Goal: Transaction & Acquisition: Purchase product/service

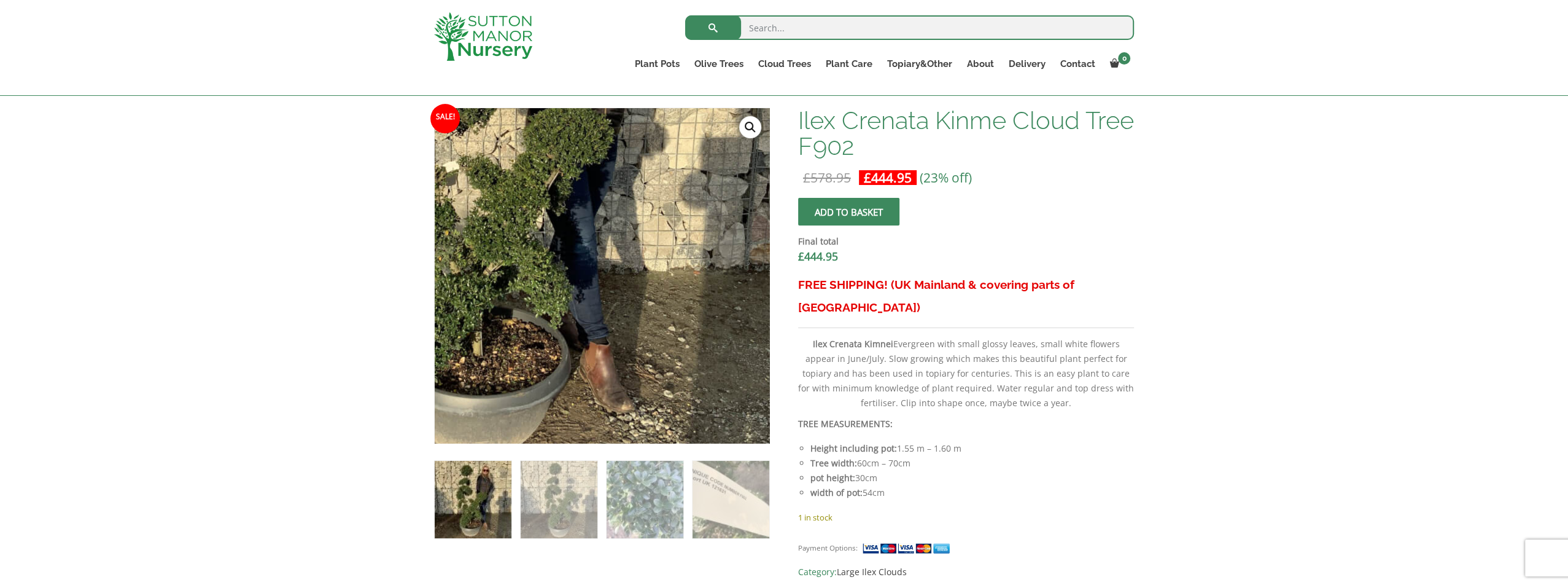
scroll to position [307, 0]
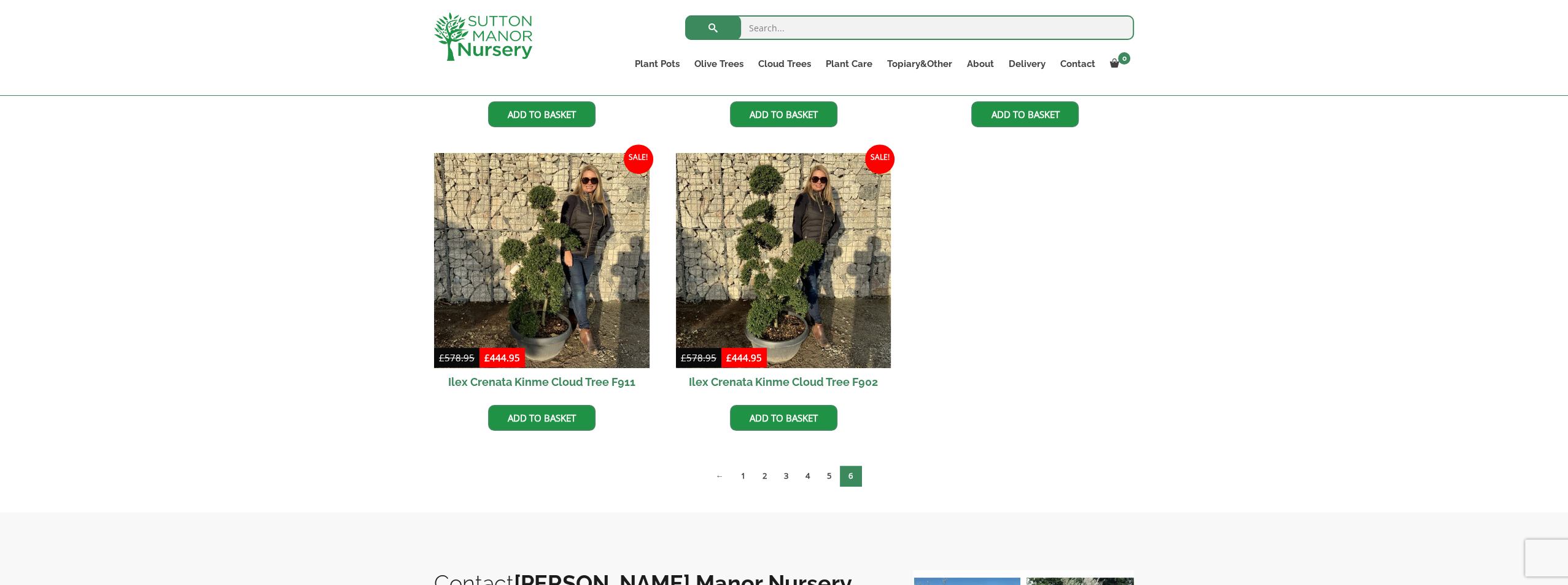
scroll to position [1044, 0]
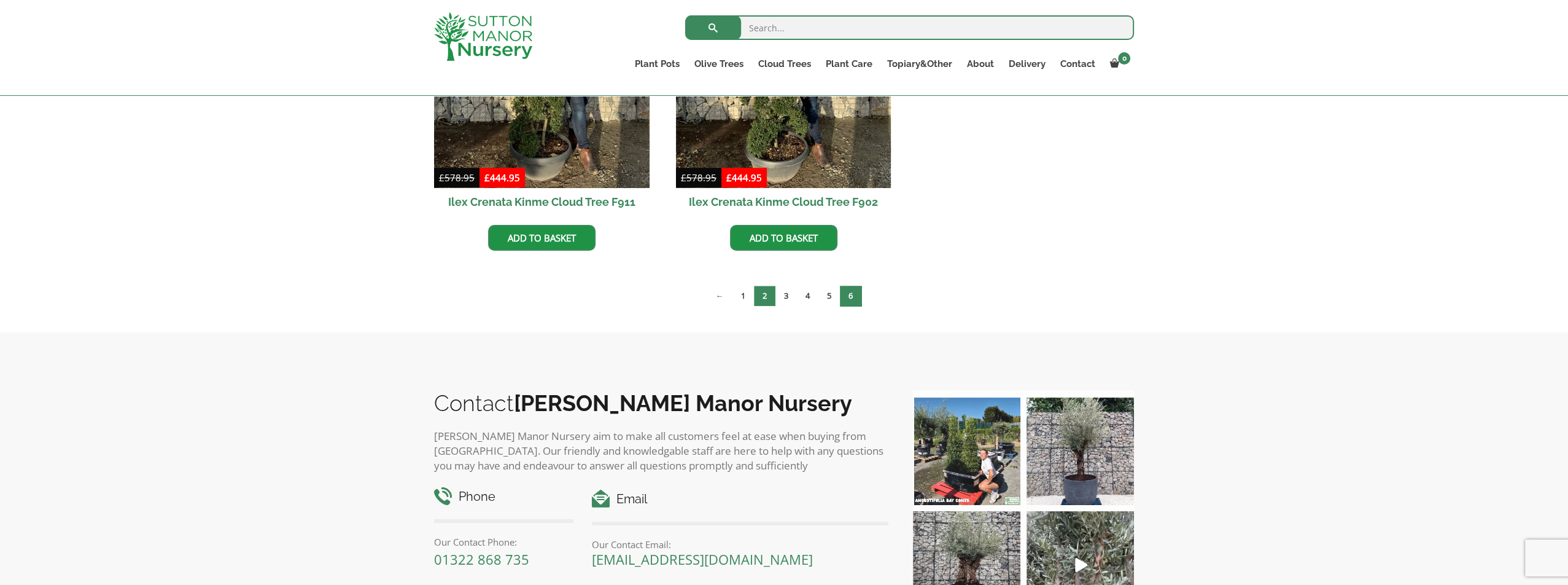
click at [769, 299] on link "2" at bounding box center [764, 296] width 21 height 20
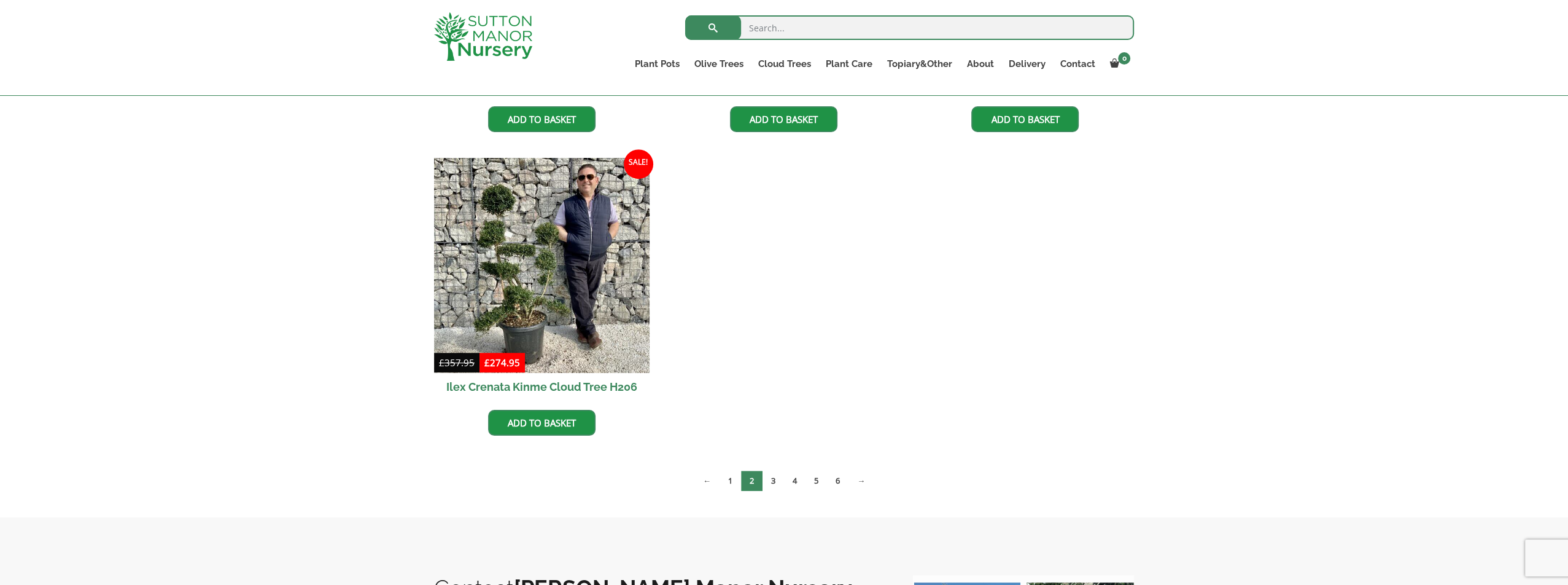
scroll to position [859, 0]
click at [766, 479] on link "3" at bounding box center [772, 480] width 21 height 20
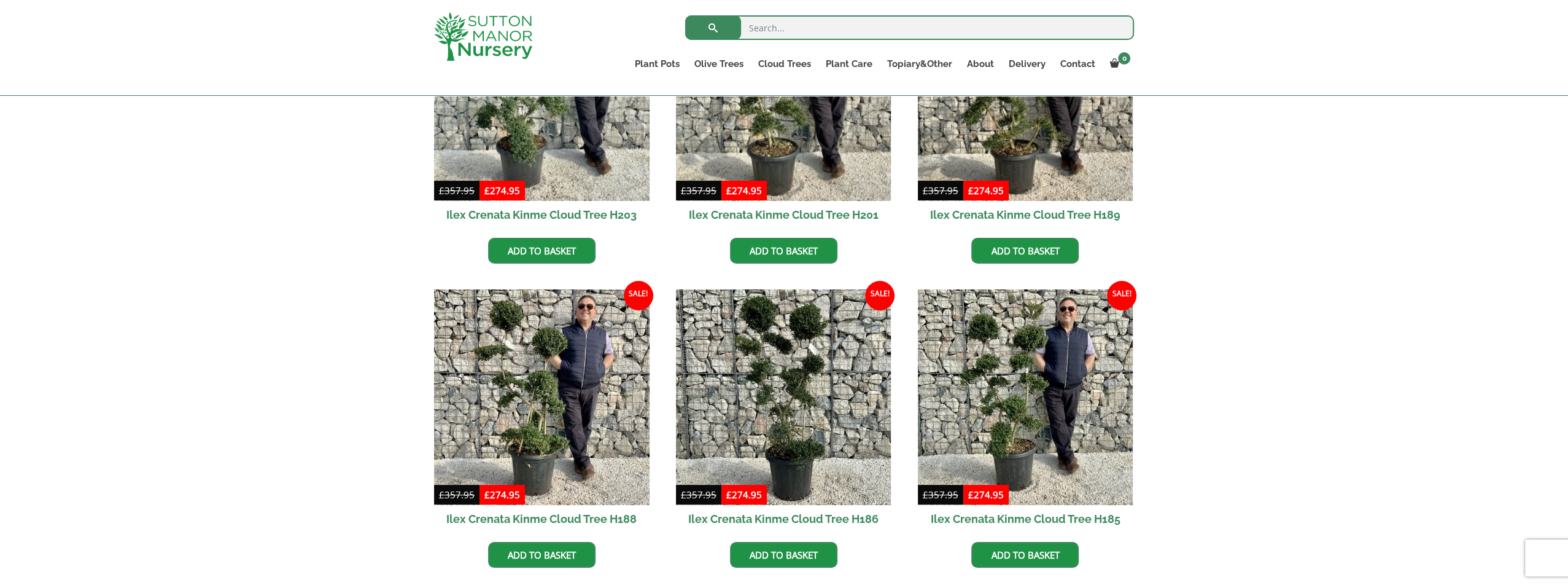
scroll to position [553, 0]
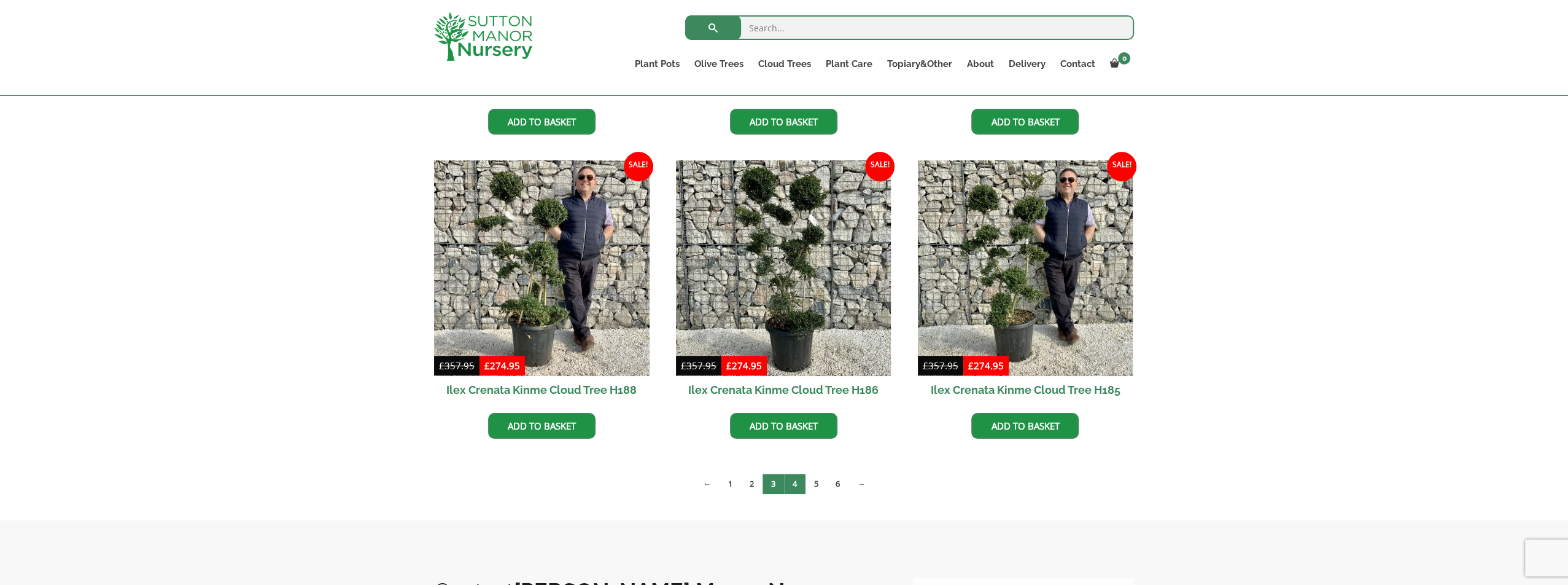
click at [798, 484] on link "4" at bounding box center [795, 483] width 21 height 20
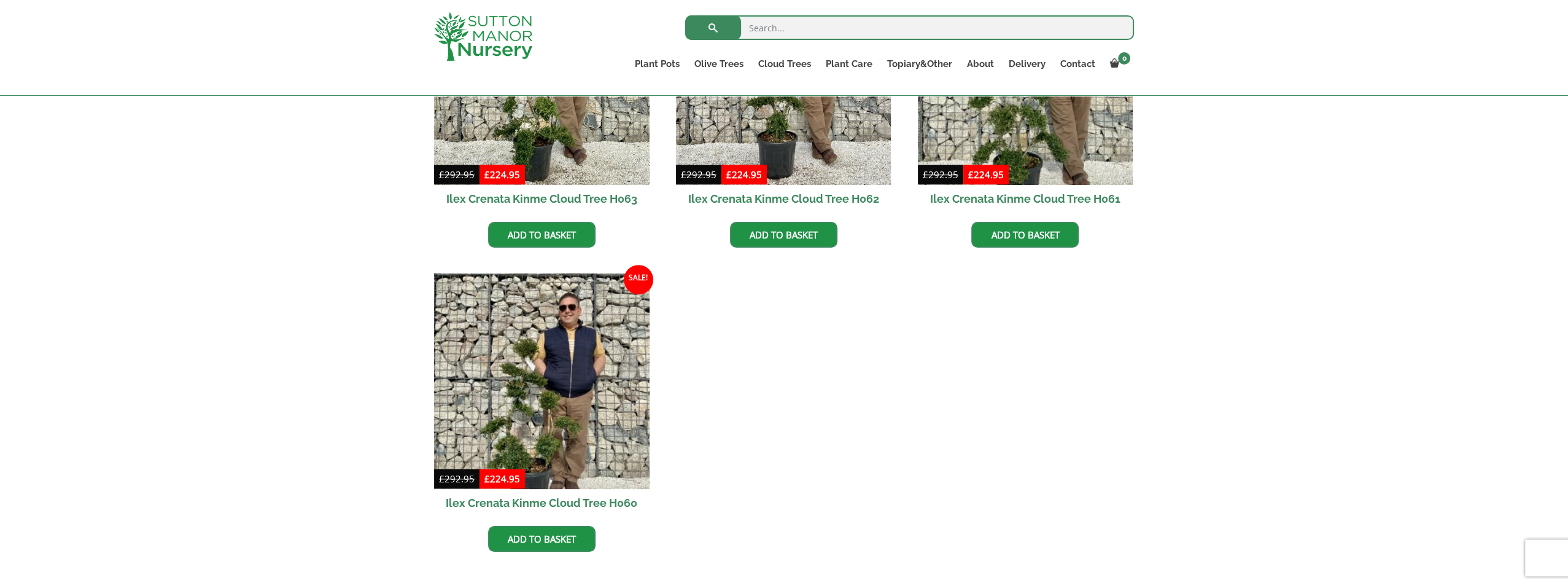
scroll to position [1351, 0]
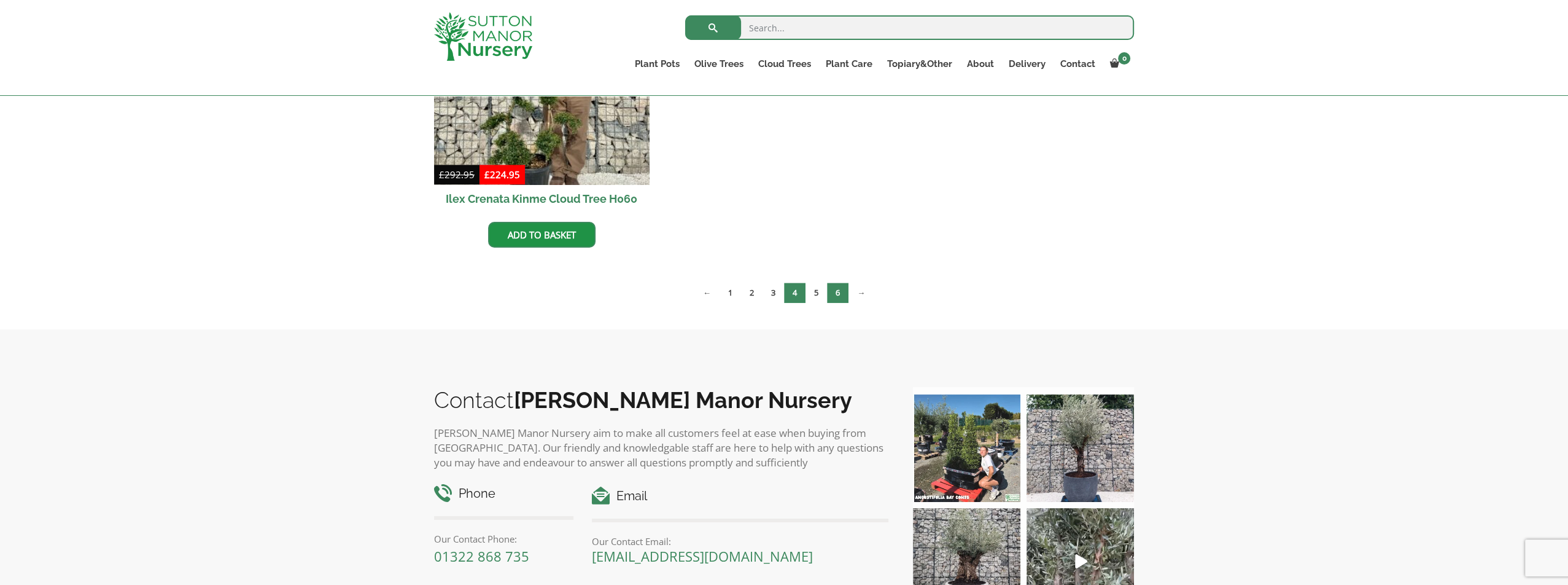
click at [838, 289] on link "6" at bounding box center [837, 293] width 21 height 20
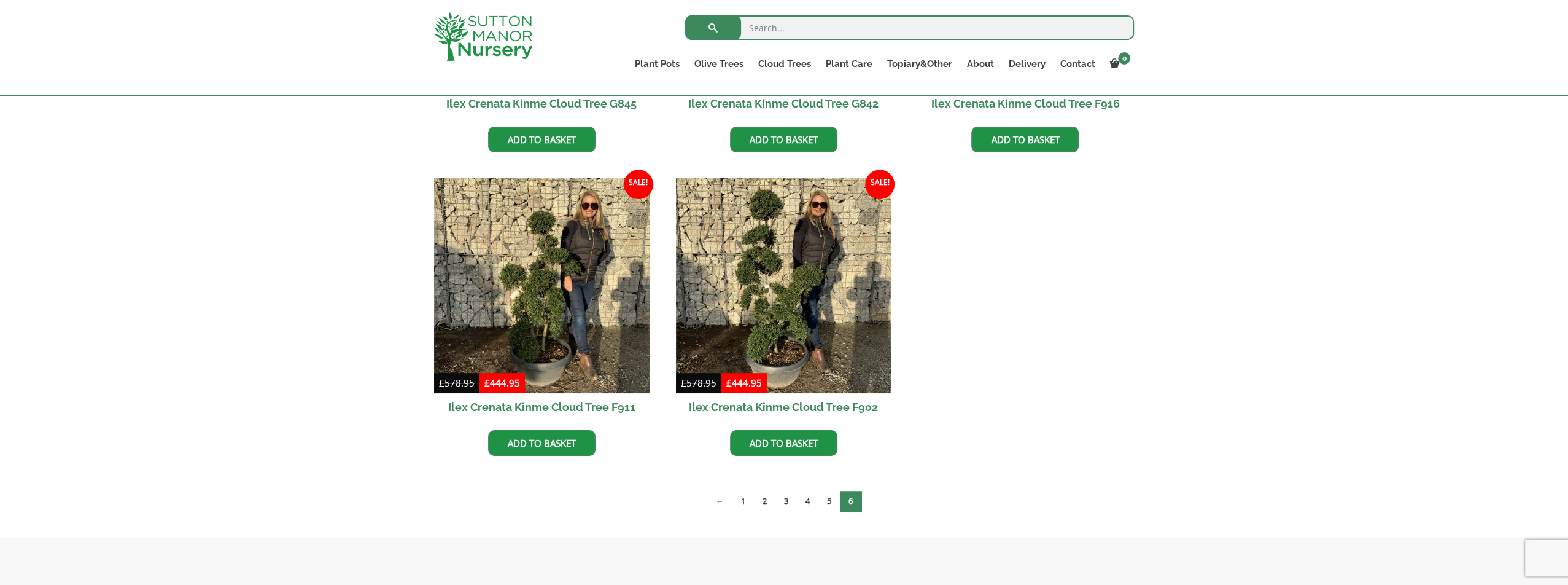
scroll to position [982, 0]
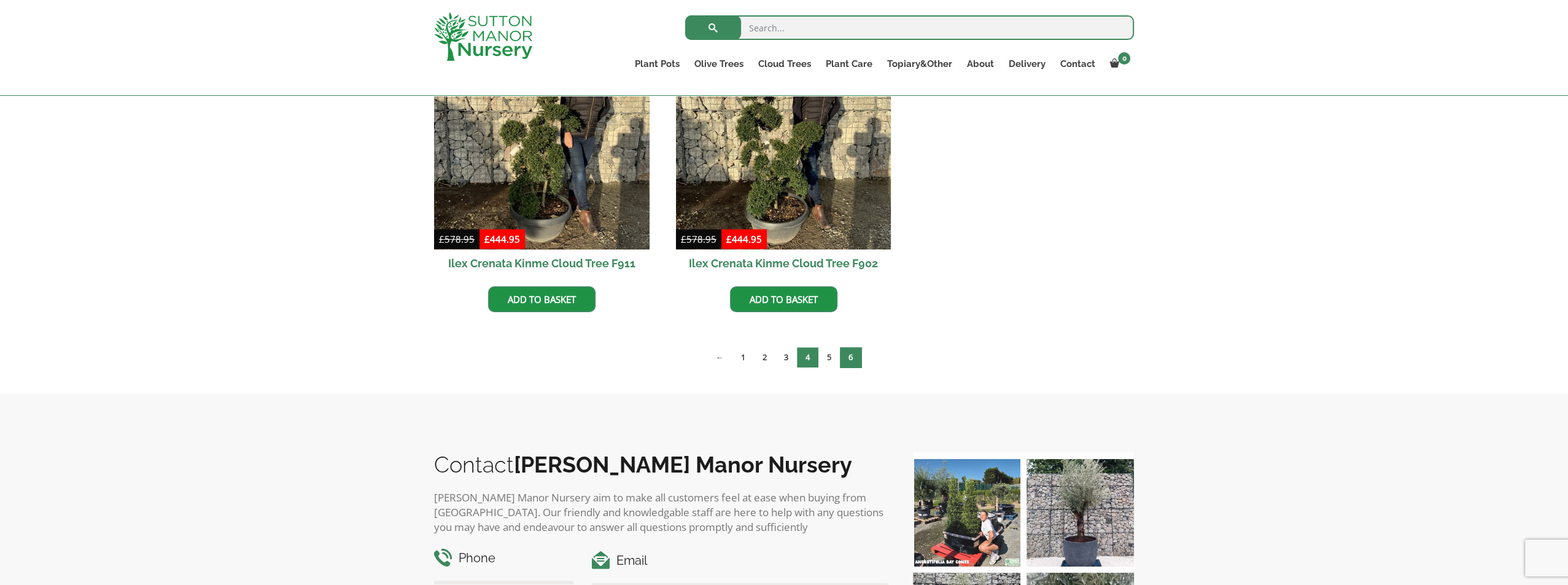
click at [812, 358] on link "4" at bounding box center [807, 357] width 21 height 20
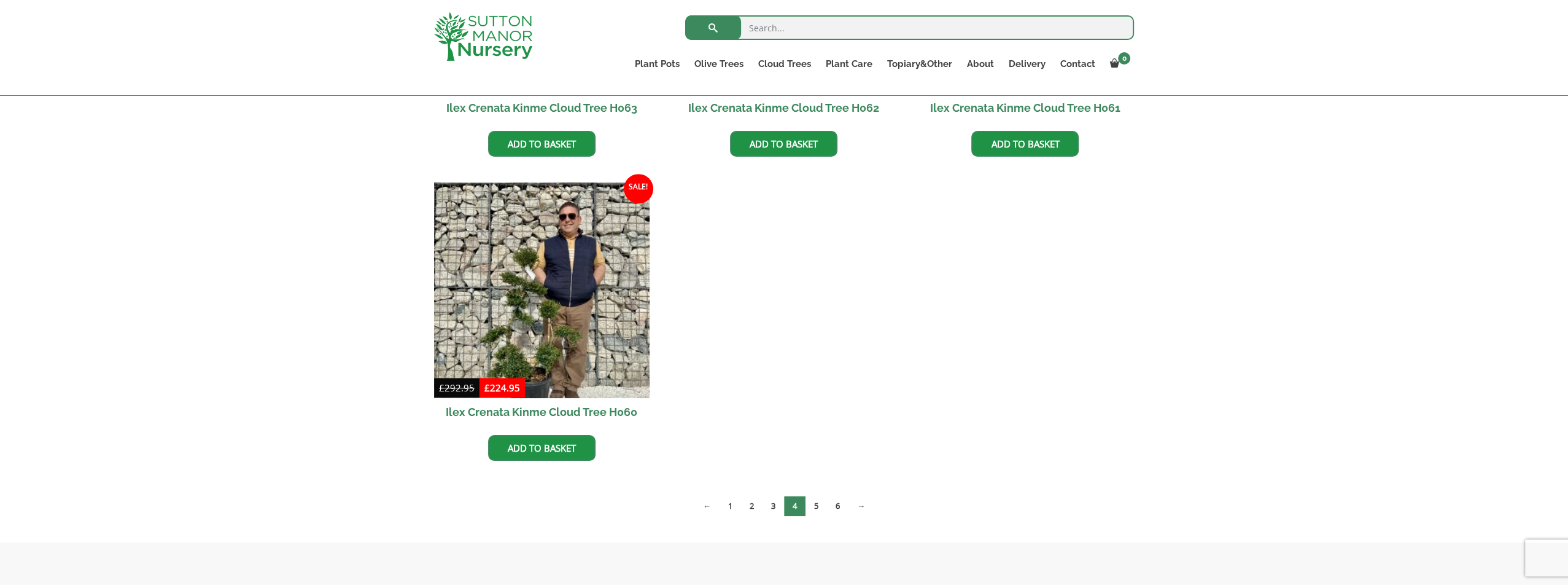
scroll to position [1228, 0]
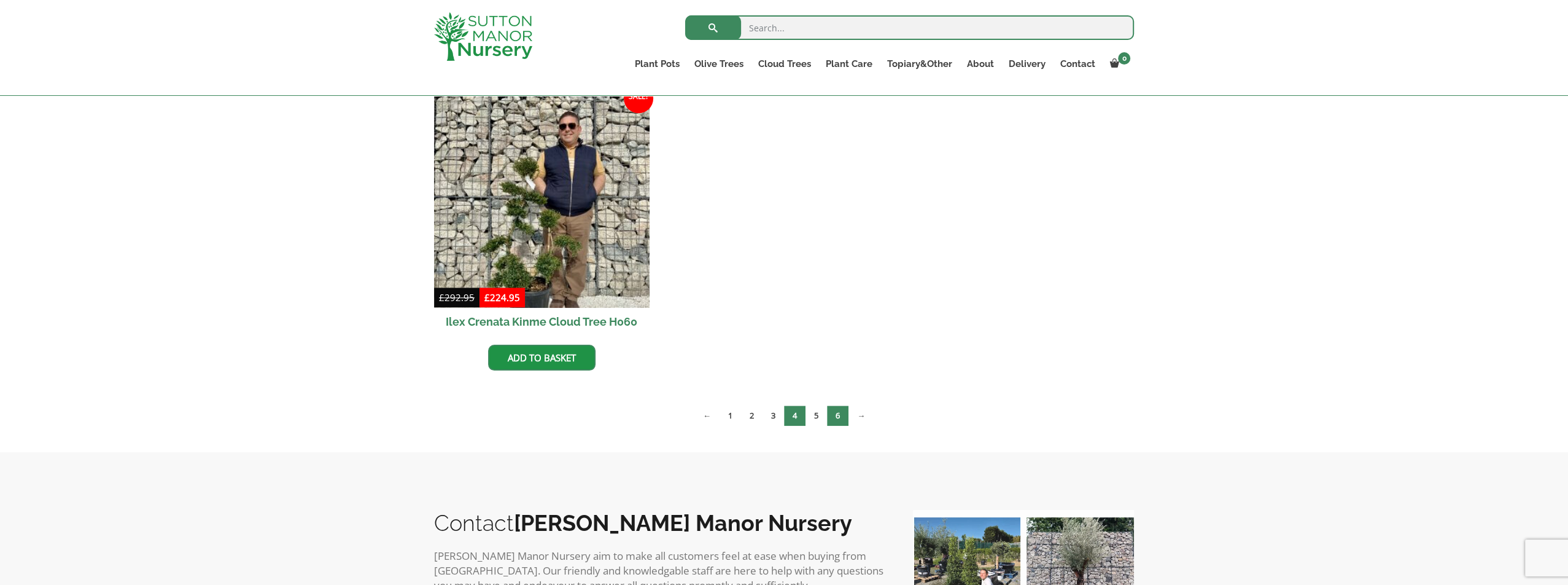
click at [833, 408] on link "6" at bounding box center [837, 416] width 21 height 20
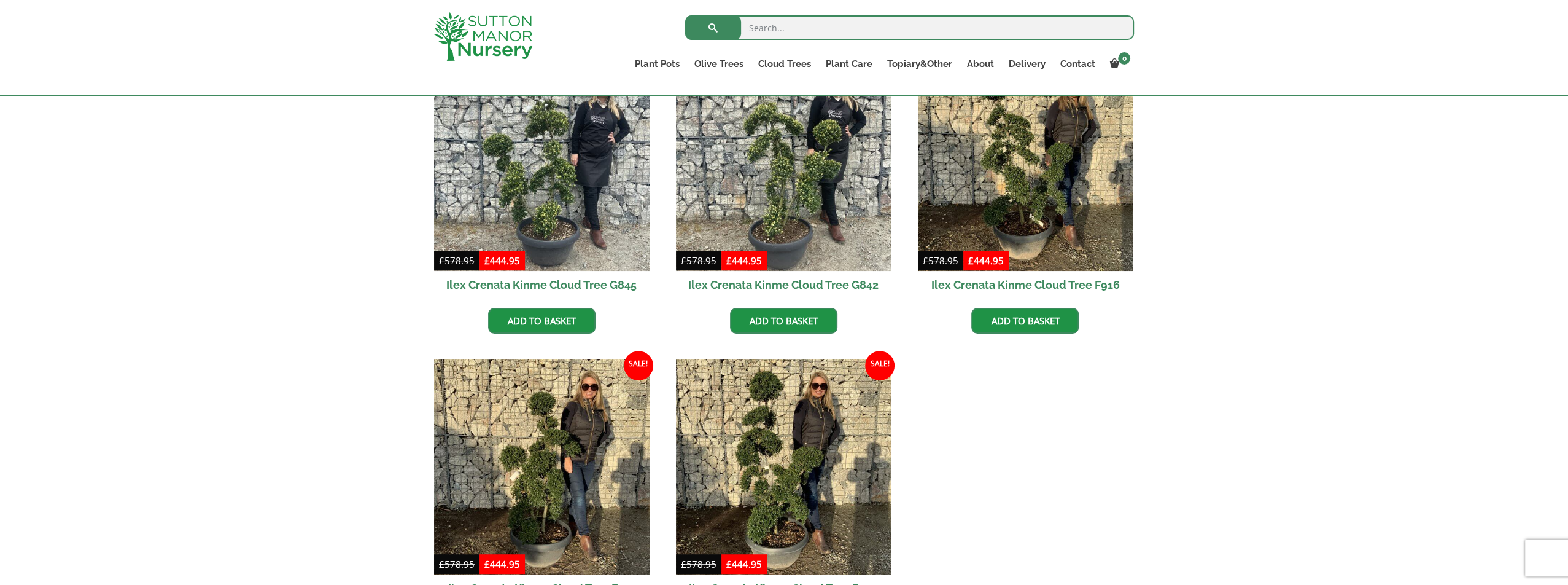
scroll to position [798, 0]
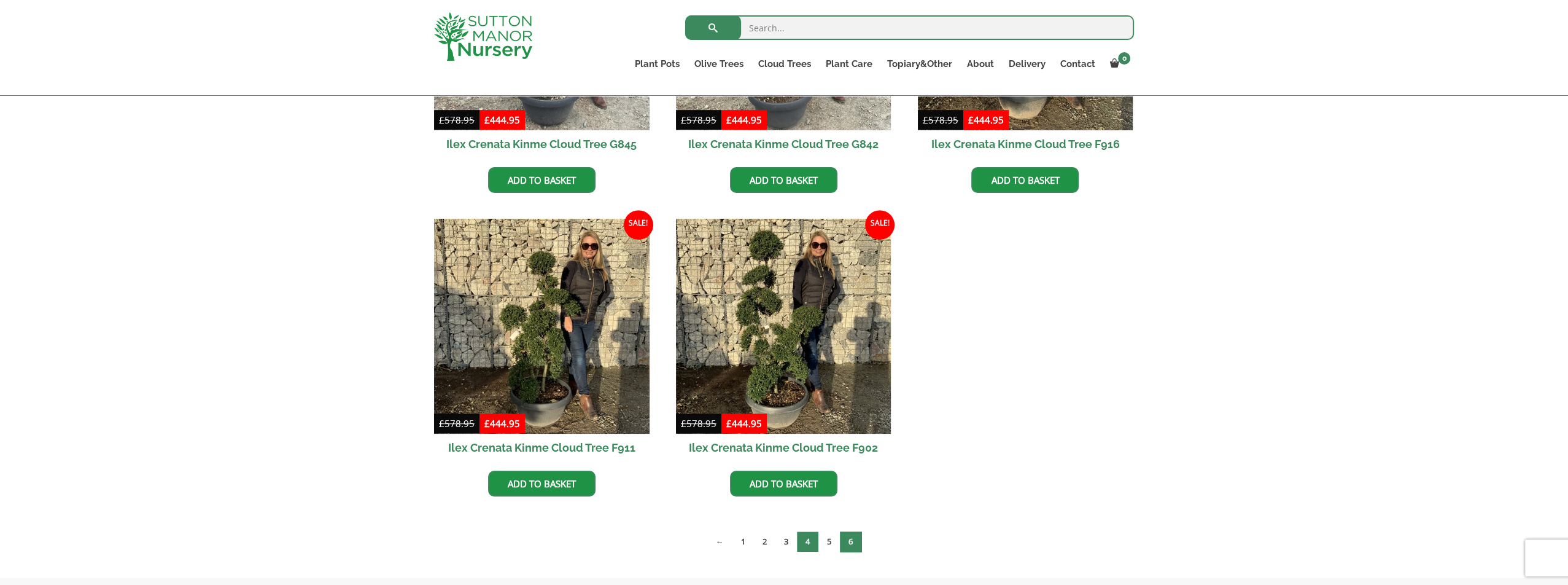
click at [806, 542] on link "4" at bounding box center [807, 542] width 21 height 20
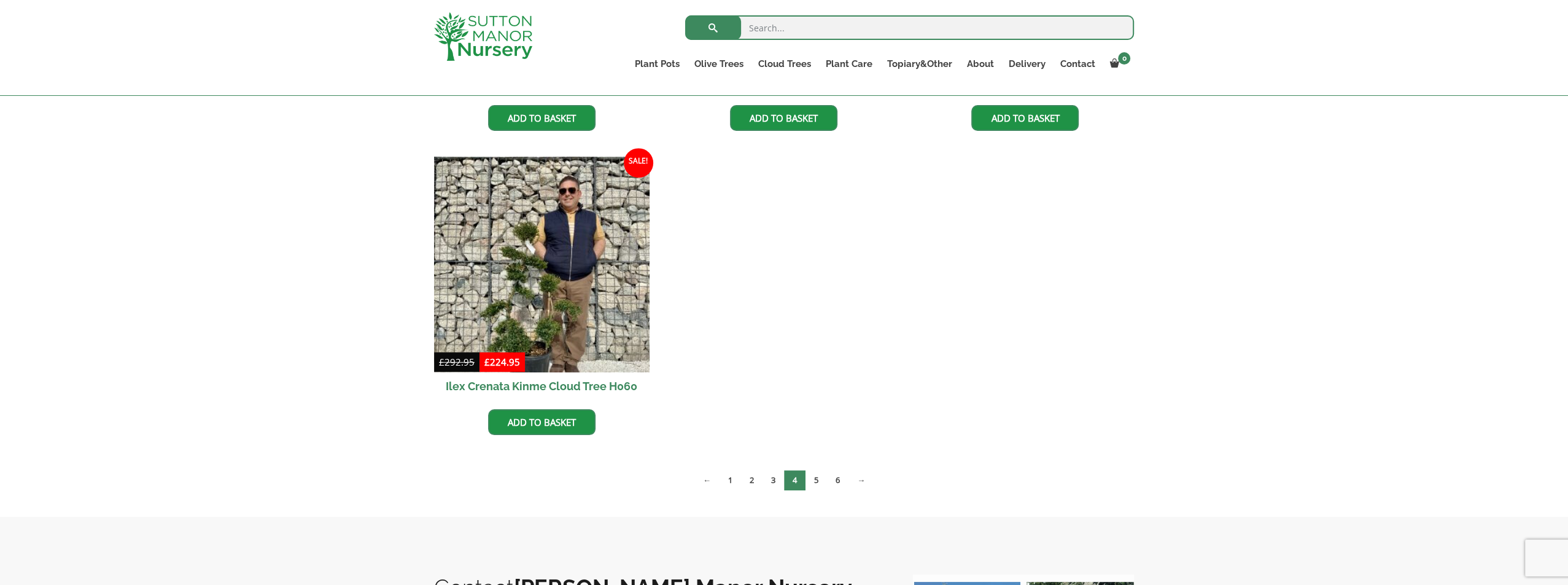
scroll to position [1289, 0]
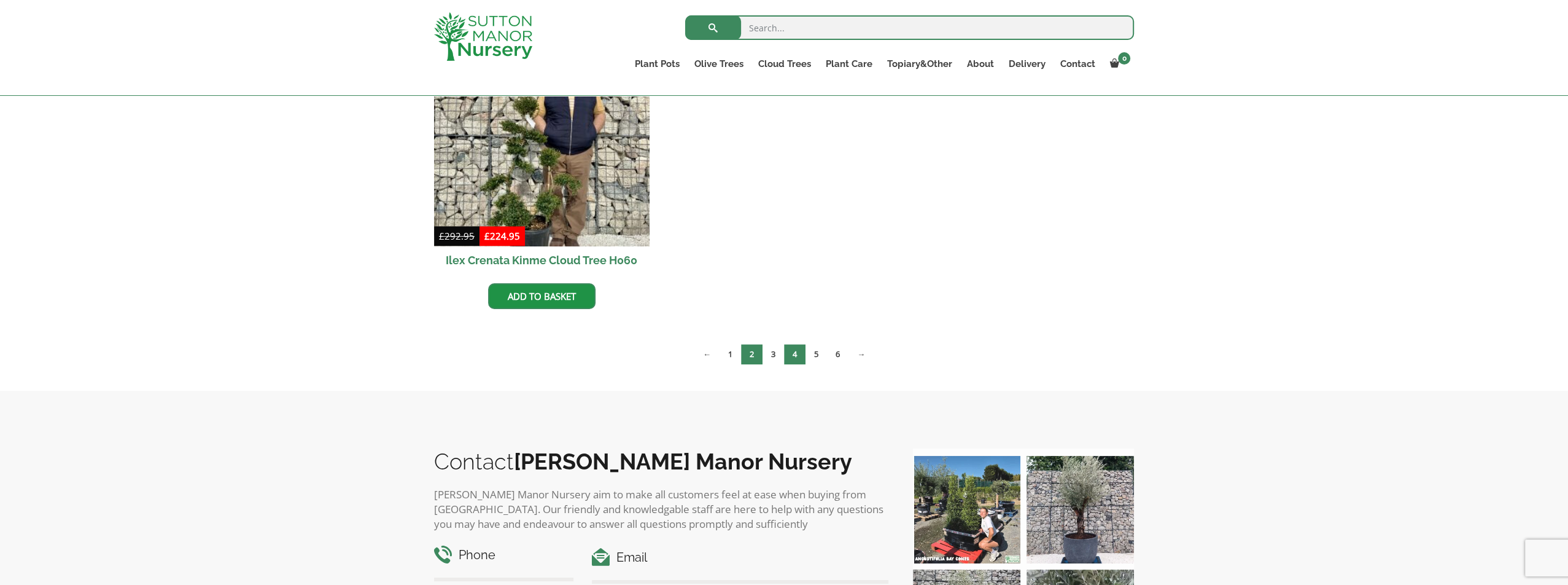
click at [752, 350] on link "2" at bounding box center [751, 354] width 21 height 20
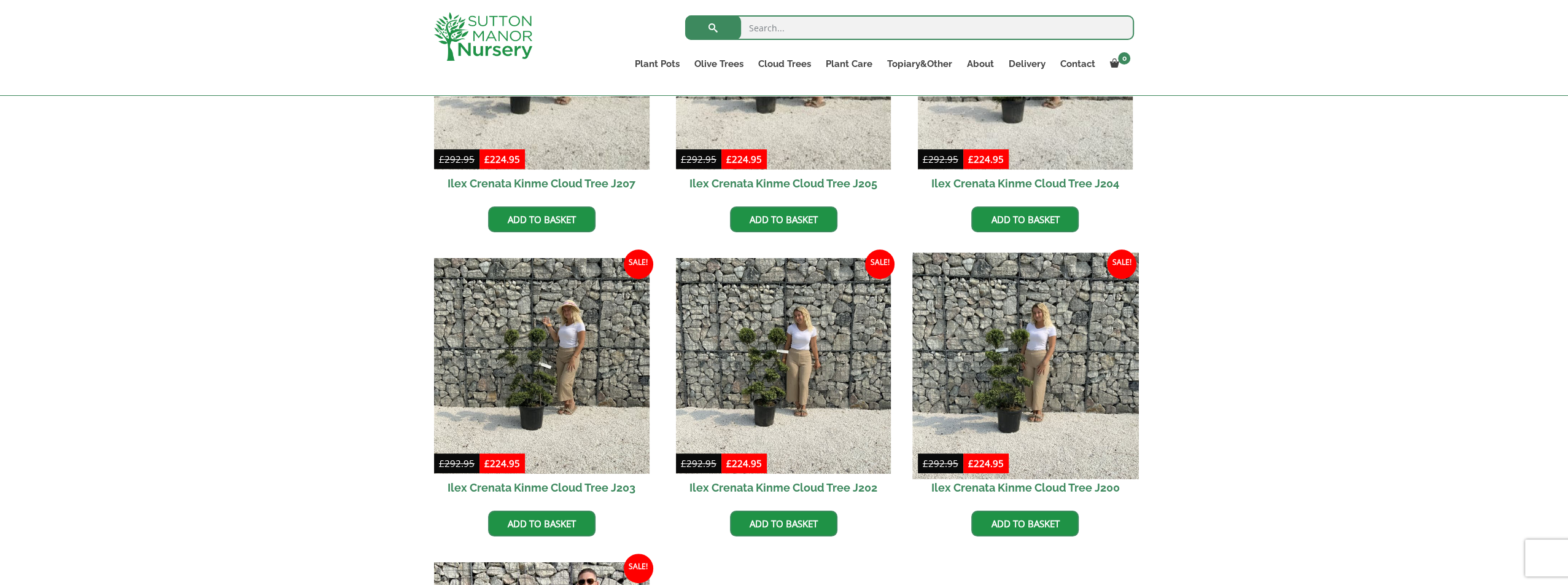
scroll to position [614, 0]
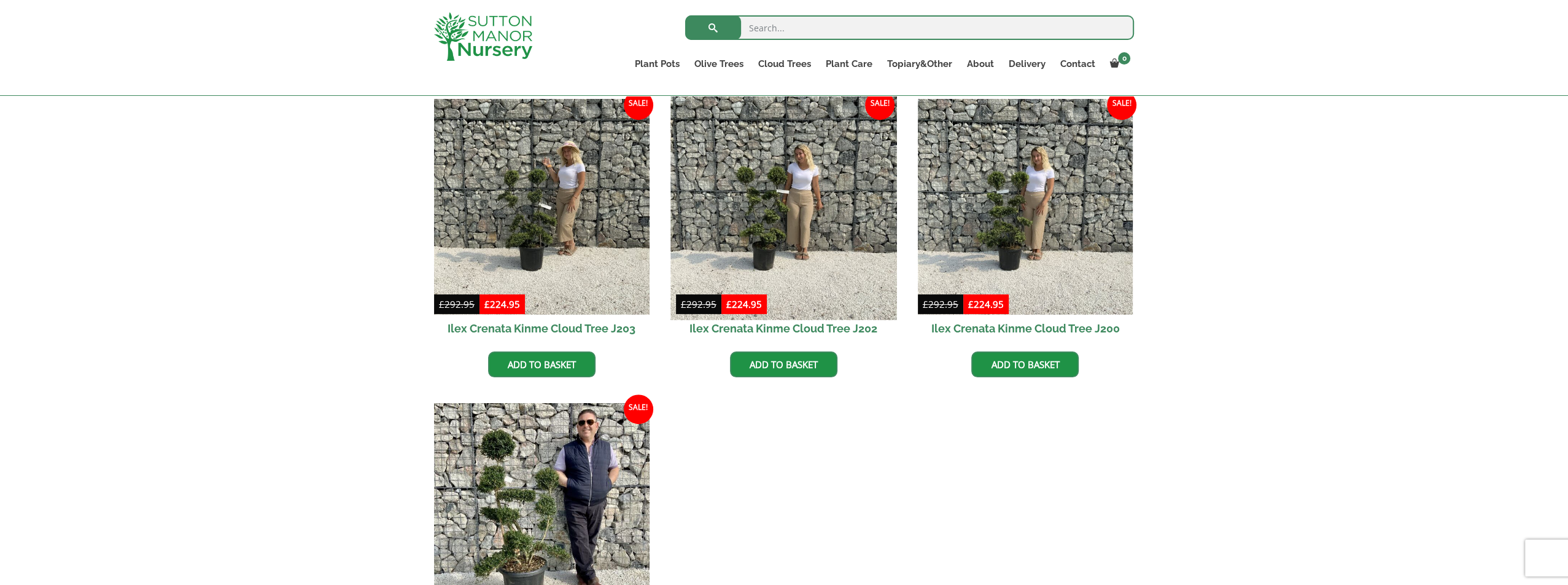
click at [788, 207] on img at bounding box center [784, 207] width 226 height 226
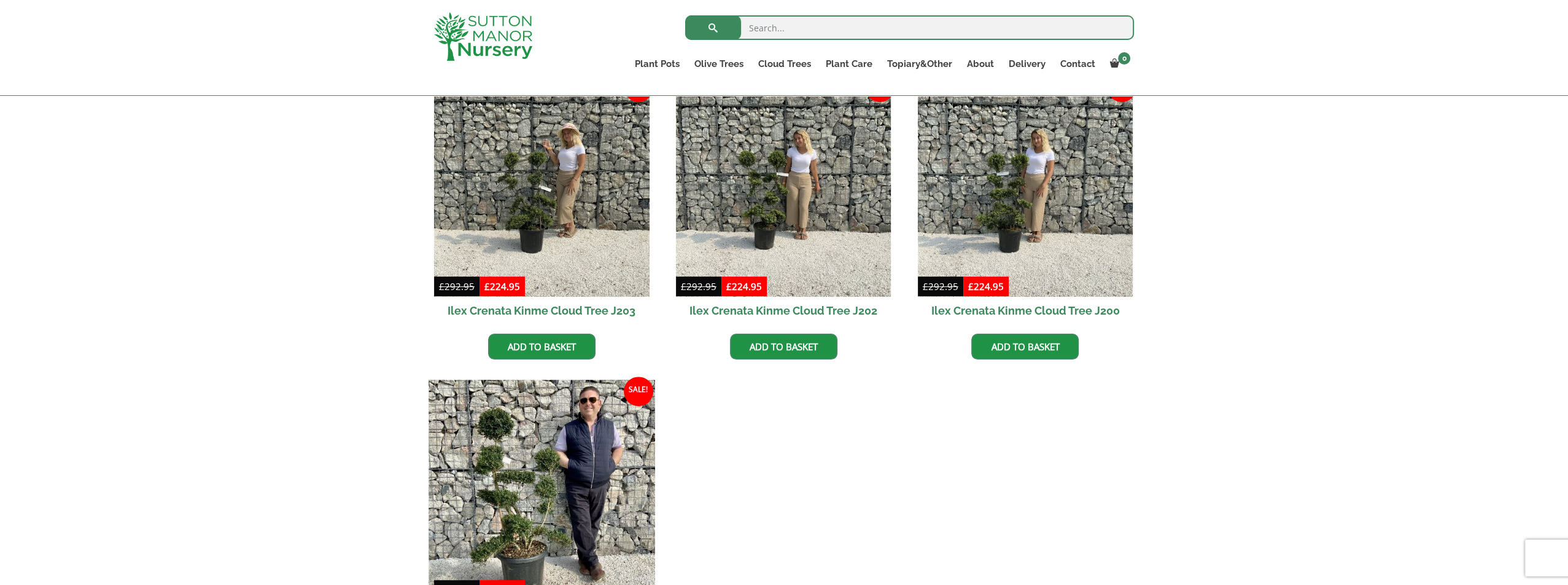
scroll to position [798, 0]
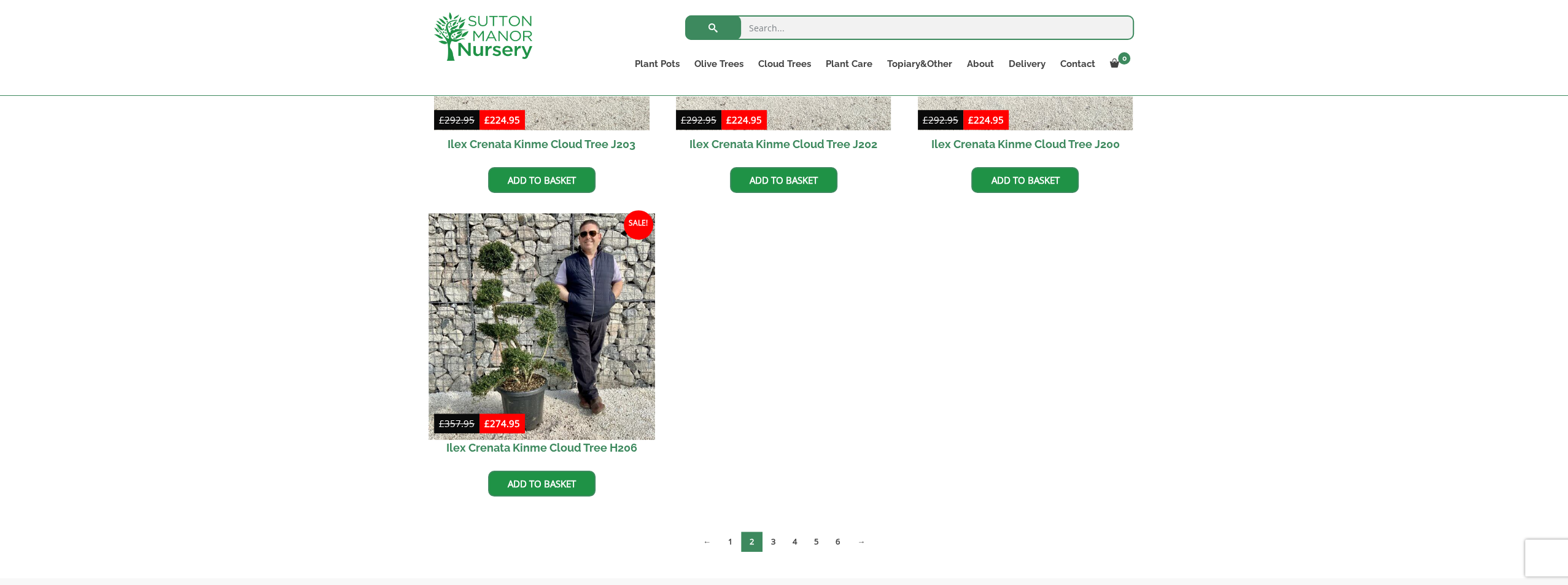
click at [546, 322] on img at bounding box center [541, 326] width 226 height 226
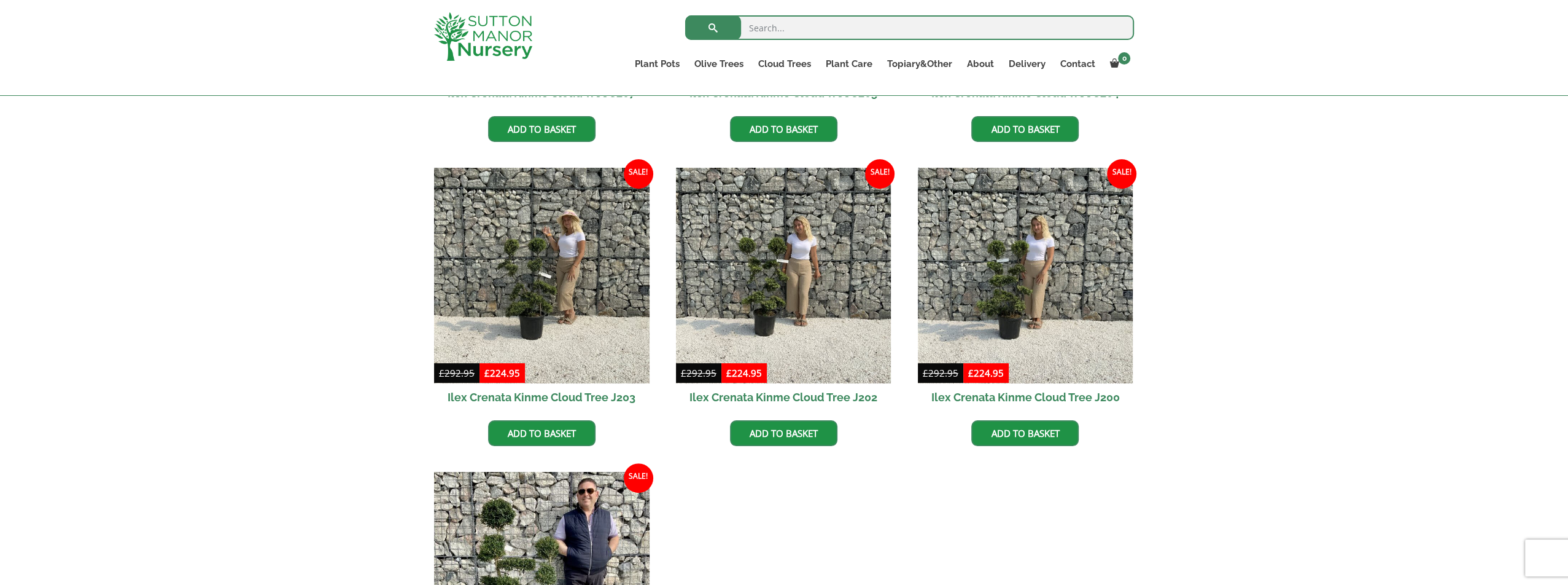
scroll to position [492, 0]
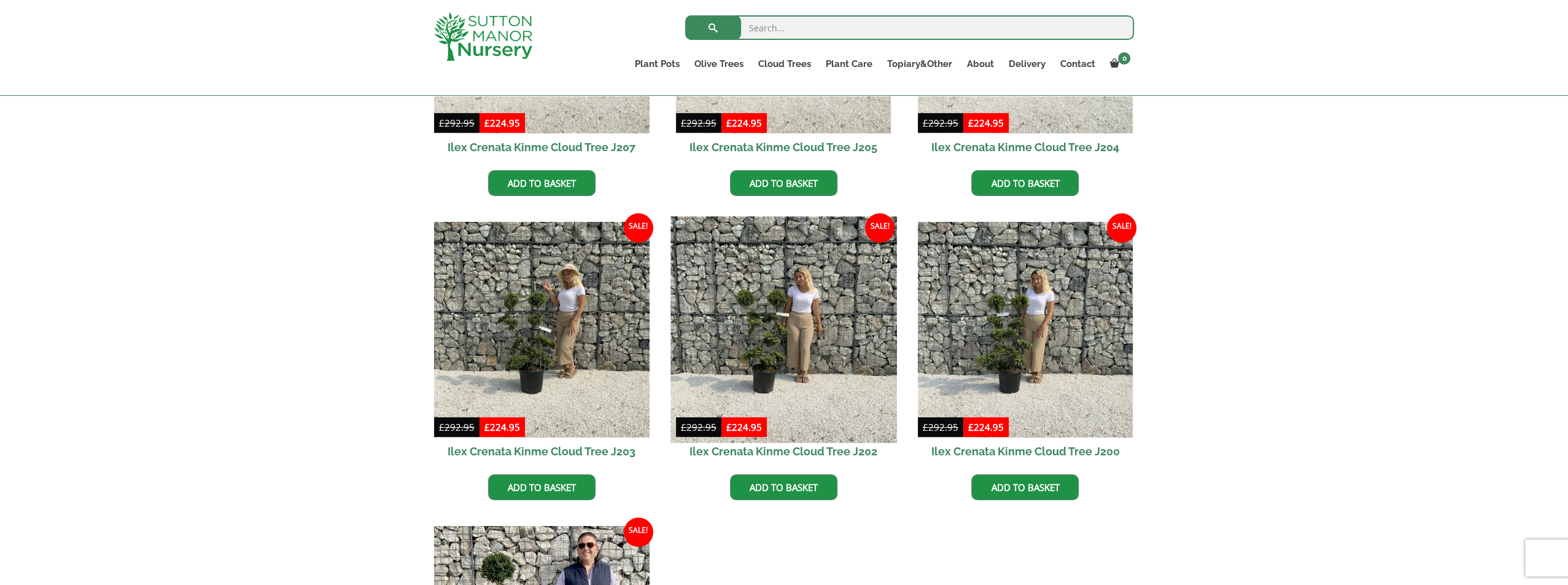
click at [773, 339] on img at bounding box center [784, 330] width 226 height 226
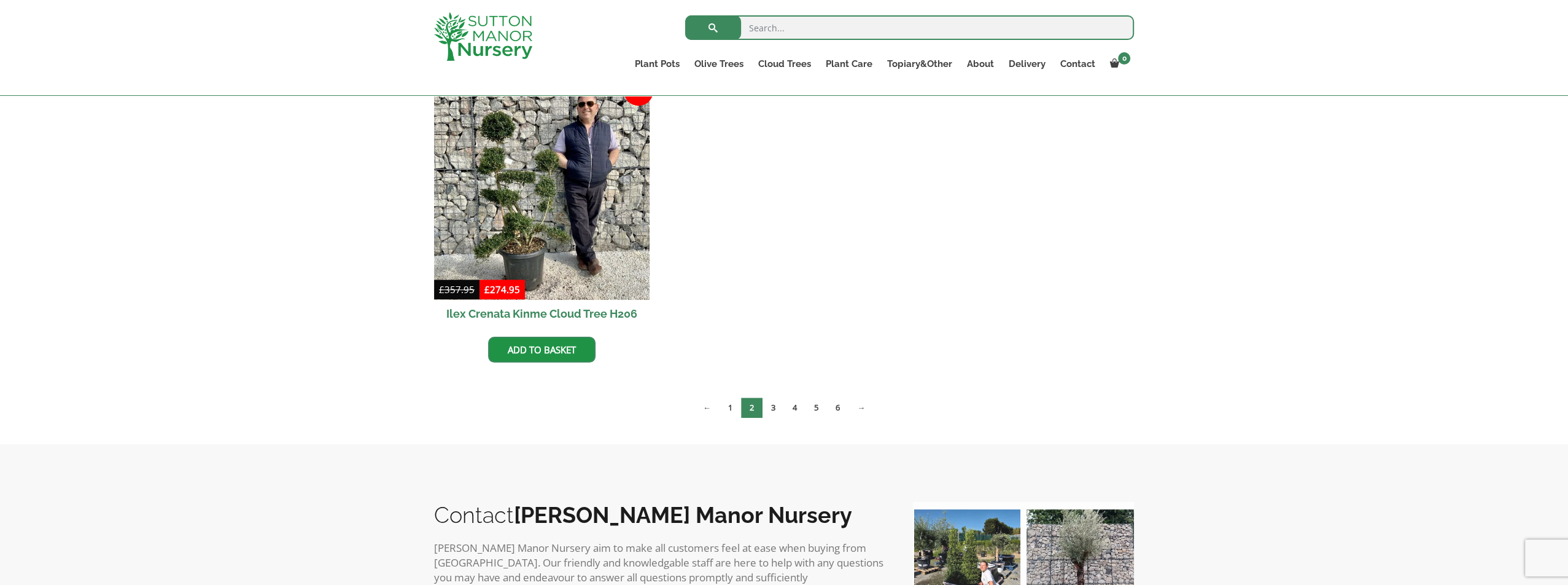
scroll to position [982, 0]
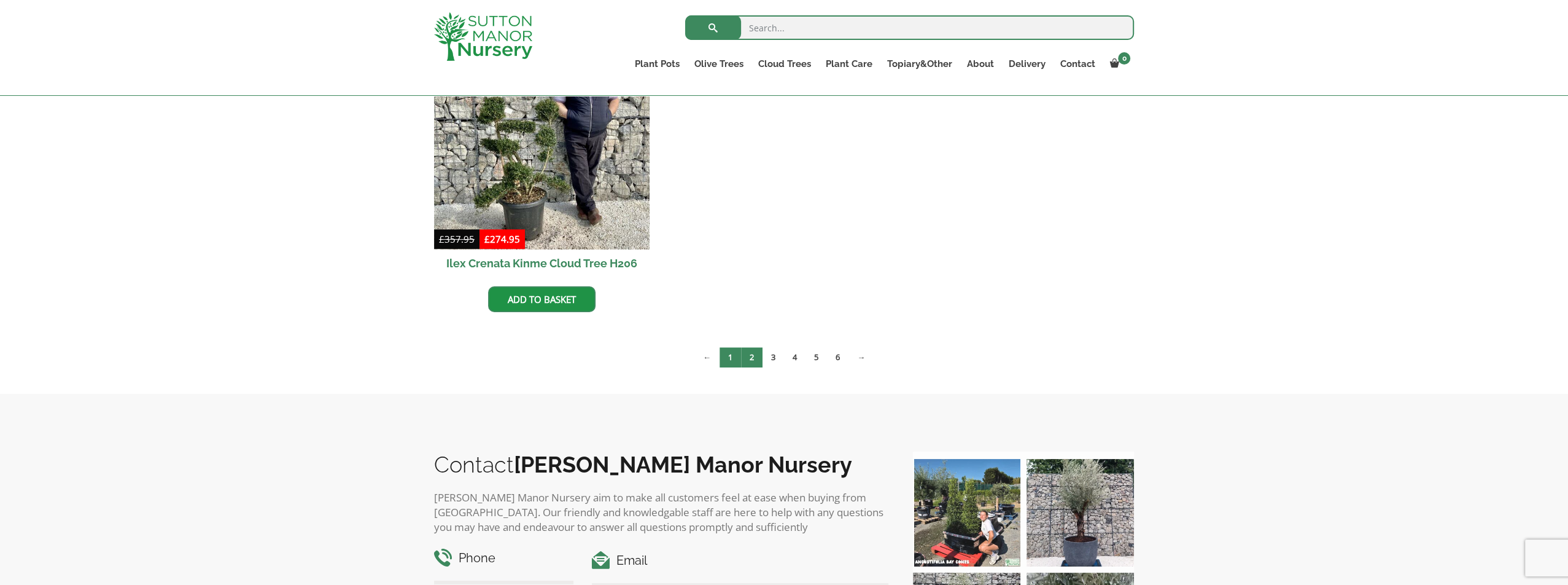
click at [723, 356] on link "1" at bounding box center [730, 357] width 21 height 20
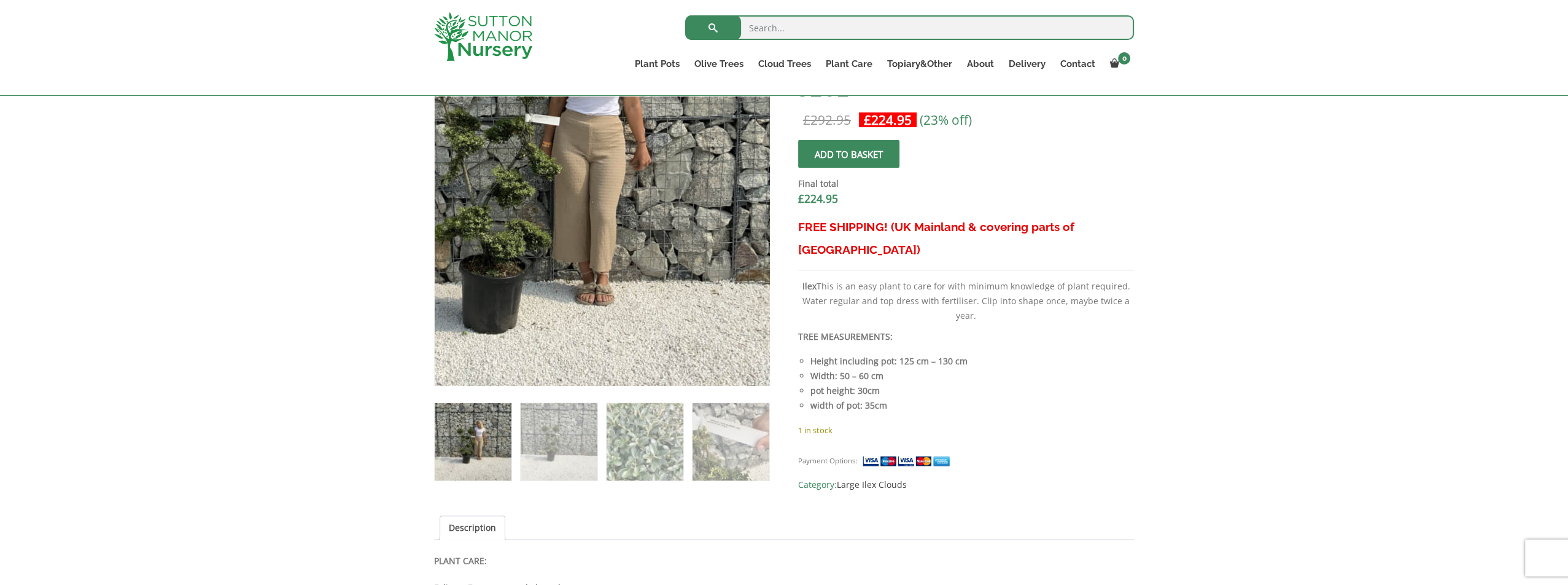
scroll to position [430, 0]
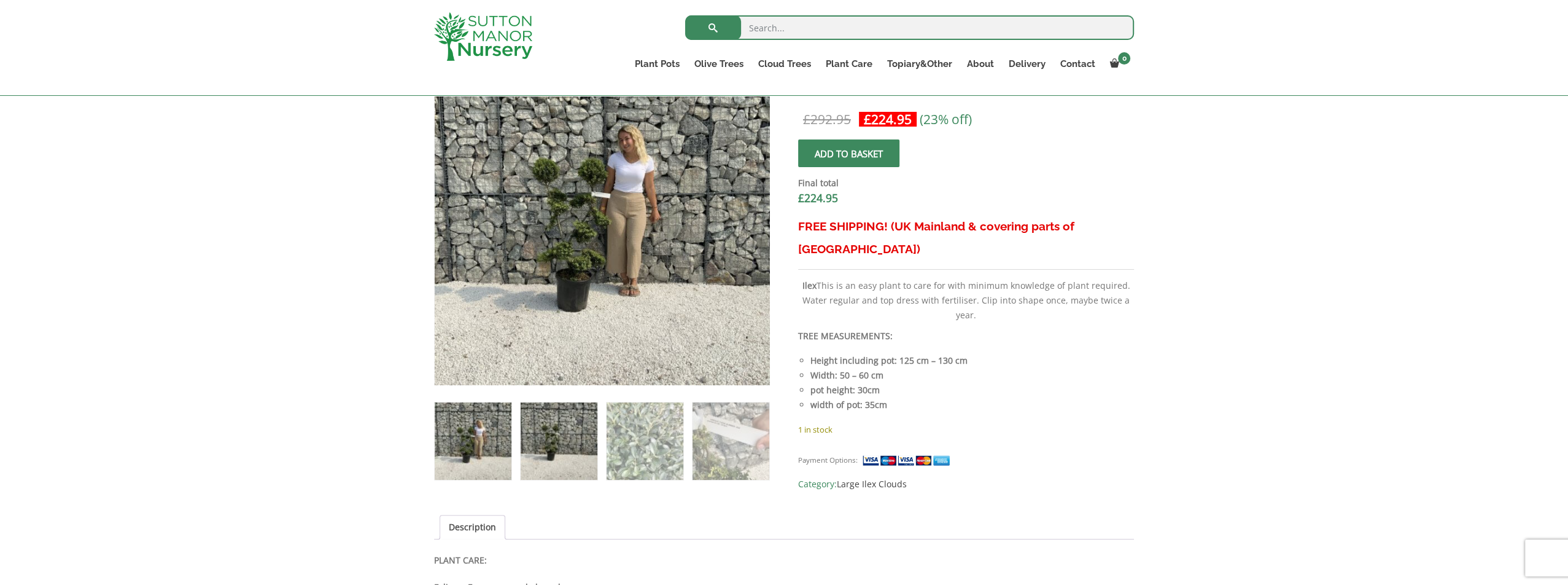
click at [565, 447] on img at bounding box center [558, 440] width 77 height 77
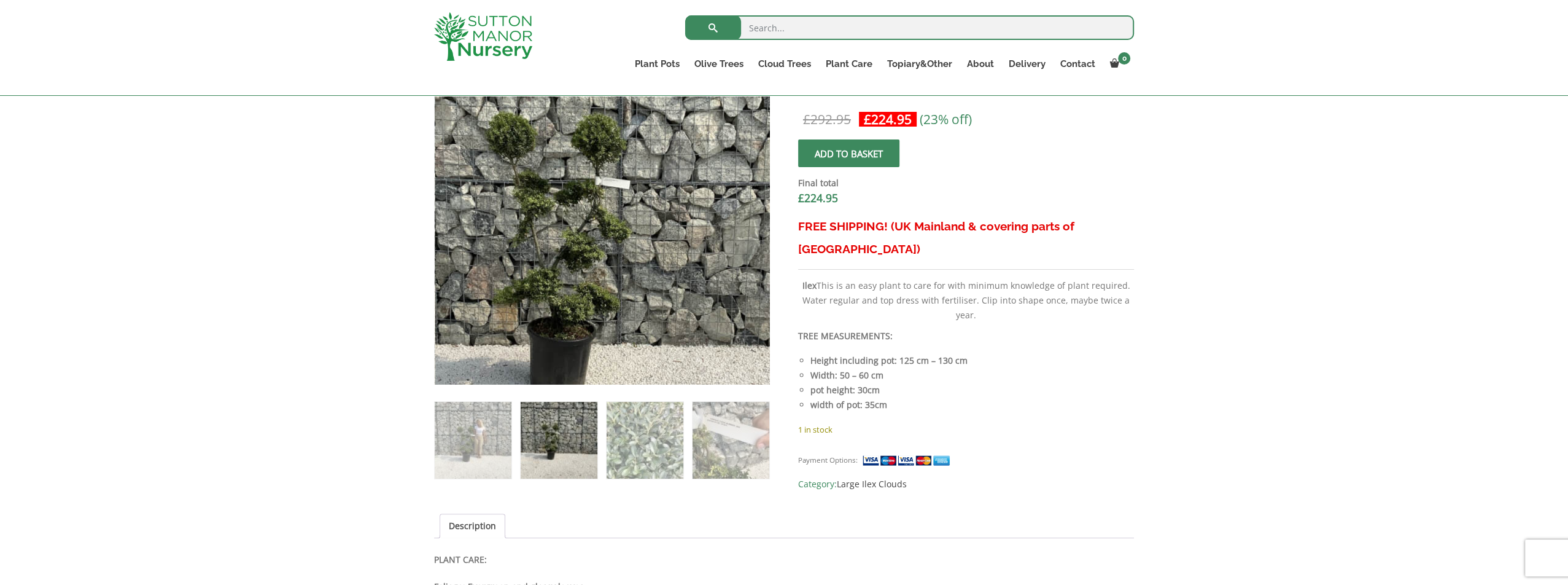
click at [577, 188] on img at bounding box center [625, 241] width 614 height 614
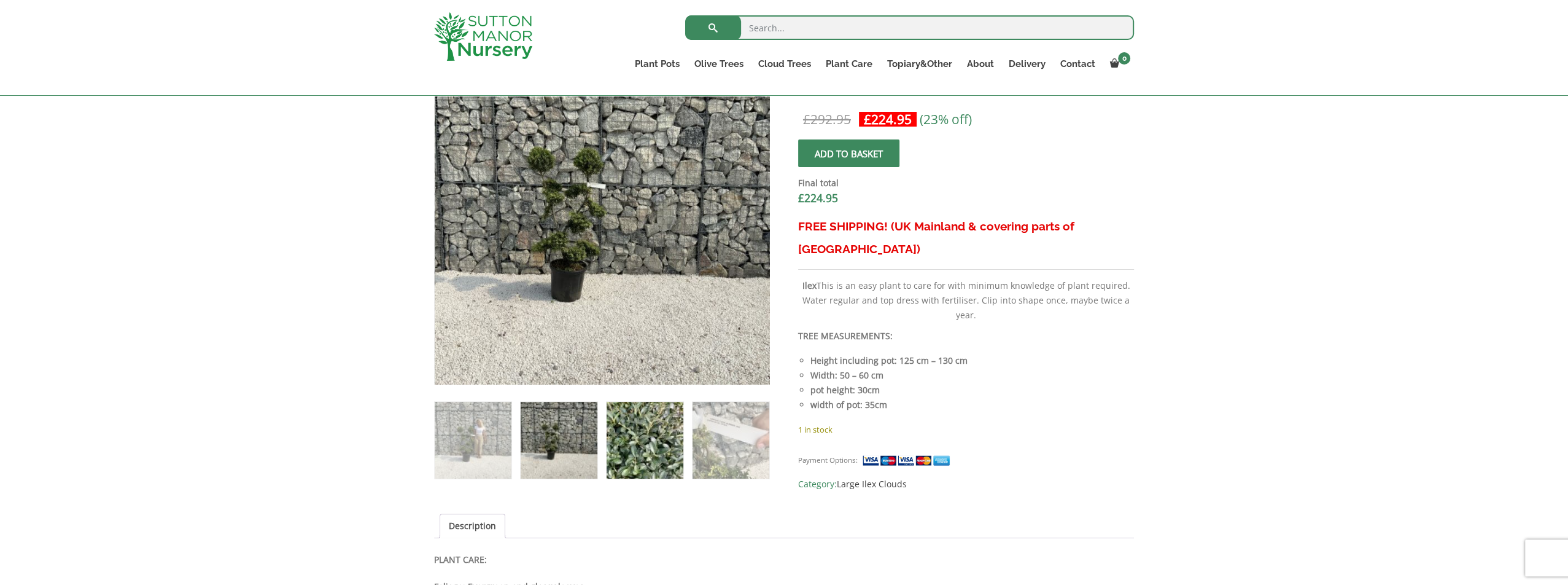
click at [642, 453] on img at bounding box center [645, 440] width 77 height 77
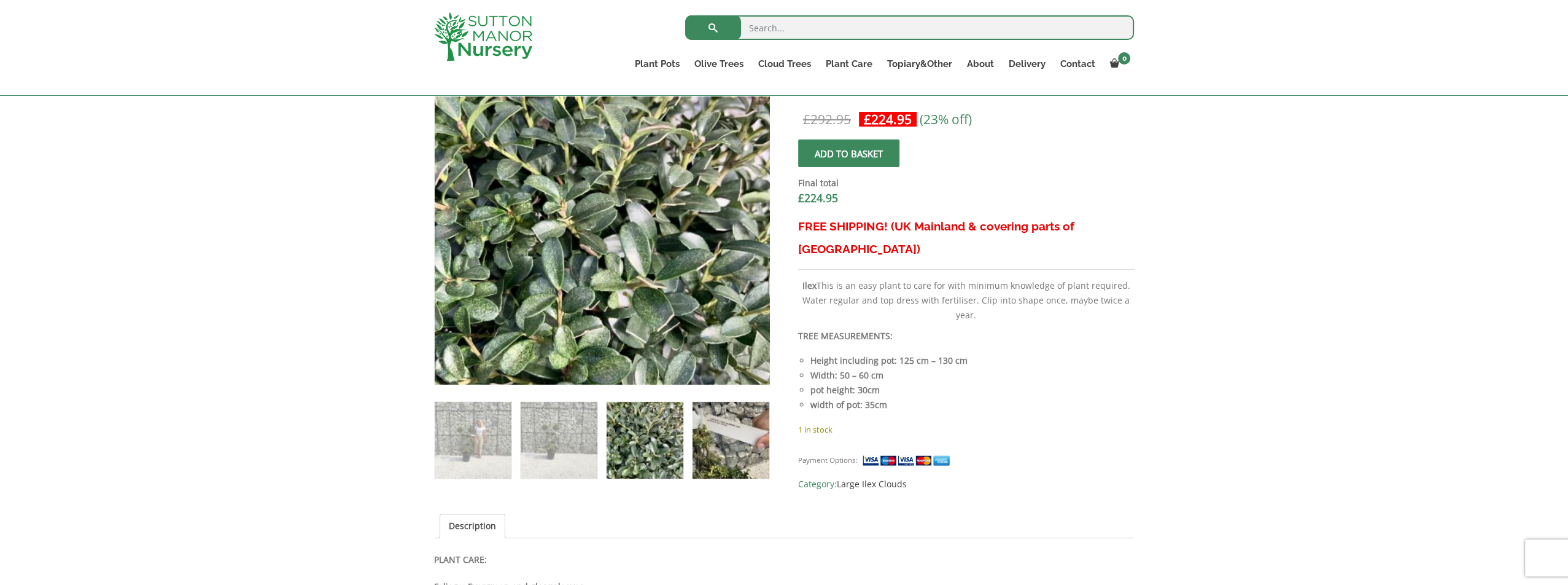
click at [731, 457] on img at bounding box center [731, 440] width 77 height 77
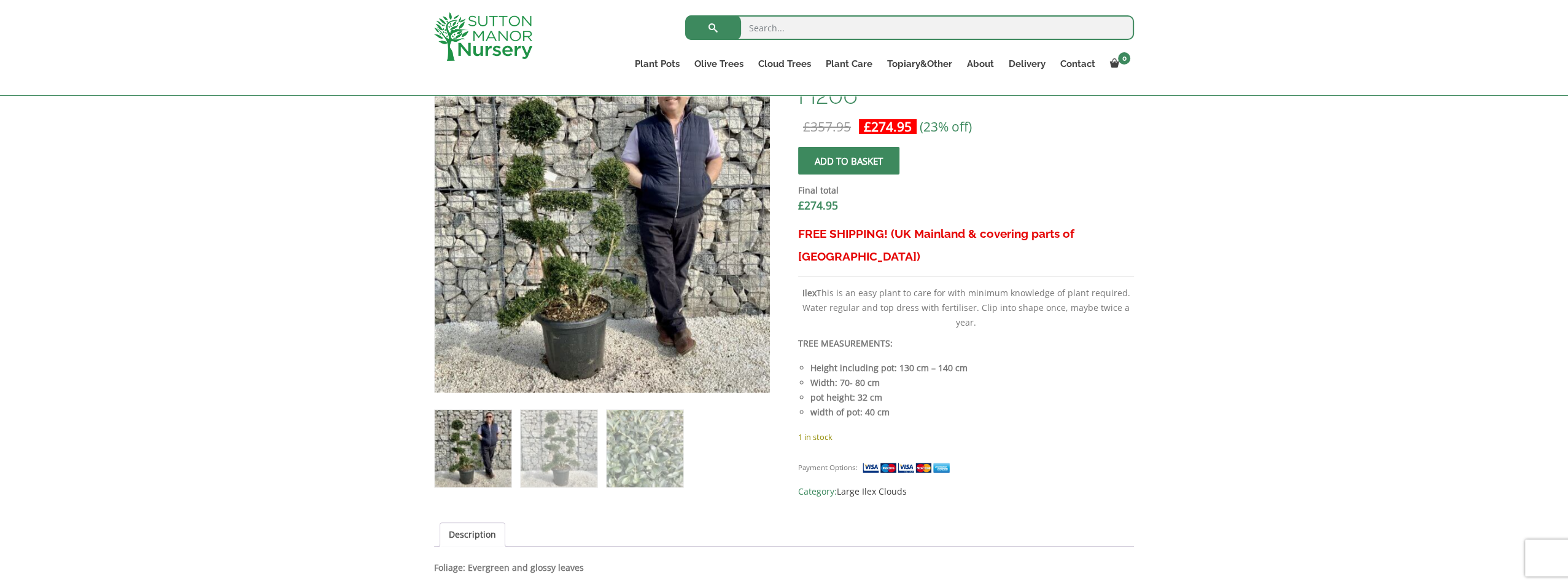
scroll to position [430, 0]
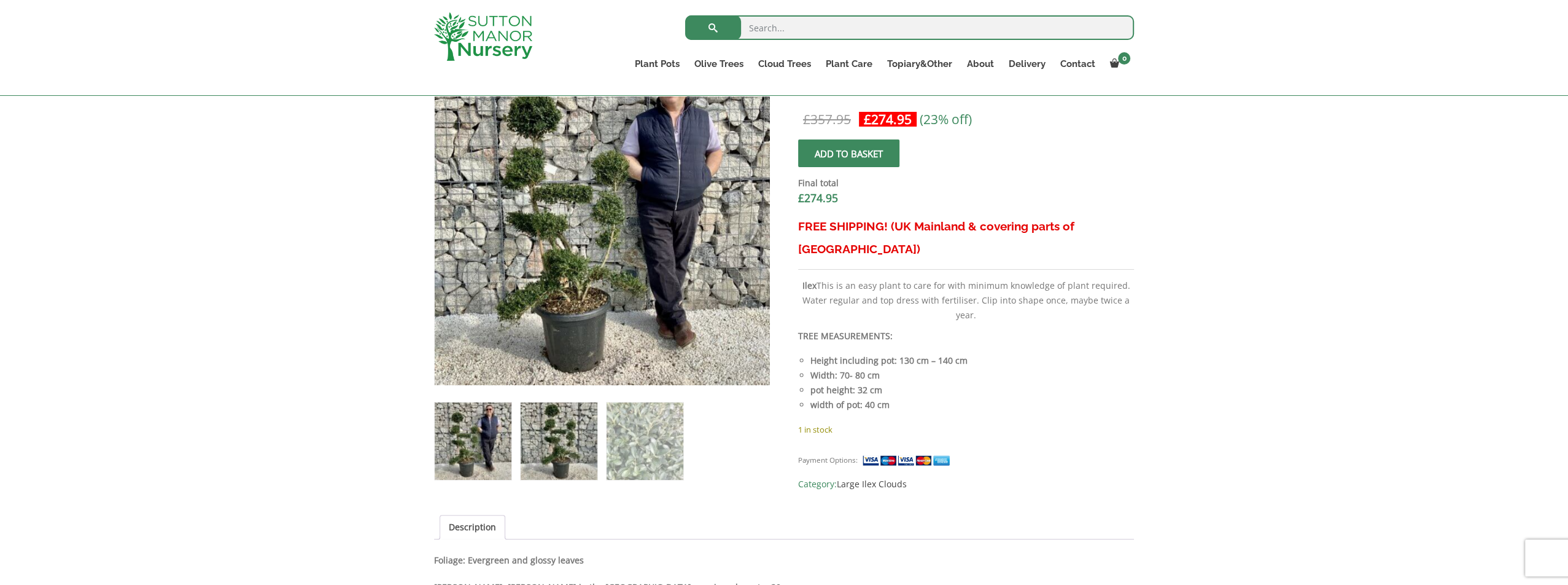
click at [574, 442] on img at bounding box center [558, 440] width 77 height 77
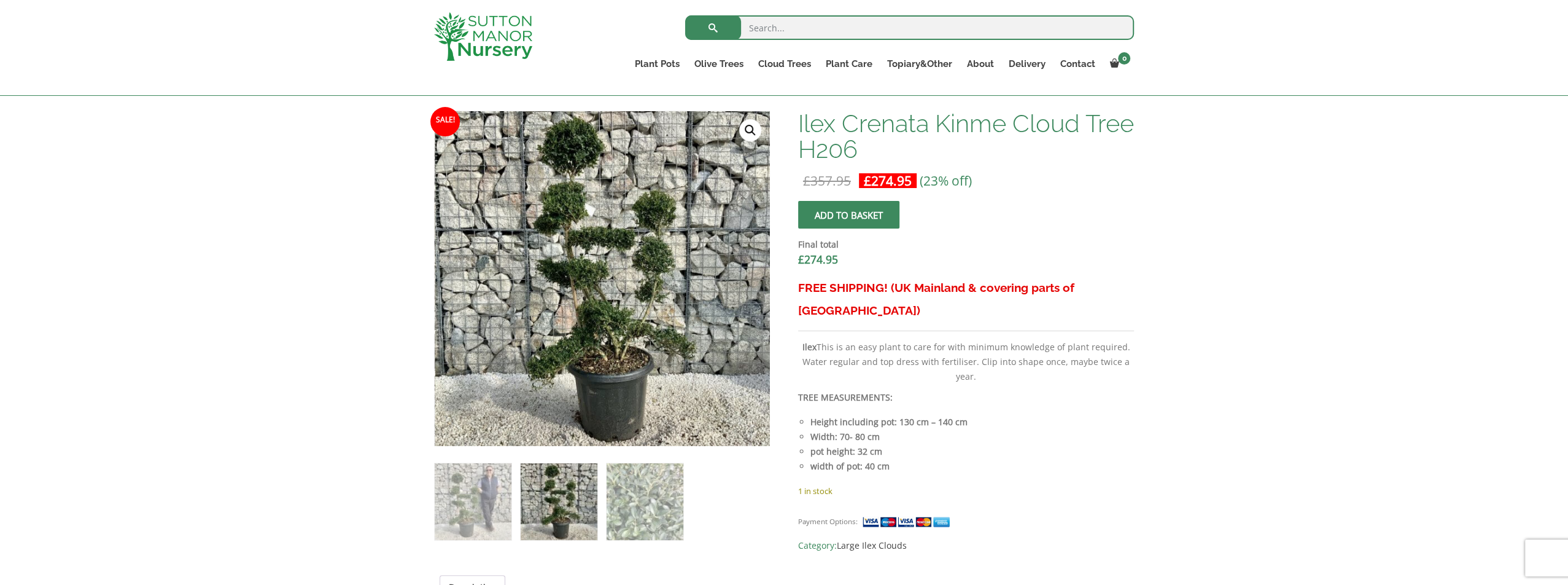
scroll to position [369, 0]
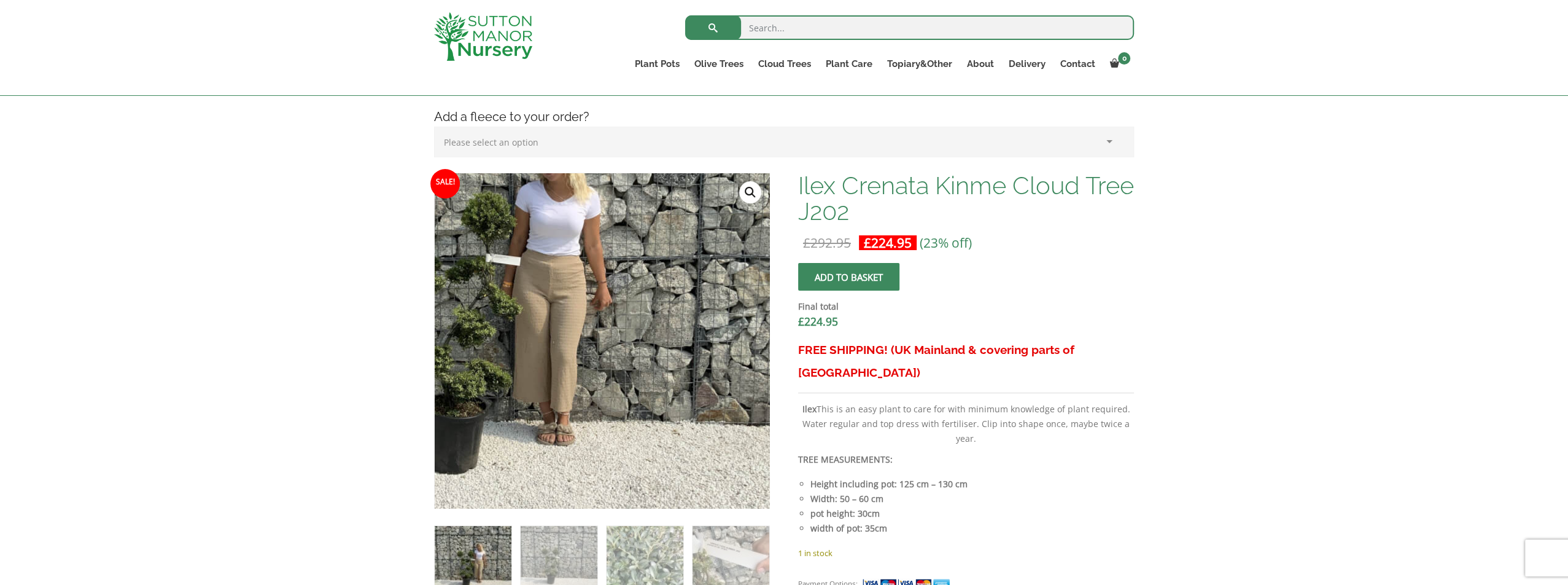
scroll to position [307, 0]
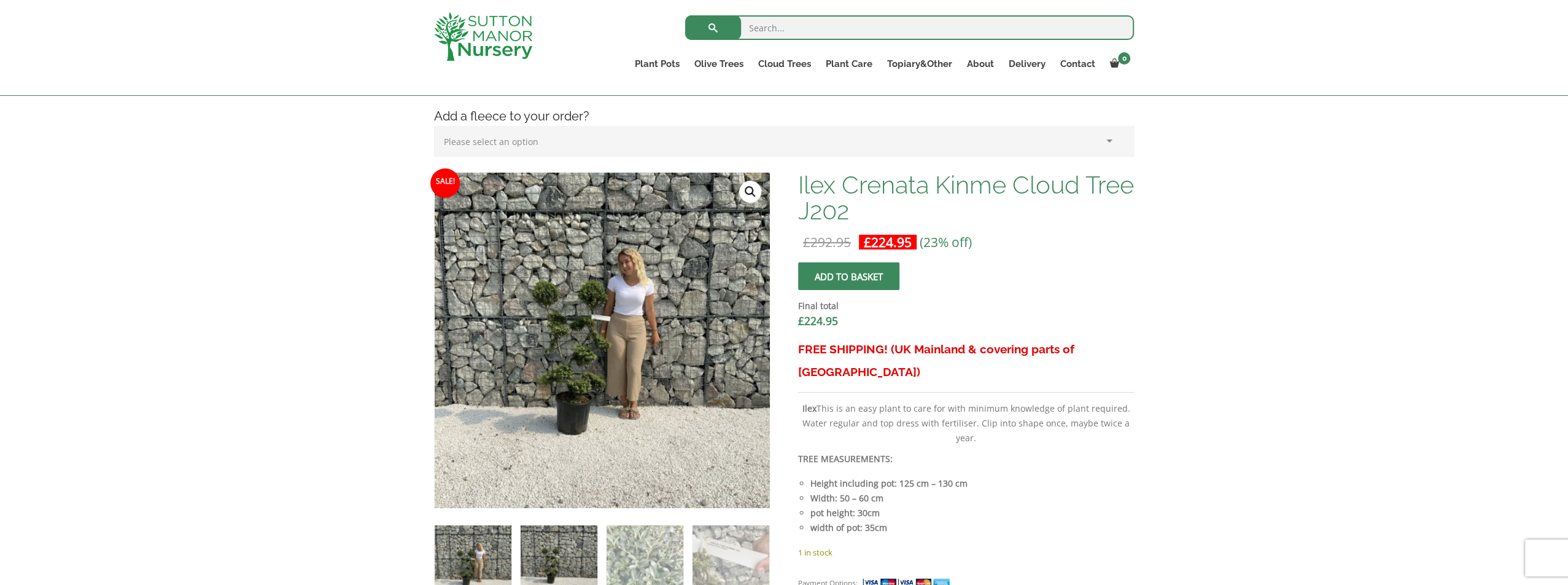
click at [550, 567] on img at bounding box center [558, 563] width 77 height 77
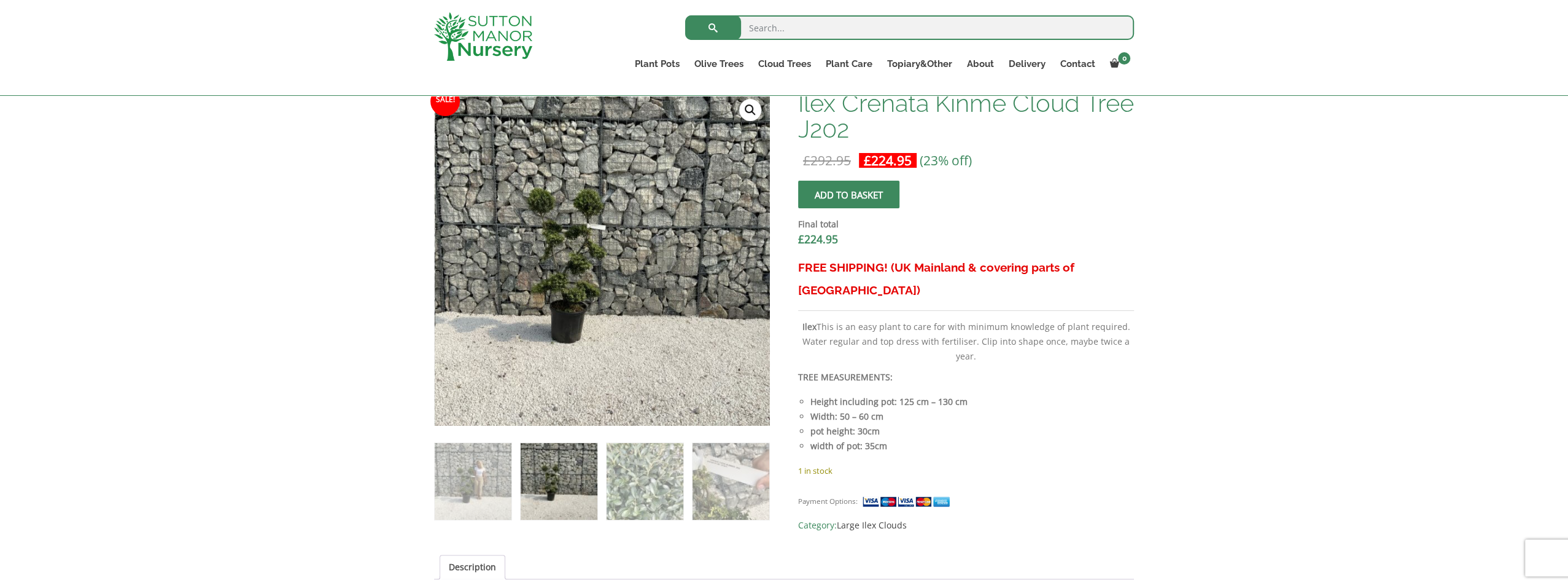
scroll to position [369, 0]
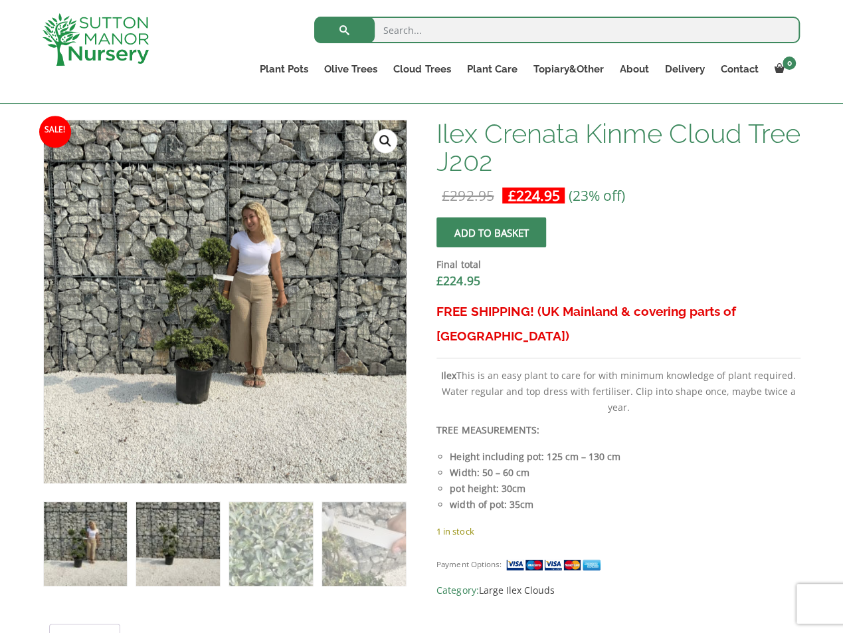
click at [175, 554] on img at bounding box center [177, 543] width 83 height 83
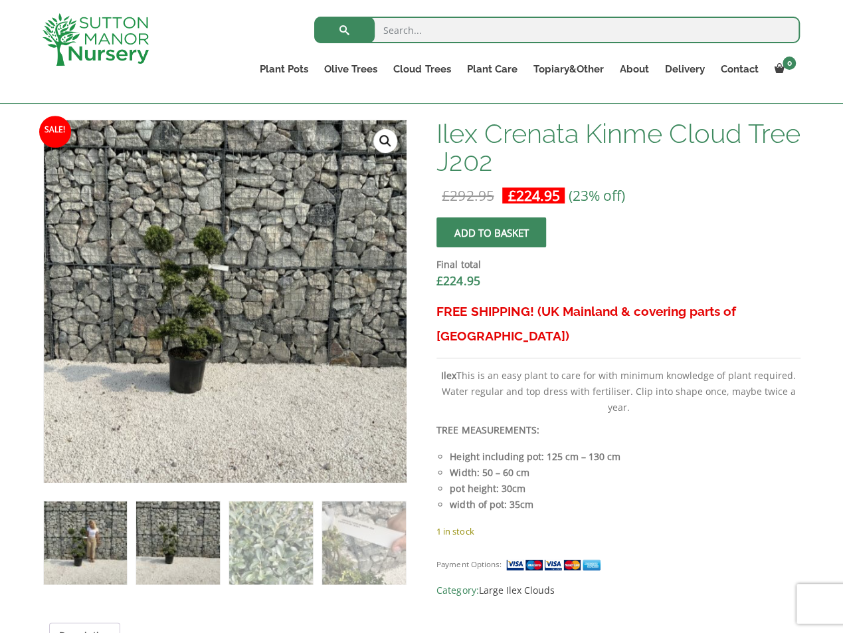
click at [99, 544] on img at bounding box center [85, 542] width 83 height 83
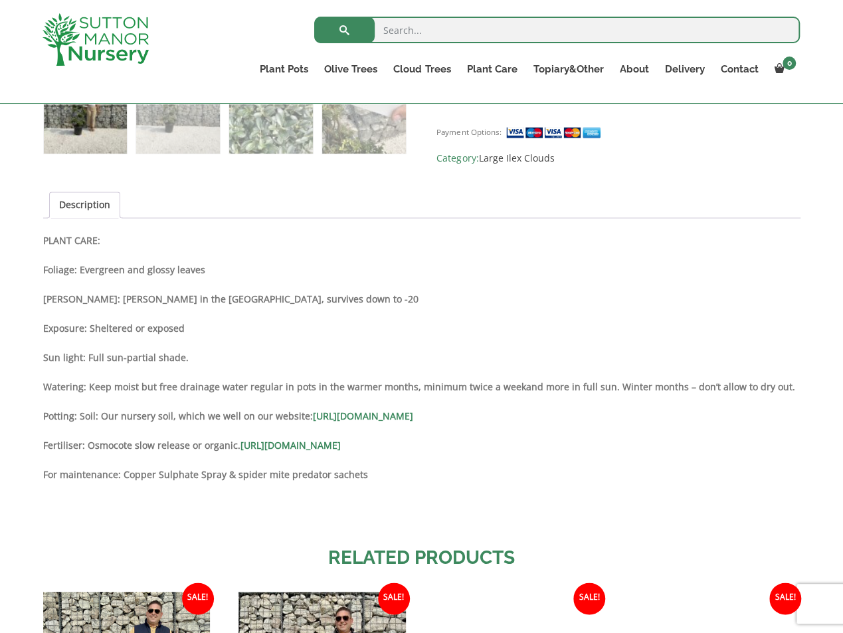
scroll to position [864, 0]
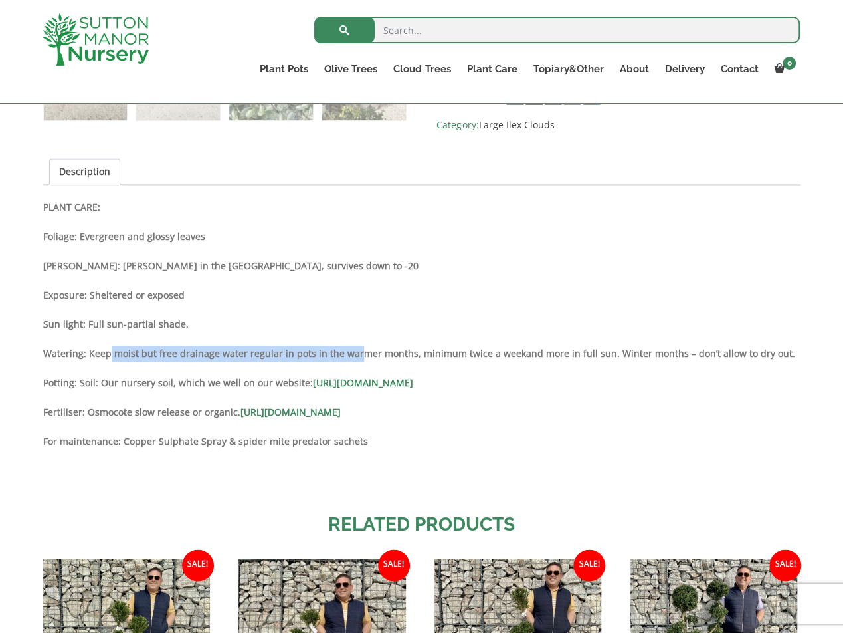
drag, startPoint x: 109, startPoint y: 352, endPoint x: 353, endPoint y: 354, distance: 243.9
click at [353, 354] on strong "Watering: Keep moist but free drainage water regular in pots in the warmer mont…" at bounding box center [284, 353] width 483 height 13
click at [417, 272] on p "Hardy: Hardy in the UK, survives down to -20" at bounding box center [422, 266] width 758 height 16
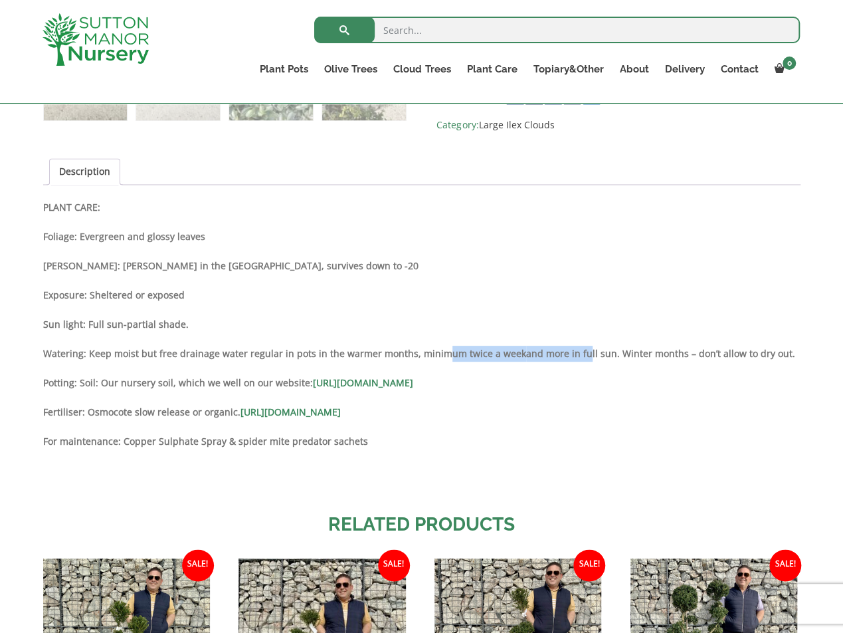
drag, startPoint x: 439, startPoint y: 352, endPoint x: 587, endPoint y: 352, distance: 148.2
click at [586, 352] on p "Watering: Keep moist but free drainage water regular in pots in the warmer mont…" at bounding box center [422, 354] width 758 height 16
click at [534, 308] on div "Description PLANT CARE: Foliage: Evergreen and glossy leaves Hardy: Hardy in th…" at bounding box center [422, 345] width 758 height 292
drag, startPoint x: 348, startPoint y: 355, endPoint x: 421, endPoint y: 349, distance: 74.0
click at [421, 349] on strong "Watering: Keep moist but free drainage water regular in pots in the warmer mont…" at bounding box center [284, 353] width 483 height 13
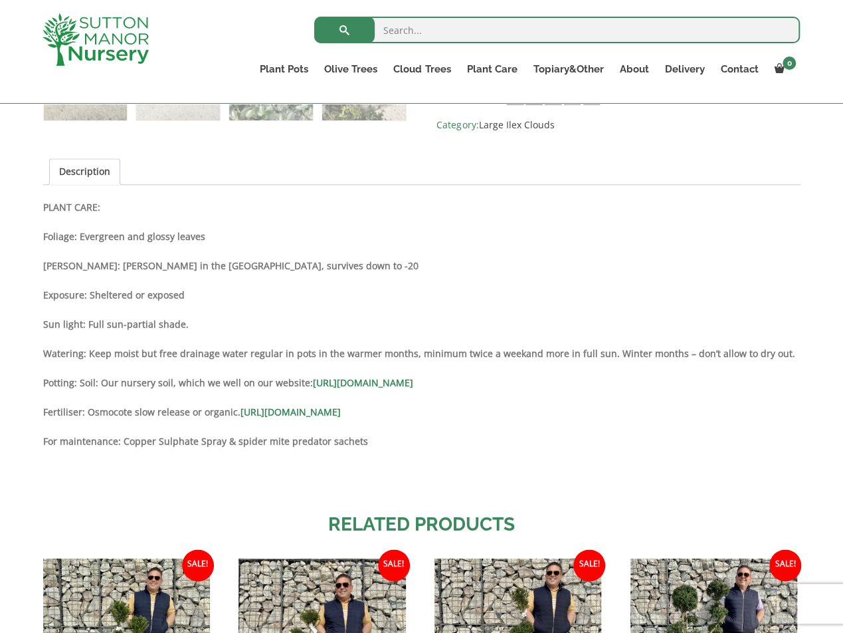
click at [462, 349] on strong "Watering: Keep moist but free drainage water regular in pots in the warmer mont…" at bounding box center [284, 353] width 483 height 13
drag, startPoint x: 548, startPoint y: 352, endPoint x: 631, endPoint y: 348, distance: 82.5
click at [631, 348] on strong "and more in full sun. Winter months – don’t allow to dry out." at bounding box center [660, 353] width 269 height 13
click at [668, 325] on p "Sun light: Full sun-partial shade." at bounding box center [422, 324] width 758 height 16
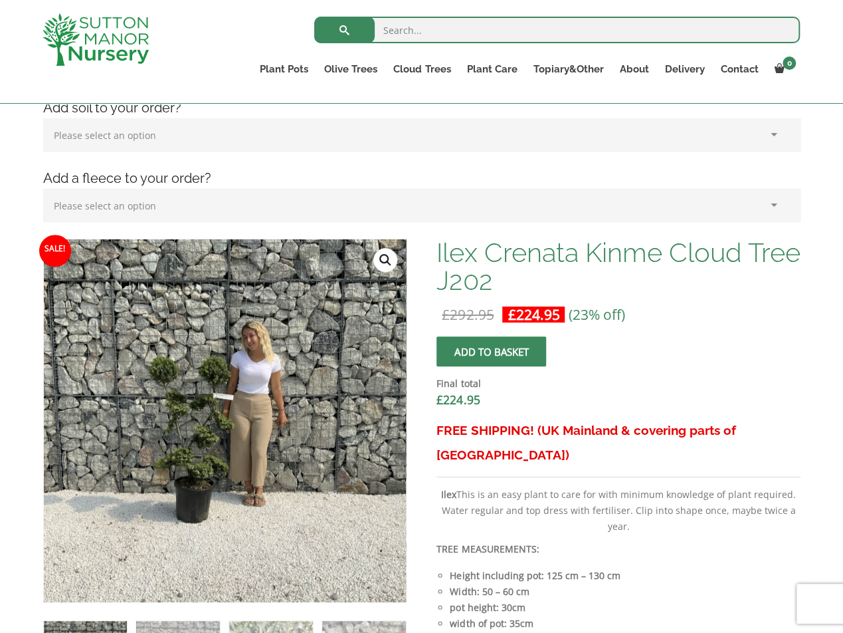
scroll to position [399, 0]
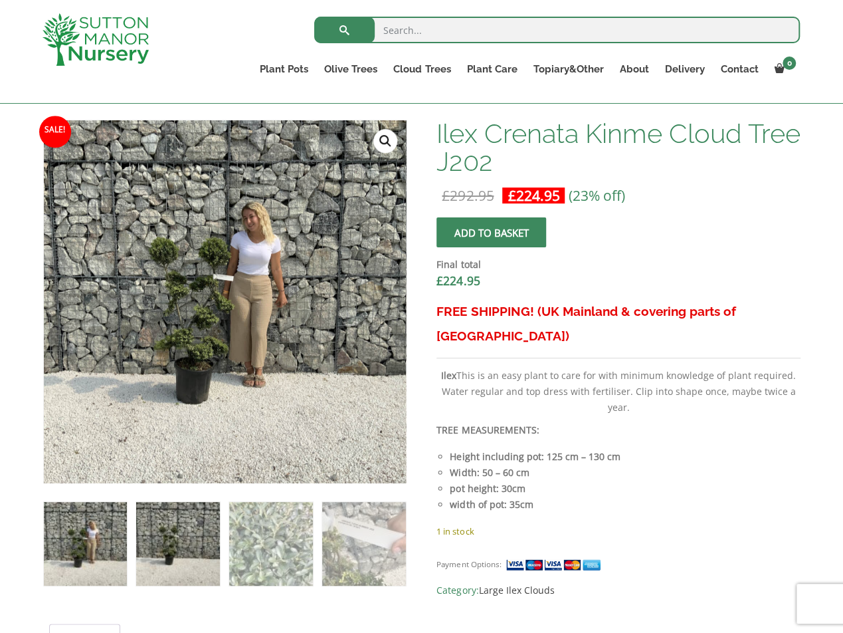
click at [181, 567] on img at bounding box center [177, 543] width 83 height 83
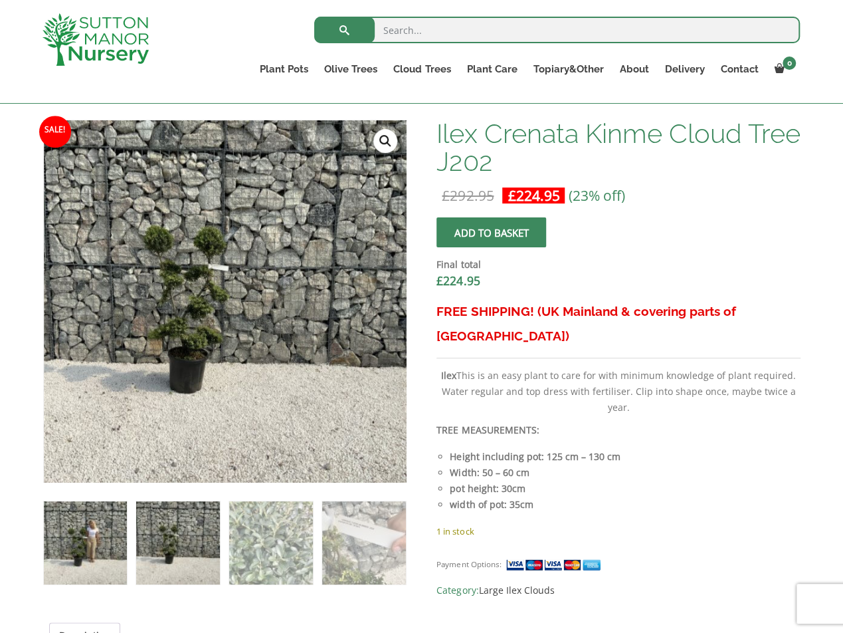
click at [88, 542] on img at bounding box center [85, 542] width 83 height 83
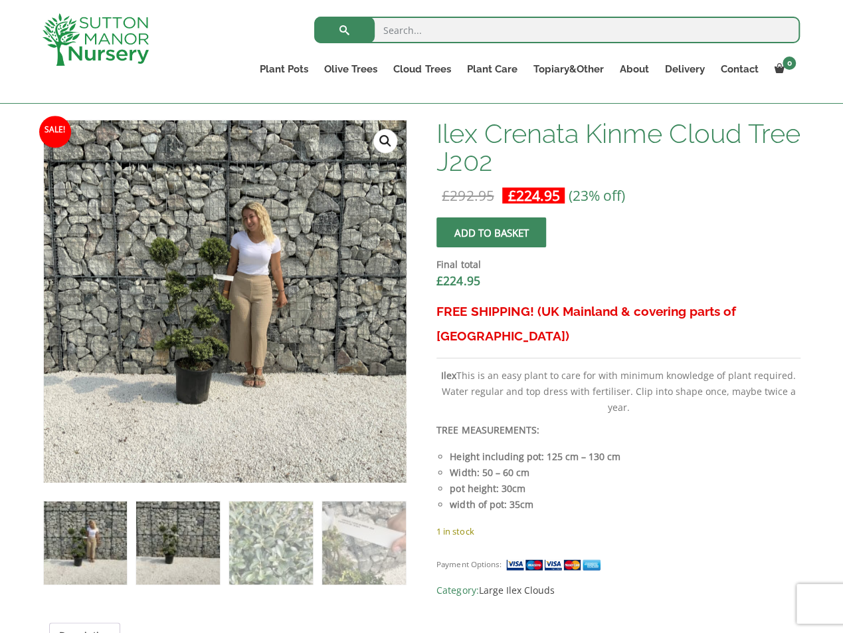
click at [179, 549] on img at bounding box center [177, 542] width 83 height 83
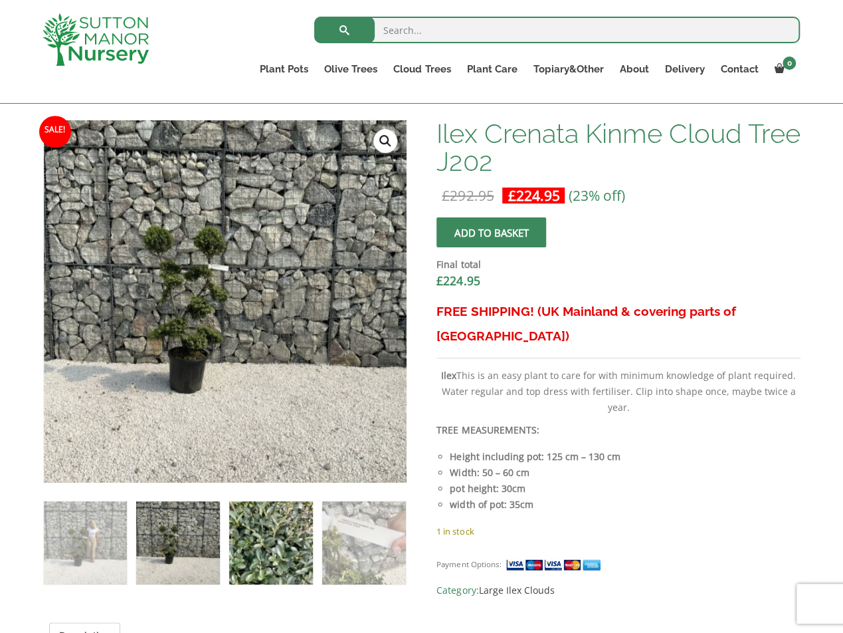
click at [270, 529] on img at bounding box center [270, 542] width 83 height 83
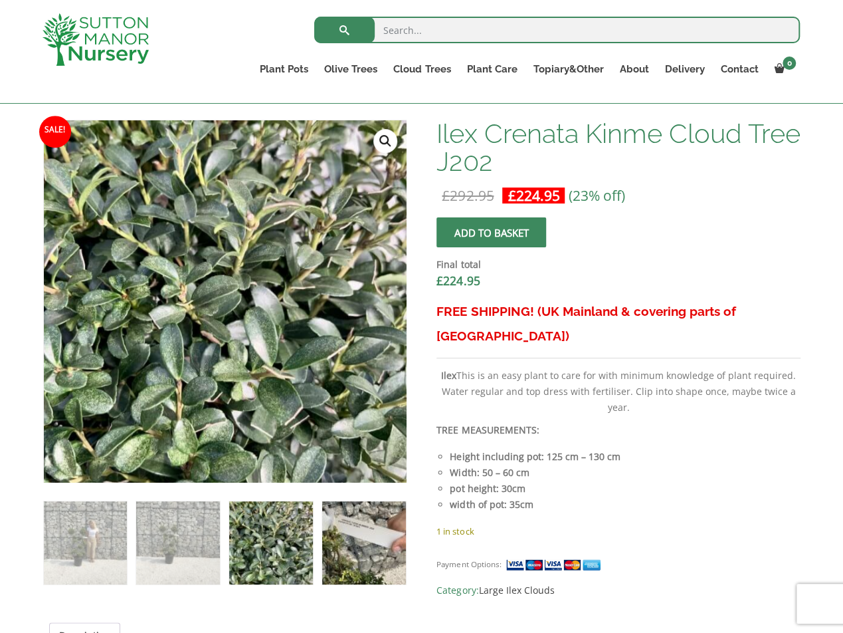
click at [350, 538] on img at bounding box center [363, 542] width 83 height 83
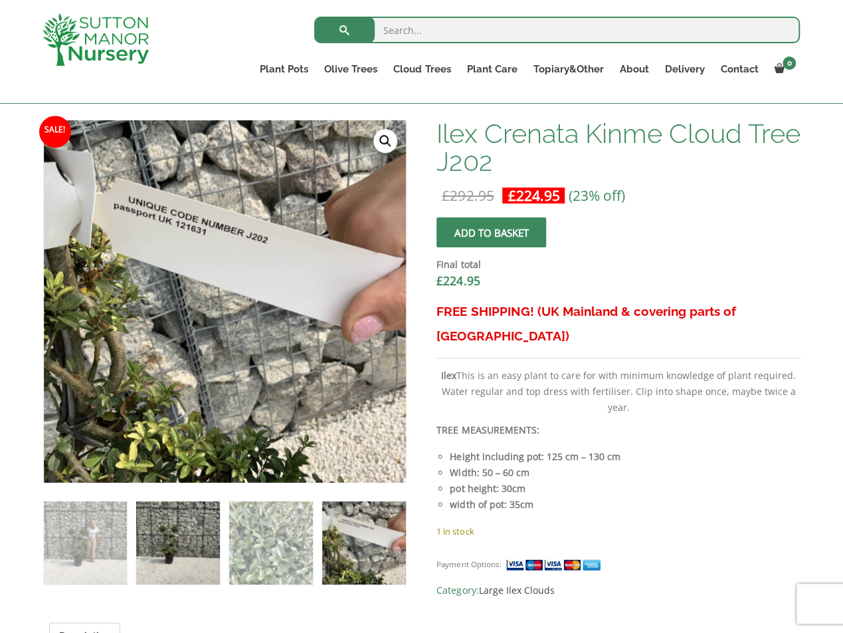
click at [185, 546] on img at bounding box center [177, 542] width 83 height 83
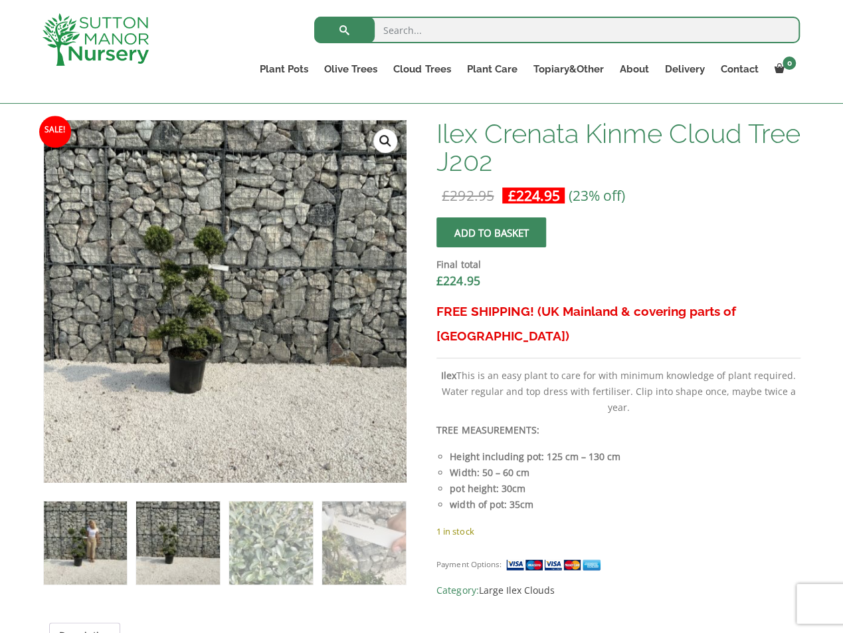
click at [92, 544] on img at bounding box center [85, 542] width 83 height 83
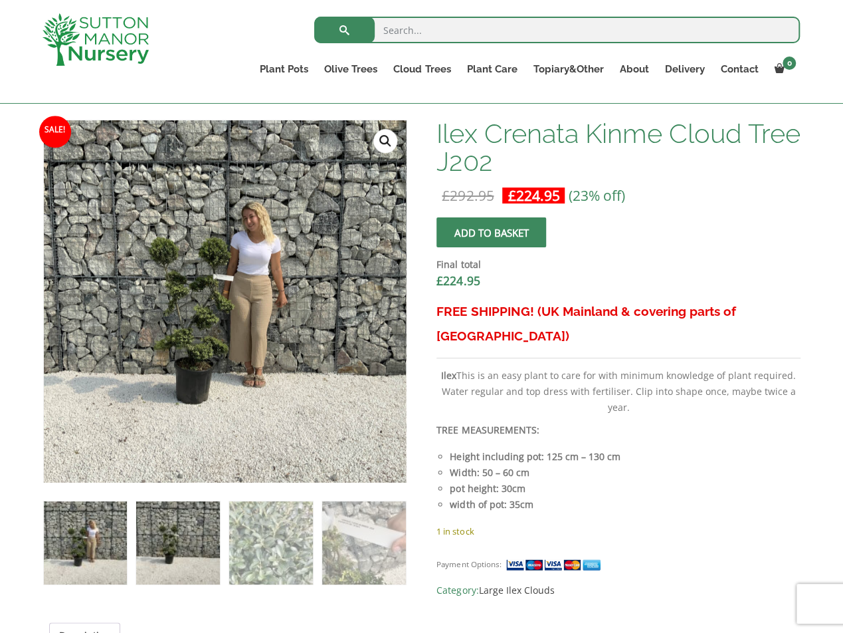
click at [165, 553] on img at bounding box center [177, 542] width 83 height 83
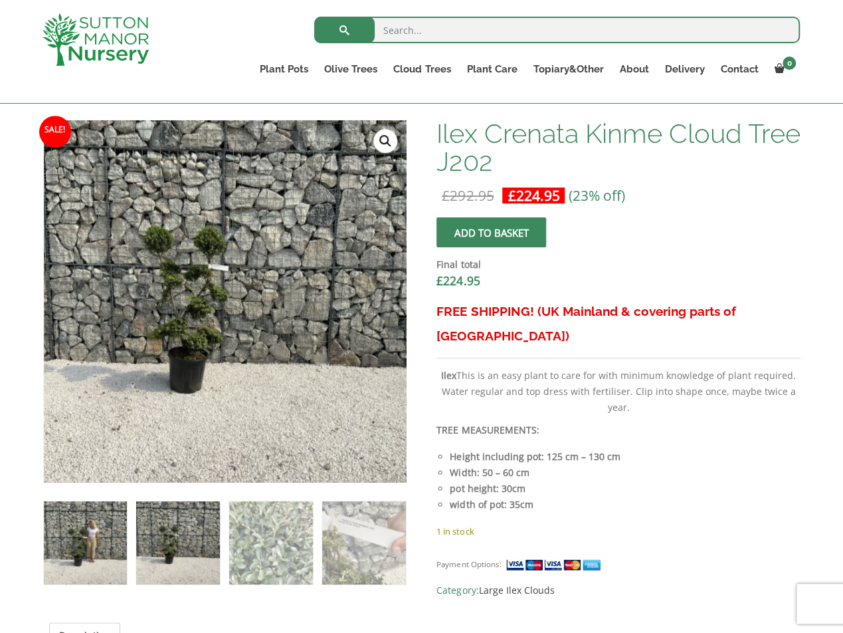
click at [97, 547] on img at bounding box center [85, 542] width 83 height 83
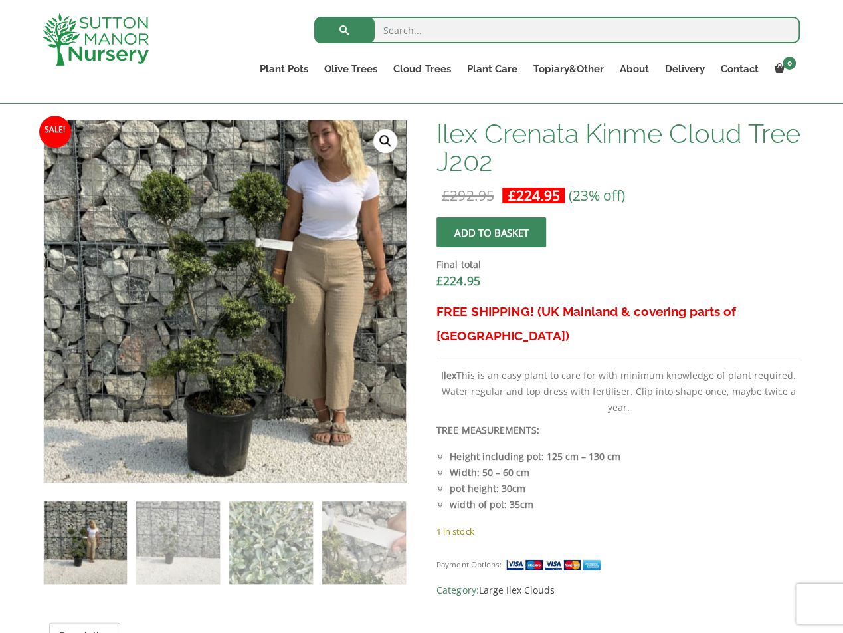
click at [162, 316] on img at bounding box center [277, 289] width 664 height 664
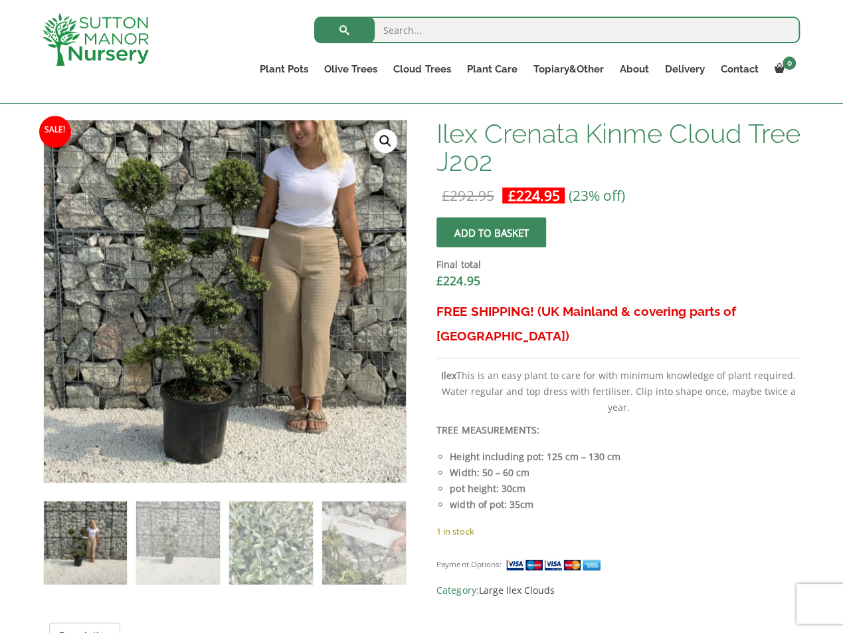
click at [186, 330] on img at bounding box center [253, 276] width 664 height 664
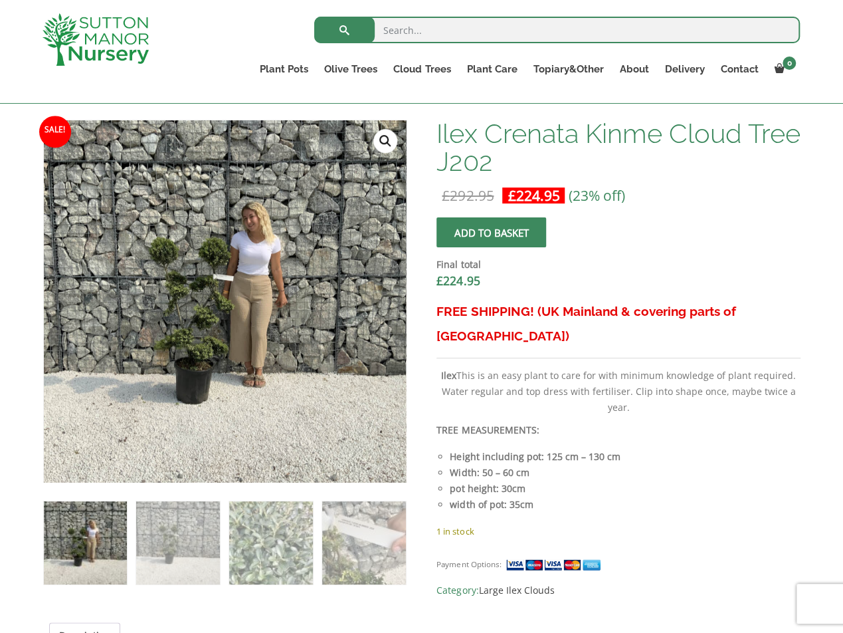
click at [381, 145] on link "🔍" at bounding box center [385, 141] width 24 height 24
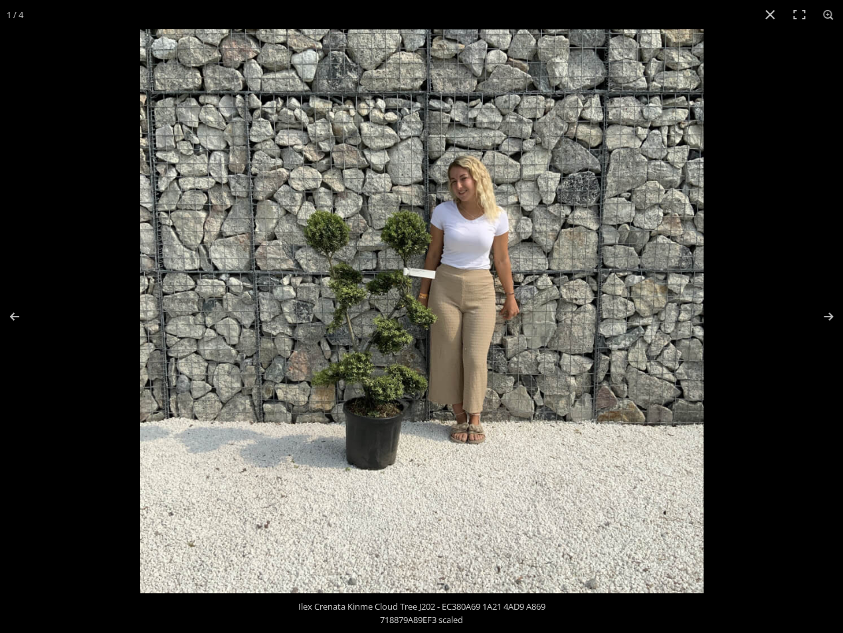
click at [373, 356] on img at bounding box center [421, 310] width 563 height 563
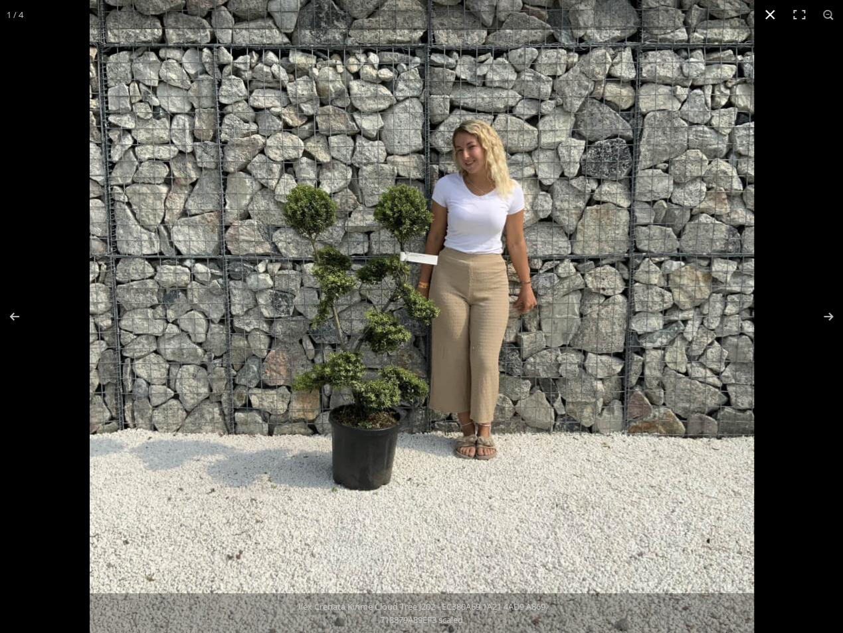
click at [769, 19] on button "Close (Esc)" at bounding box center [770, 14] width 29 height 29
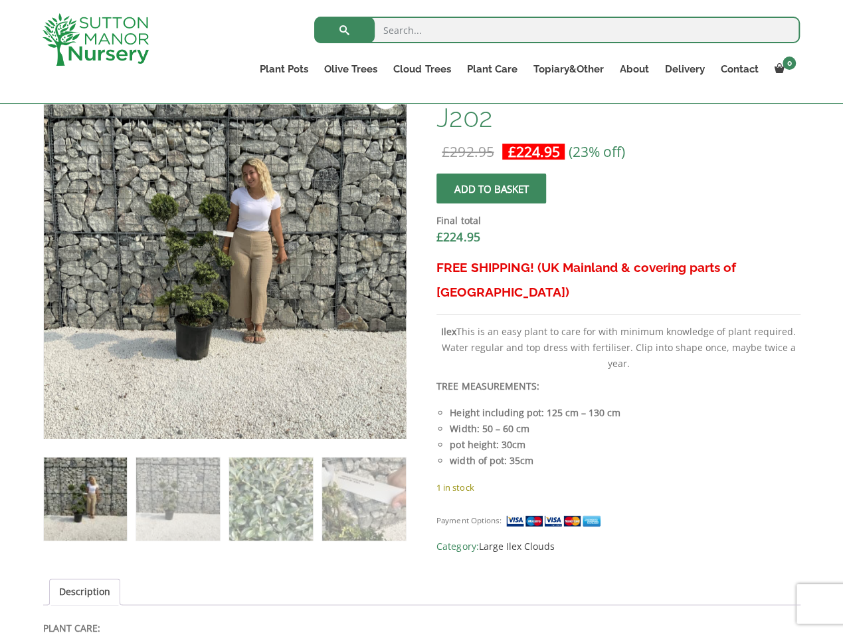
scroll to position [465, 0]
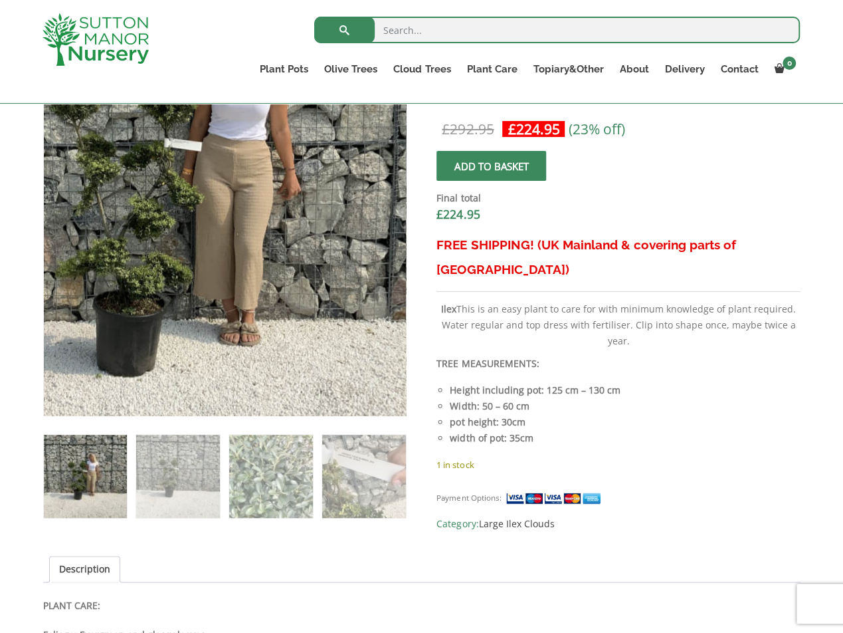
click at [267, 288] on img at bounding box center [186, 189] width 664 height 664
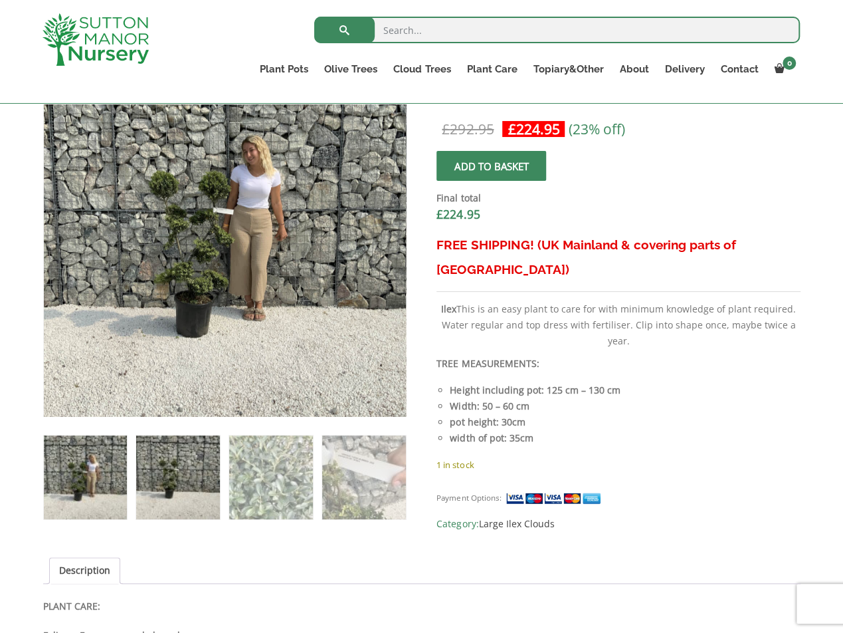
click at [159, 499] on img at bounding box center [177, 476] width 83 height 83
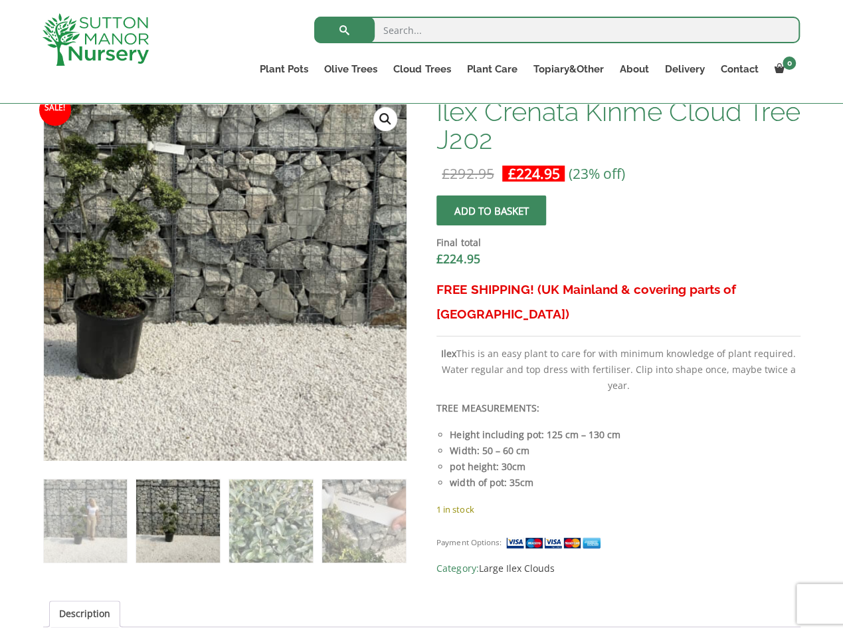
scroll to position [399, 0]
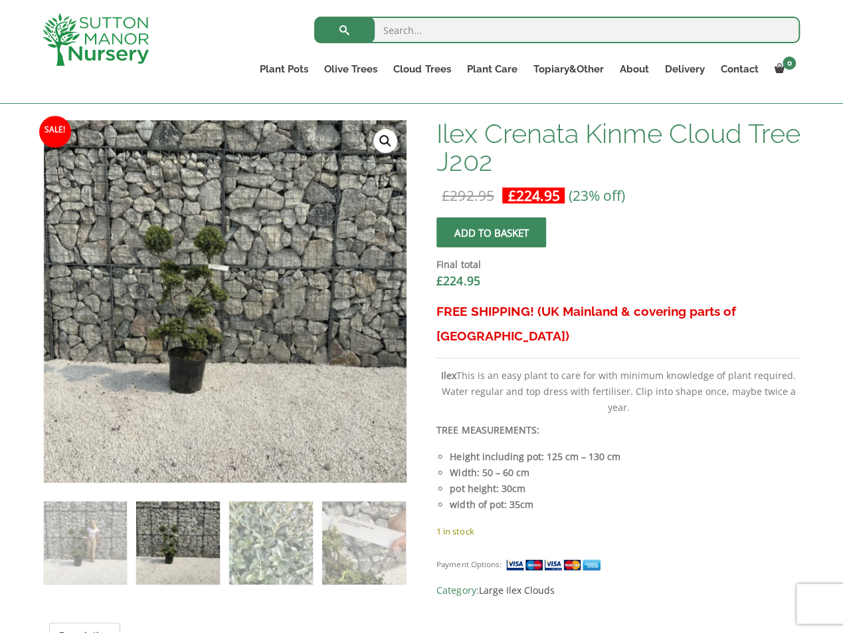
click at [378, 142] on link "🔍" at bounding box center [385, 141] width 24 height 24
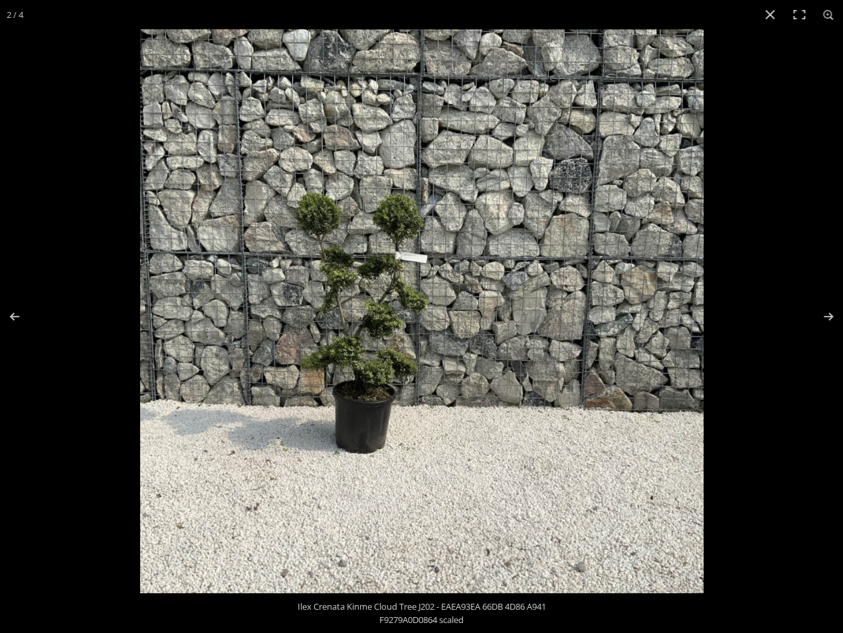
click at [433, 328] on img at bounding box center [421, 310] width 563 height 563
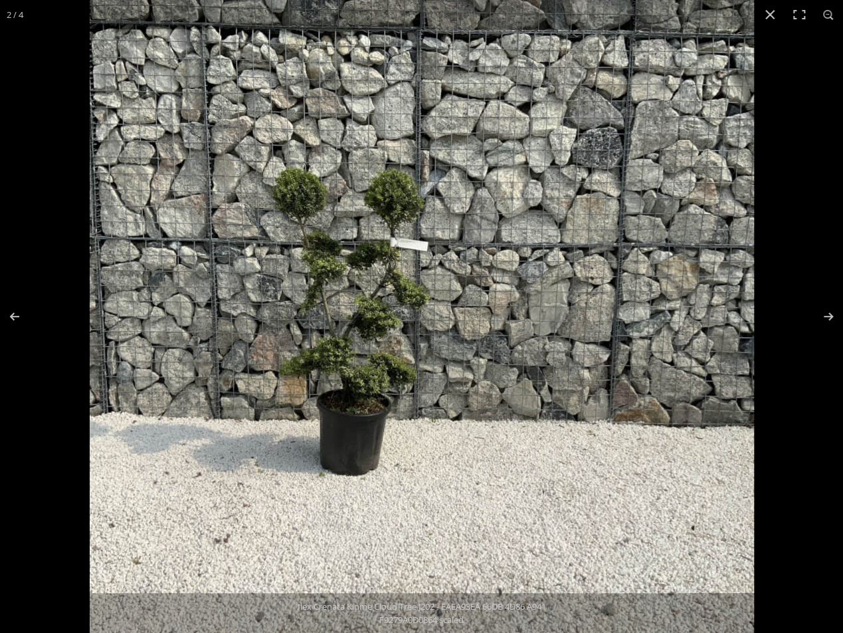
click at [569, 188] on img at bounding box center [422, 307] width 664 height 664
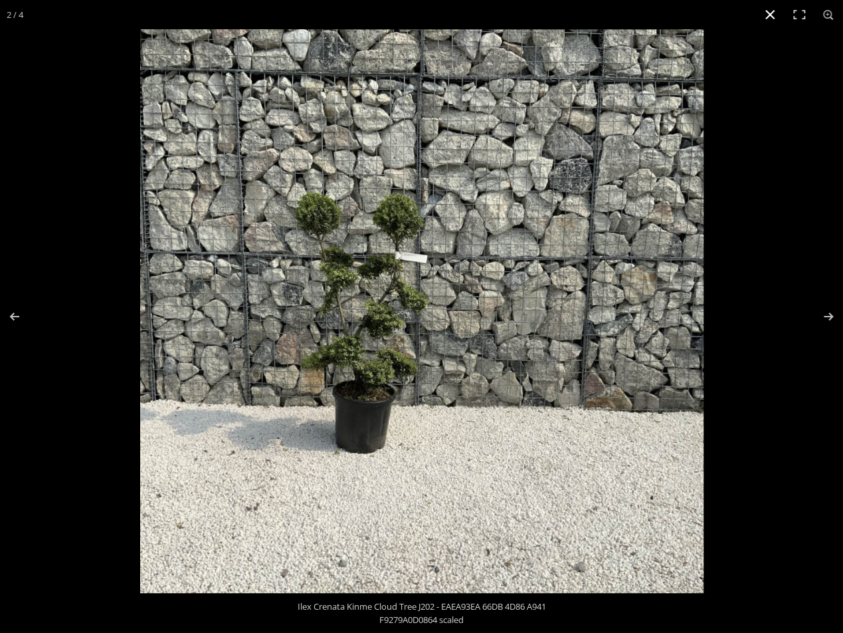
click at [767, 15] on button "Close (Esc)" at bounding box center [770, 14] width 29 height 29
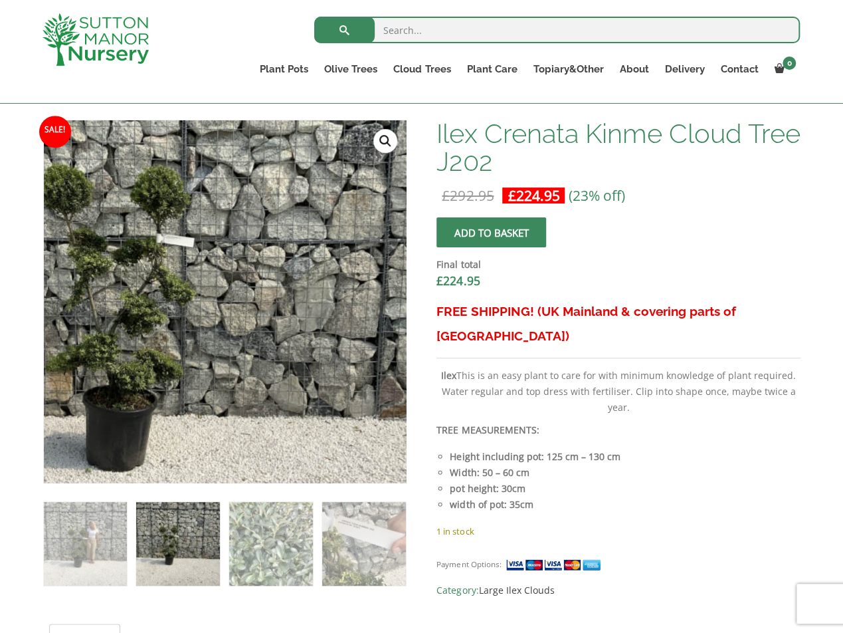
click at [270, 298] on img at bounding box center [188, 303] width 664 height 664
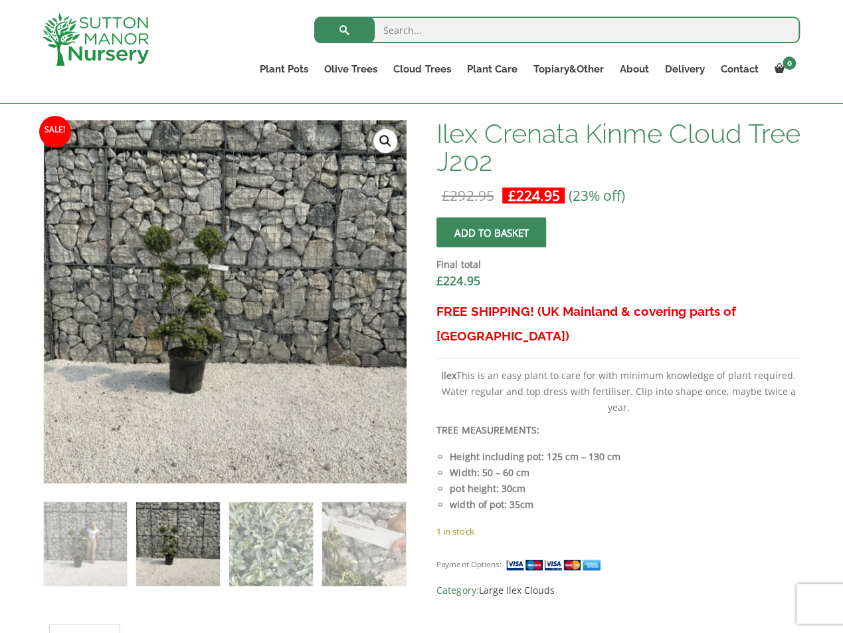
click at [385, 135] on link "🔍" at bounding box center [385, 141] width 24 height 24
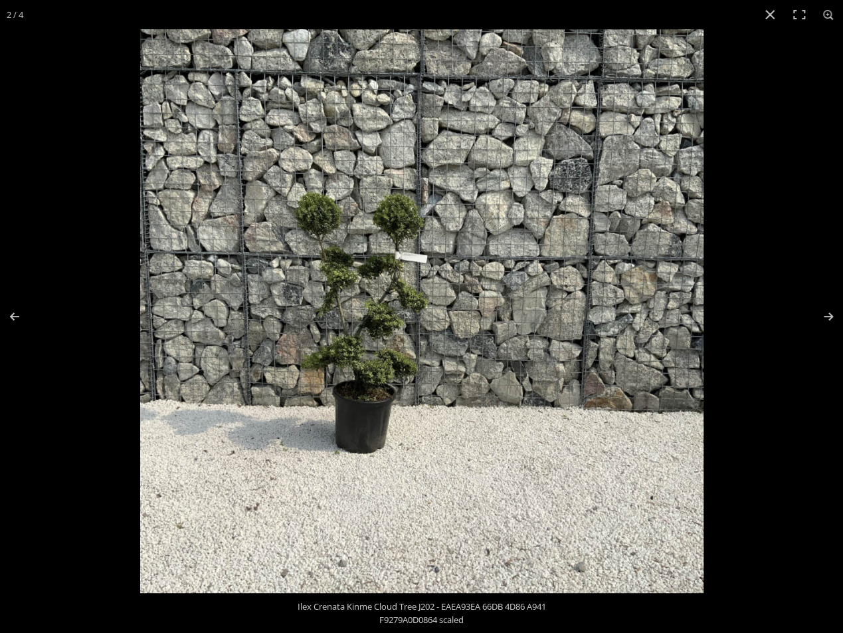
click at [385, 273] on img at bounding box center [421, 310] width 563 height 563
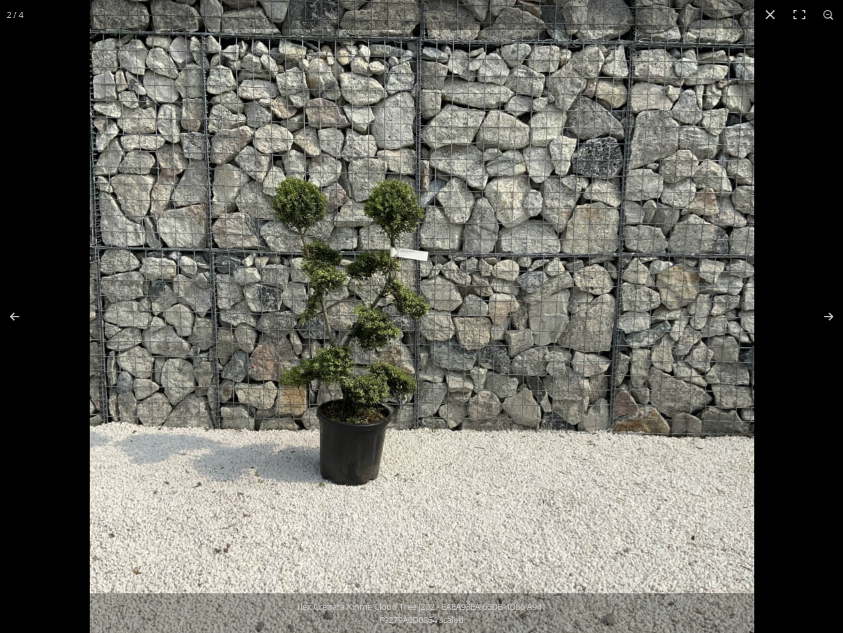
click at [413, 299] on img at bounding box center [422, 317] width 664 height 664
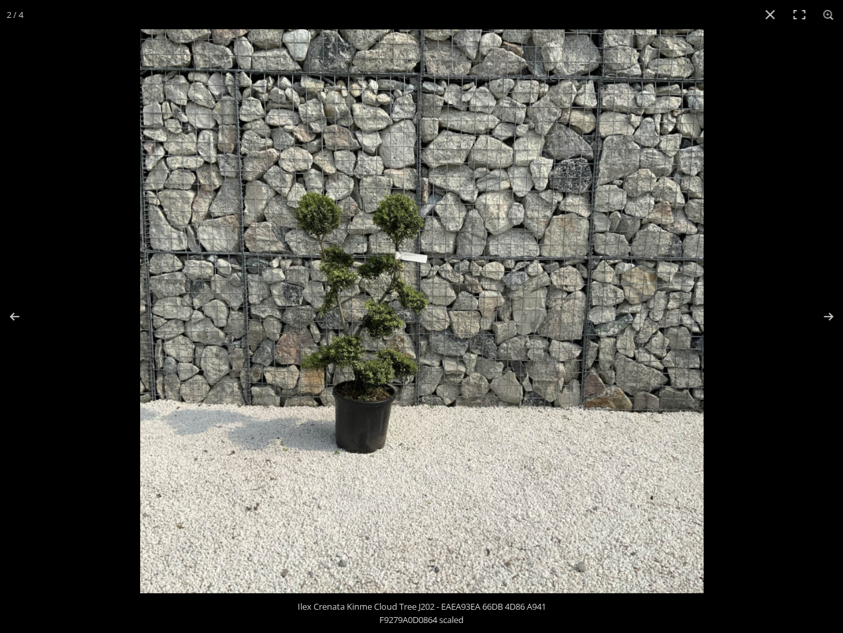
click at [373, 392] on img at bounding box center [421, 310] width 563 height 563
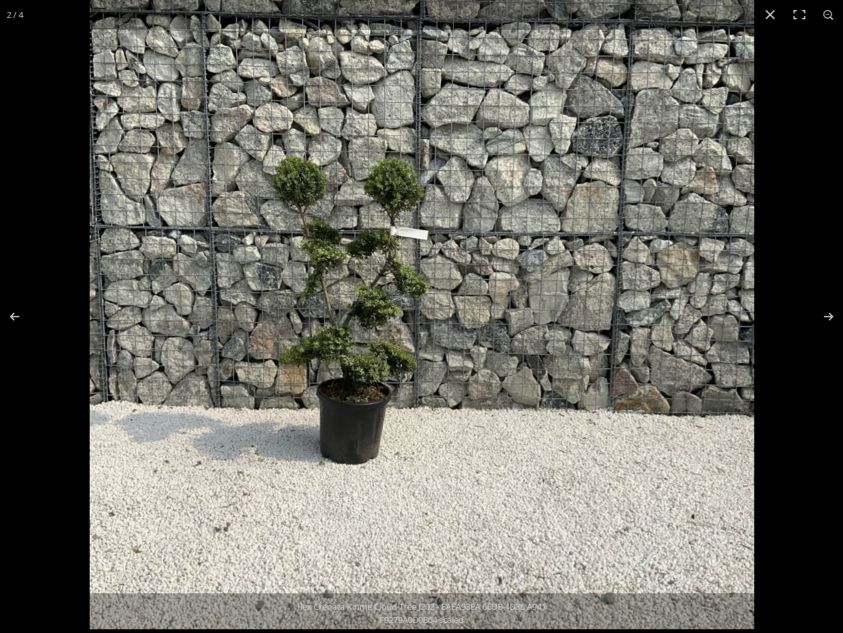
click at [324, 415] on img at bounding box center [422, 296] width 664 height 664
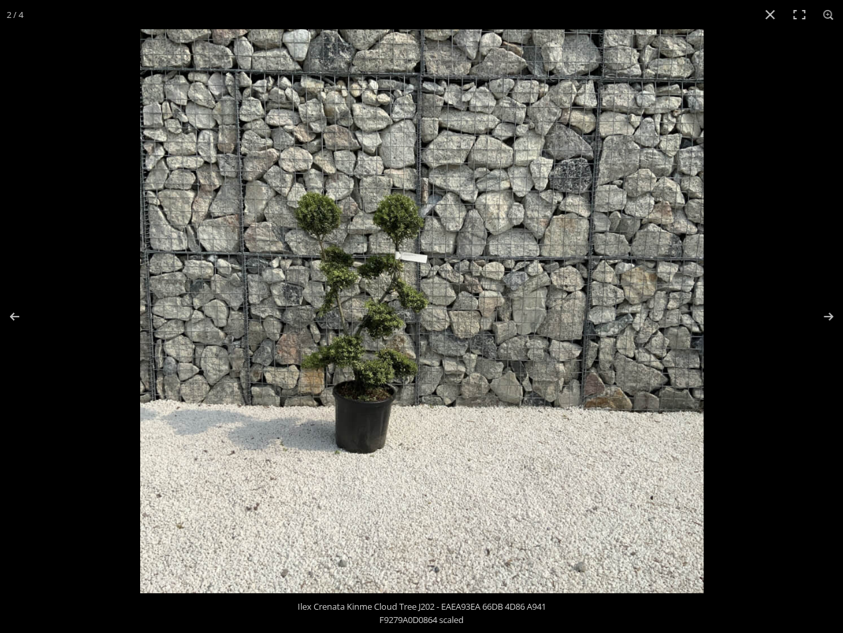
click at [567, 350] on img at bounding box center [421, 310] width 563 height 563
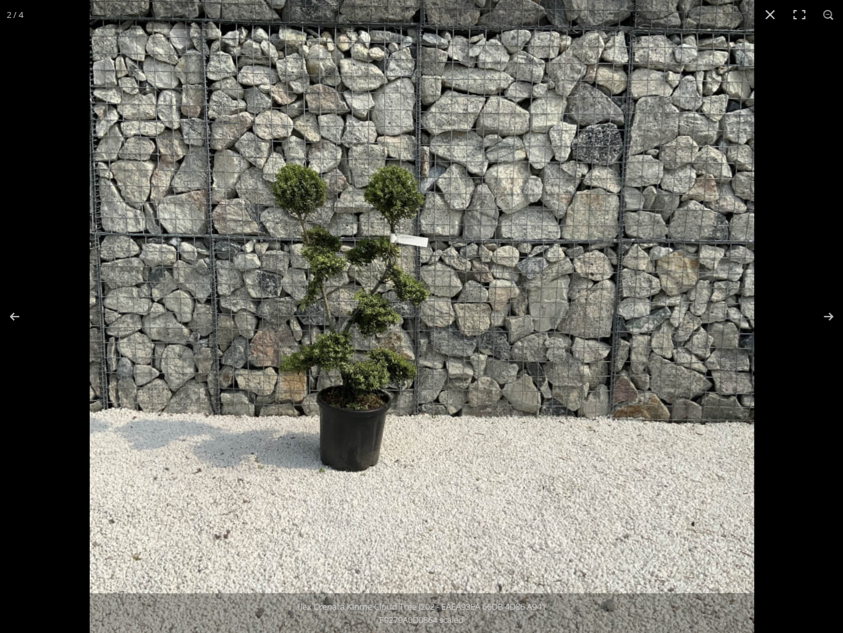
click at [534, 352] on img at bounding box center [422, 303] width 664 height 664
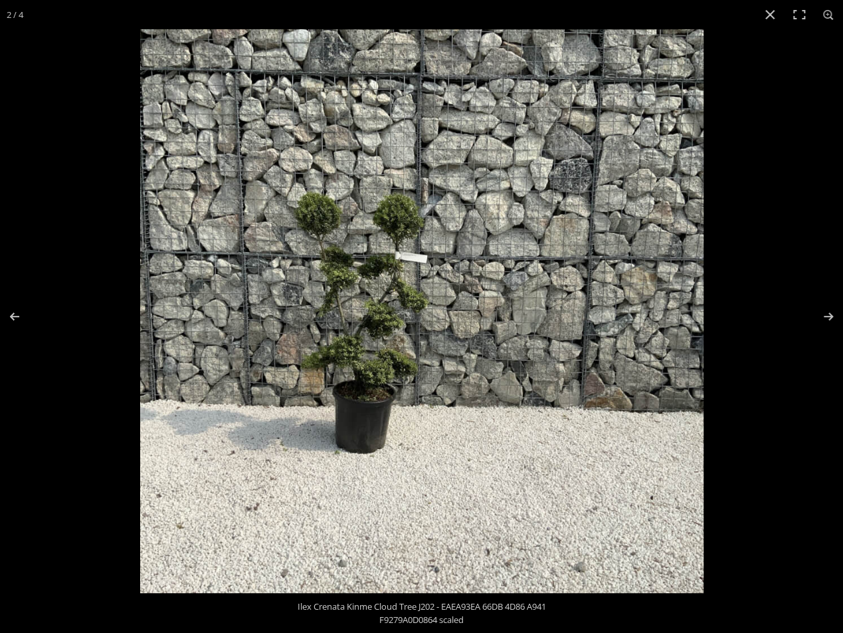
click at [353, 260] on img at bounding box center [421, 310] width 563 height 563
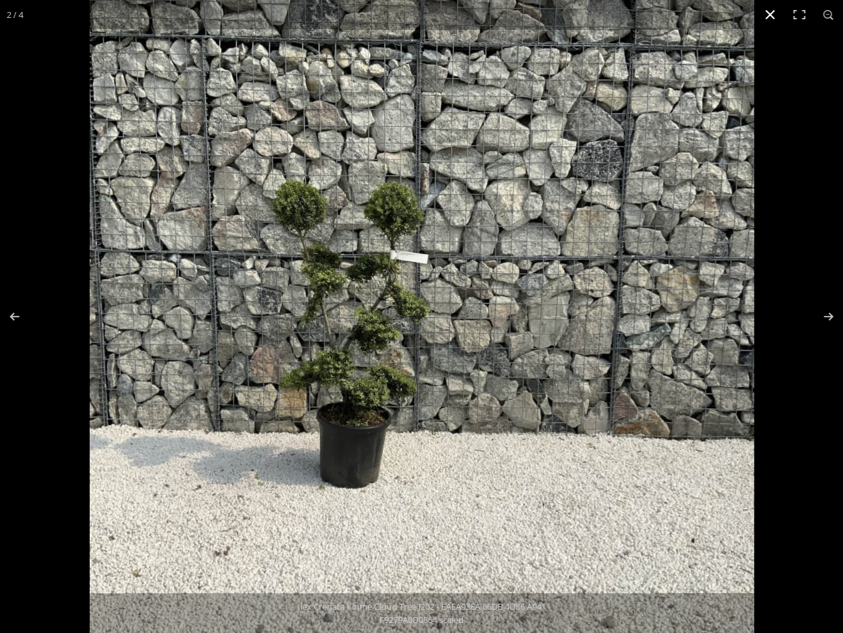
click at [771, 11] on button "Close (Esc)" at bounding box center [770, 14] width 29 height 29
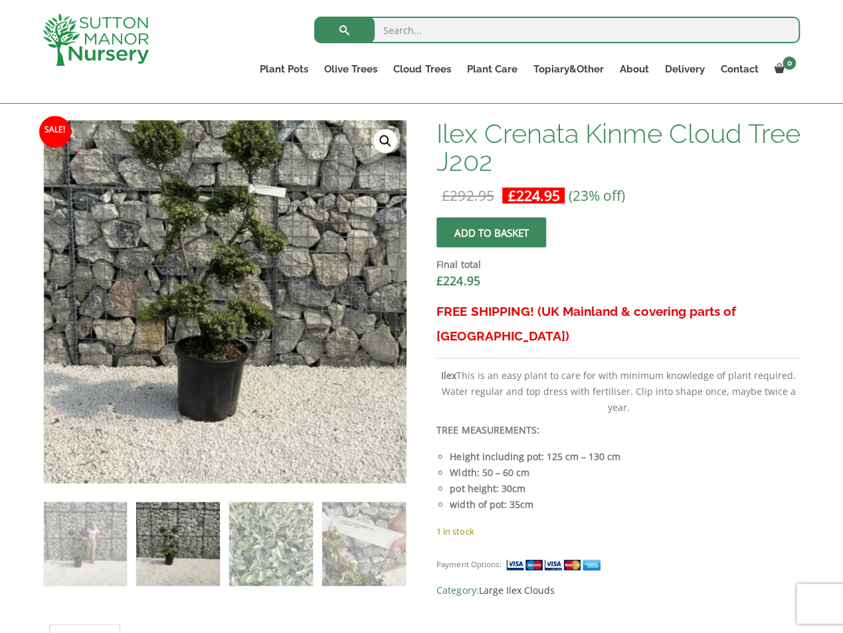
click at [159, 358] on img at bounding box center [280, 254] width 664 height 664
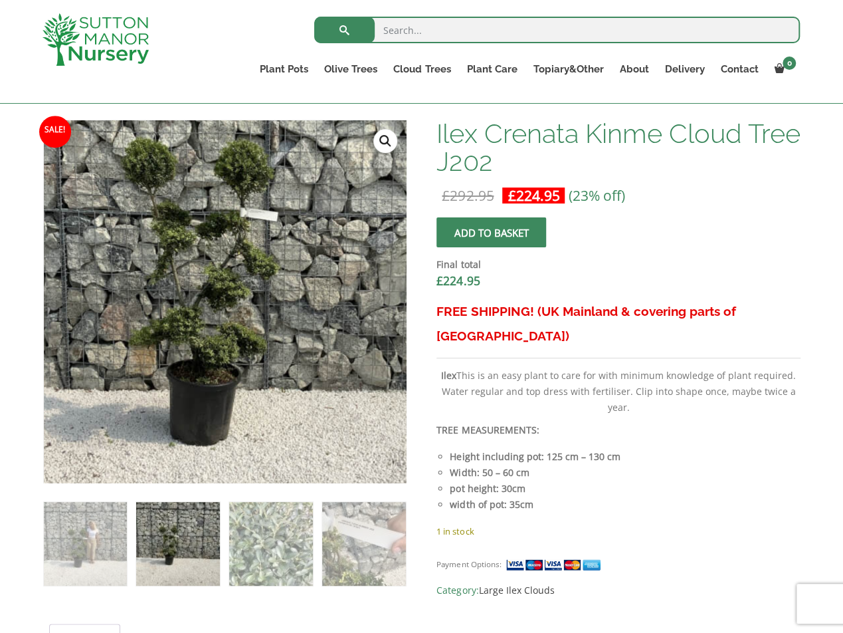
click at [169, 330] on img at bounding box center [272, 278] width 664 height 664
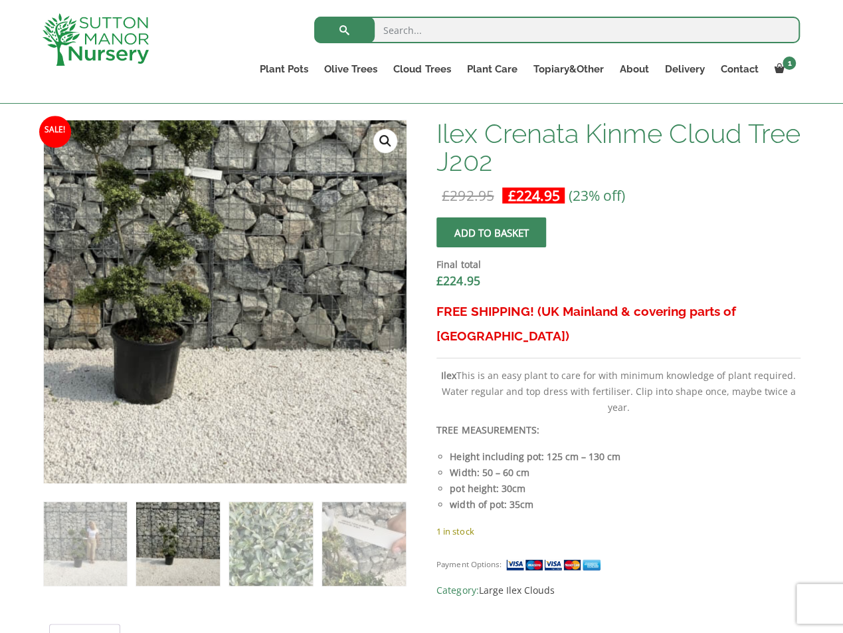
click at [236, 379] on img at bounding box center [216, 236] width 664 height 664
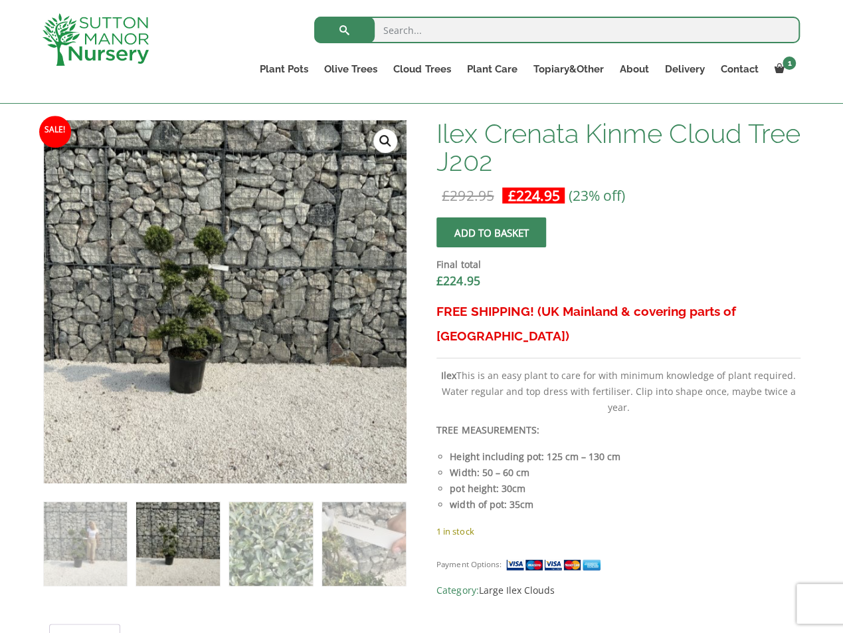
click at [209, 545] on img at bounding box center [177, 543] width 83 height 83
click at [390, 133] on link "🔍" at bounding box center [385, 141] width 24 height 24
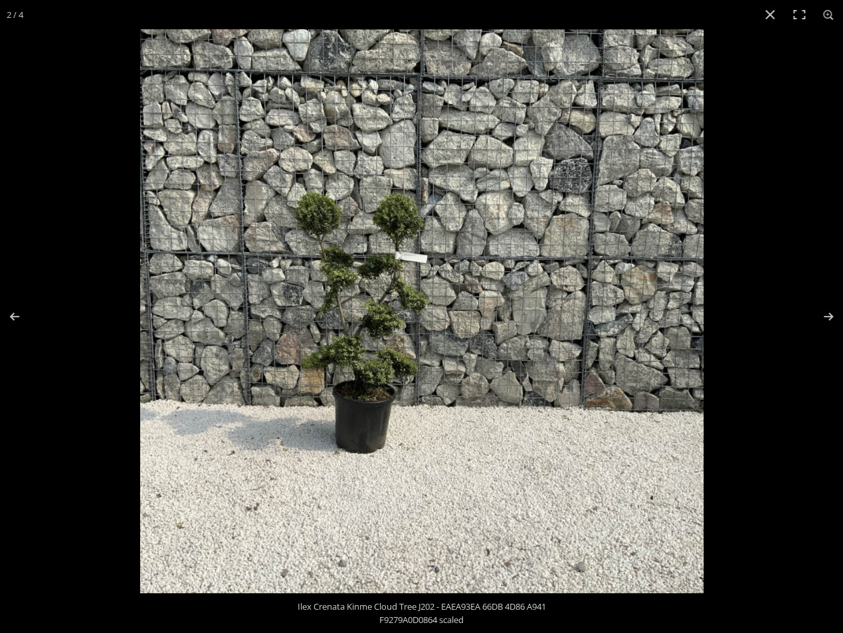
click at [332, 342] on img at bounding box center [421, 310] width 563 height 563
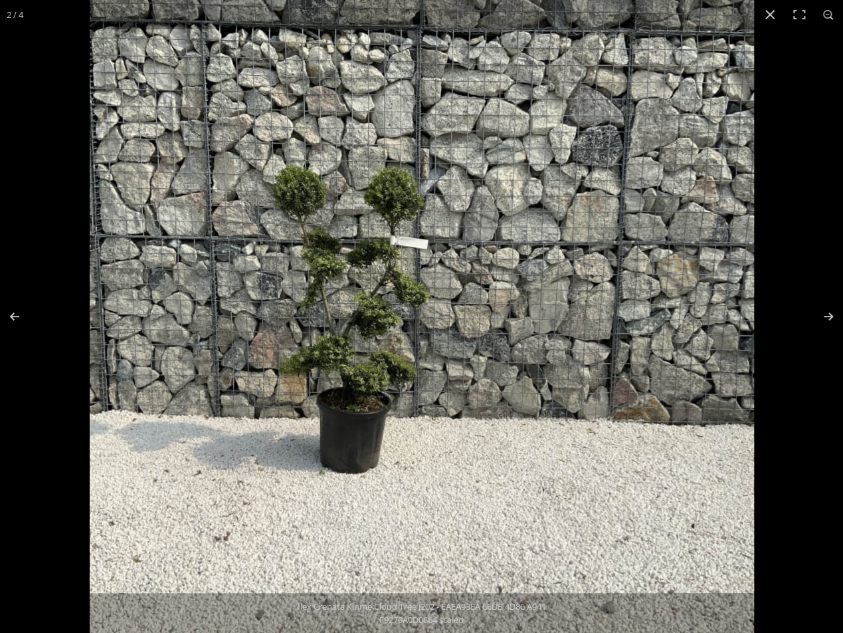
click at [584, 300] on img at bounding box center [422, 305] width 664 height 664
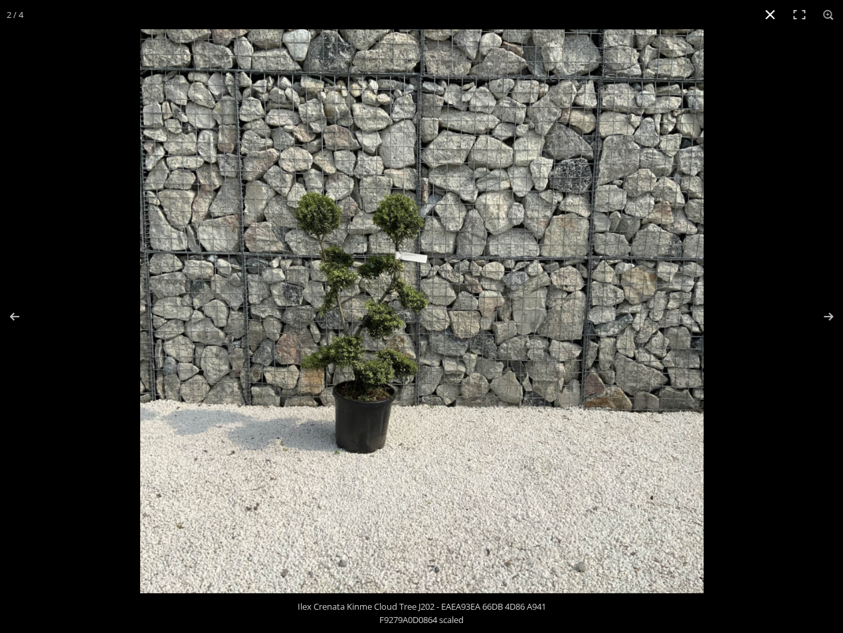
click at [769, 14] on button "Close (Esc)" at bounding box center [770, 14] width 29 height 29
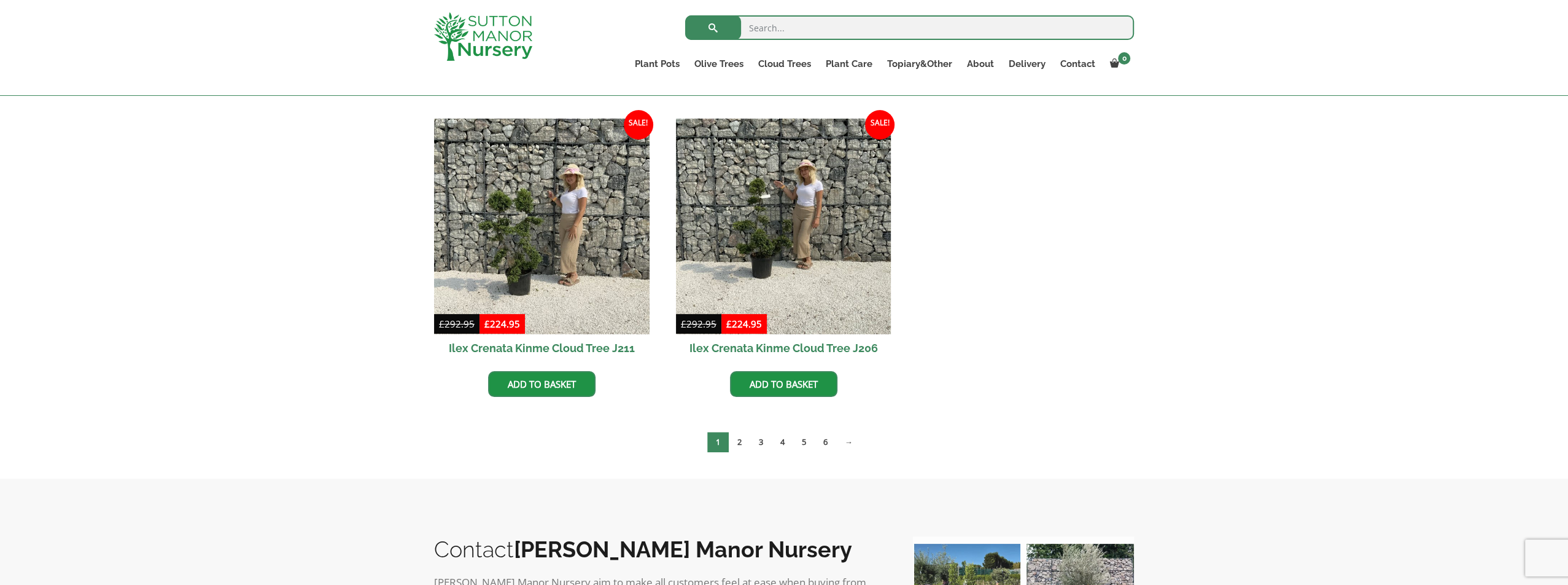
scroll to position [614, 0]
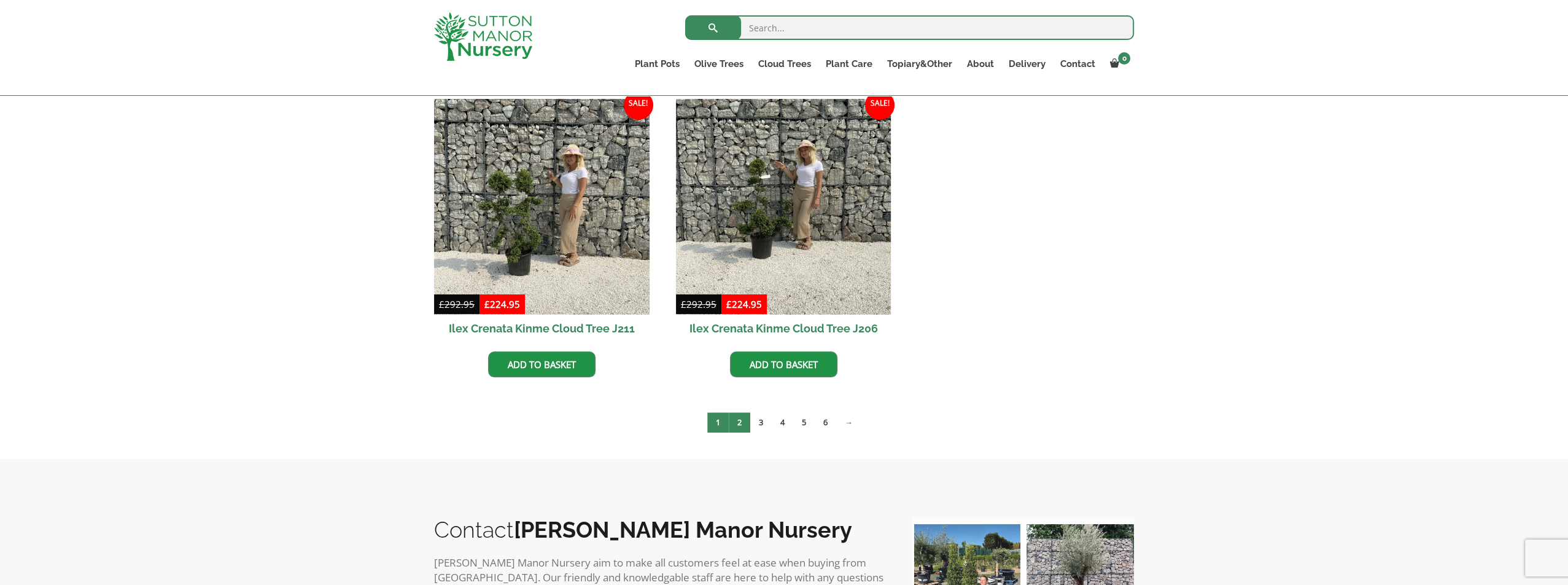
click at [736, 421] on link "2" at bounding box center [739, 422] width 21 height 20
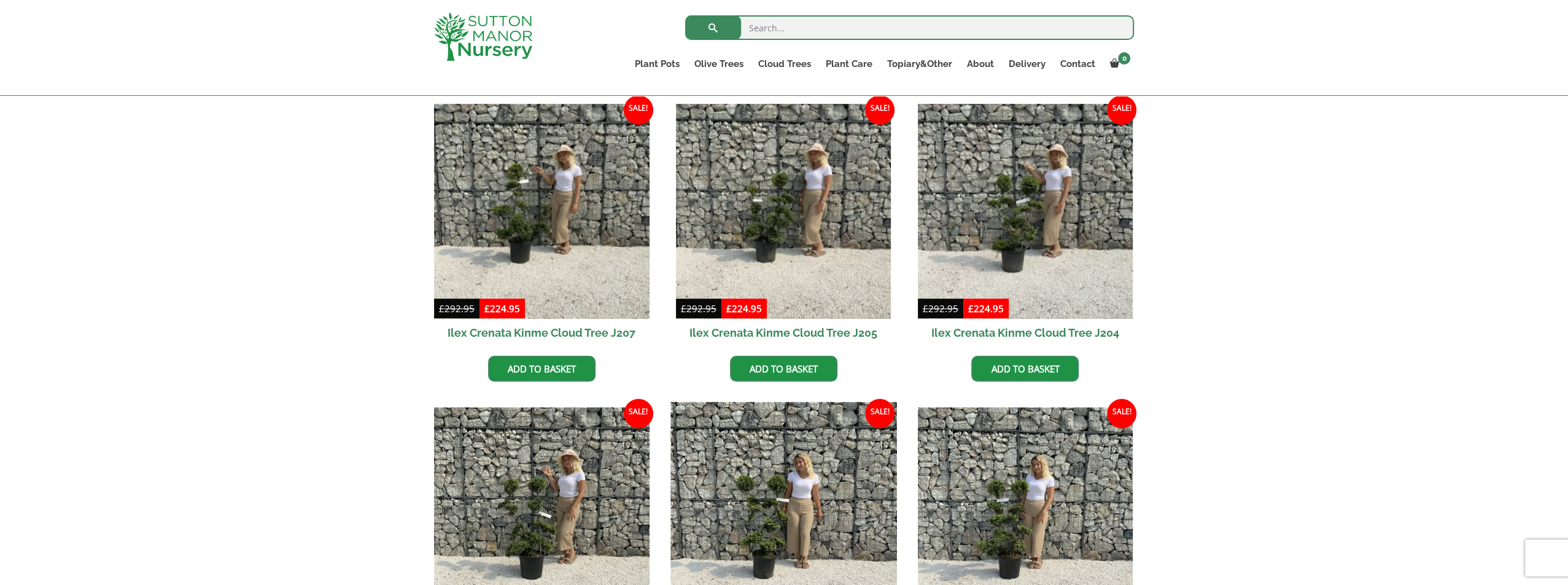
scroll to position [369, 0]
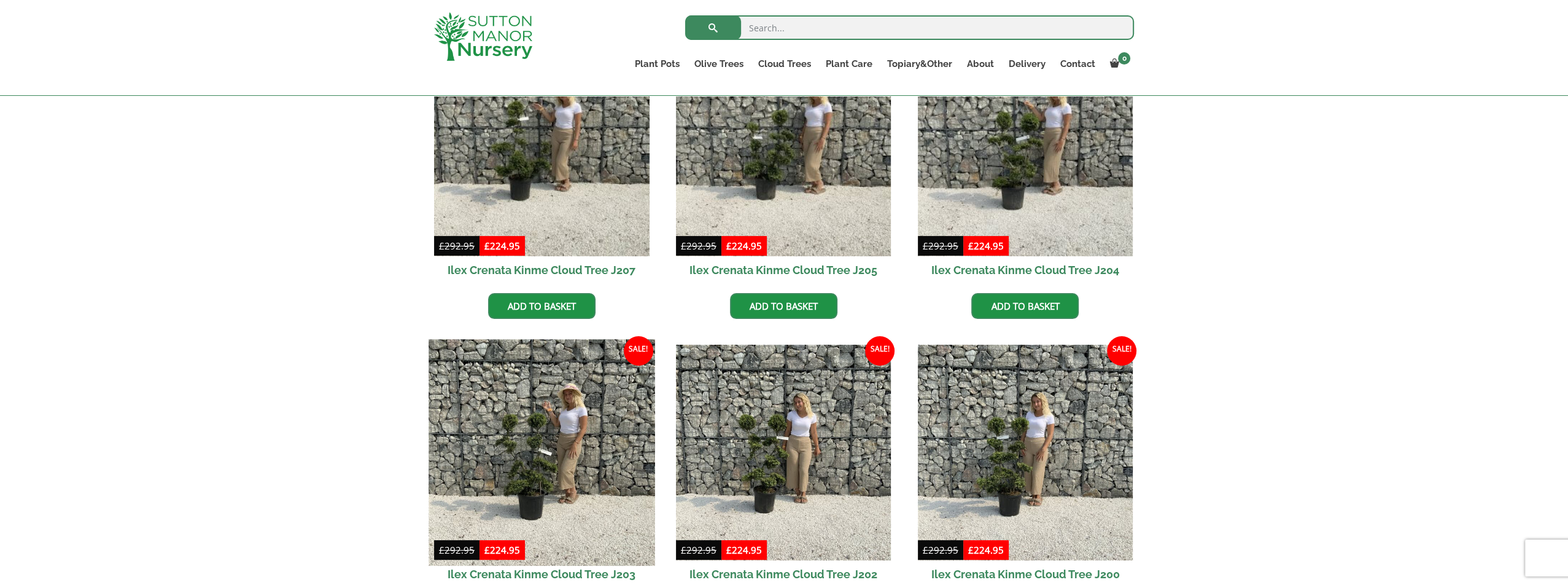
click at [579, 508] on img at bounding box center [541, 452] width 226 height 226
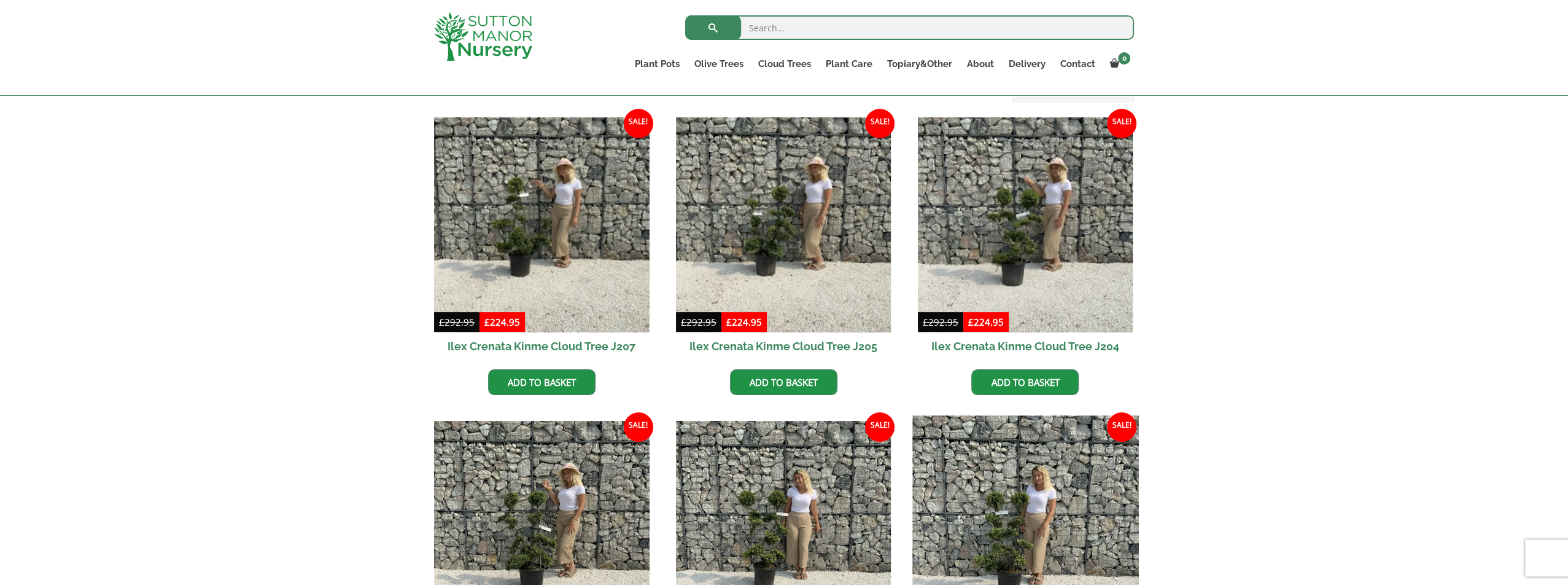
scroll to position [184, 0]
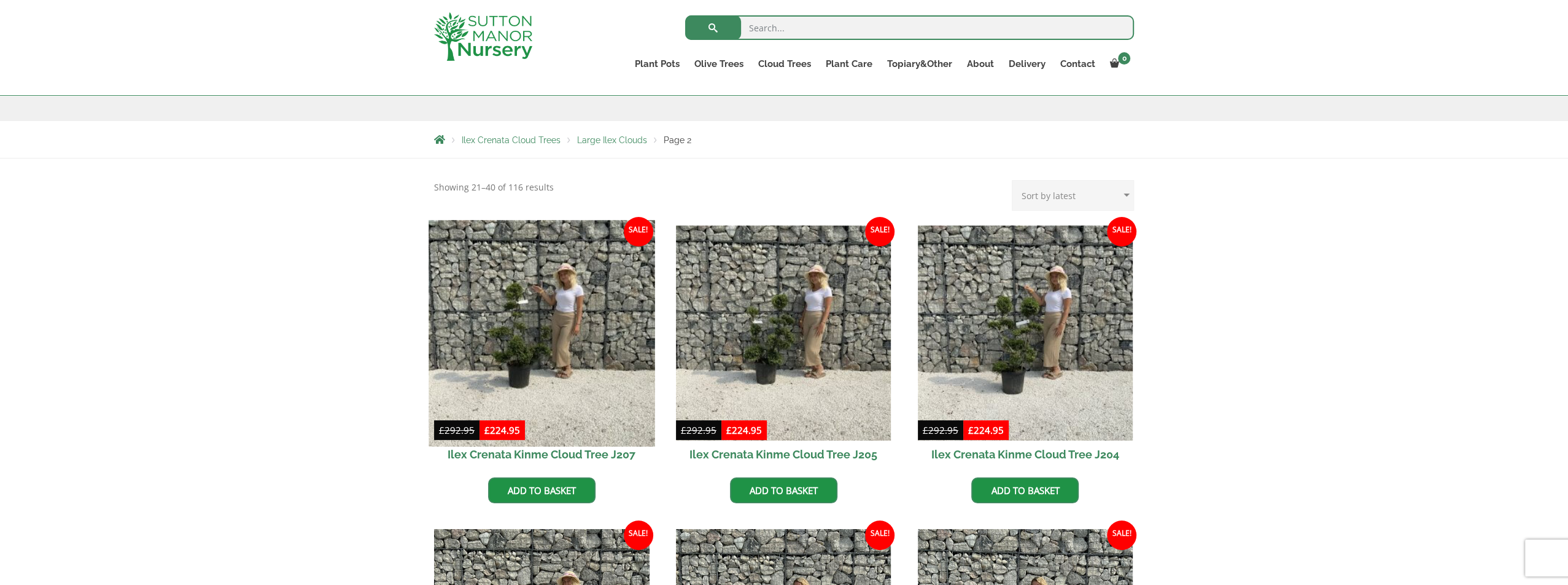
click at [517, 324] on img at bounding box center [541, 333] width 226 height 226
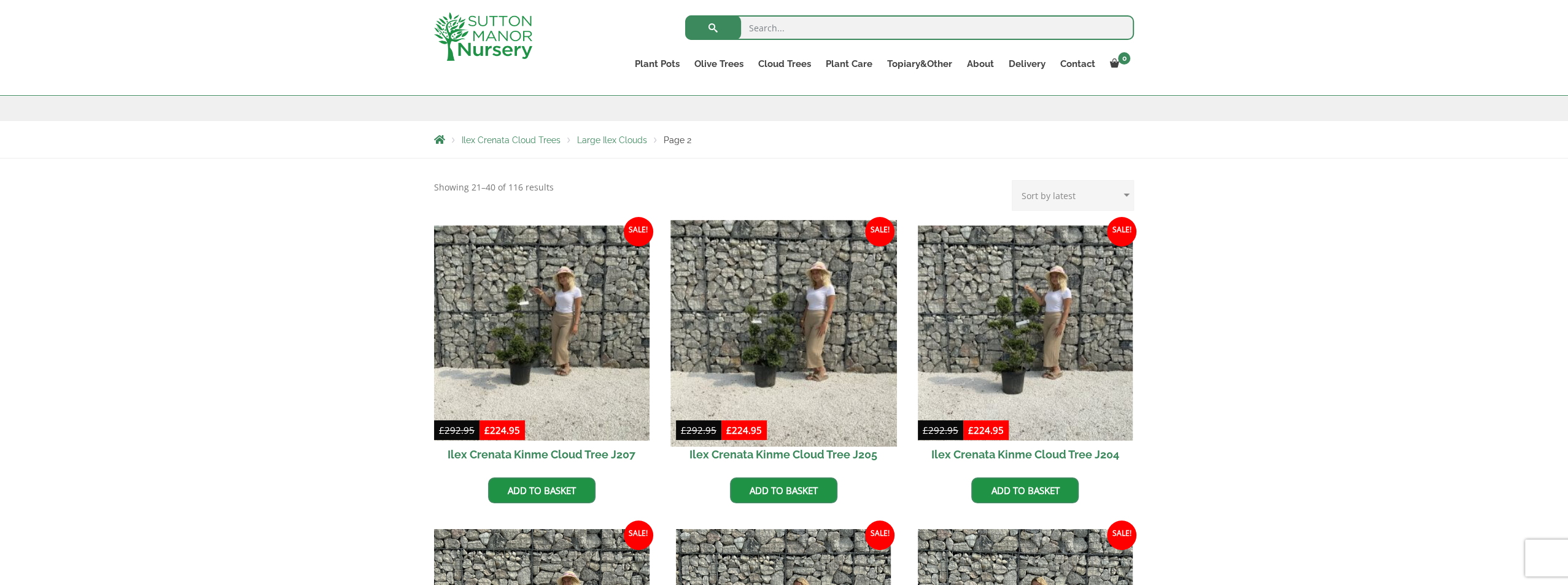
click at [798, 343] on img at bounding box center [784, 333] width 226 height 226
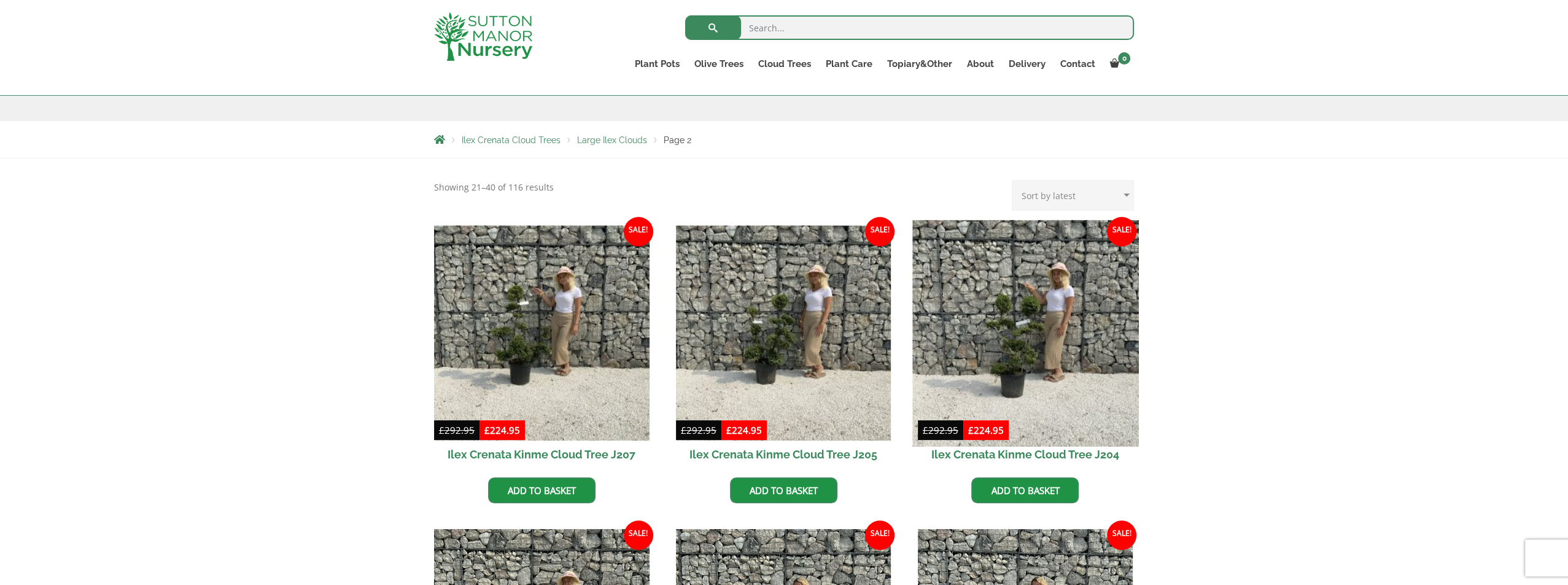
click at [1069, 325] on img at bounding box center [1025, 333] width 226 height 226
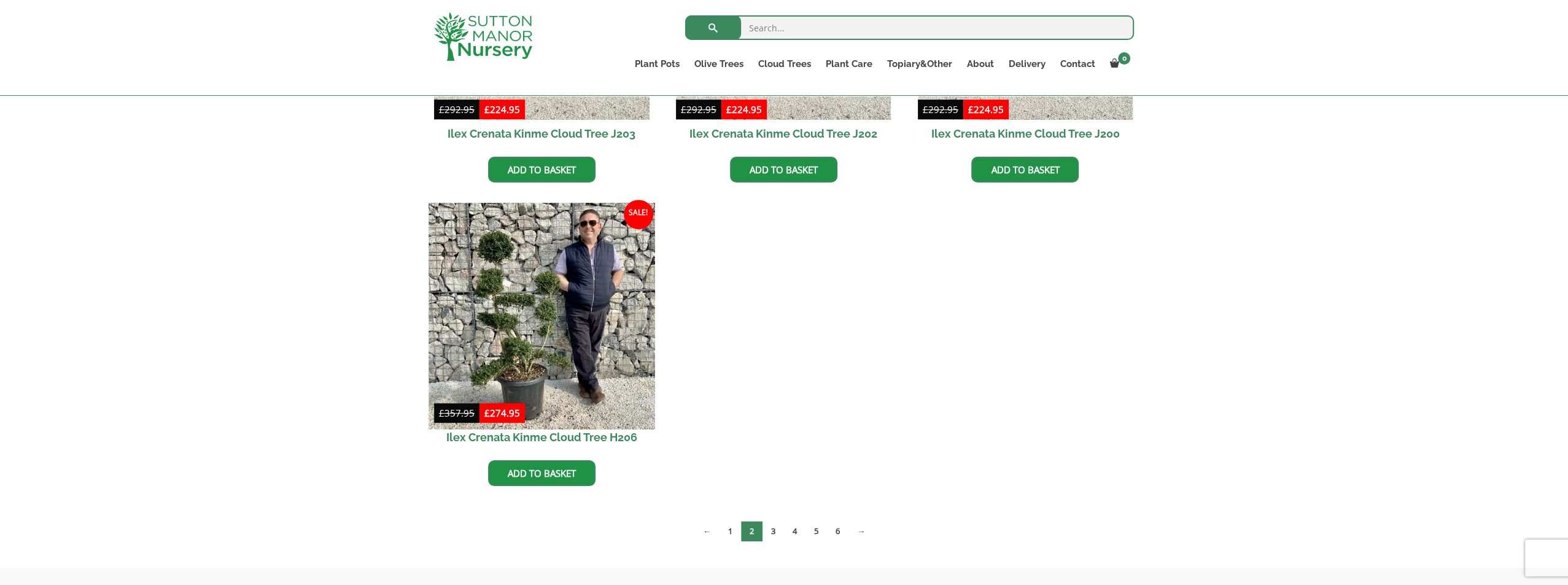
scroll to position [798, 0]
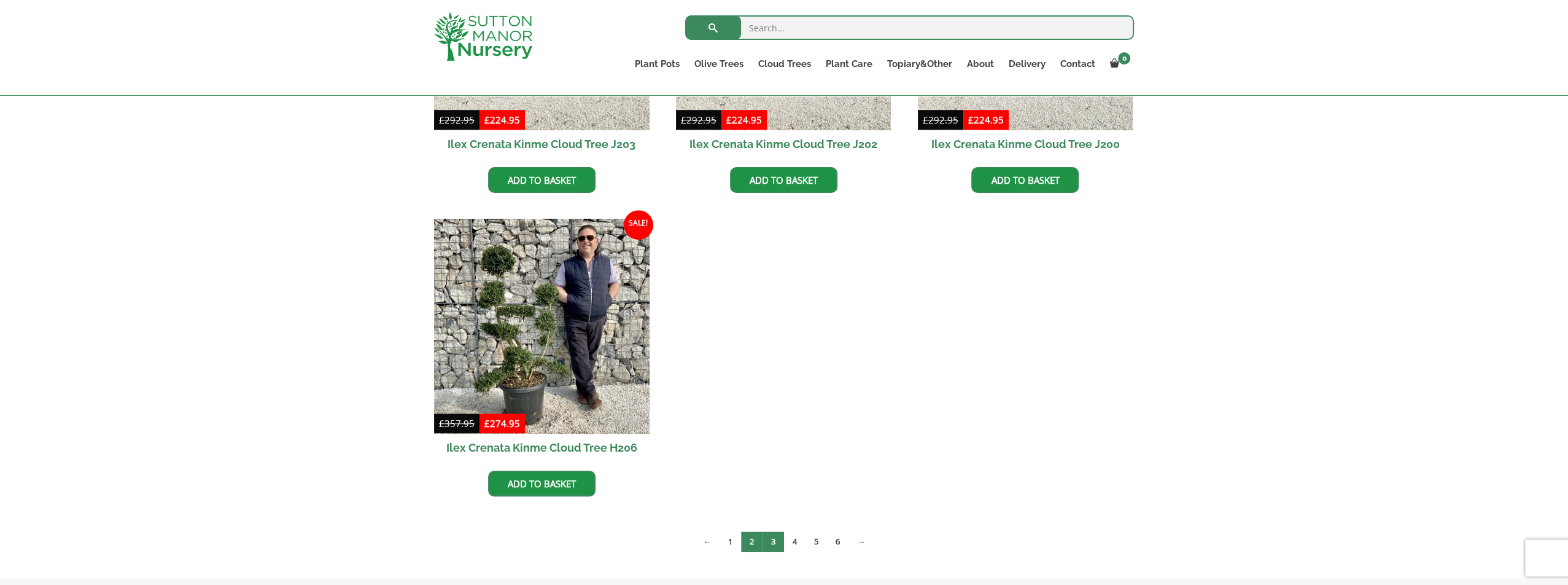
click at [776, 544] on link "3" at bounding box center [772, 542] width 21 height 20
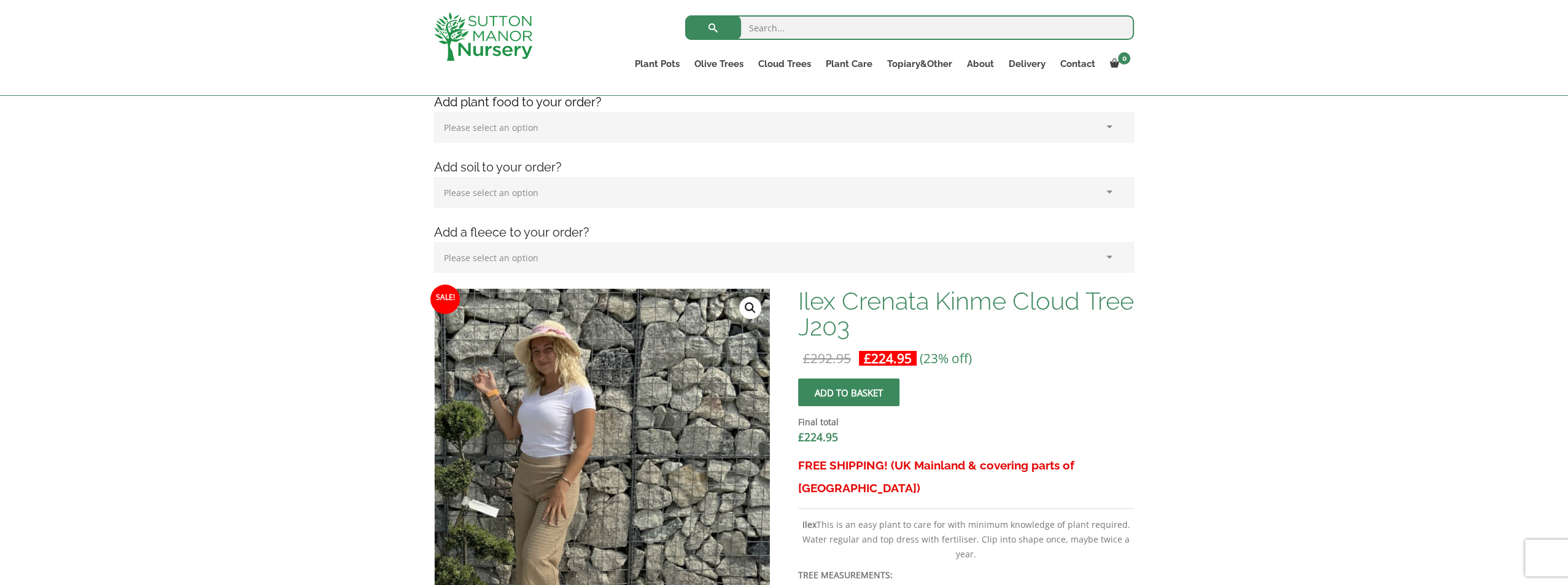
scroll to position [369, 0]
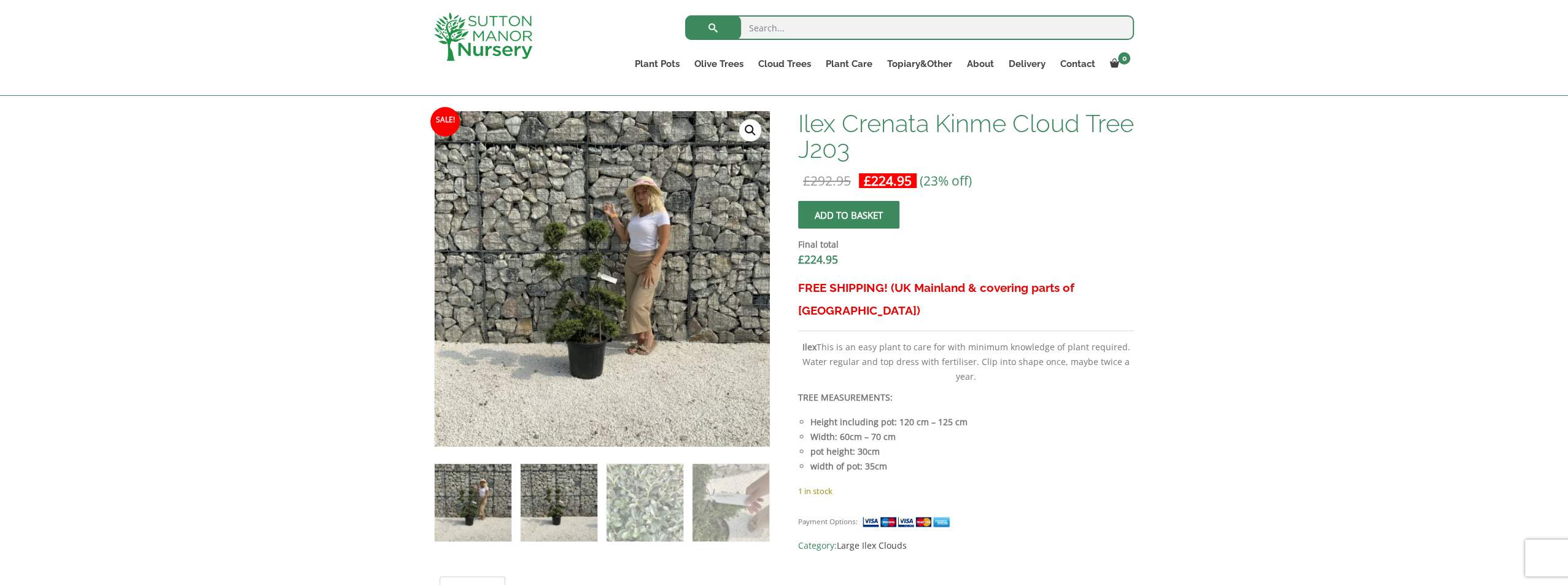
click at [574, 524] on img at bounding box center [558, 502] width 77 height 77
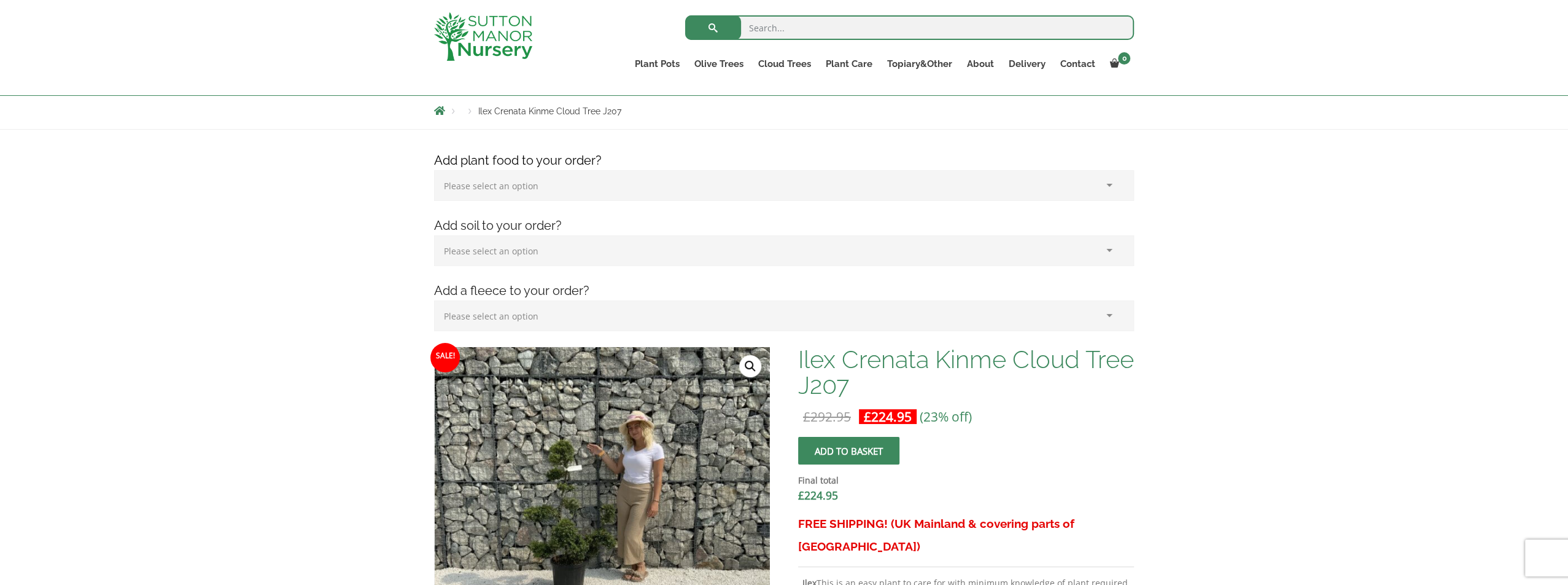
scroll to position [307, 0]
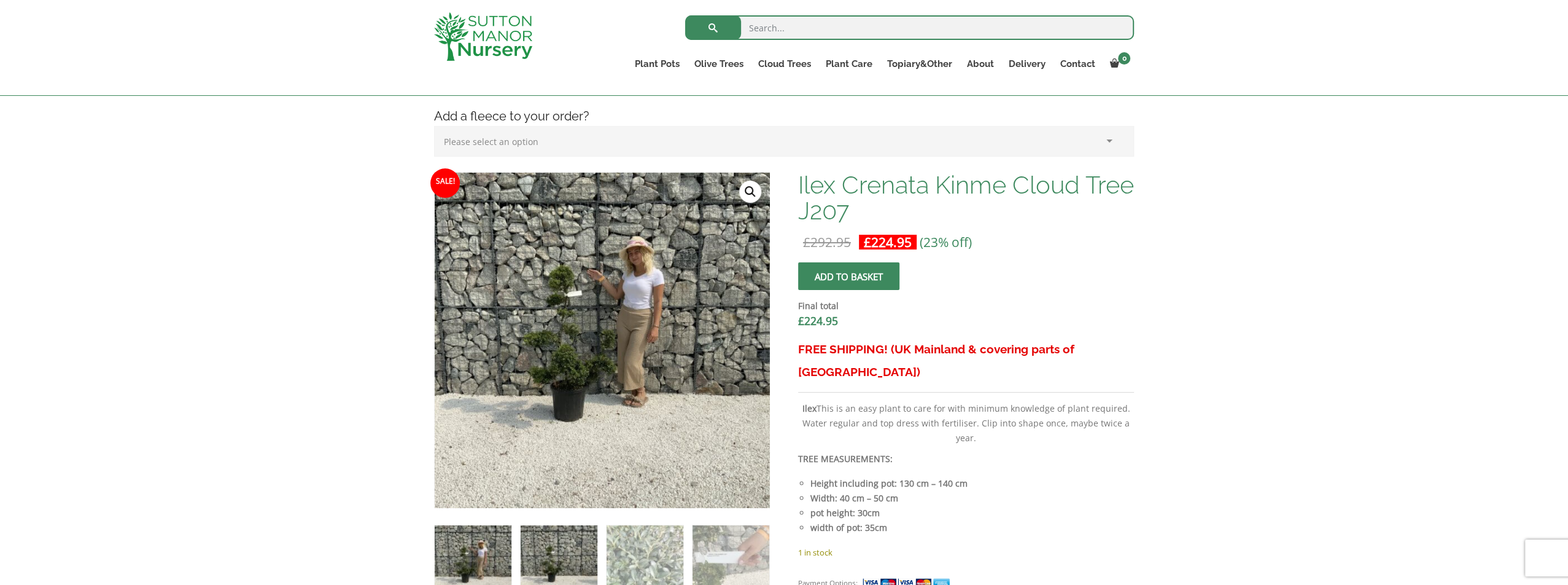
click at [562, 550] on img at bounding box center [558, 563] width 77 height 77
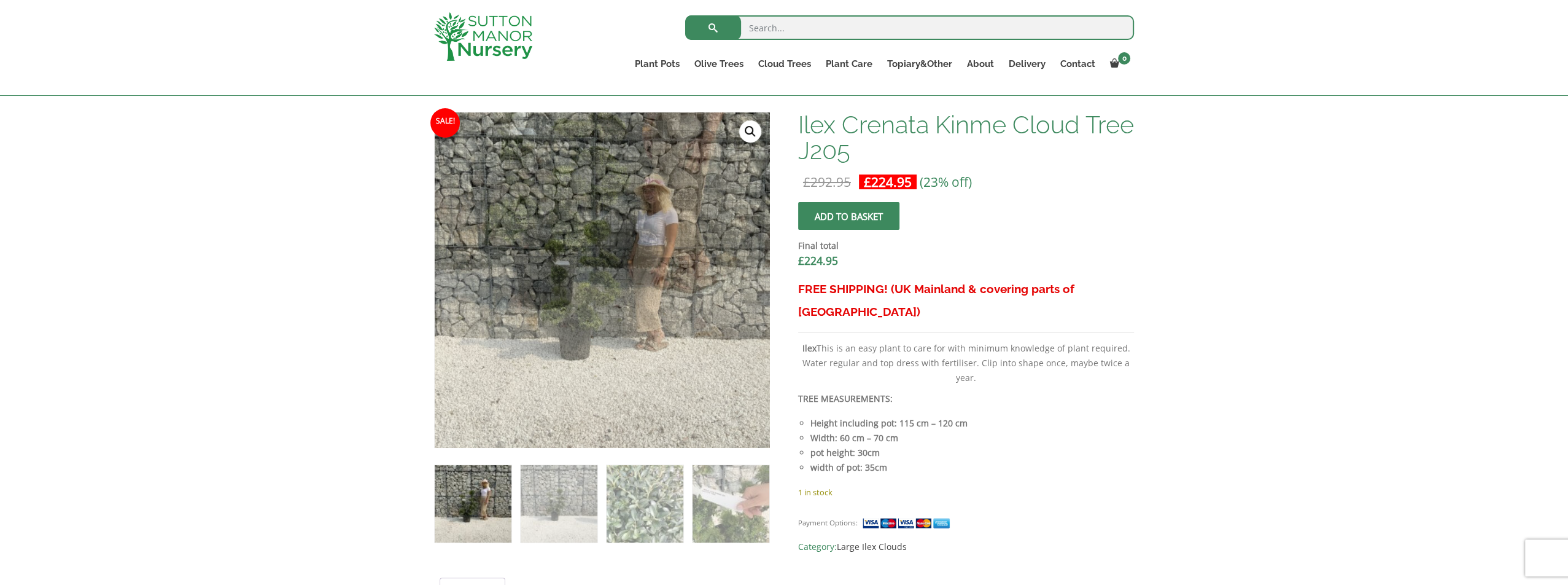
scroll to position [369, 0]
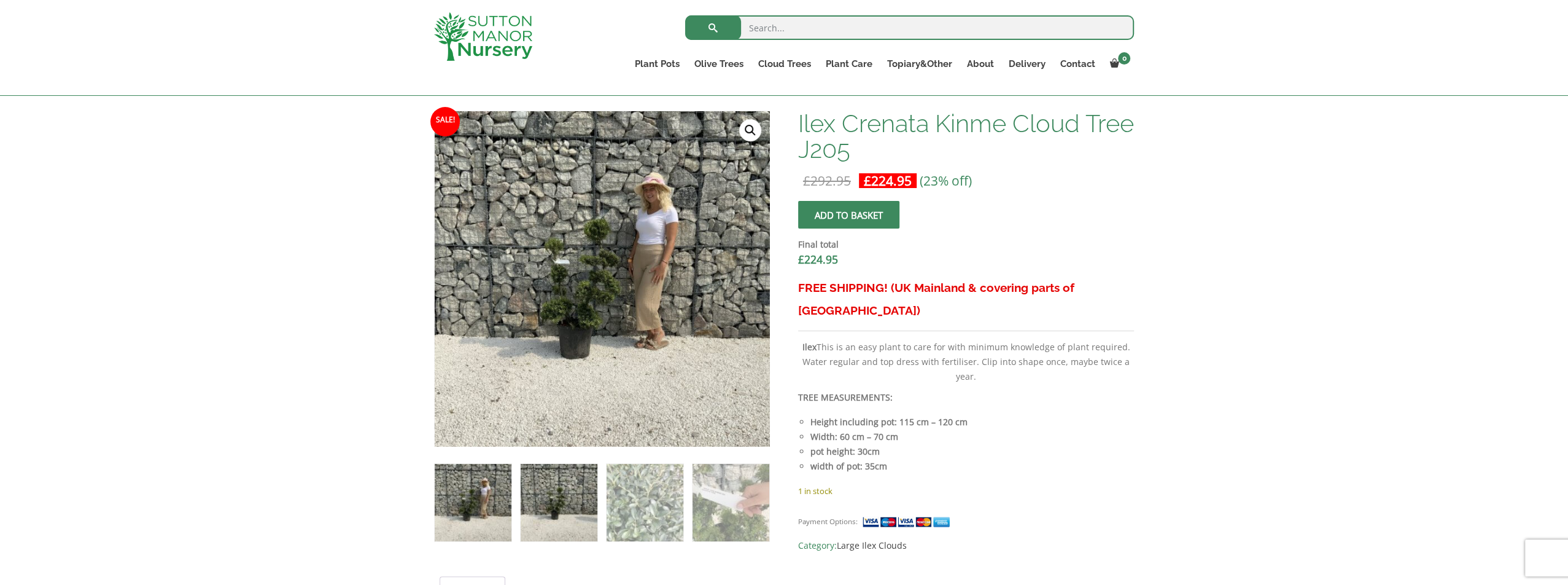
click at [561, 496] on img at bounding box center [558, 502] width 77 height 77
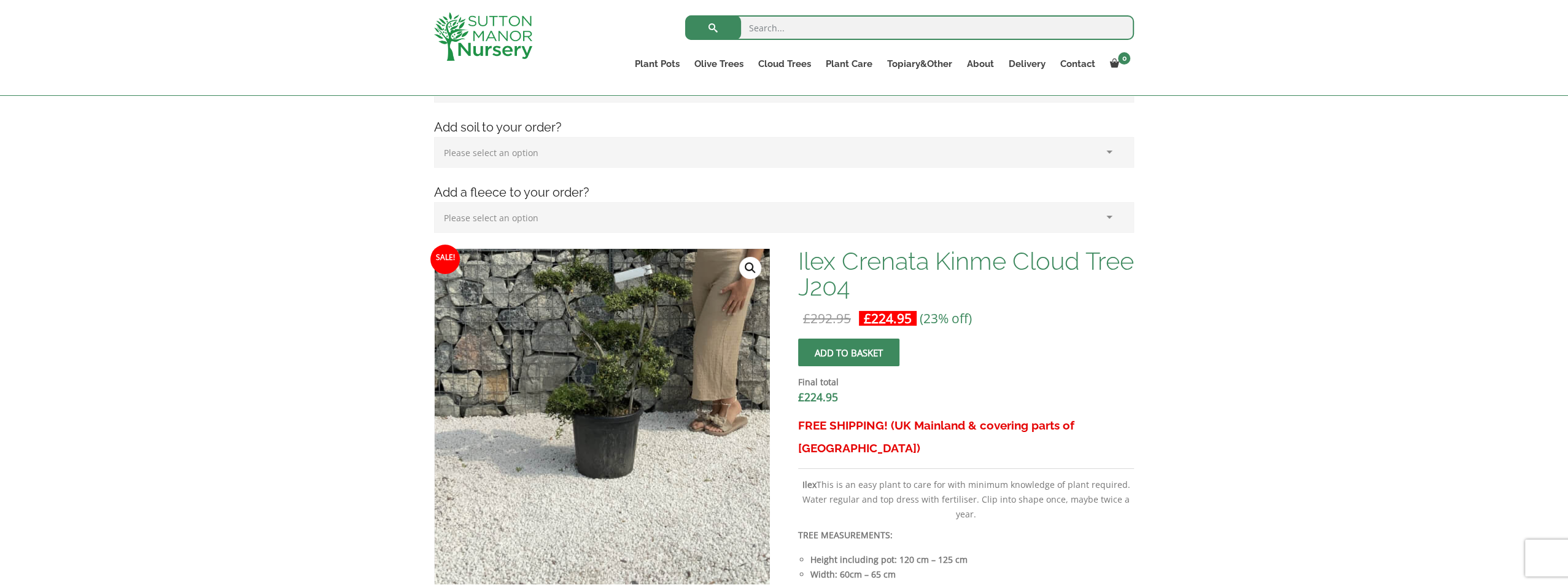
scroll to position [369, 0]
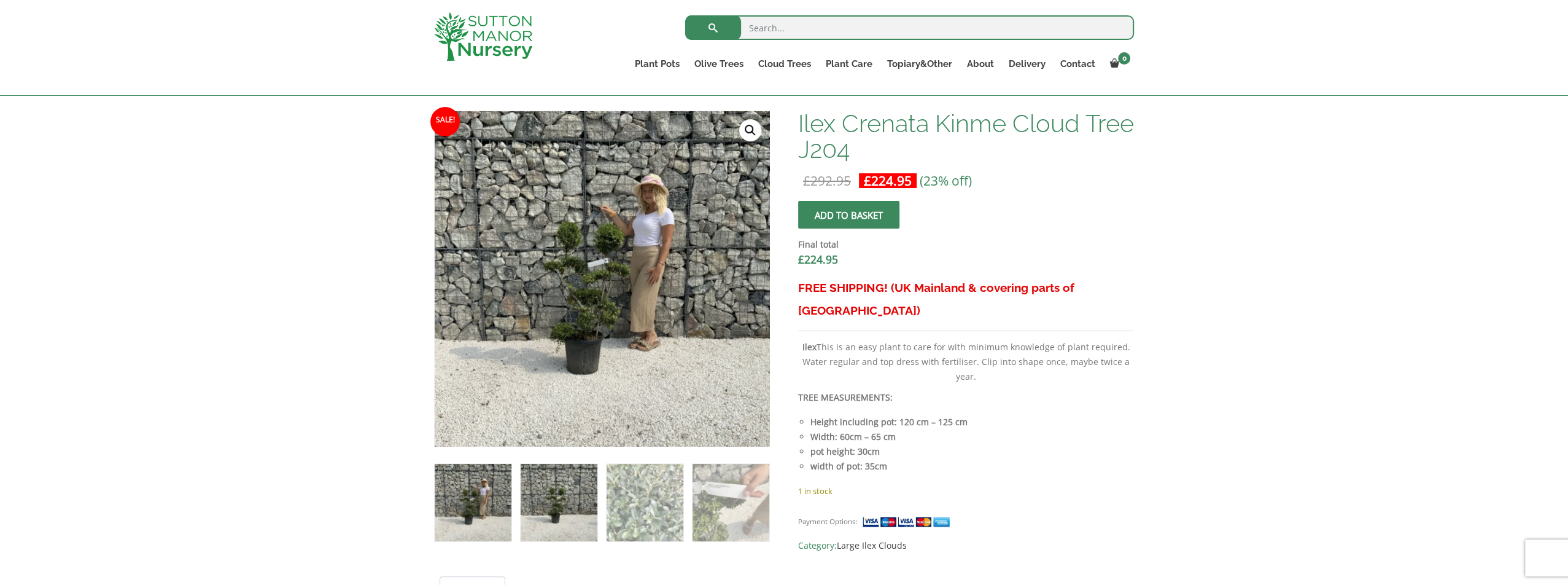
click at [548, 504] on img at bounding box center [558, 502] width 77 height 77
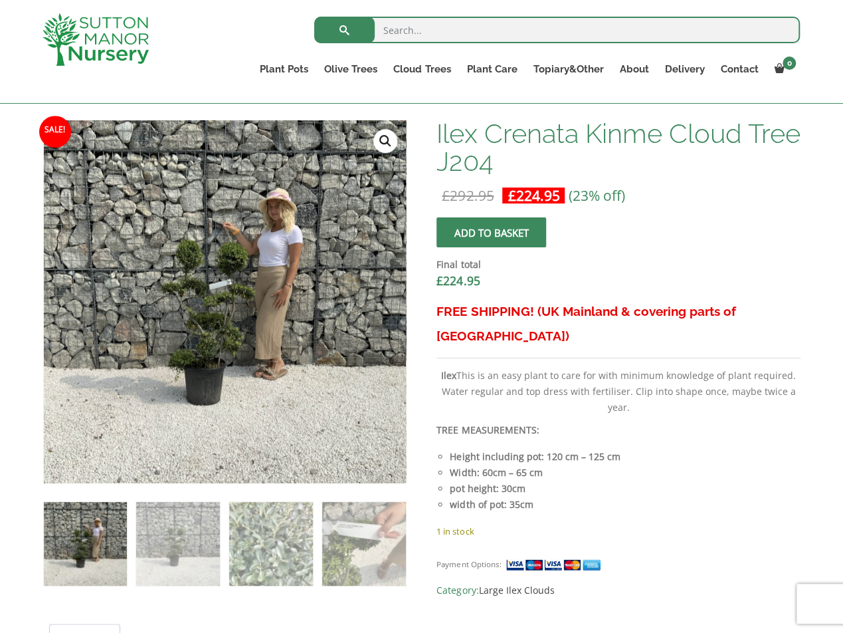
click at [110, 548] on img at bounding box center [85, 543] width 83 height 83
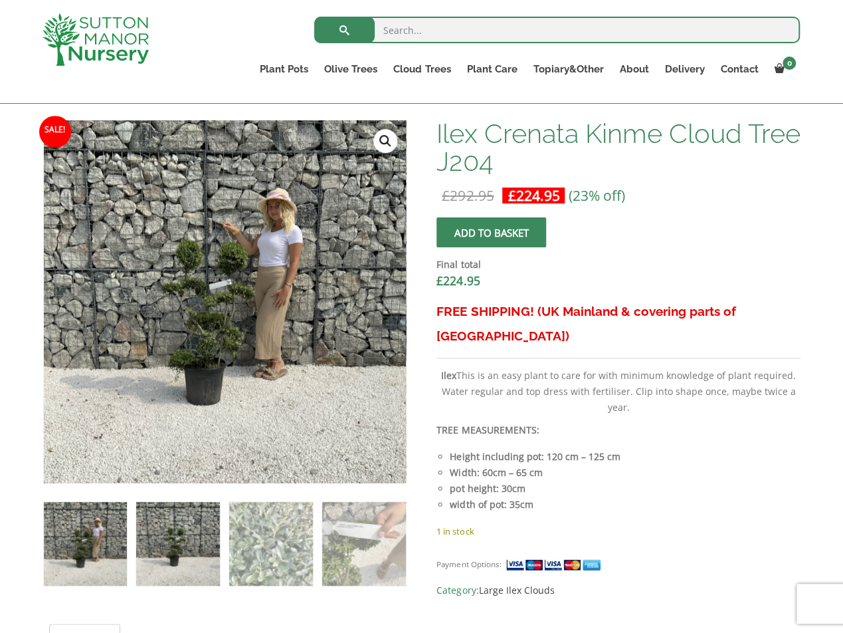
click at [156, 548] on img at bounding box center [177, 543] width 83 height 83
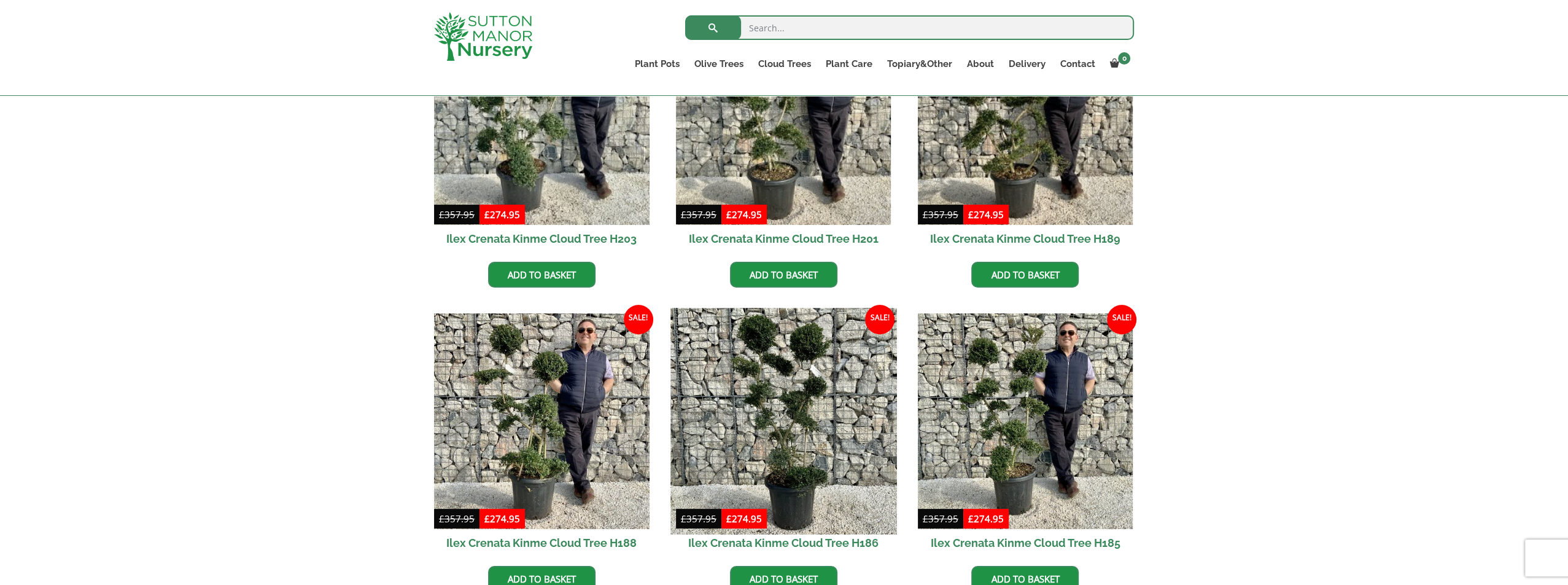
scroll to position [553, 0]
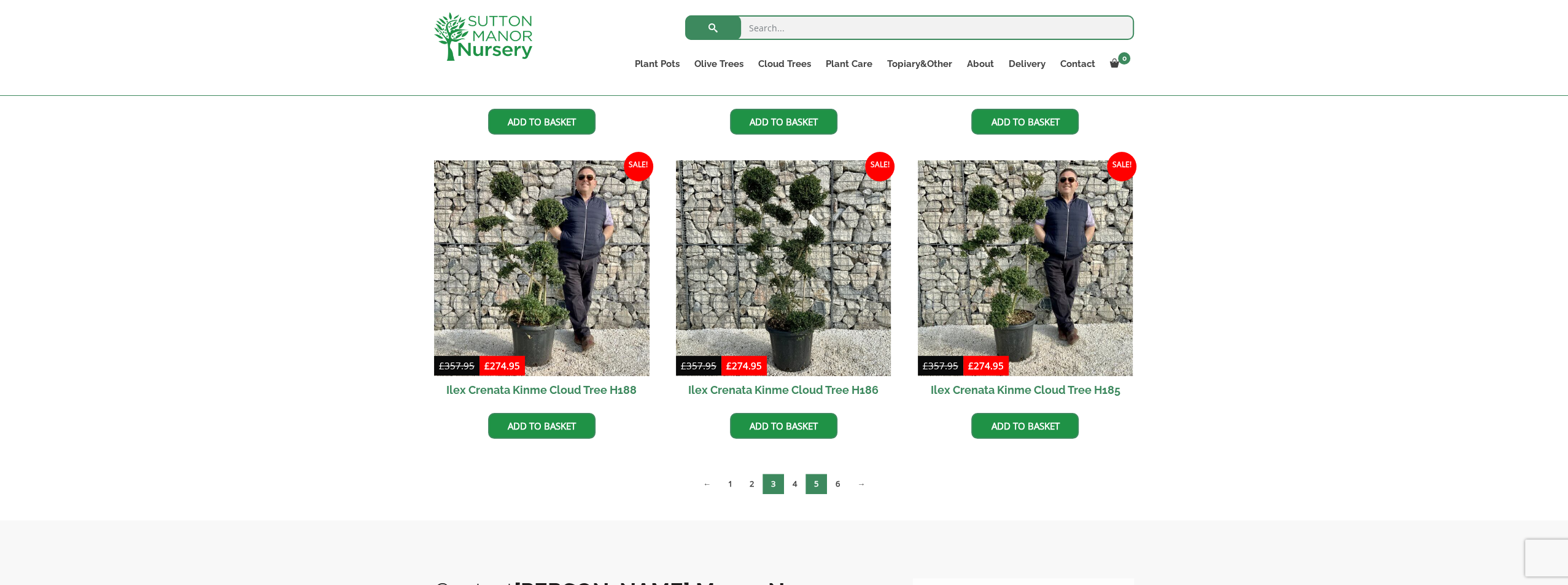
click at [822, 481] on link "5" at bounding box center [816, 483] width 21 height 20
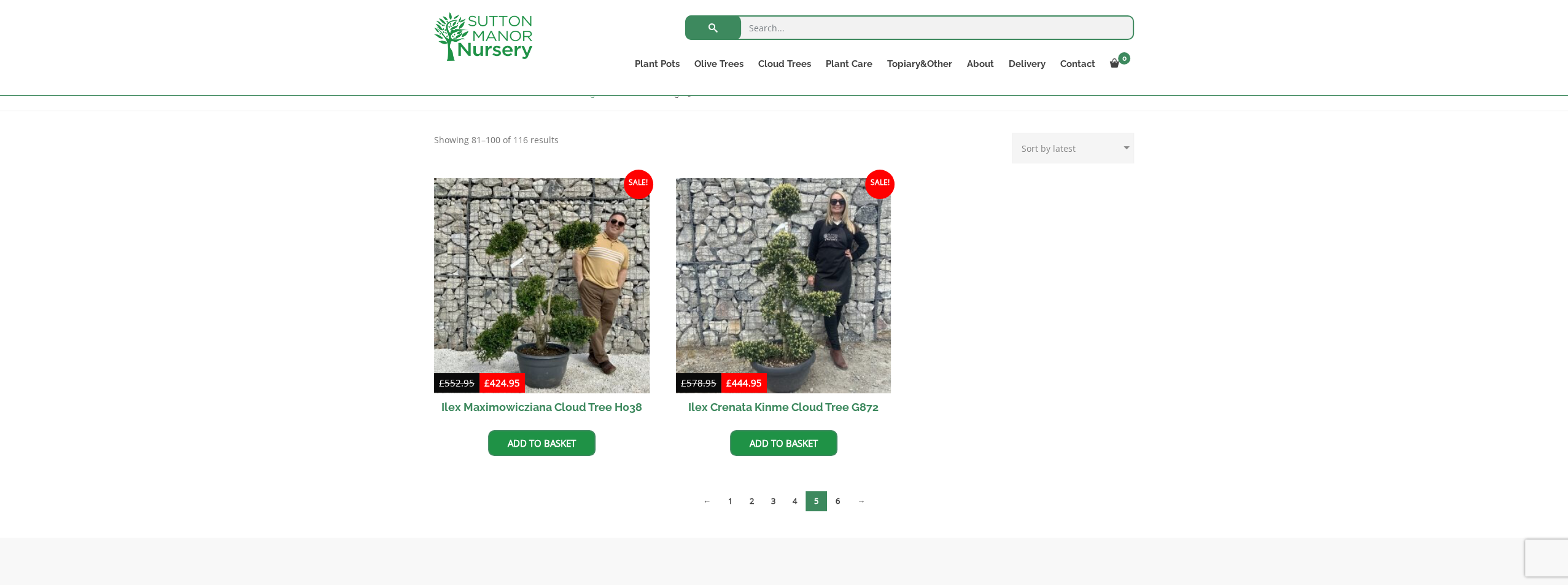
scroll to position [246, 0]
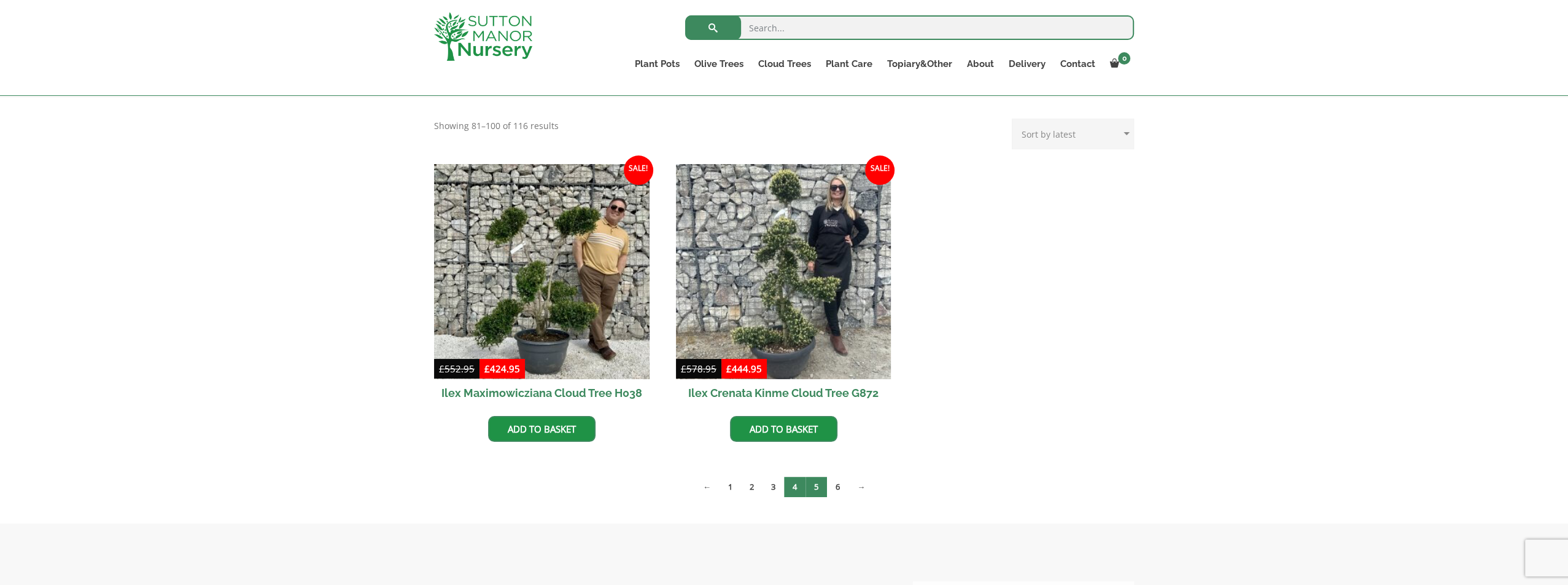
click at [798, 492] on link "4" at bounding box center [795, 487] width 21 height 20
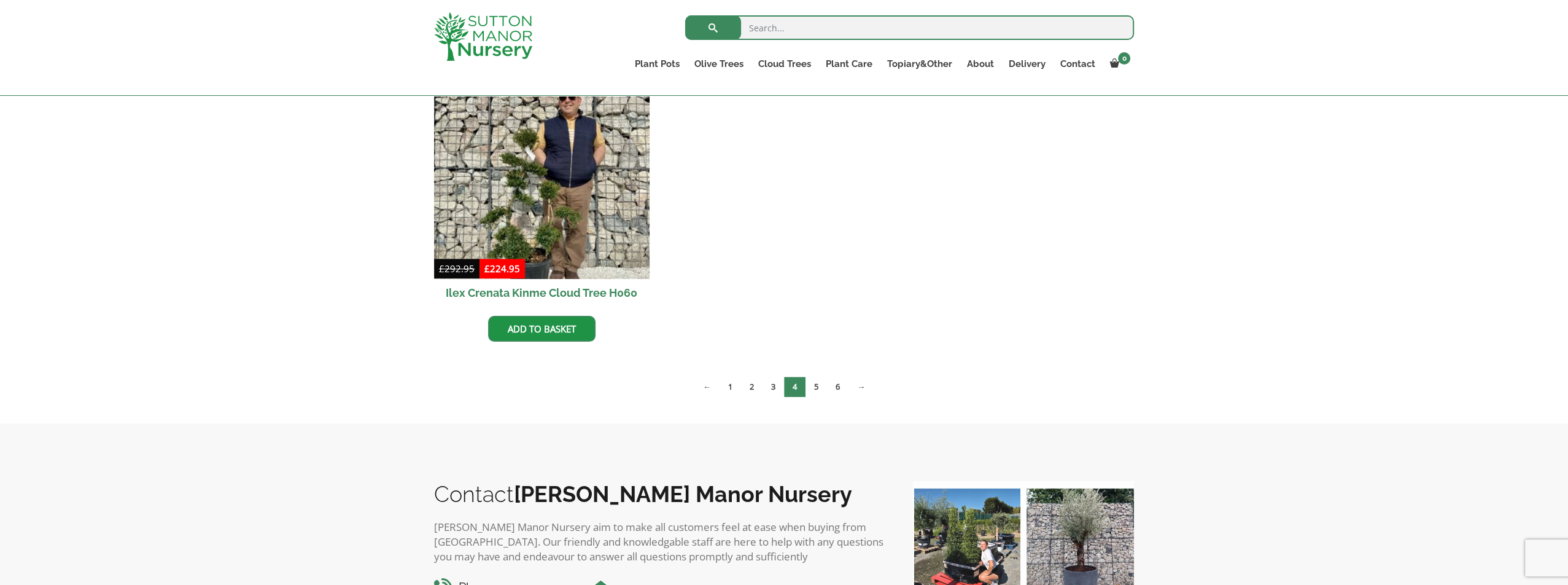
scroll to position [1474, 0]
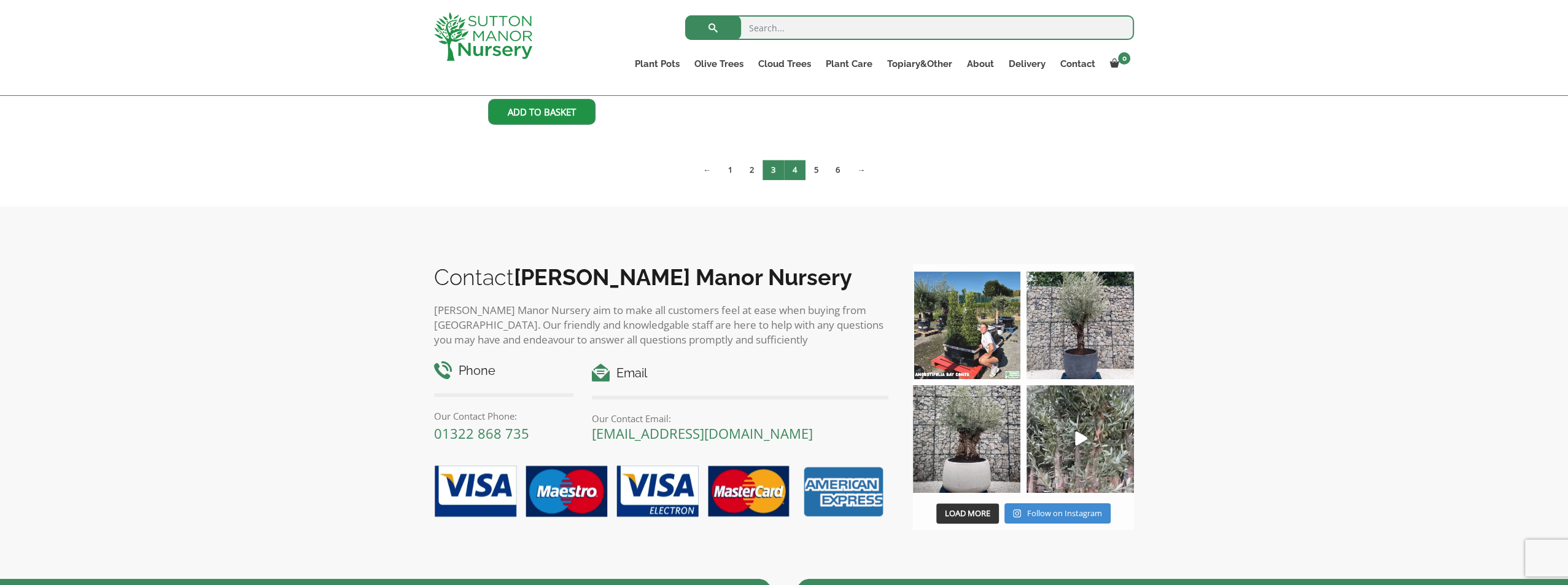
click at [770, 165] on link "3" at bounding box center [772, 170] width 21 height 20
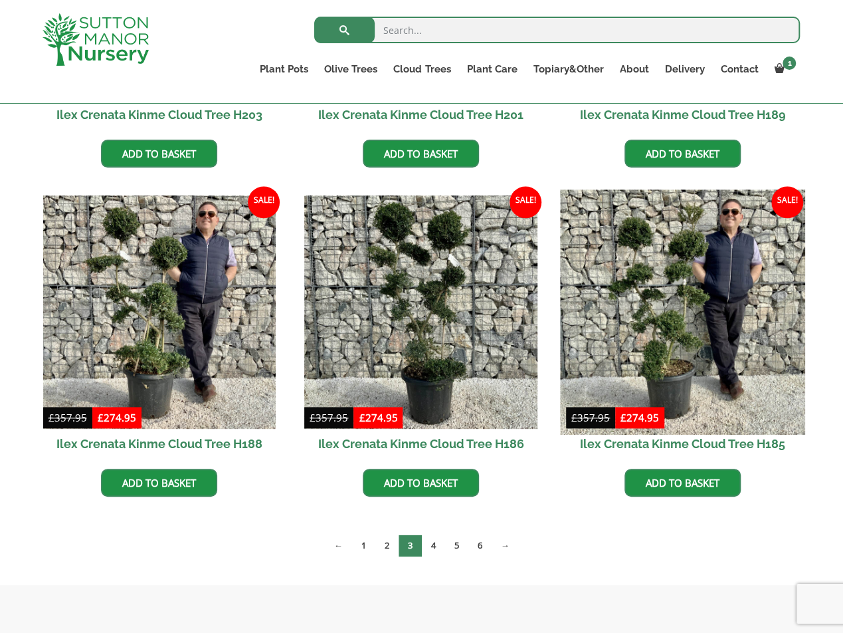
scroll to position [598, 0]
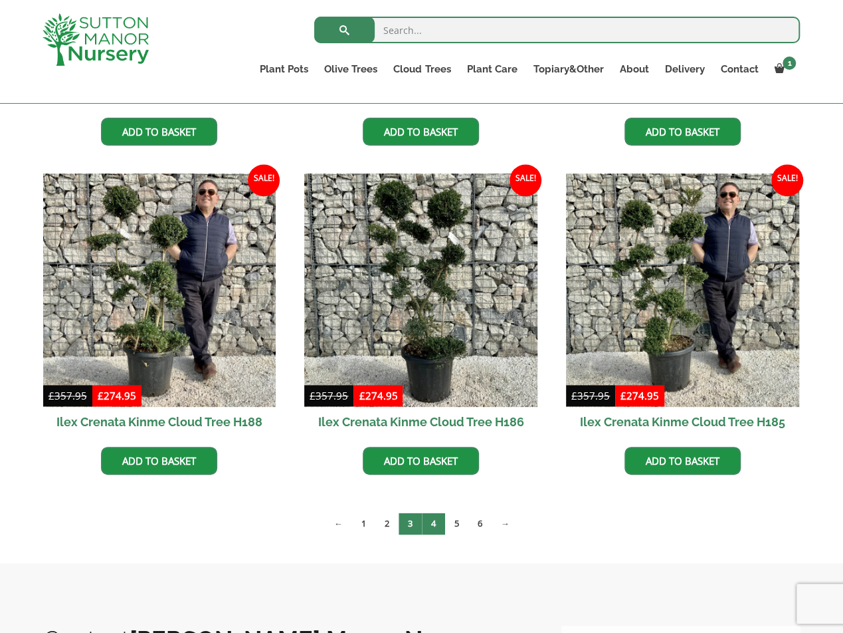
click at [430, 523] on link "4" at bounding box center [433, 523] width 23 height 22
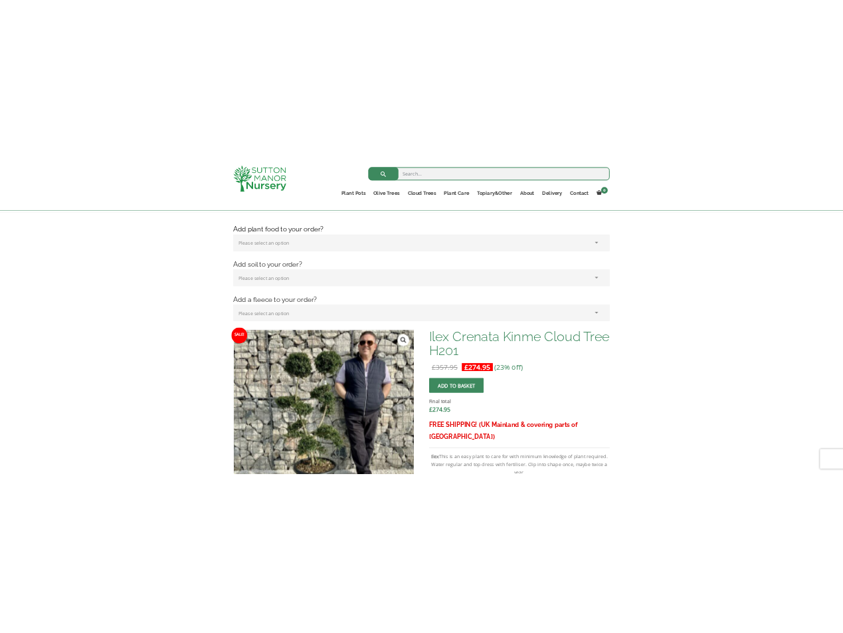
scroll to position [399, 0]
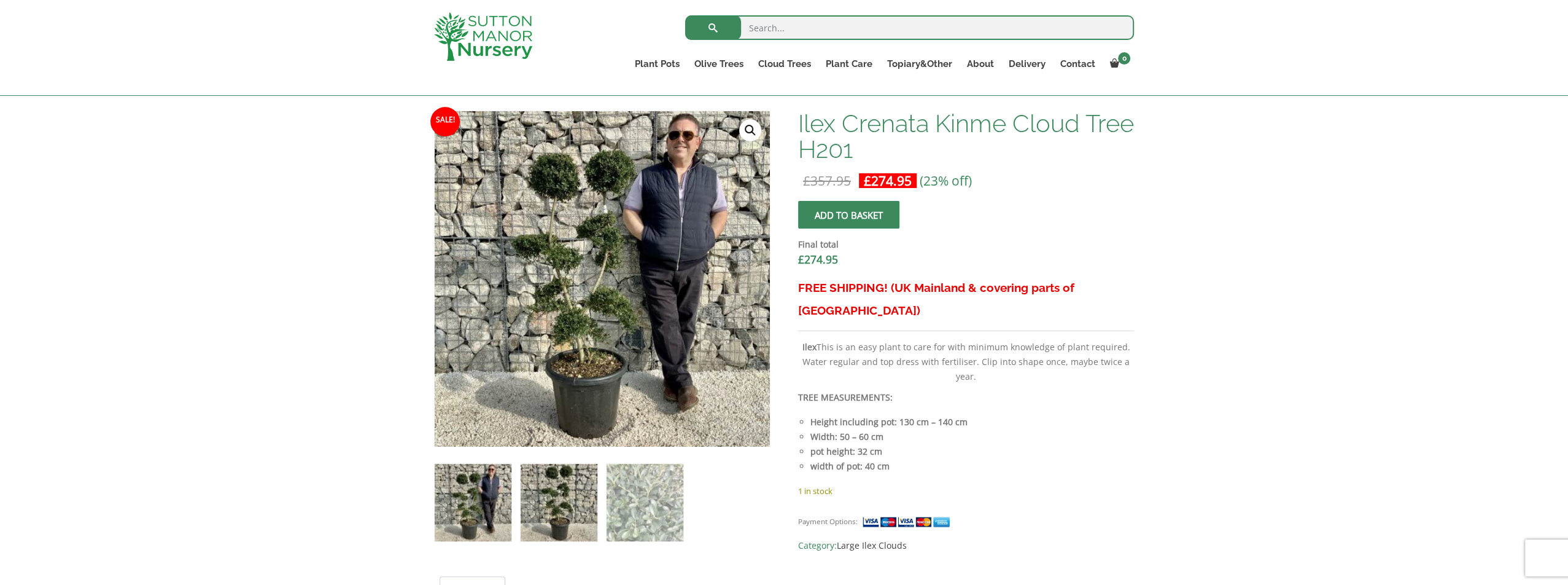
click at [570, 512] on img at bounding box center [558, 502] width 77 height 77
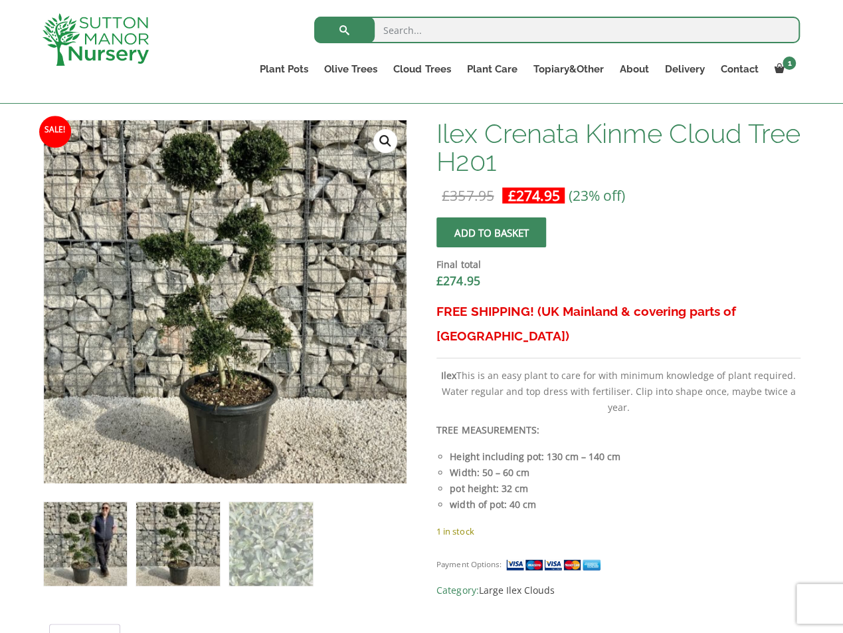
click at [84, 550] on img at bounding box center [85, 543] width 83 height 83
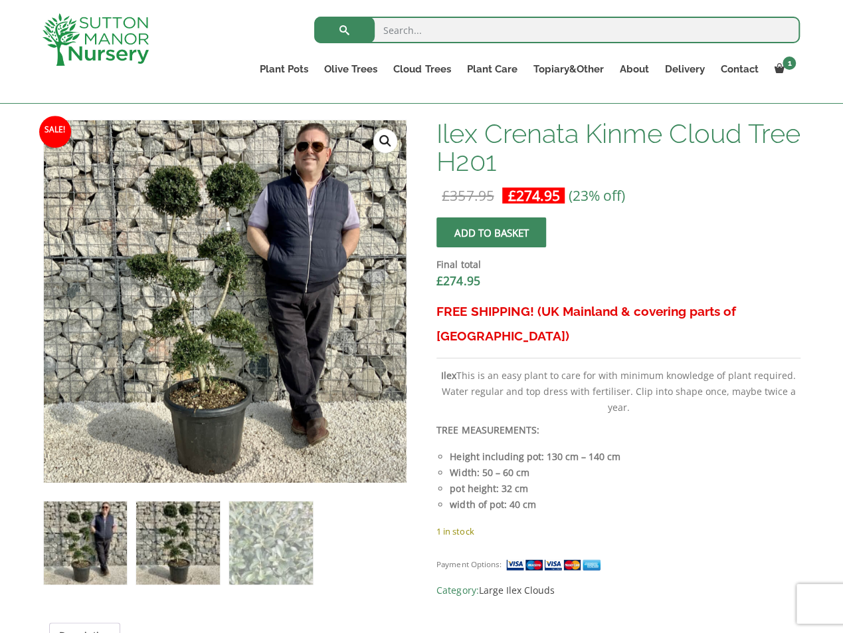
click at [181, 552] on img at bounding box center [177, 542] width 83 height 83
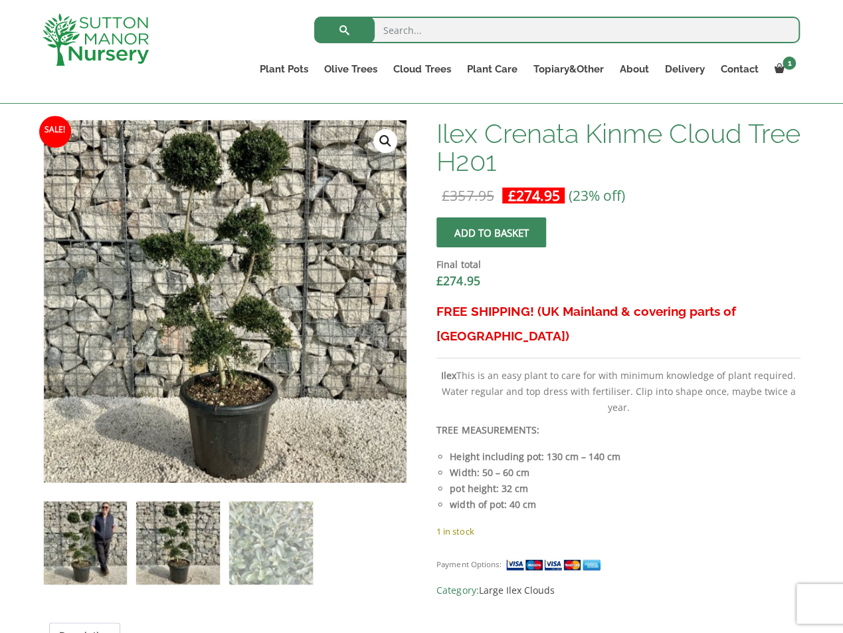
click at [106, 548] on img at bounding box center [85, 542] width 83 height 83
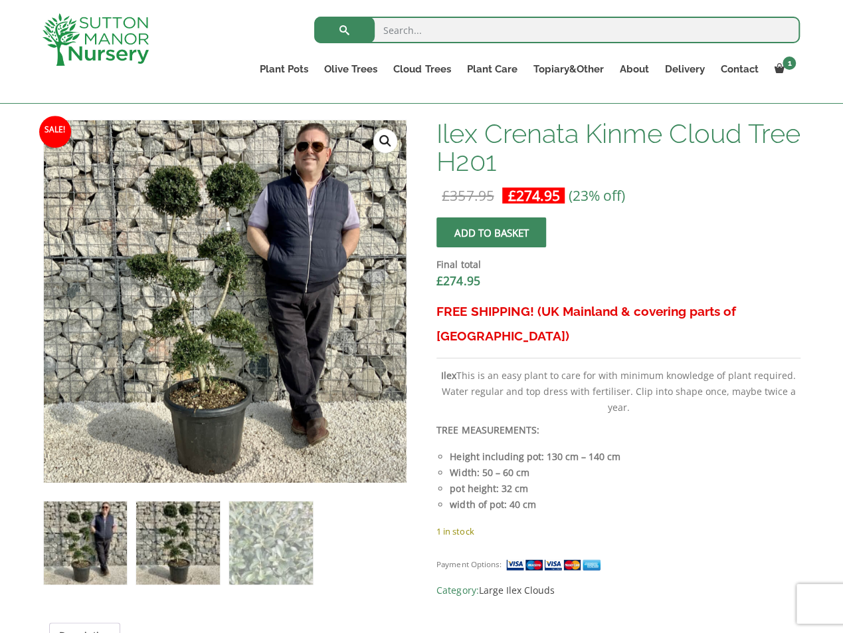
click at [189, 548] on img at bounding box center [177, 542] width 83 height 83
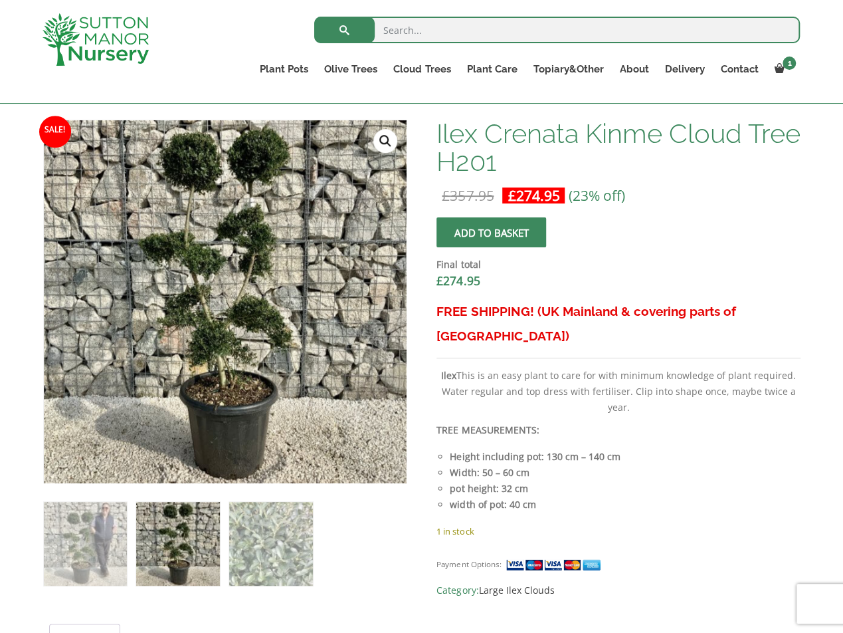
scroll to position [332, 0]
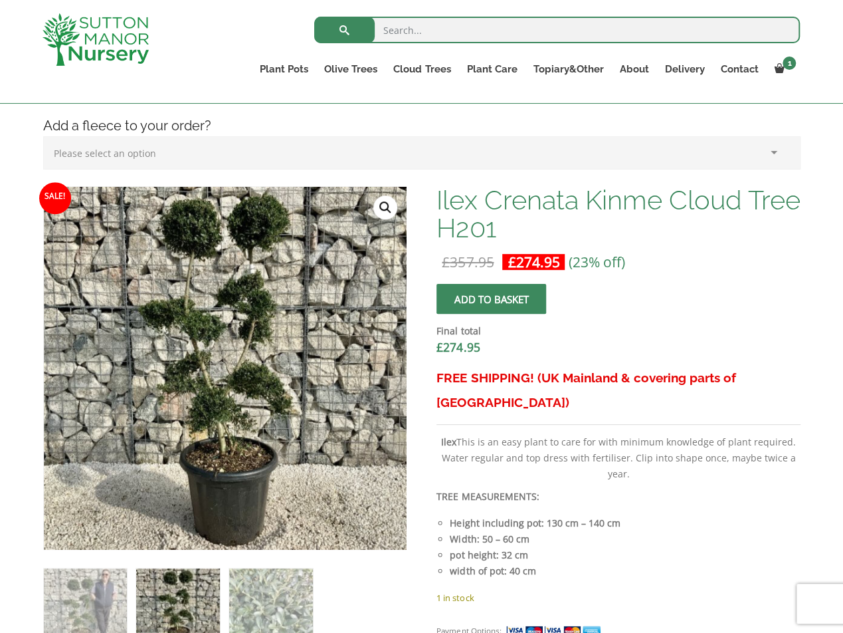
click at [387, 201] on link "🔍" at bounding box center [385, 207] width 24 height 24
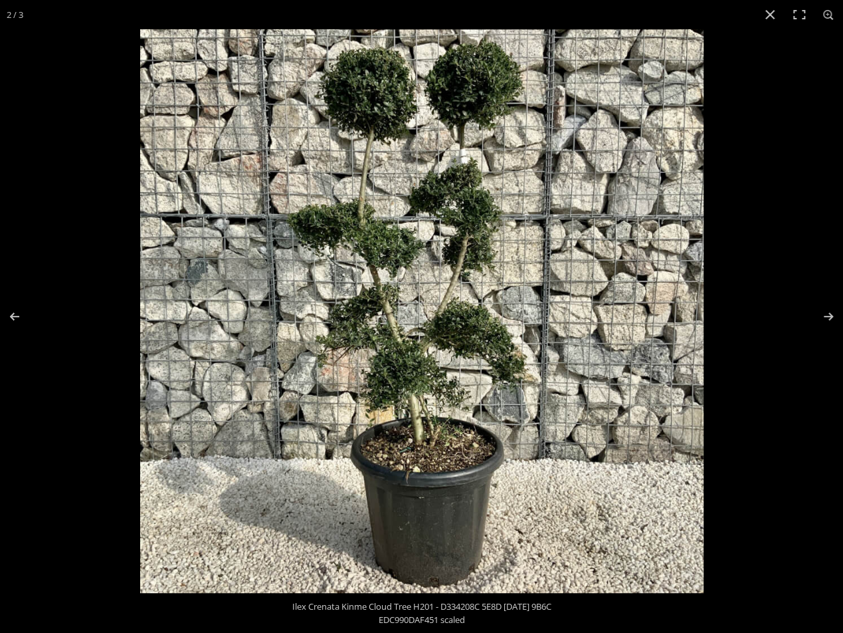
click at [493, 344] on img at bounding box center [421, 310] width 563 height 563
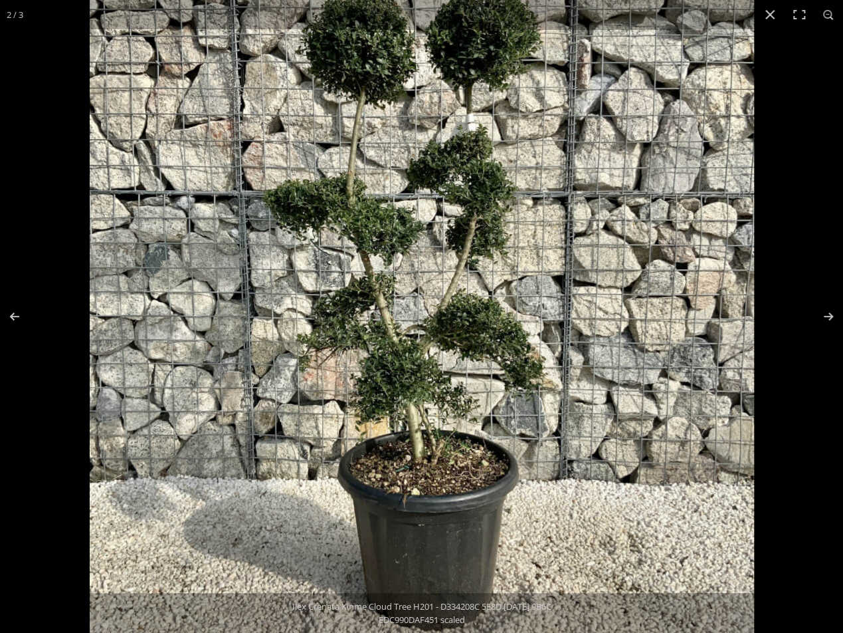
click at [496, 337] on img at bounding box center [422, 305] width 664 height 664
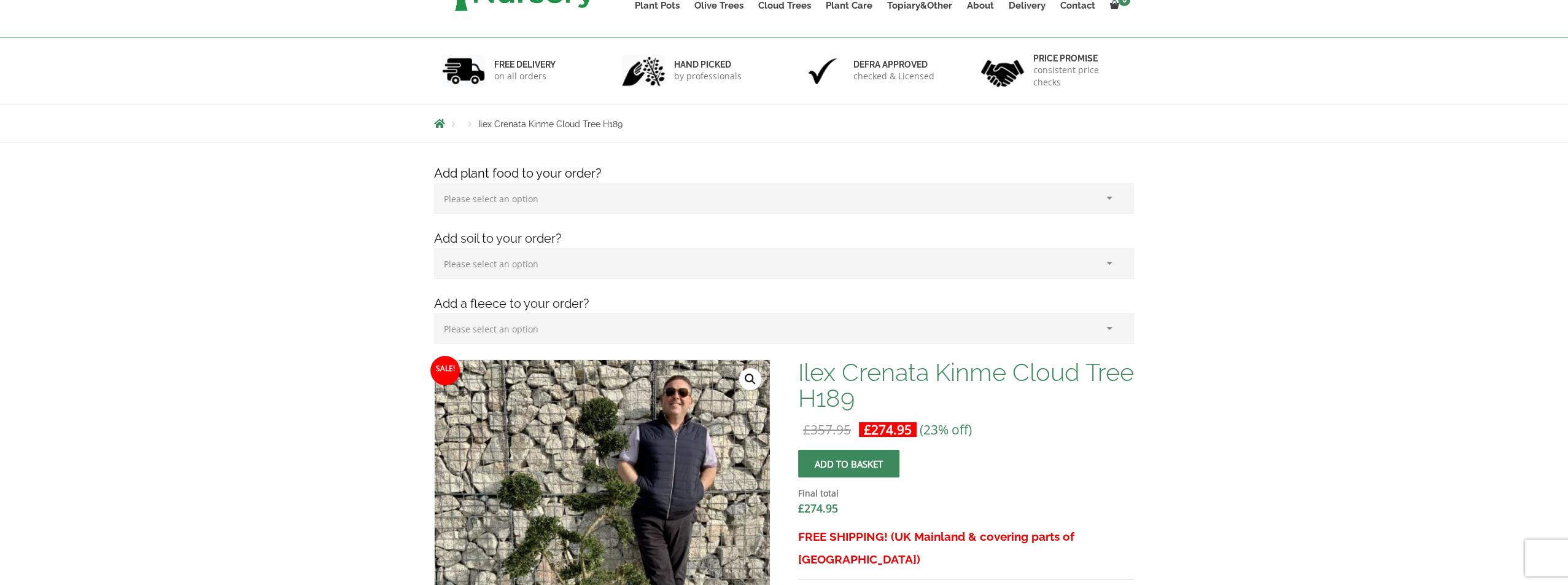
scroll to position [369, 0]
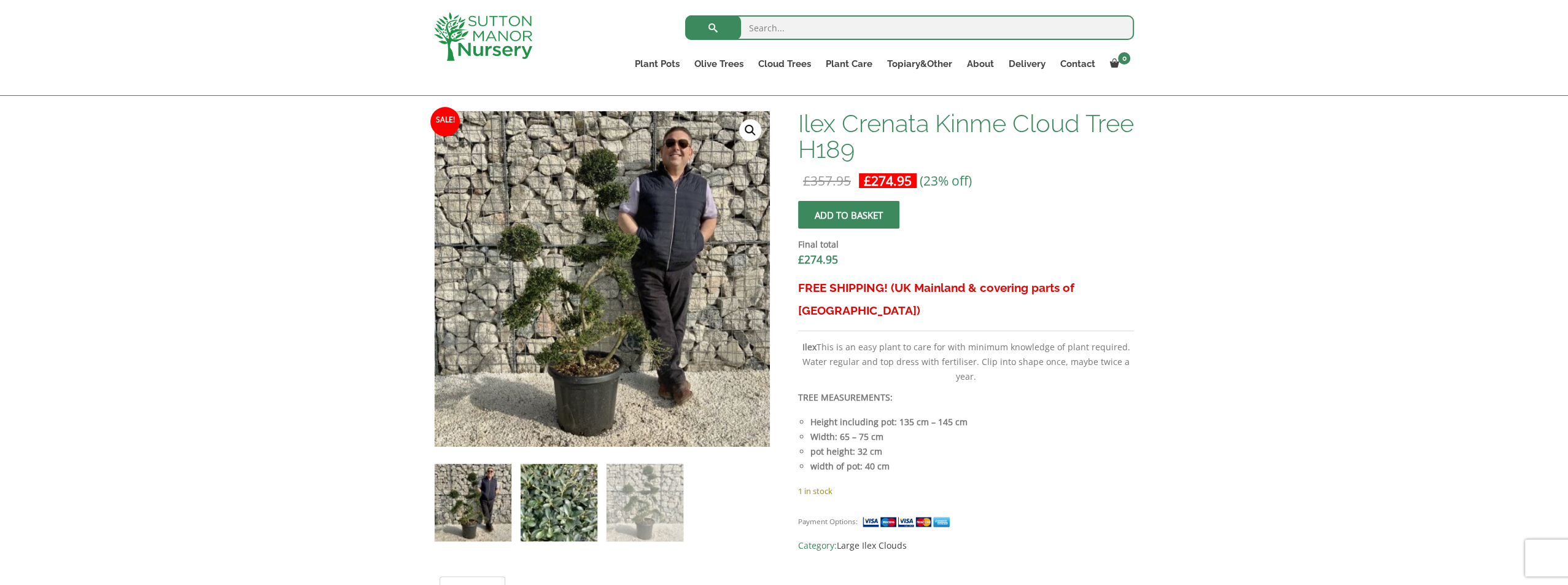
click at [563, 515] on img at bounding box center [558, 502] width 77 height 77
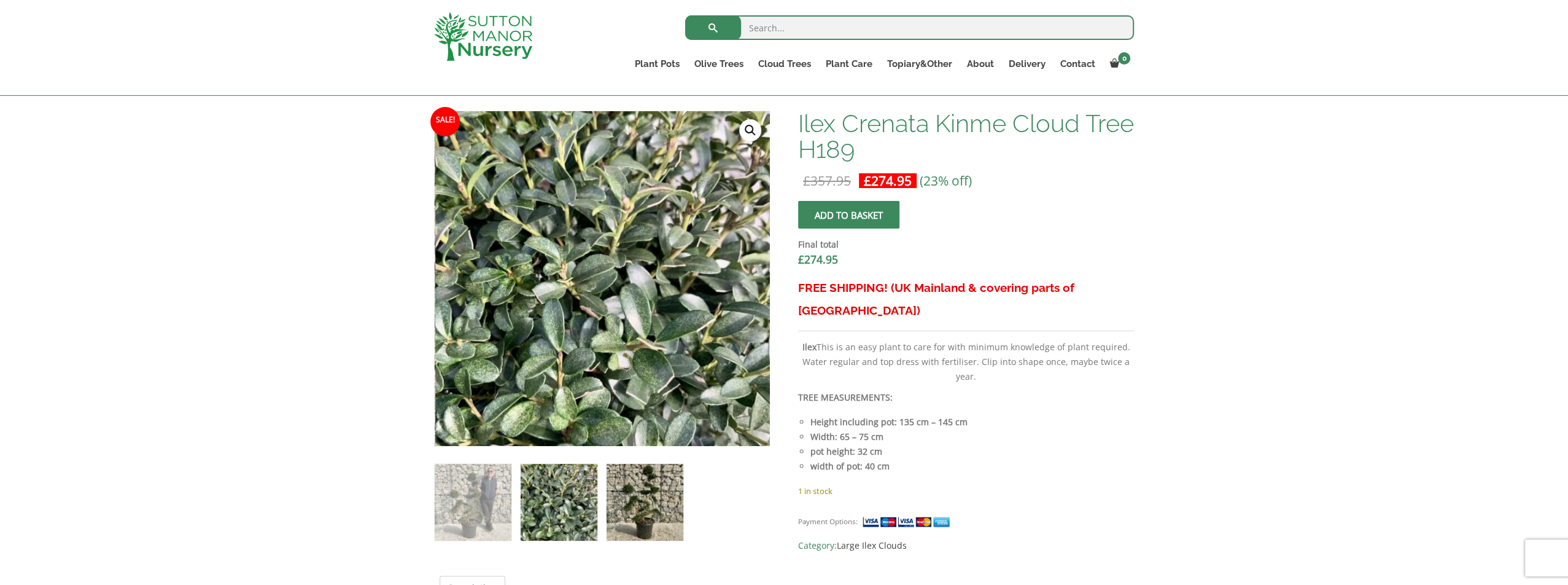
click at [623, 518] on img at bounding box center [645, 502] width 77 height 77
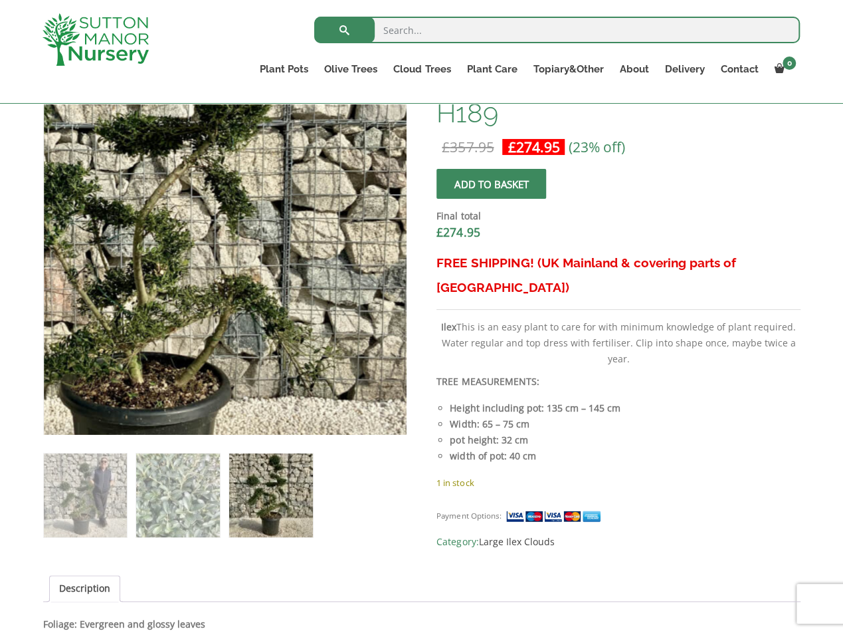
scroll to position [465, 0]
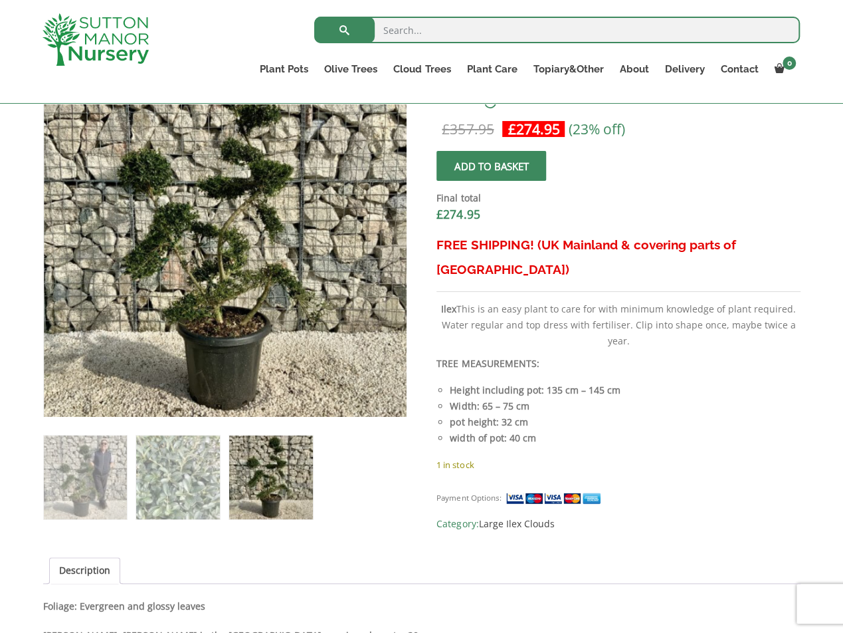
click at [266, 487] on img at bounding box center [270, 476] width 83 height 83
click at [279, 488] on img at bounding box center [270, 476] width 83 height 83
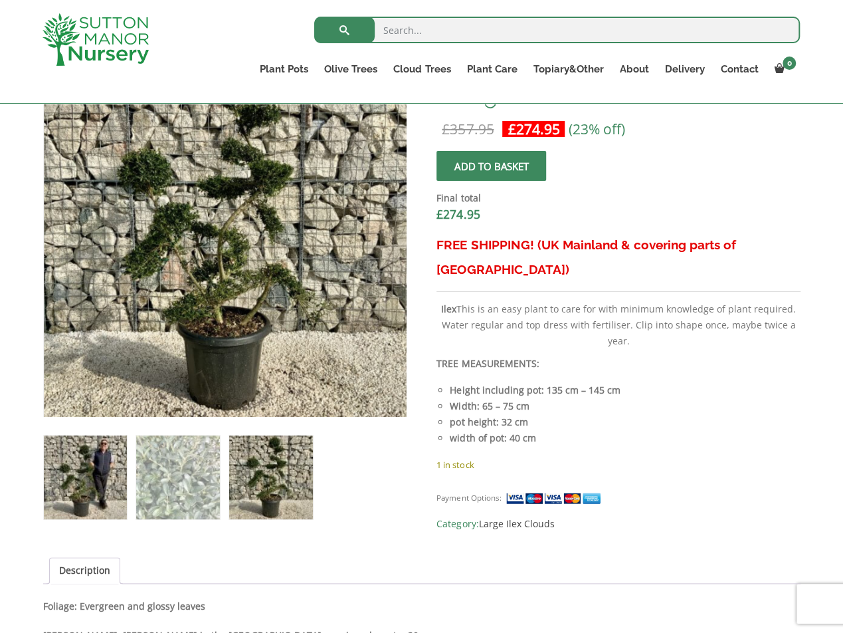
click at [82, 491] on img at bounding box center [85, 476] width 83 height 83
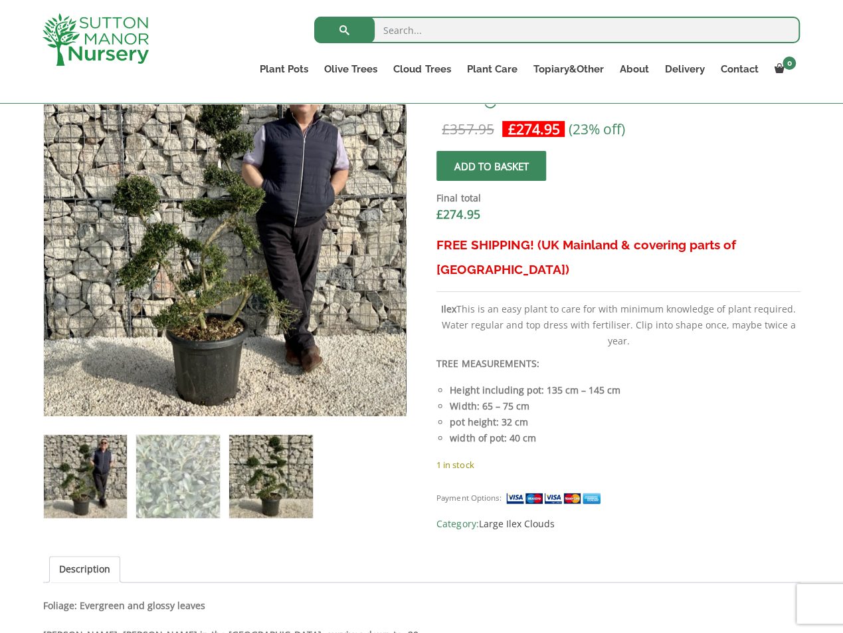
click at [268, 490] on img at bounding box center [270, 476] width 83 height 83
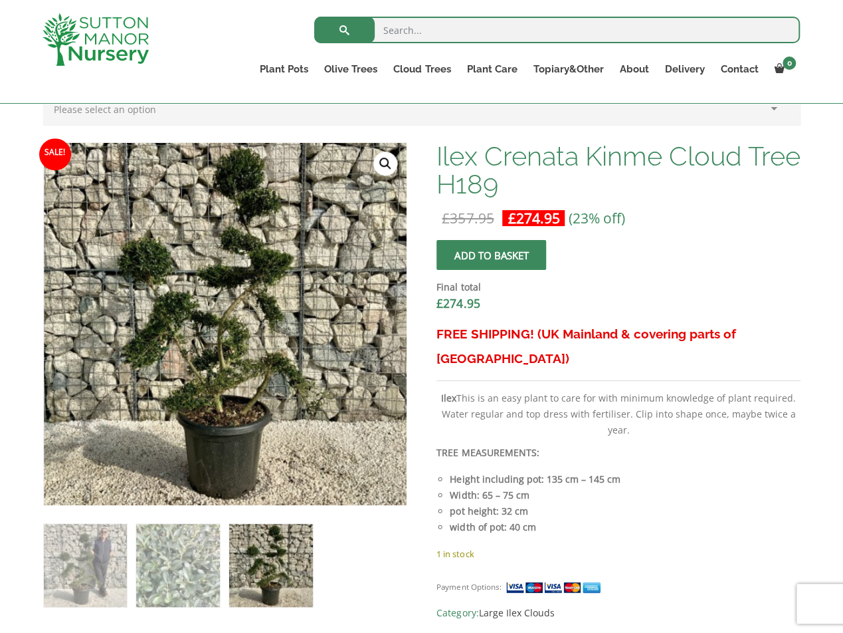
scroll to position [399, 0]
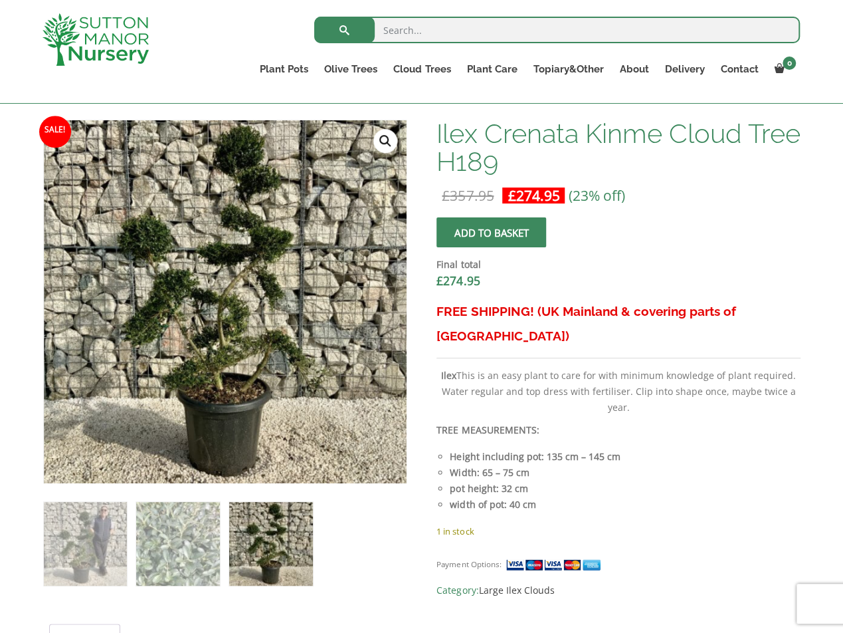
click at [265, 559] on img at bounding box center [270, 543] width 83 height 83
click at [88, 573] on img at bounding box center [85, 543] width 83 height 83
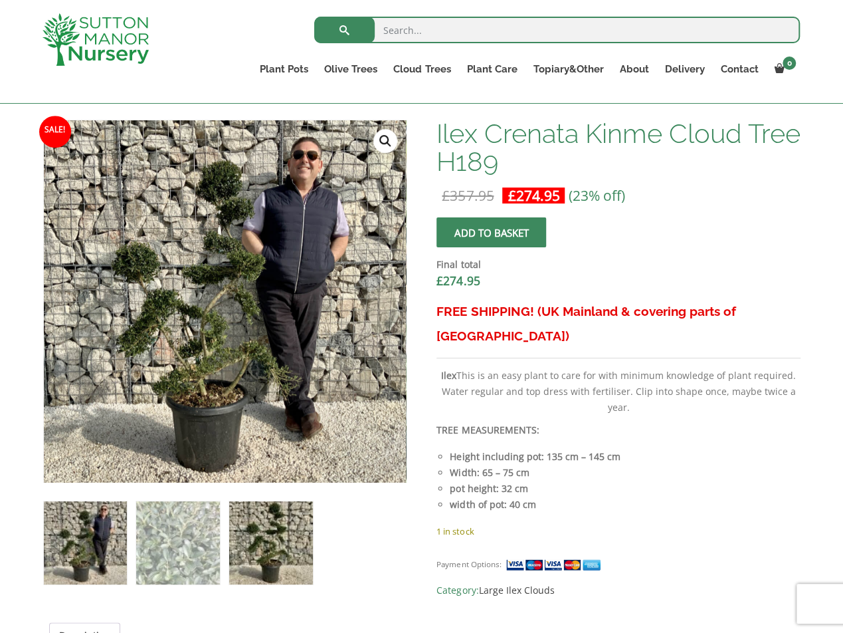
click at [269, 546] on img at bounding box center [270, 542] width 83 height 83
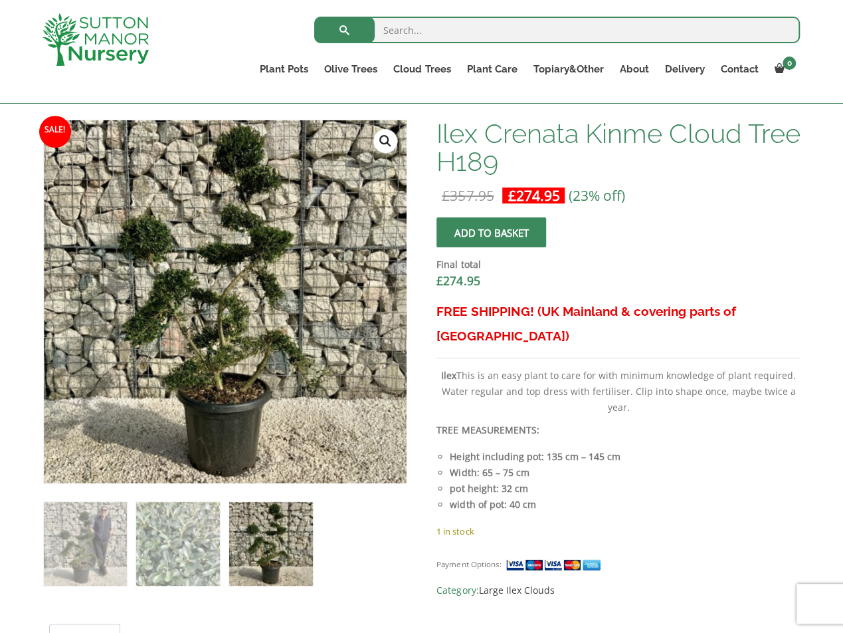
click at [480, 232] on button "Add to basket" at bounding box center [492, 232] width 110 height 30
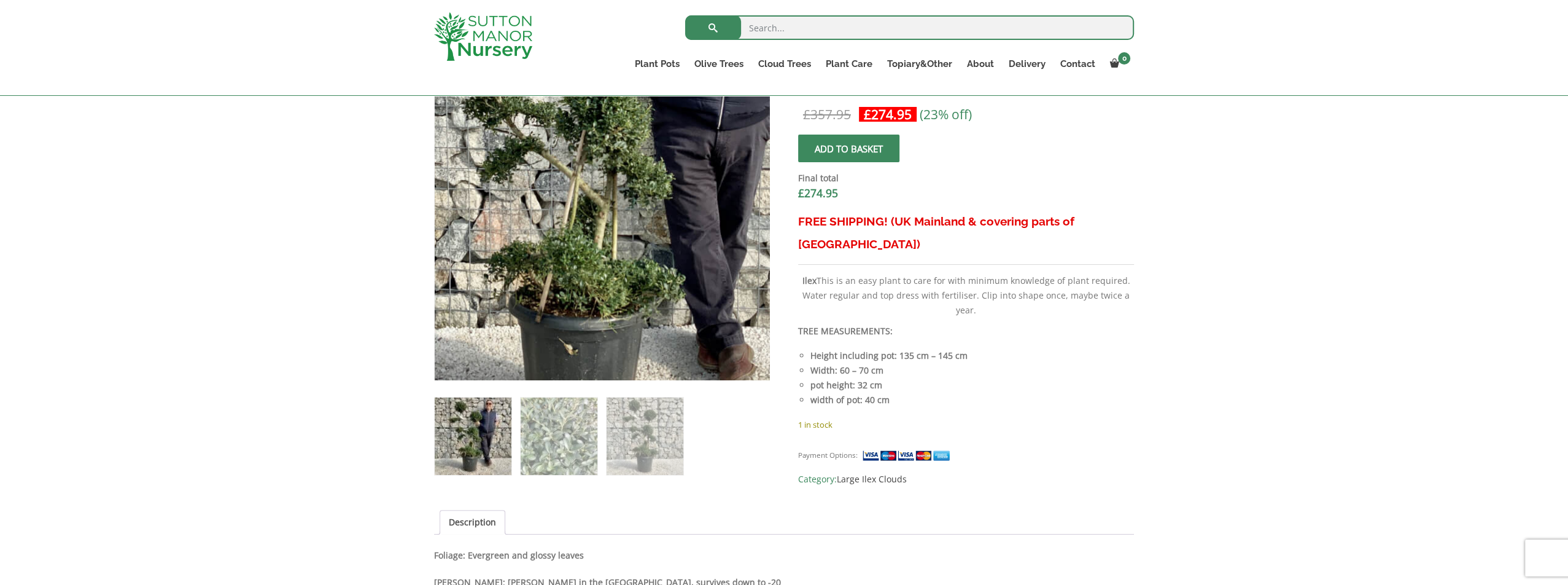
scroll to position [492, 0]
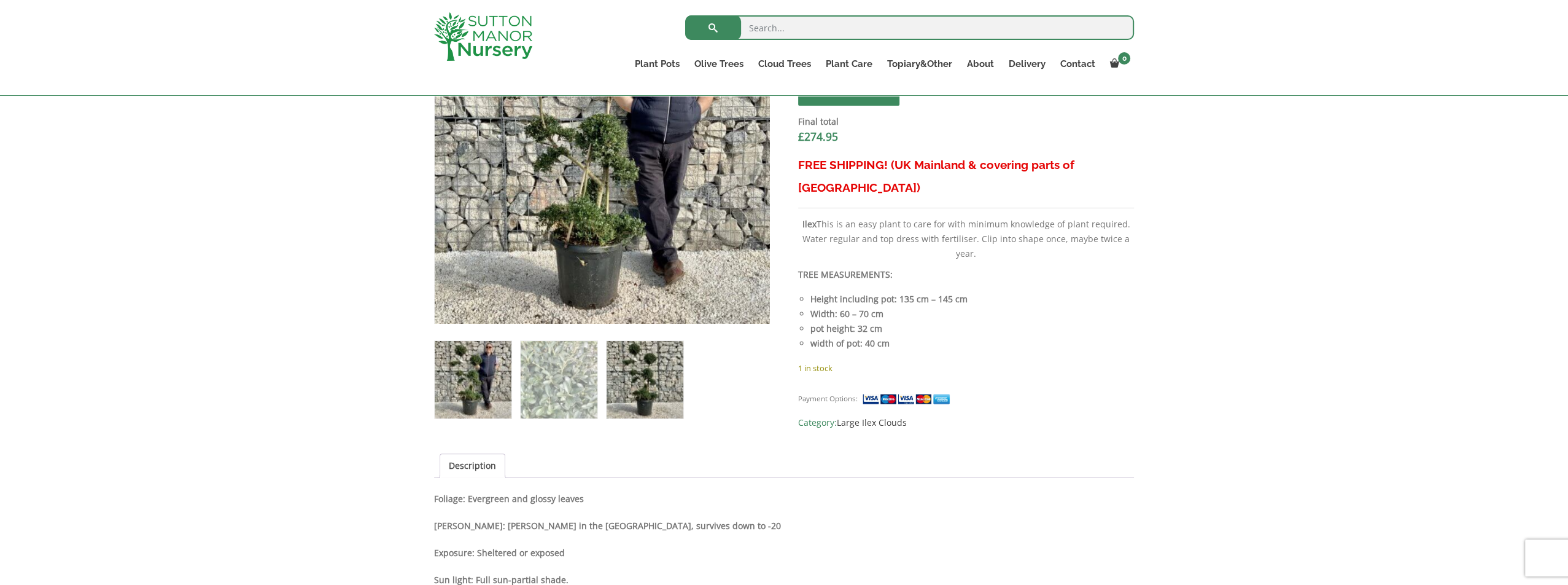
click at [645, 387] on img at bounding box center [645, 379] width 77 height 77
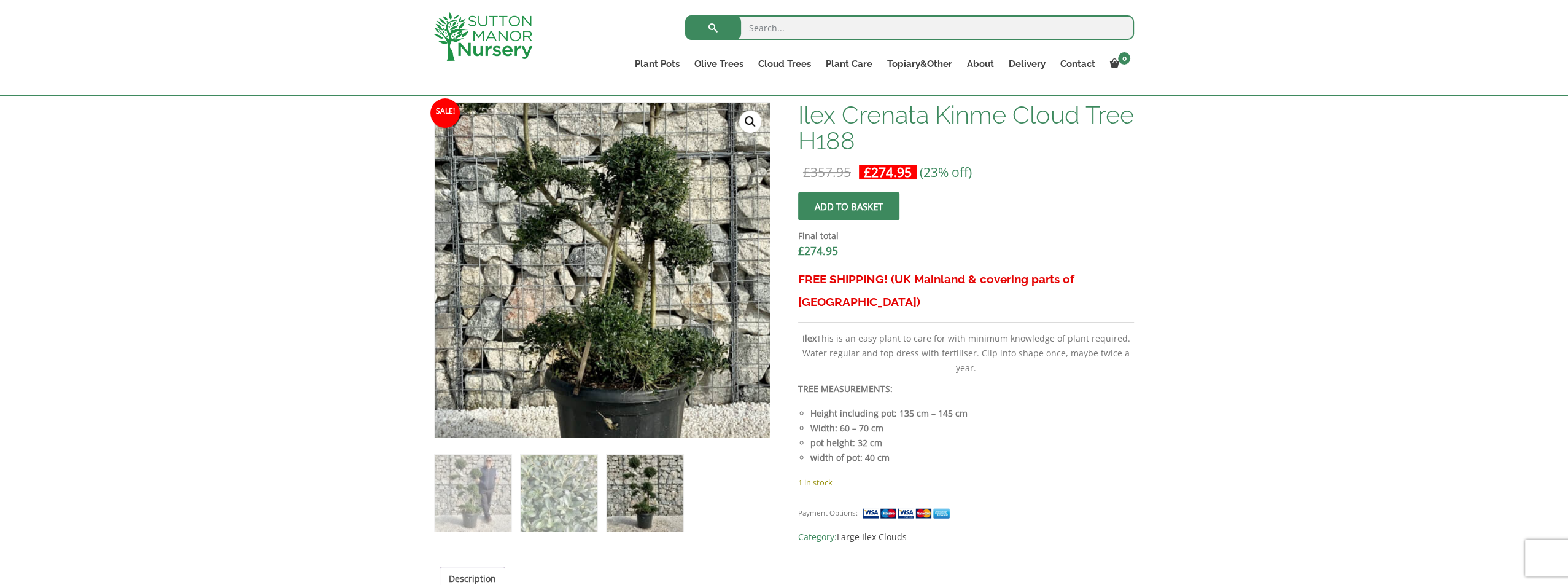
scroll to position [307, 0]
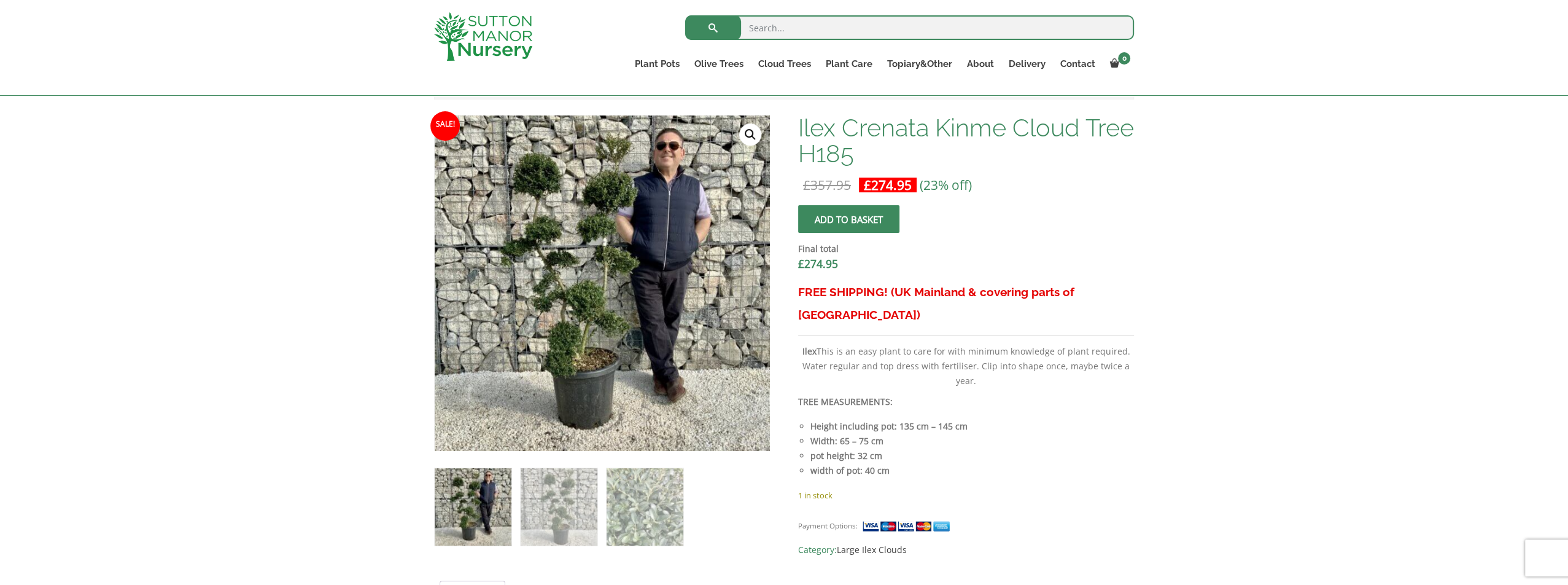
scroll to position [369, 0]
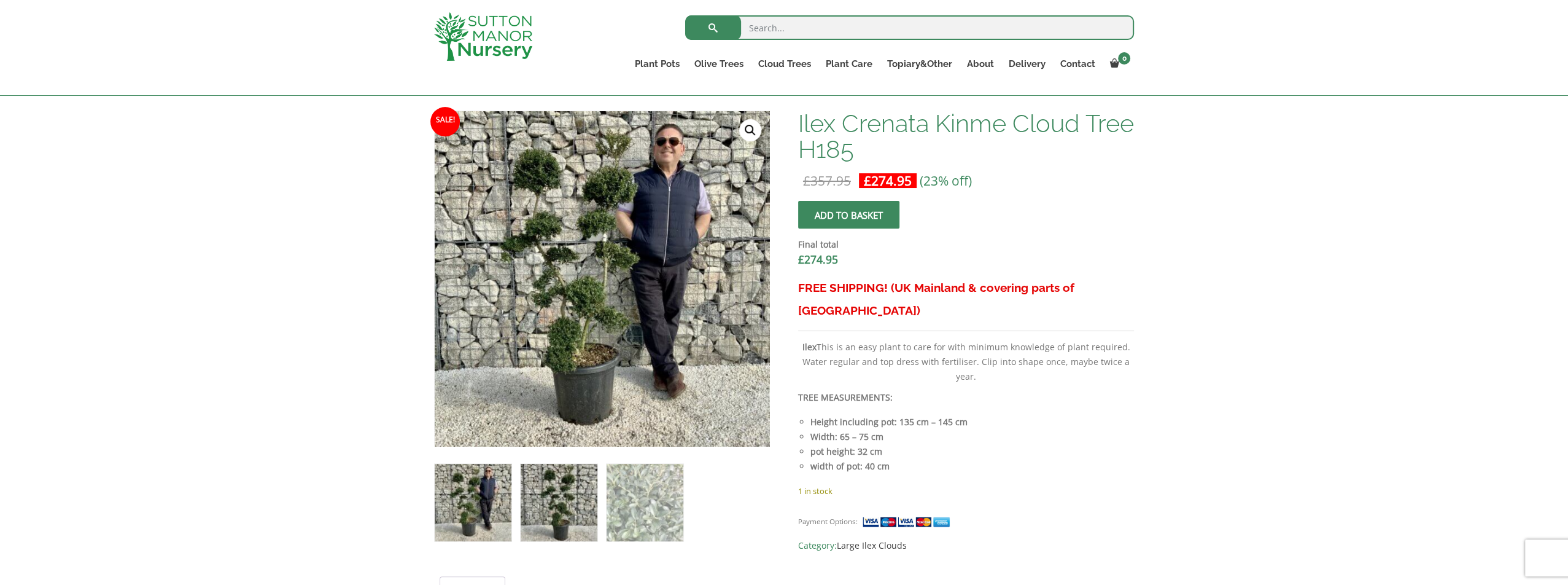
click at [545, 507] on img at bounding box center [558, 502] width 77 height 77
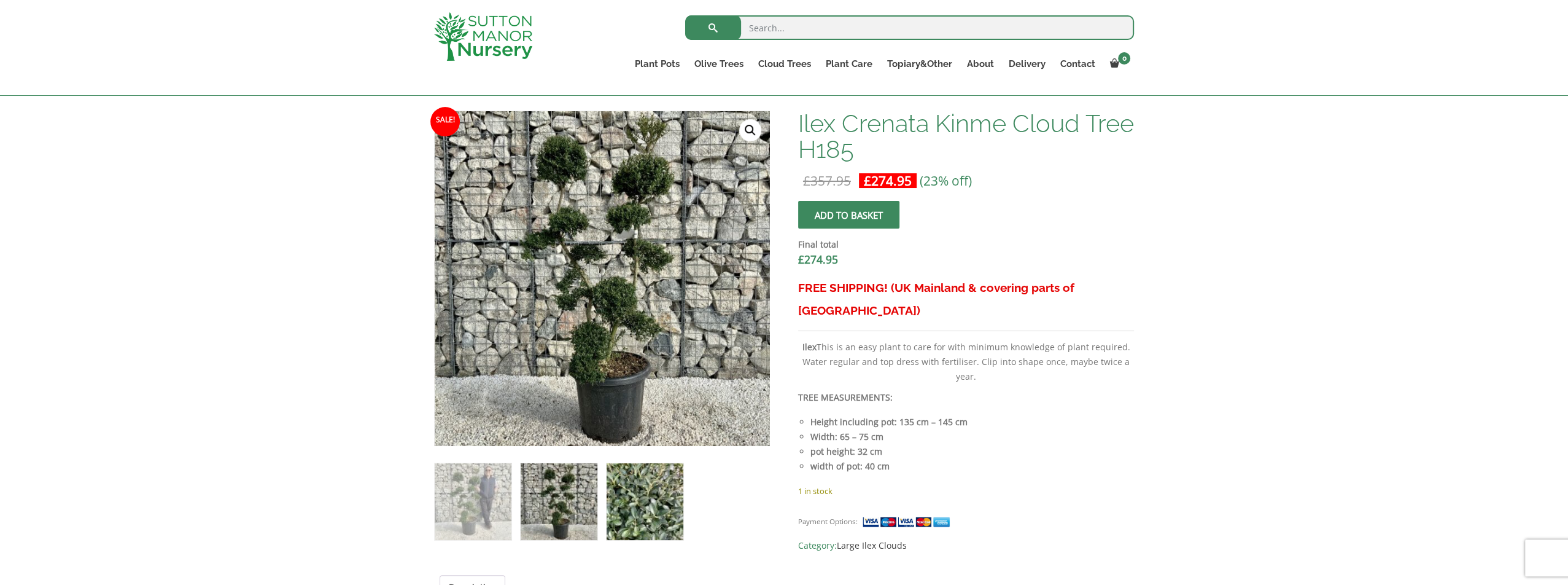
click at [642, 512] on img at bounding box center [645, 501] width 77 height 77
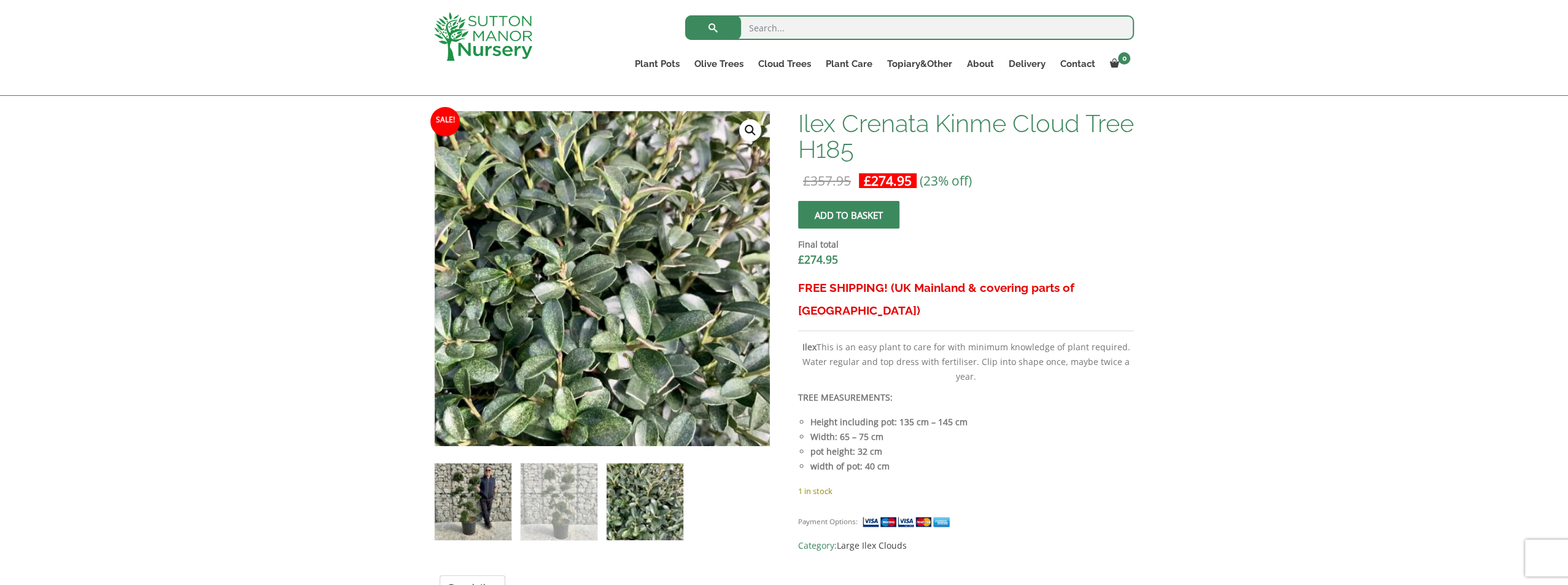
click at [479, 515] on img at bounding box center [472, 501] width 77 height 77
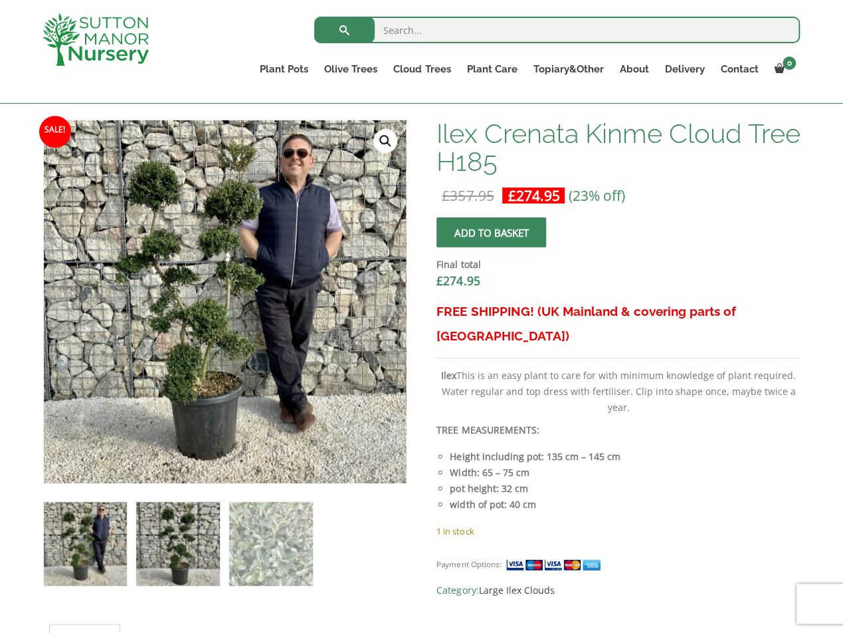
click at [194, 561] on img at bounding box center [177, 543] width 83 height 83
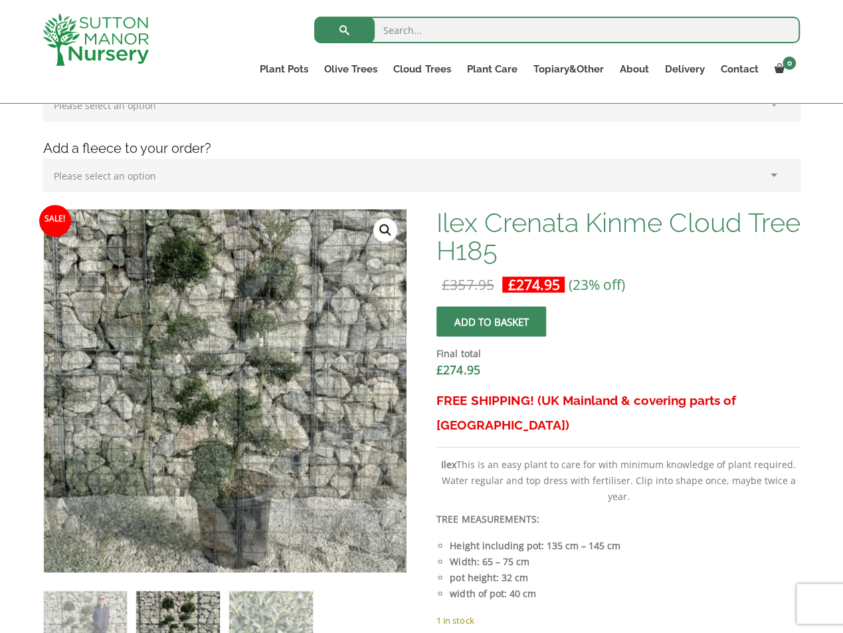
scroll to position [332, 0]
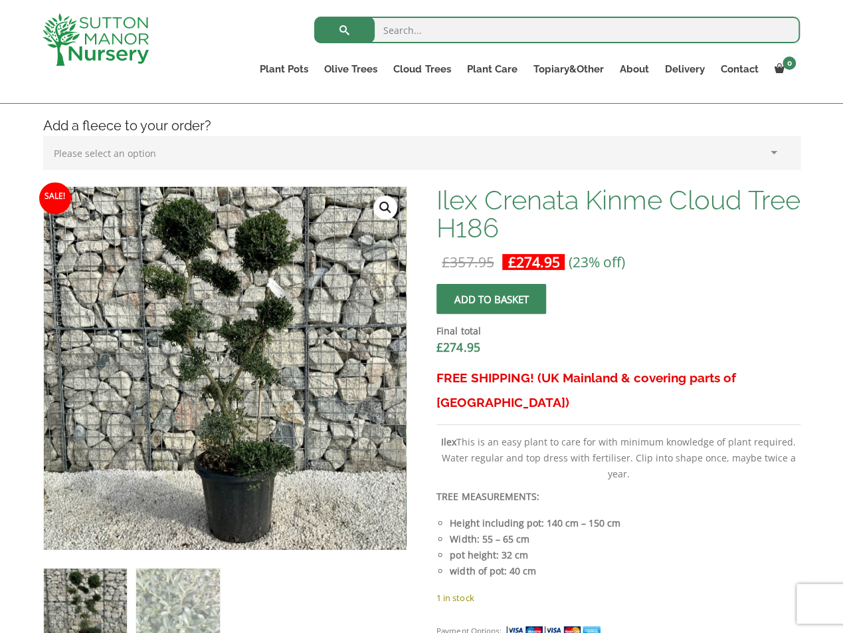
scroll to position [266, 0]
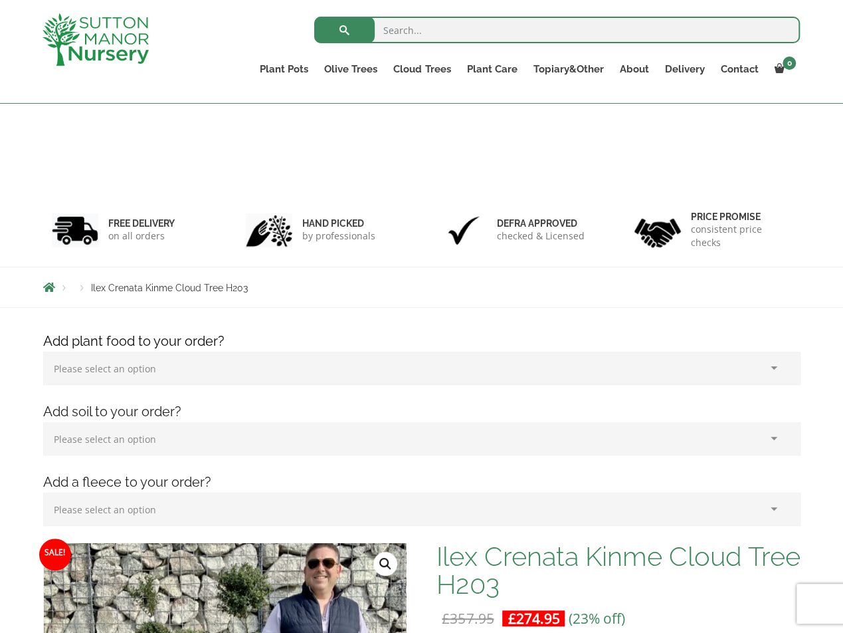
scroll to position [399, 0]
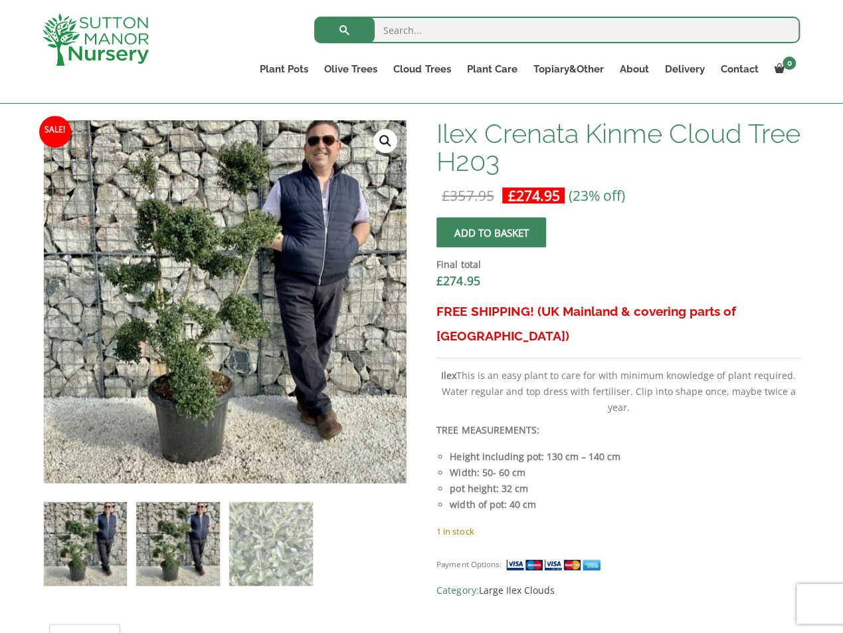
click at [153, 557] on img at bounding box center [177, 543] width 83 height 83
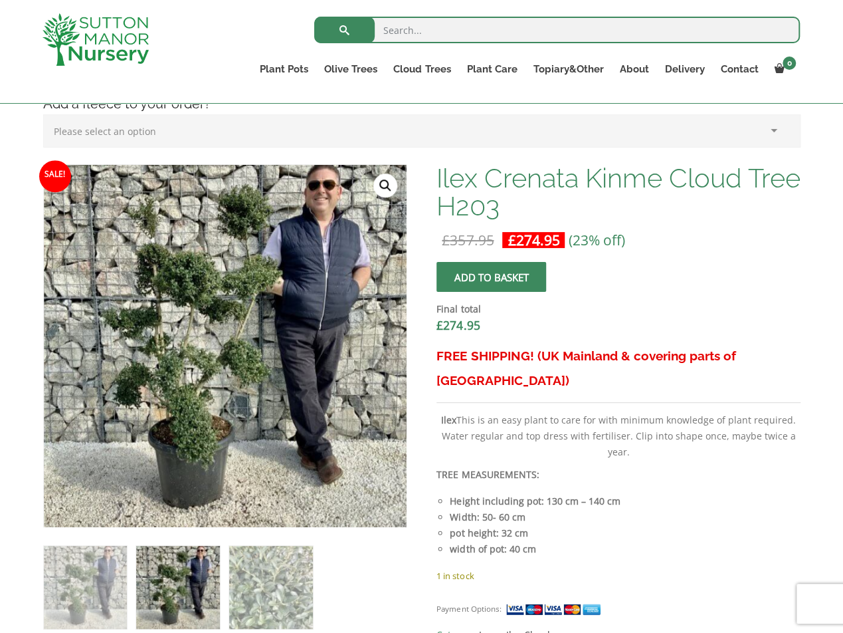
scroll to position [332, 0]
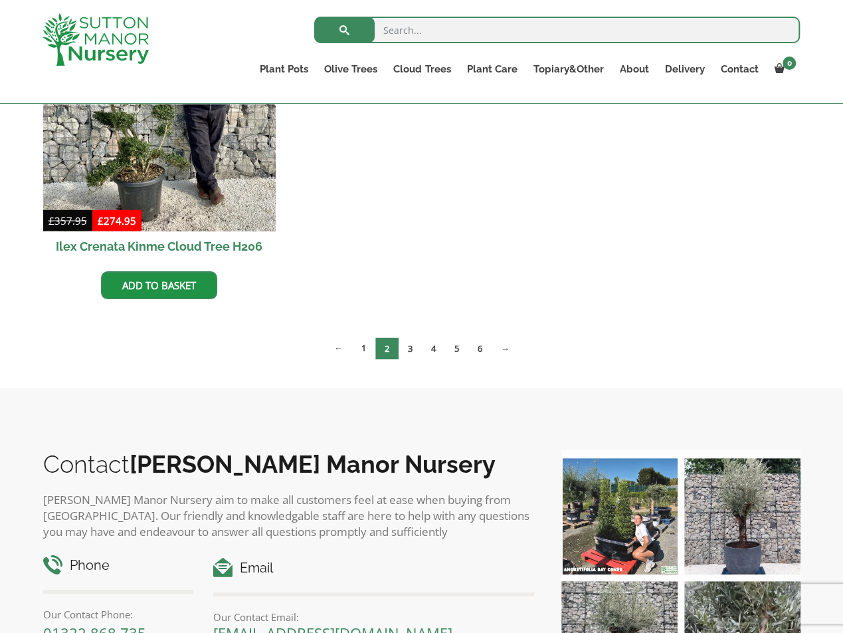
scroll to position [954, 0]
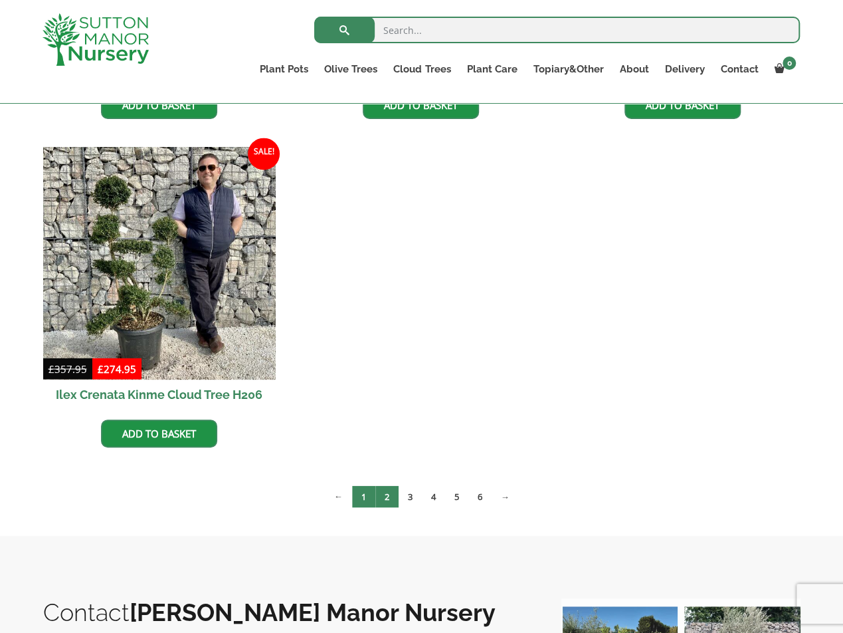
click at [361, 489] on link "1" at bounding box center [363, 496] width 23 height 22
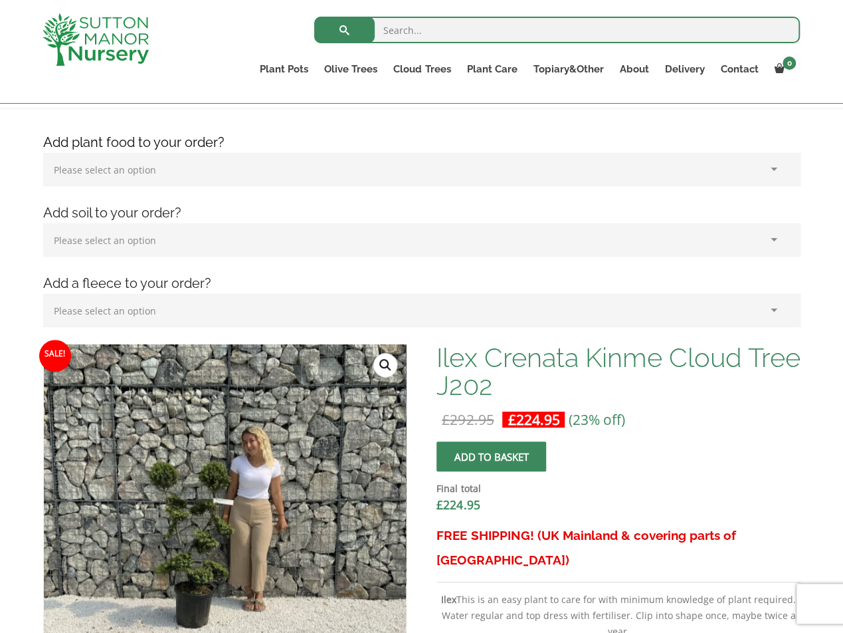
scroll to position [399, 0]
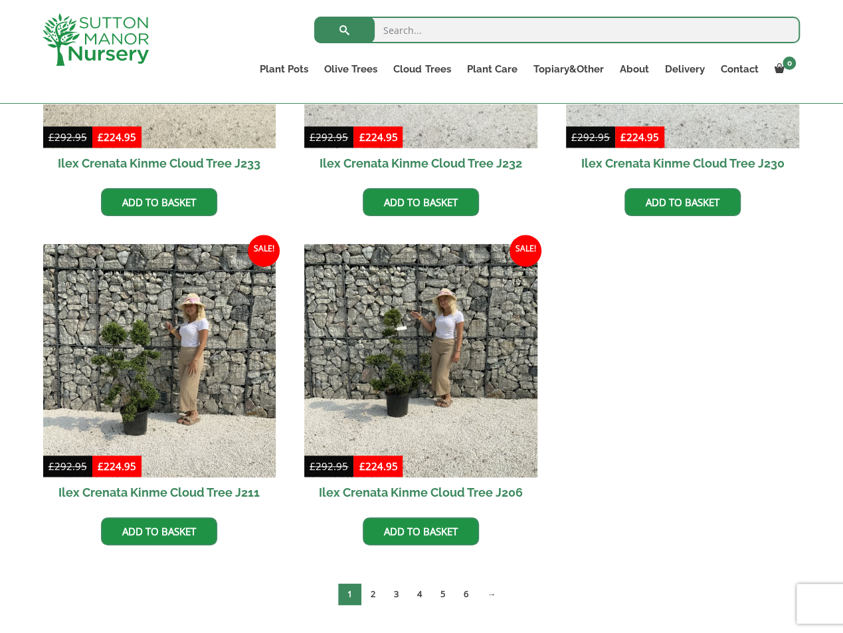
scroll to position [532, 0]
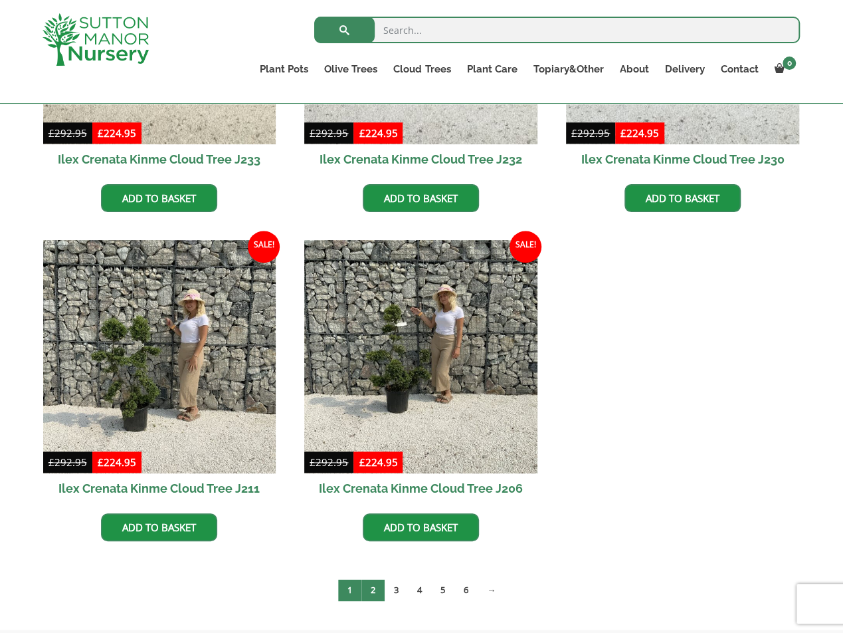
click at [373, 590] on link "2" at bounding box center [372, 590] width 23 height 22
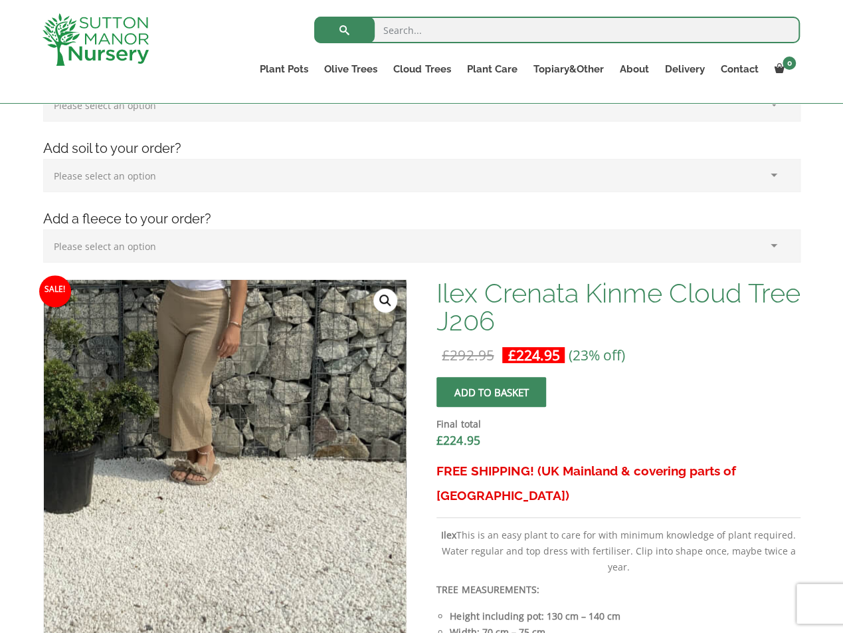
scroll to position [399, 0]
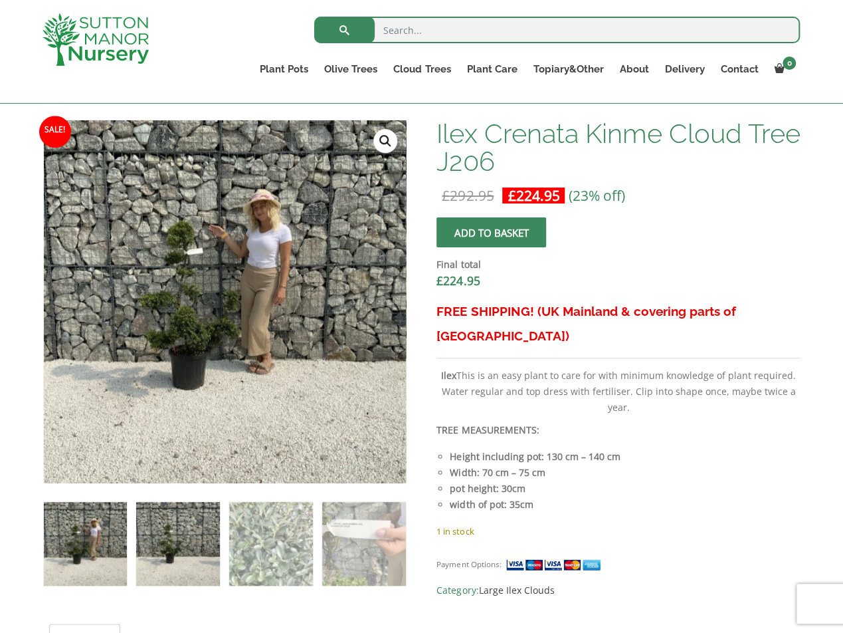
click at [175, 561] on img at bounding box center [177, 543] width 83 height 83
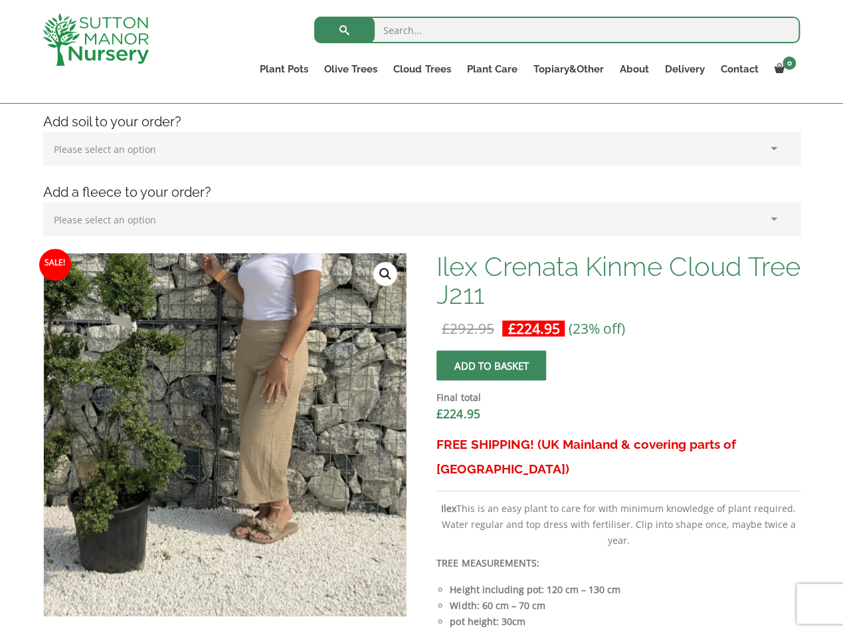
scroll to position [399, 0]
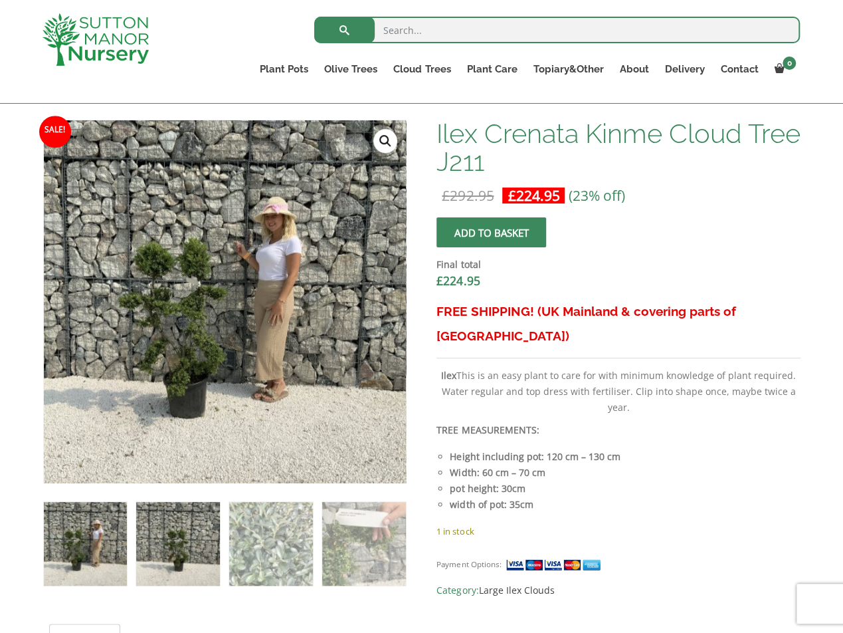
click at [179, 565] on img at bounding box center [177, 543] width 83 height 83
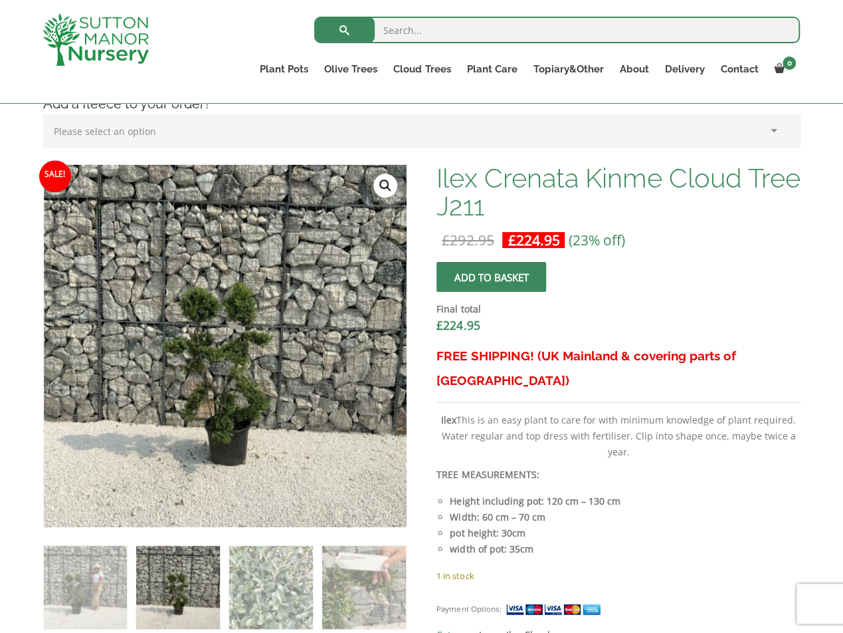
scroll to position [332, 0]
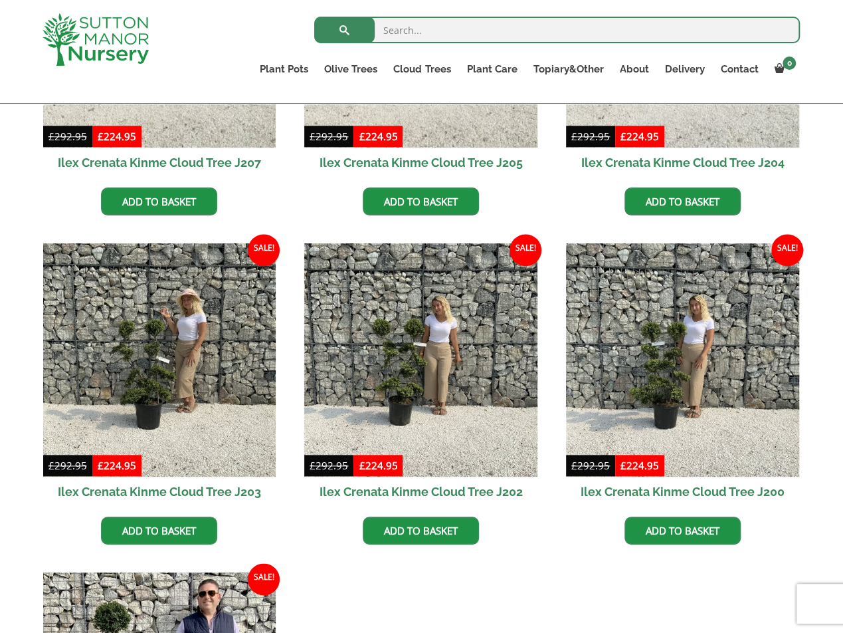
scroll to position [532, 0]
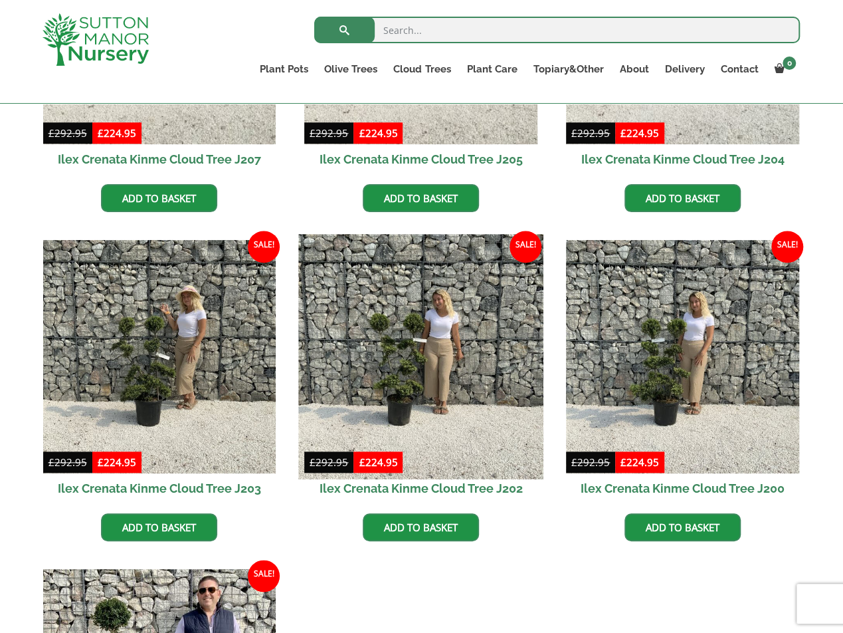
click at [426, 370] on img at bounding box center [421, 357] width 245 height 245
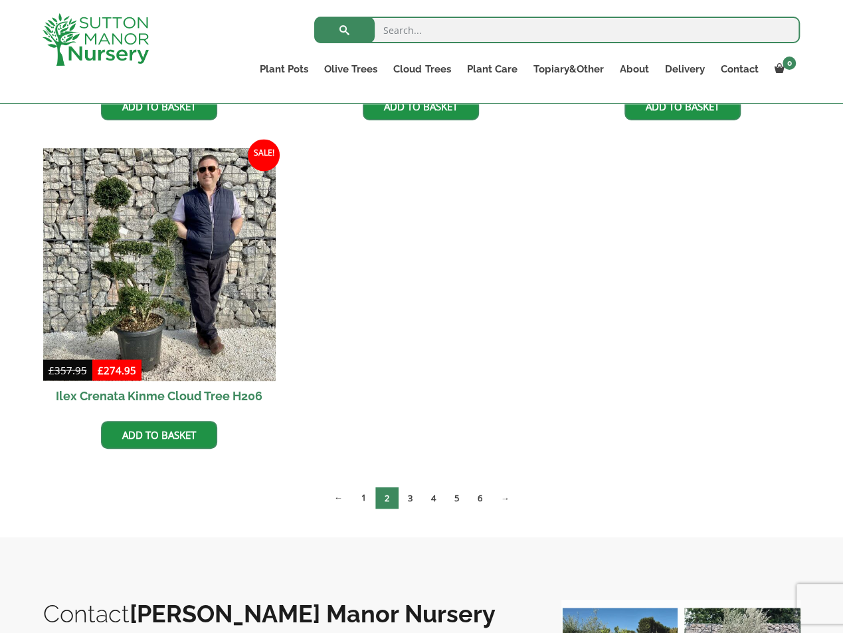
scroll to position [930, 0]
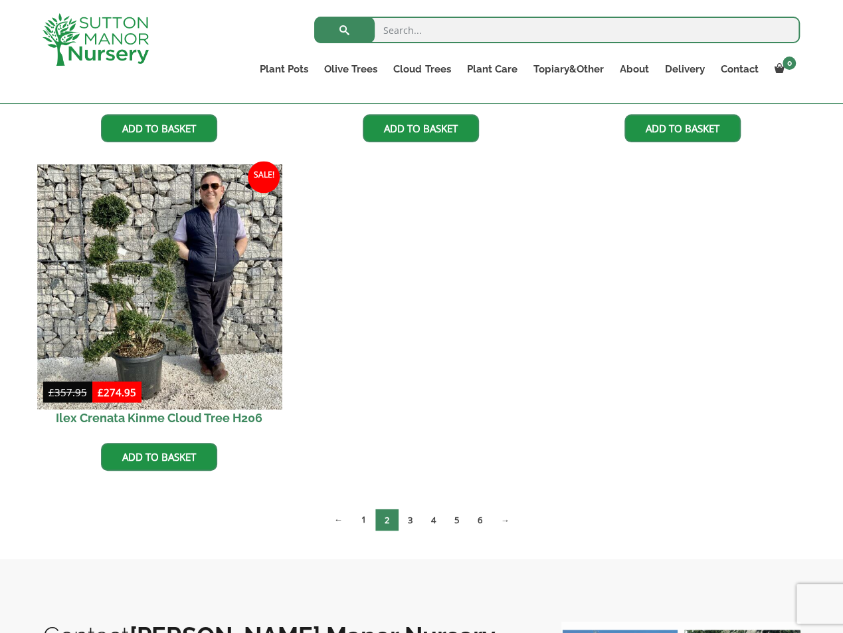
click at [122, 300] on img at bounding box center [159, 286] width 245 height 245
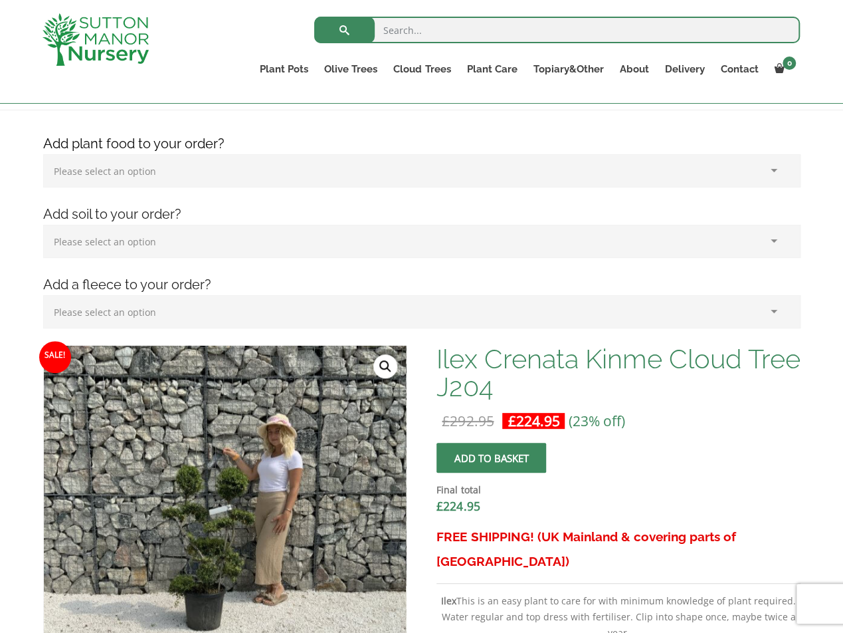
scroll to position [332, 0]
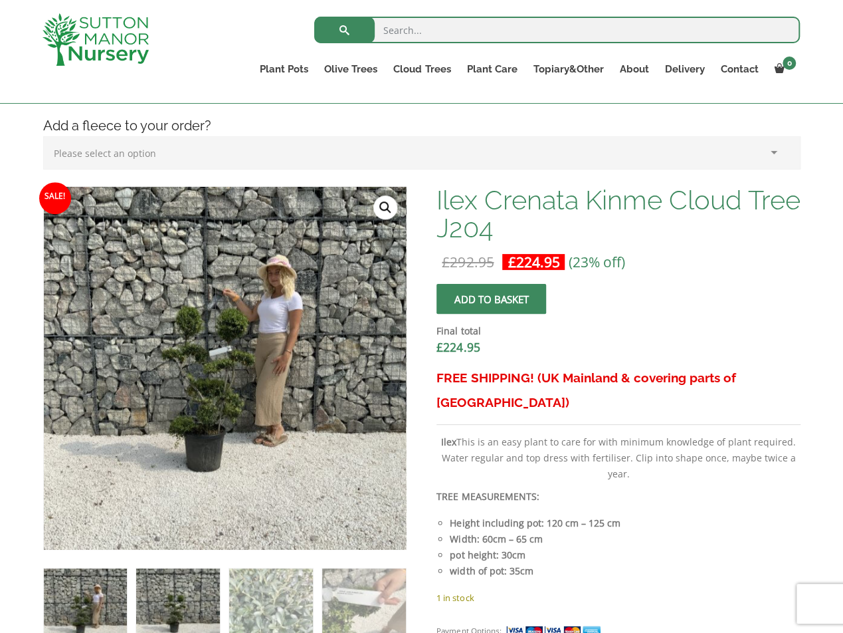
click at [182, 607] on img at bounding box center [177, 609] width 83 height 83
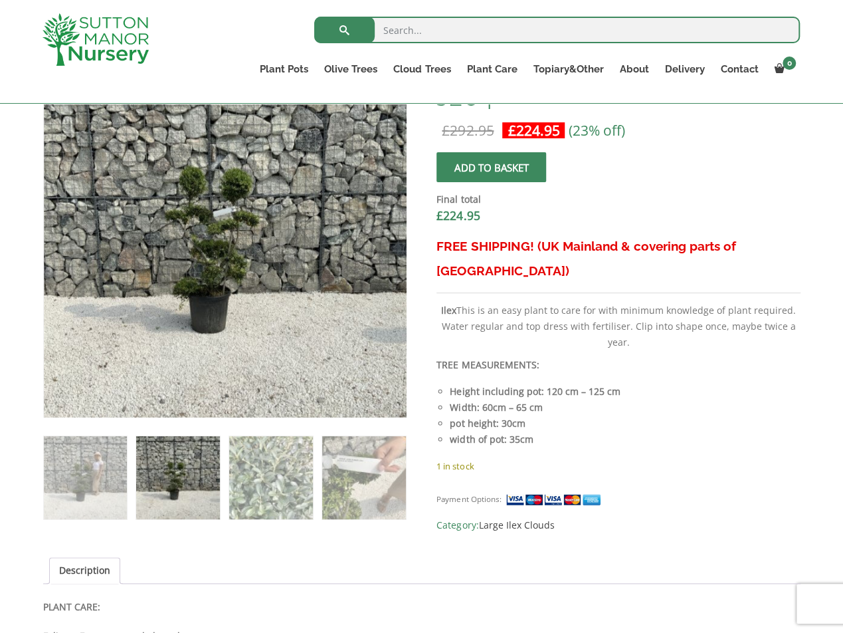
scroll to position [465, 0]
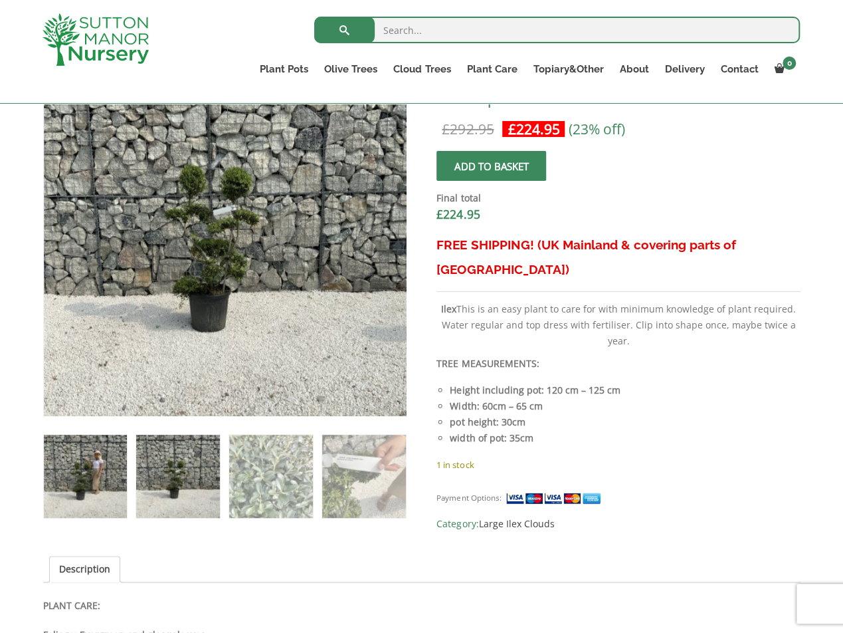
click at [96, 476] on img at bounding box center [85, 476] width 83 height 83
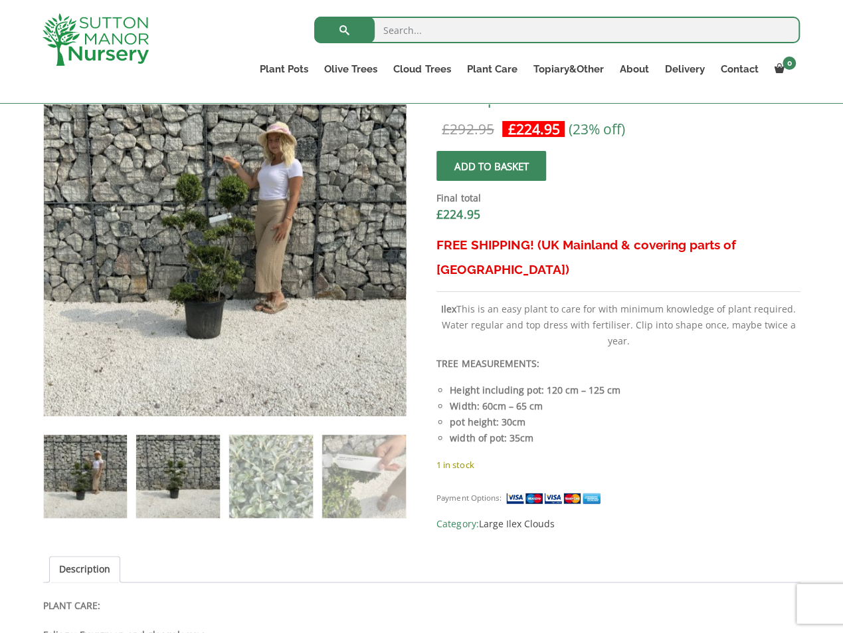
click at [183, 498] on img at bounding box center [177, 476] width 83 height 83
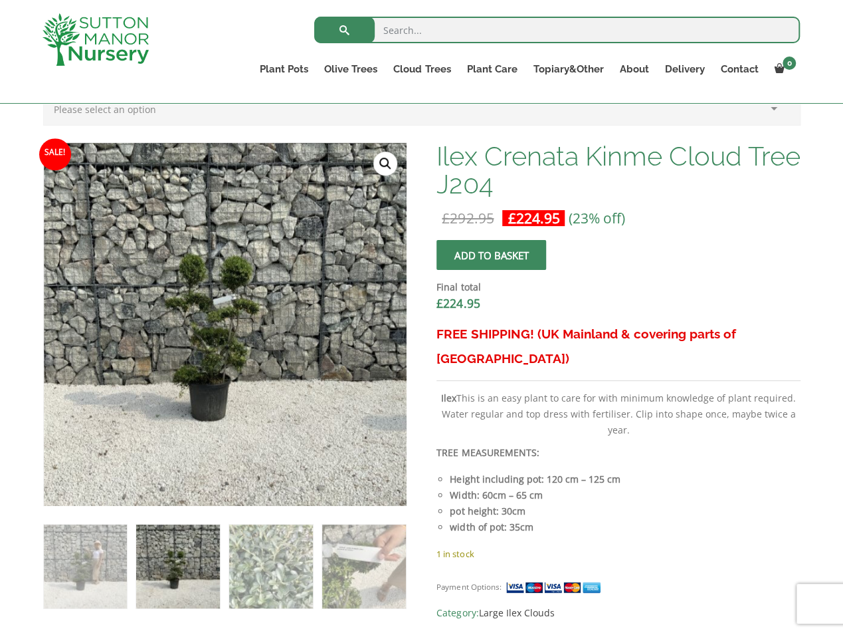
scroll to position [399, 0]
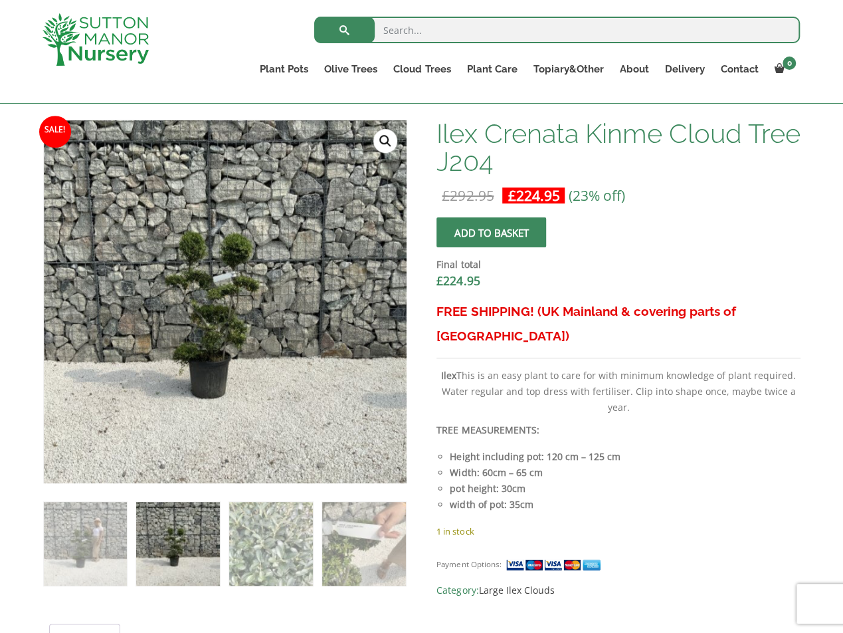
click at [140, 559] on img at bounding box center [177, 543] width 83 height 83
click at [203, 540] on img at bounding box center [177, 543] width 83 height 83
click at [84, 544] on img at bounding box center [85, 543] width 83 height 83
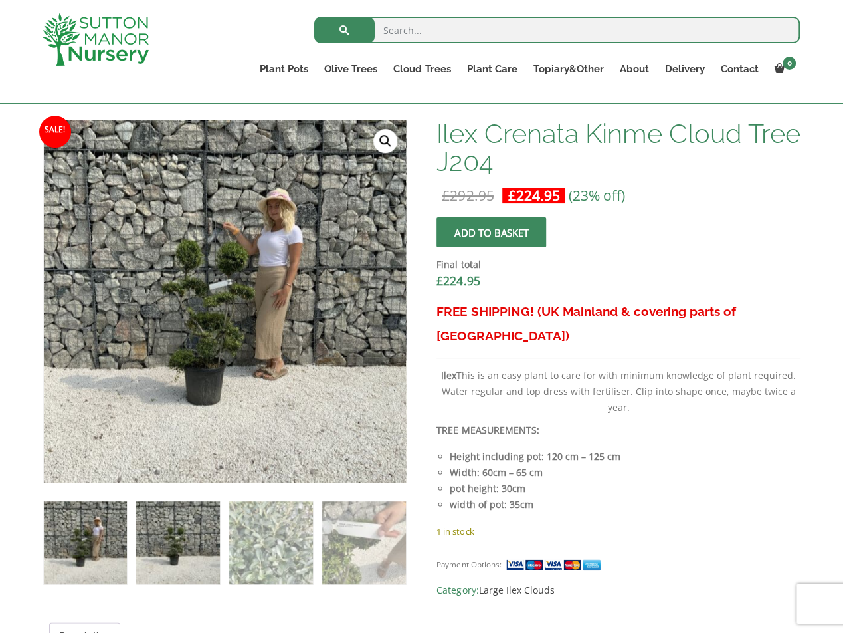
click at [196, 548] on img at bounding box center [177, 542] width 83 height 83
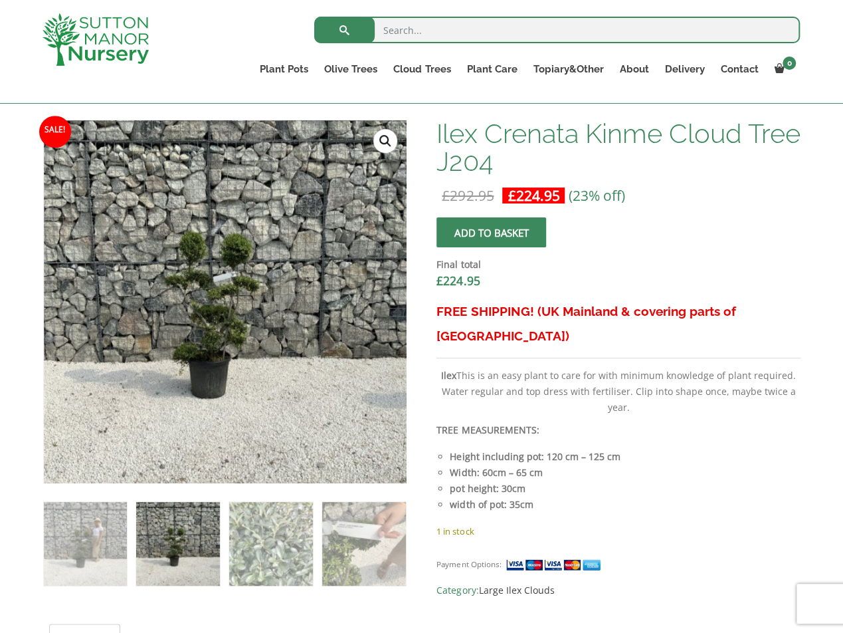
click at [176, 578] on img at bounding box center [177, 543] width 83 height 83
click at [97, 569] on img at bounding box center [85, 543] width 83 height 83
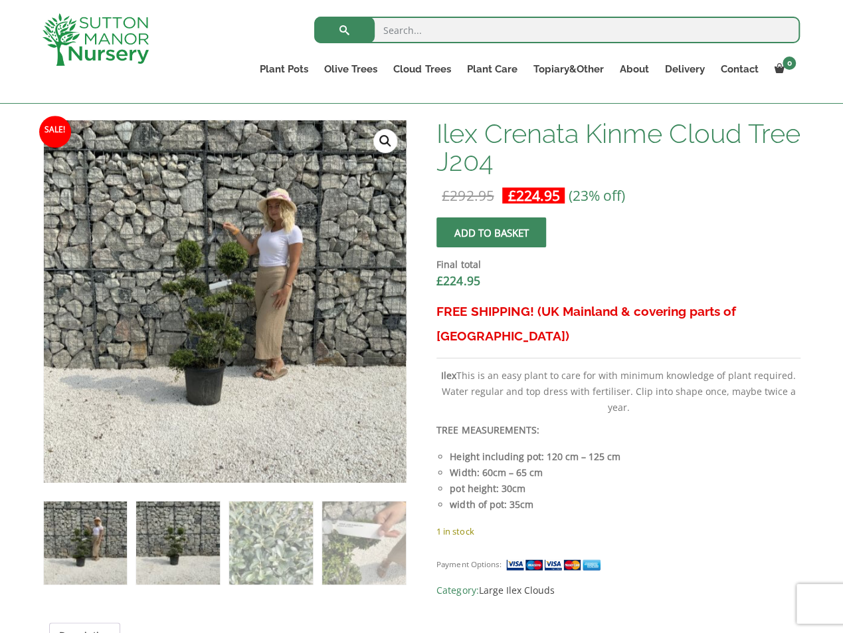
click at [175, 556] on img at bounding box center [177, 542] width 83 height 83
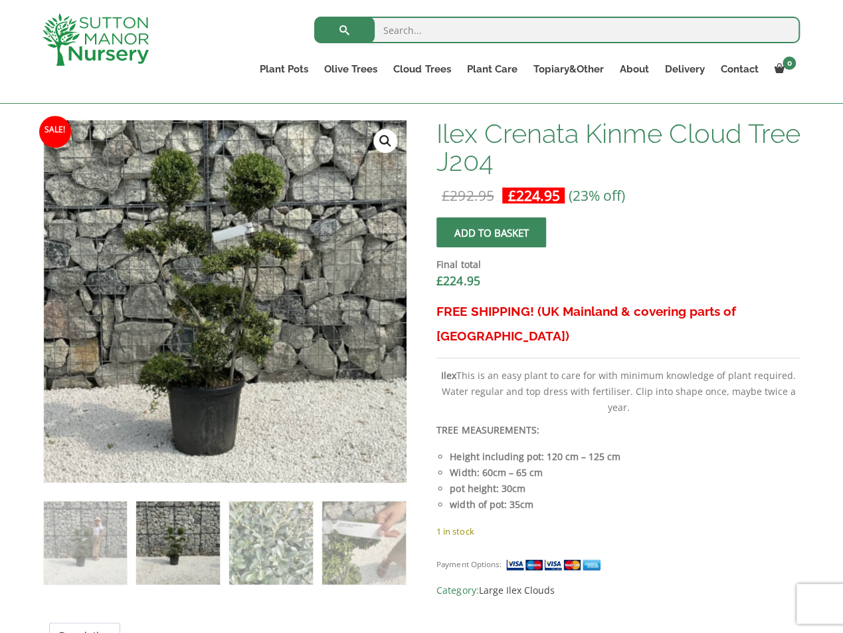
click at [214, 329] on img at bounding box center [234, 278] width 664 height 664
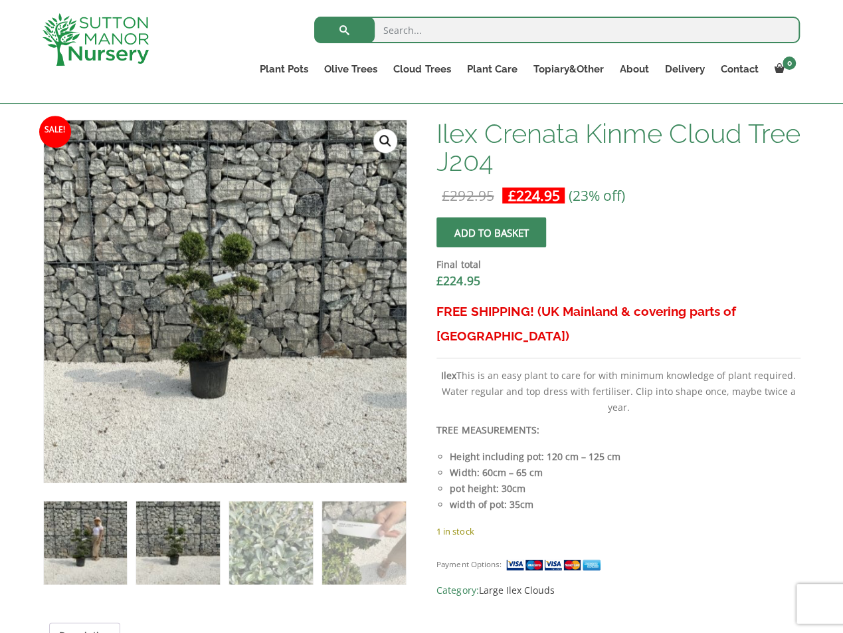
click at [58, 567] on img at bounding box center [85, 542] width 83 height 83
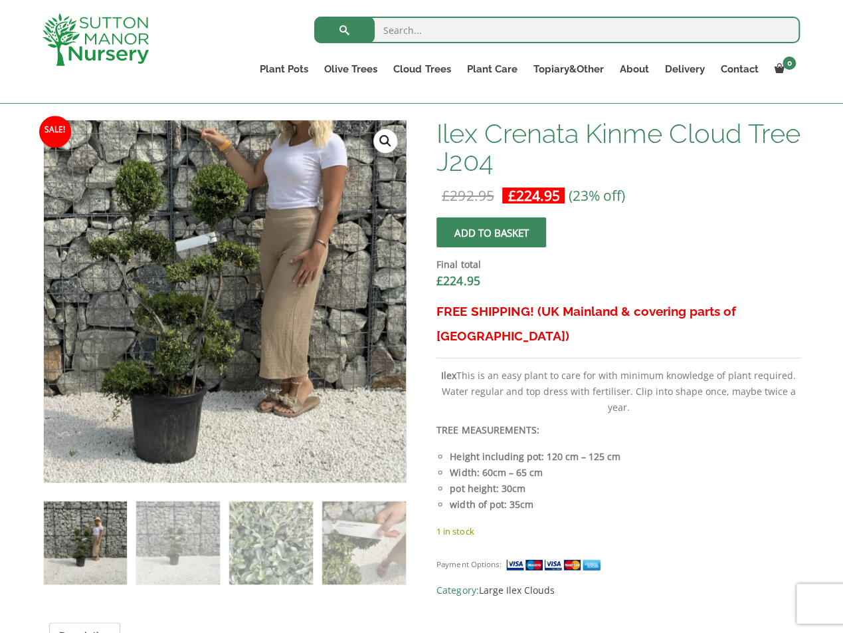
click at [249, 334] on img at bounding box center [204, 274] width 664 height 664
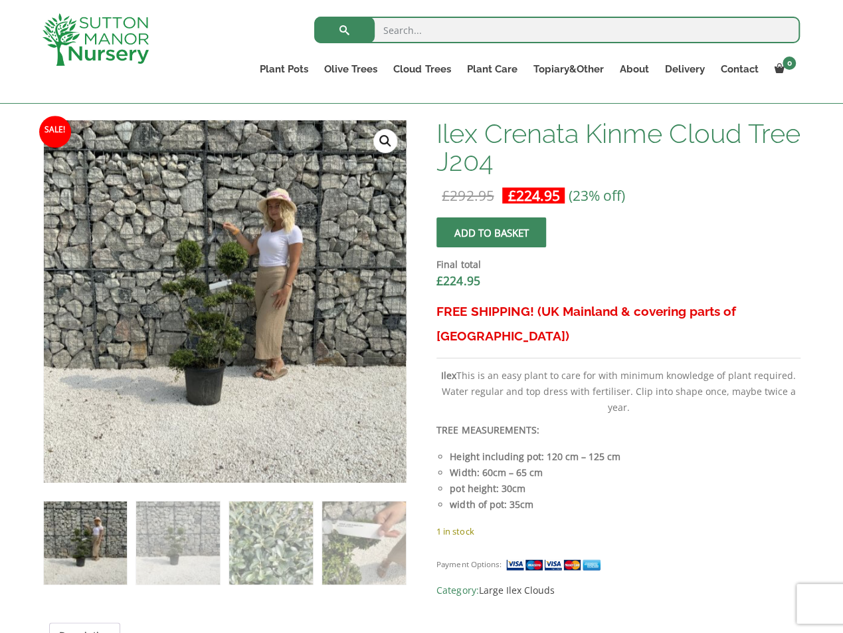
click at [381, 145] on link "🔍" at bounding box center [385, 141] width 24 height 24
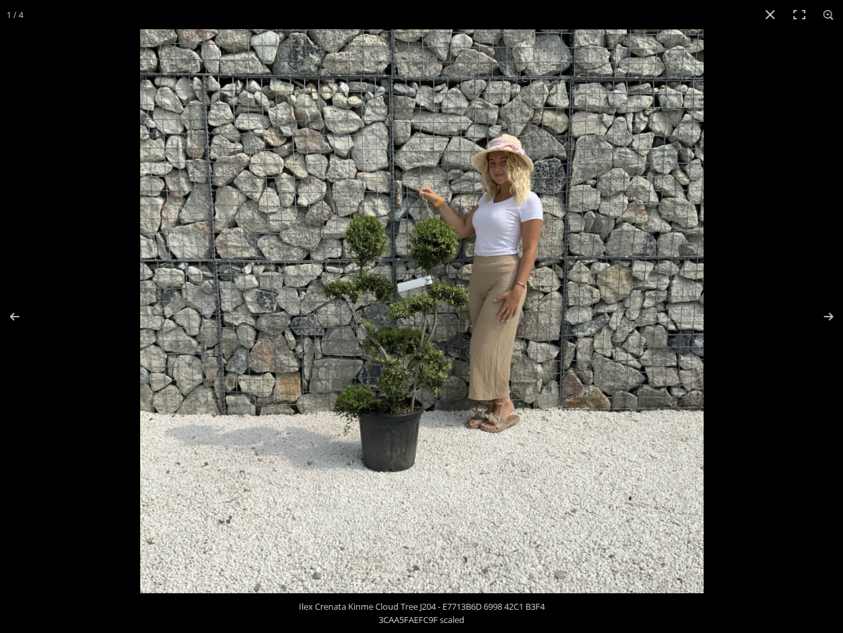
click at [443, 351] on img at bounding box center [421, 310] width 563 height 563
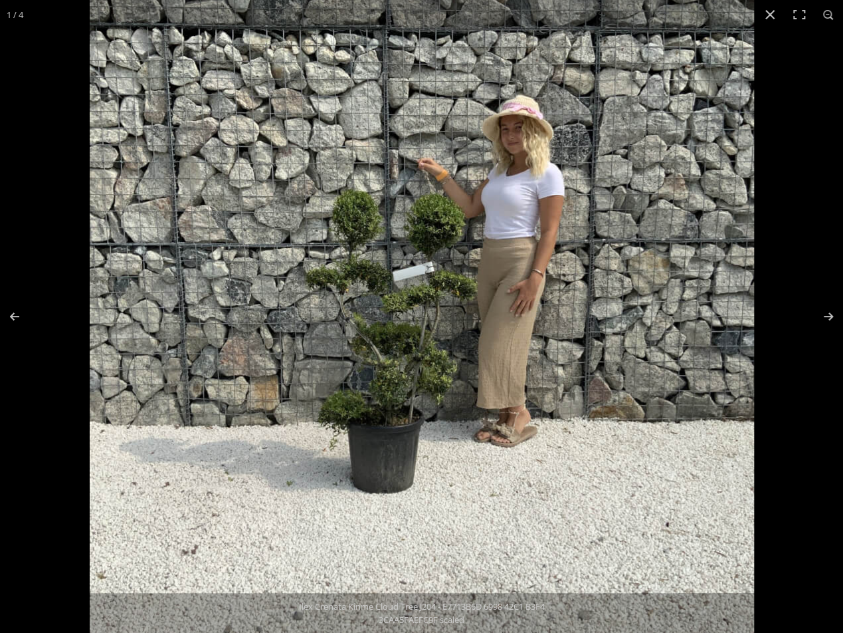
click at [453, 341] on img at bounding box center [422, 303] width 664 height 664
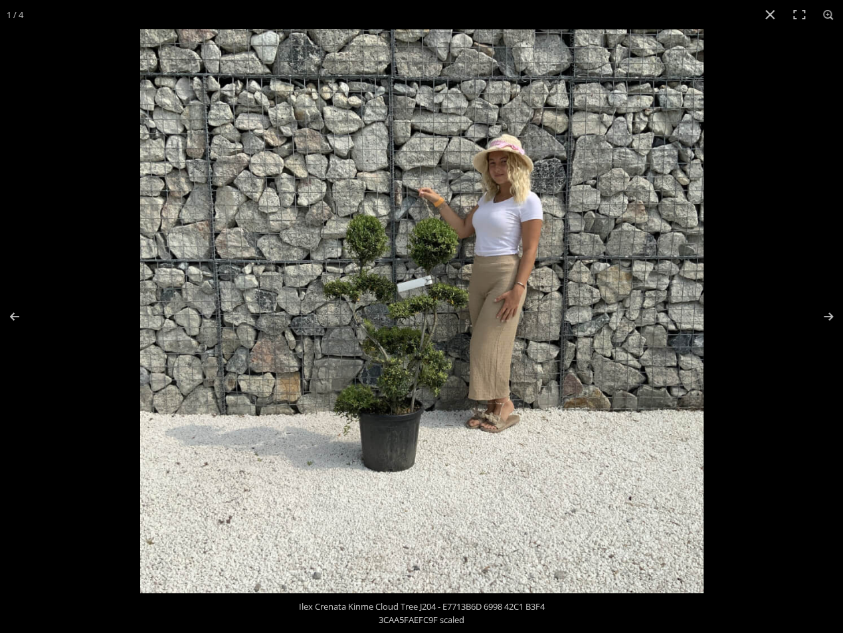
click at [453, 340] on img at bounding box center [421, 310] width 563 height 563
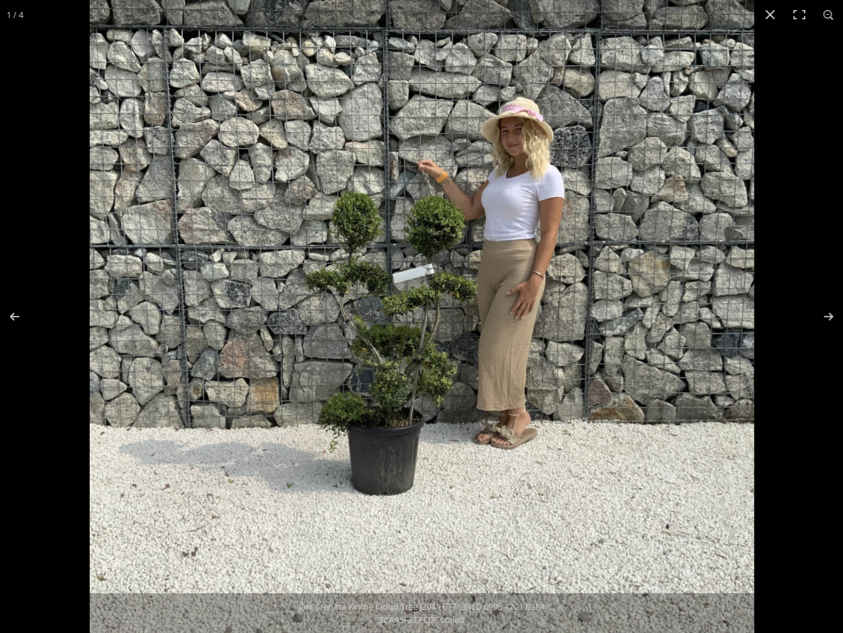
click at [480, 316] on img at bounding box center [422, 305] width 664 height 664
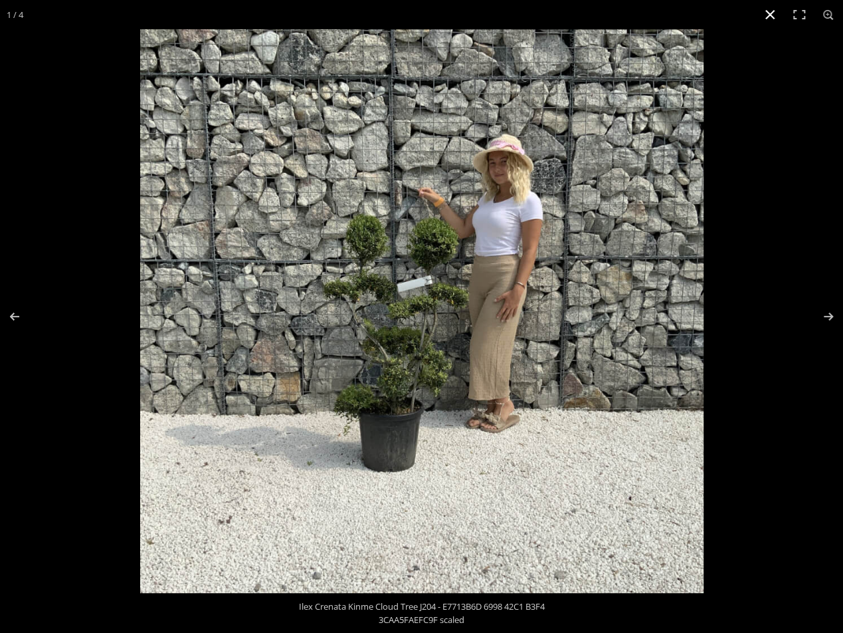
click at [761, 15] on button "Close (Esc)" at bounding box center [770, 14] width 29 height 29
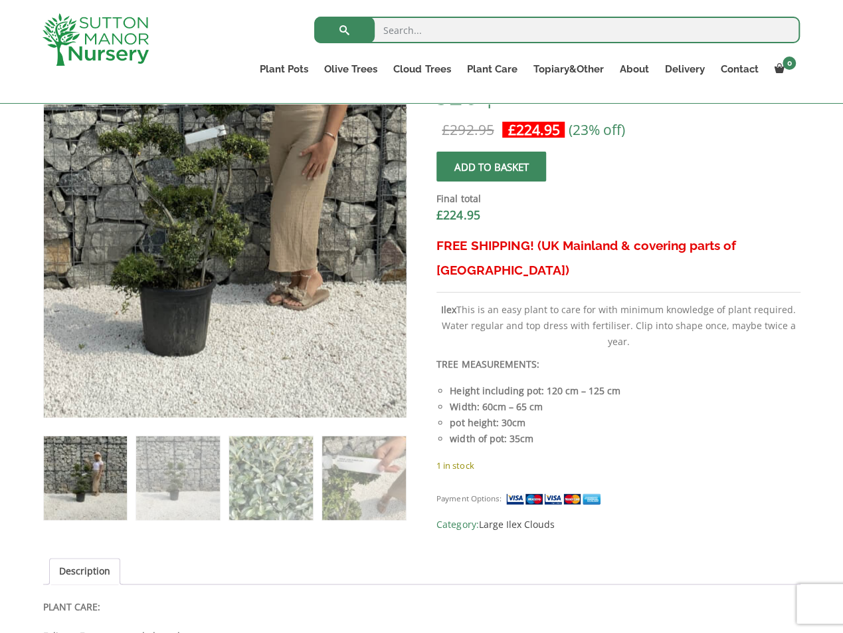
scroll to position [465, 0]
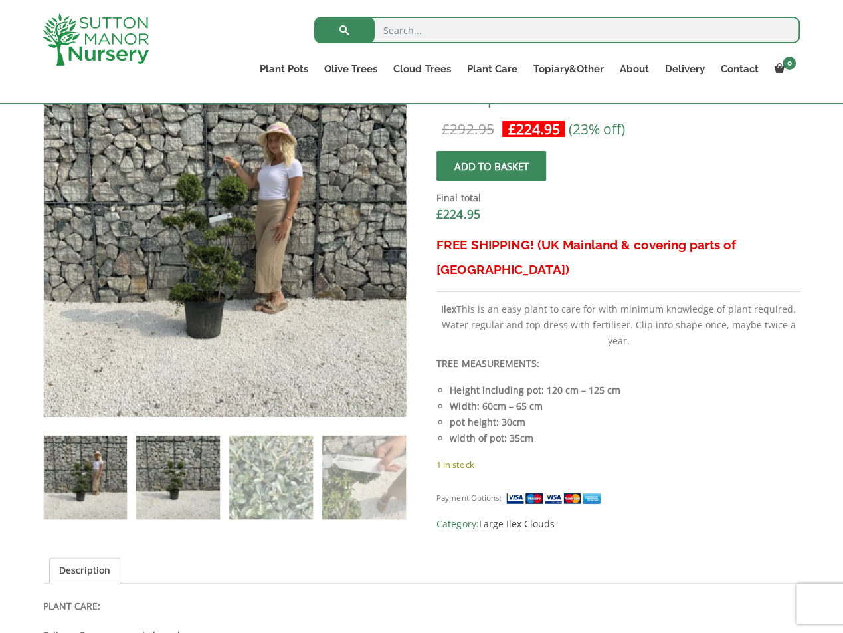
click at [191, 483] on img at bounding box center [177, 476] width 83 height 83
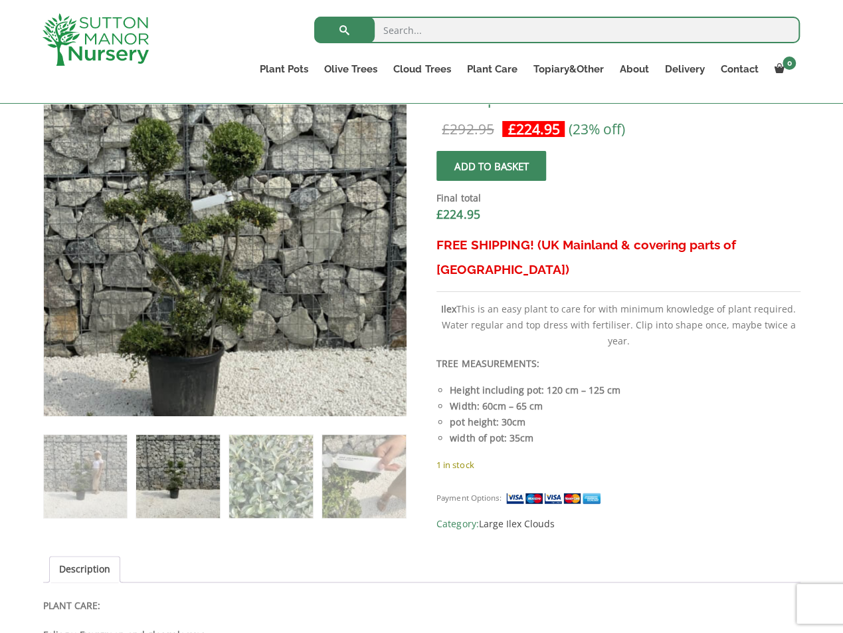
click at [239, 220] on img at bounding box center [214, 247] width 664 height 664
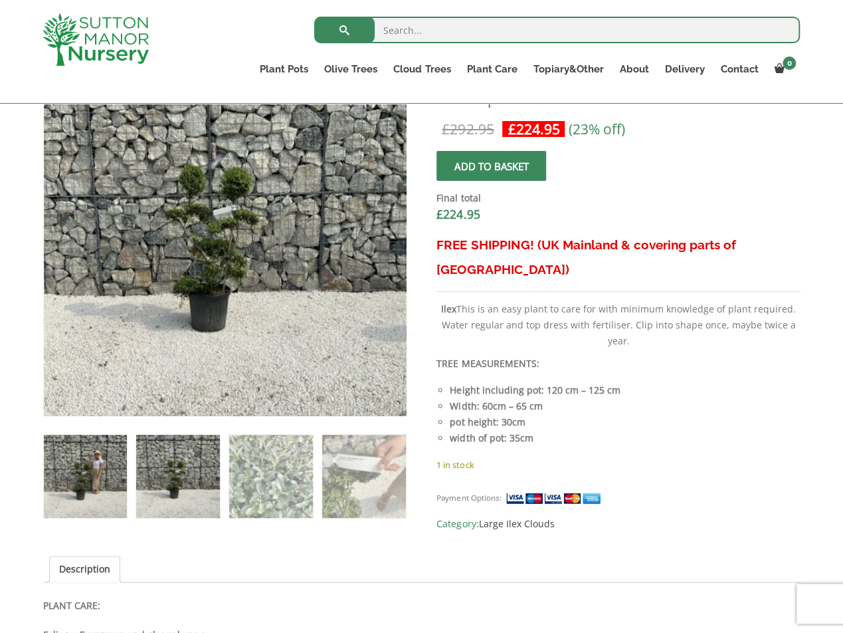
click at [97, 475] on img at bounding box center [85, 476] width 83 height 83
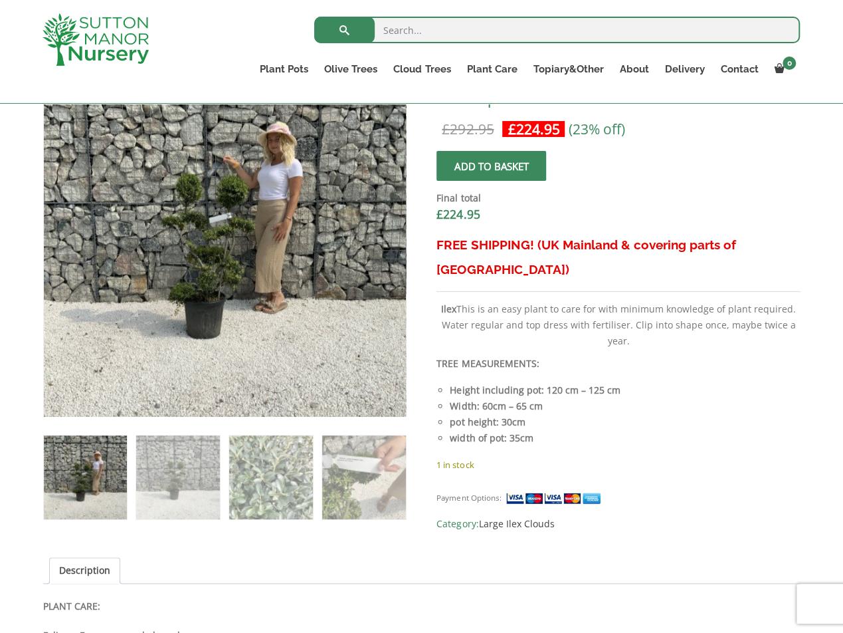
scroll to position [399, 0]
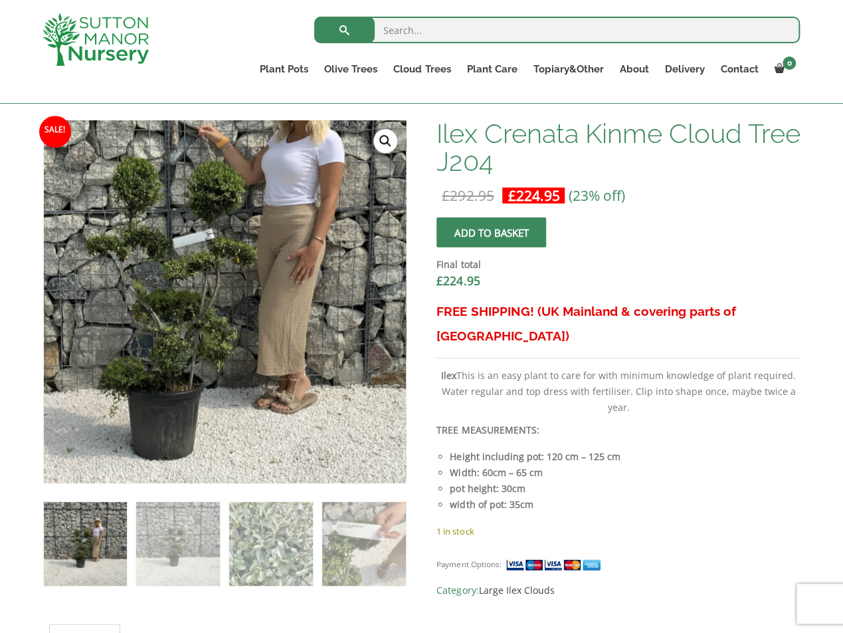
click at [252, 338] on img at bounding box center [202, 270] width 664 height 664
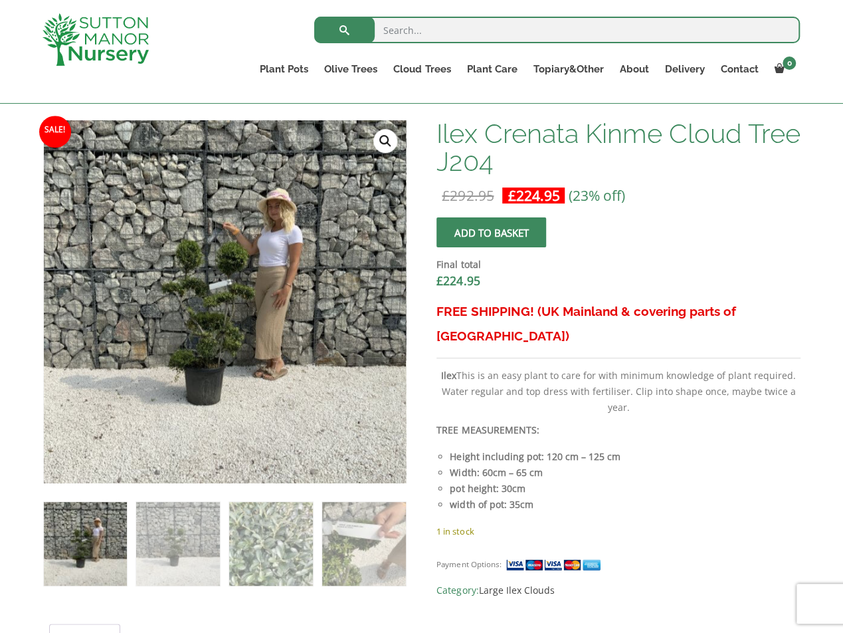
click at [383, 137] on link "🔍" at bounding box center [385, 141] width 24 height 24
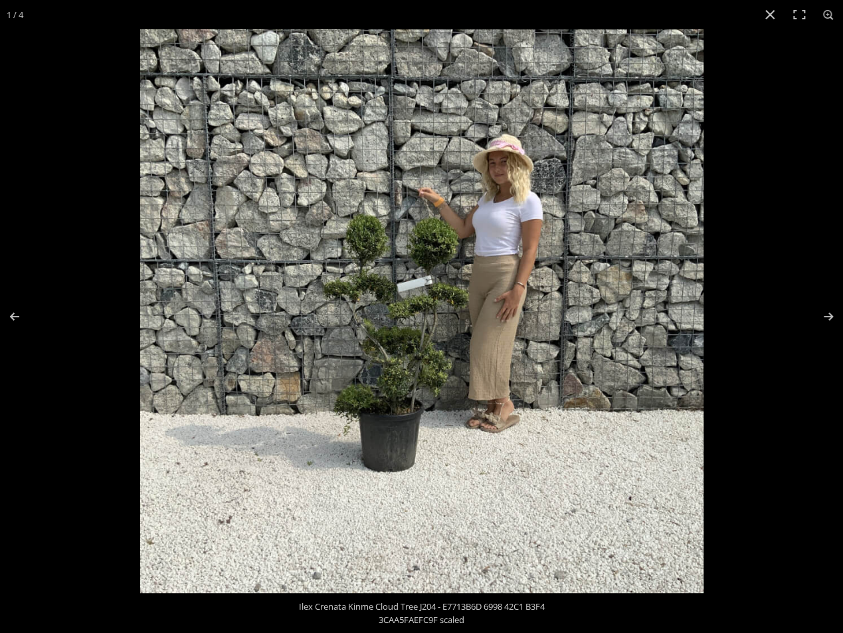
click at [421, 331] on img at bounding box center [421, 310] width 563 height 563
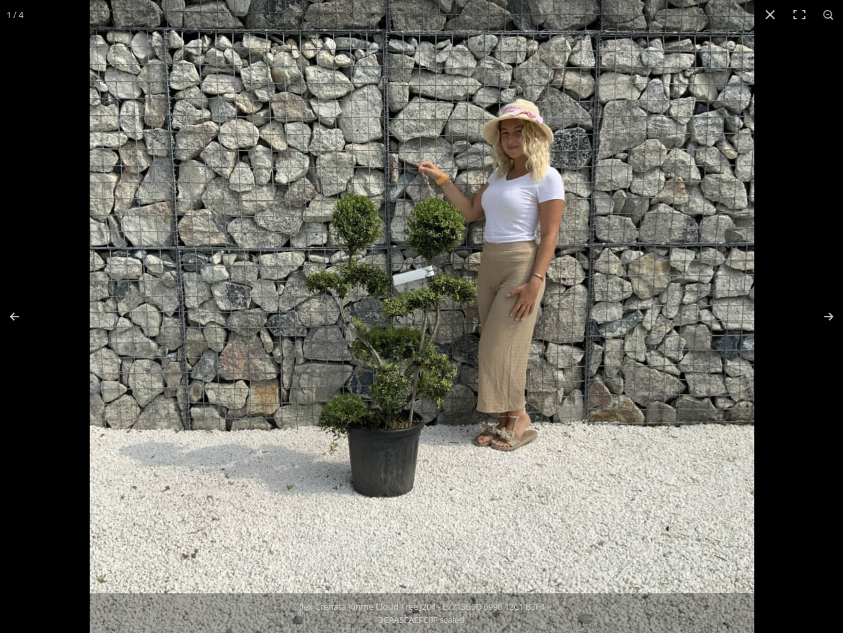
click at [478, 316] on img at bounding box center [422, 307] width 664 height 664
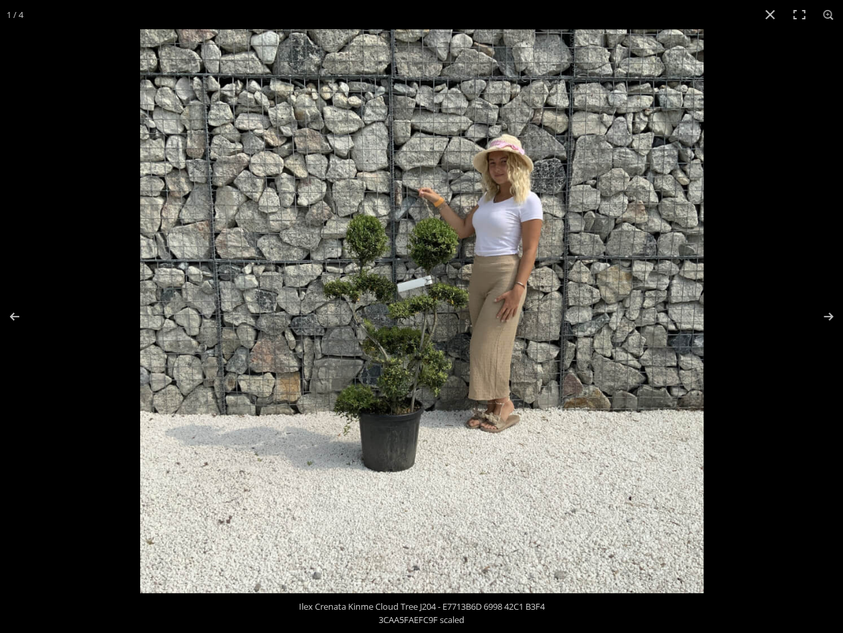
click at [463, 316] on img at bounding box center [421, 310] width 563 height 563
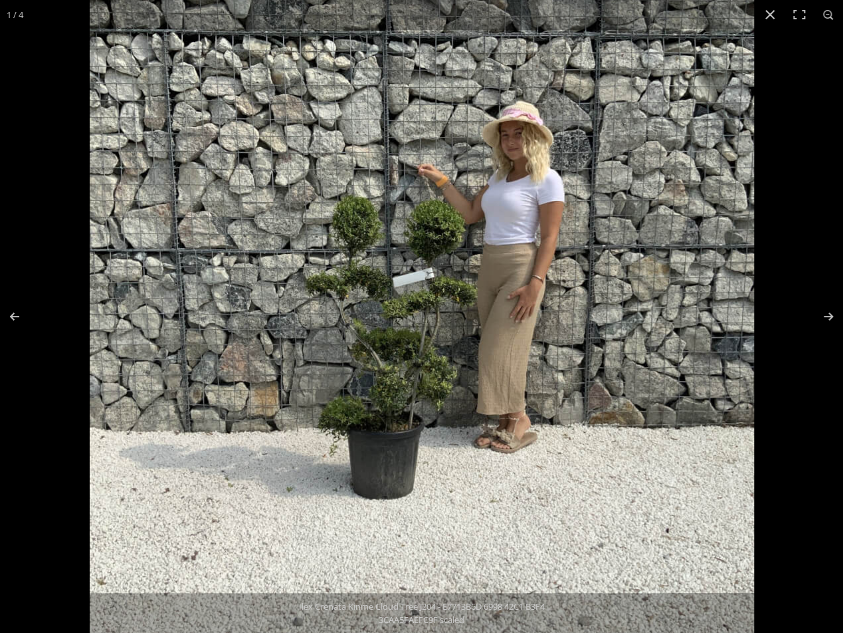
click at [494, 298] on img at bounding box center [422, 309] width 664 height 664
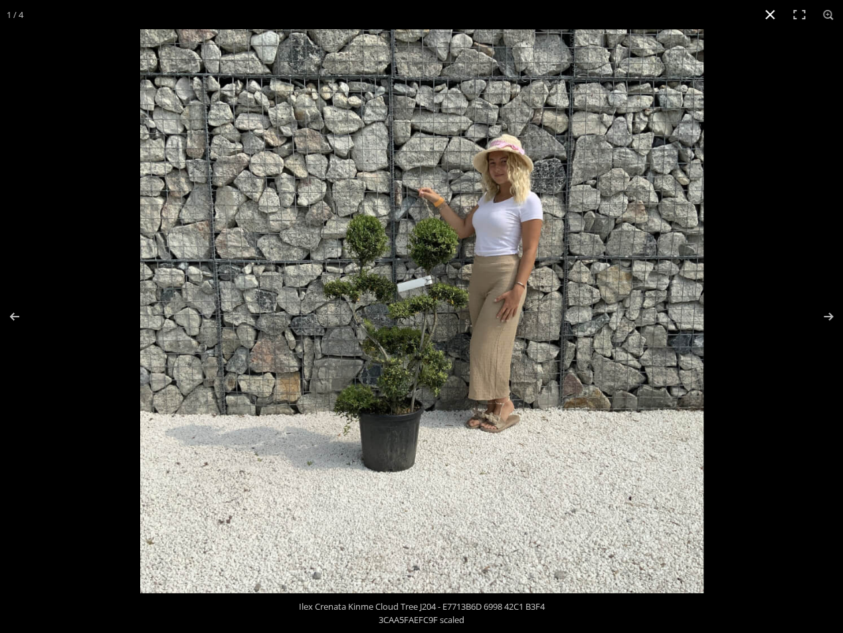
click at [767, 16] on button "Close (Esc)" at bounding box center [770, 14] width 29 height 29
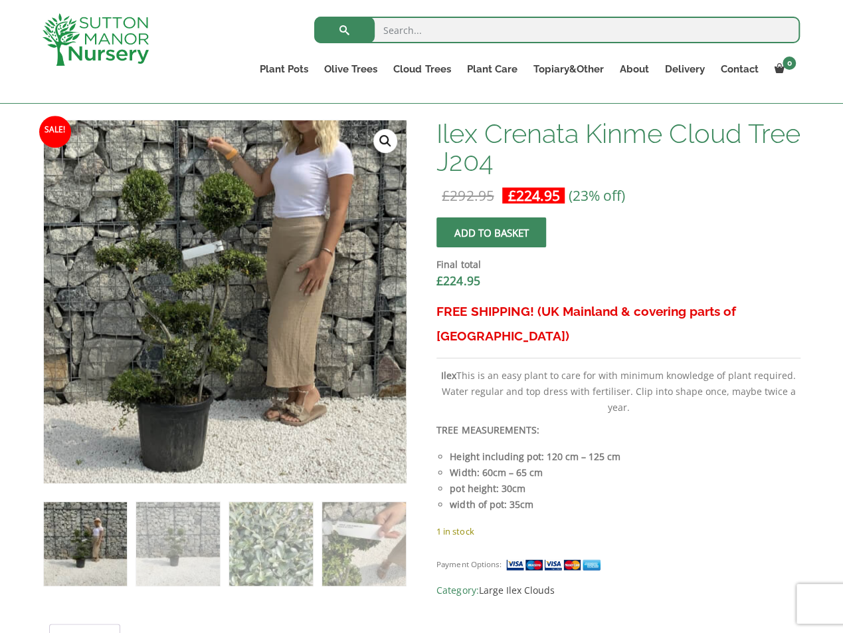
click at [241, 324] on img at bounding box center [211, 282] width 664 height 664
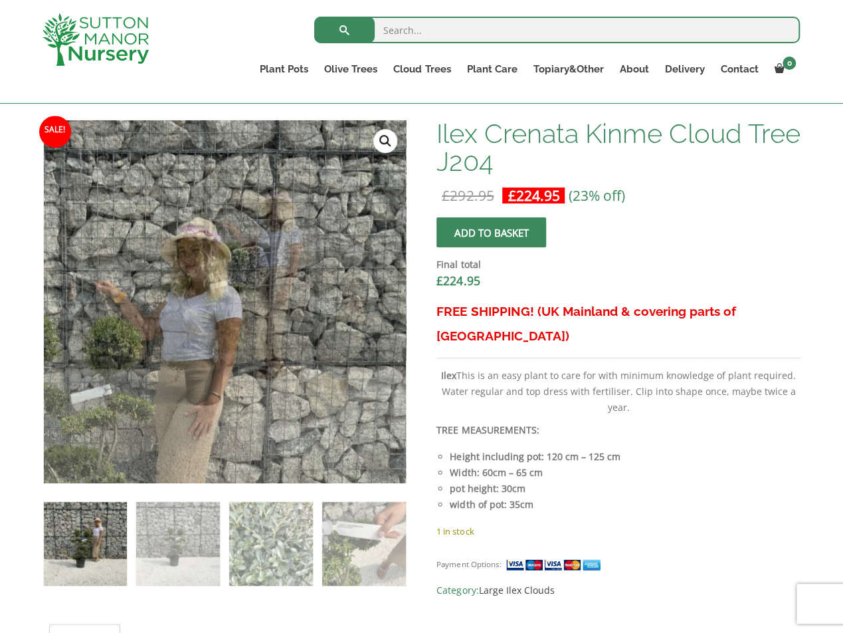
click at [392, 142] on link "🔍" at bounding box center [385, 141] width 24 height 24
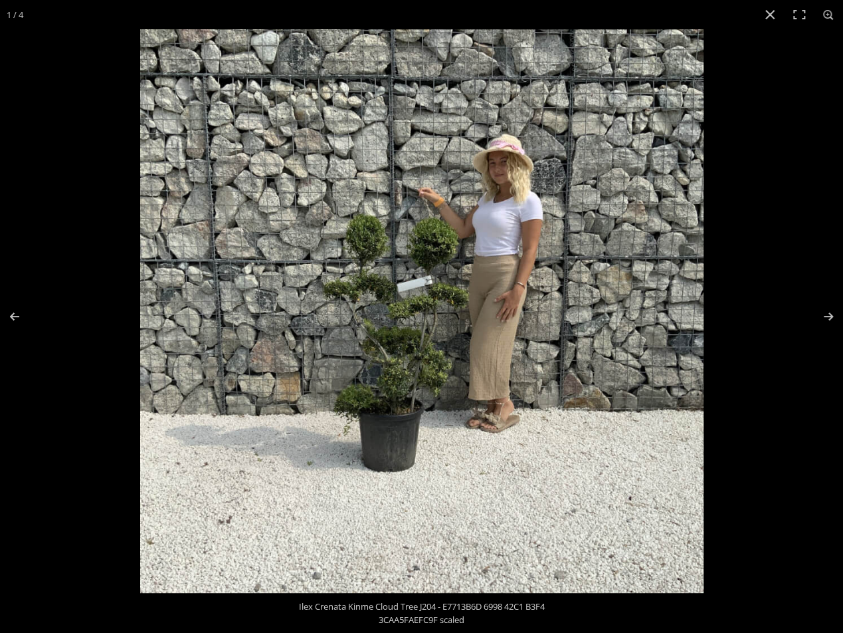
click at [421, 334] on img at bounding box center [421, 310] width 563 height 563
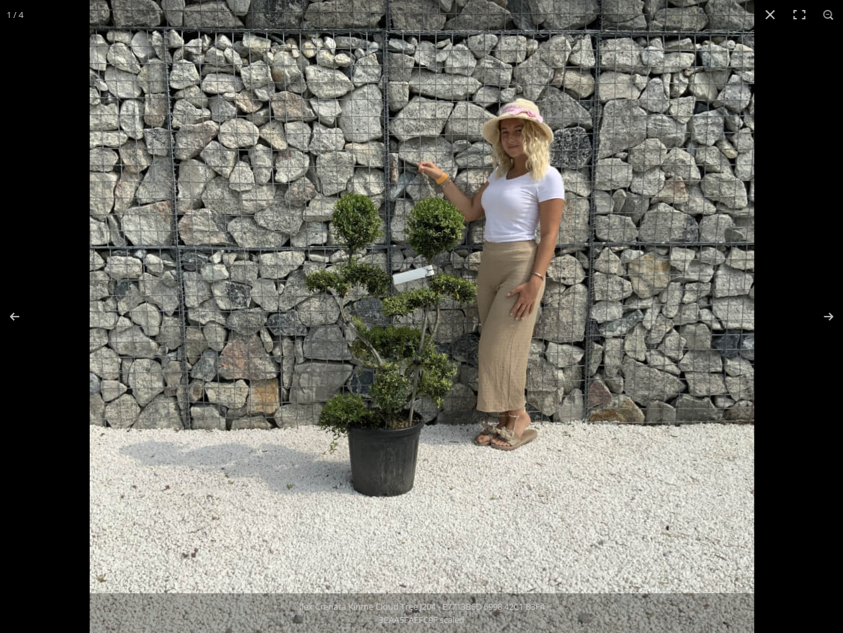
click at [354, 309] on img at bounding box center [422, 307] width 664 height 664
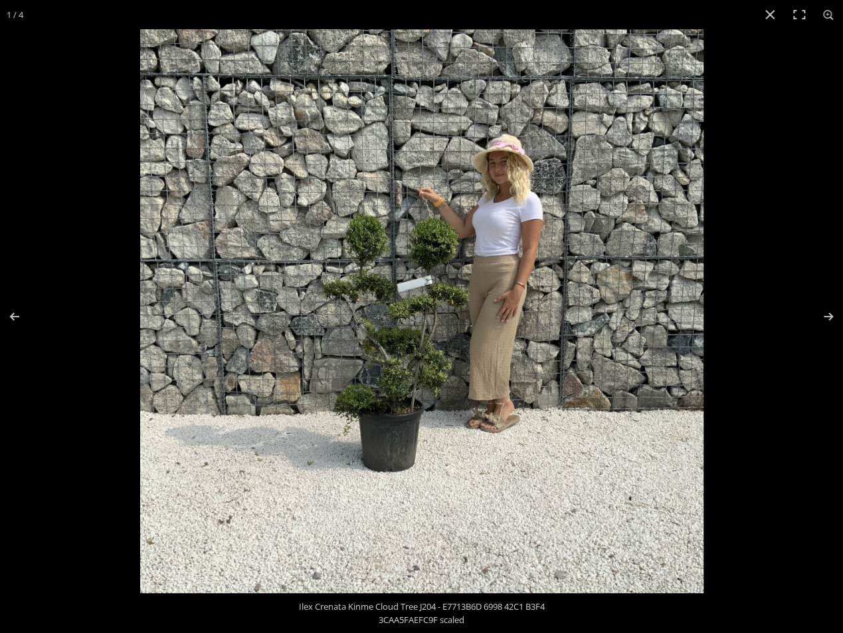
click at [354, 309] on img at bounding box center [421, 310] width 563 height 563
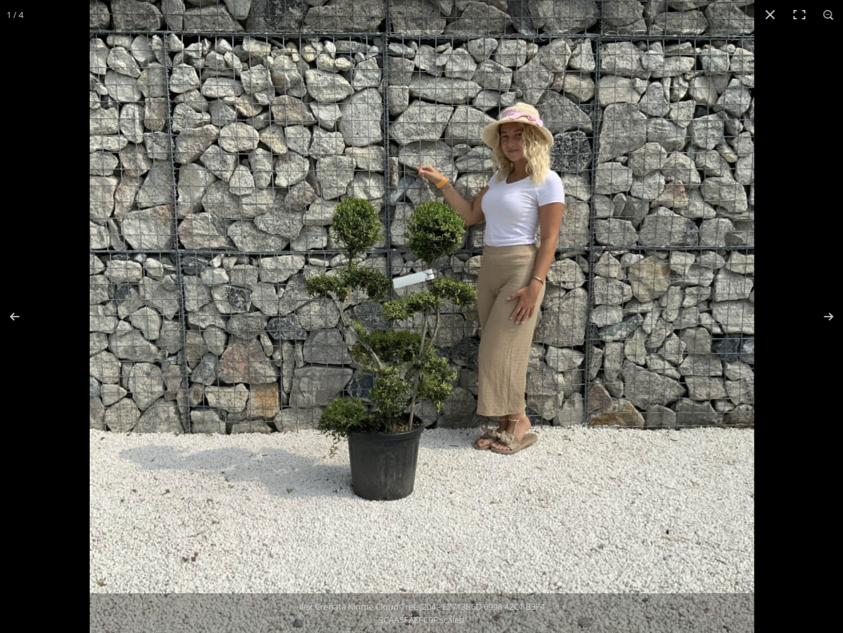
click at [464, 300] on img at bounding box center [422, 311] width 664 height 664
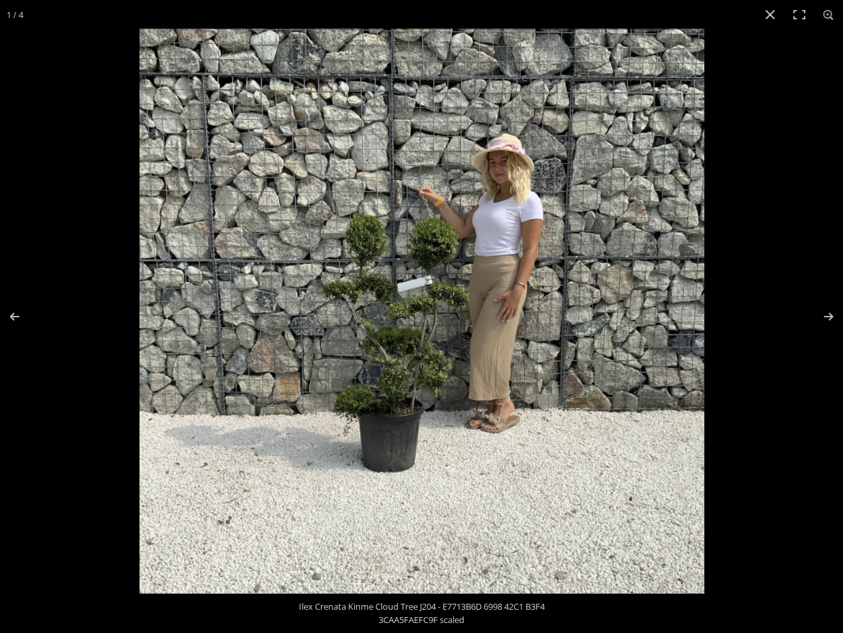
click at [515, 300] on img at bounding box center [422, 311] width 565 height 565
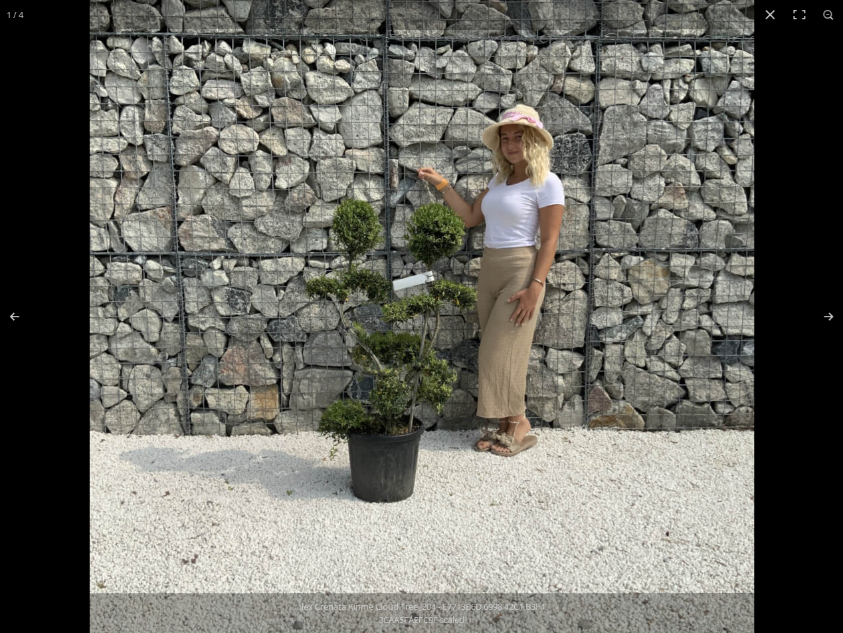
click at [503, 266] on img at bounding box center [422, 313] width 664 height 664
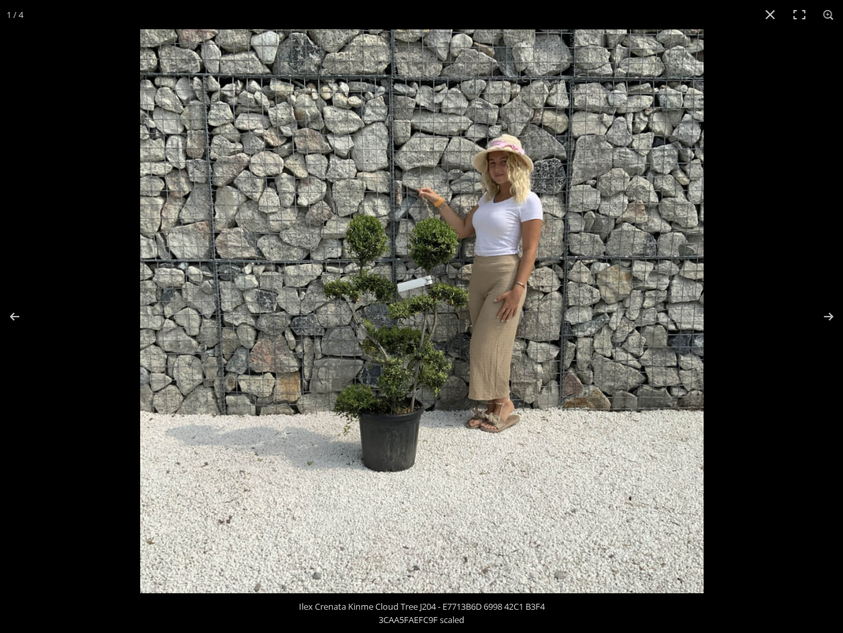
click at [503, 267] on img at bounding box center [421, 310] width 563 height 563
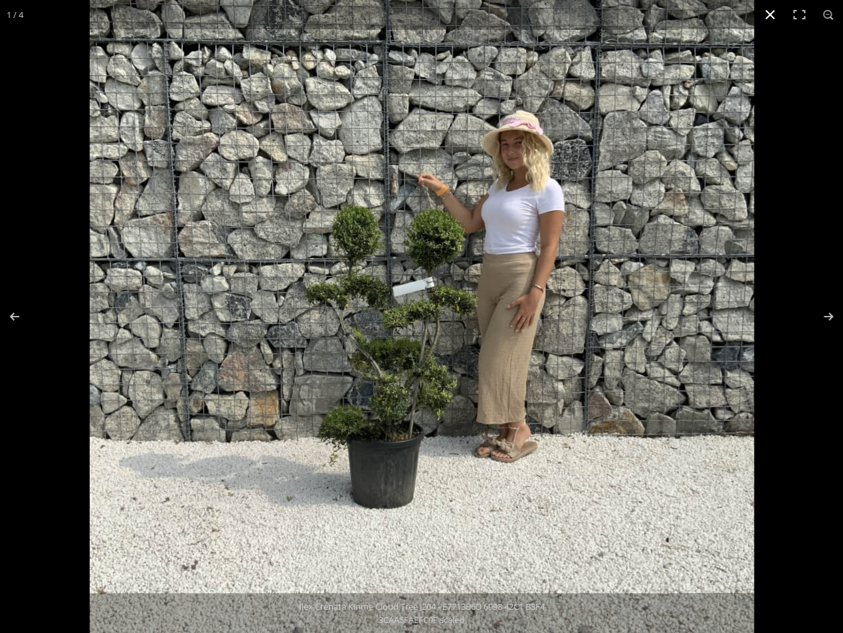
click at [771, 12] on button "Close (Esc)" at bounding box center [770, 14] width 29 height 29
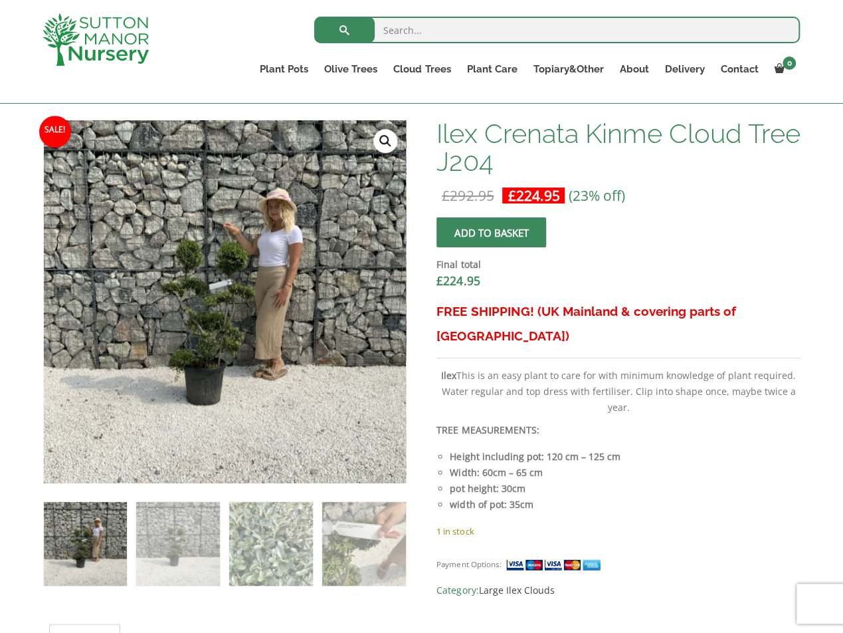
click at [68, 542] on img at bounding box center [85, 543] width 83 height 83
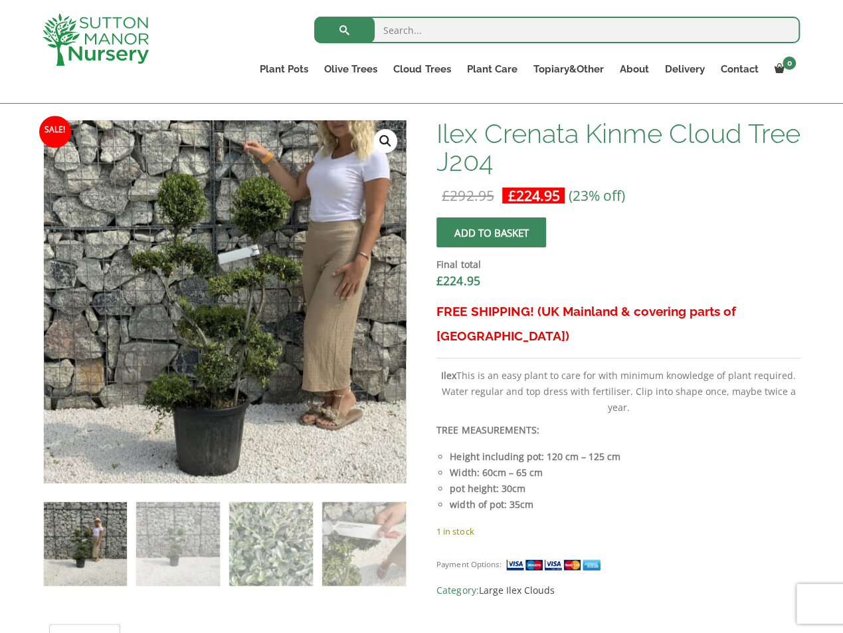
click at [200, 306] on img at bounding box center [247, 286] width 664 height 664
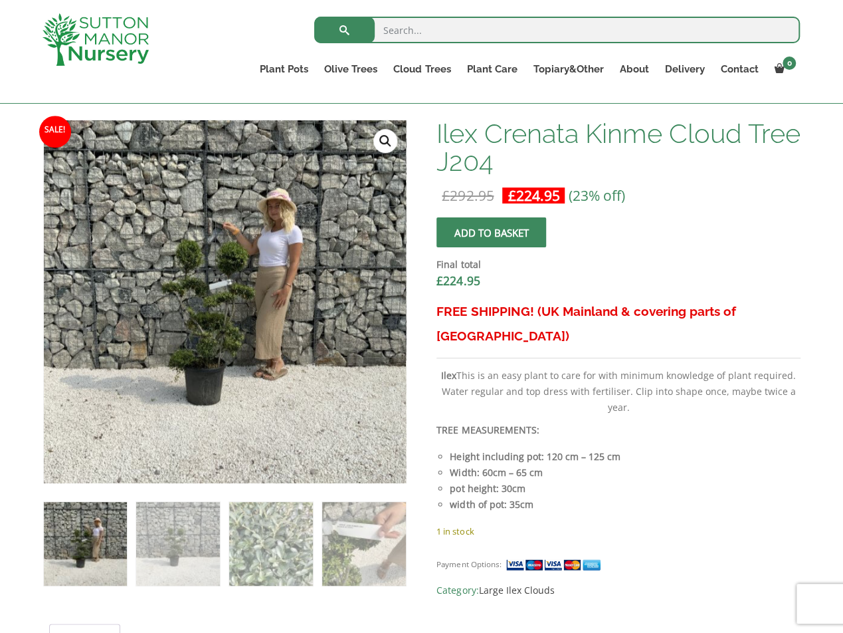
click at [390, 136] on link "🔍" at bounding box center [385, 141] width 24 height 24
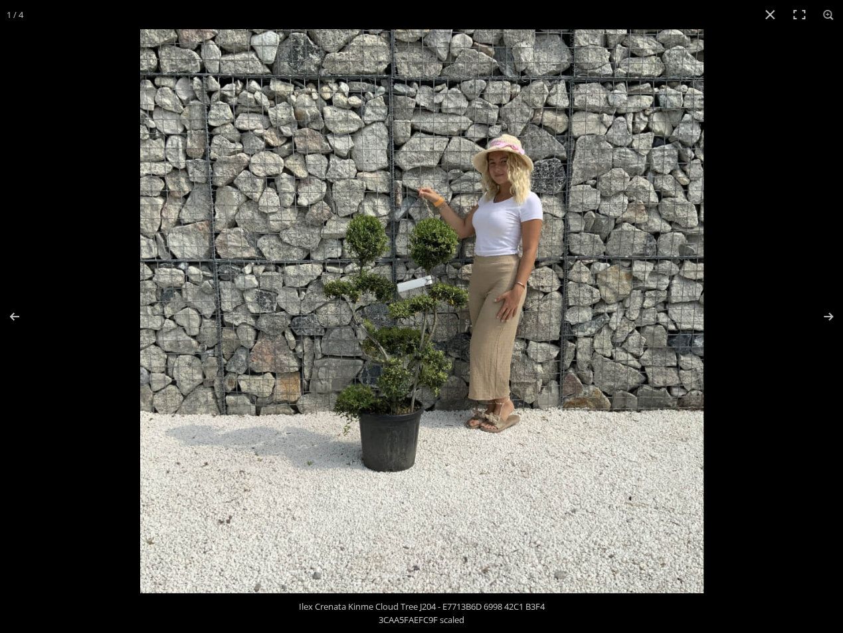
click at [417, 409] on img at bounding box center [421, 310] width 563 height 563
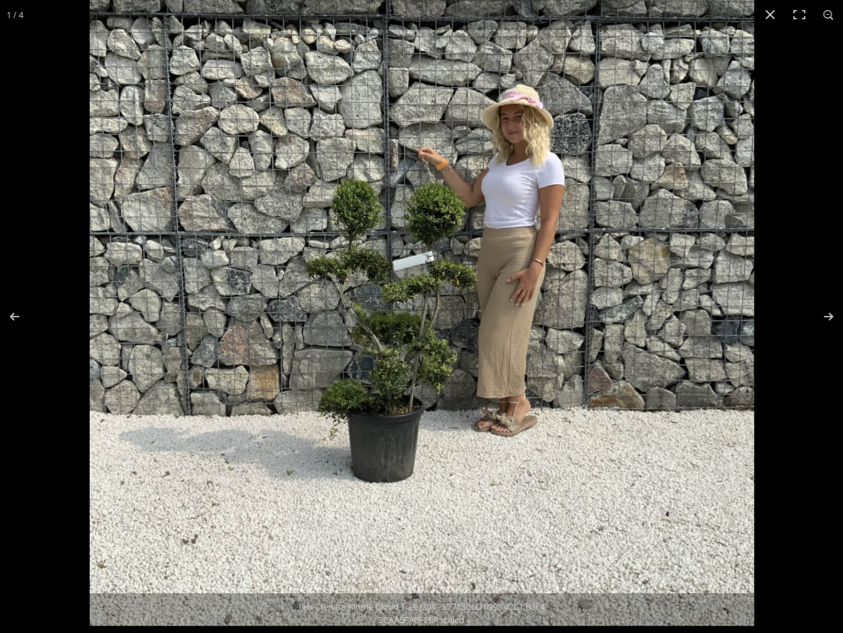
click at [431, 315] on img at bounding box center [422, 293] width 664 height 664
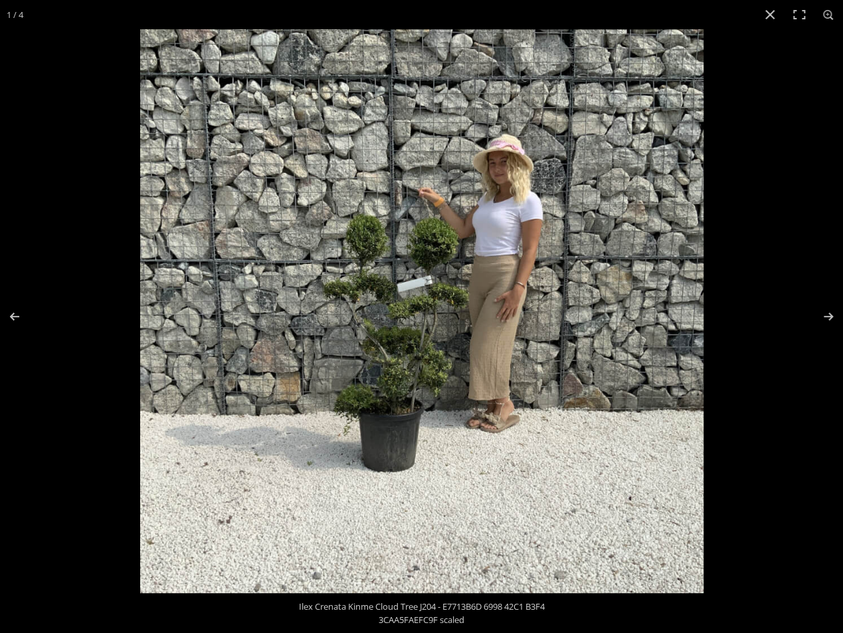
click at [439, 315] on img at bounding box center [421, 310] width 563 height 563
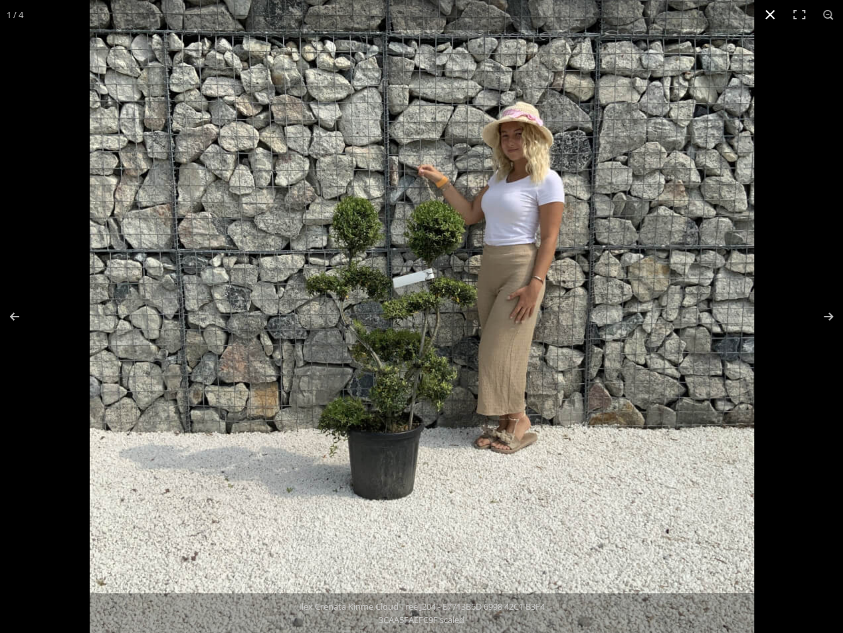
click at [769, 13] on button "Close (Esc)" at bounding box center [770, 14] width 29 height 29
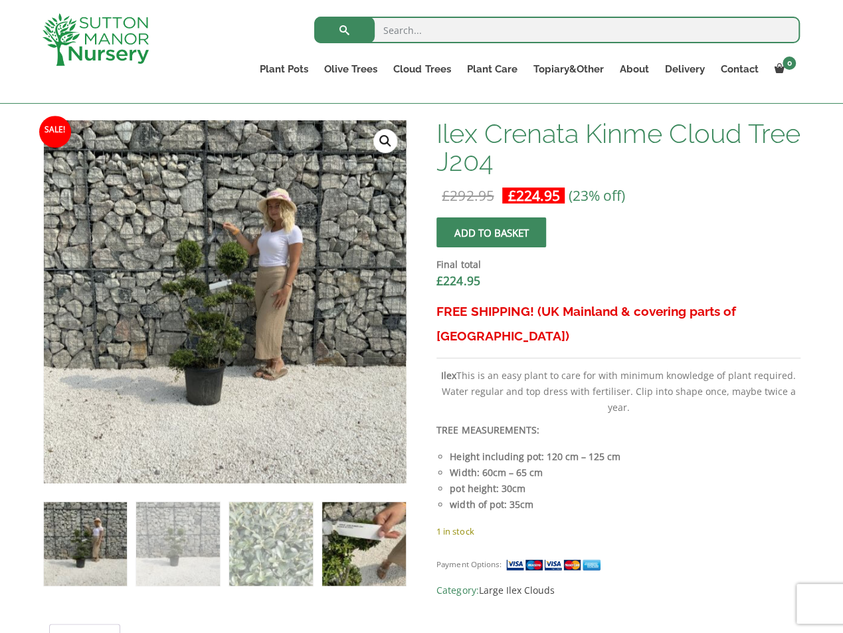
click at [363, 553] on img at bounding box center [363, 543] width 83 height 83
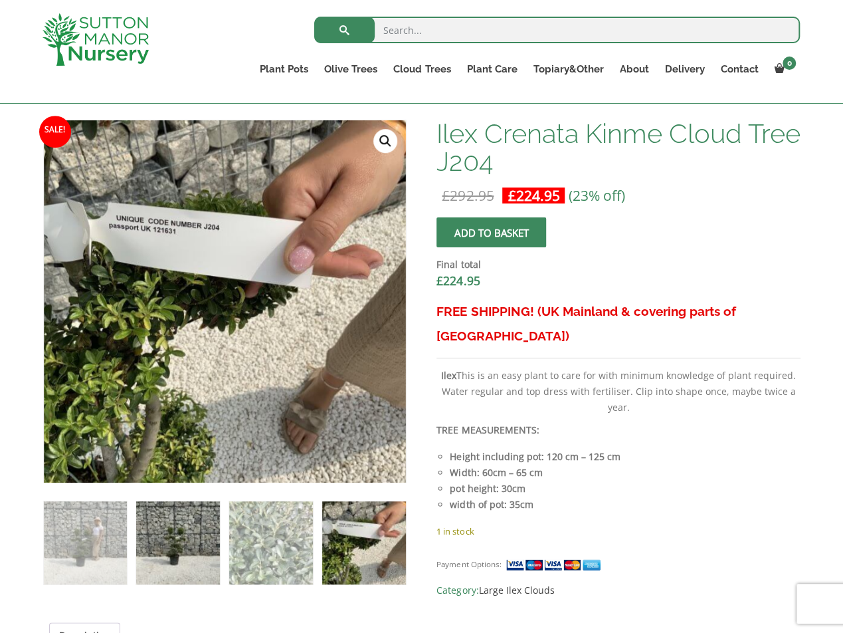
click at [170, 557] on img at bounding box center [177, 542] width 83 height 83
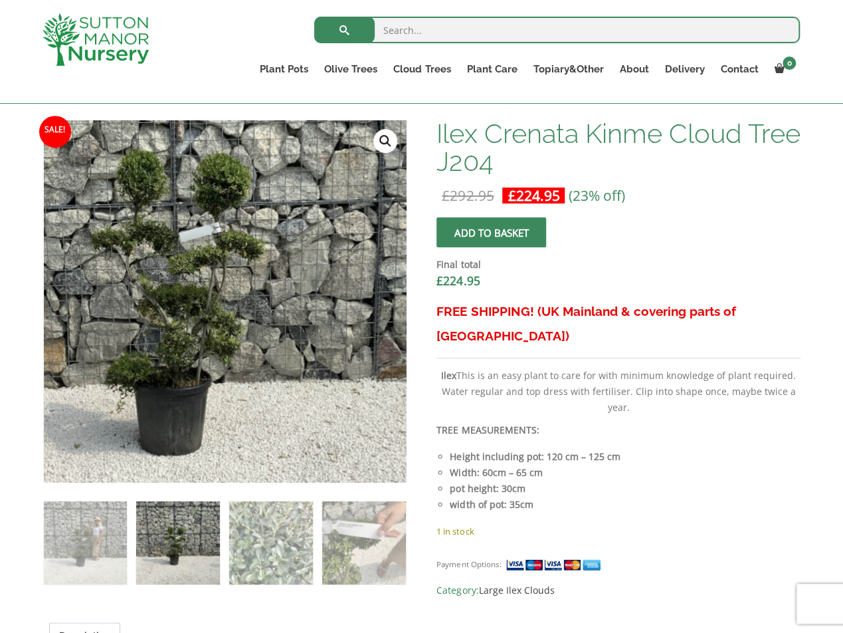
click at [254, 329] on img at bounding box center [201, 278] width 664 height 664
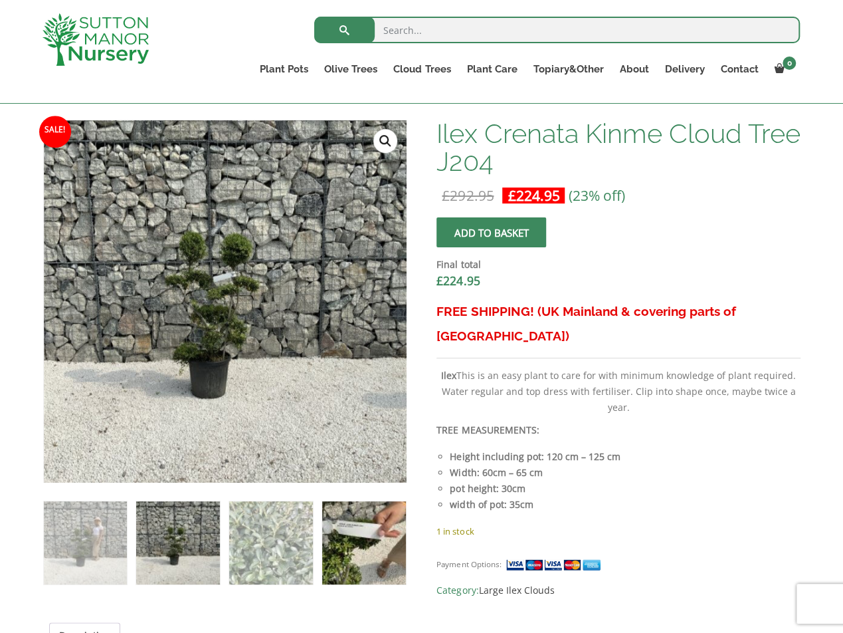
click at [365, 557] on img at bounding box center [363, 542] width 83 height 83
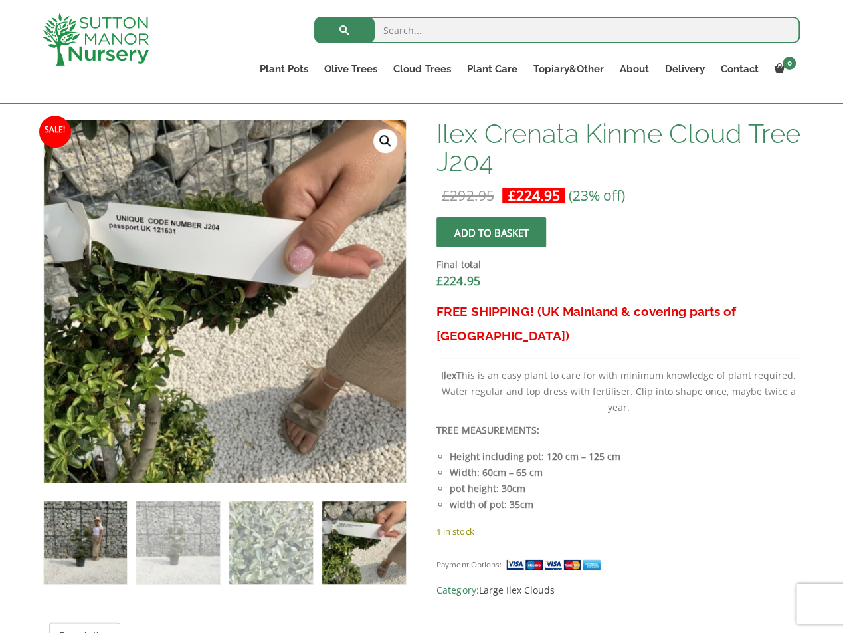
click at [108, 543] on img at bounding box center [85, 542] width 83 height 83
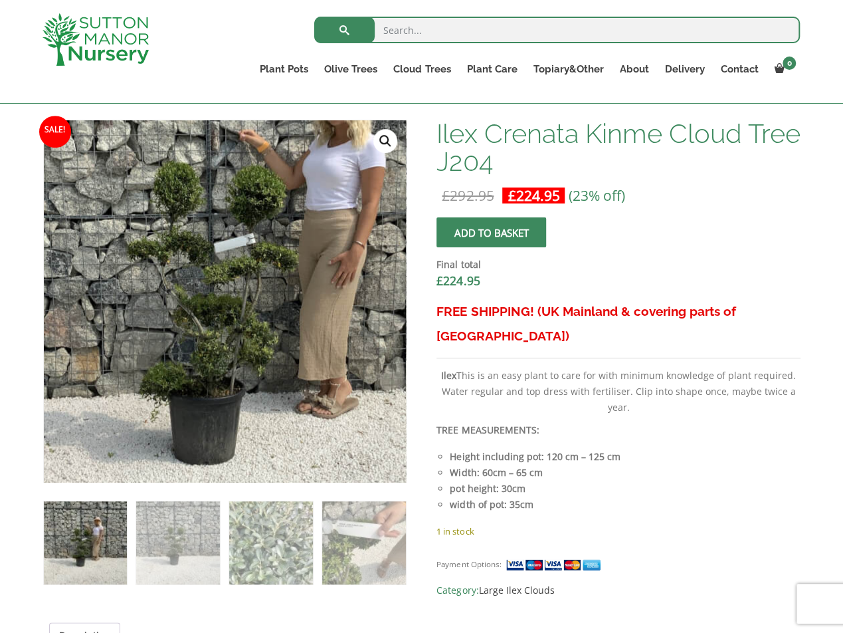
click at [203, 312] on img at bounding box center [243, 275] width 664 height 664
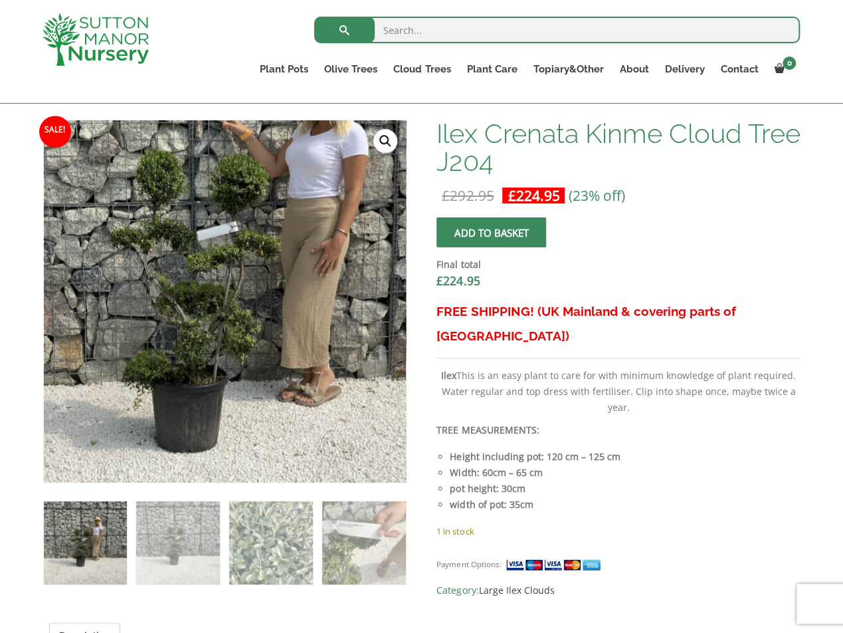
click at [223, 347] on img at bounding box center [226, 263] width 664 height 664
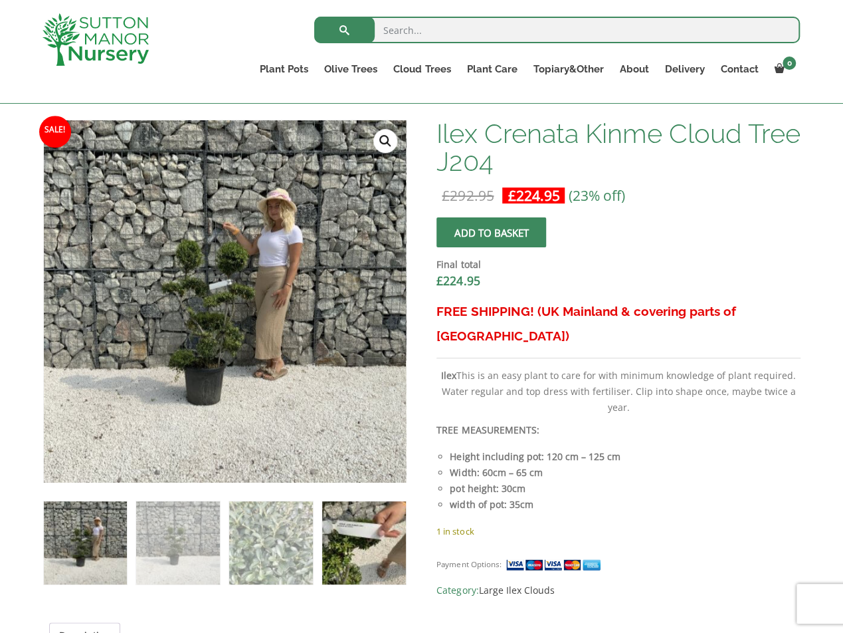
click at [354, 542] on img at bounding box center [363, 542] width 83 height 83
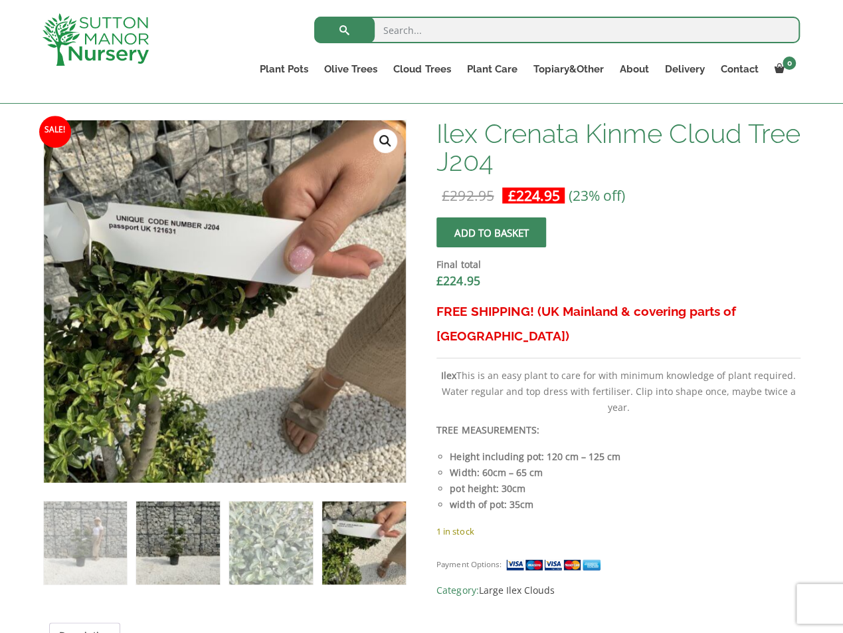
click at [160, 556] on img at bounding box center [177, 542] width 83 height 83
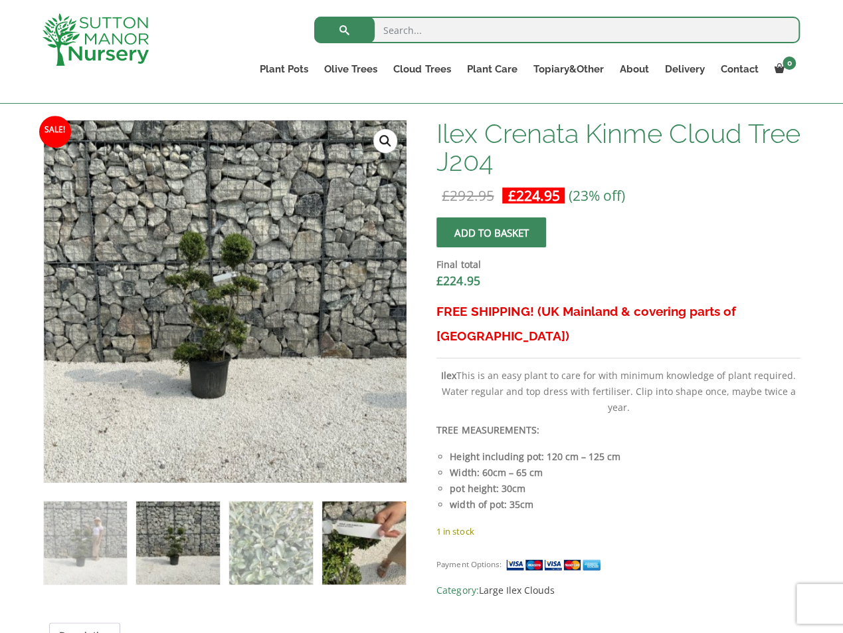
click at [348, 547] on img at bounding box center [363, 542] width 83 height 83
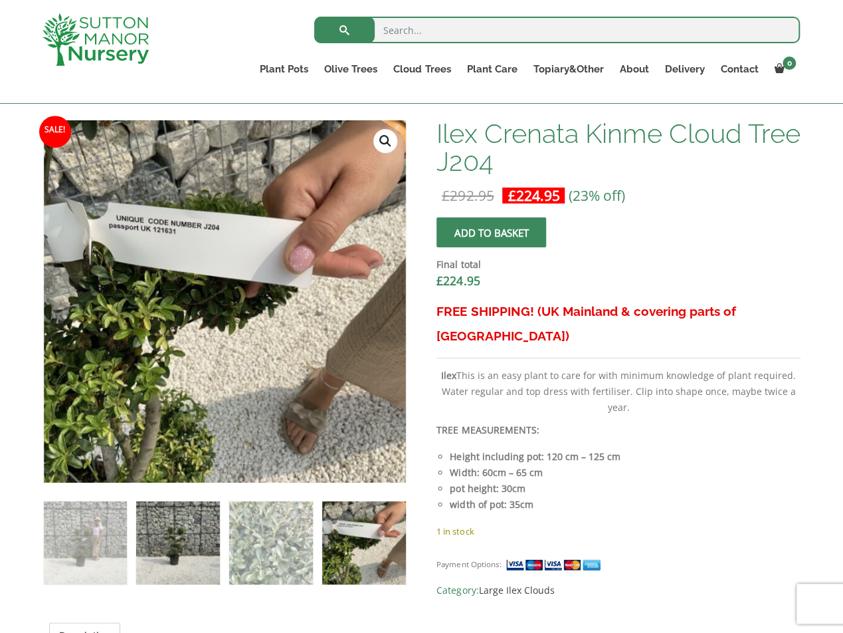
click at [171, 560] on img at bounding box center [177, 542] width 83 height 83
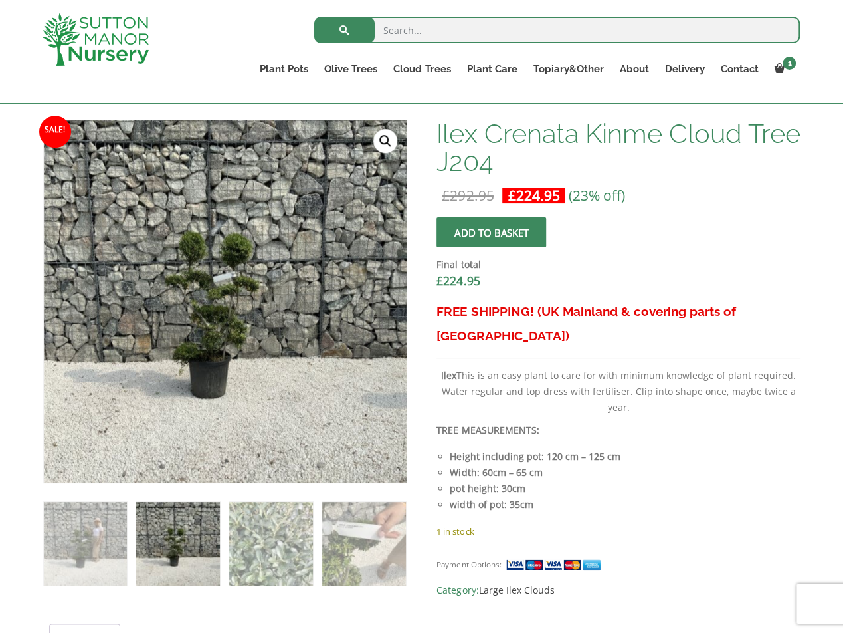
click at [174, 549] on img at bounding box center [177, 543] width 83 height 83
click at [382, 146] on link "🔍" at bounding box center [385, 141] width 24 height 24
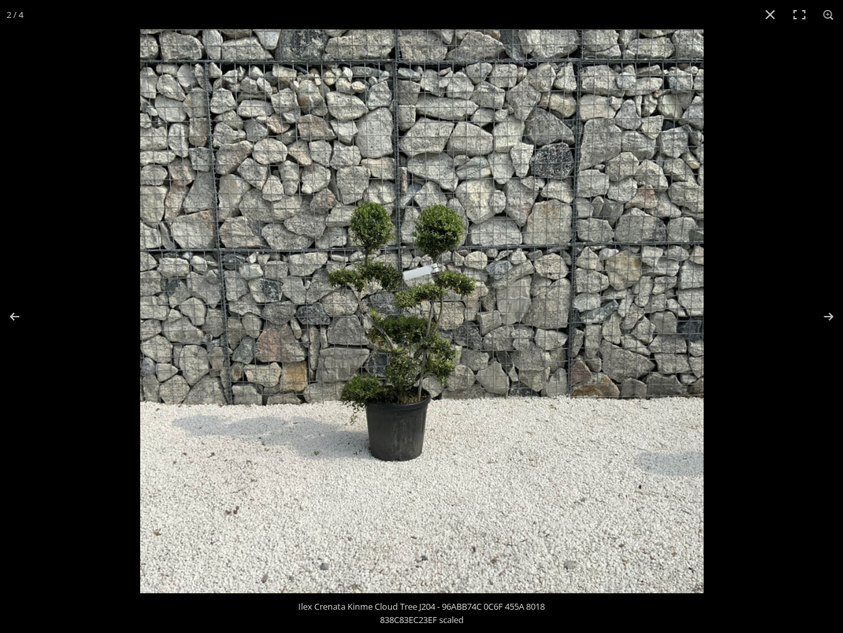
click at [389, 358] on img at bounding box center [421, 310] width 563 height 563
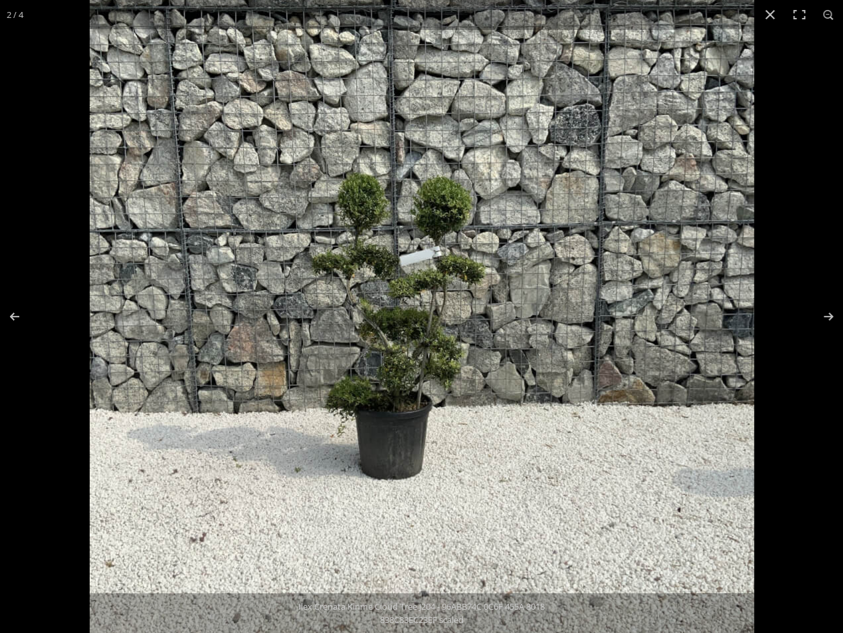
click at [381, 226] on img at bounding box center [422, 302] width 664 height 664
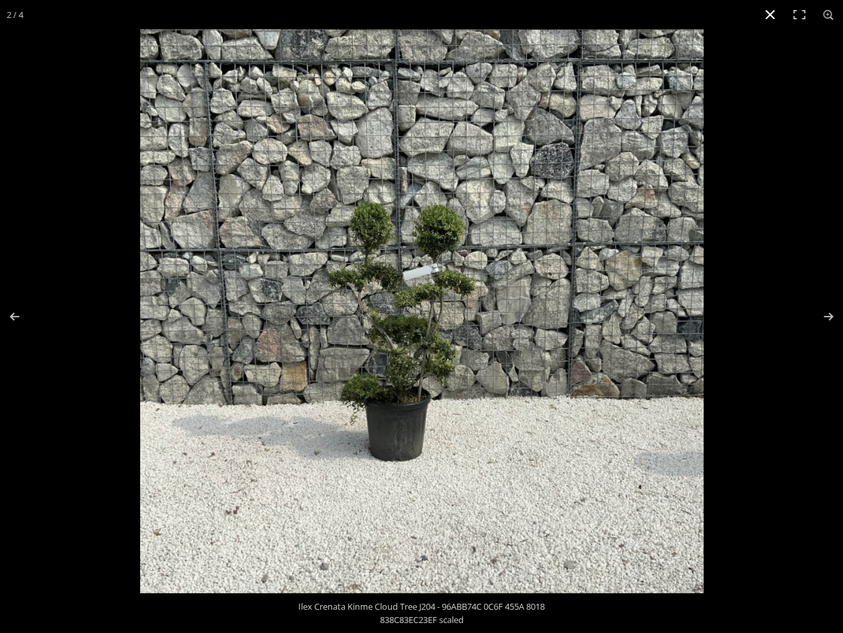
click at [769, 15] on button "Close (Esc)" at bounding box center [770, 14] width 29 height 29
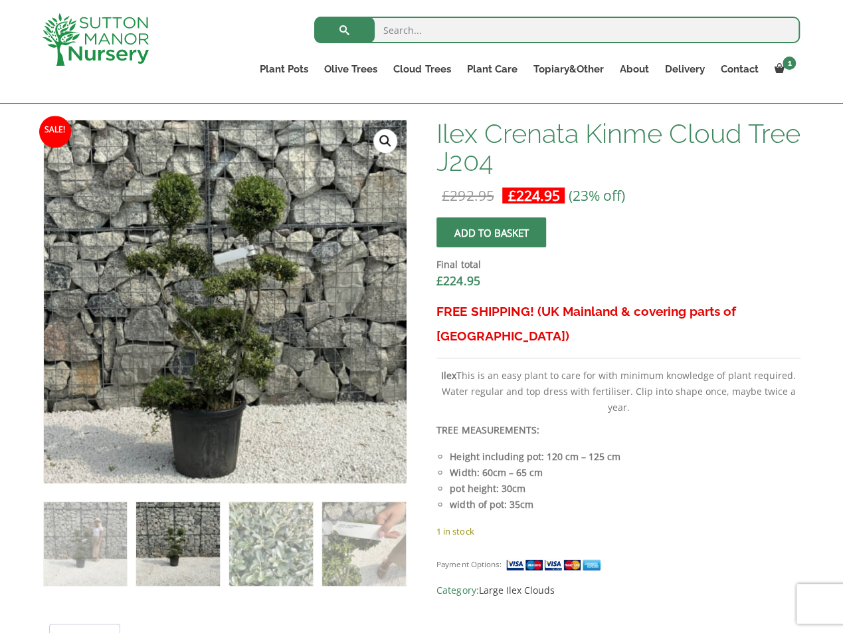
click at [212, 302] on img at bounding box center [236, 301] width 664 height 664
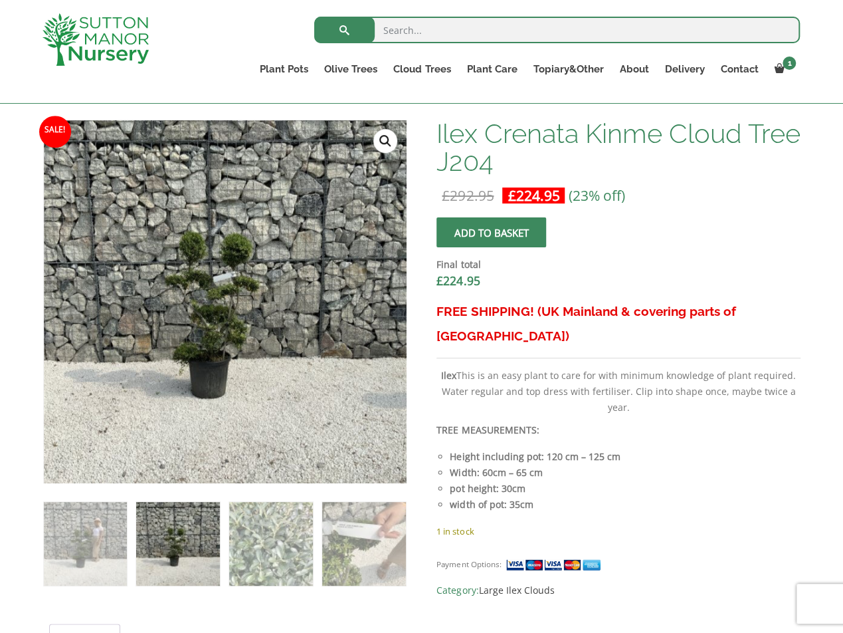
click at [390, 143] on link "🔍" at bounding box center [385, 141] width 24 height 24
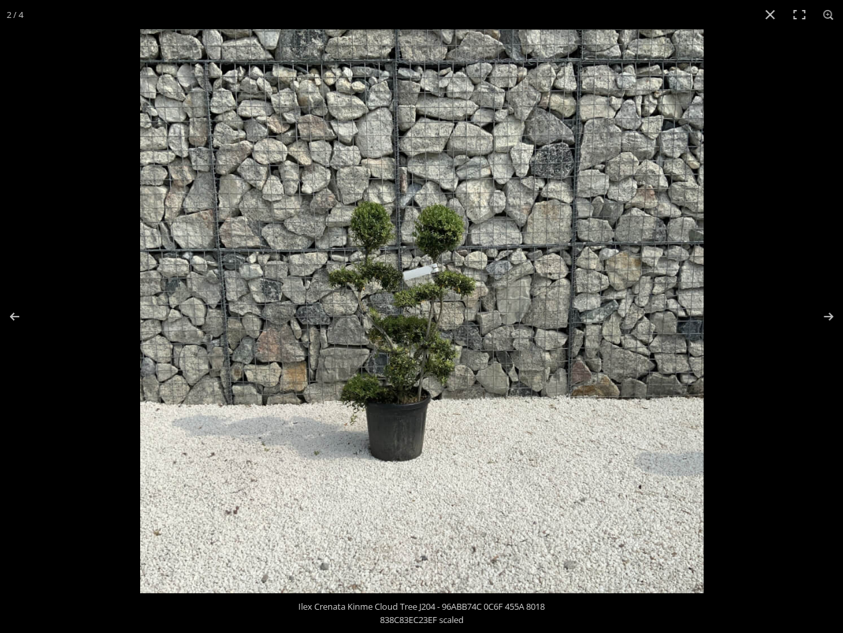
click at [409, 373] on img at bounding box center [421, 310] width 563 height 563
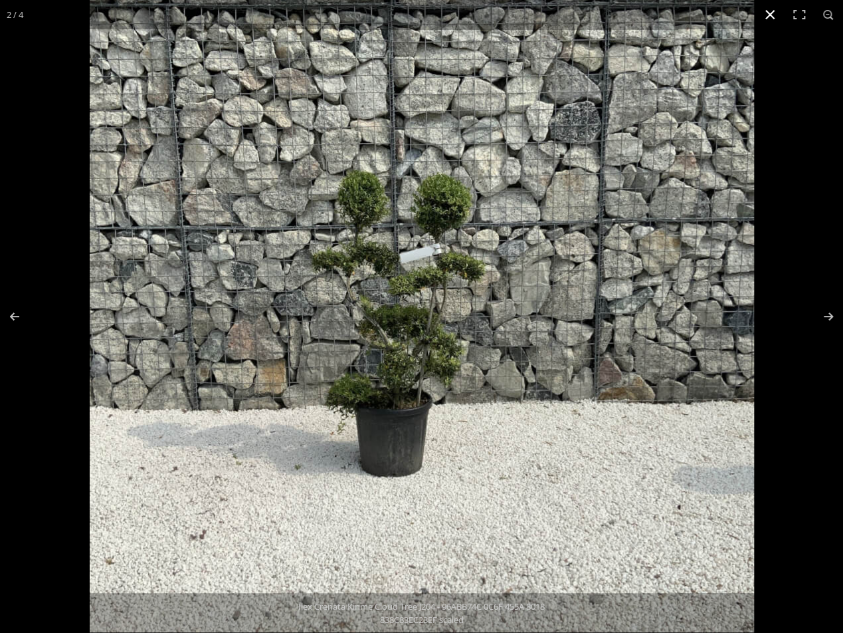
click at [765, 20] on button "Close (Esc)" at bounding box center [770, 14] width 29 height 29
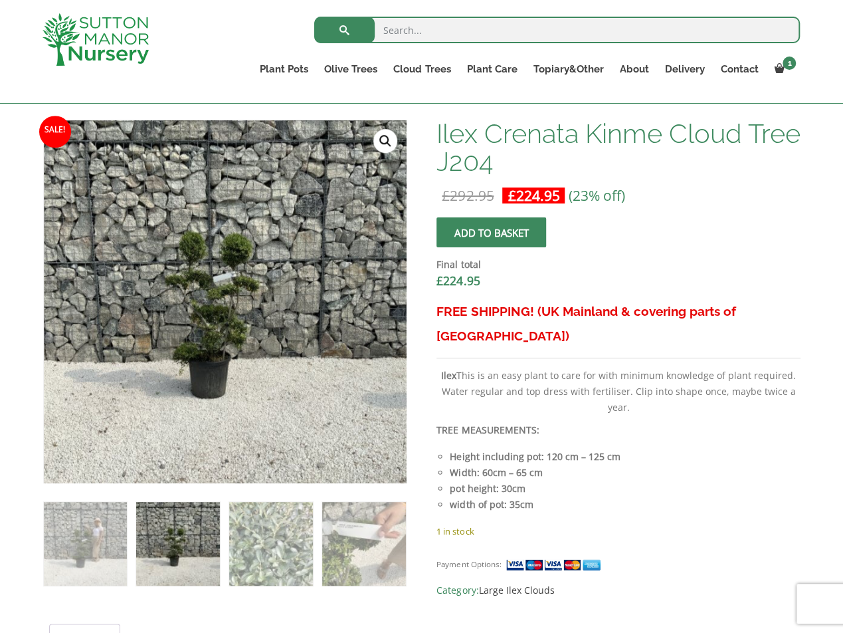
click at [185, 567] on img at bounding box center [177, 543] width 83 height 83
click at [88, 552] on img at bounding box center [85, 543] width 83 height 83
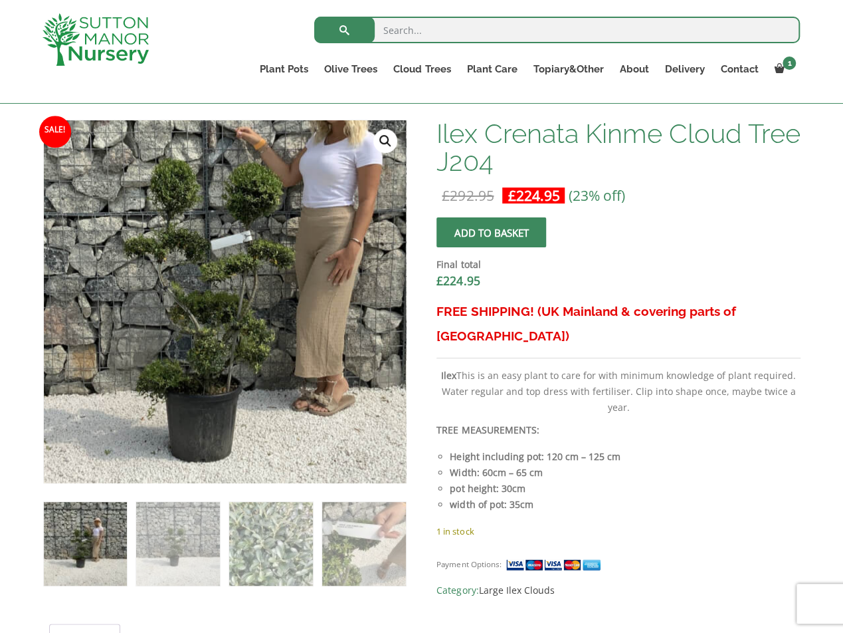
click at [219, 317] on img at bounding box center [240, 272] width 664 height 664
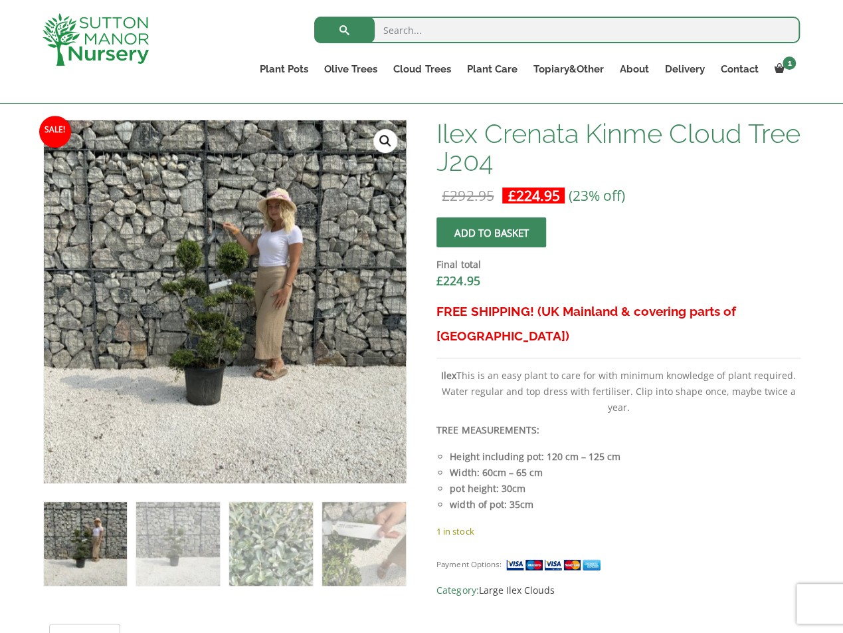
click at [384, 142] on link "🔍" at bounding box center [385, 141] width 24 height 24
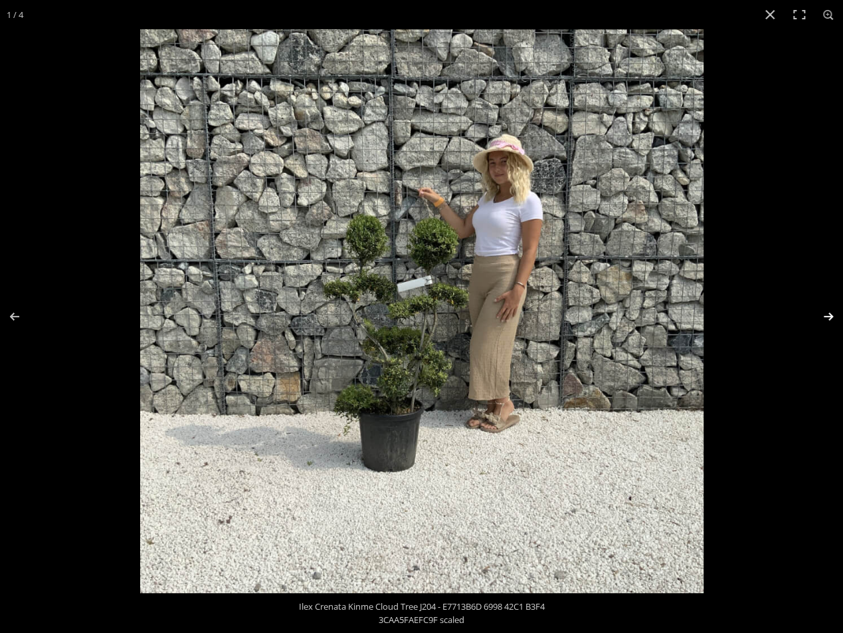
click at [825, 312] on button "Next (arrow right)" at bounding box center [820, 316] width 47 height 66
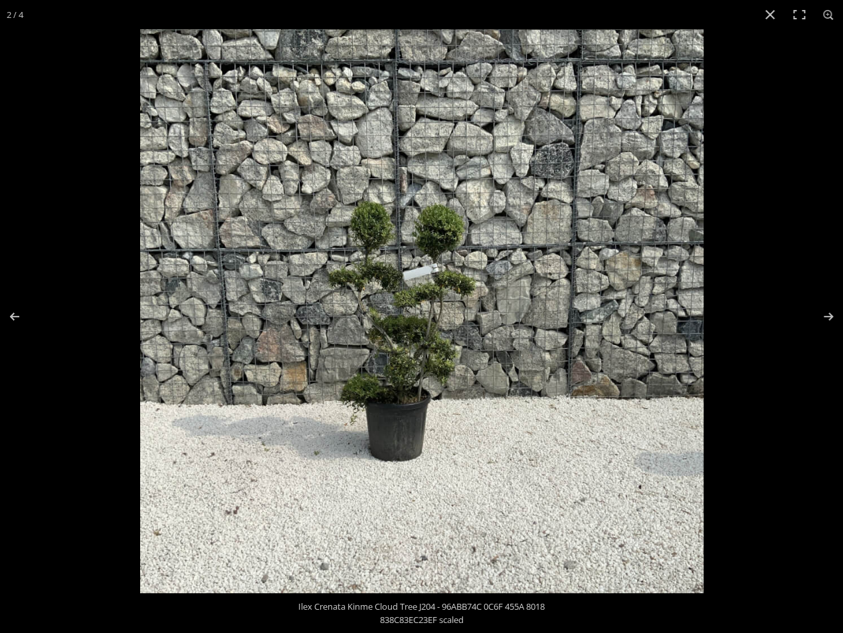
click at [500, 328] on img at bounding box center [421, 310] width 563 height 563
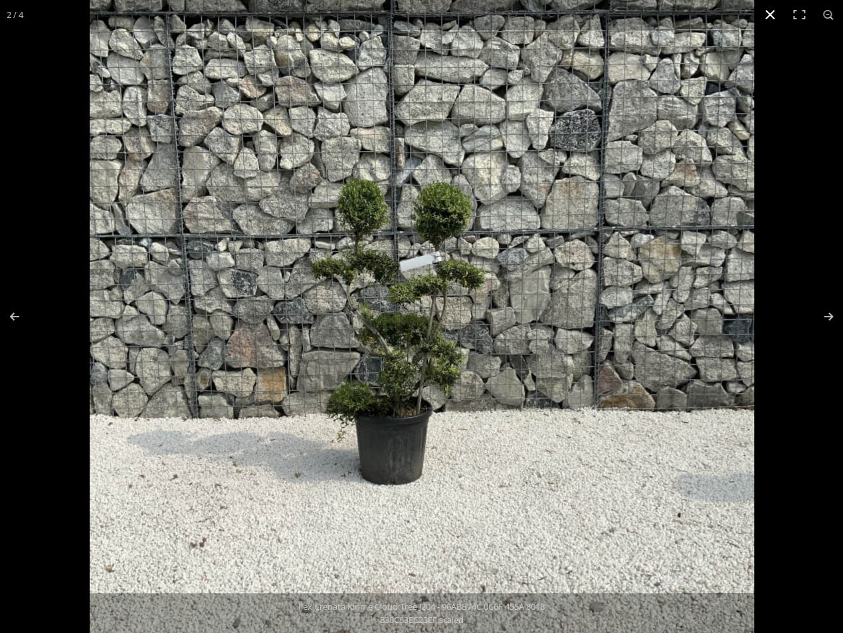
click at [769, 20] on button "Close (Esc)" at bounding box center [770, 14] width 29 height 29
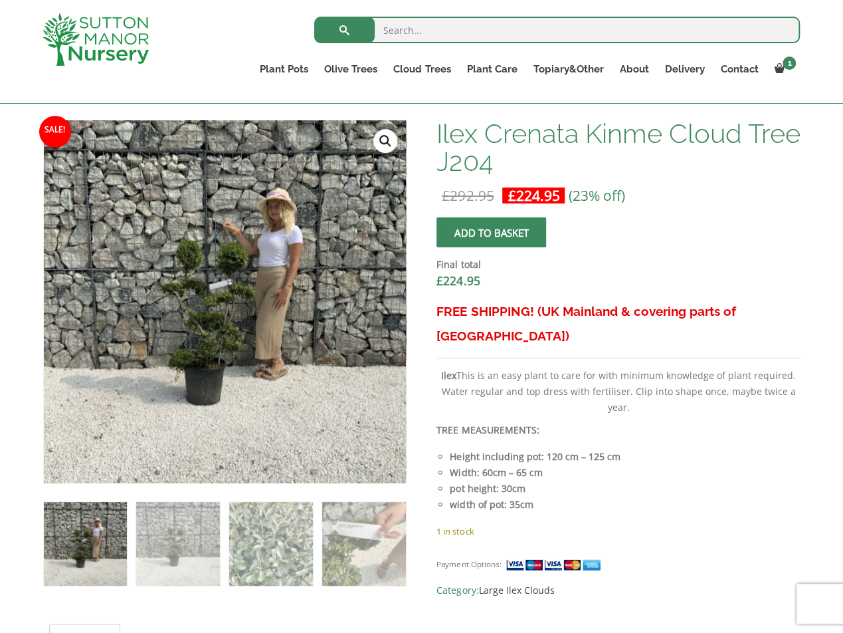
click at [96, 536] on img at bounding box center [85, 543] width 83 height 83
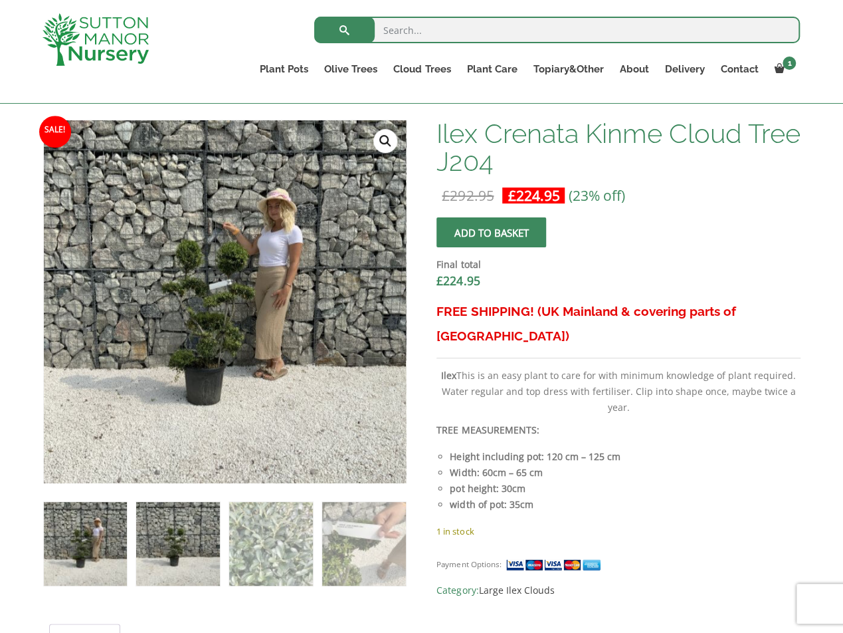
click at [172, 547] on img at bounding box center [177, 543] width 83 height 83
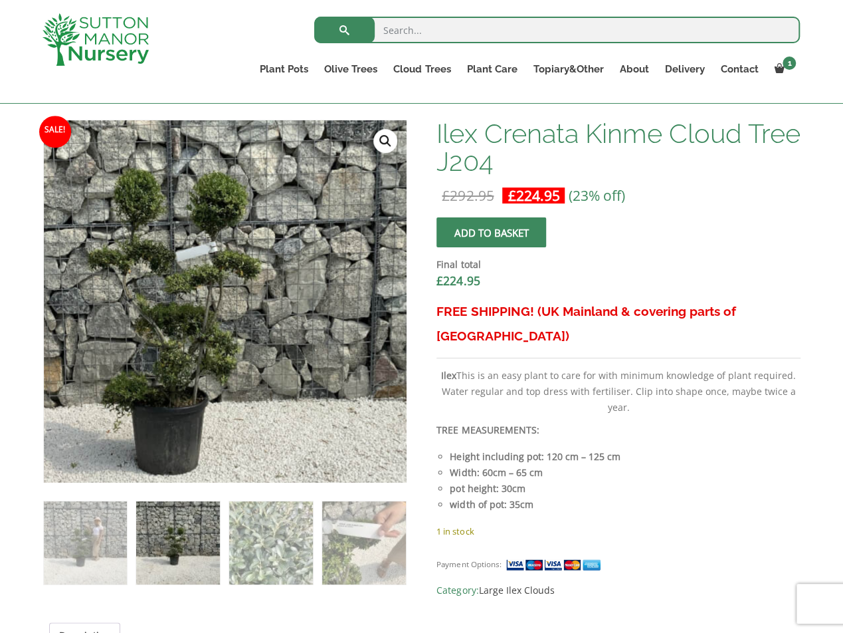
click at [258, 306] on img at bounding box center [198, 297] width 664 height 664
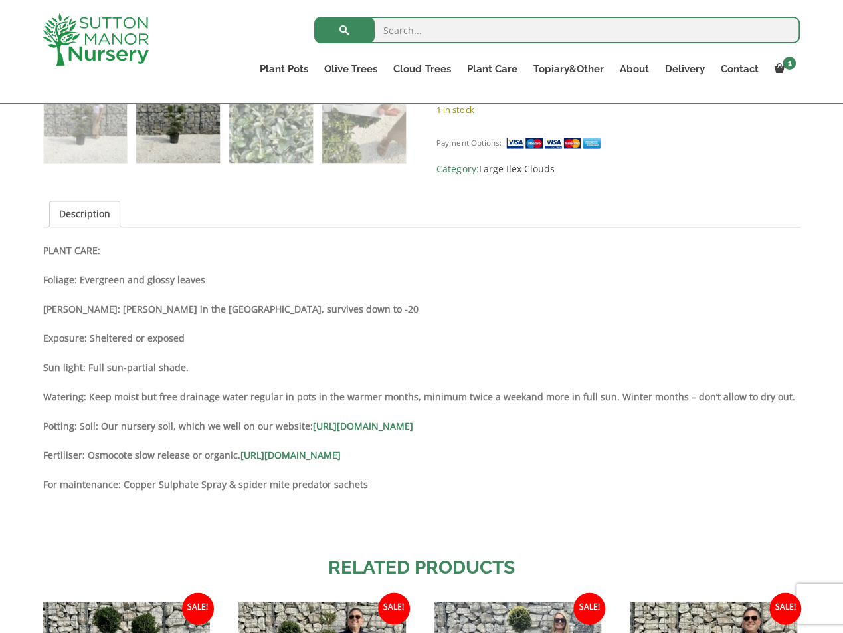
scroll to position [797, 0]
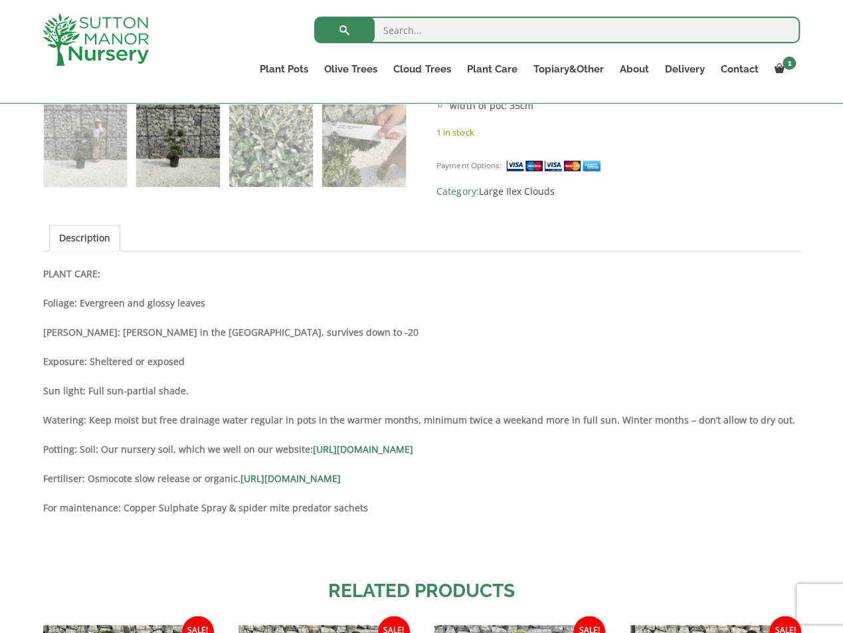
click at [318, 472] on link "https://www.suttonmanornursery.co.uk/plant-care-products/osmocote-slow-release-…" at bounding box center [291, 478] width 100 height 13
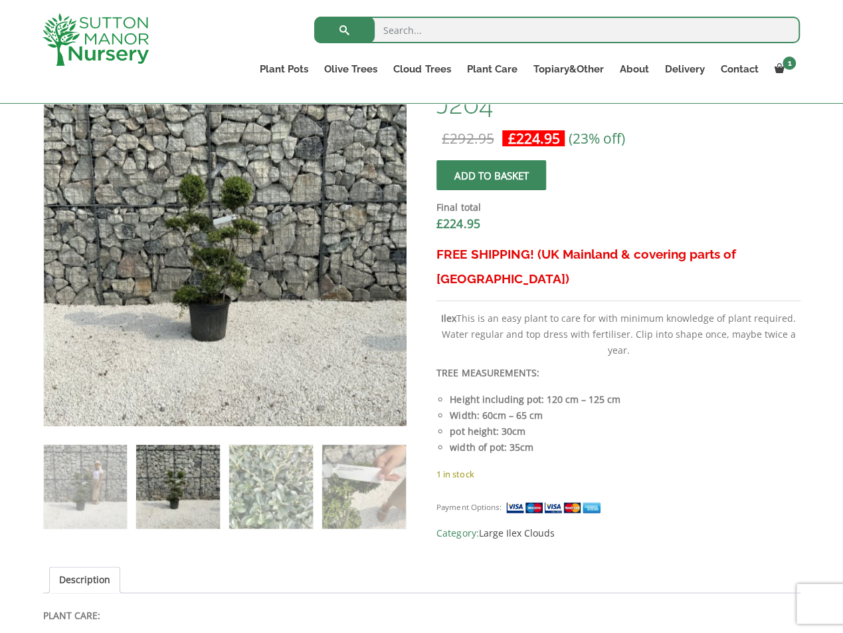
scroll to position [399, 0]
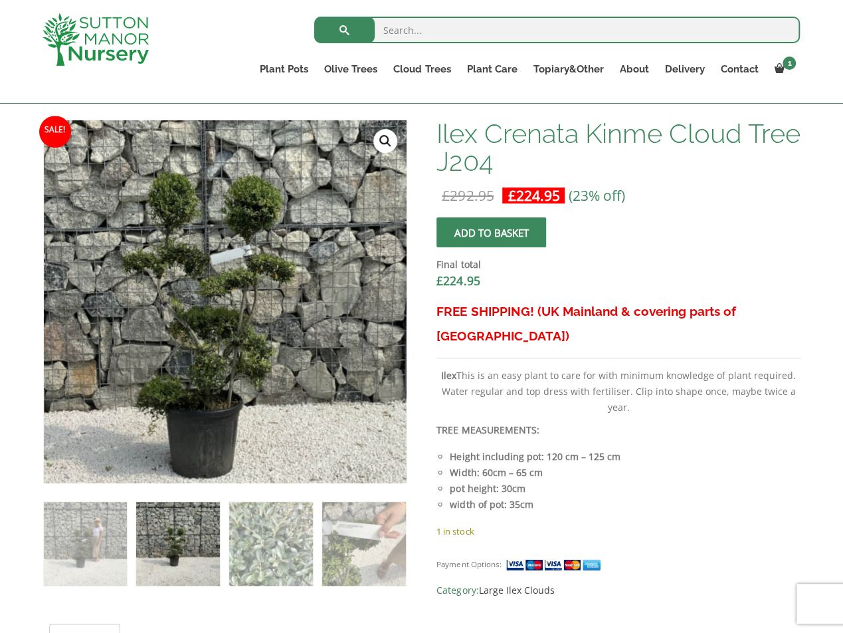
click at [216, 302] on img at bounding box center [232, 301] width 664 height 664
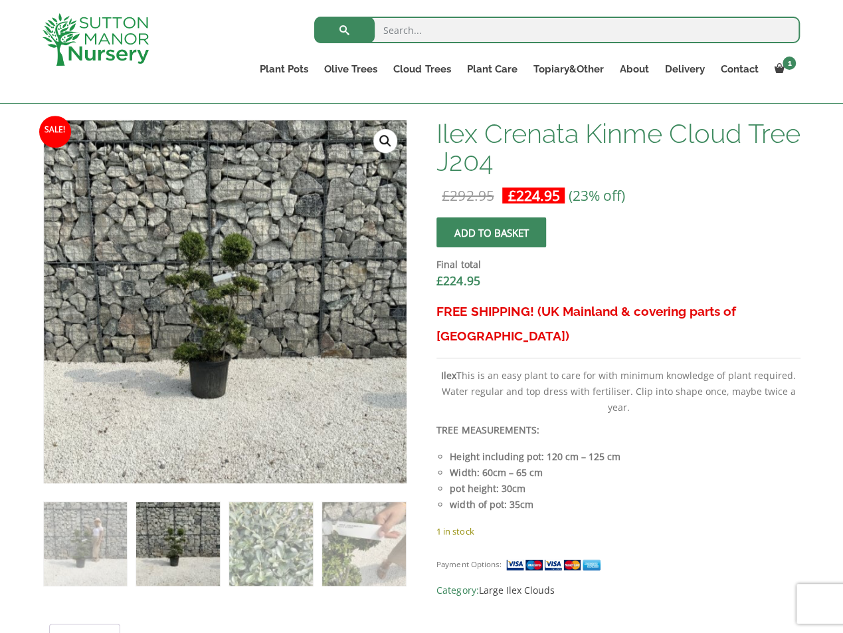
click at [389, 138] on link "🔍" at bounding box center [385, 141] width 24 height 24
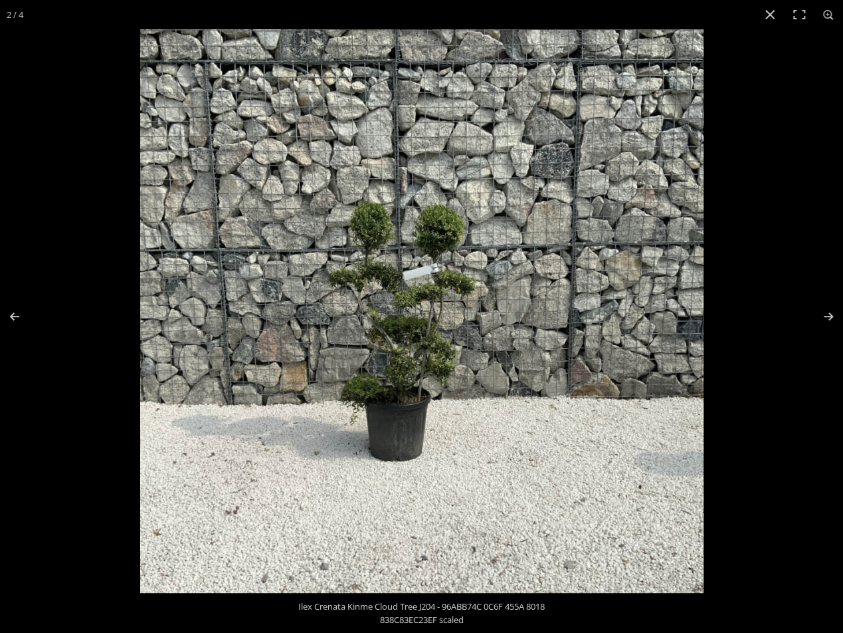
click at [443, 310] on img at bounding box center [421, 310] width 563 height 563
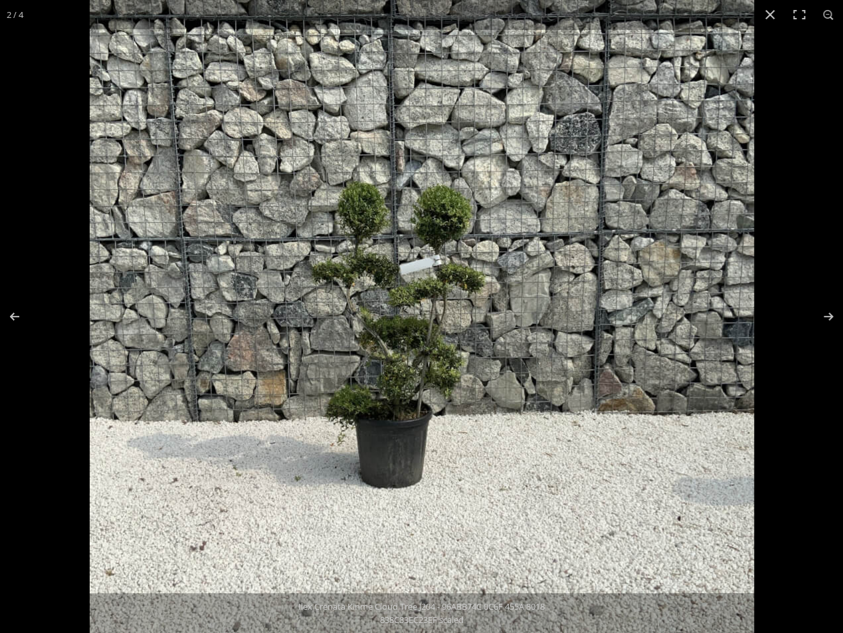
click at [549, 300] on img at bounding box center [422, 311] width 664 height 664
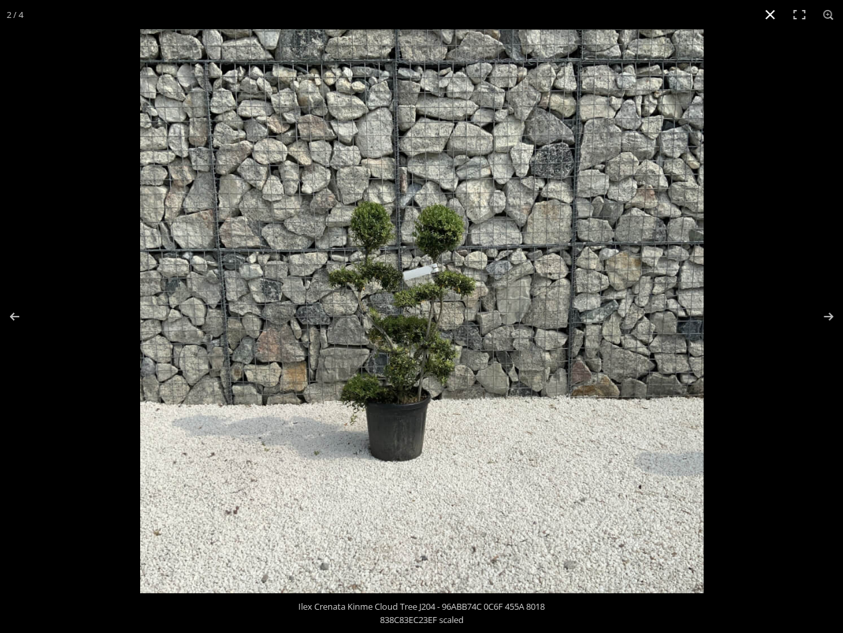
click at [771, 16] on button "Close (Esc)" at bounding box center [770, 14] width 29 height 29
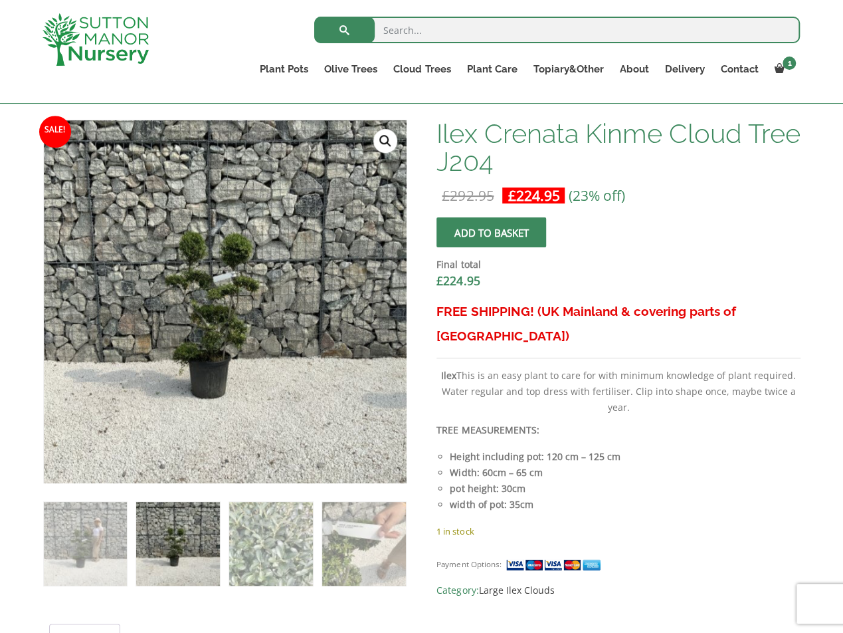
click at [715, 485] on div "FREE SHIPPING! (UK Mainland & covering parts of Scotland) Ilex This is an easy …" at bounding box center [618, 411] width 363 height 224
click at [179, 565] on img at bounding box center [177, 543] width 83 height 83
click at [78, 556] on img at bounding box center [85, 543] width 83 height 83
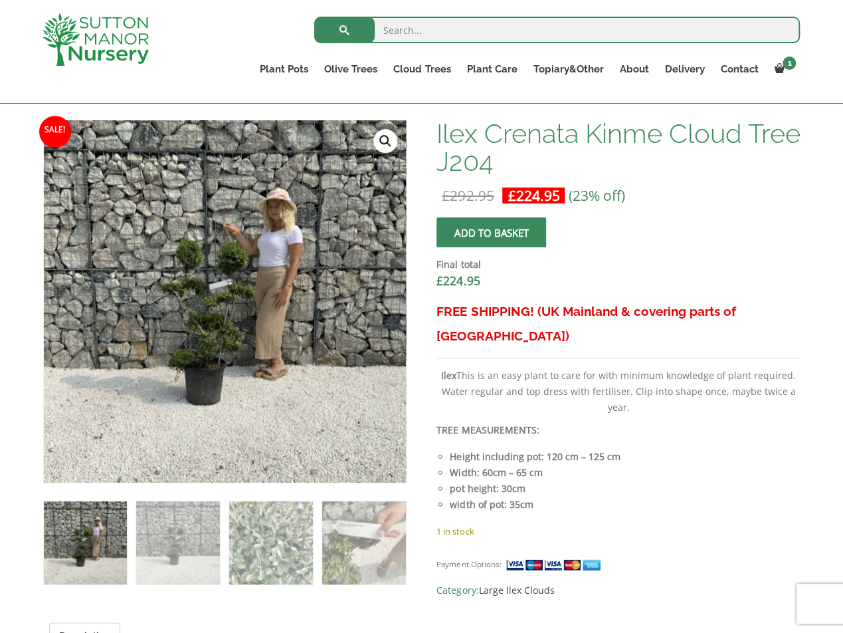
click at [100, 548] on img at bounding box center [85, 542] width 83 height 83
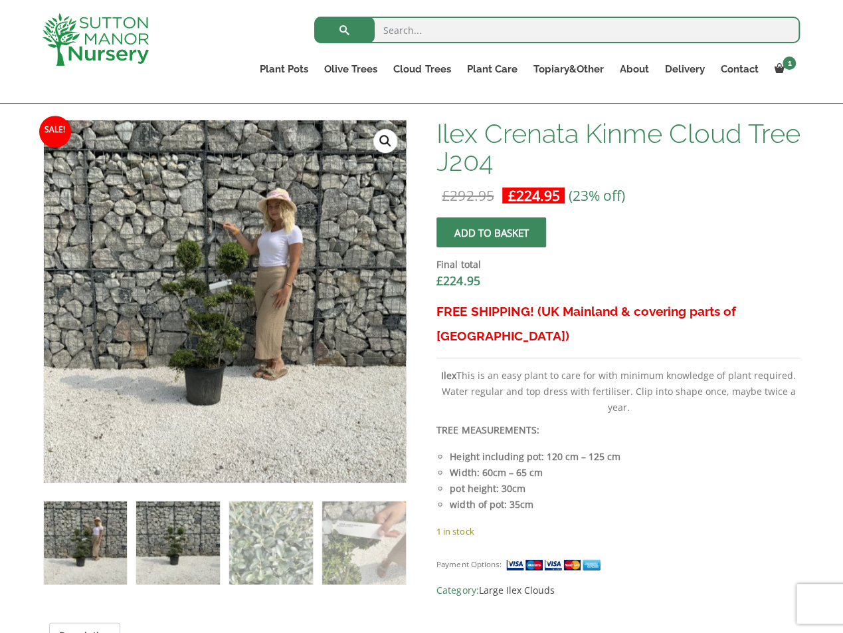
click at [162, 540] on img at bounding box center [177, 542] width 83 height 83
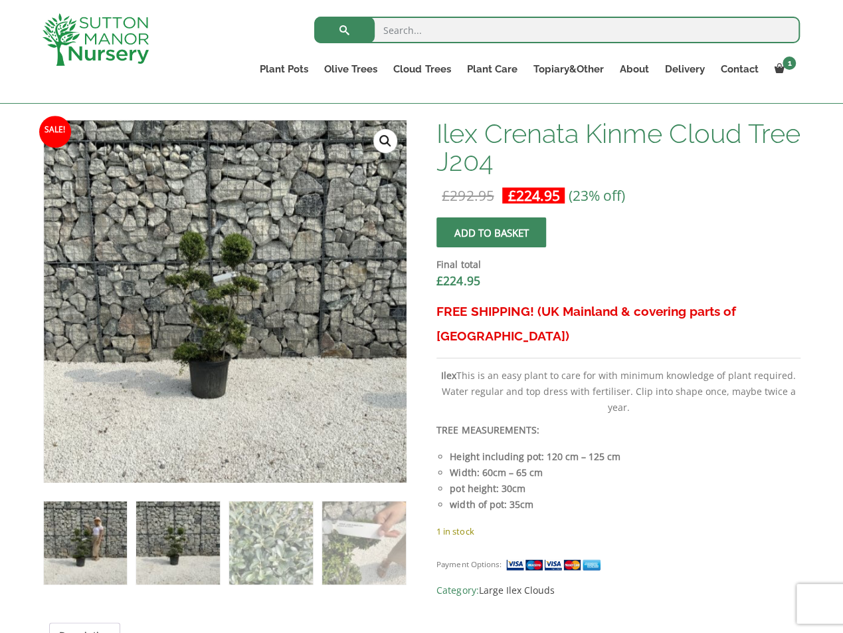
click at [84, 554] on img at bounding box center [85, 542] width 83 height 83
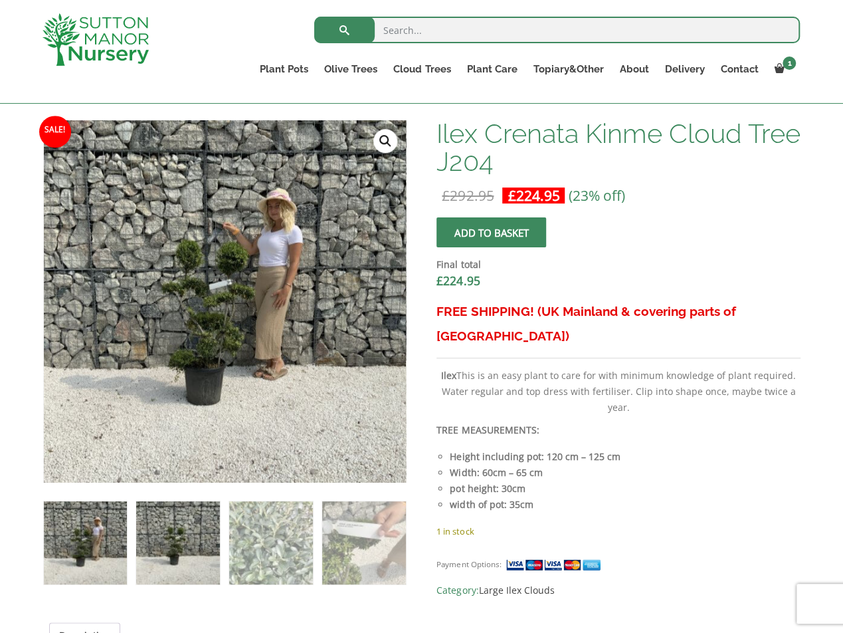
click at [177, 554] on img at bounding box center [177, 542] width 83 height 83
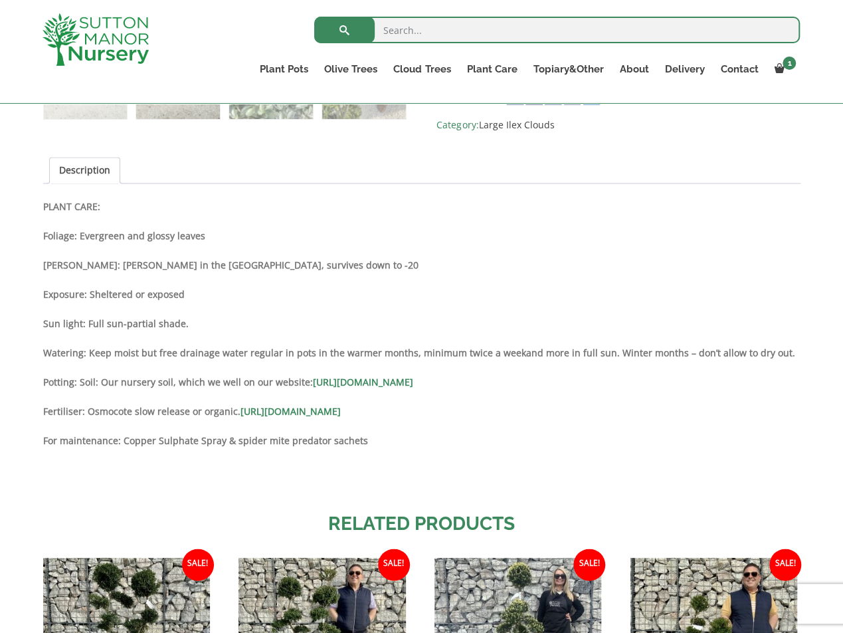
scroll to position [1063, 0]
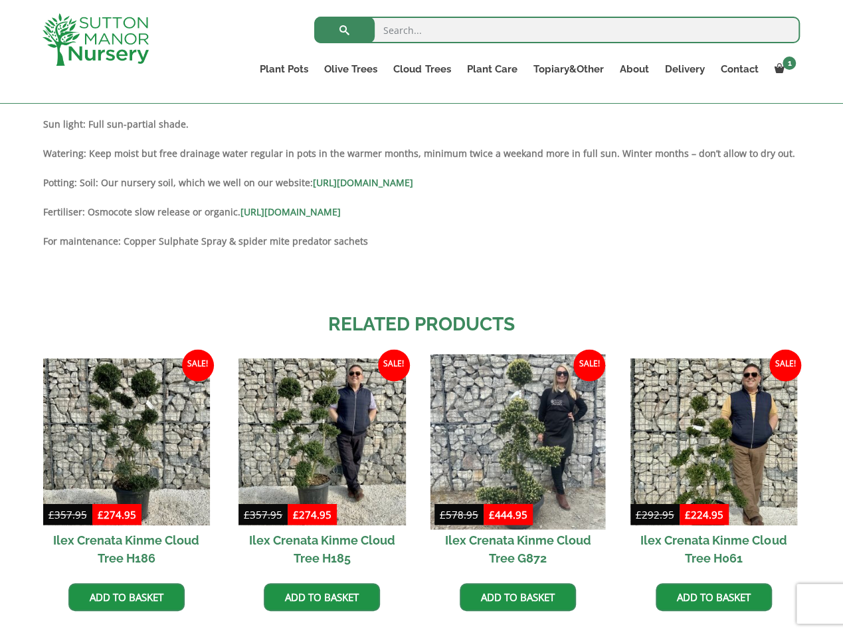
click at [511, 429] on img at bounding box center [518, 441] width 175 height 175
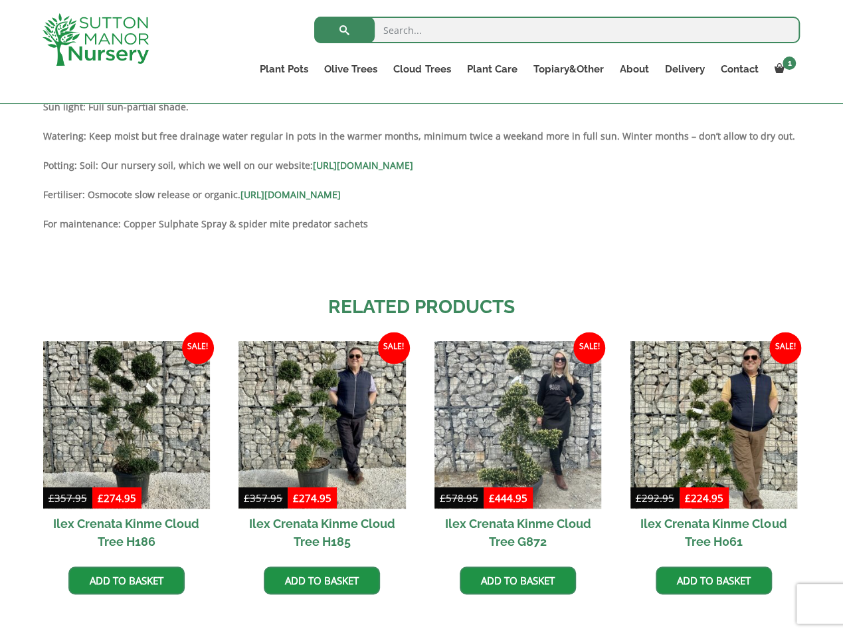
scroll to position [1196, 0]
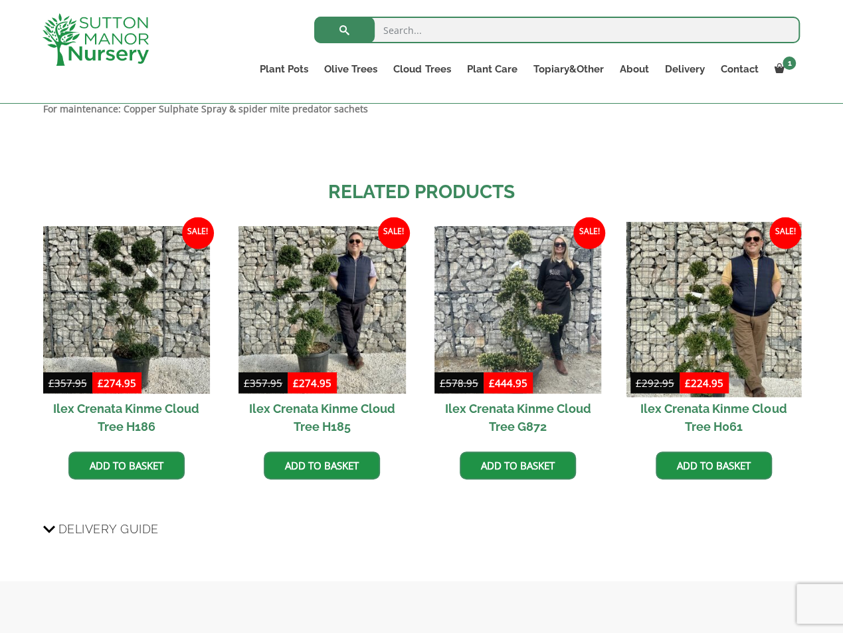
click at [706, 338] on img at bounding box center [713, 309] width 175 height 175
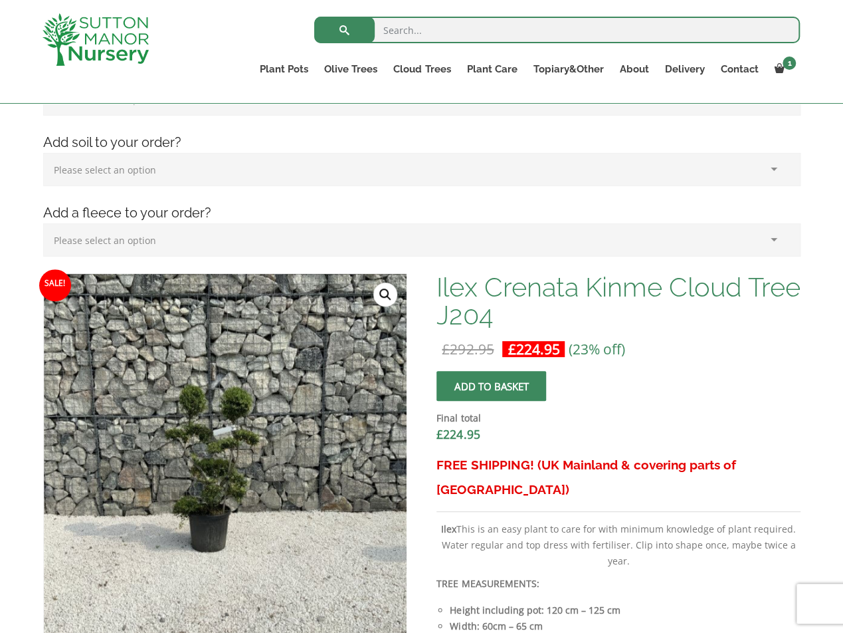
scroll to position [332, 0]
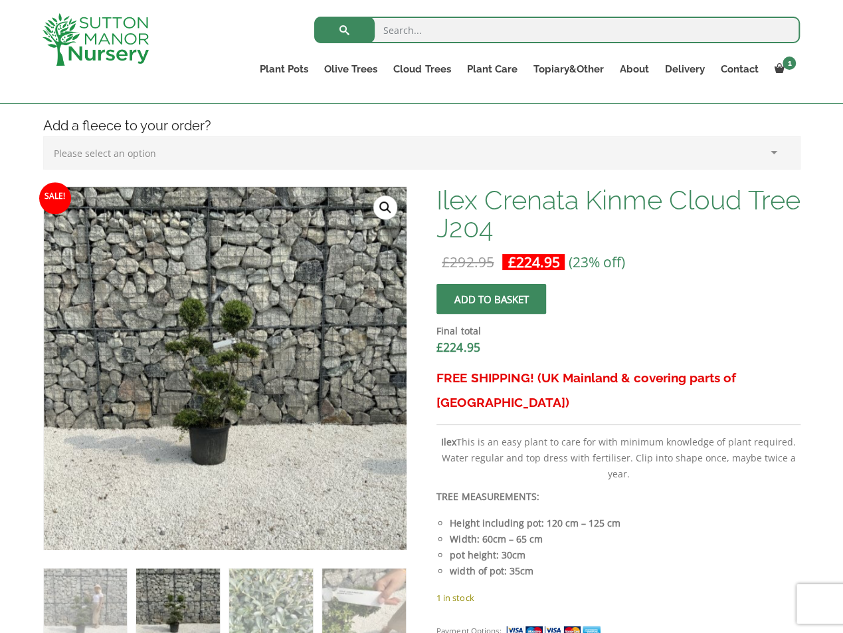
click at [756, 300] on form "Ilex Crenata Kinme Cloud Tree J204 quantity Add to basket Final total £ 224.95" at bounding box center [618, 325] width 363 height 82
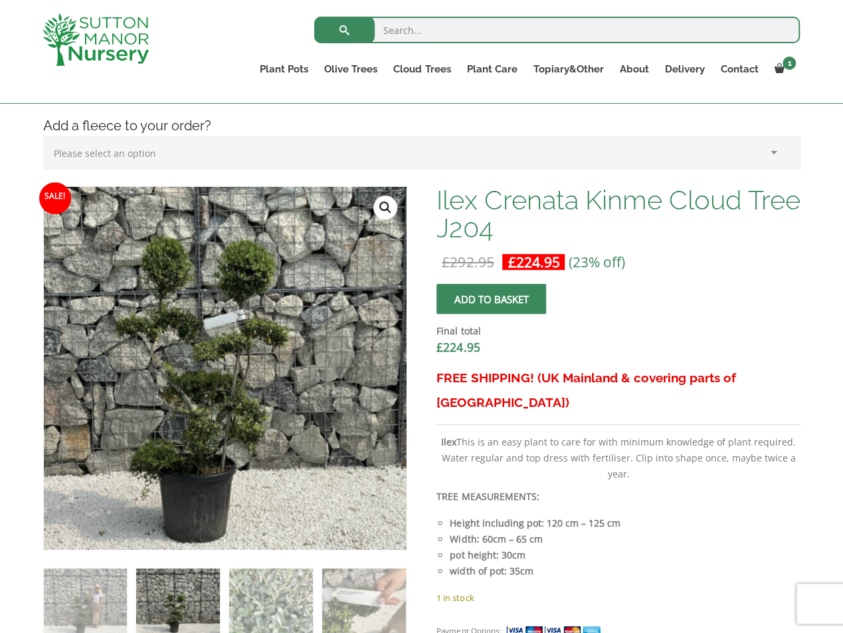
click at [225, 370] on img at bounding box center [226, 365] width 664 height 664
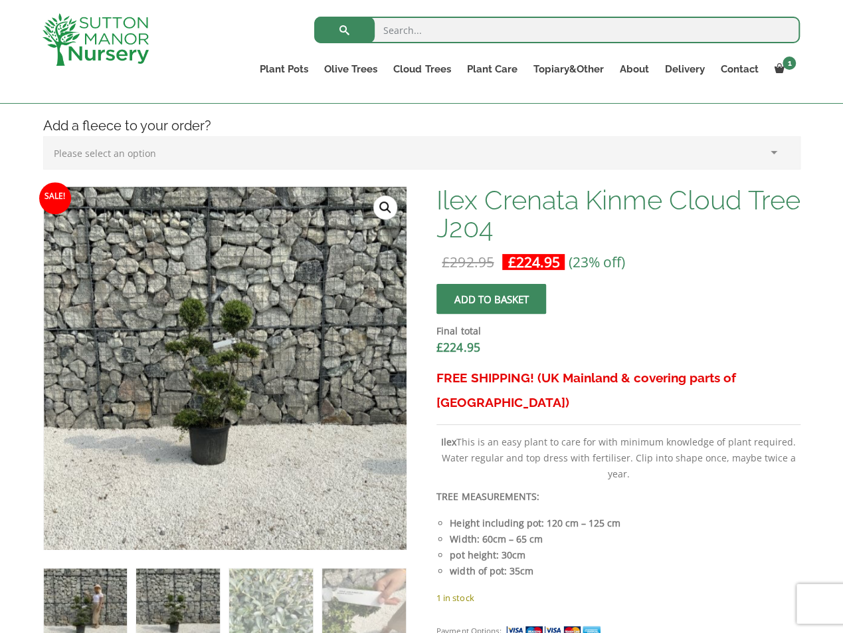
click at [109, 603] on img at bounding box center [85, 609] width 83 height 83
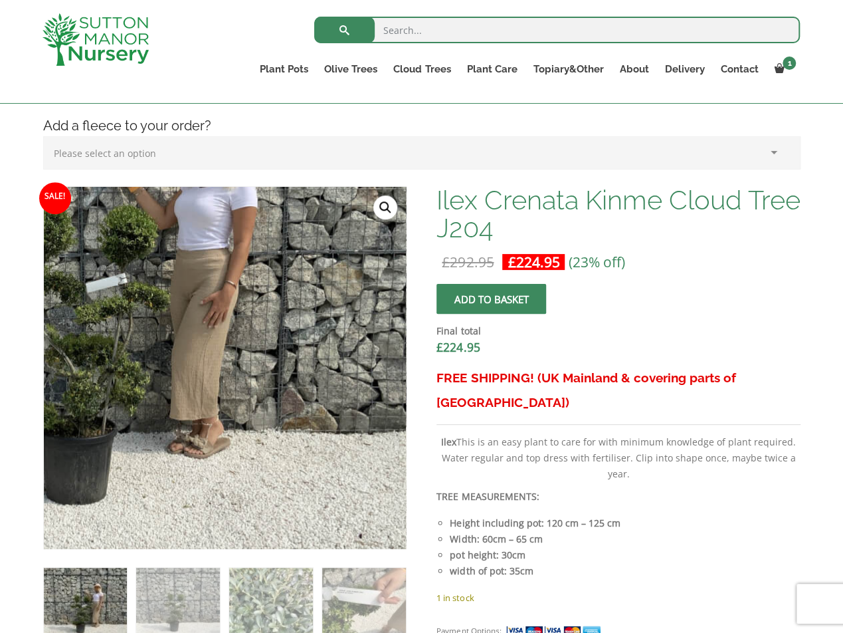
click at [203, 431] on img at bounding box center [115, 315] width 664 height 664
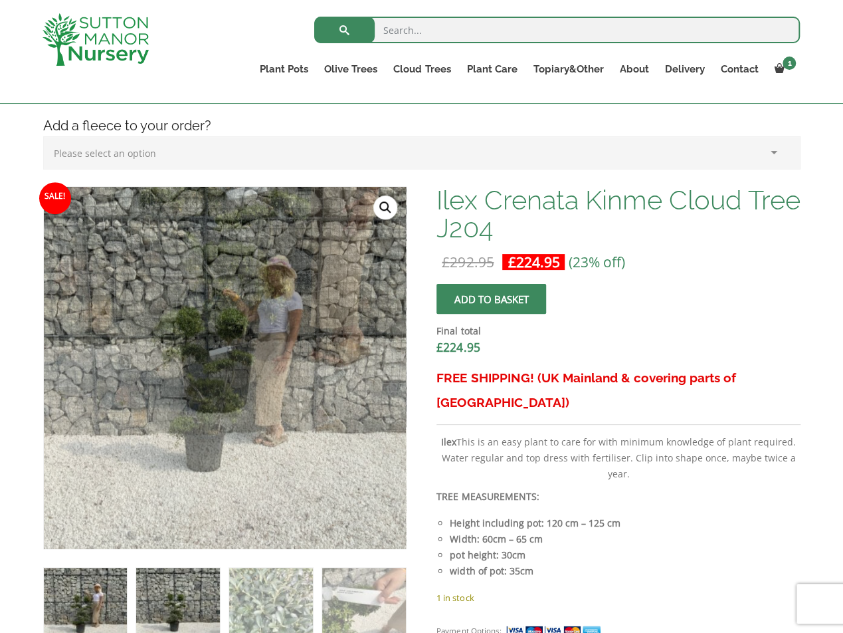
click at [177, 589] on img at bounding box center [177, 608] width 83 height 83
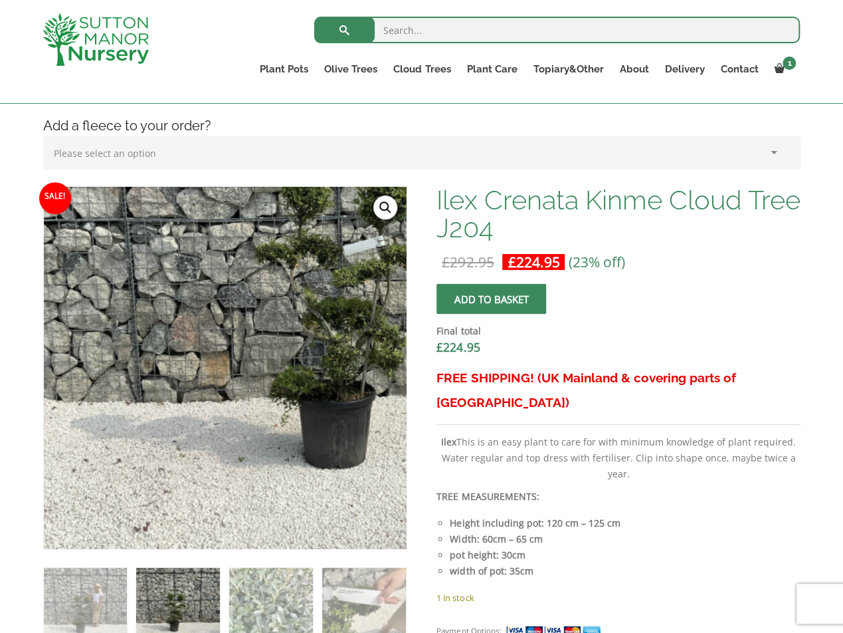
click at [211, 455] on img at bounding box center [365, 291] width 664 height 664
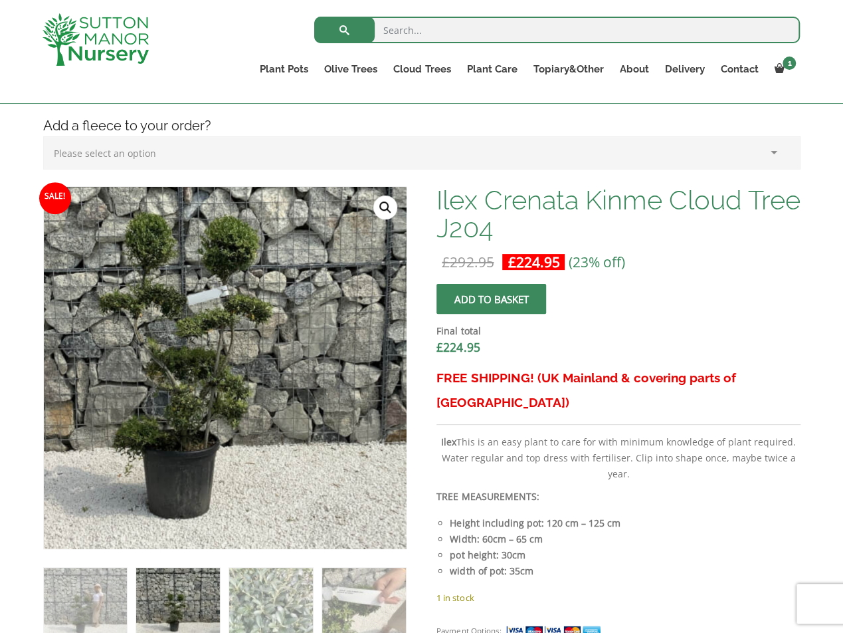
click at [233, 385] on img at bounding box center [209, 341] width 664 height 664
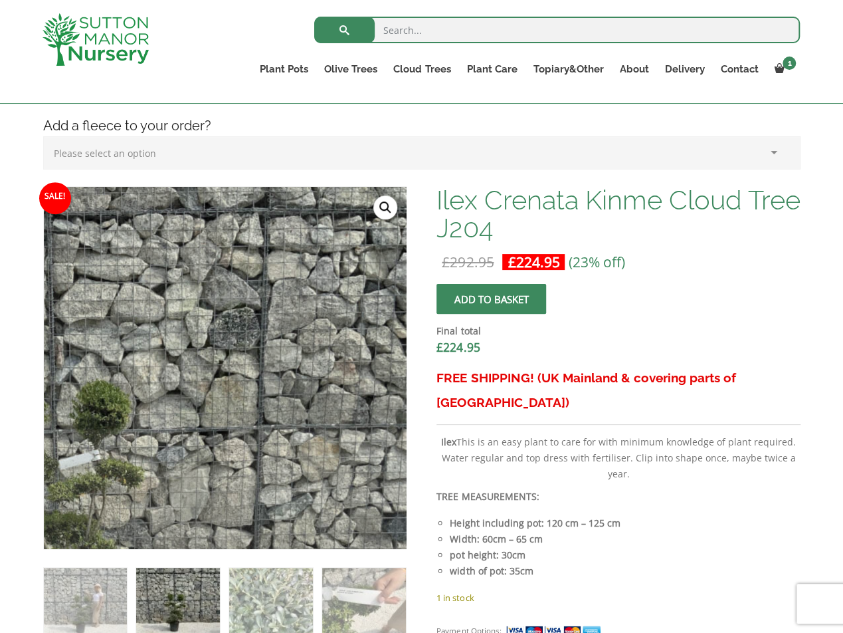
click at [385, 206] on link "🔍" at bounding box center [385, 207] width 24 height 24
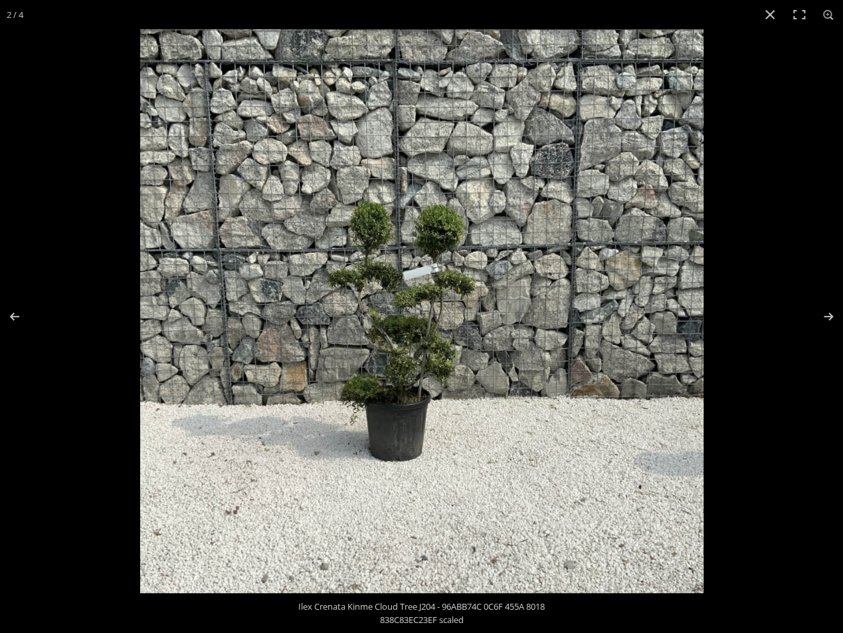
click at [391, 372] on img at bounding box center [421, 310] width 563 height 563
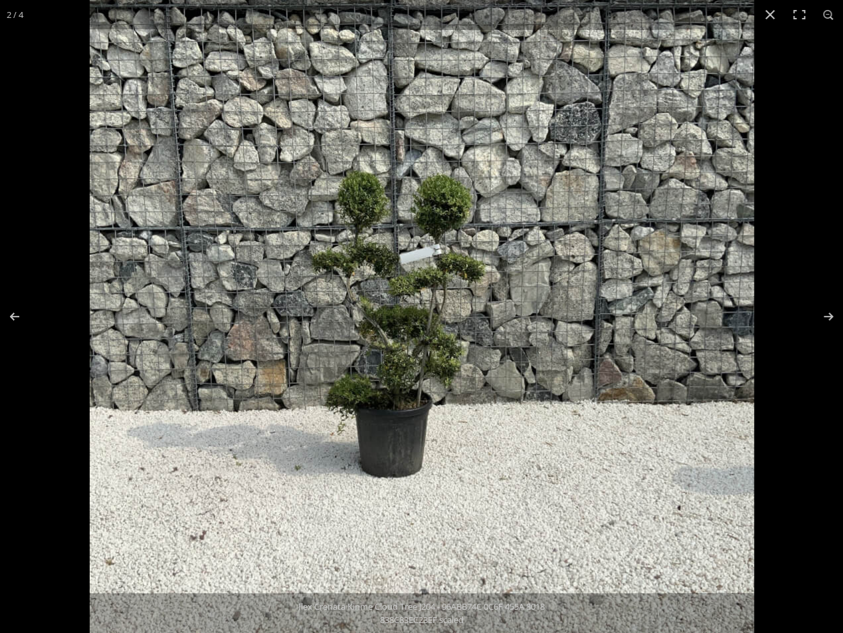
click at [387, 359] on img at bounding box center [422, 300] width 664 height 664
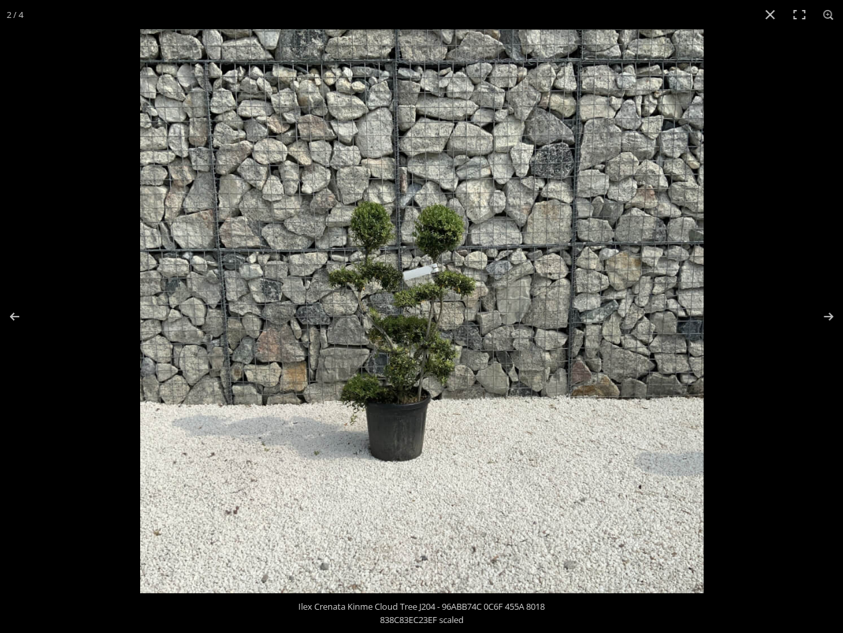
click at [387, 359] on img at bounding box center [421, 310] width 563 height 563
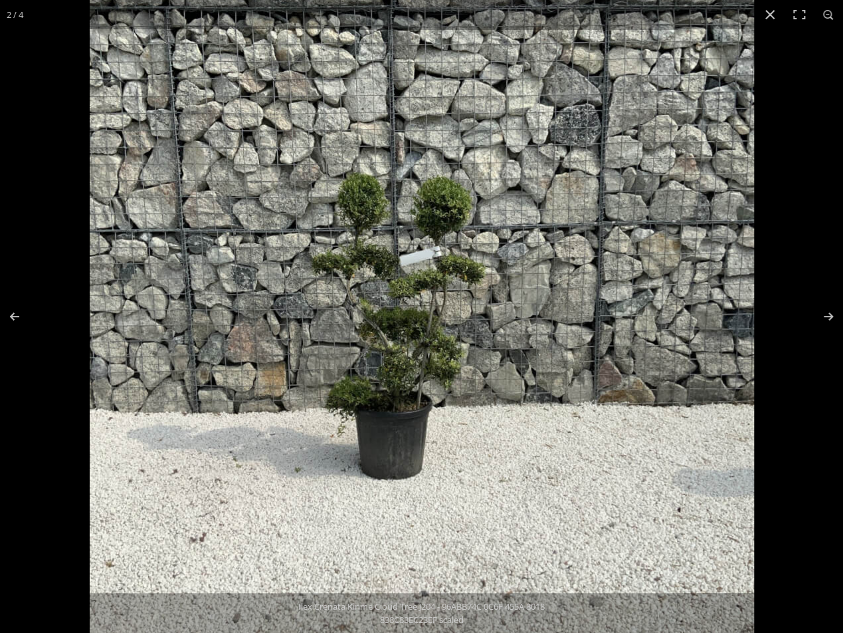
click at [637, 492] on img at bounding box center [422, 302] width 664 height 664
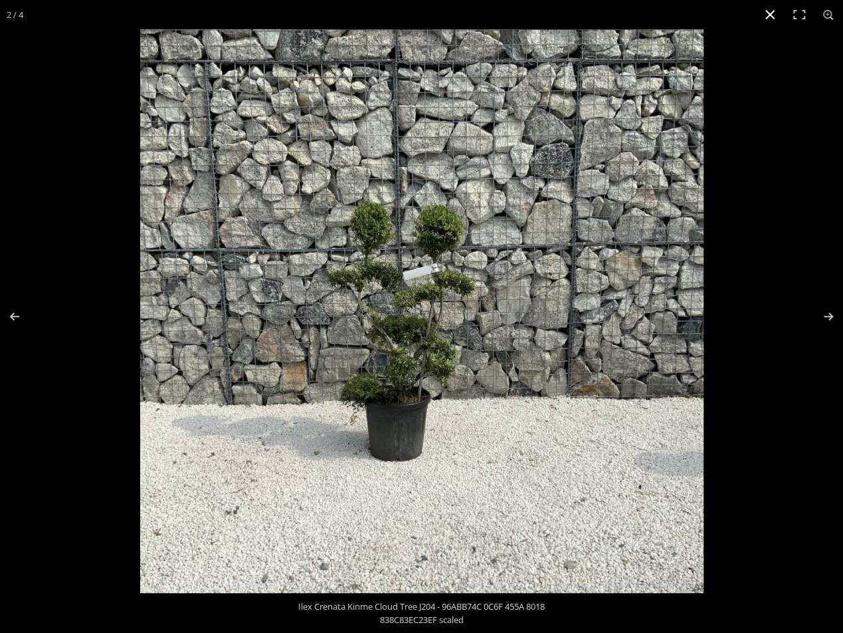
click at [771, 15] on button "Close (Esc)" at bounding box center [770, 14] width 29 height 29
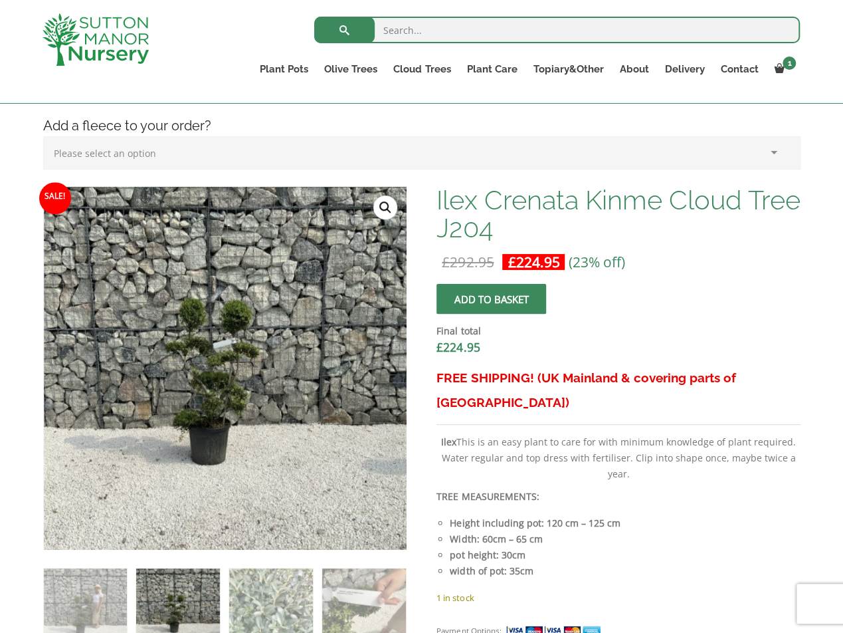
click at [492, 298] on span "submit" at bounding box center [492, 298] width 0 height 0
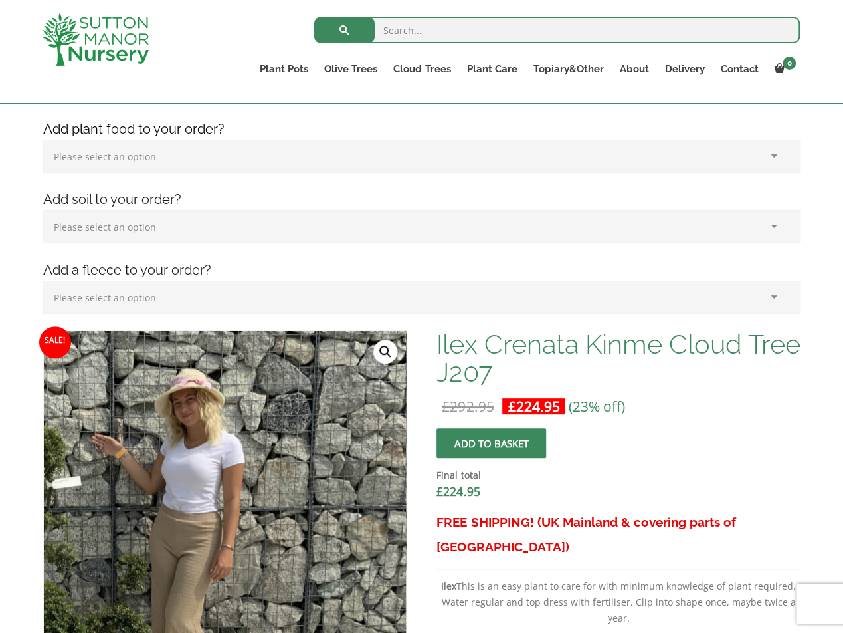
scroll to position [399, 0]
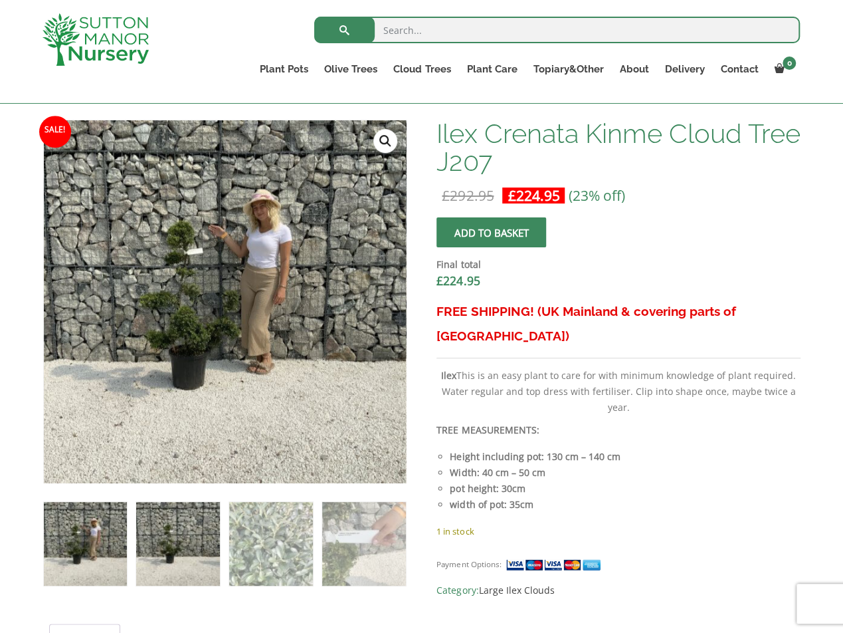
click at [157, 568] on img at bounding box center [177, 543] width 83 height 83
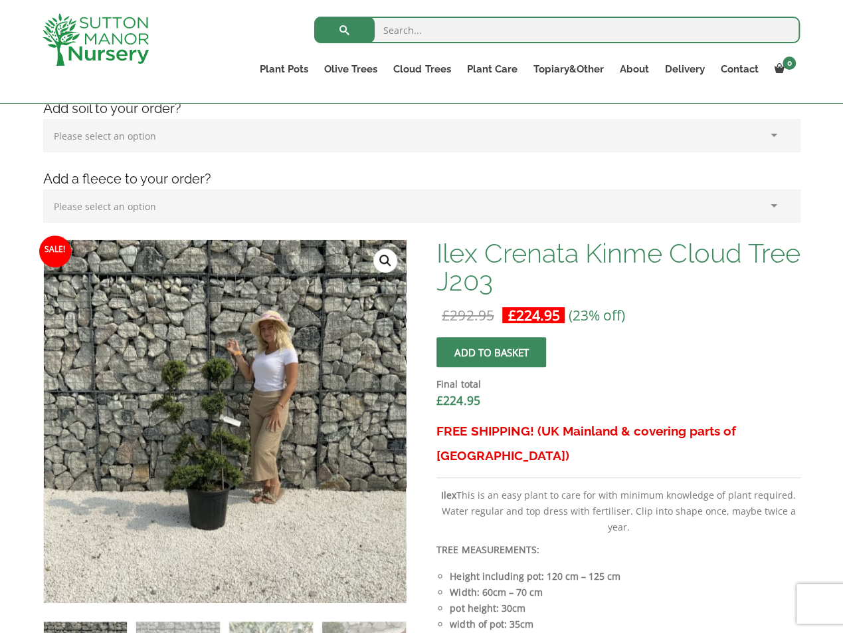
scroll to position [399, 0]
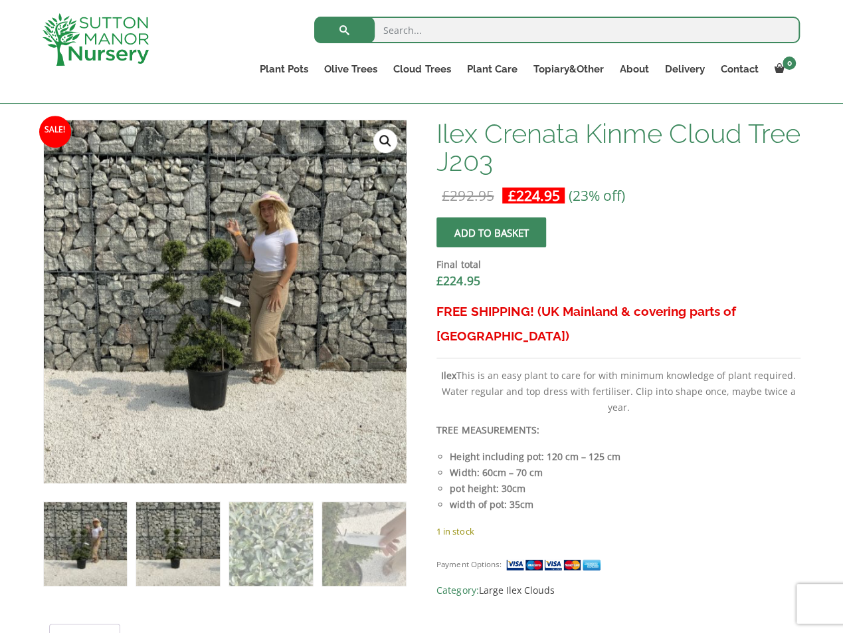
click at [175, 552] on img at bounding box center [177, 543] width 83 height 83
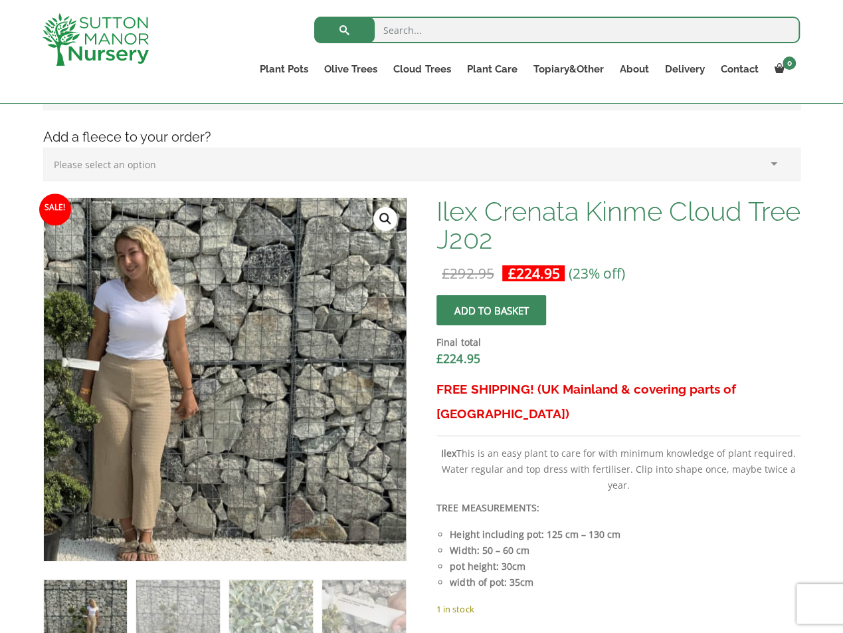
scroll to position [332, 0]
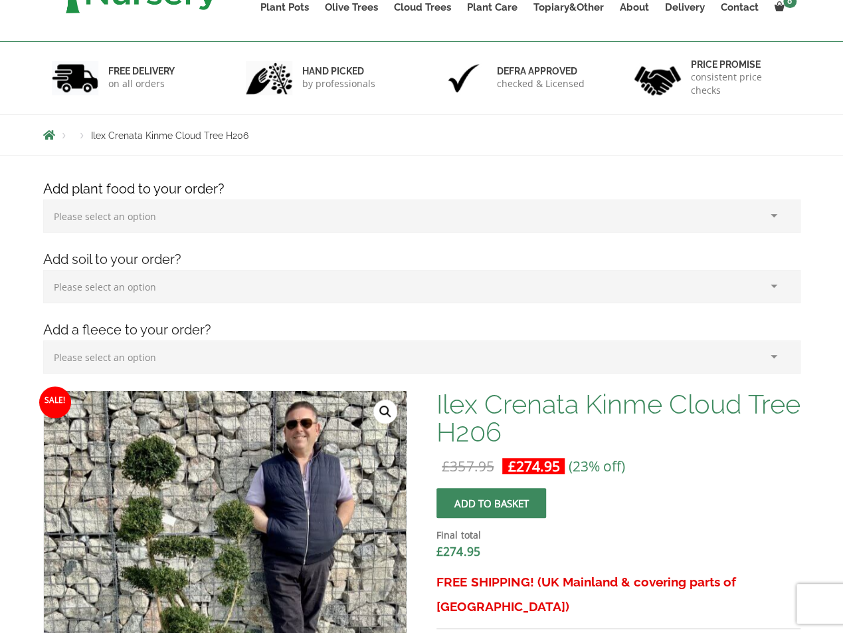
scroll to position [399, 0]
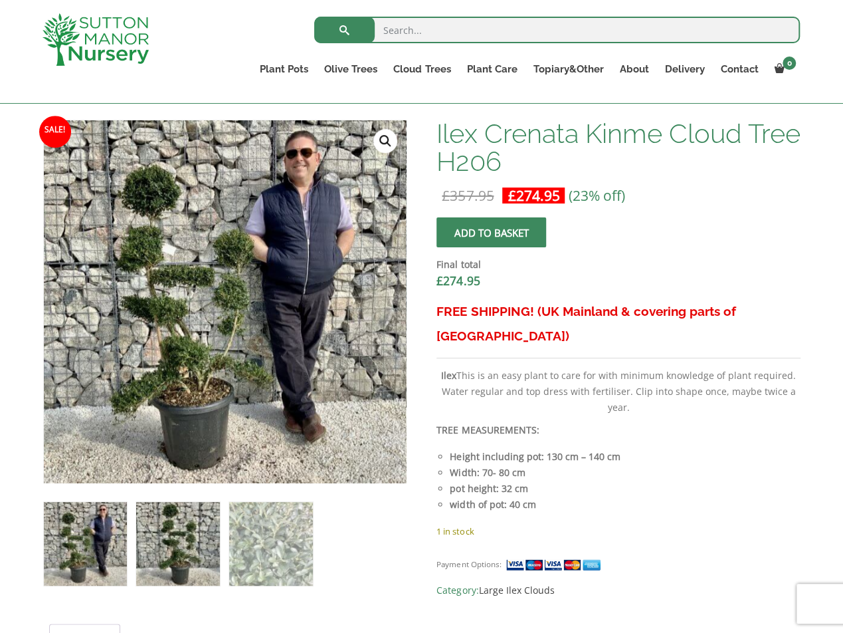
click at [176, 577] on img at bounding box center [177, 543] width 83 height 83
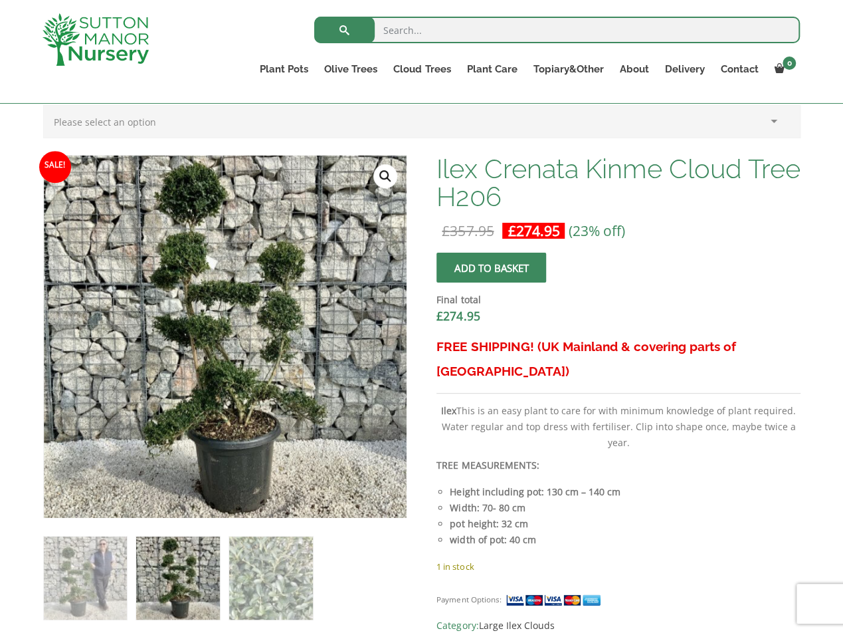
scroll to position [332, 0]
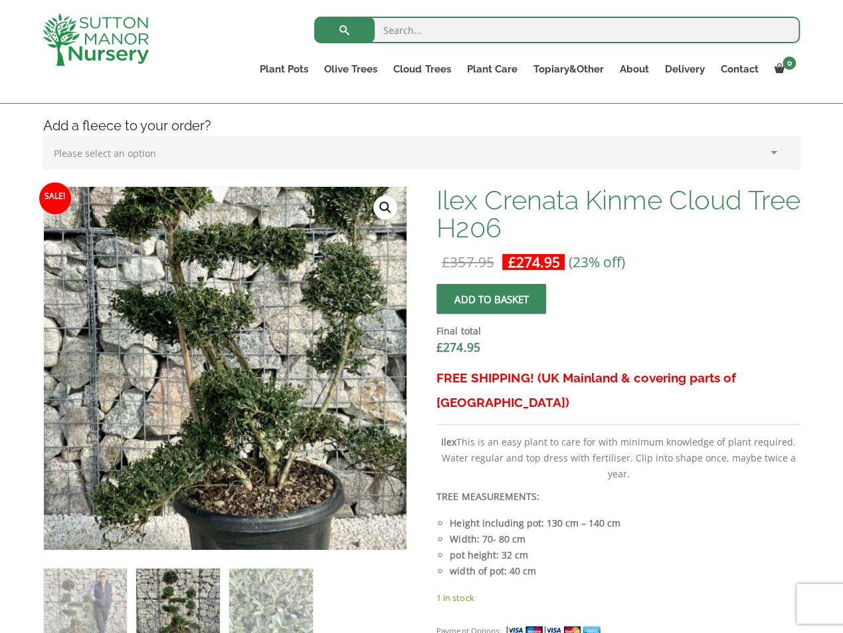
click at [204, 417] on img at bounding box center [242, 327] width 664 height 664
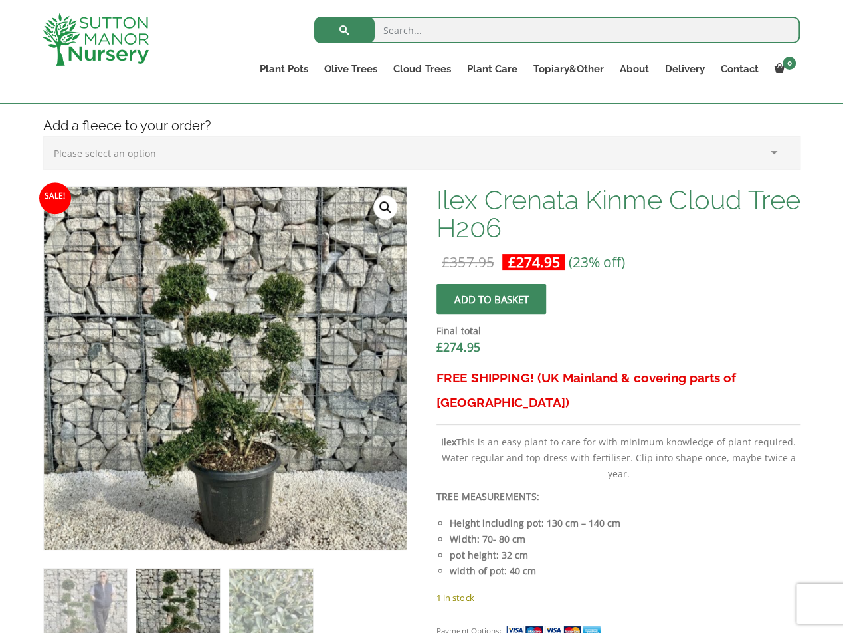
click at [381, 211] on link "🔍" at bounding box center [385, 207] width 24 height 24
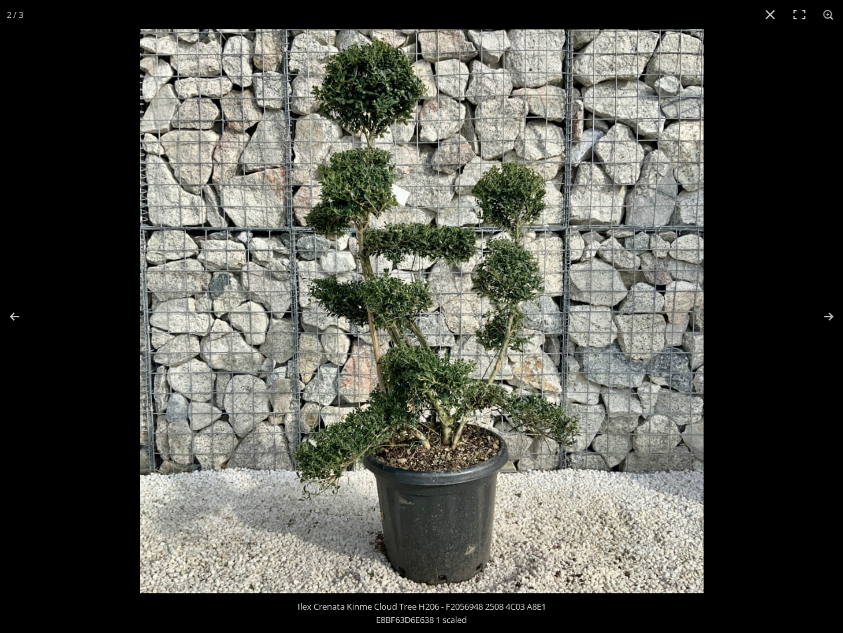
click at [445, 385] on img at bounding box center [421, 310] width 563 height 563
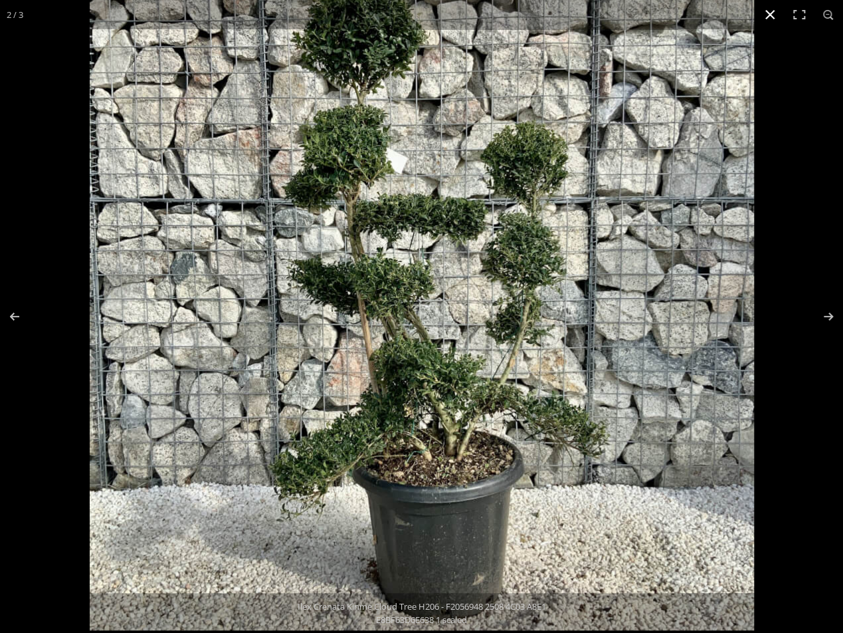
click at [771, 14] on button "Close (Esc)" at bounding box center [770, 14] width 29 height 29
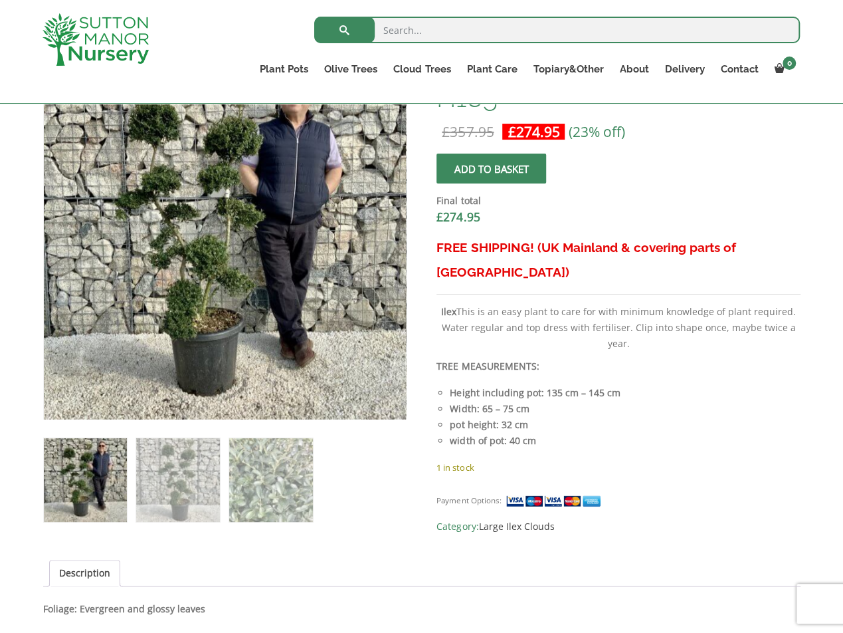
scroll to position [465, 0]
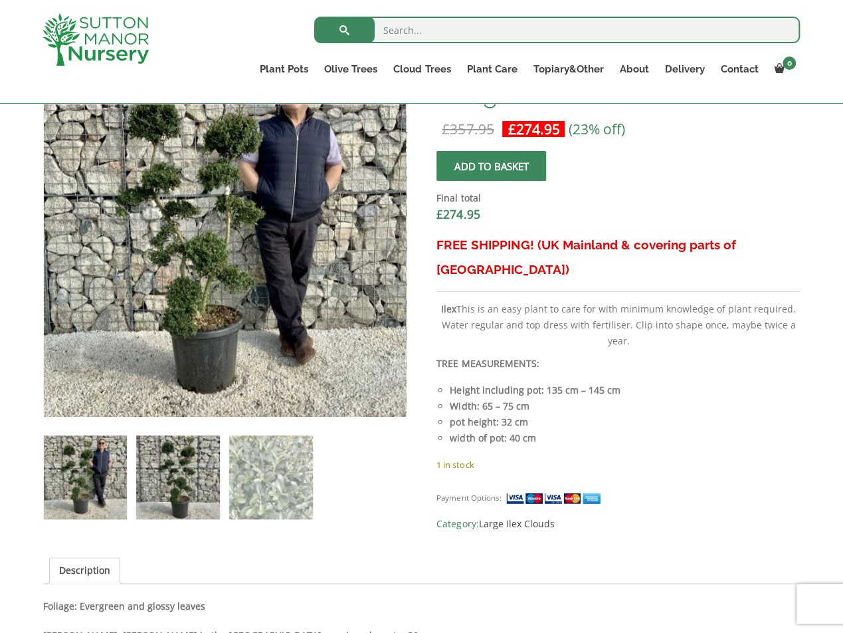
click at [171, 476] on img at bounding box center [177, 476] width 83 height 83
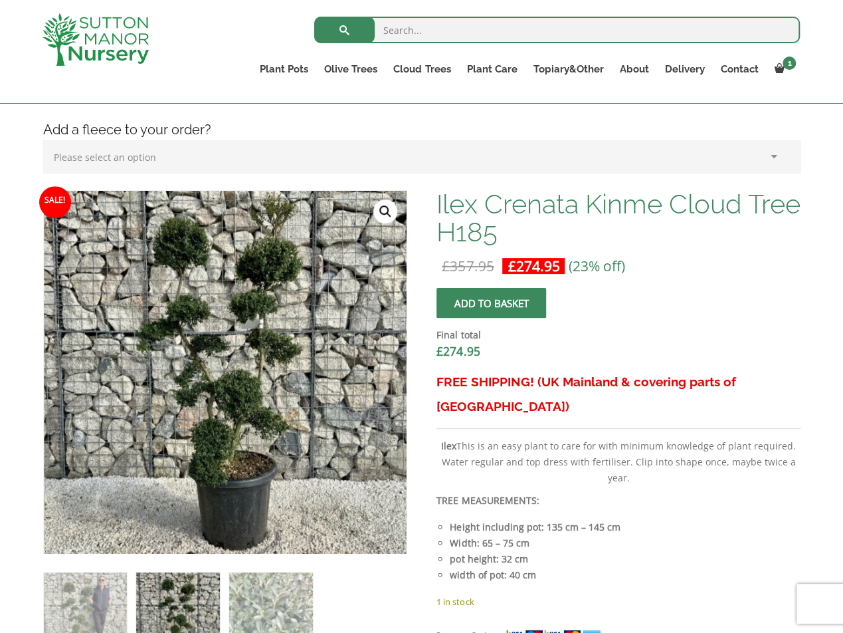
scroll to position [399, 0]
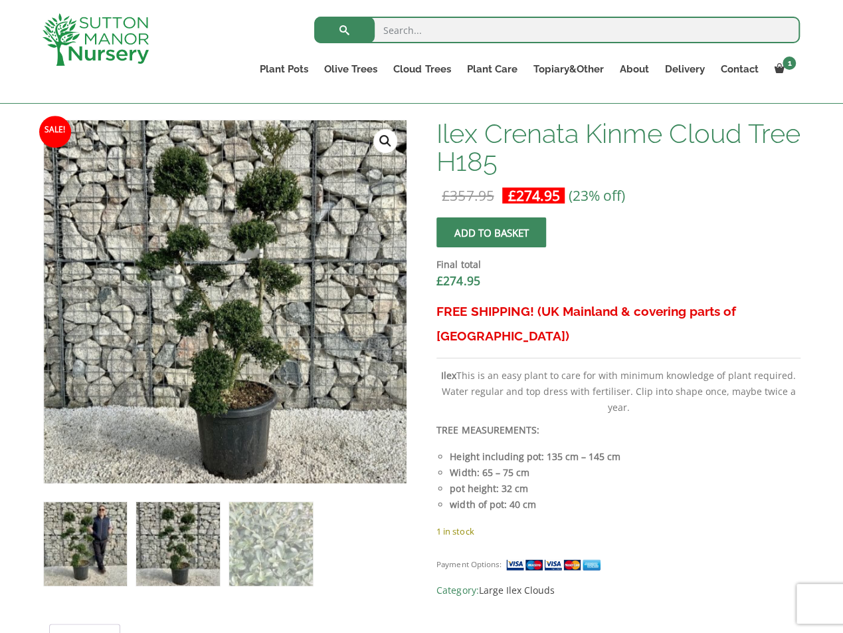
click at [78, 544] on img at bounding box center [85, 543] width 83 height 83
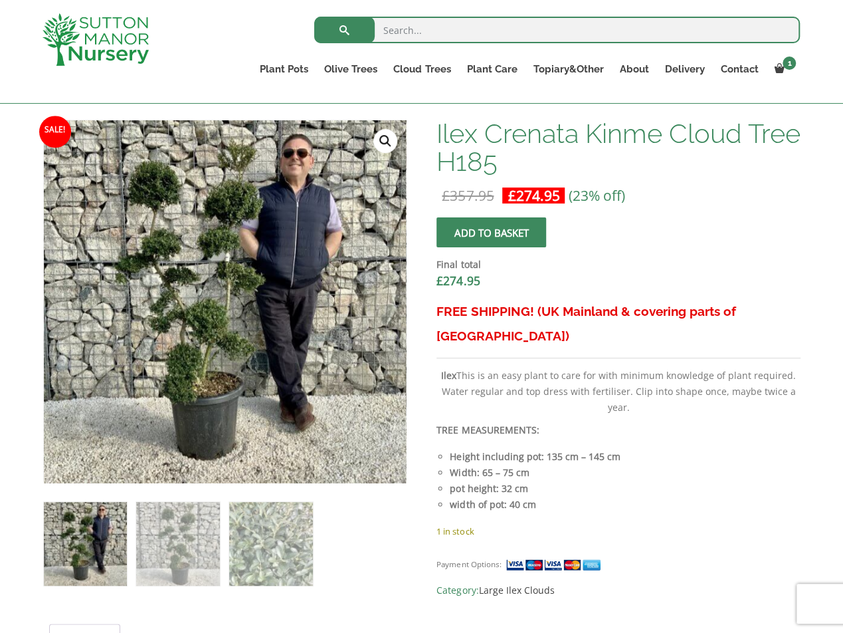
click at [378, 142] on link "🔍" at bounding box center [385, 141] width 24 height 24
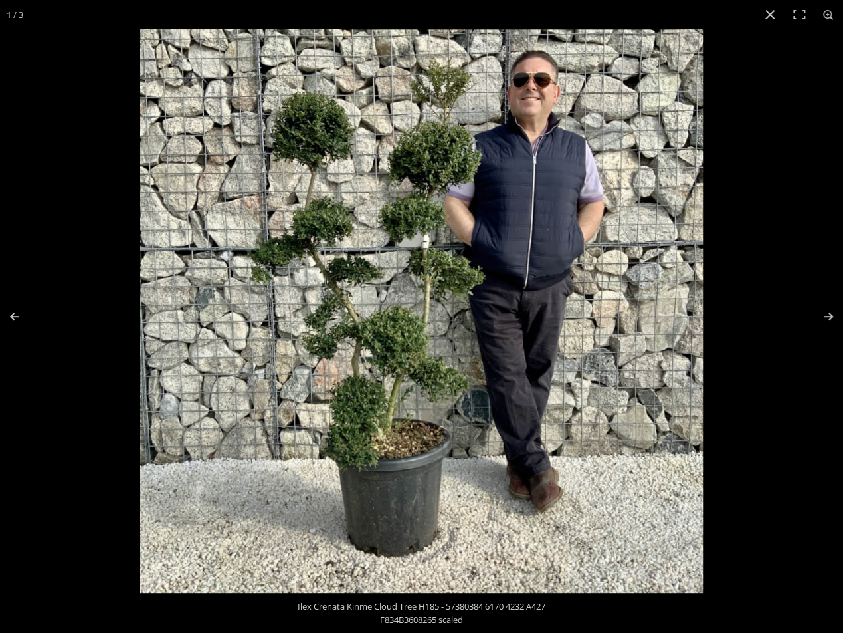
click at [666, 342] on img at bounding box center [421, 310] width 563 height 563
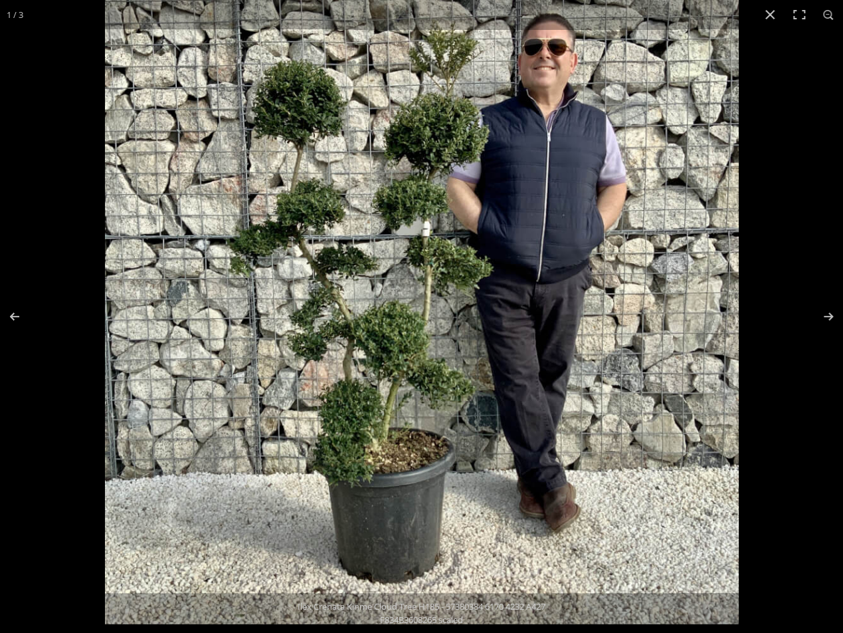
click at [658, 340] on img at bounding box center [422, 307] width 634 height 634
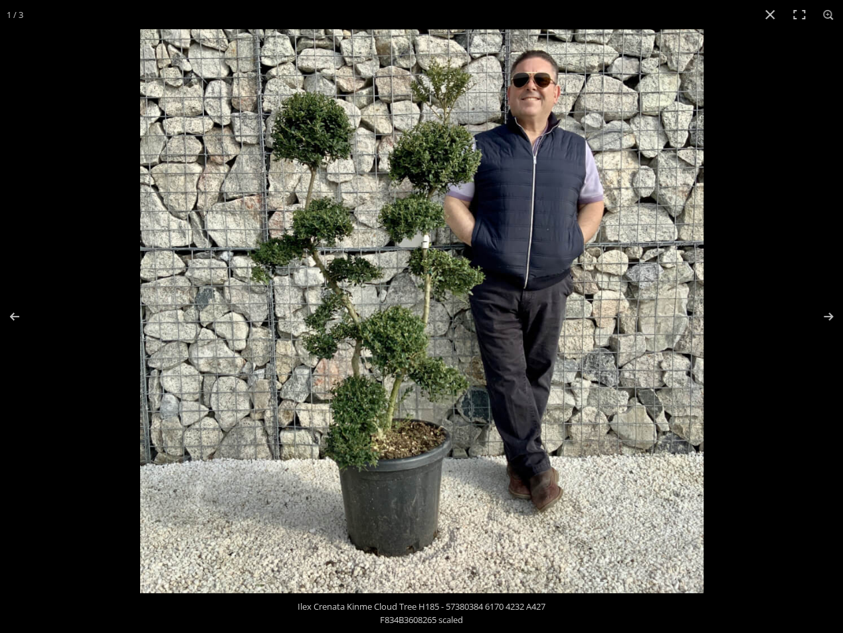
click at [426, 238] on img at bounding box center [421, 310] width 563 height 563
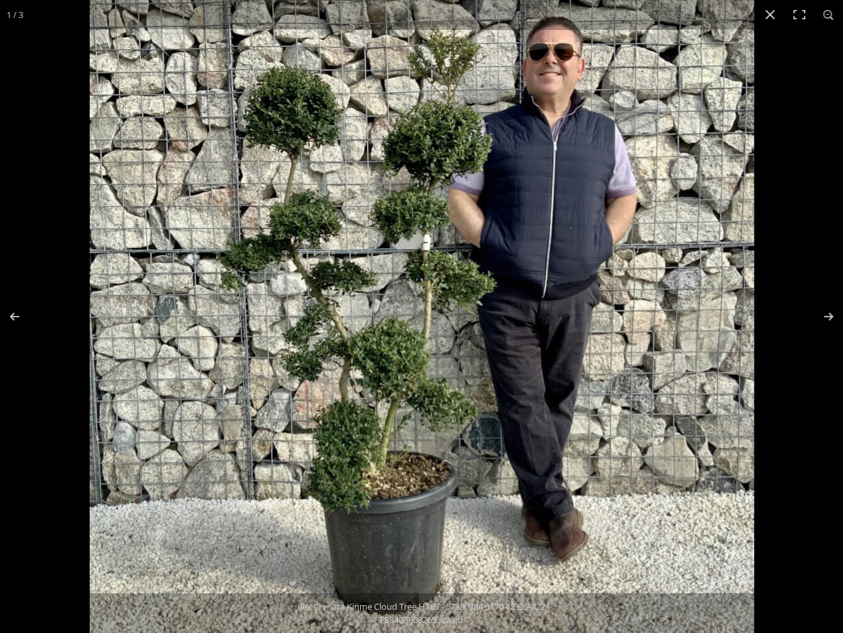
click at [430, 329] on img at bounding box center [422, 324] width 664 height 664
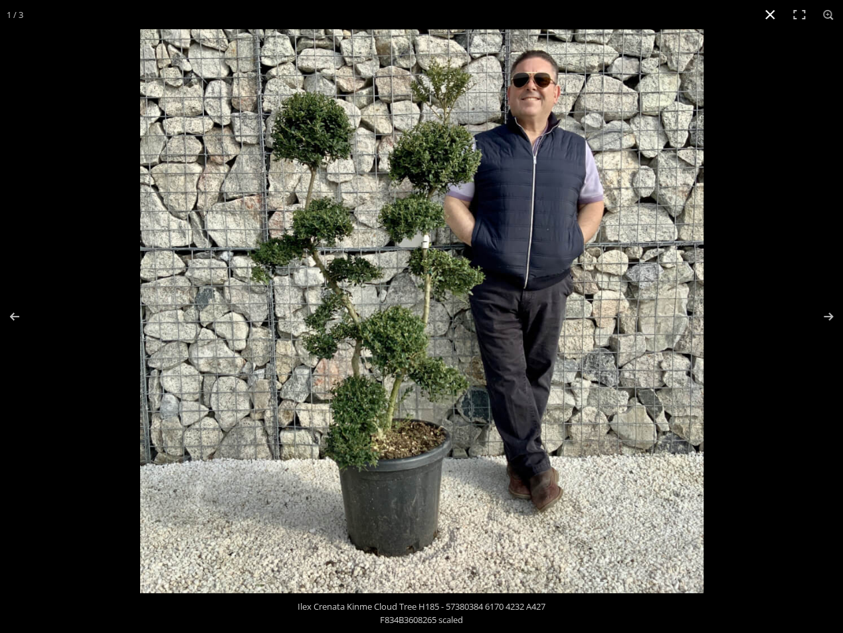
click at [773, 15] on button "Close (Esc)" at bounding box center [770, 14] width 29 height 29
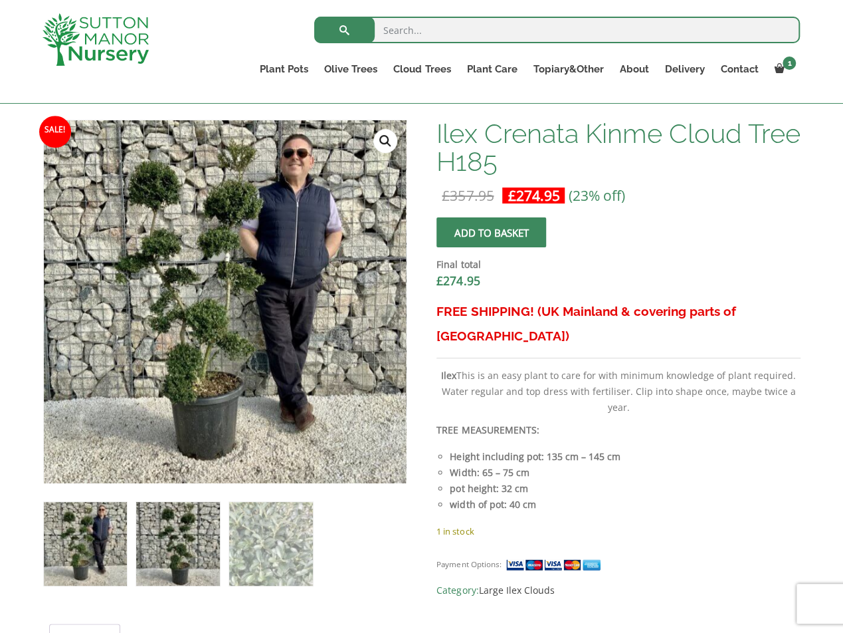
click at [179, 551] on img at bounding box center [177, 543] width 83 height 83
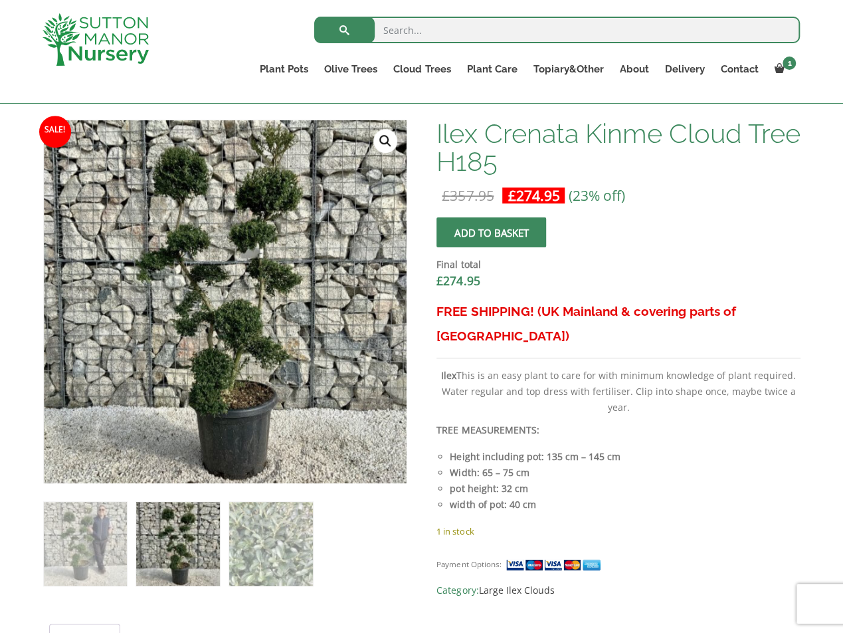
click at [390, 134] on link "🔍" at bounding box center [385, 141] width 24 height 24
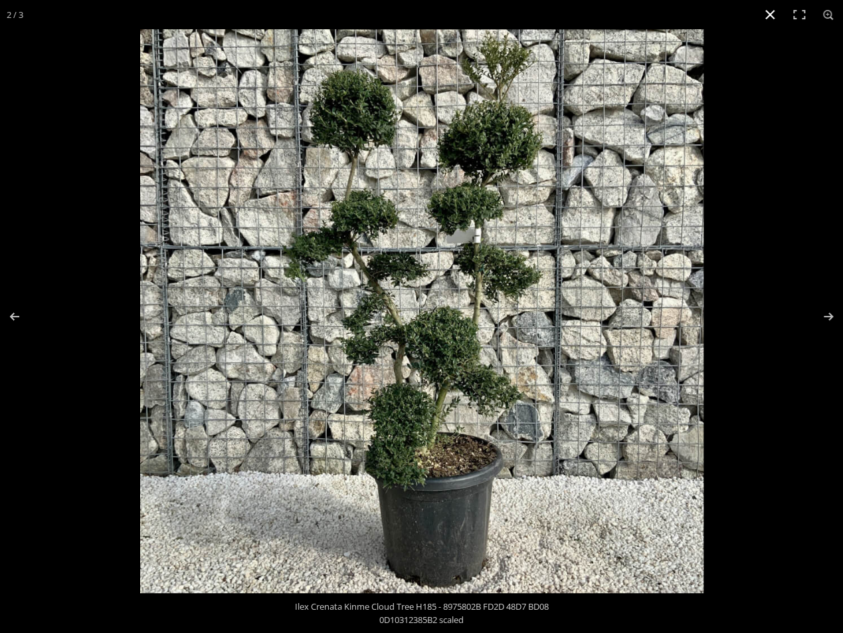
click at [761, 13] on button "Close (Esc)" at bounding box center [770, 14] width 29 height 29
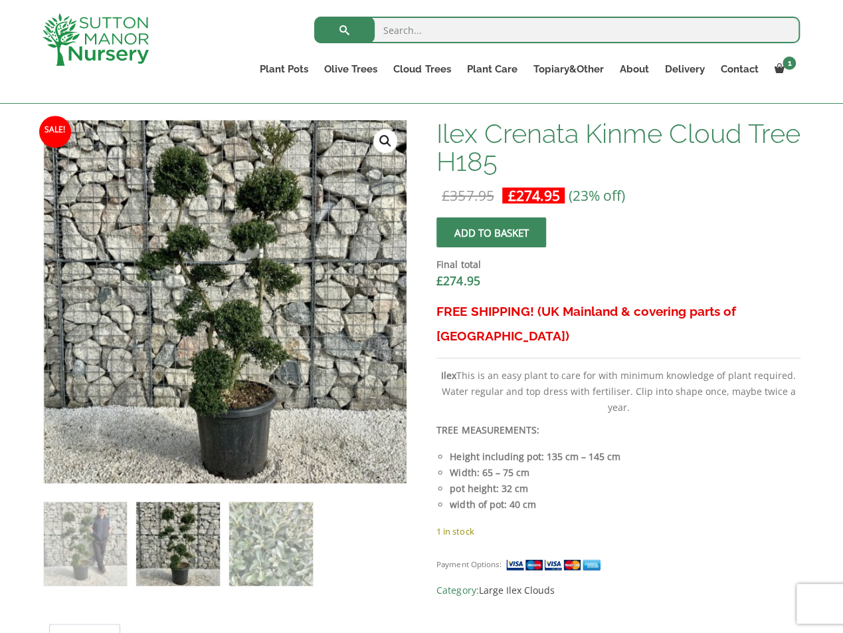
click at [378, 139] on link "🔍" at bounding box center [385, 141] width 24 height 24
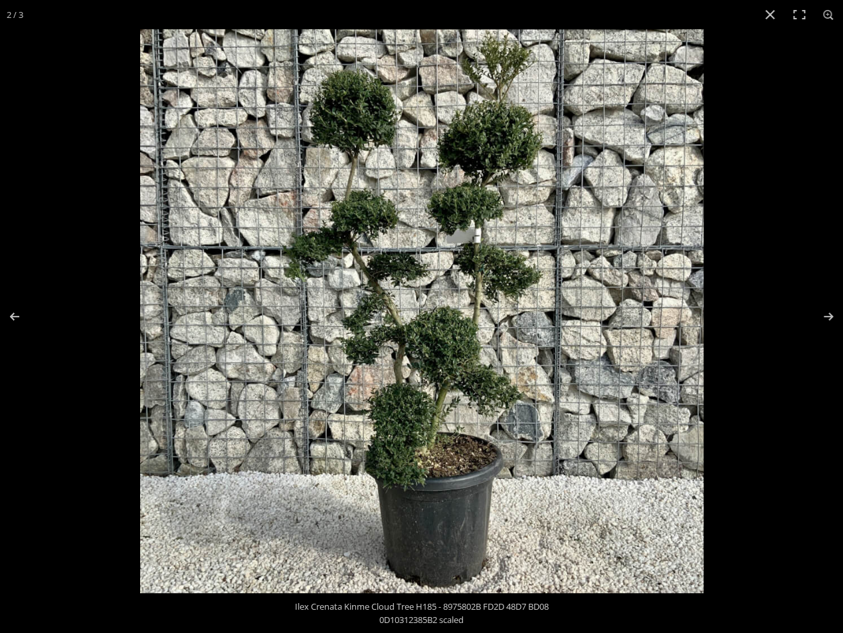
click at [582, 294] on img at bounding box center [421, 310] width 563 height 563
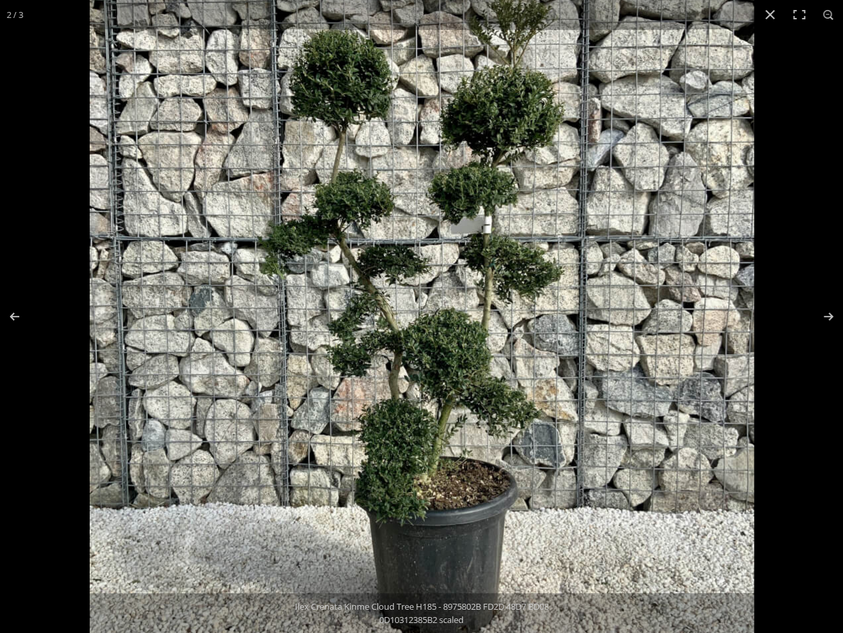
click at [572, 283] on img at bounding box center [422, 313] width 664 height 664
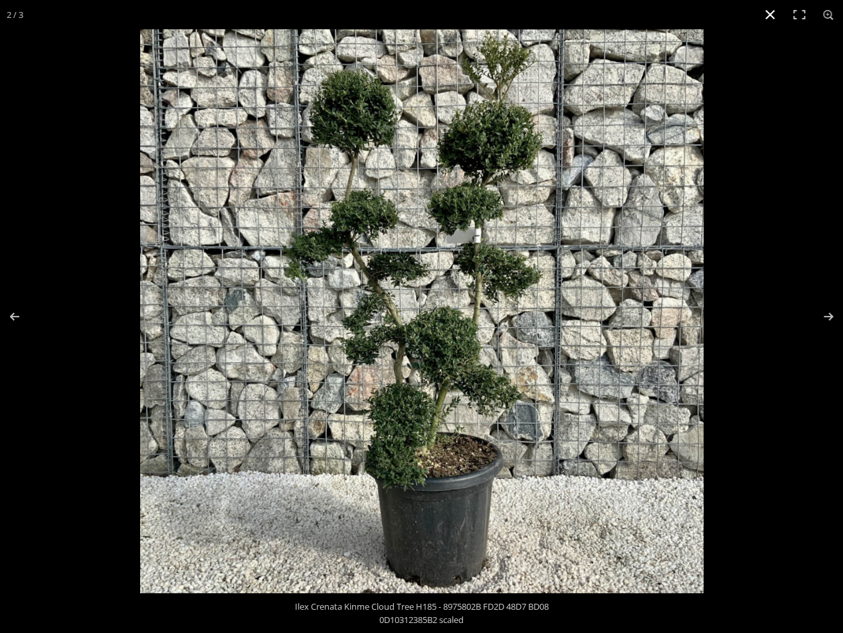
click at [762, 19] on button "Close (Esc)" at bounding box center [770, 14] width 29 height 29
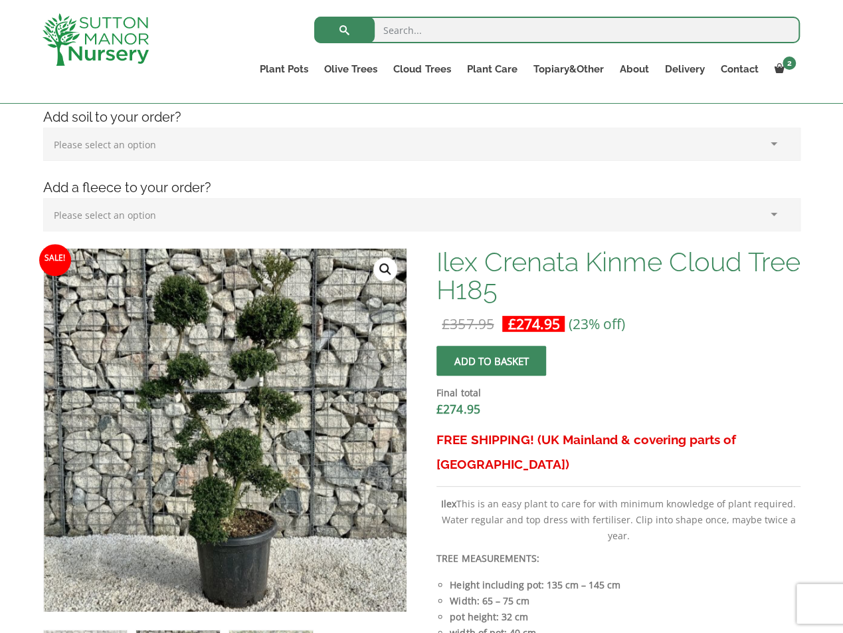
scroll to position [266, 0]
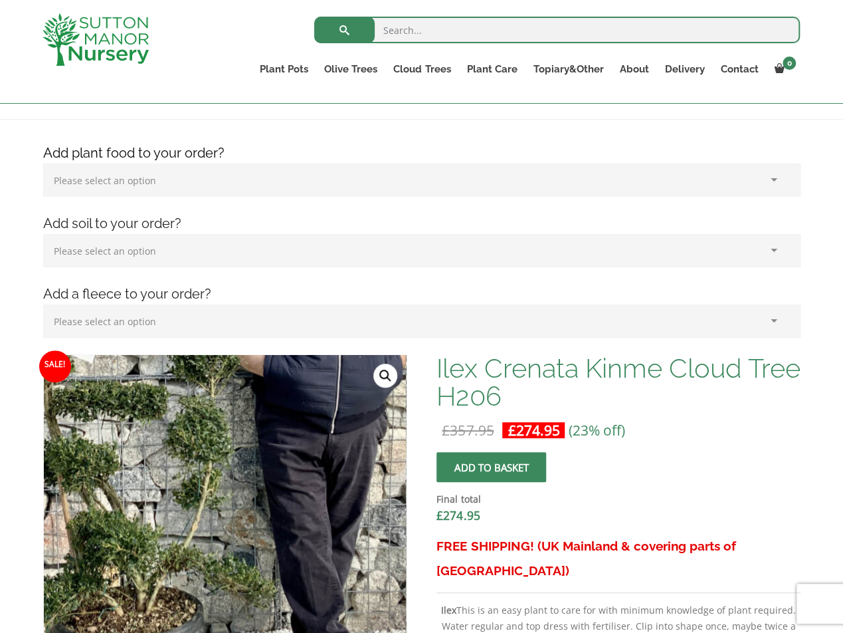
scroll to position [399, 0]
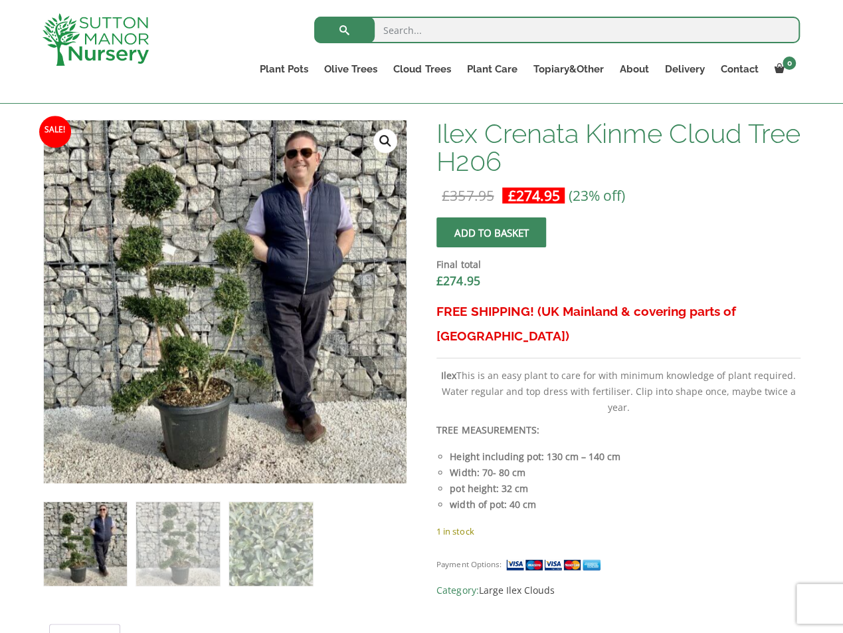
click at [389, 137] on link "🔍" at bounding box center [385, 141] width 24 height 24
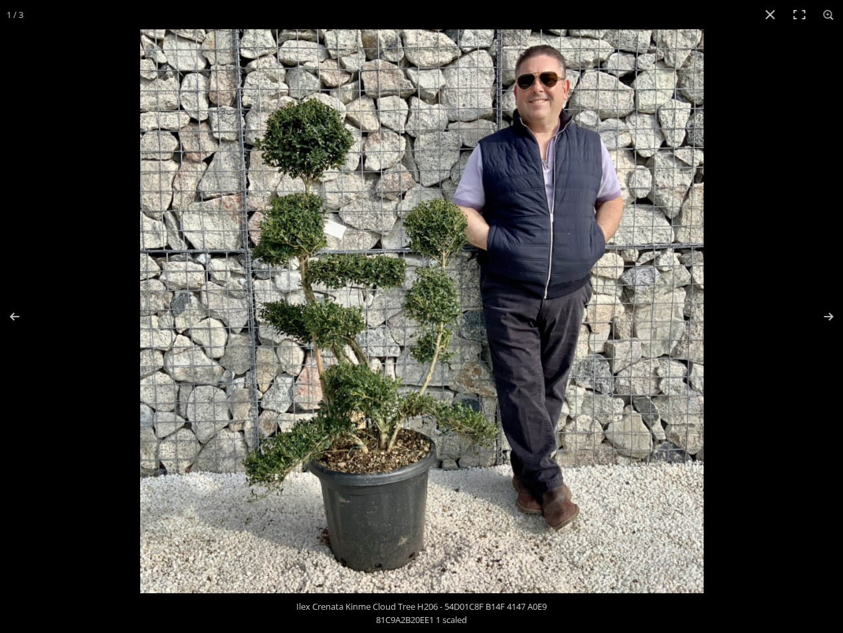
click at [328, 427] on img at bounding box center [421, 310] width 563 height 563
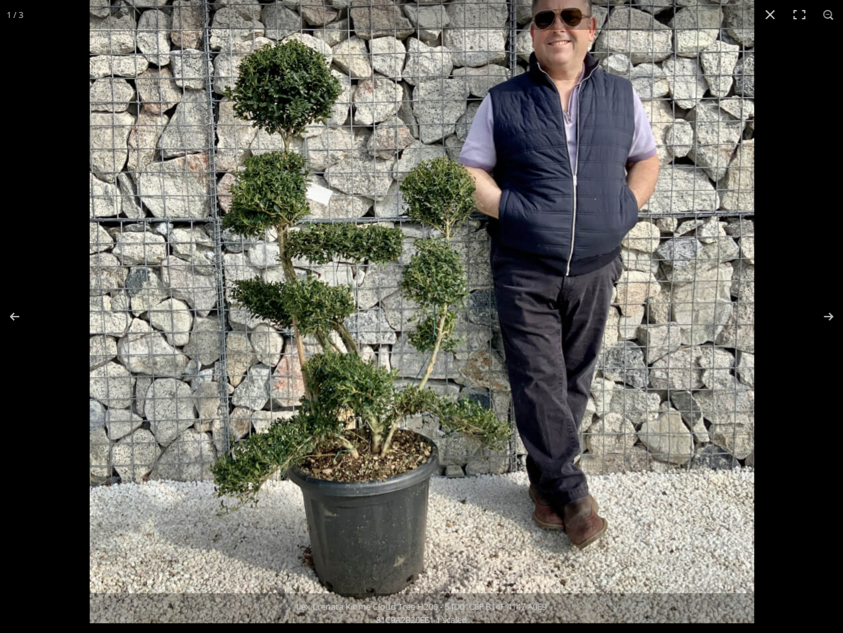
click at [328, 427] on img at bounding box center [422, 290] width 664 height 664
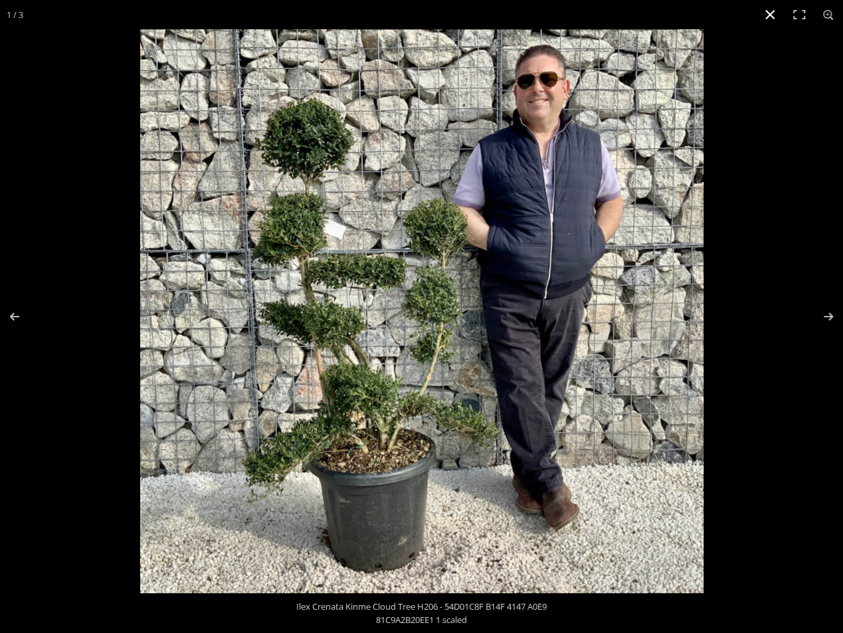
click at [772, 13] on button "Close (Esc)" at bounding box center [770, 14] width 29 height 29
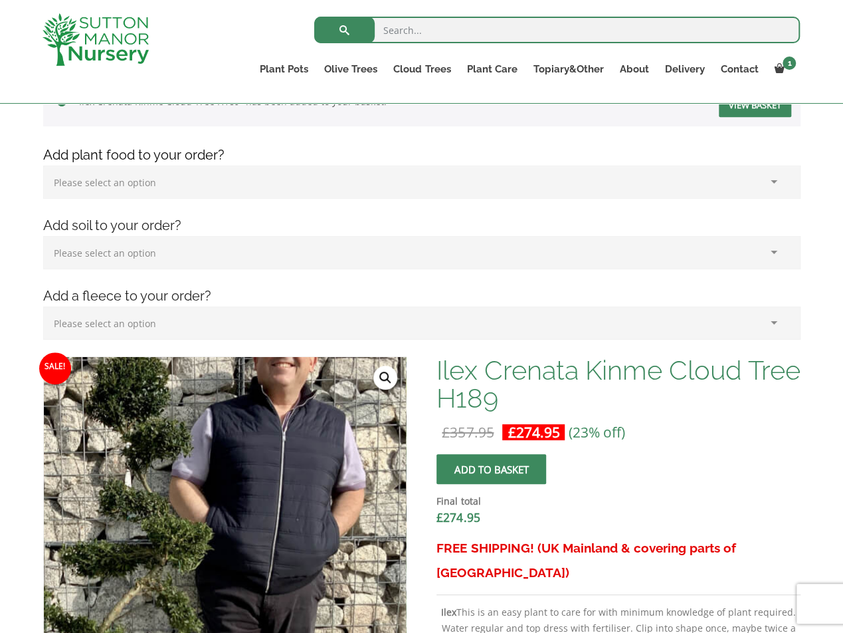
scroll to position [399, 0]
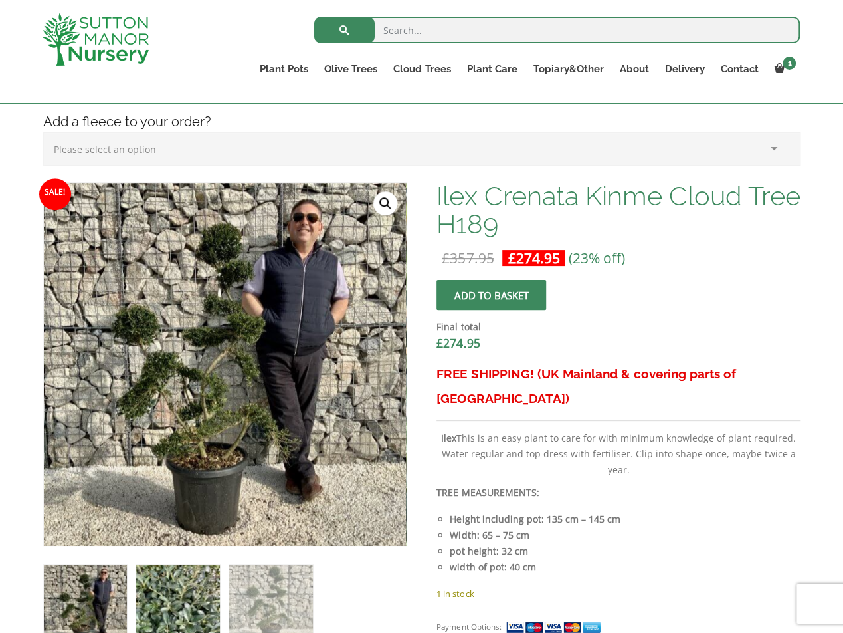
click at [167, 605] on img at bounding box center [177, 605] width 83 height 83
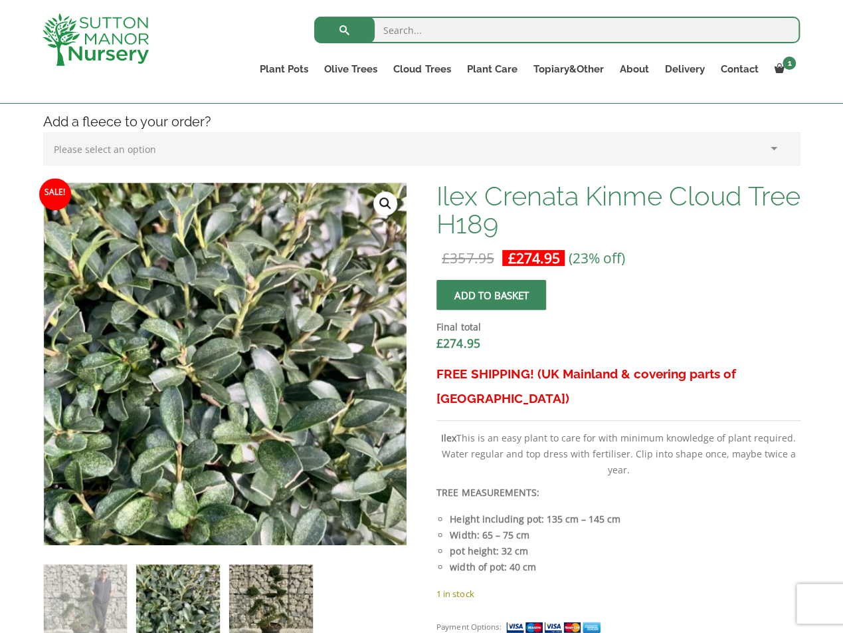
click at [258, 603] on img at bounding box center [270, 605] width 83 height 83
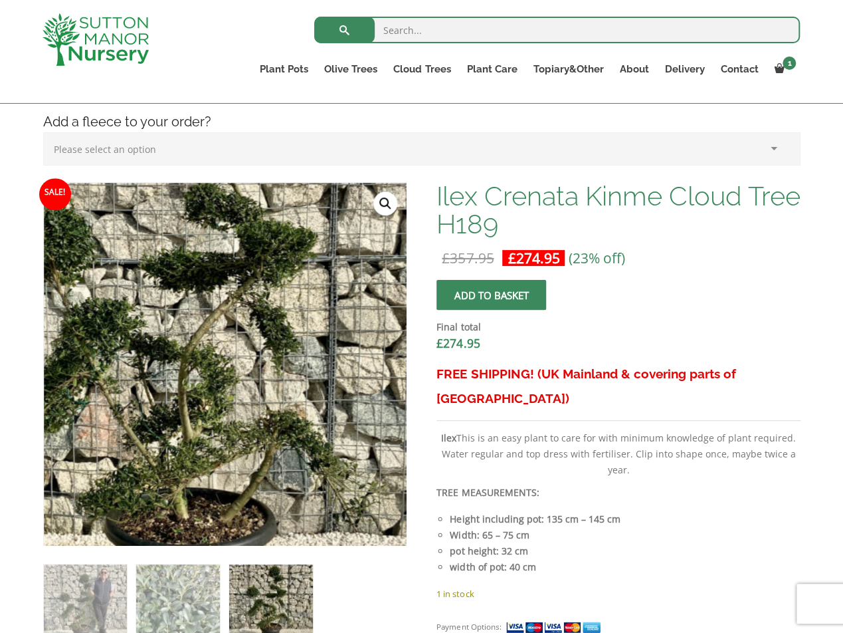
click at [264, 370] on img at bounding box center [192, 358] width 664 height 664
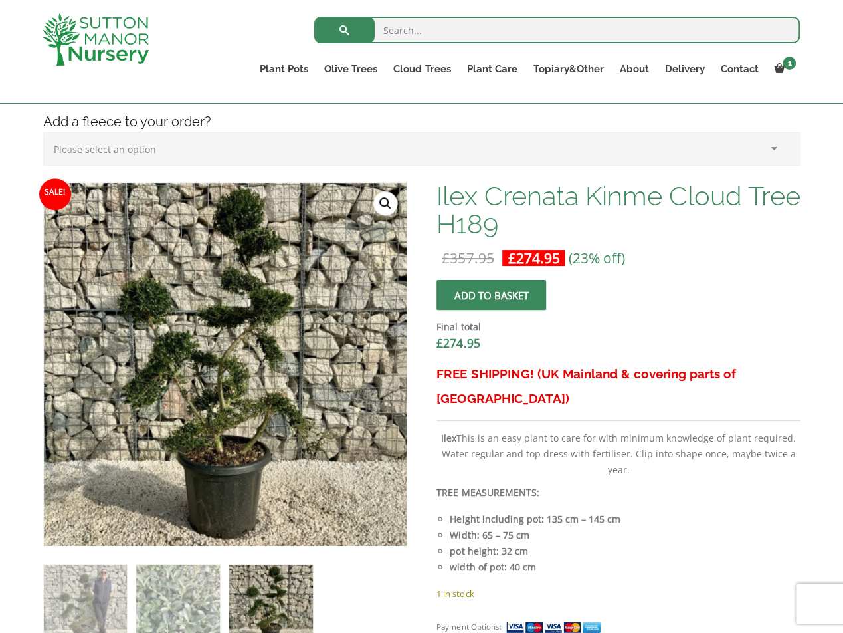
click at [389, 203] on link "🔍" at bounding box center [385, 203] width 24 height 24
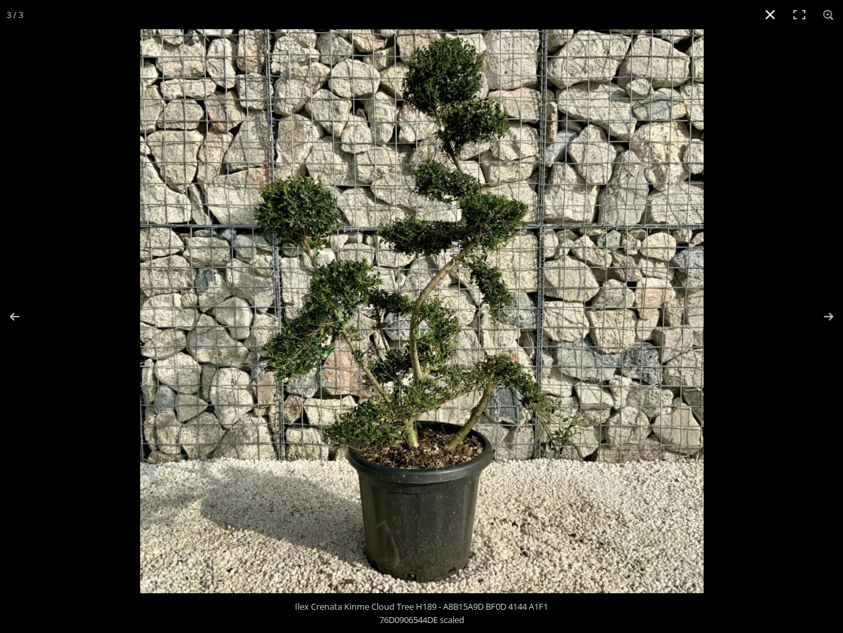
click at [765, 16] on button "Close (Esc)" at bounding box center [770, 14] width 29 height 29
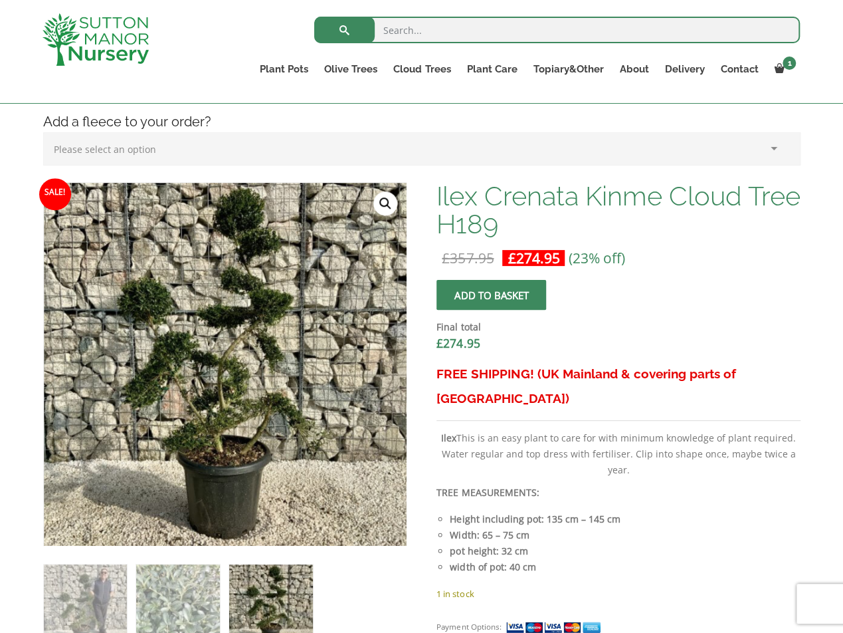
click at [270, 162] on select "Please select an option (x1) Horticultural Fleece (£24.95)" at bounding box center [422, 148] width 758 height 33
click at [254, 142] on select "Please select an option (x1) Horticultural Fleece (£24.95)" at bounding box center [422, 148] width 758 height 33
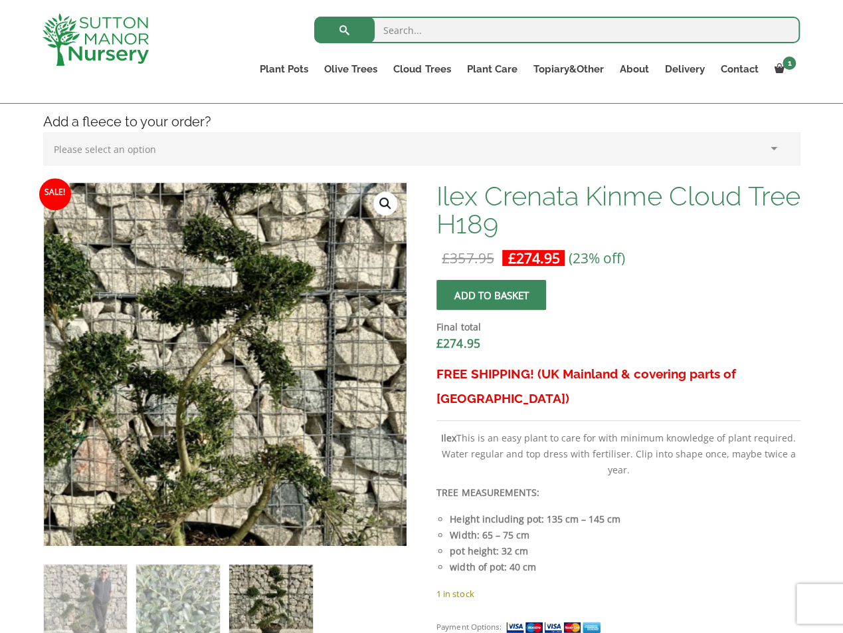
click at [266, 330] on img at bounding box center [190, 392] width 664 height 664
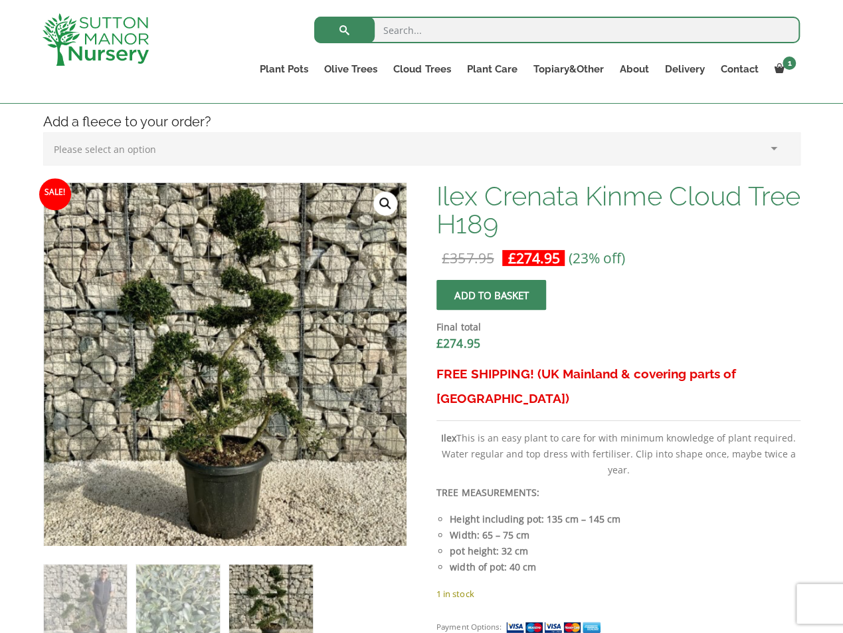
click at [382, 205] on link "🔍" at bounding box center [385, 203] width 24 height 24
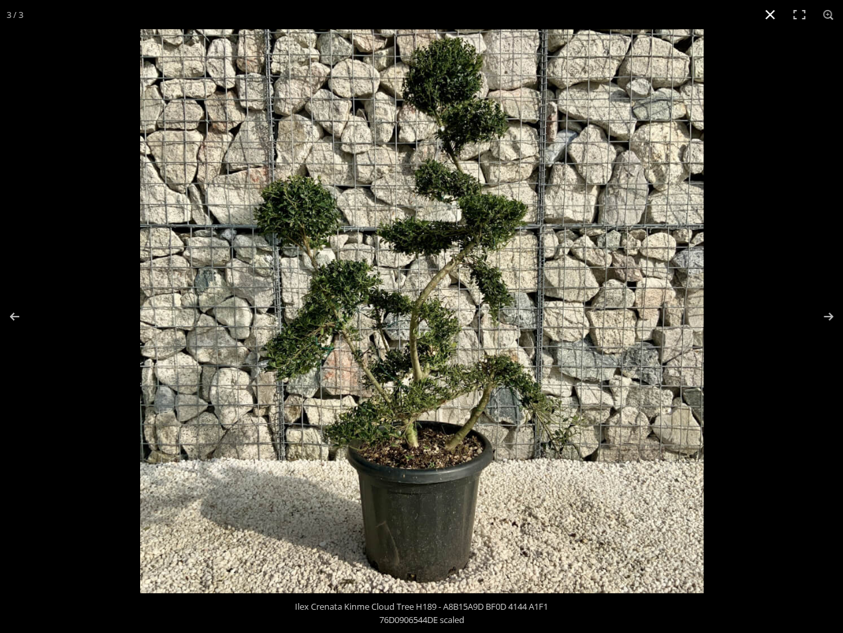
click at [769, 14] on button "Close (Esc)" at bounding box center [770, 14] width 29 height 29
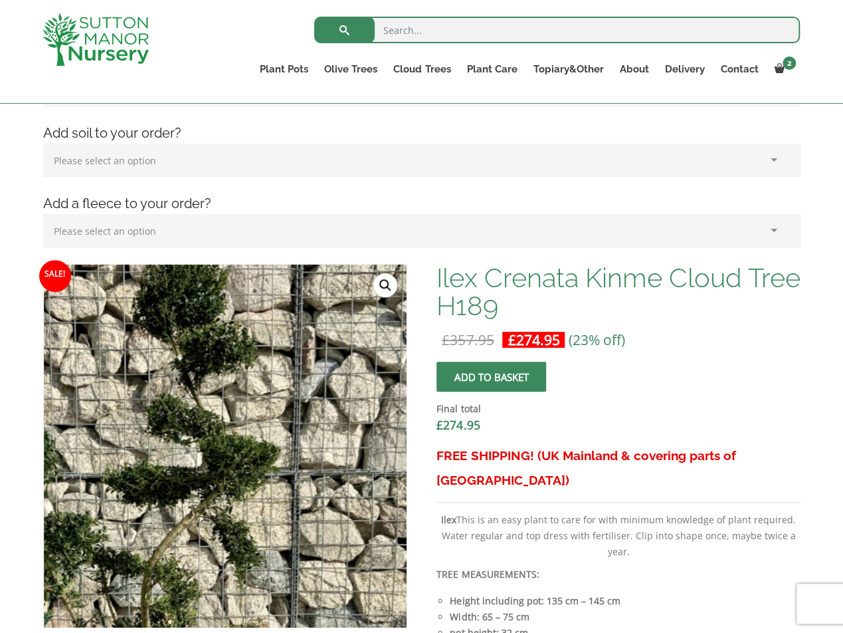
scroll to position [199, 0]
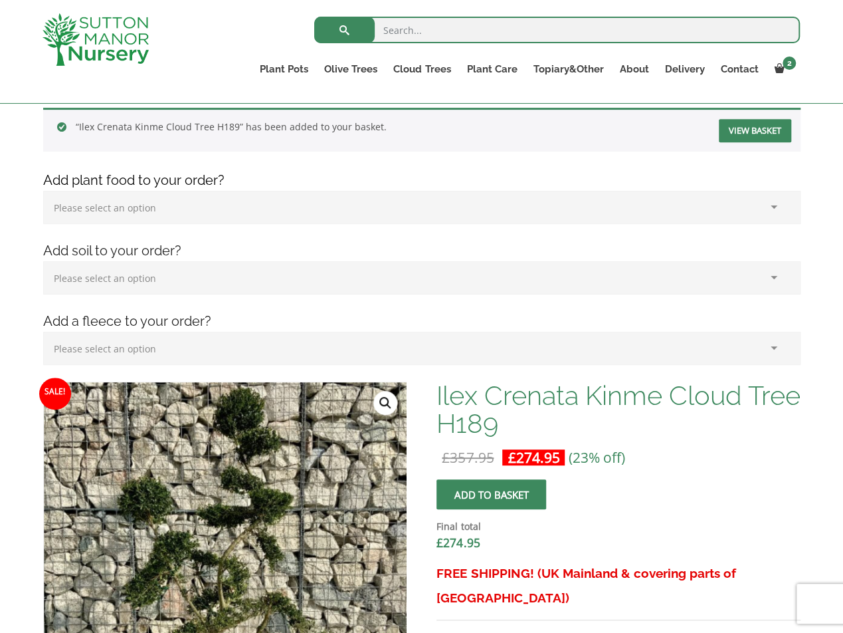
click at [197, 352] on select "Please select an option (x1) Horticultural Fleece (£24.95)" at bounding box center [422, 348] width 758 height 33
select select "(x1) Horticultural Fleece_0"
click at [43, 332] on select "Please select an option (x1) Horticultural Fleece (£24.95)" at bounding box center [422, 348] width 758 height 33
click at [132, 205] on select "Please select an option (x1) 1k Bag (£15.00) (x2) 1k Bag (£30.00) (x3) 1k Bag (…" at bounding box center [422, 207] width 758 height 33
select select "(x1) 1k Bag_0"
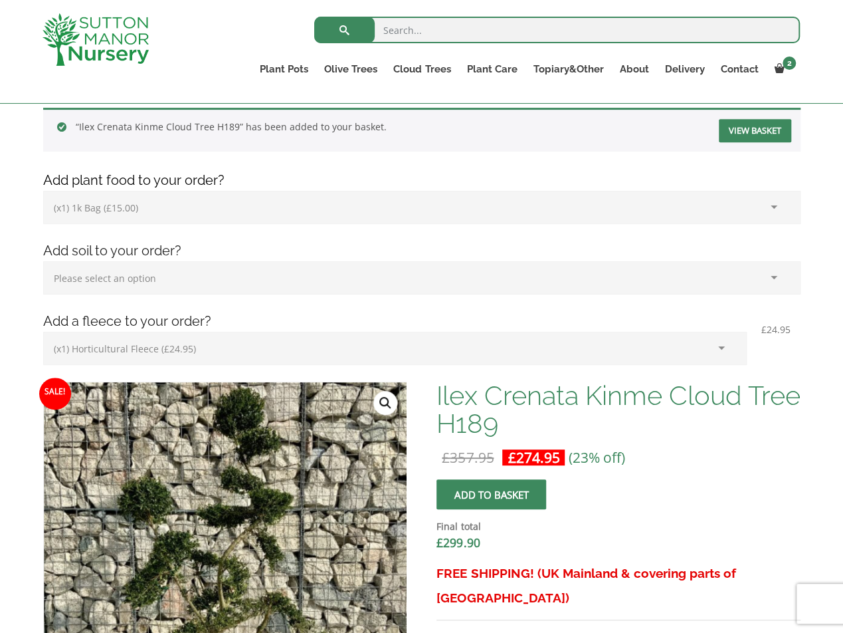
click at [43, 191] on select "Please select an option (x1) 1k Bag (£15.00) (x2) 1k Bag (£30.00) (x3) 1k Bag (…" at bounding box center [422, 207] width 758 height 33
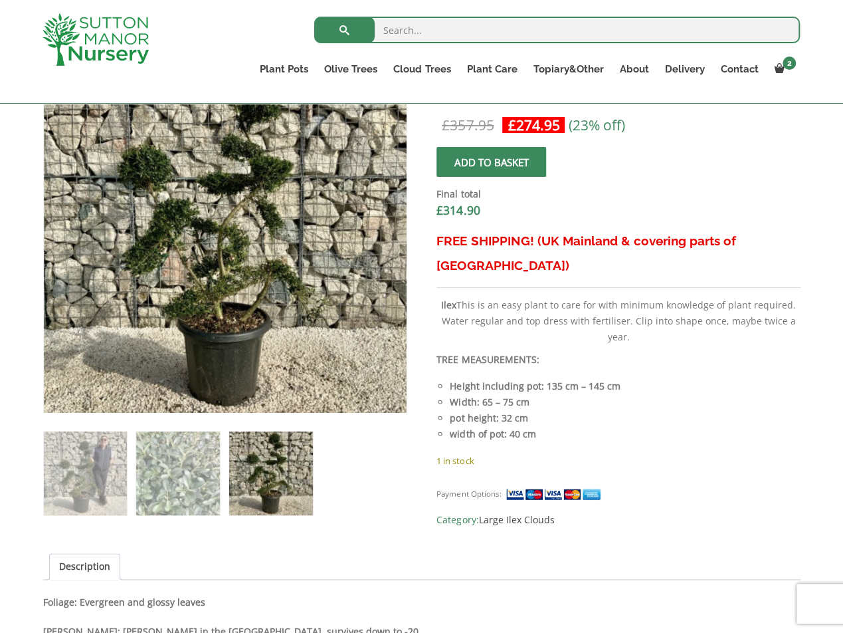
click at [492, 161] on span "submit" at bounding box center [492, 161] width 0 height 0
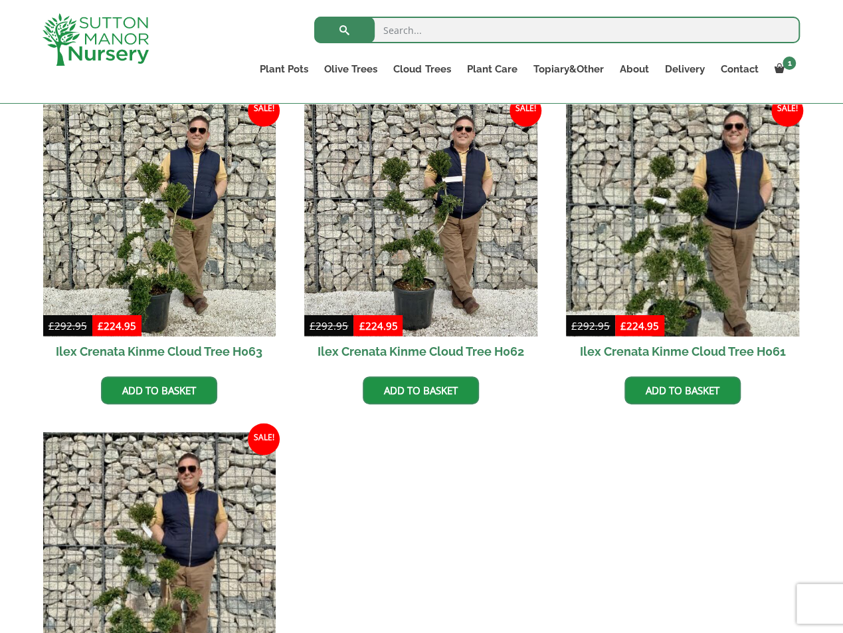
scroll to position [1196, 0]
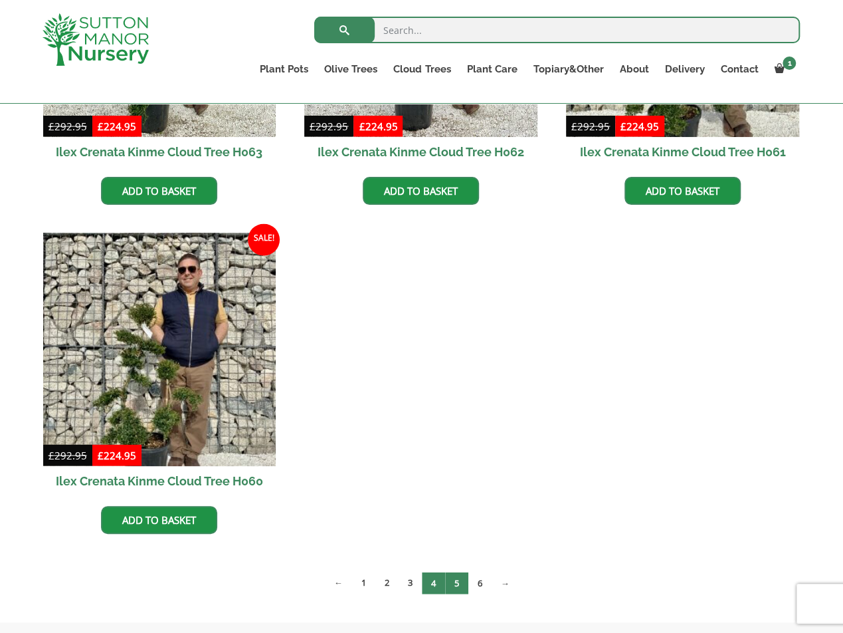
click at [460, 575] on link "5" at bounding box center [456, 582] width 23 height 22
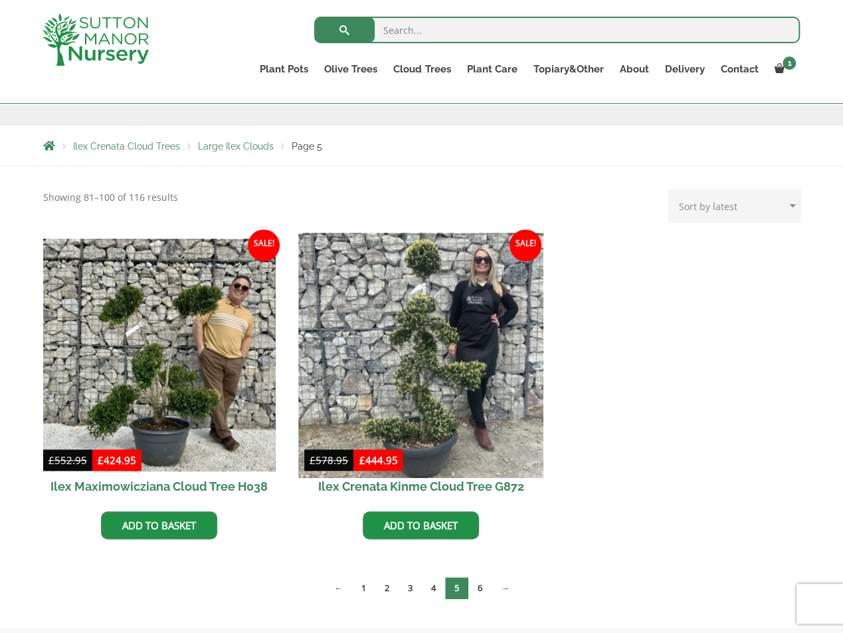
scroll to position [266, 0]
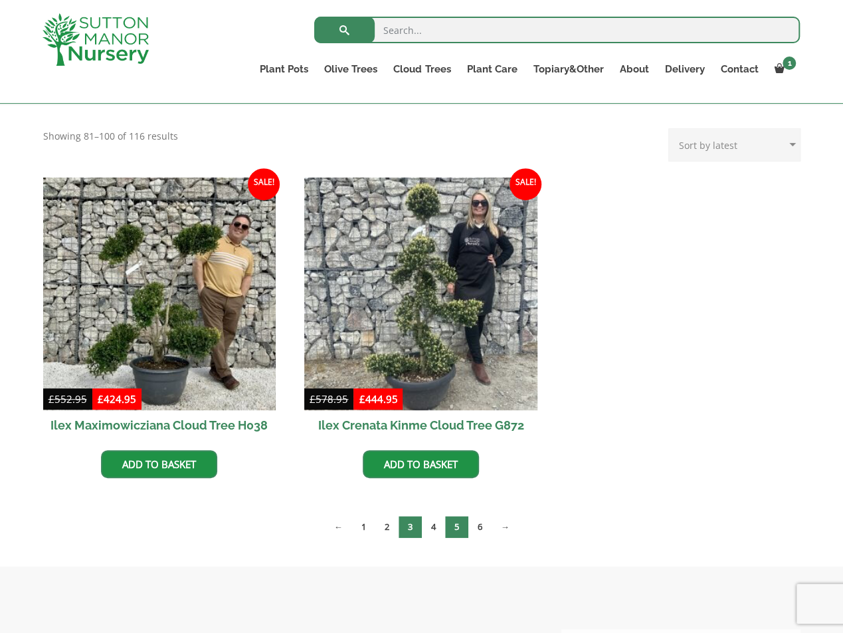
click at [411, 528] on link "3" at bounding box center [410, 527] width 23 height 22
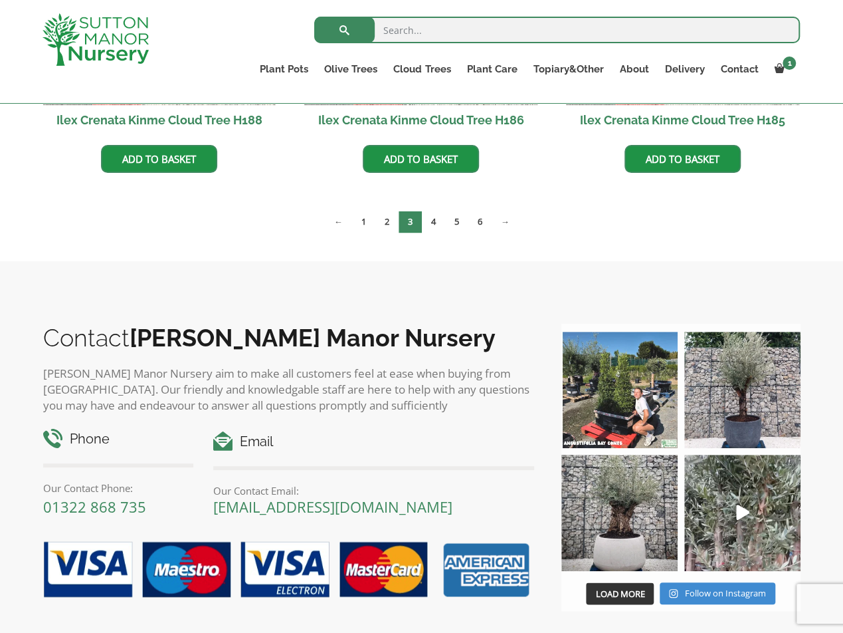
scroll to position [892, 0]
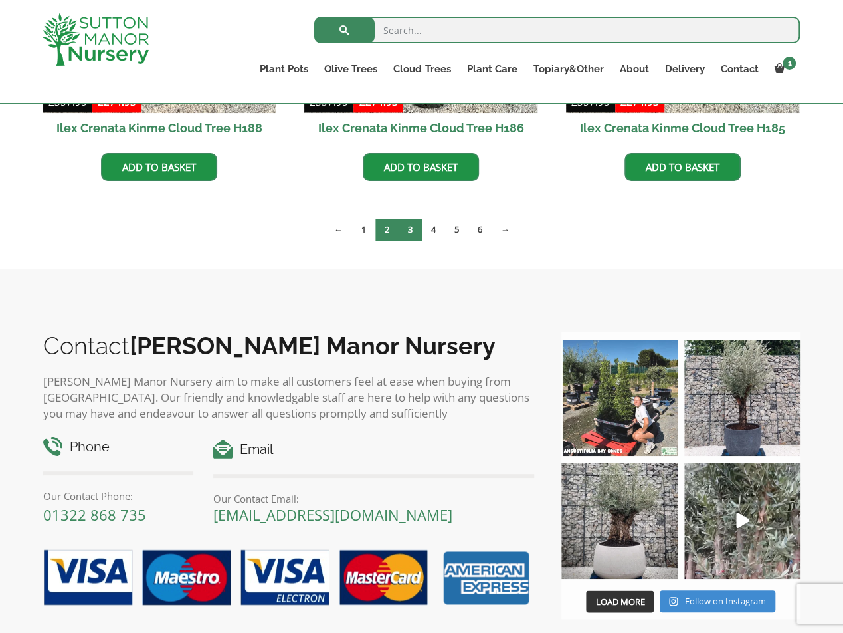
click at [384, 226] on link "2" at bounding box center [386, 230] width 23 height 22
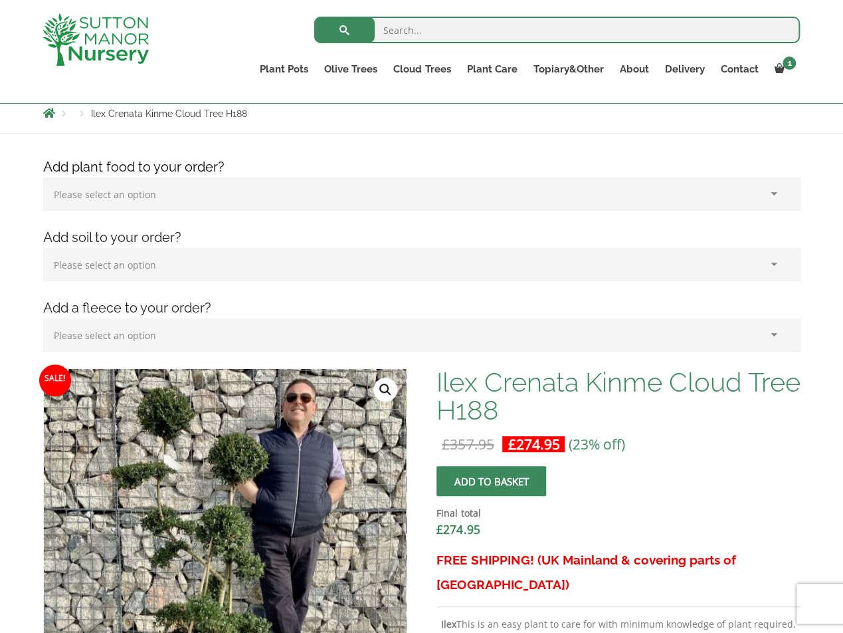
scroll to position [332, 0]
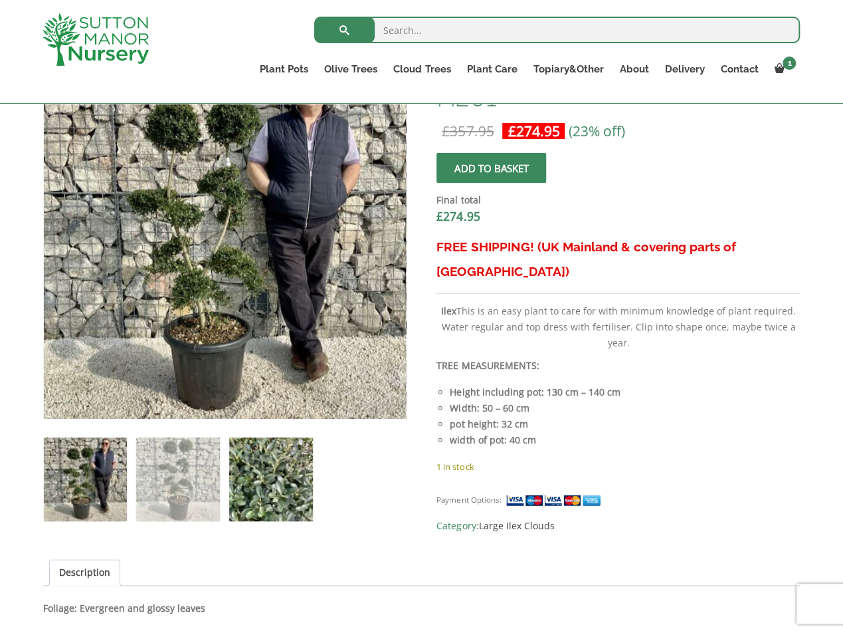
scroll to position [465, 0]
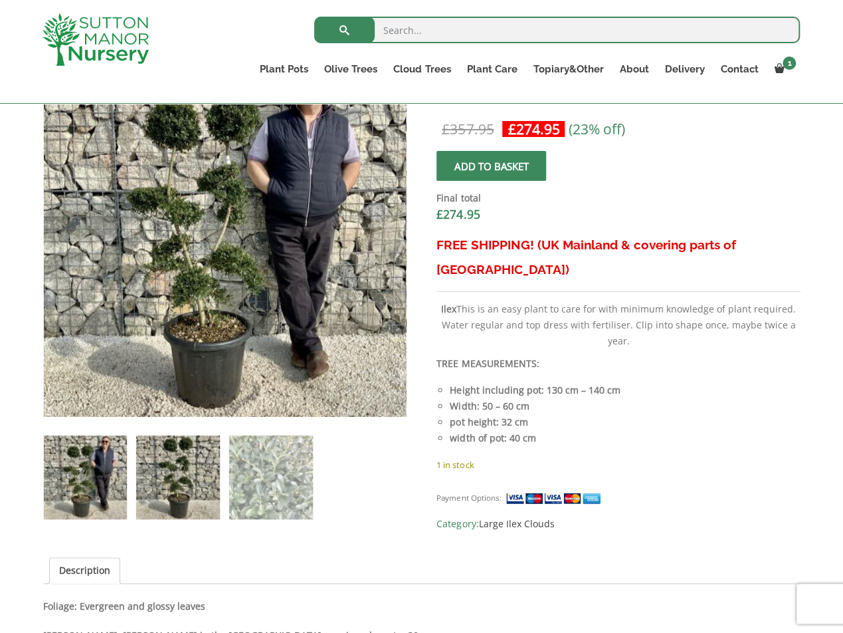
click at [177, 495] on img at bounding box center [177, 476] width 83 height 83
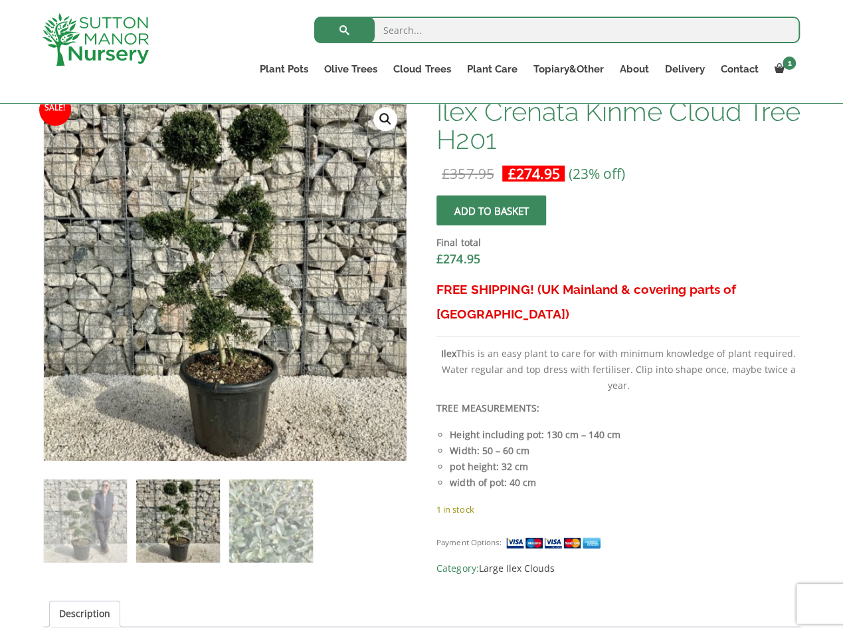
scroll to position [399, 0]
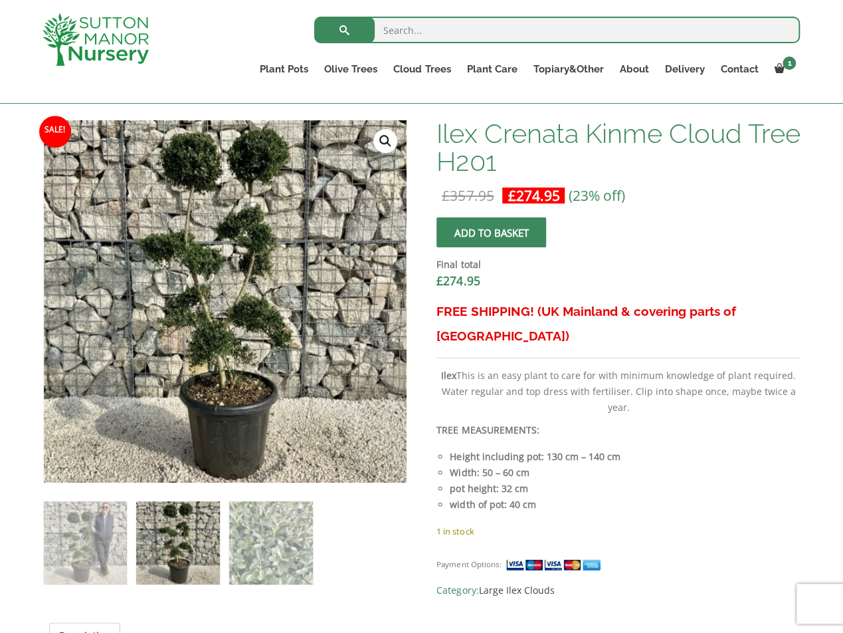
click at [381, 141] on link "🔍" at bounding box center [385, 141] width 24 height 24
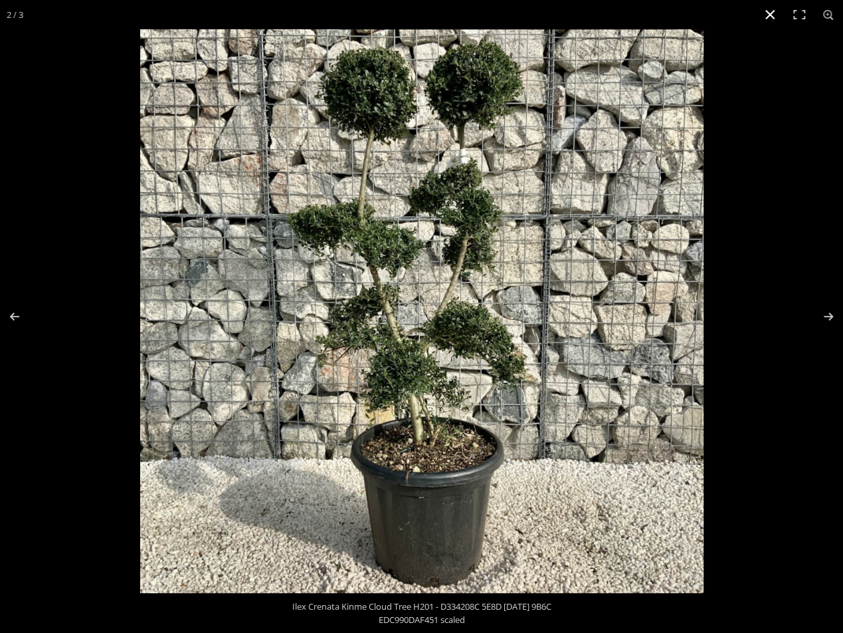
click at [773, 11] on button "Close (Esc)" at bounding box center [770, 14] width 29 height 29
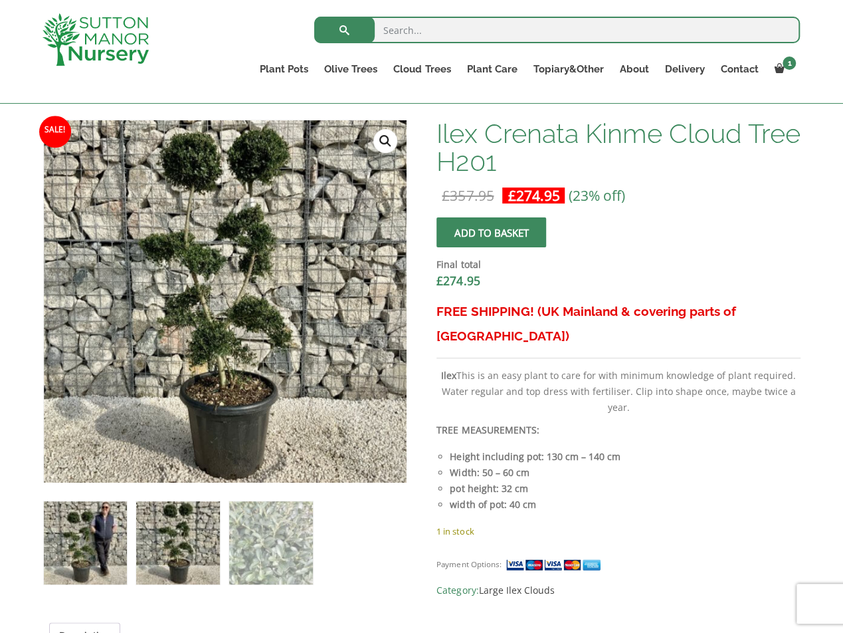
click at [98, 567] on img at bounding box center [85, 542] width 83 height 83
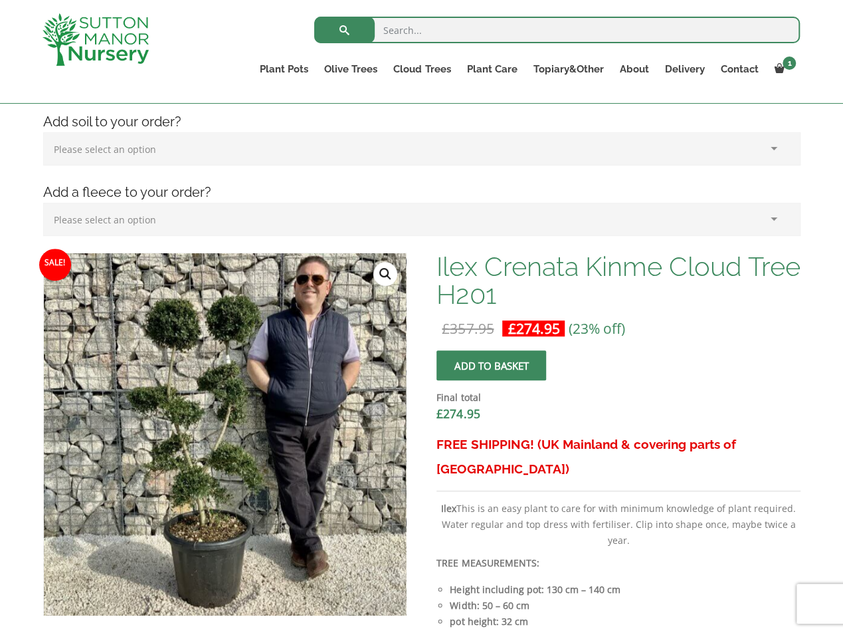
scroll to position [332, 0]
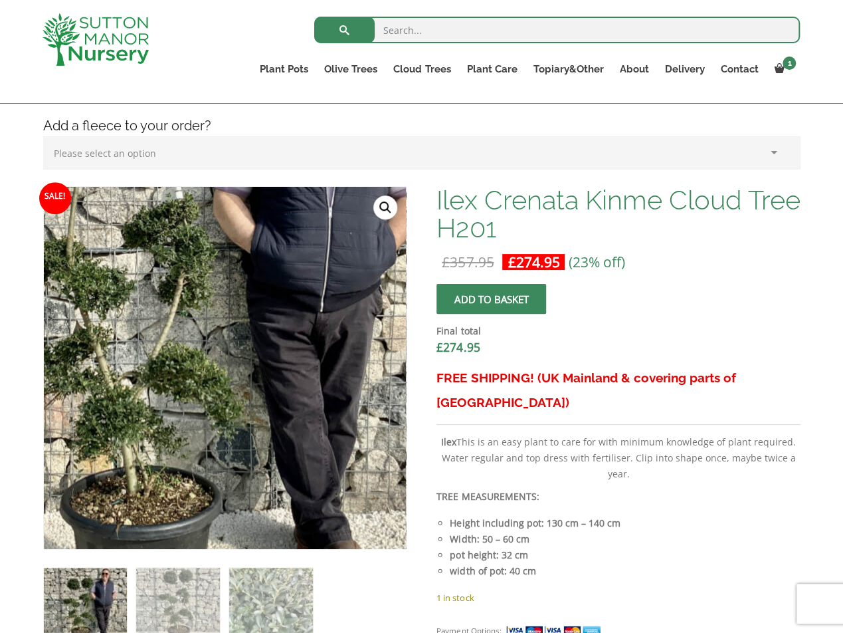
click at [287, 415] on img at bounding box center [173, 329] width 664 height 664
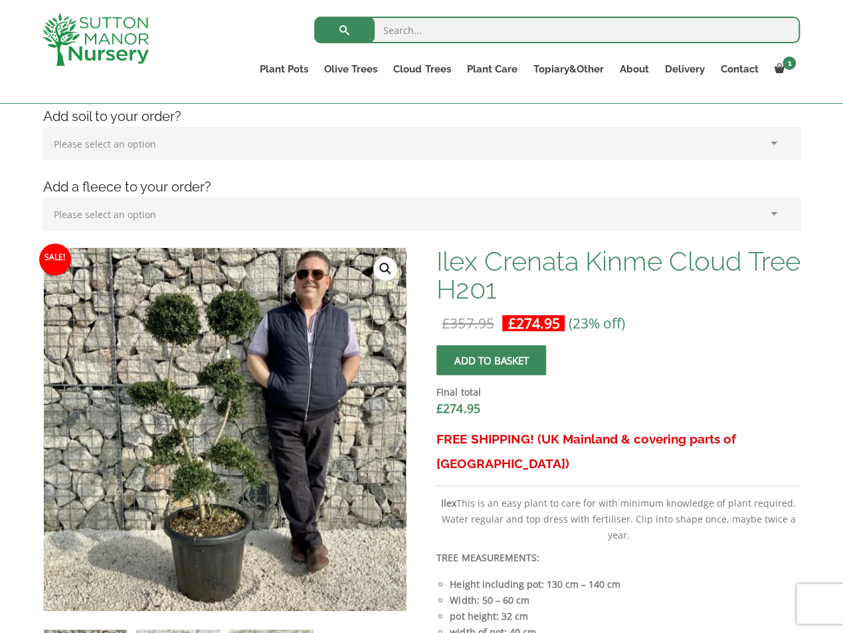
scroll to position [266, 0]
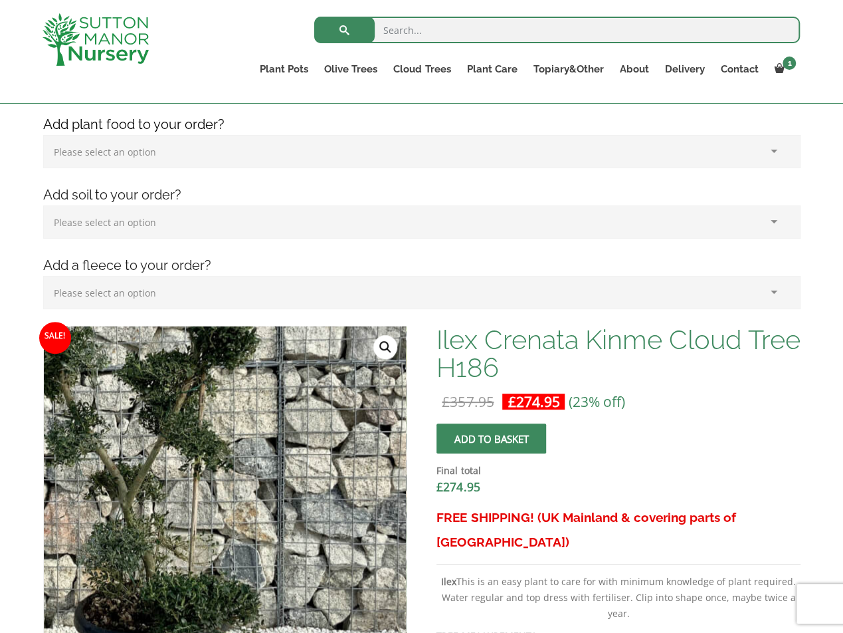
scroll to position [332, 0]
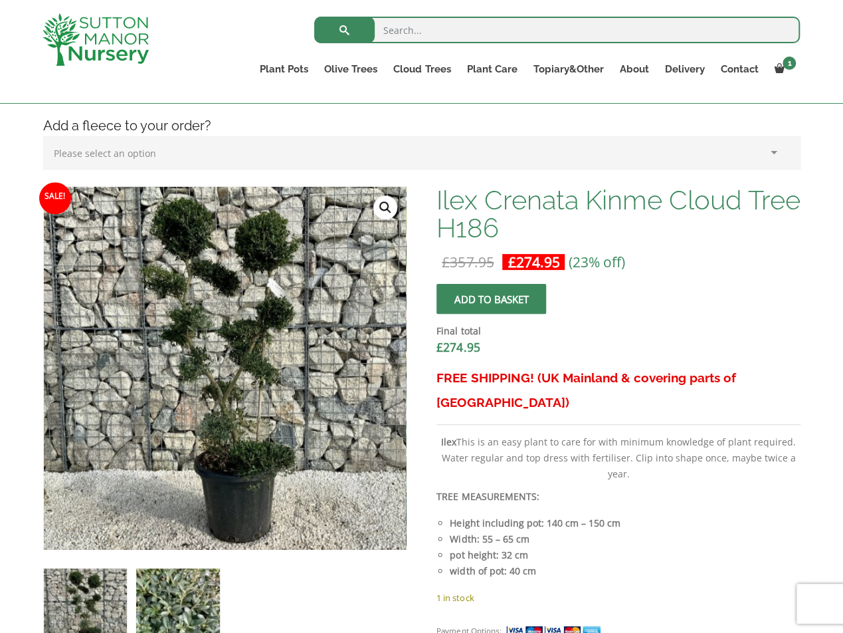
click at [182, 587] on img at bounding box center [177, 609] width 83 height 83
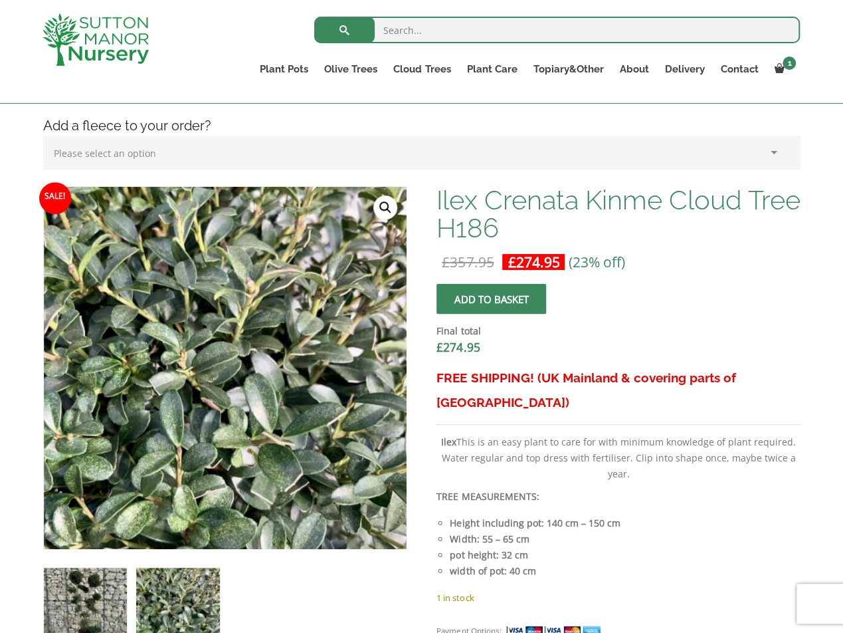
click at [89, 612] on img at bounding box center [85, 608] width 83 height 83
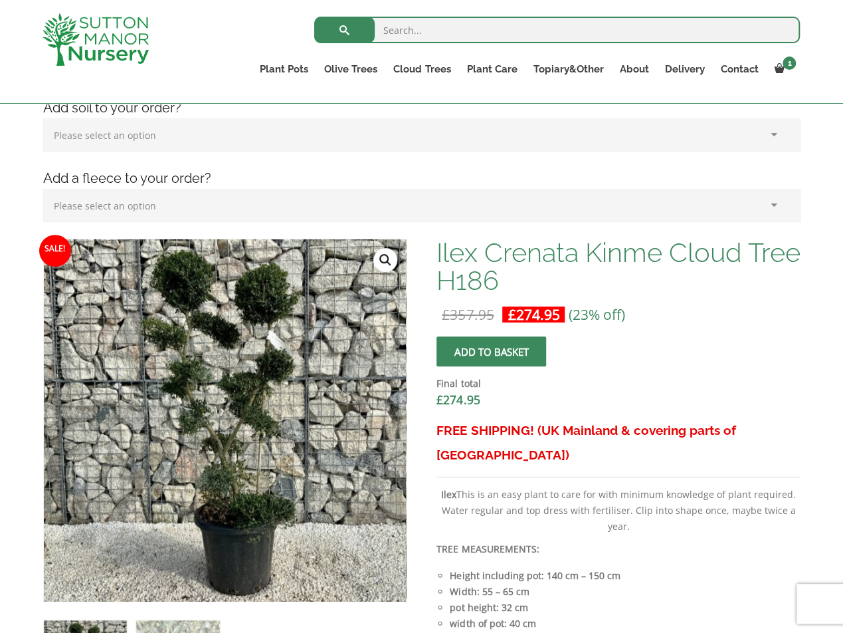
scroll to position [266, 0]
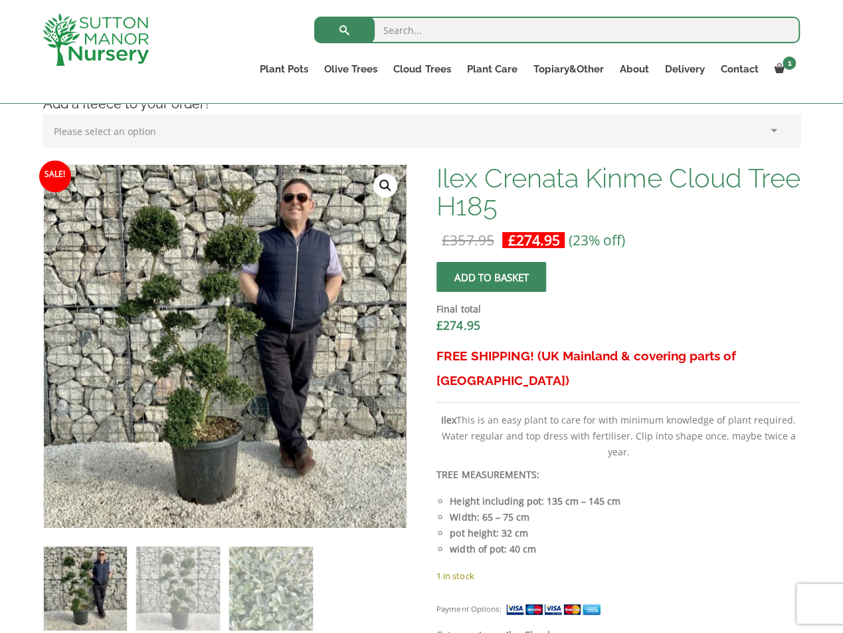
scroll to position [332, 0]
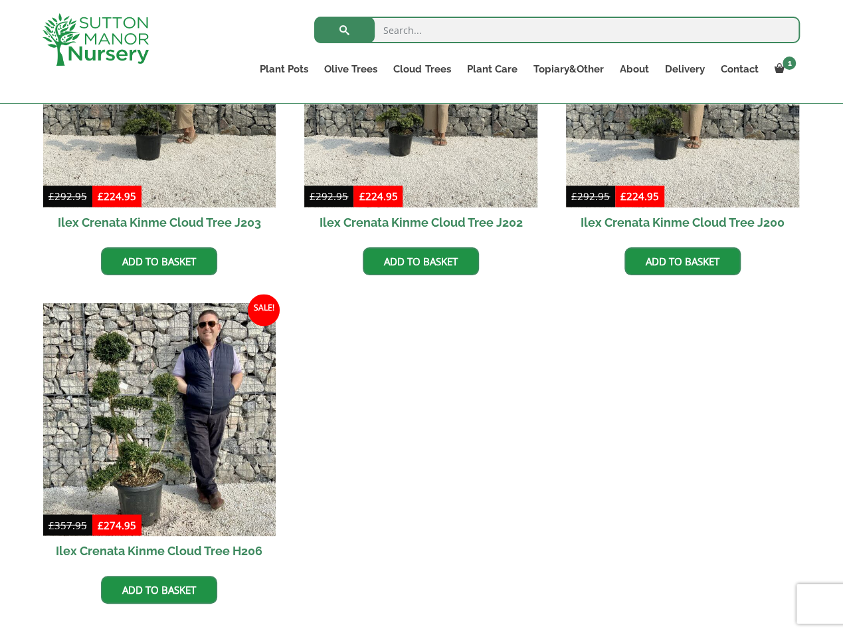
scroll to position [930, 0]
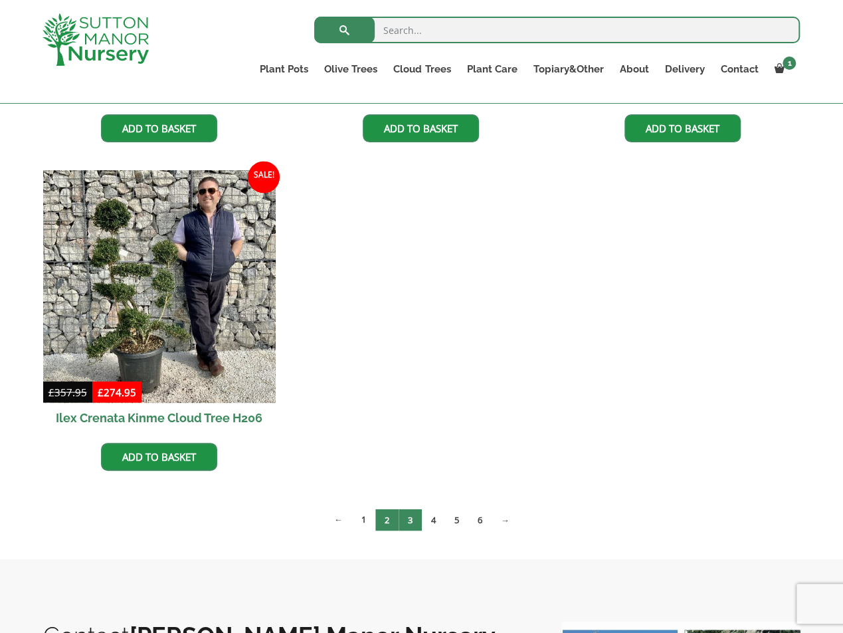
click at [410, 518] on link "3" at bounding box center [410, 519] width 23 height 22
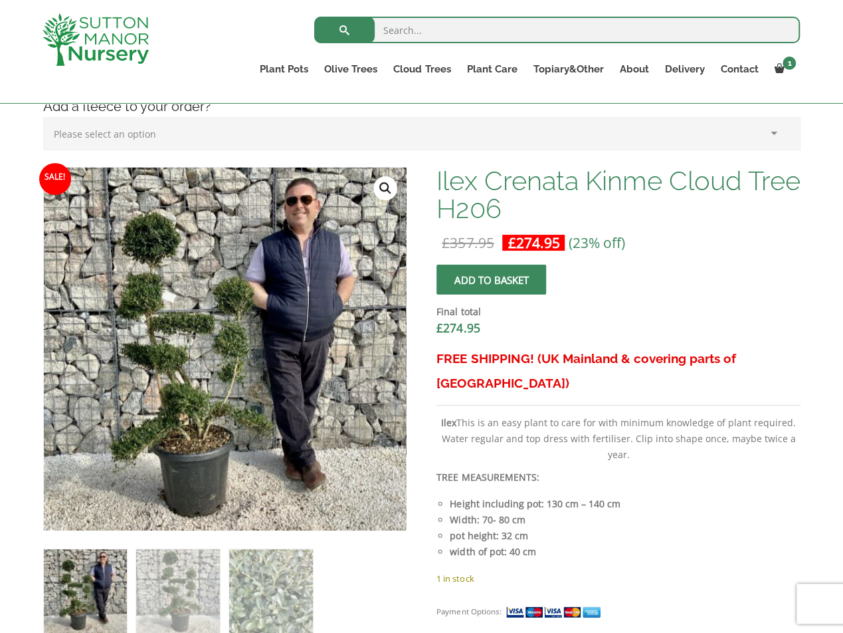
scroll to position [375, 0]
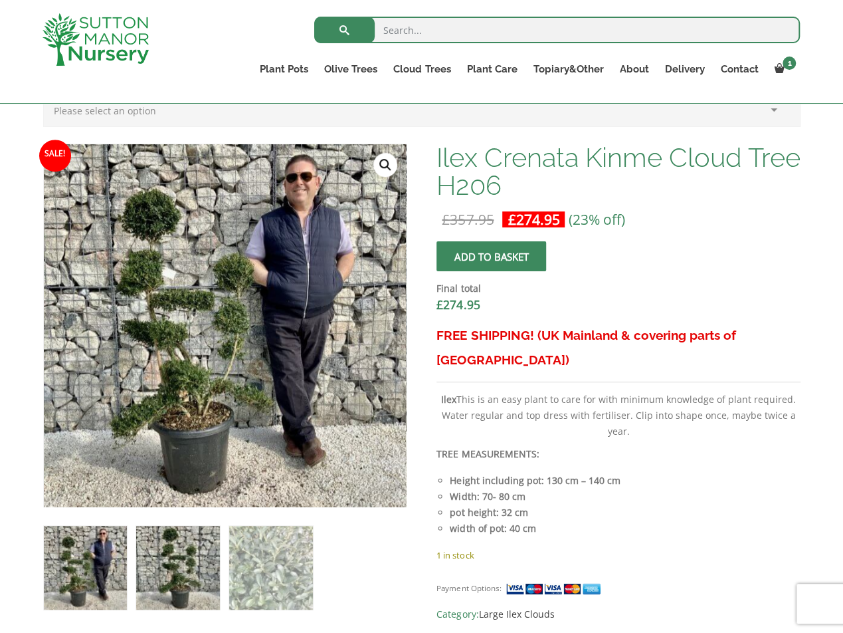
click at [199, 577] on img at bounding box center [177, 567] width 83 height 83
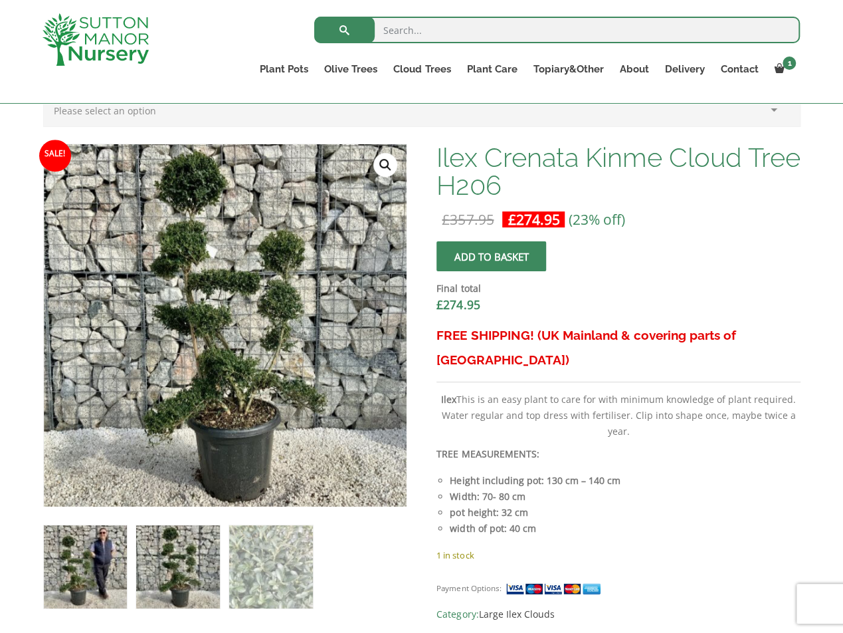
click at [97, 557] on img at bounding box center [85, 566] width 83 height 83
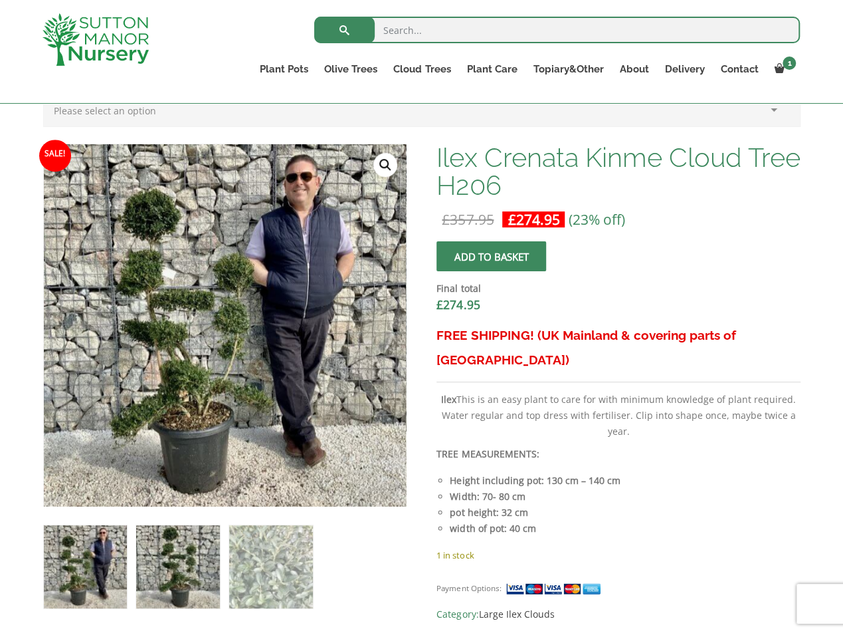
click at [162, 552] on img at bounding box center [177, 566] width 83 height 83
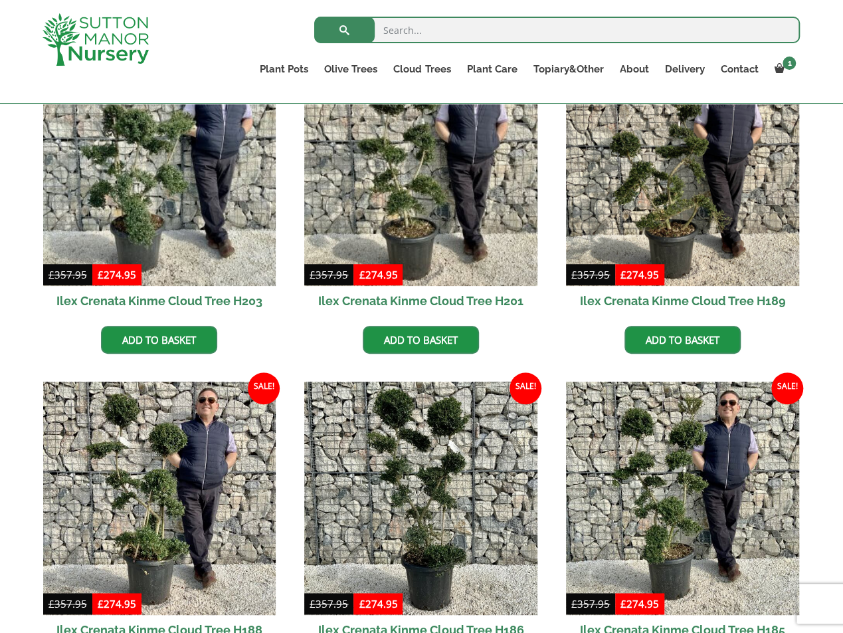
scroll to position [532, 0]
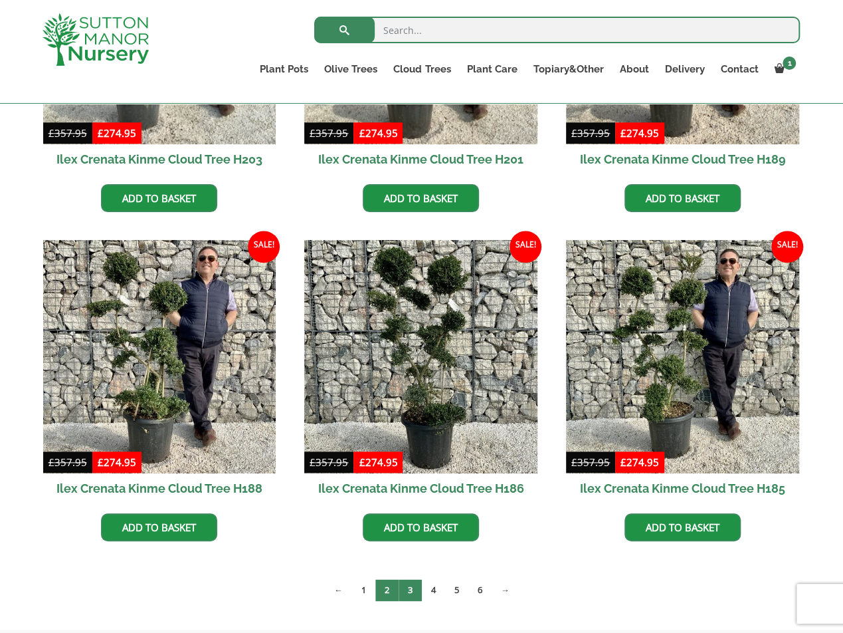
click at [384, 595] on link "2" at bounding box center [386, 590] width 23 height 22
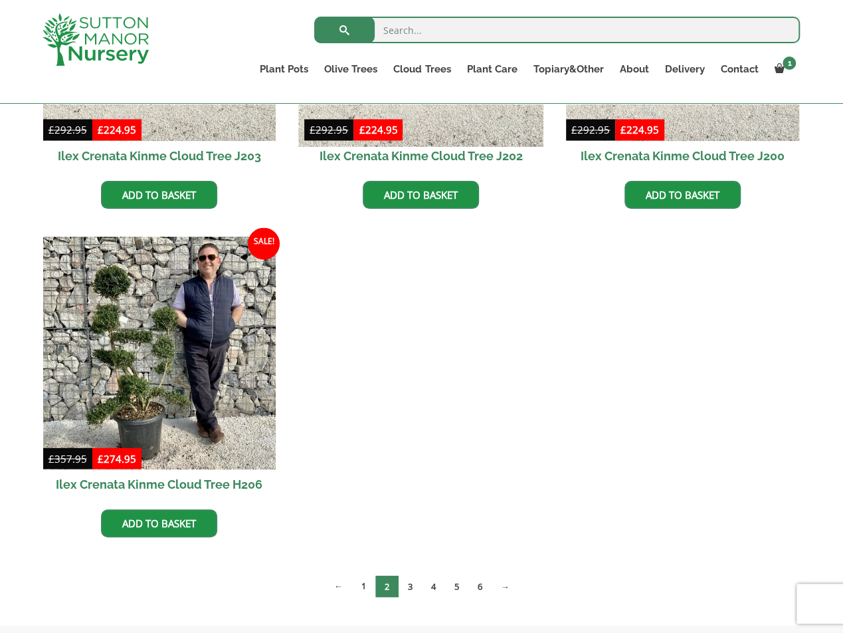
scroll to position [930, 0]
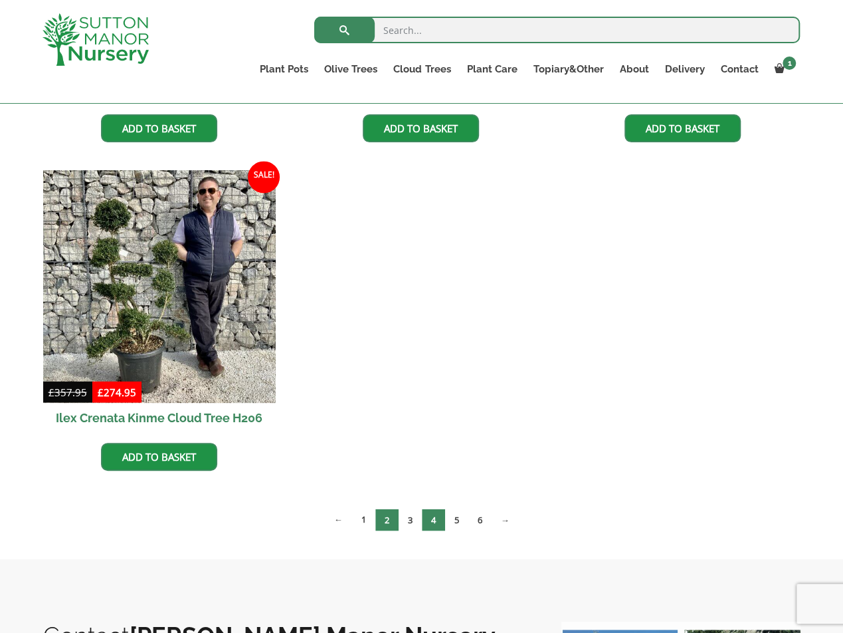
click at [430, 520] on link "4" at bounding box center [433, 519] width 23 height 22
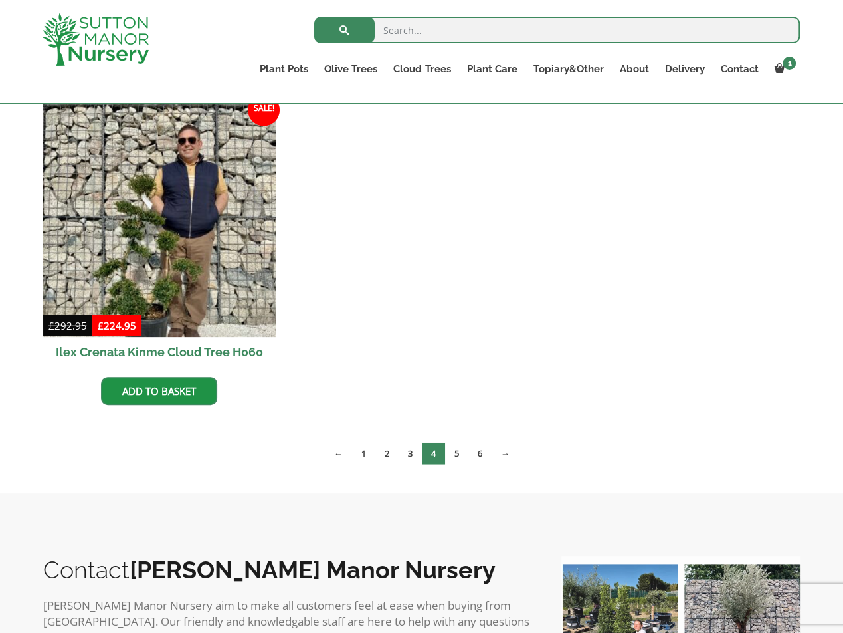
scroll to position [1329, 0]
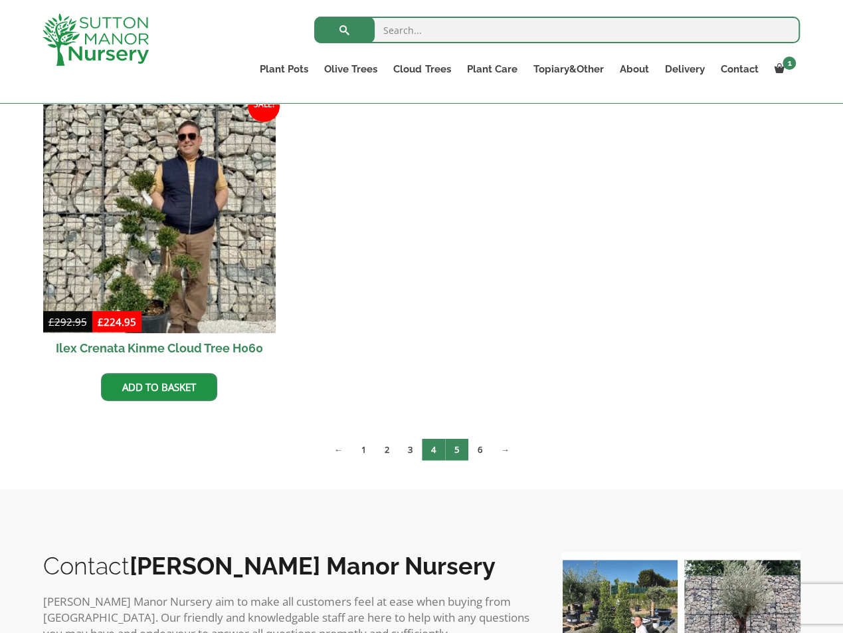
click at [453, 444] on link "5" at bounding box center [456, 450] width 23 height 22
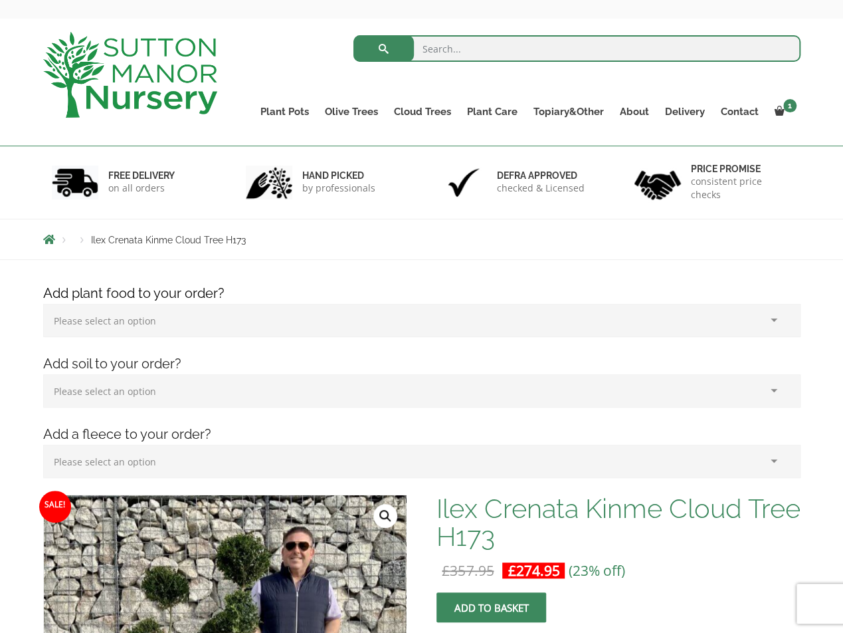
scroll to position [399, 0]
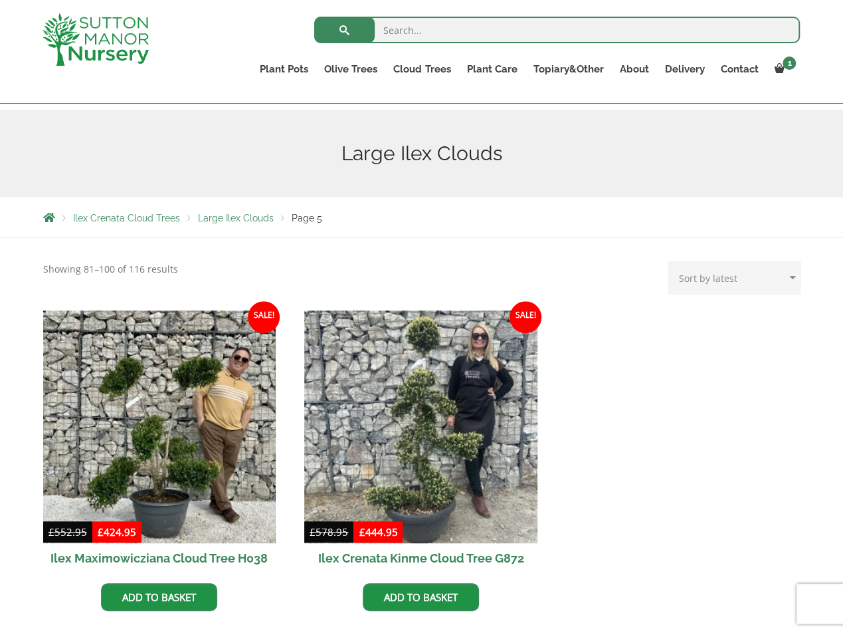
scroll to position [199, 0]
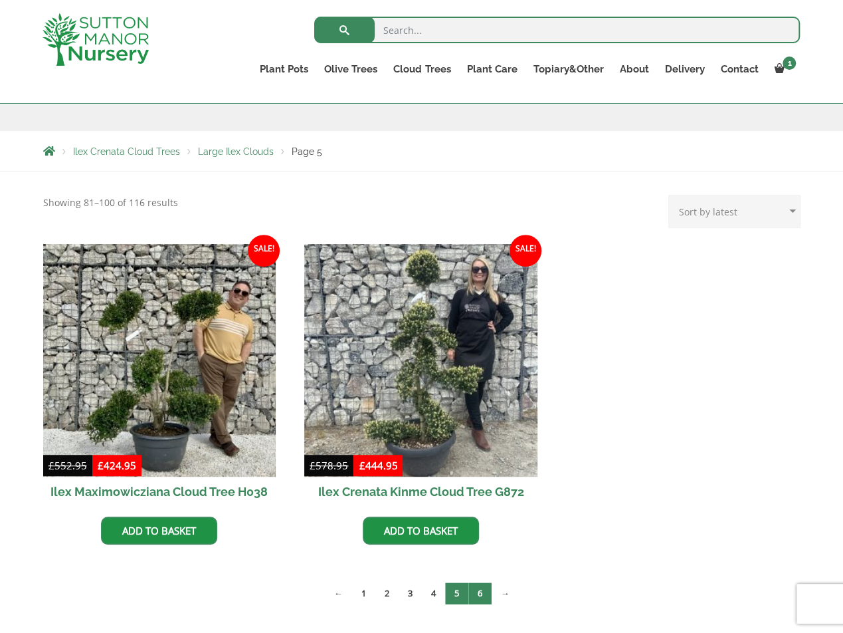
click at [482, 589] on link "6" at bounding box center [479, 593] width 23 height 22
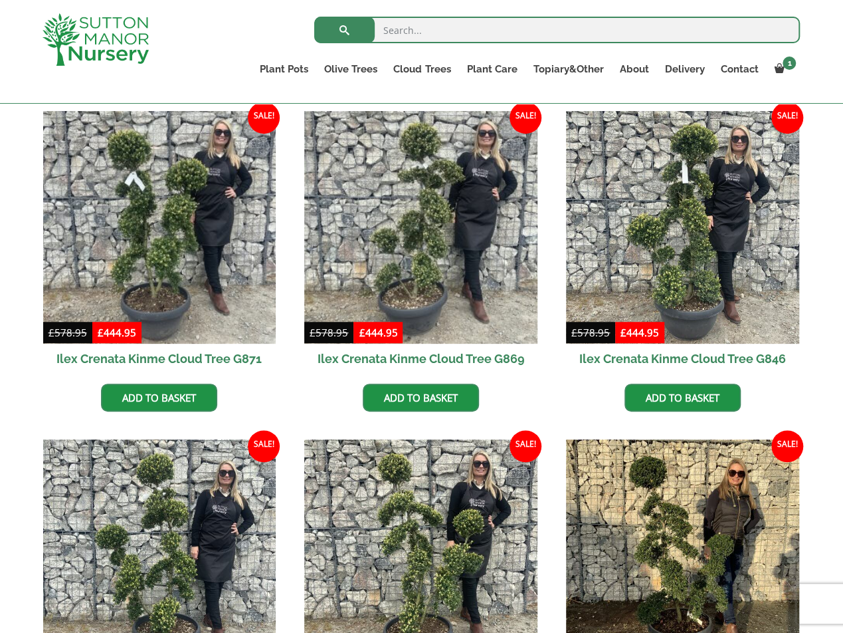
scroll to position [731, 0]
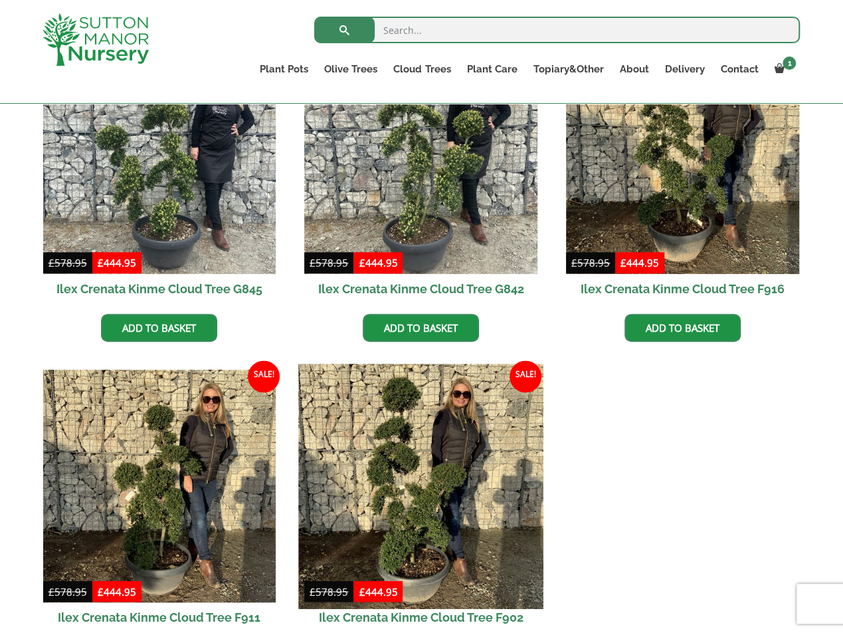
click at [413, 460] on img at bounding box center [421, 485] width 245 height 245
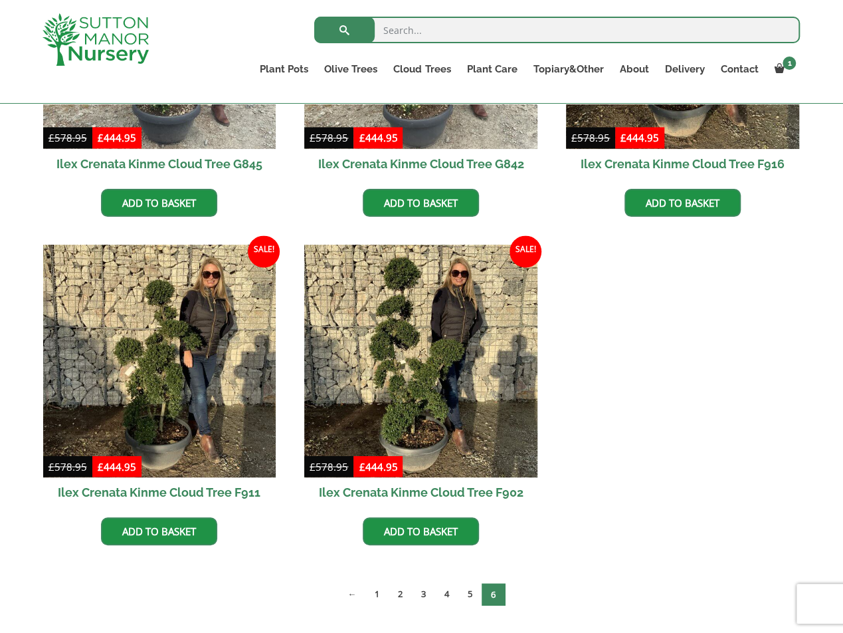
scroll to position [864, 0]
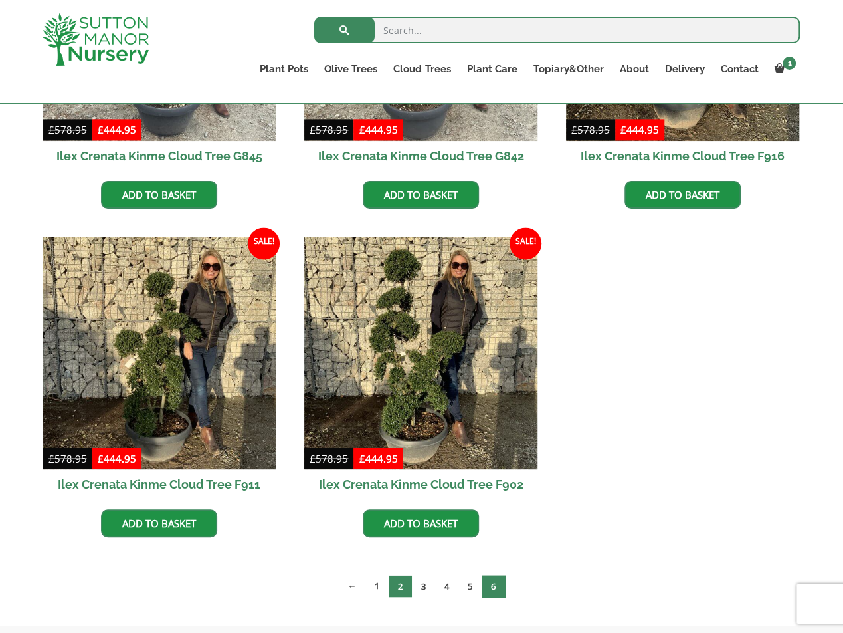
click at [401, 587] on link "2" at bounding box center [400, 586] width 23 height 22
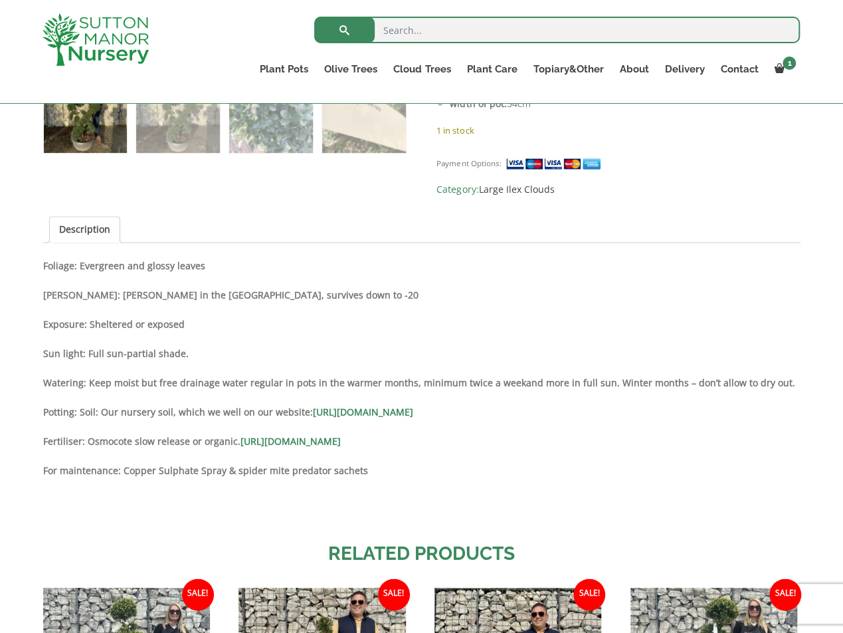
scroll to position [598, 0]
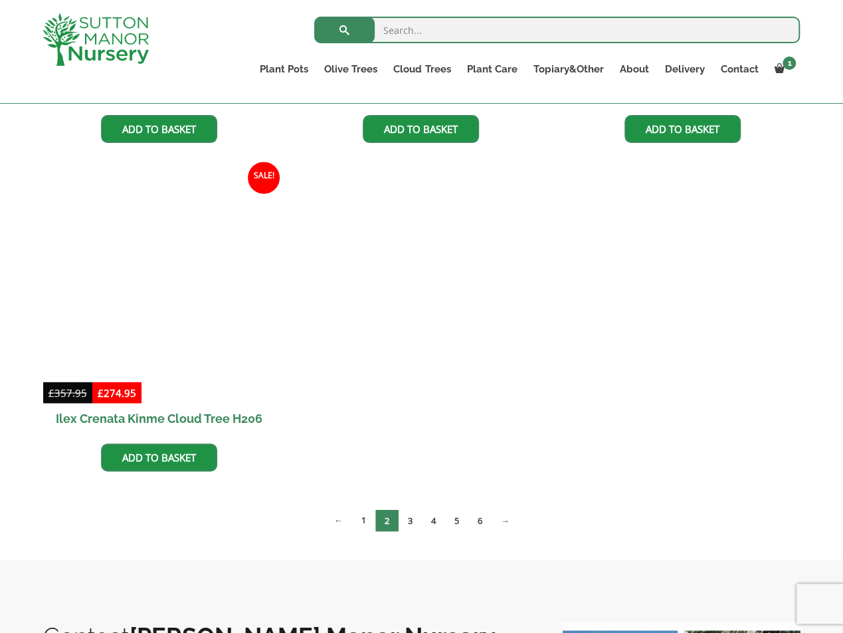
scroll to position [930, 0]
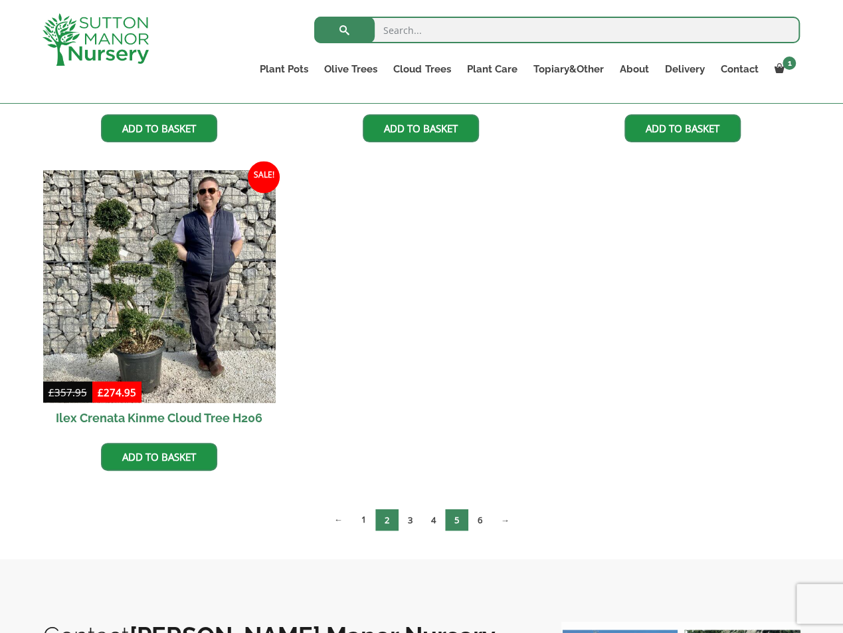
click at [466, 518] on link "5" at bounding box center [456, 519] width 23 height 22
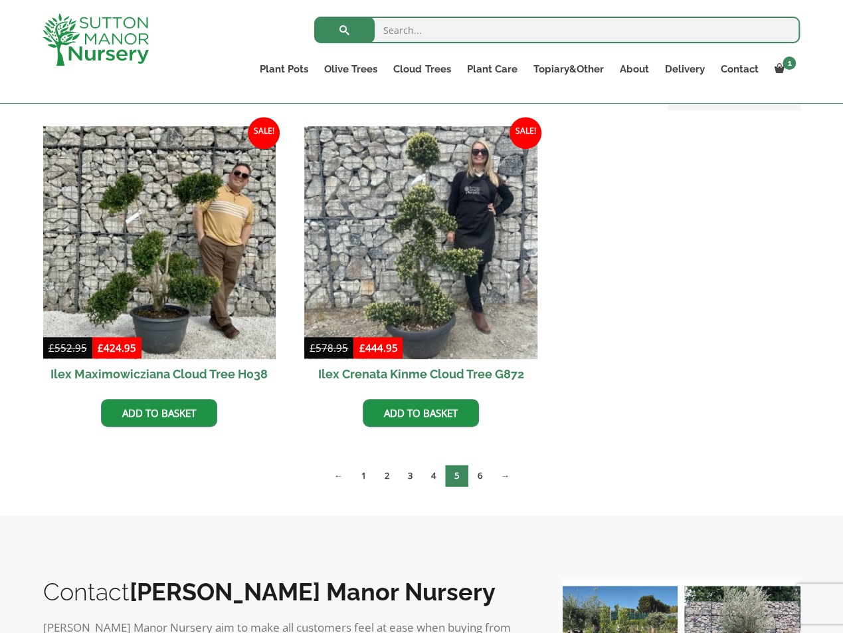
scroll to position [199, 0]
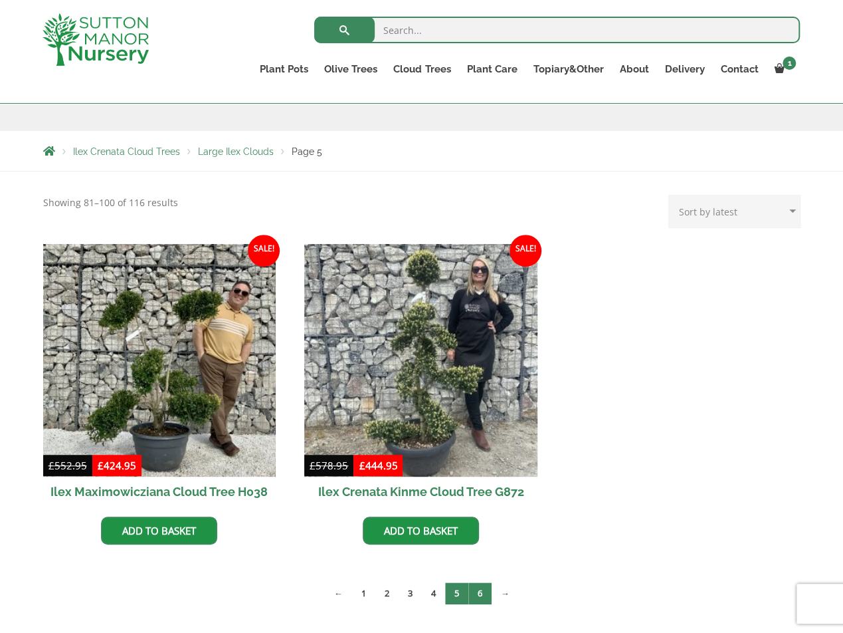
click at [484, 594] on link "6" at bounding box center [479, 593] width 23 height 22
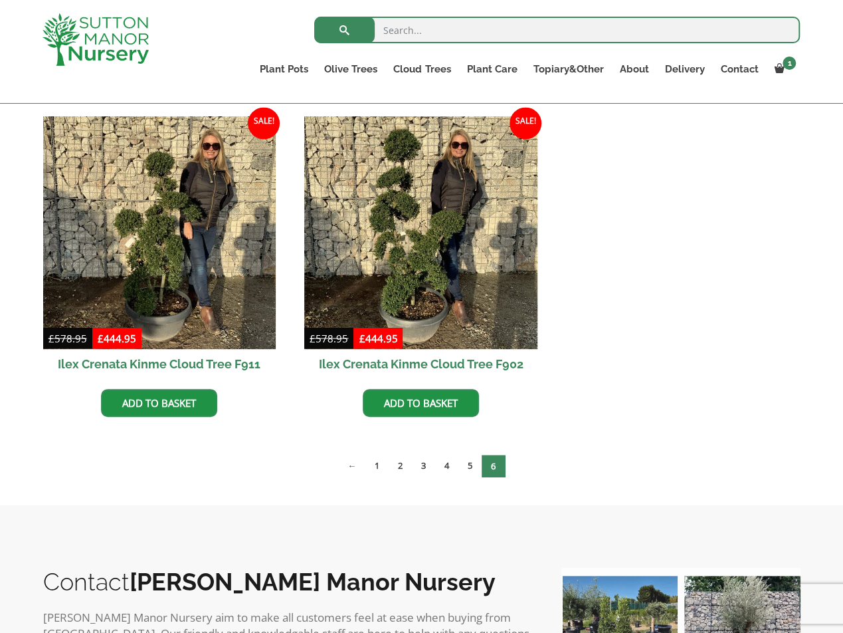
scroll to position [997, 0]
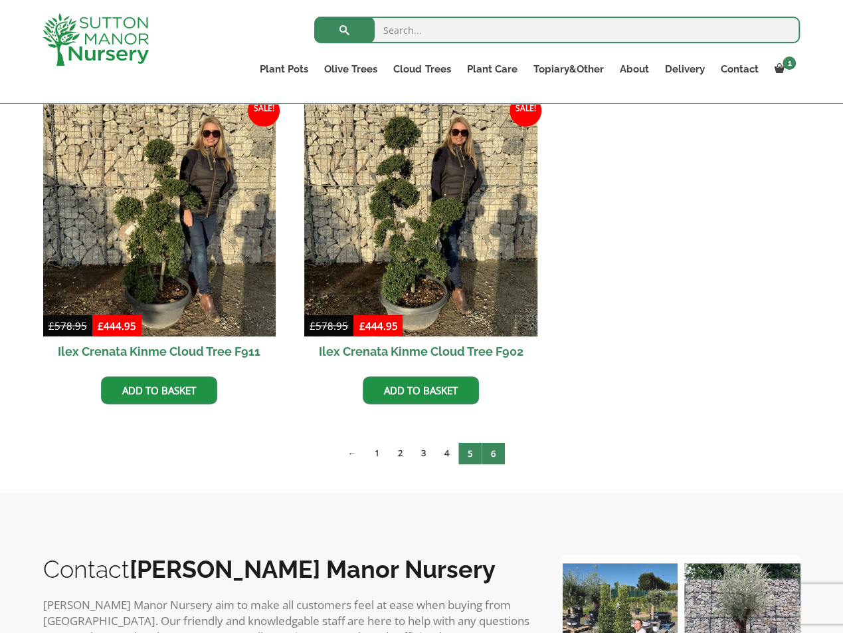
click at [468, 448] on link "5" at bounding box center [469, 453] width 23 height 22
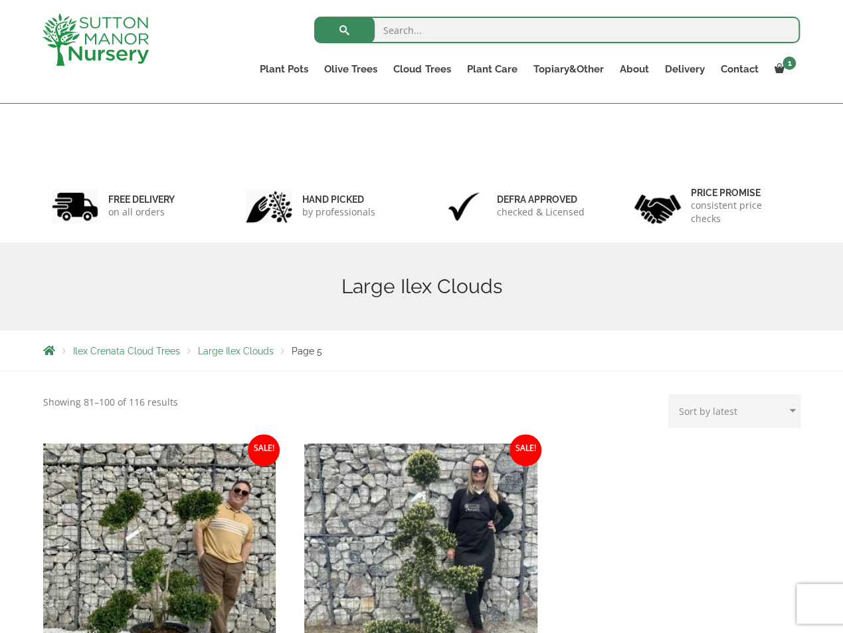
scroll to position [399, 0]
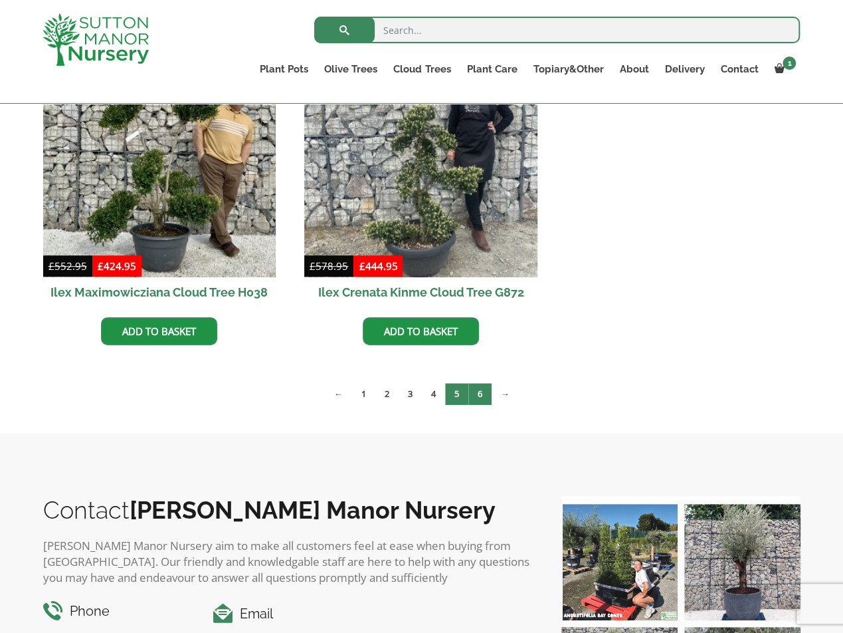
click at [490, 389] on link "6" at bounding box center [479, 394] width 23 height 22
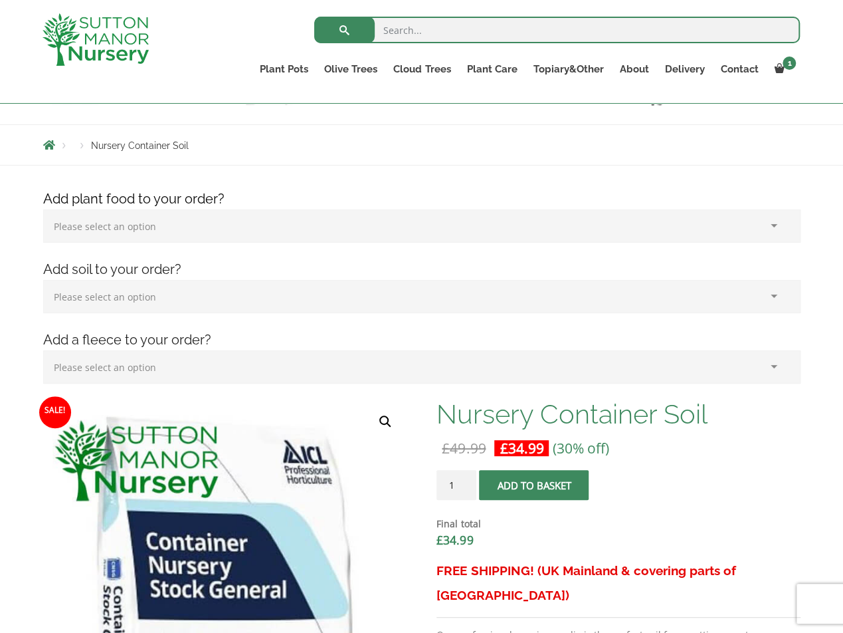
scroll to position [399, 0]
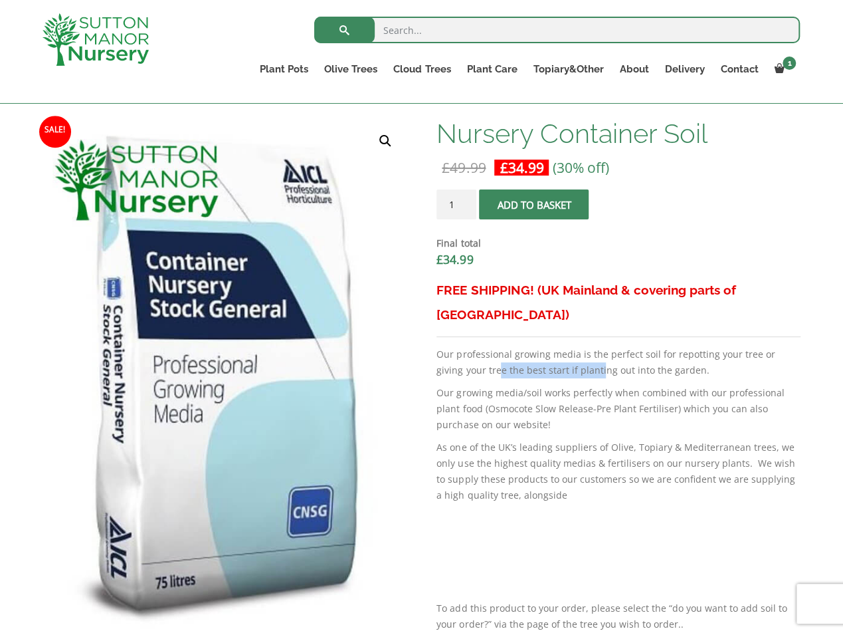
drag, startPoint x: 468, startPoint y: 340, endPoint x: 575, endPoint y: 348, distance: 106.6
click at [575, 348] on p "Our professional growing media is the perfect soil for repotting your tree or g…" at bounding box center [618, 362] width 363 height 32
click at [526, 385] on p "Our growing media/soil works perfectly when combined with our professional plan…" at bounding box center [618, 409] width 363 height 48
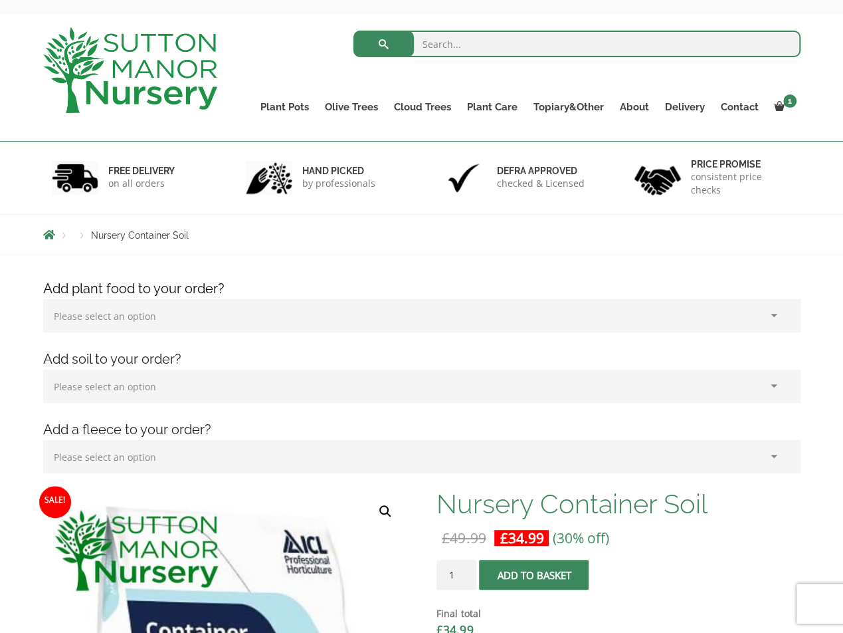
scroll to position [66, 0]
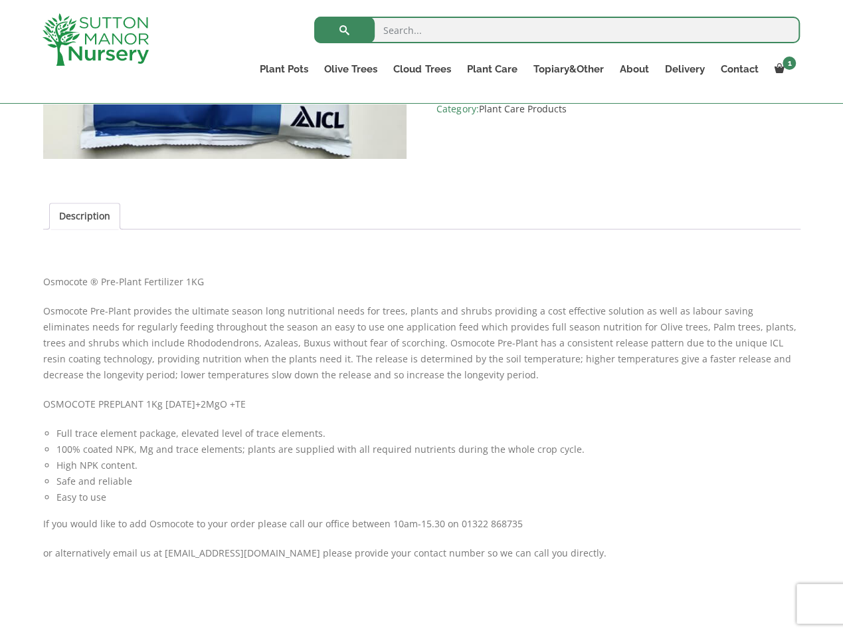
scroll to position [532, 0]
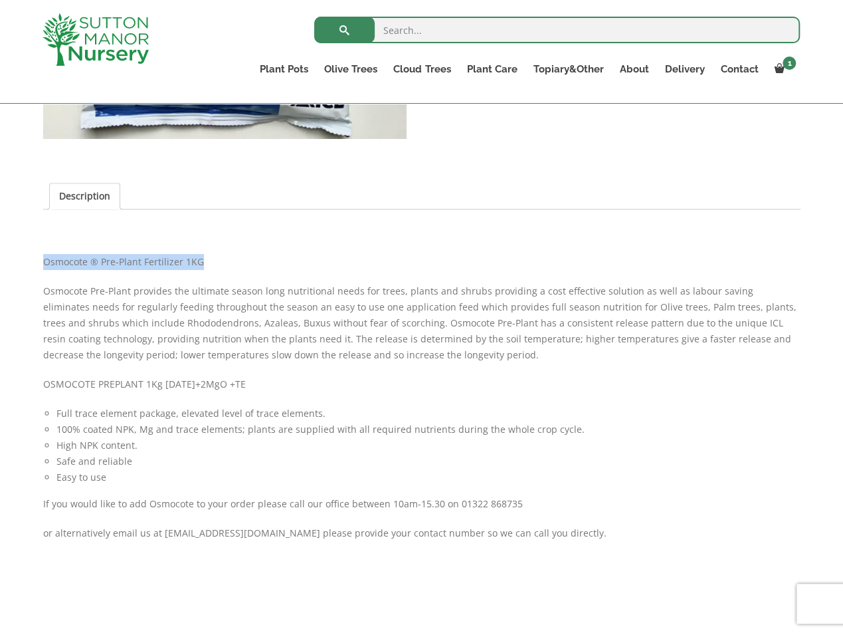
drag, startPoint x: 35, startPoint y: 260, endPoint x: 200, endPoint y: 268, distance: 165.0
click at [200, 268] on div "Add plant food to your order? Please select an option (x1) 1k Bag (£15.00) (x2)…" at bounding box center [421, 401] width 777 height 1272
copy p "Osmocote ® Pre-Plant Fertilizer 1KG"
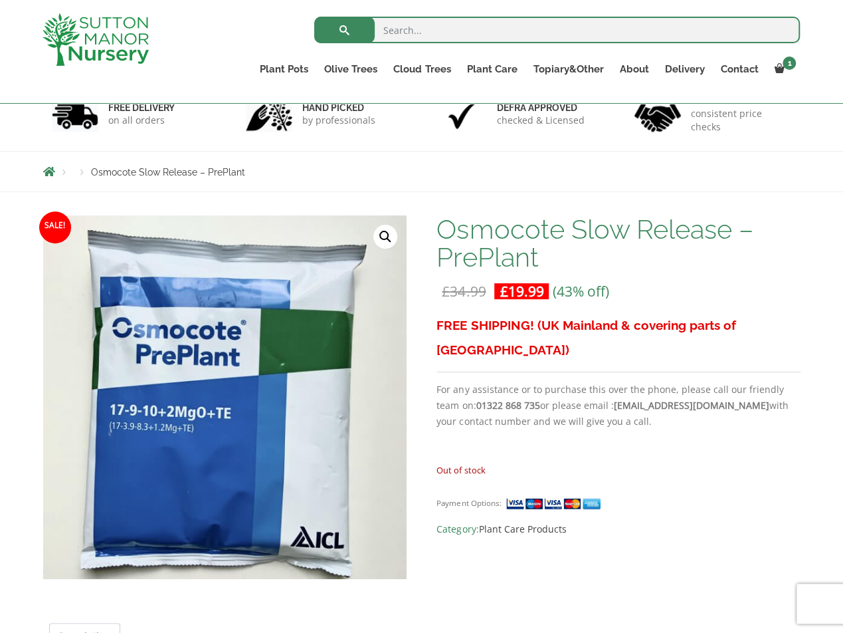
scroll to position [66, 0]
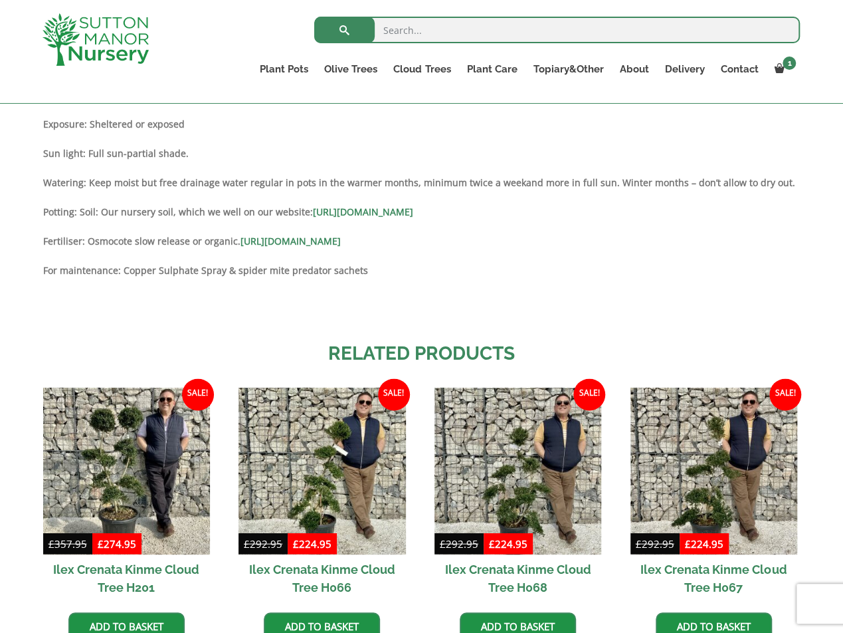
scroll to position [1196, 0]
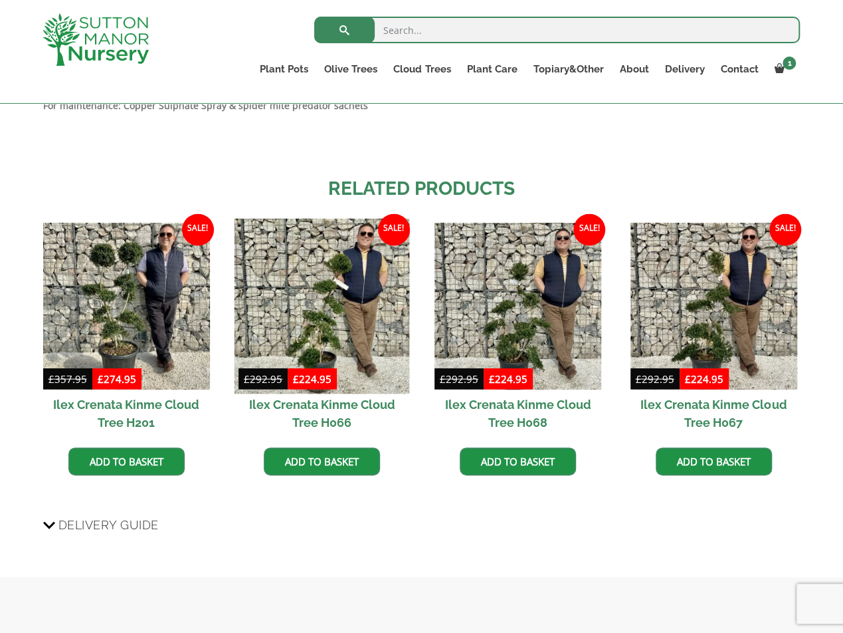
click at [328, 285] on img at bounding box center [322, 305] width 175 height 175
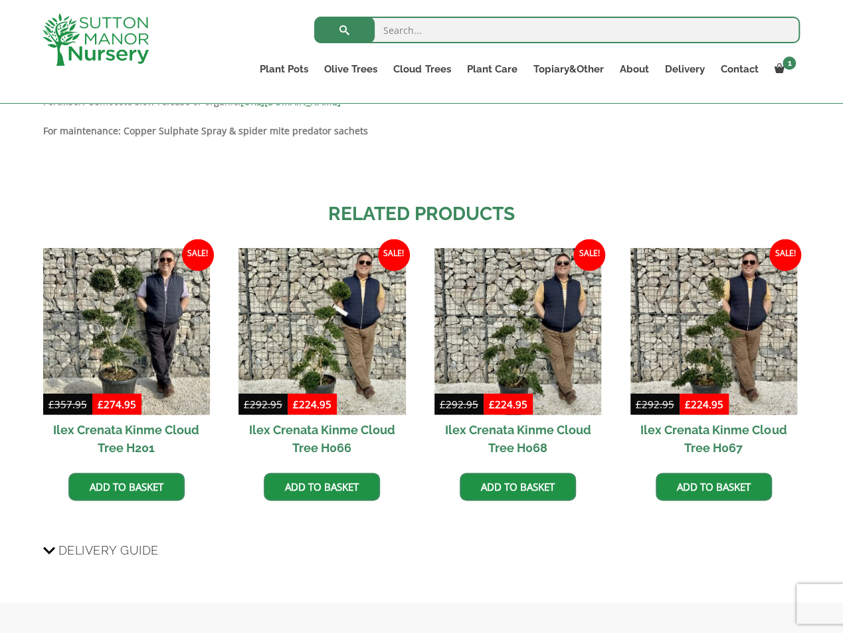
scroll to position [1130, 0]
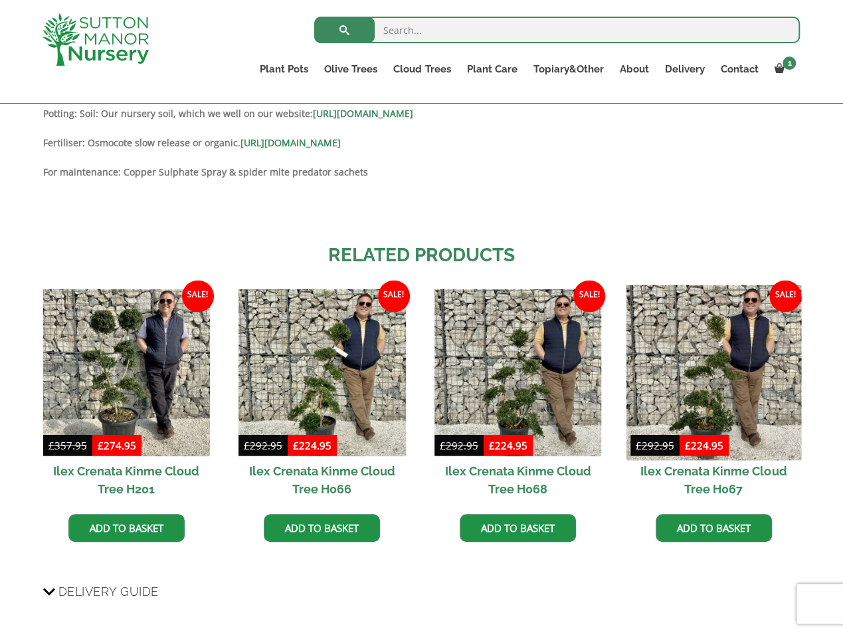
click at [734, 371] on img at bounding box center [713, 371] width 175 height 175
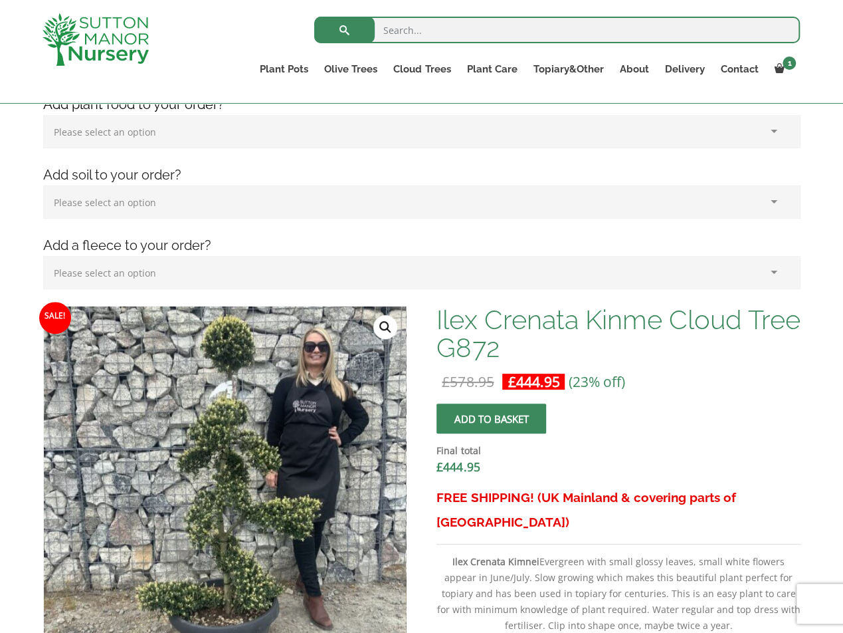
scroll to position [199, 0]
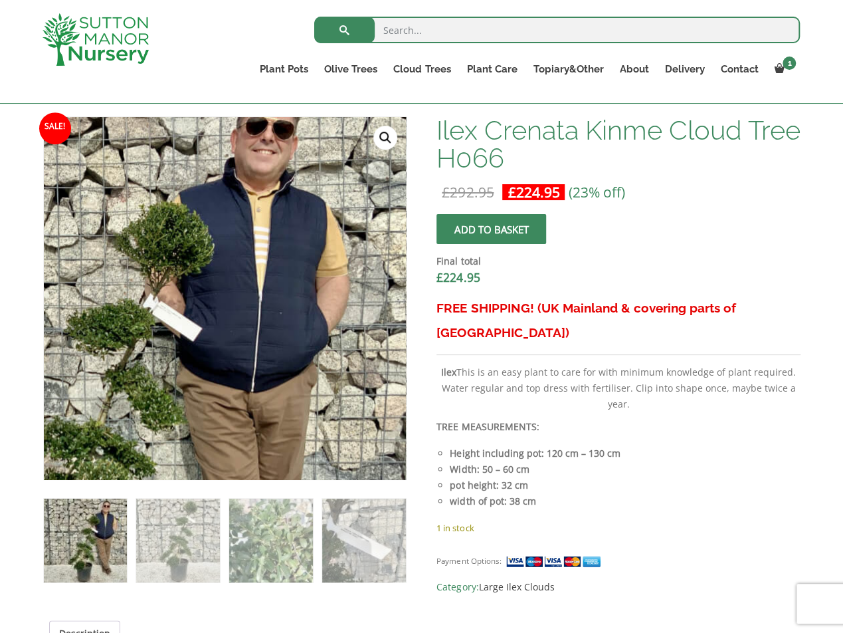
scroll to position [465, 0]
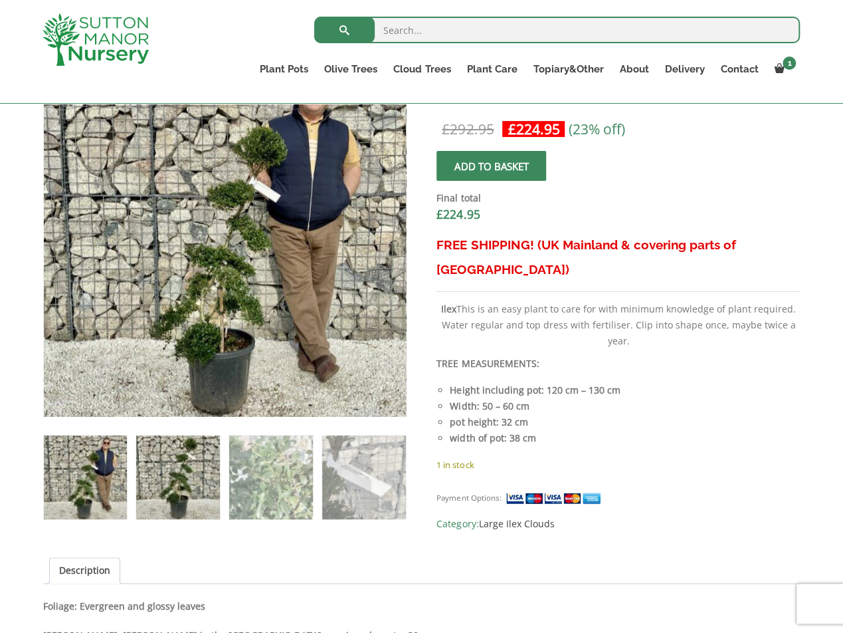
click at [148, 470] on img at bounding box center [177, 476] width 83 height 83
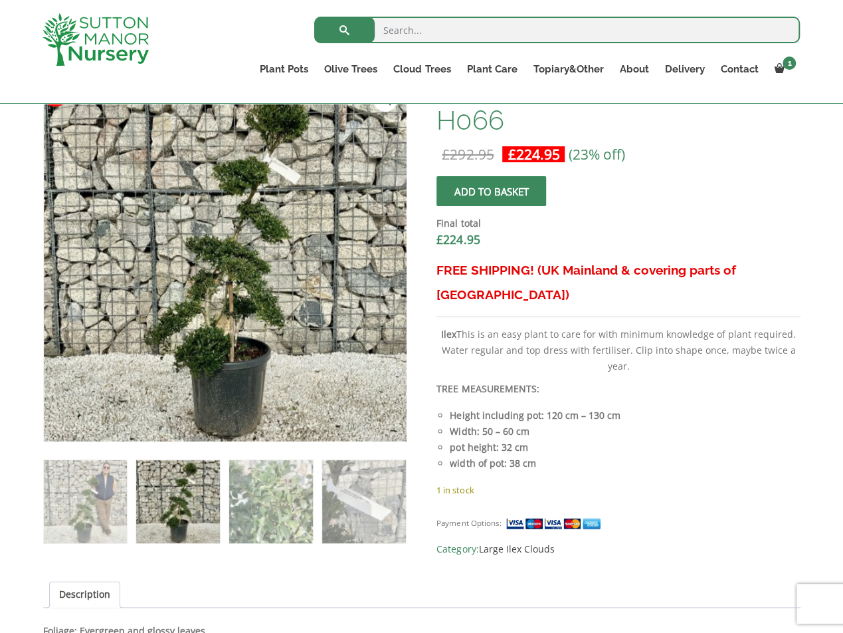
scroll to position [399, 0]
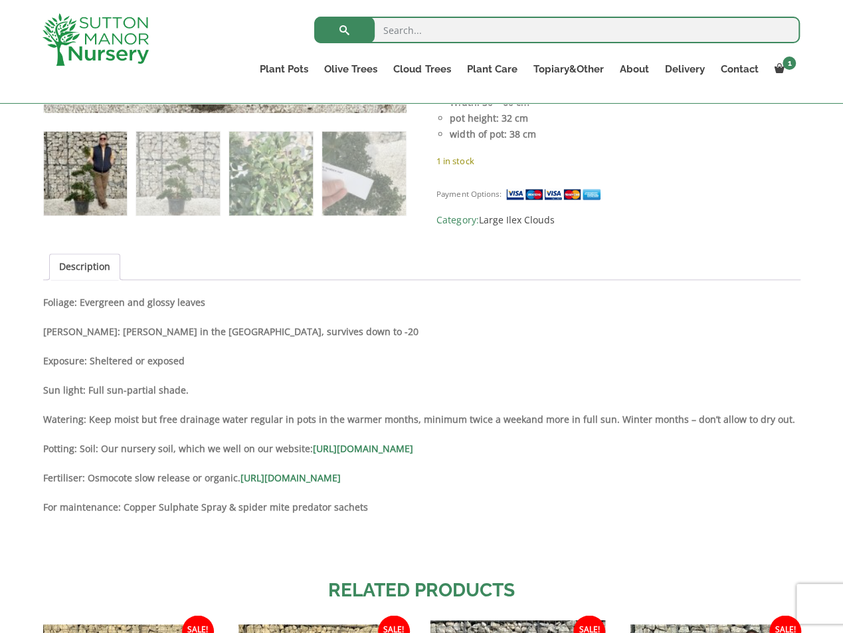
scroll to position [1063, 0]
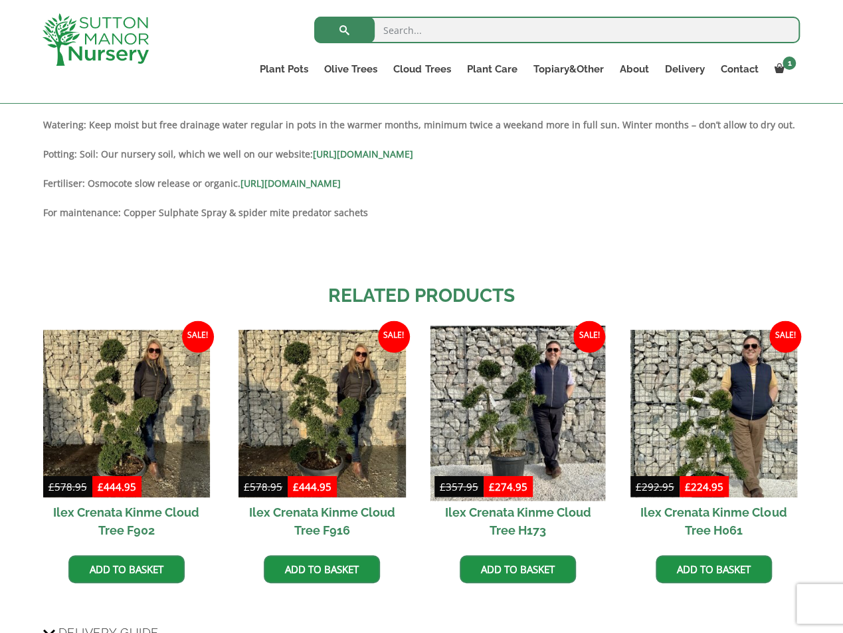
click at [523, 399] on img at bounding box center [518, 413] width 175 height 175
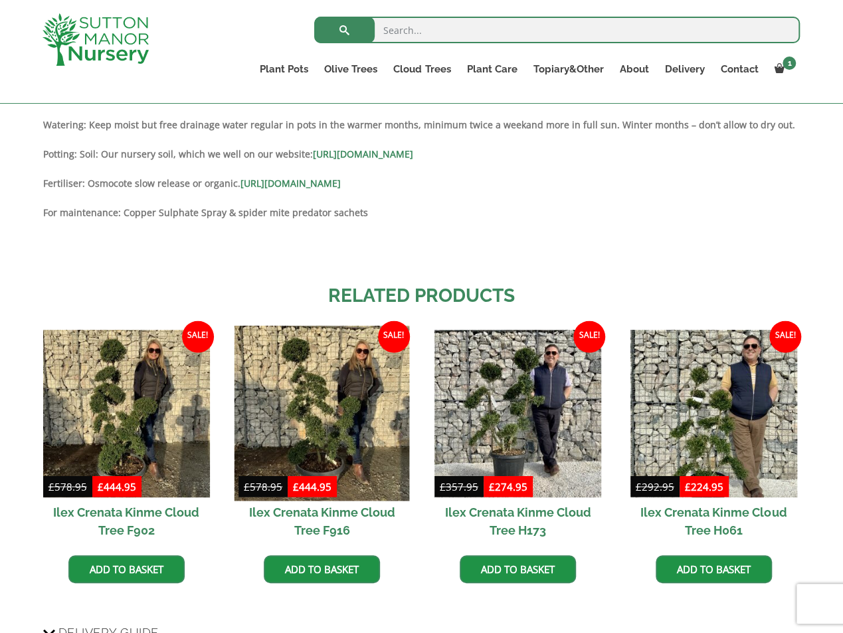
click at [332, 417] on img at bounding box center [322, 413] width 175 height 175
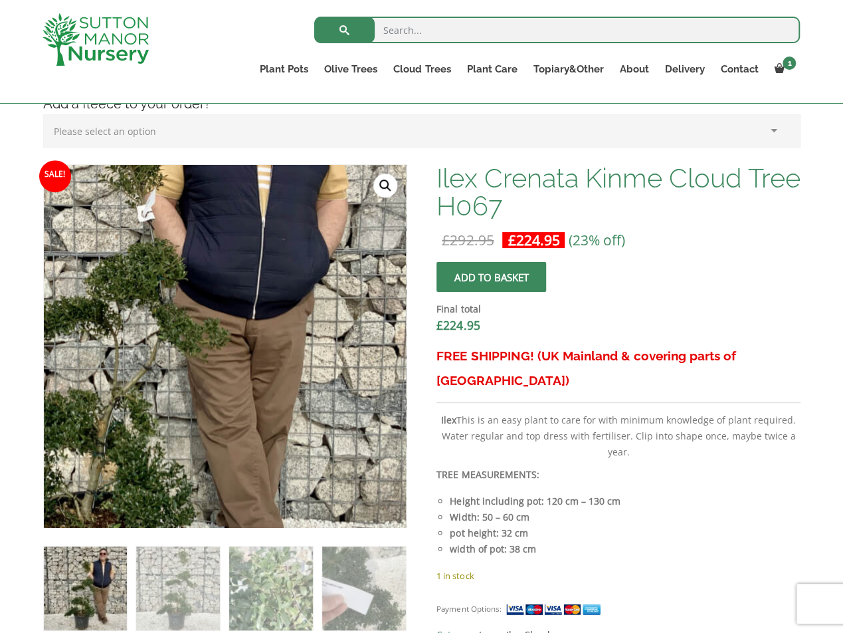
scroll to position [332, 0]
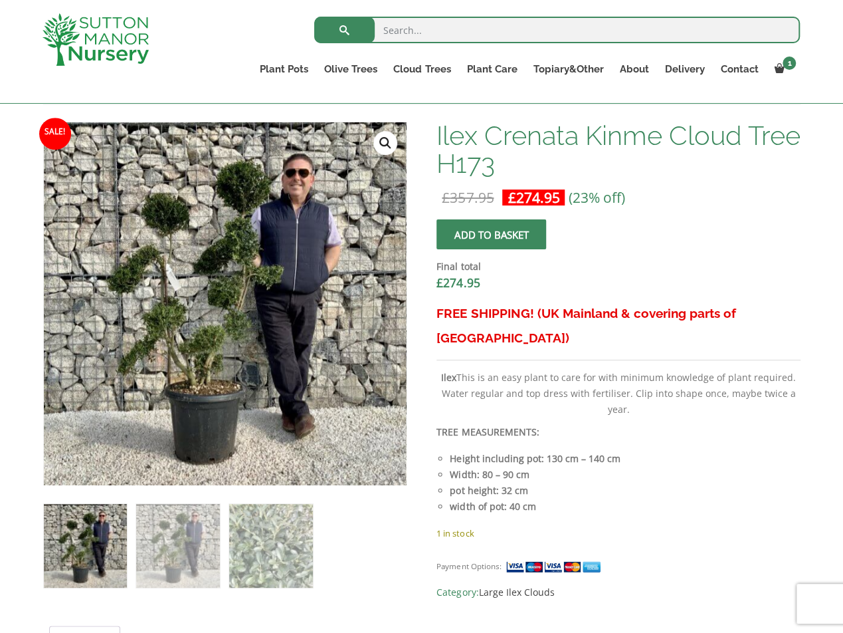
scroll to position [399, 0]
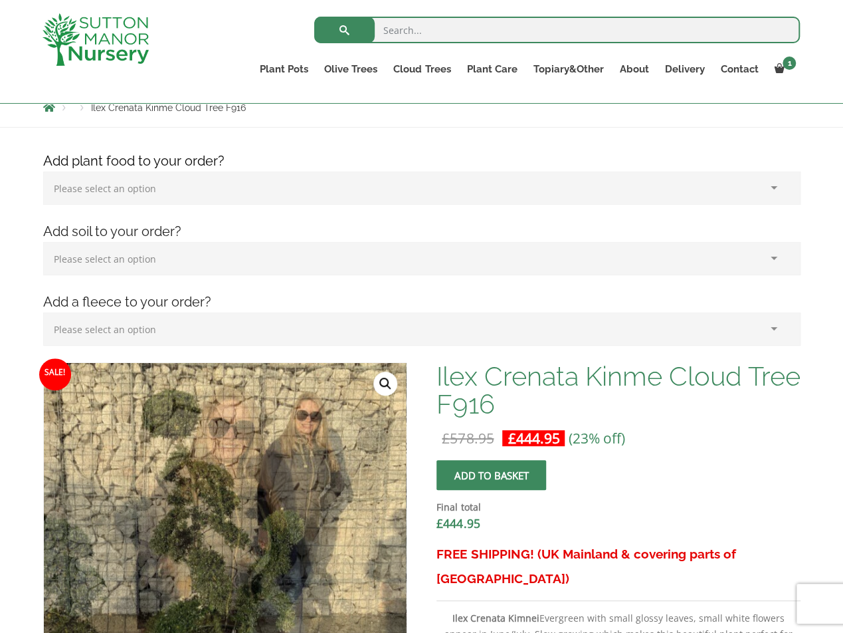
scroll to position [332, 0]
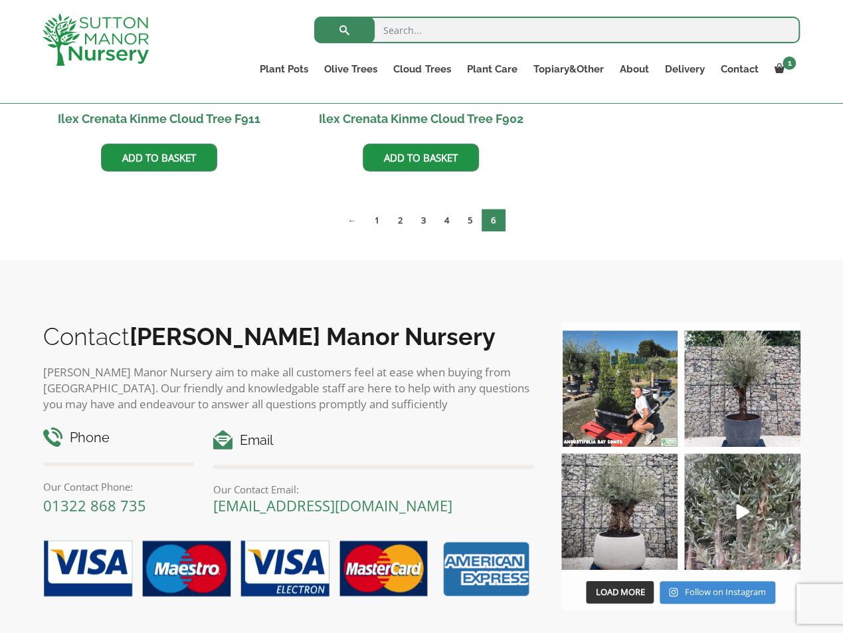
scroll to position [1219, 0]
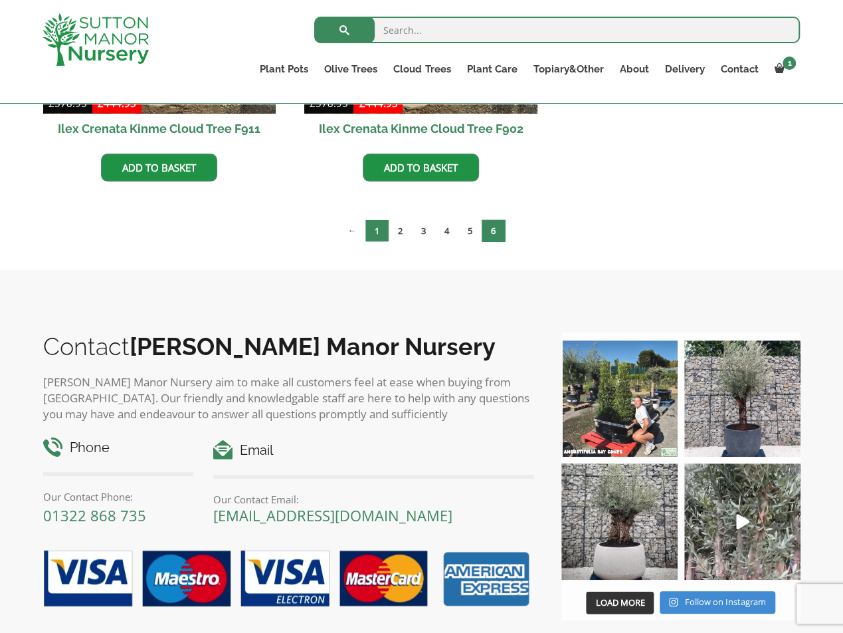
click at [381, 227] on link "1" at bounding box center [376, 230] width 23 height 22
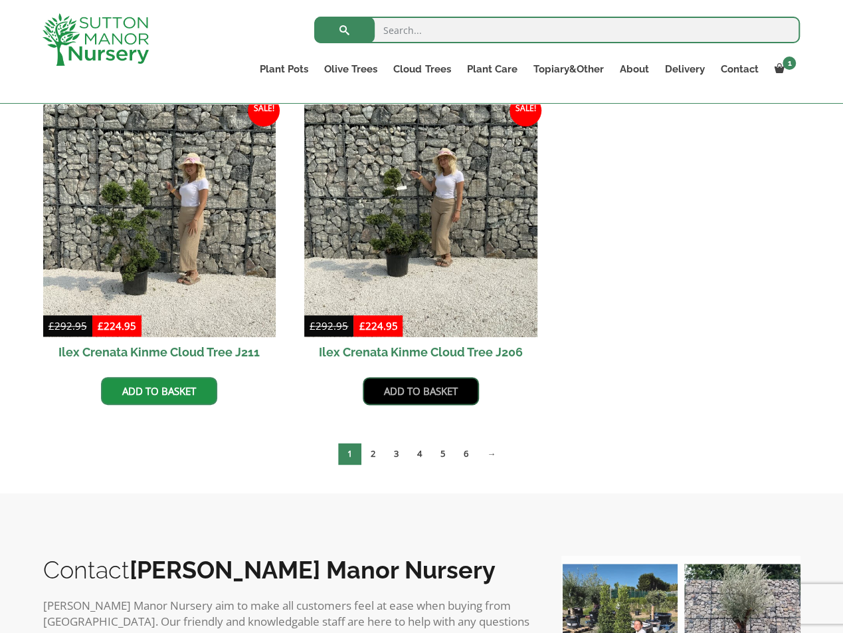
scroll to position [598, 0]
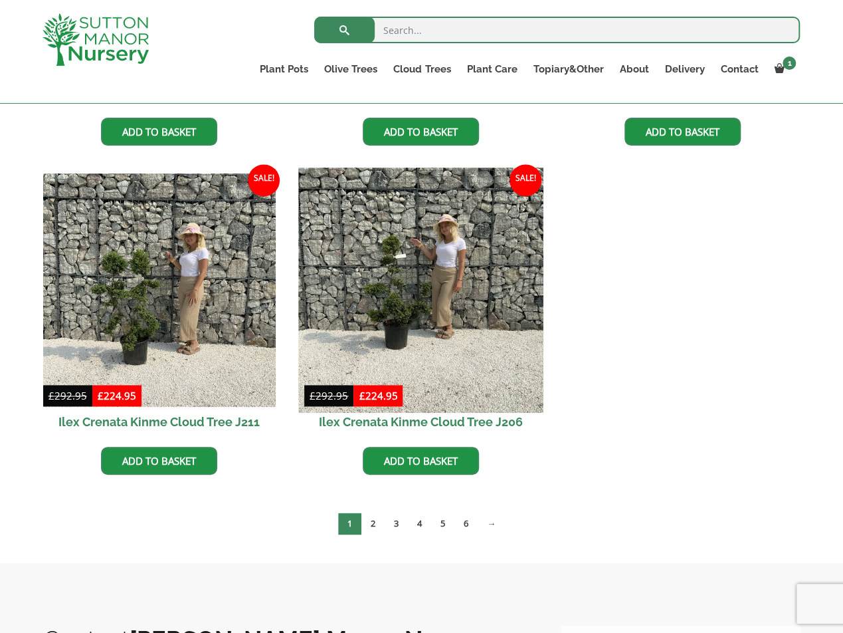
click at [438, 324] on img at bounding box center [421, 290] width 245 height 245
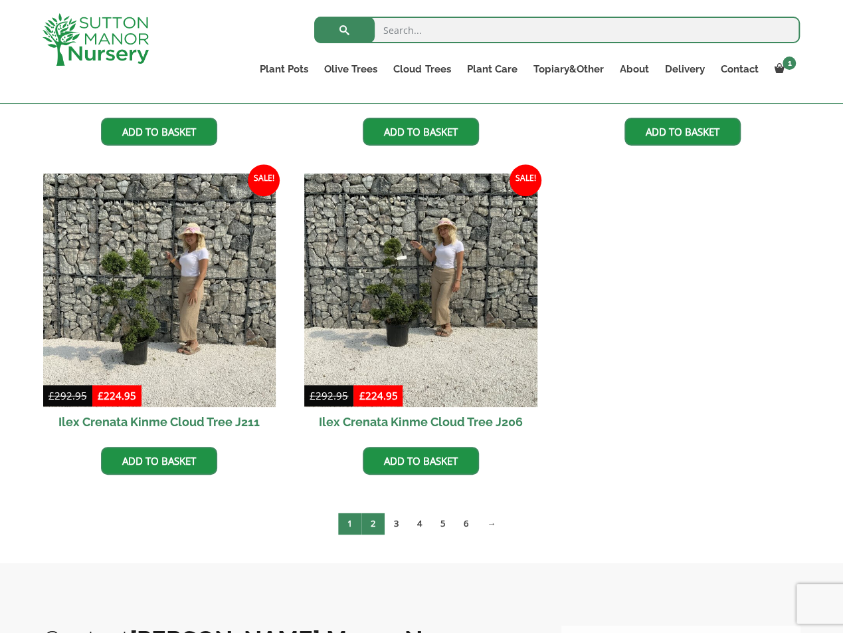
click at [377, 521] on link "2" at bounding box center [372, 523] width 23 height 22
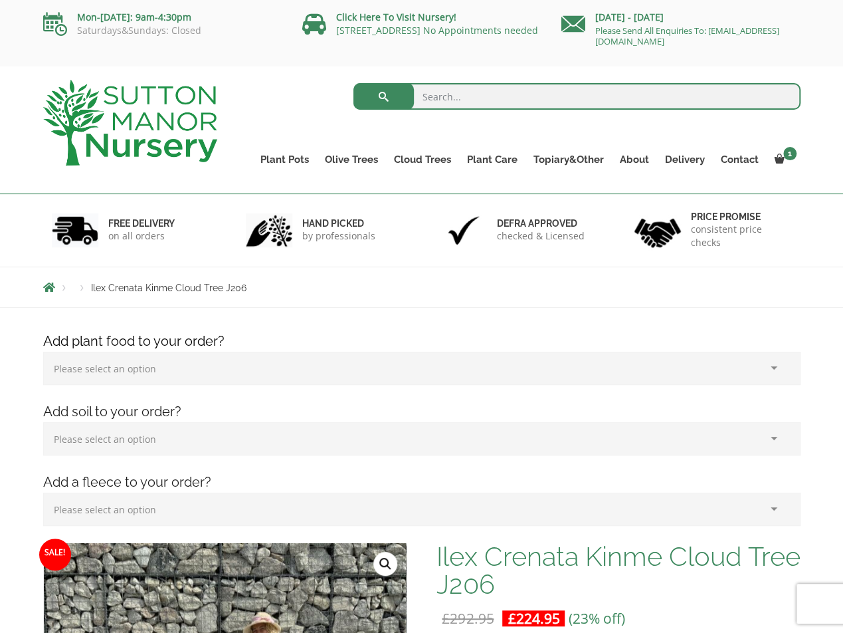
scroll to position [399, 0]
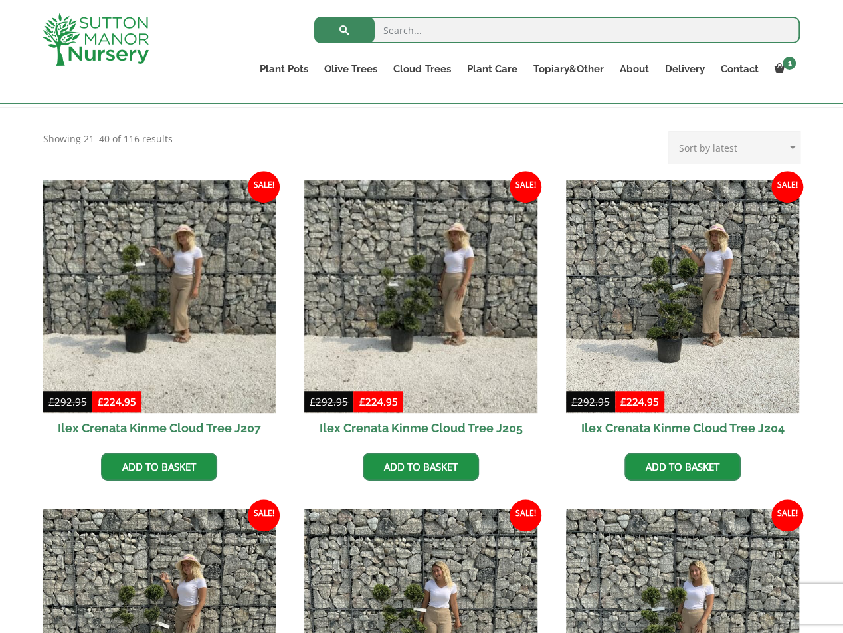
scroll to position [266, 0]
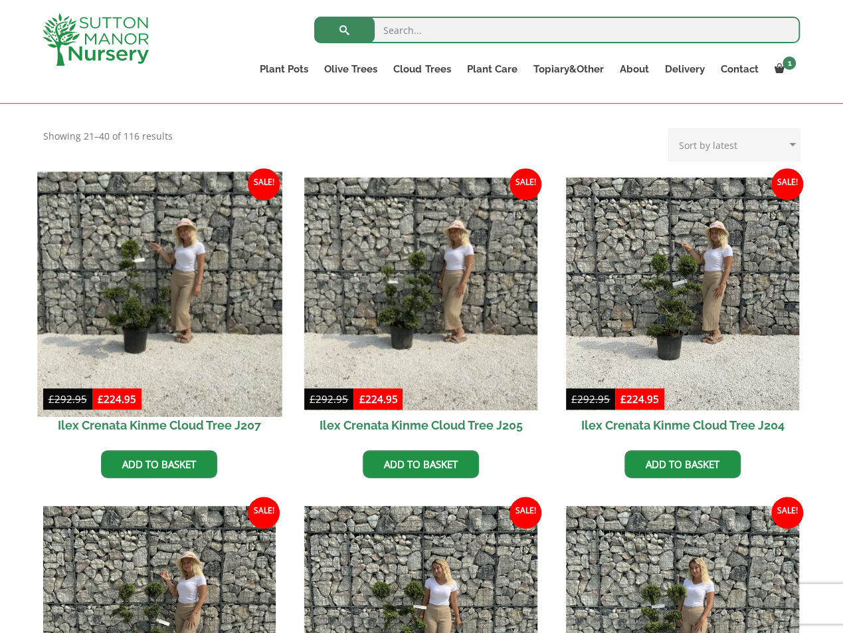
click at [168, 312] on img at bounding box center [159, 293] width 245 height 245
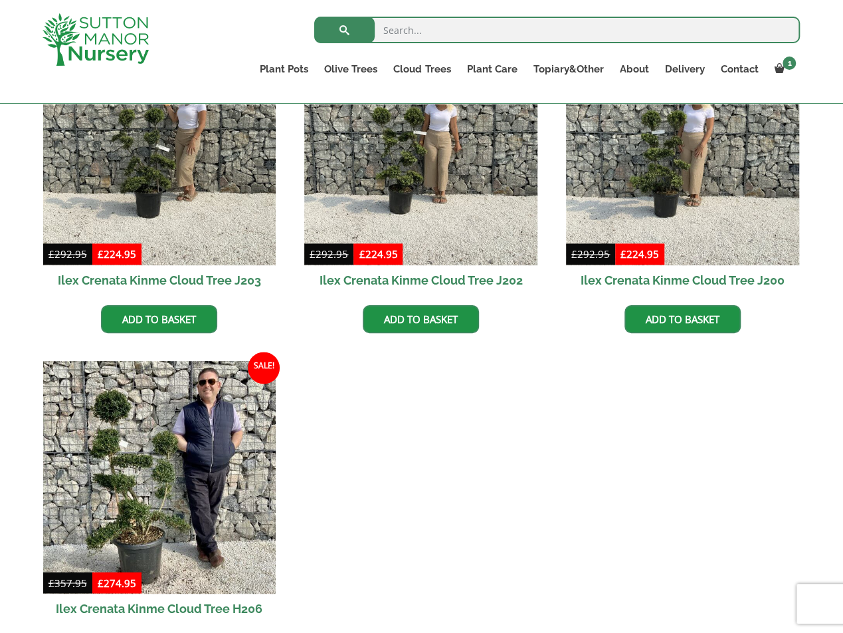
scroll to position [930, 0]
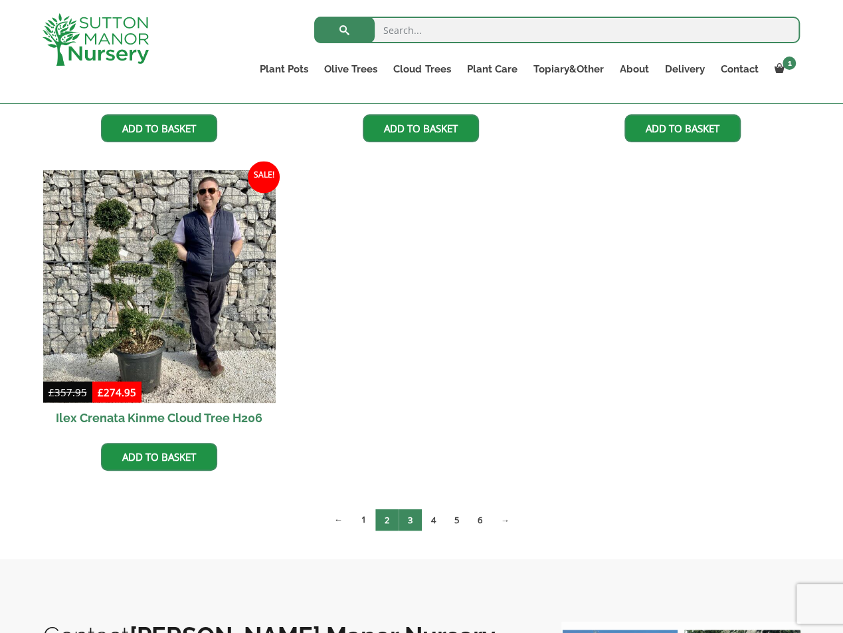
click at [414, 514] on link "3" at bounding box center [410, 519] width 23 height 22
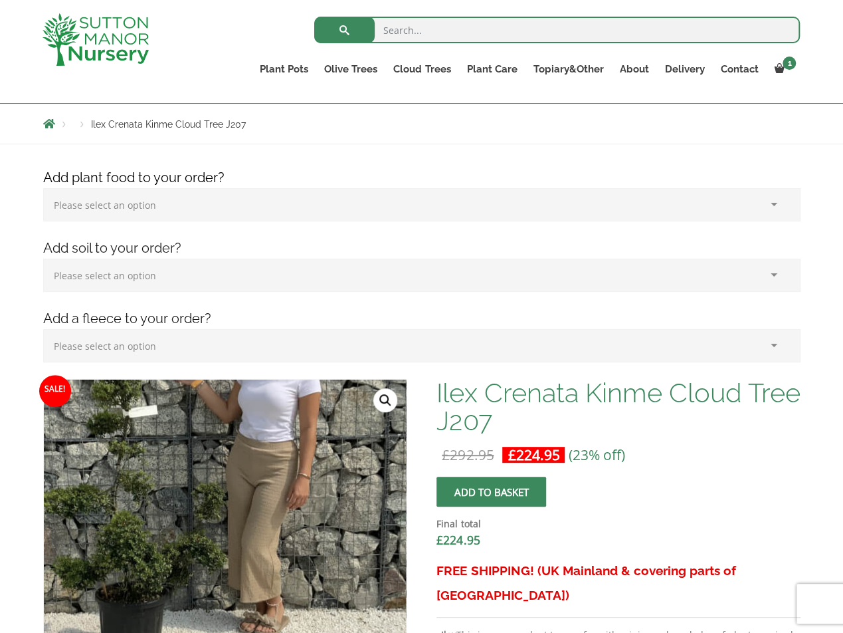
scroll to position [332, 0]
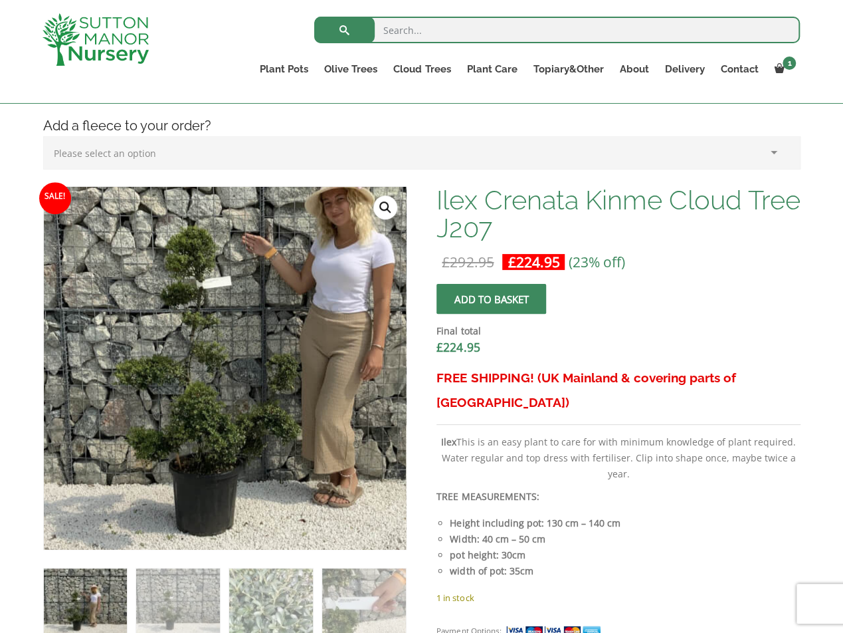
click at [168, 383] on img at bounding box center [272, 375] width 664 height 664
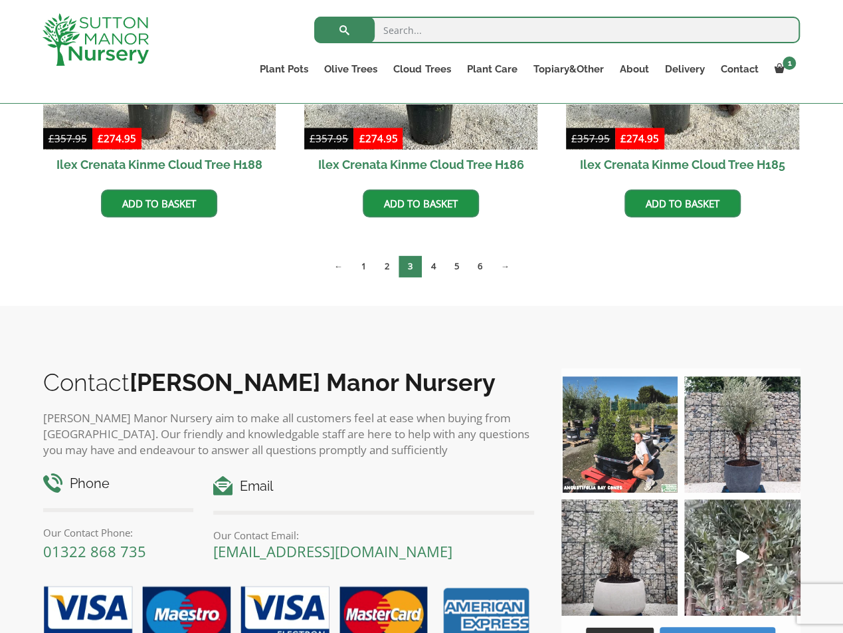
scroll to position [864, 0]
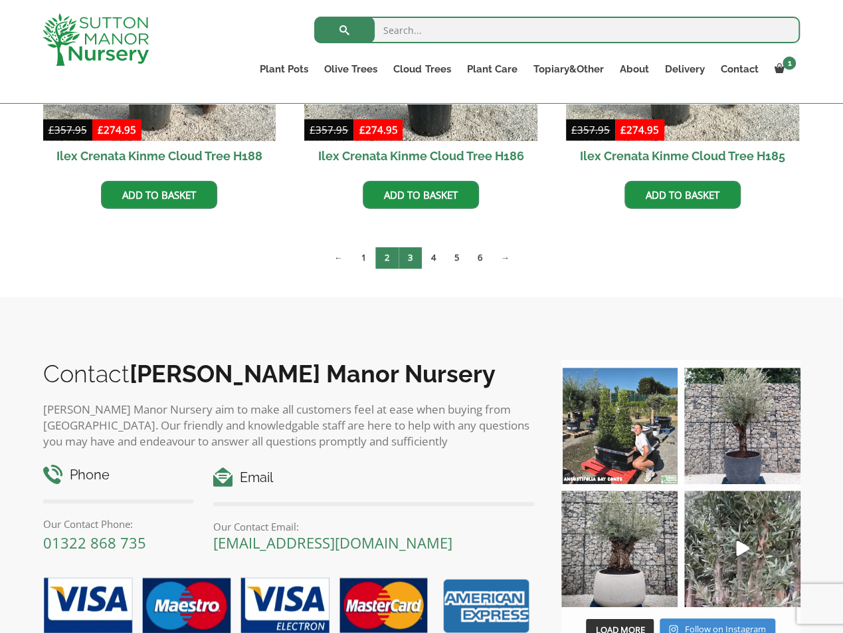
click at [377, 259] on link "2" at bounding box center [386, 258] width 23 height 22
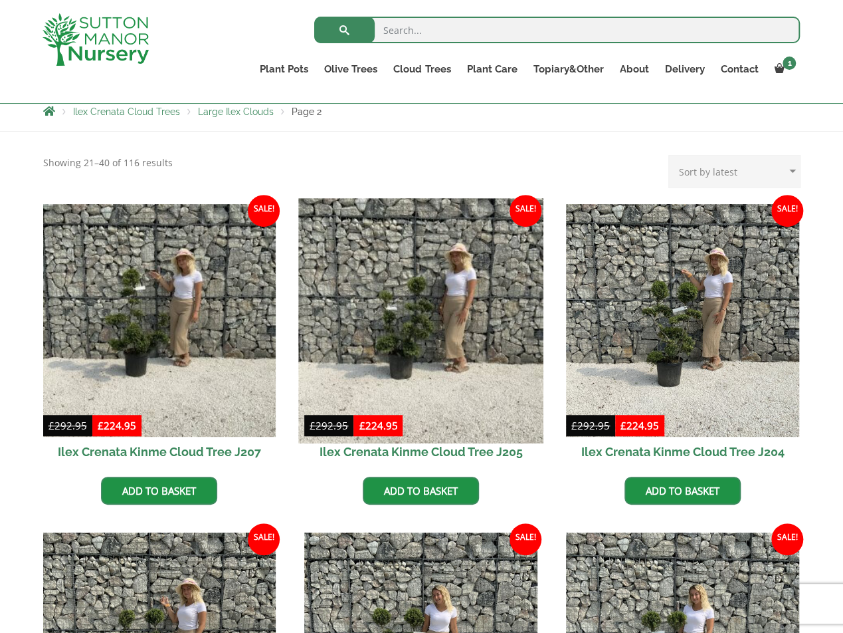
scroll to position [266, 0]
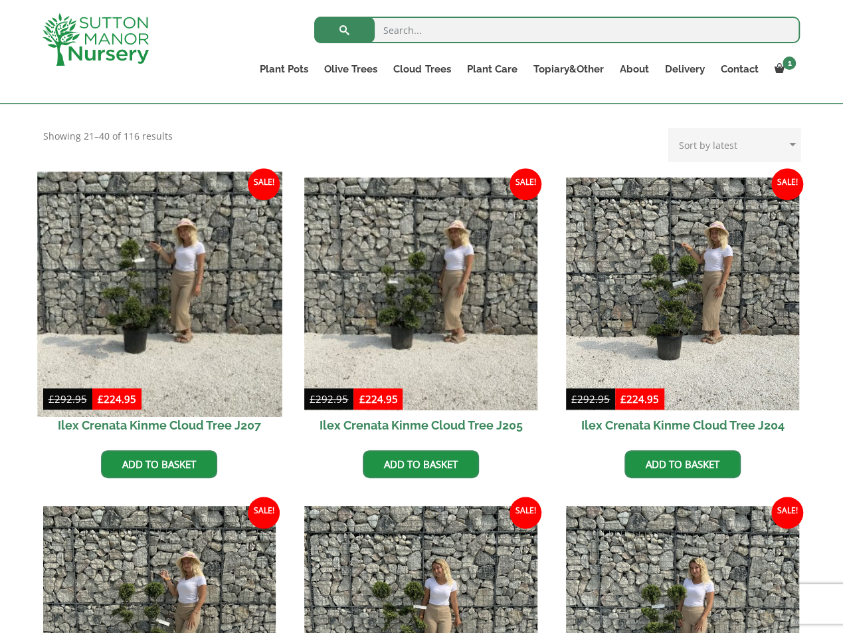
click at [145, 294] on img at bounding box center [159, 293] width 245 height 245
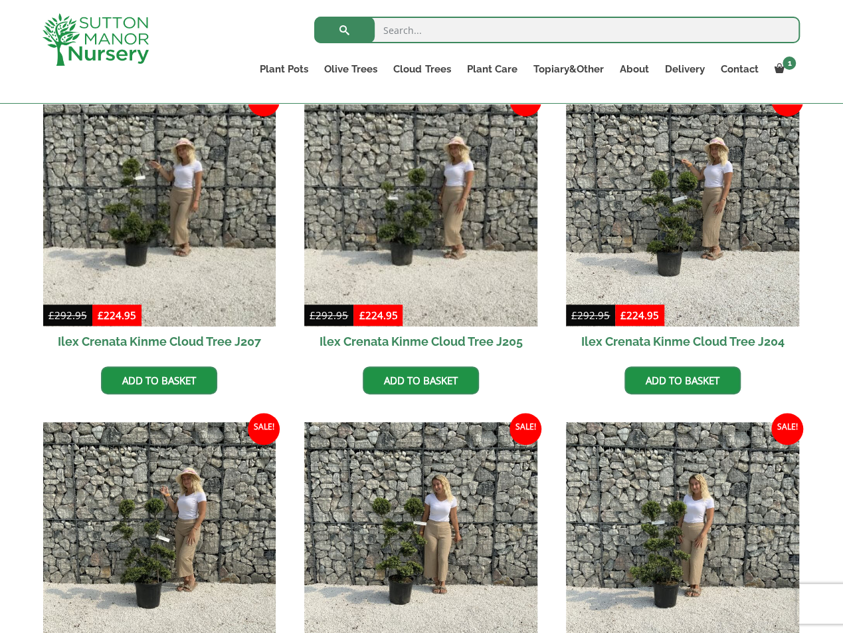
scroll to position [332, 0]
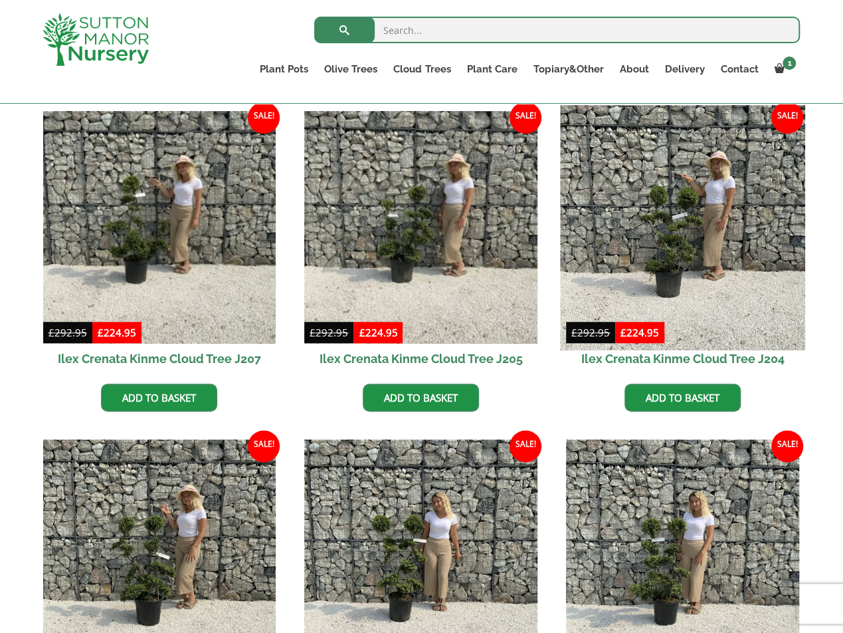
click at [671, 245] on img at bounding box center [682, 227] width 245 height 245
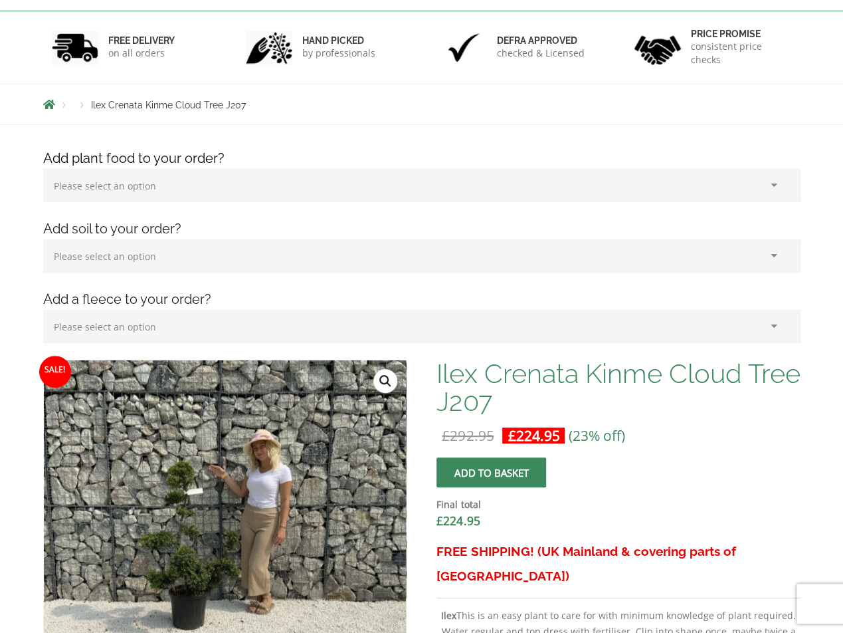
scroll to position [399, 0]
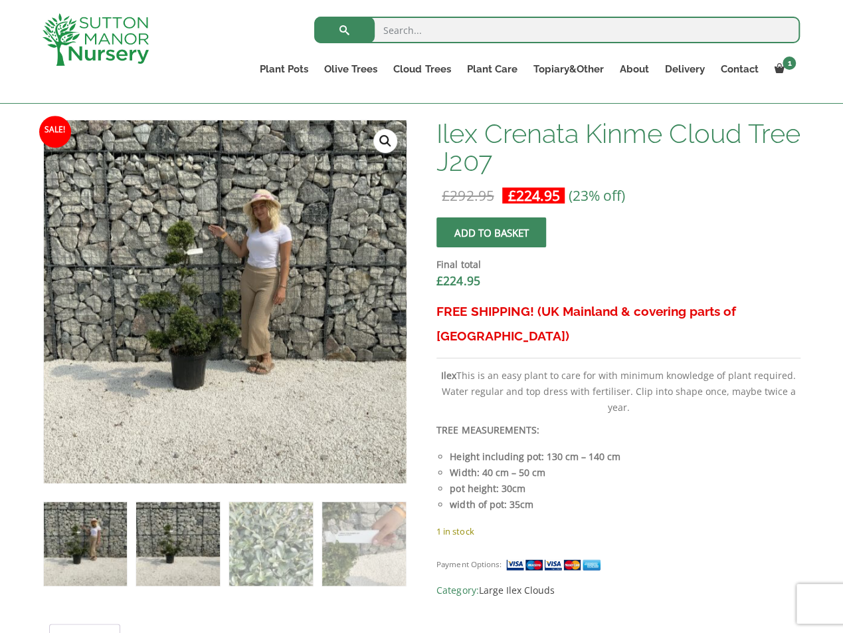
click at [169, 578] on img at bounding box center [177, 543] width 83 height 83
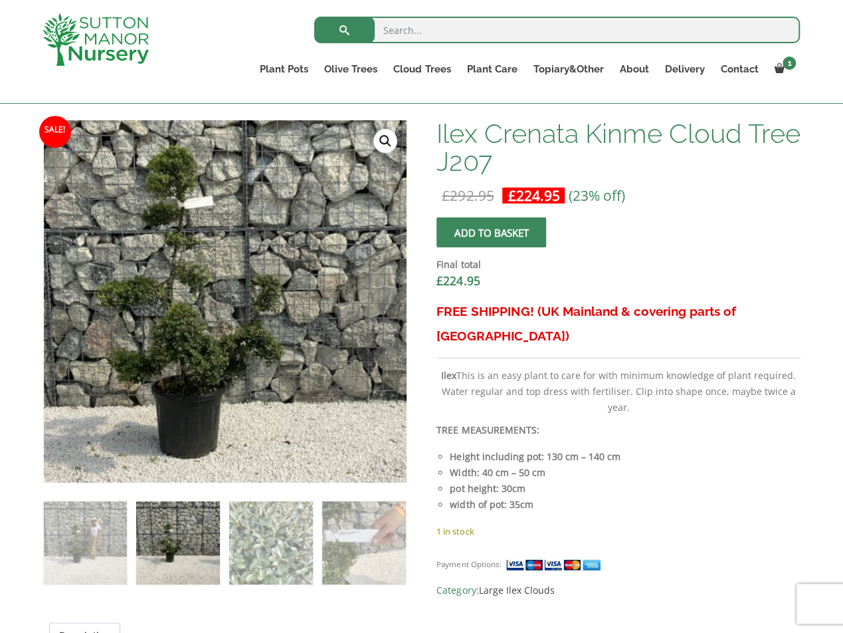
click at [192, 299] on img at bounding box center [252, 303] width 664 height 664
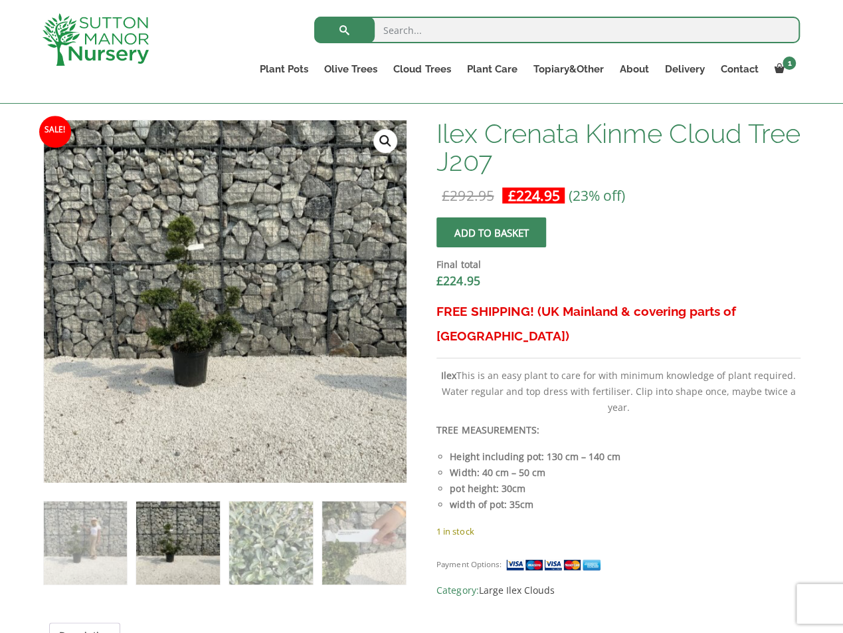
click at [383, 140] on link "🔍" at bounding box center [385, 141] width 24 height 24
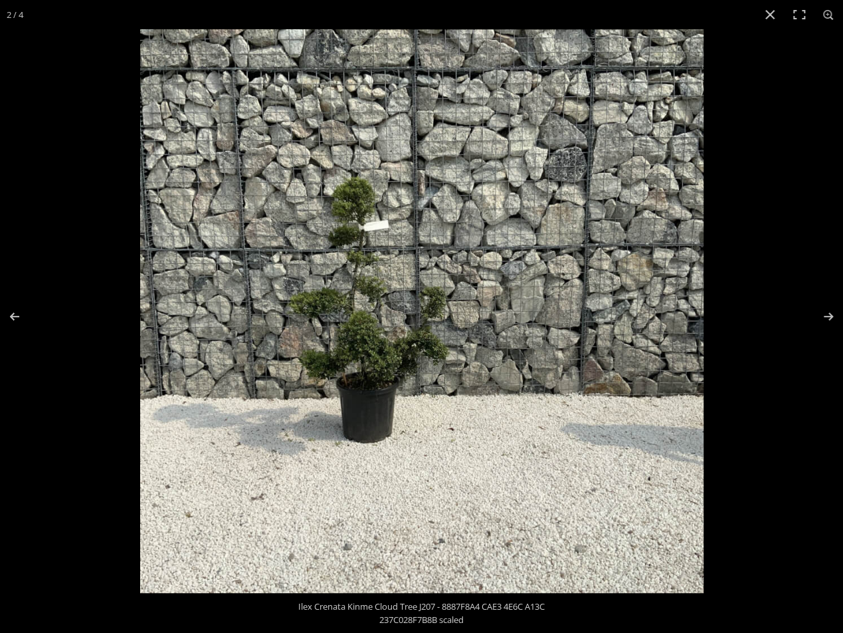
click at [368, 319] on img at bounding box center [421, 310] width 563 height 563
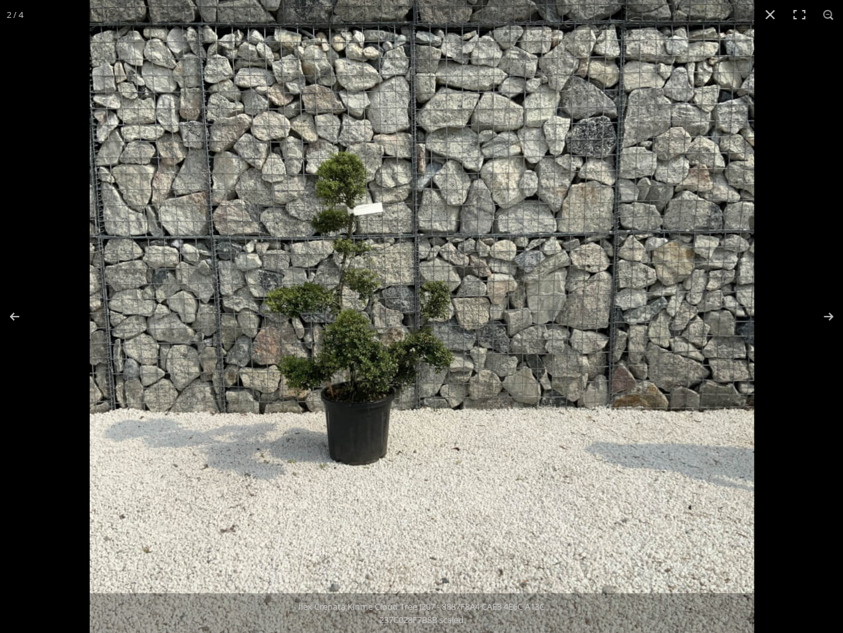
click at [276, 341] on img at bounding box center [422, 309] width 664 height 664
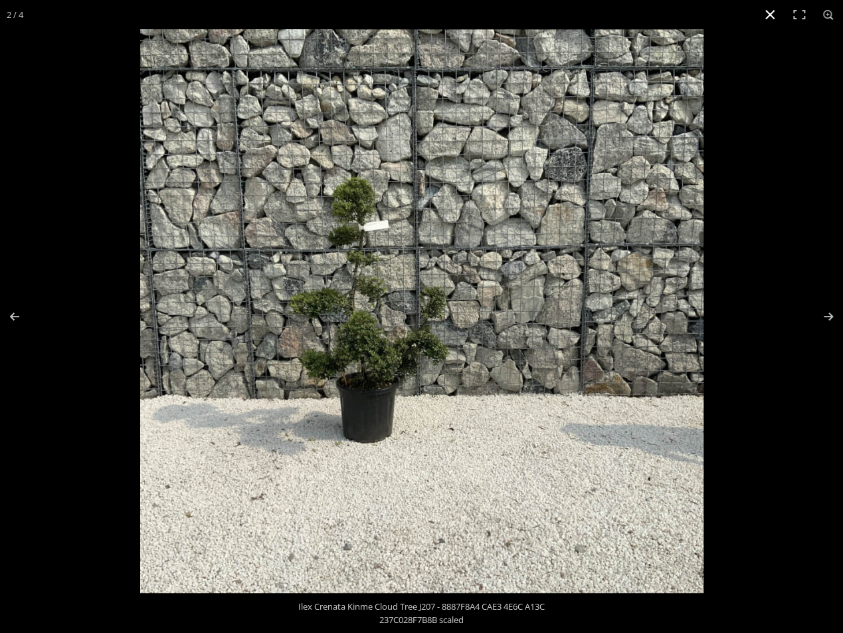
click at [764, 19] on button "Close (Esc)" at bounding box center [770, 14] width 29 height 29
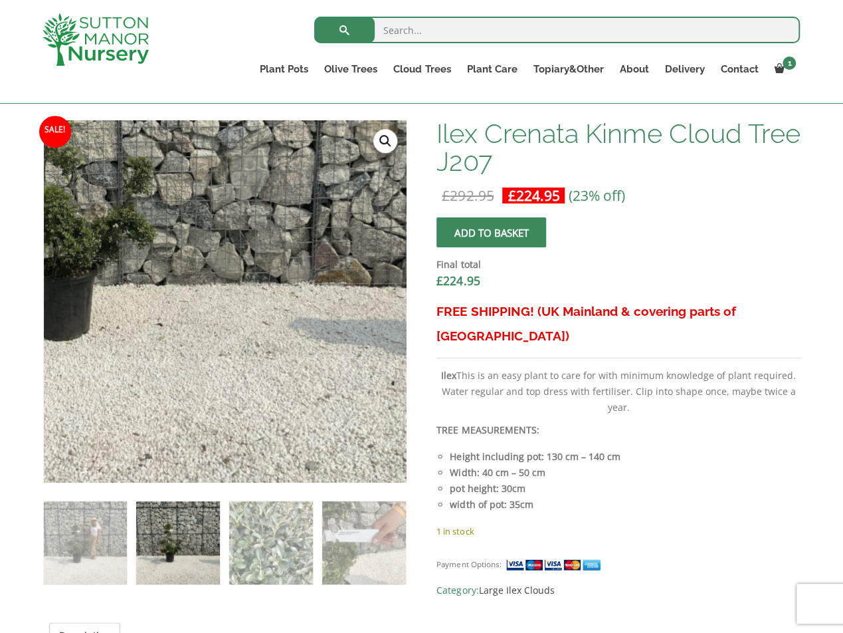
scroll to position [797, 0]
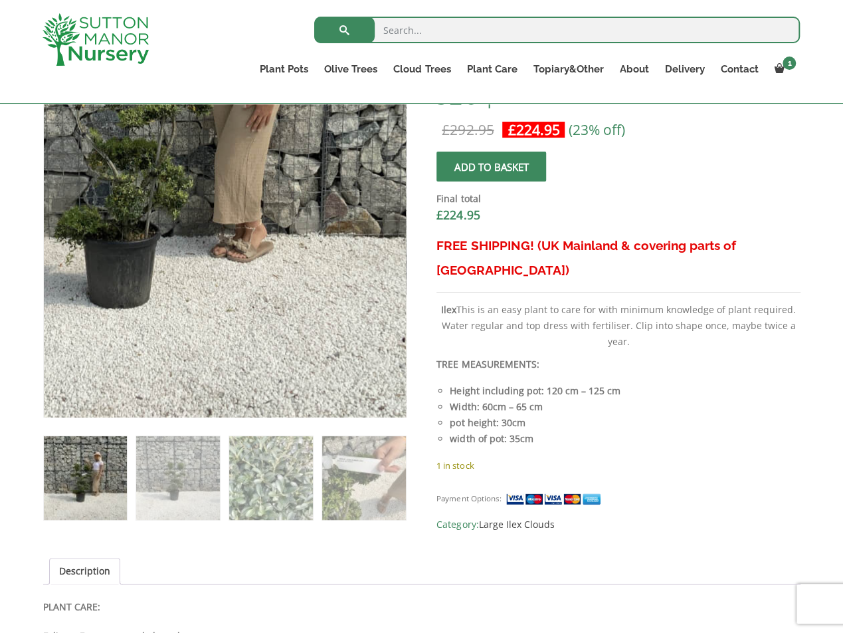
scroll to position [465, 0]
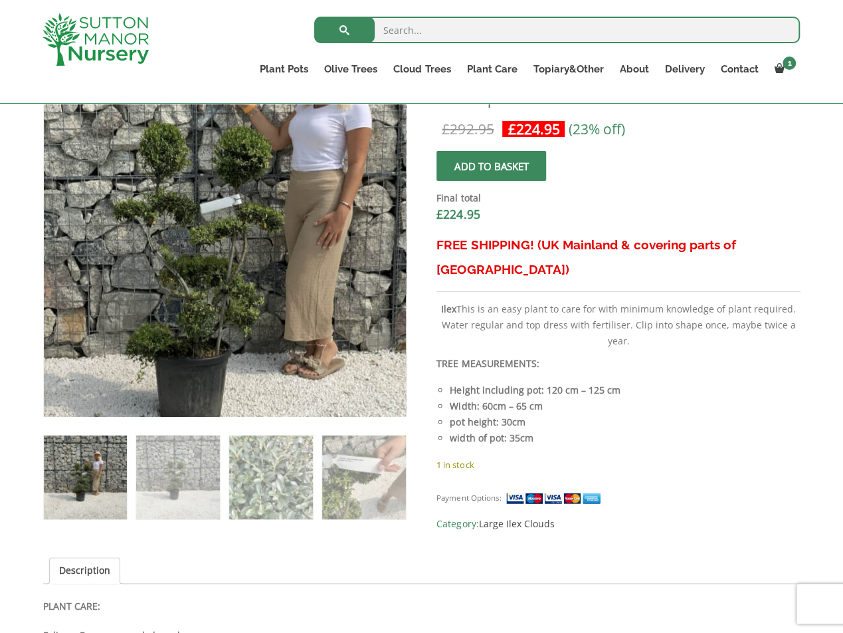
click at [219, 233] on img at bounding box center [229, 236] width 664 height 664
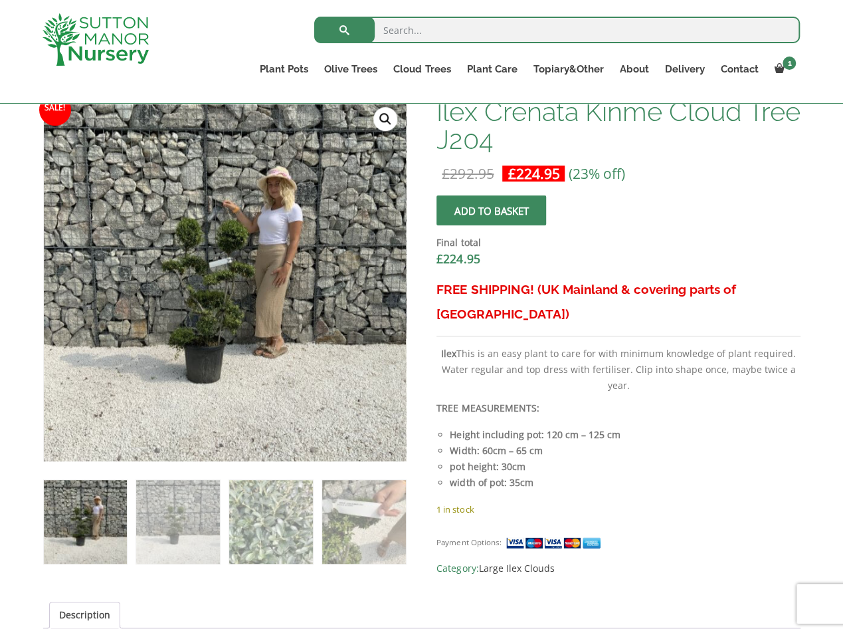
scroll to position [399, 0]
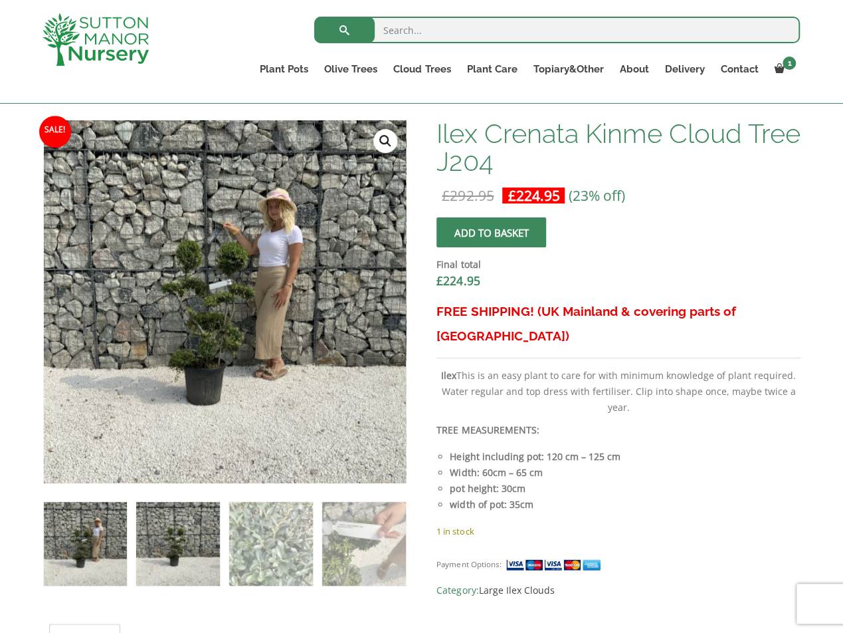
click at [177, 526] on img at bounding box center [177, 543] width 83 height 83
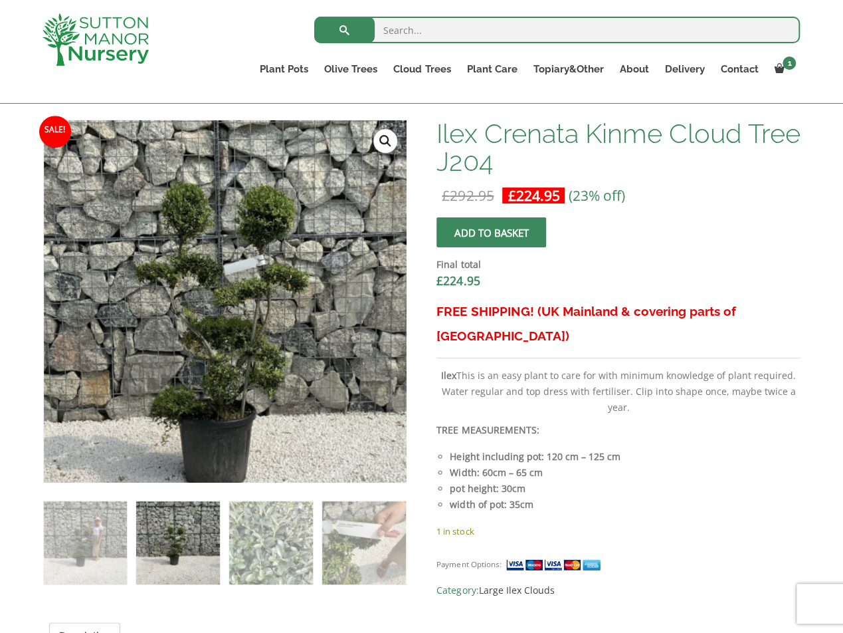
click at [200, 290] on img at bounding box center [246, 311] width 664 height 664
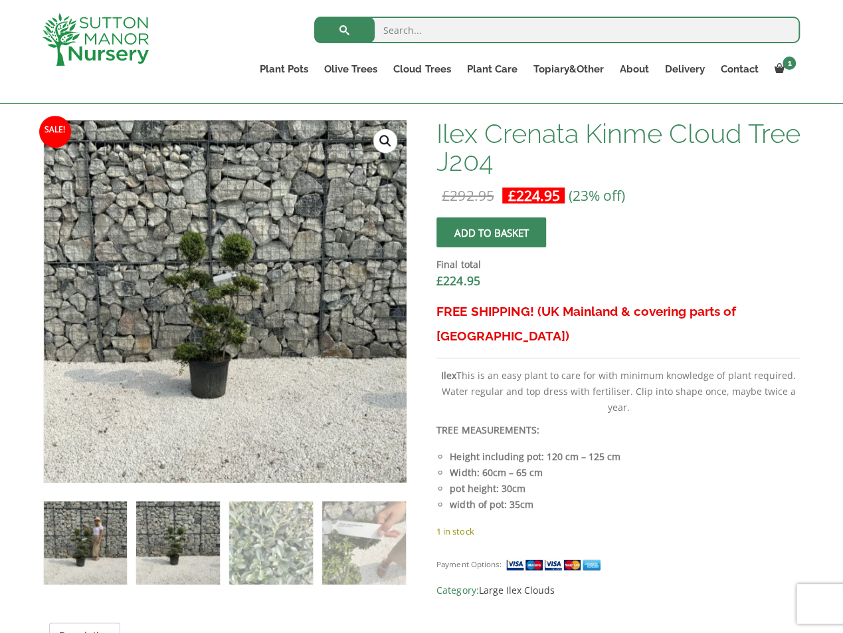
click at [81, 550] on img at bounding box center [85, 542] width 83 height 83
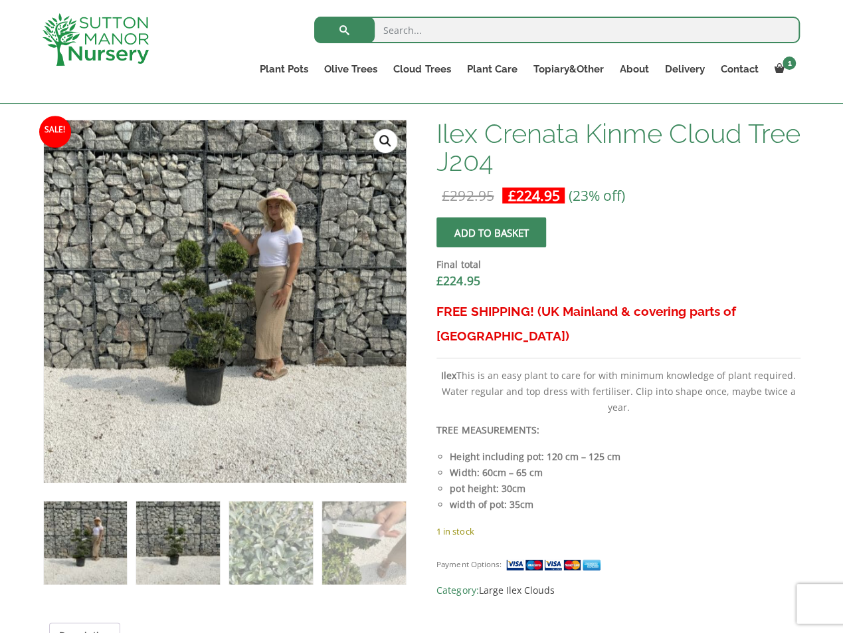
click at [165, 542] on img at bounding box center [177, 542] width 83 height 83
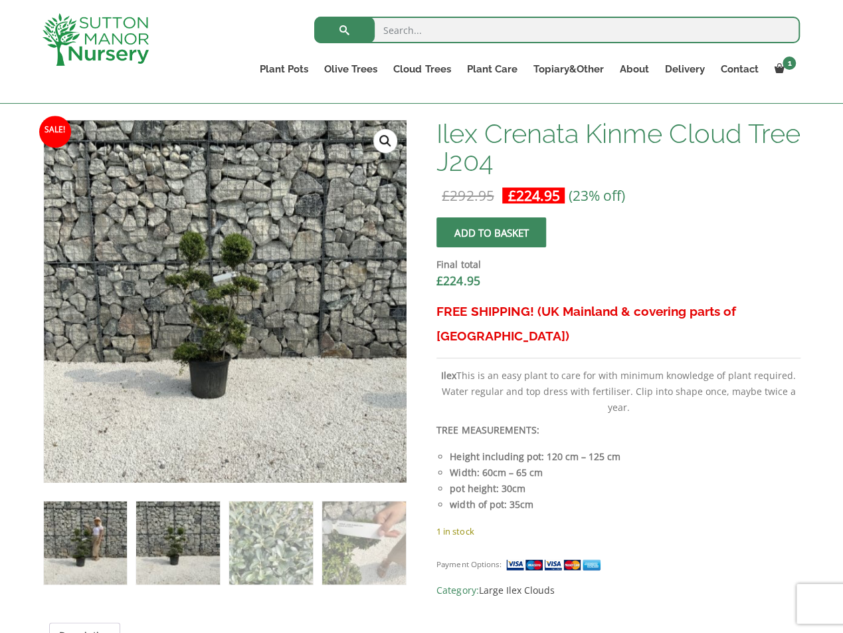
click at [106, 550] on img at bounding box center [85, 542] width 83 height 83
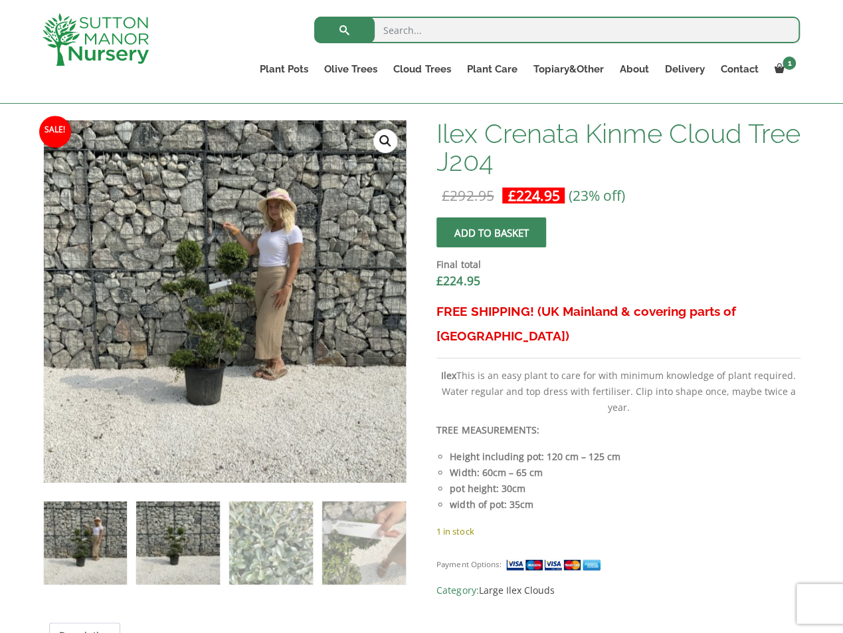
click at [167, 546] on img at bounding box center [177, 542] width 83 height 83
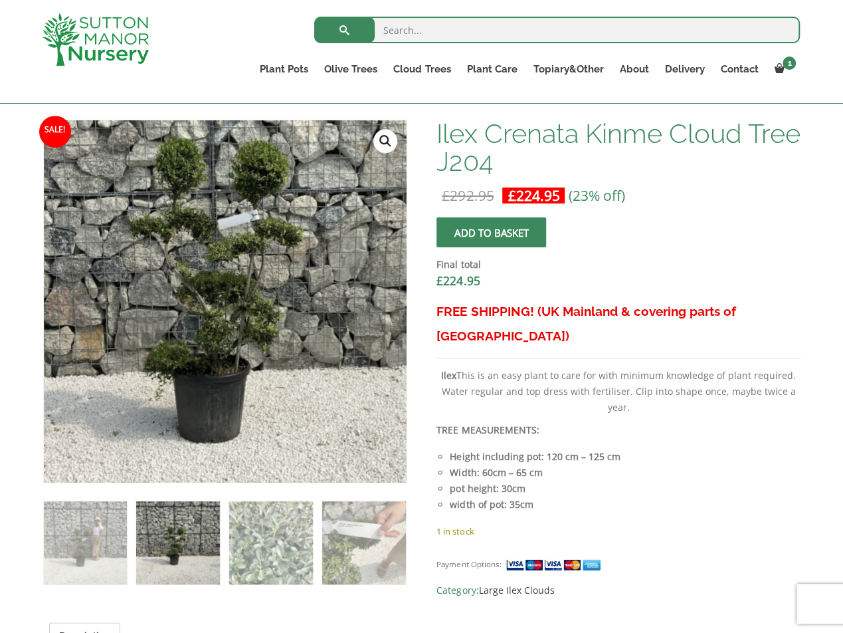
click at [207, 344] on img at bounding box center [240, 266] width 664 height 664
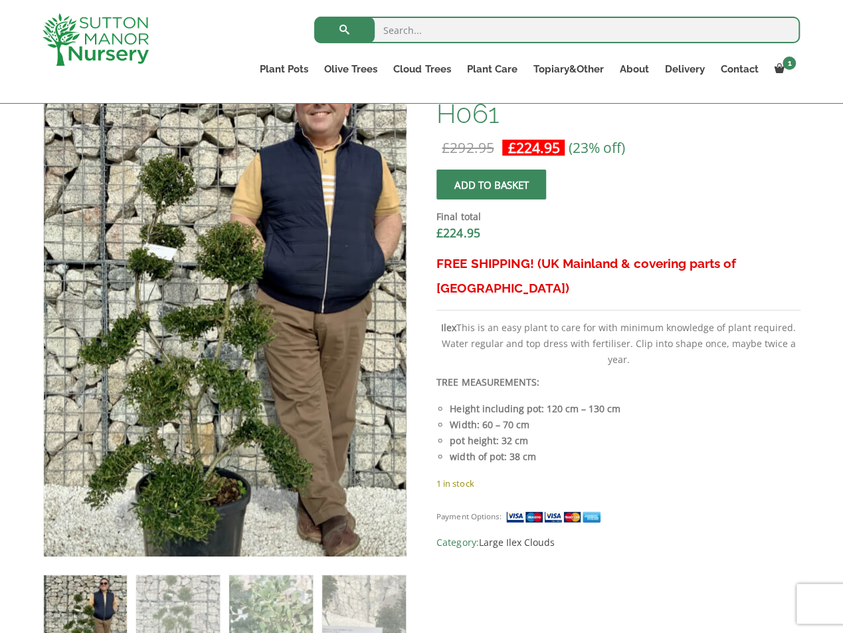
scroll to position [532, 0]
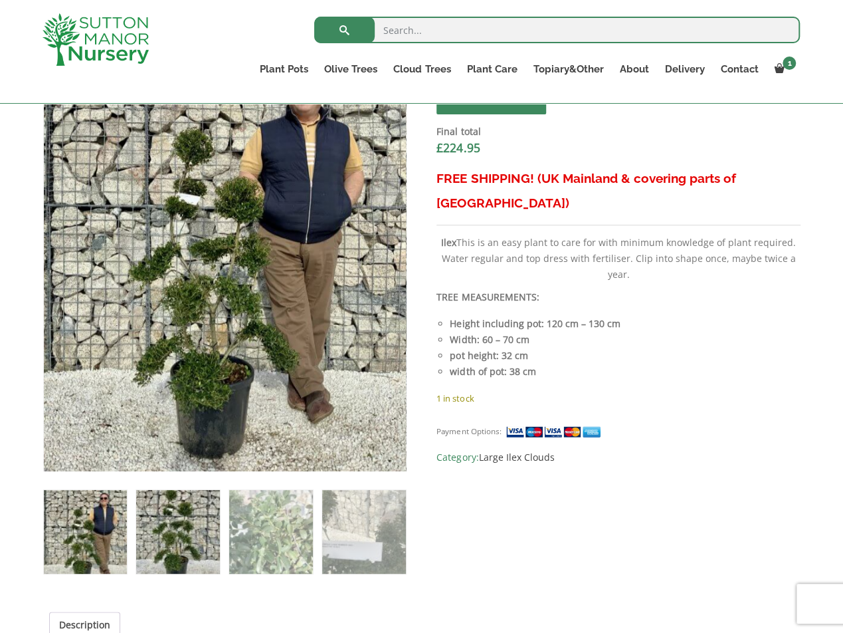
click at [194, 541] on img at bounding box center [177, 531] width 83 height 83
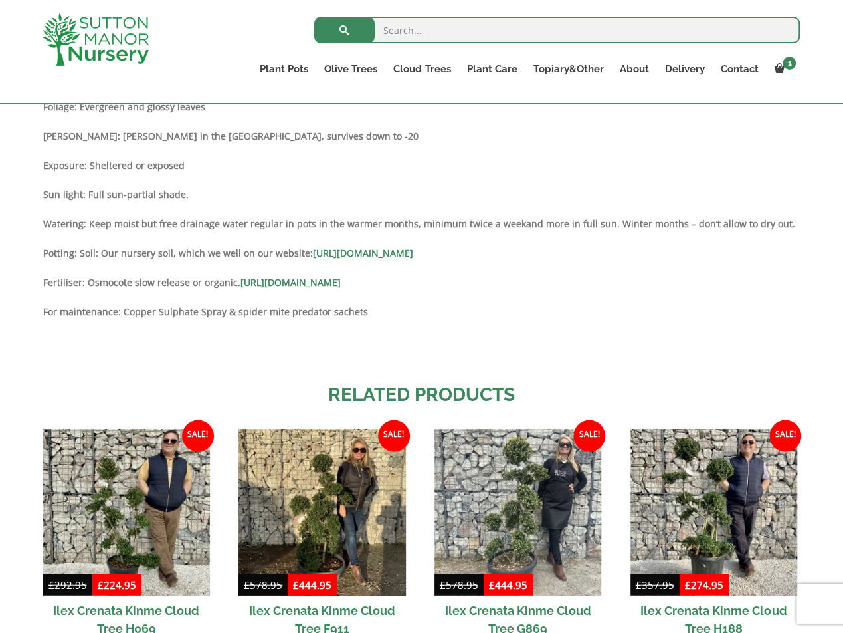
scroll to position [1196, 0]
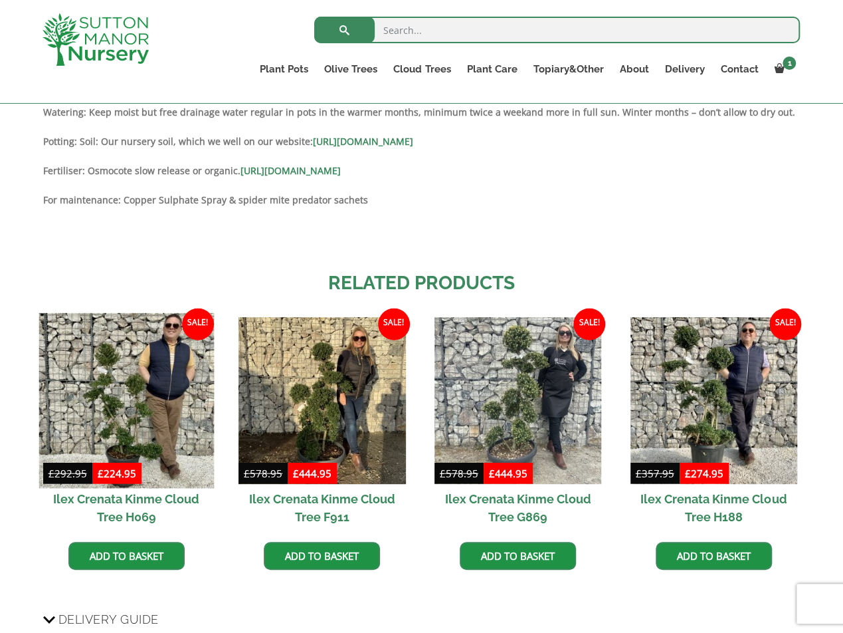
click at [79, 416] on img at bounding box center [126, 399] width 175 height 175
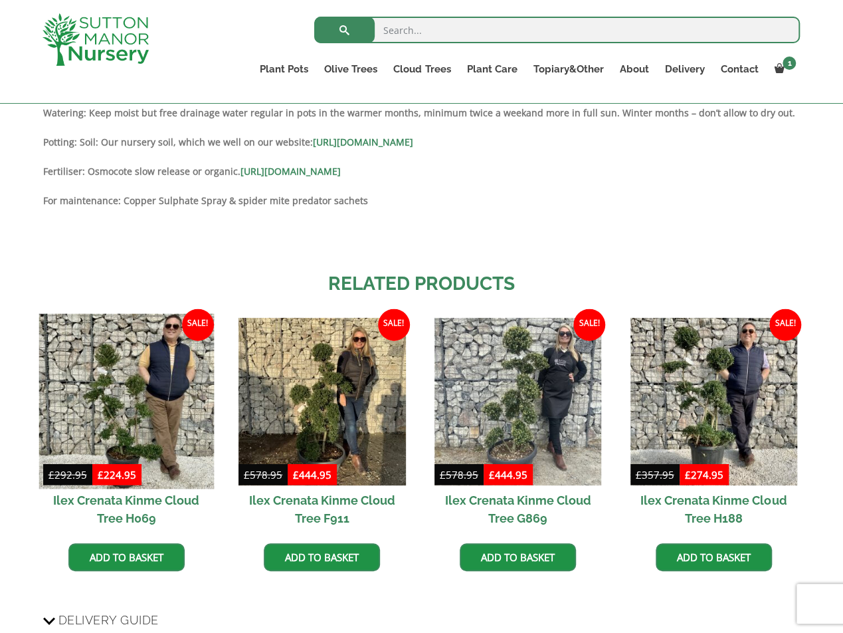
scroll to position [1197, 0]
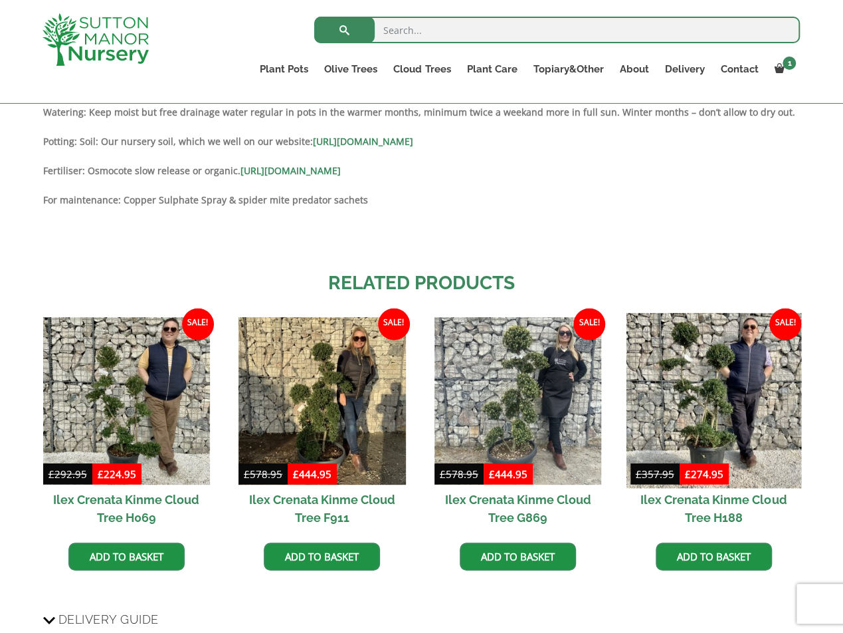
click at [715, 382] on img at bounding box center [713, 400] width 175 height 175
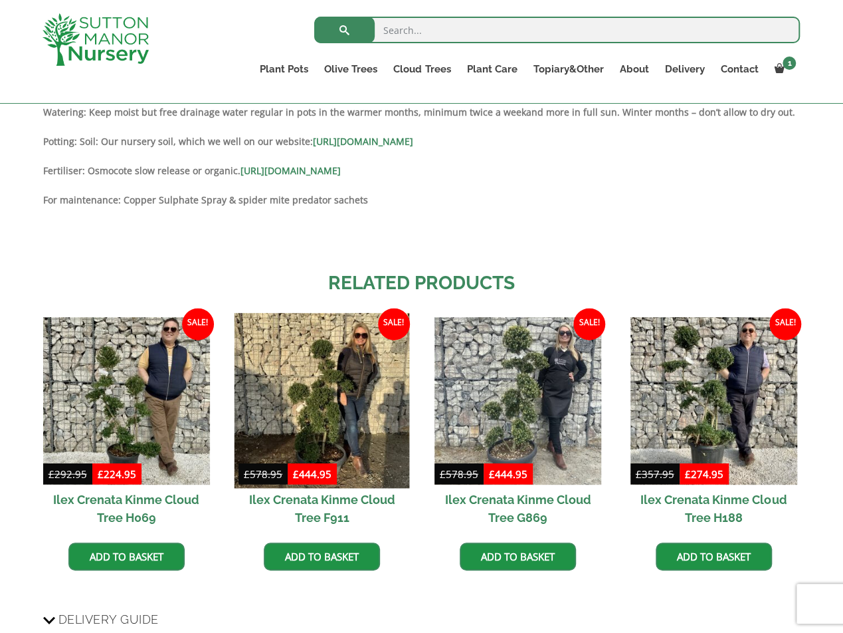
click at [358, 412] on img at bounding box center [322, 400] width 175 height 175
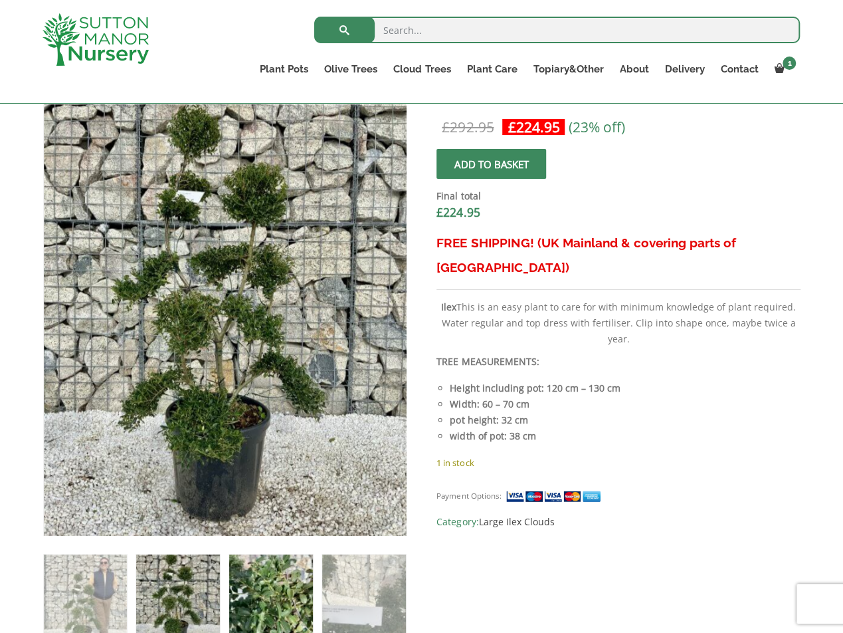
scroll to position [466, 0]
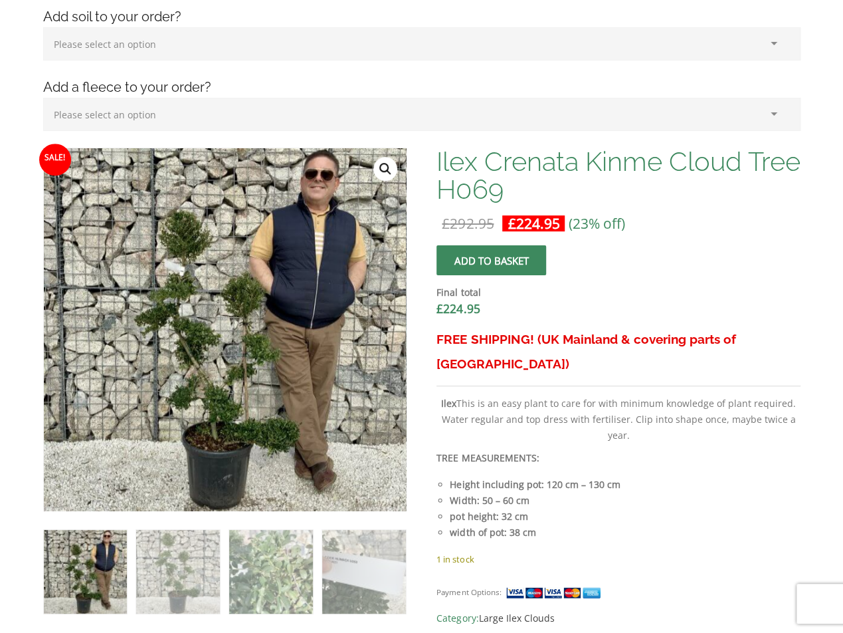
scroll to position [399, 0]
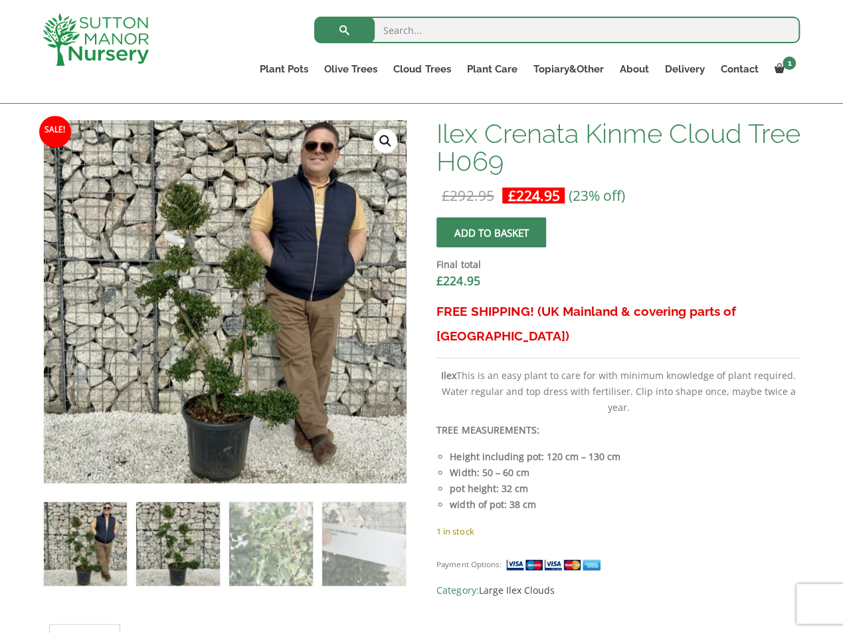
click at [167, 569] on img at bounding box center [177, 543] width 83 height 83
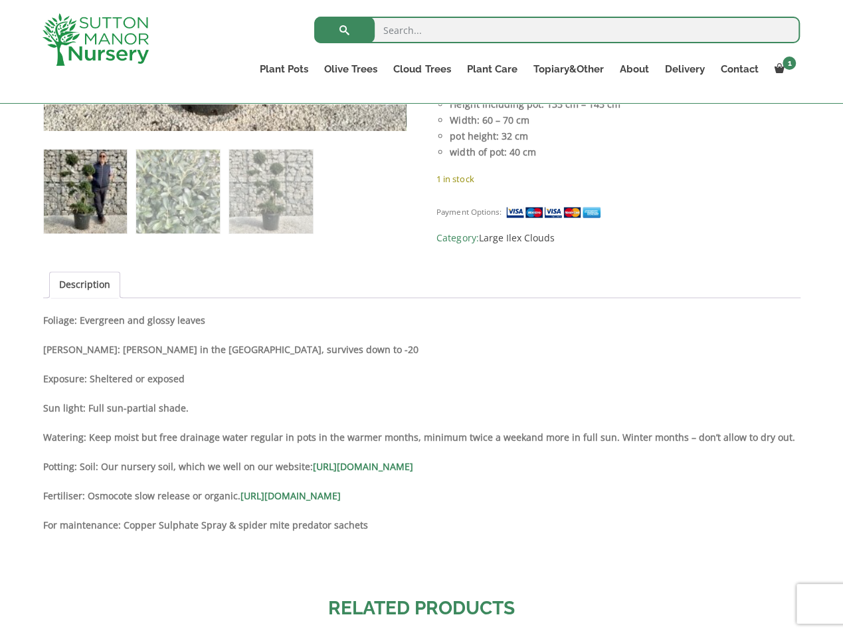
scroll to position [1130, 0]
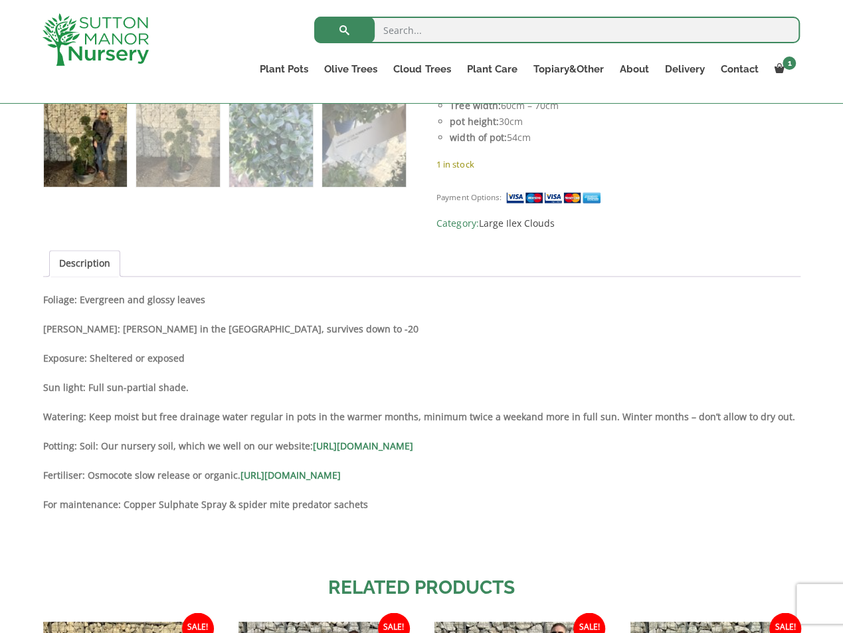
scroll to position [1196, 0]
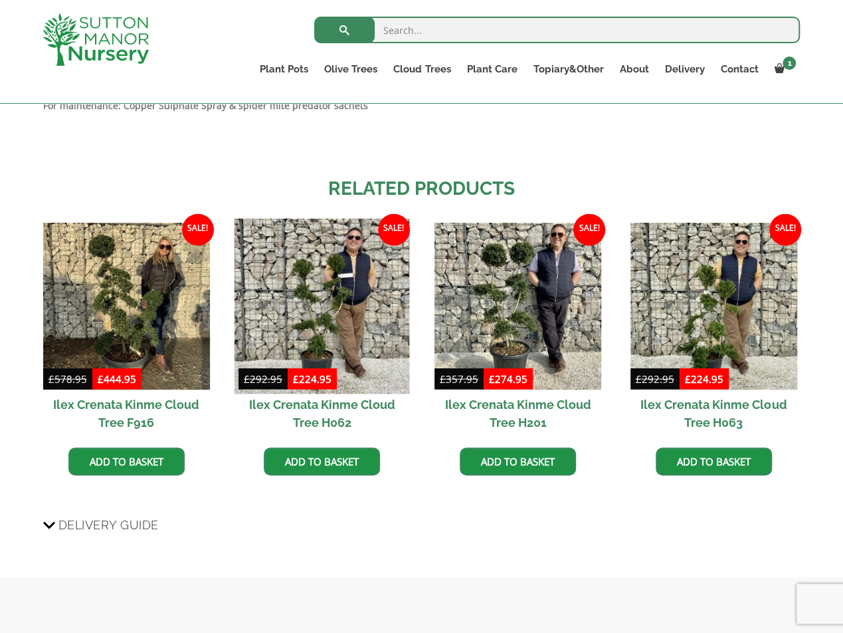
click at [330, 282] on img at bounding box center [322, 305] width 175 height 175
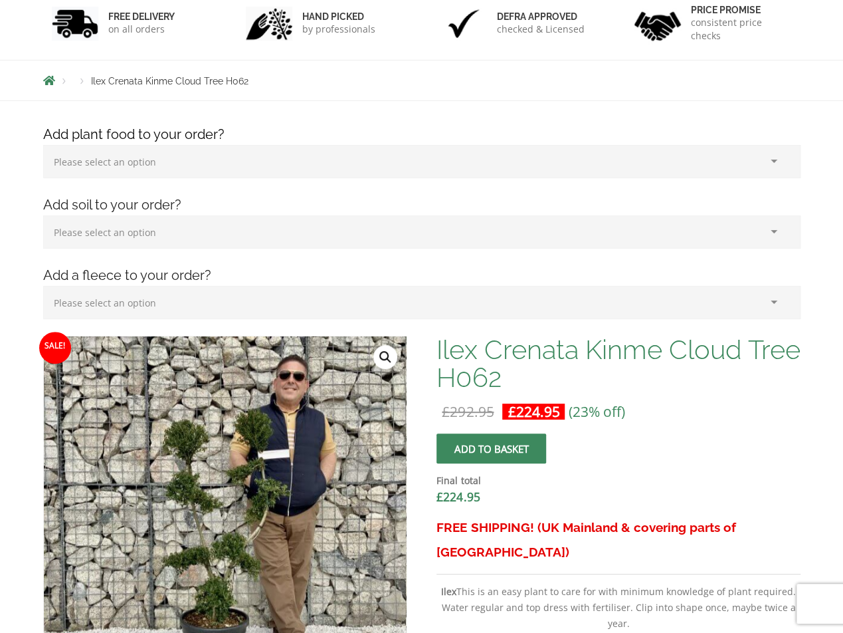
scroll to position [332, 0]
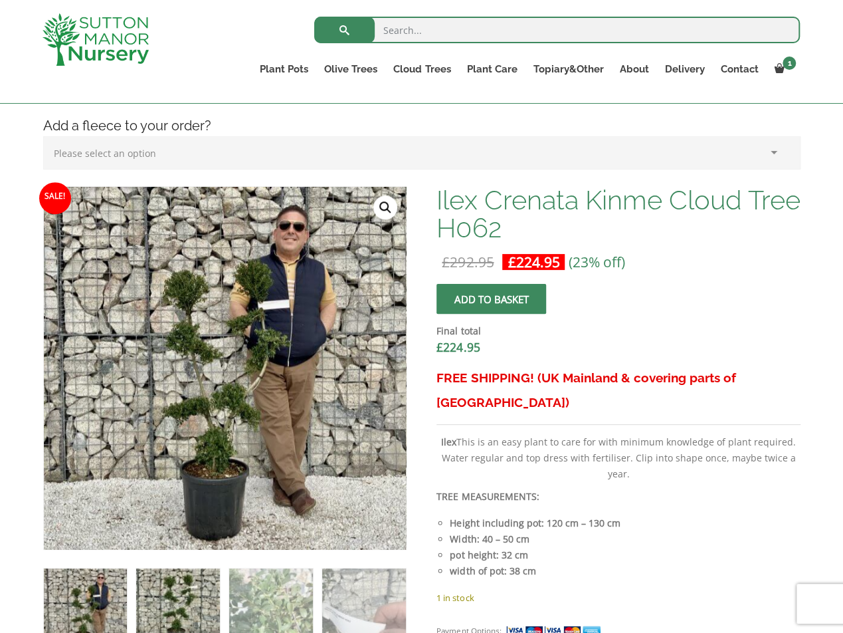
click at [183, 587] on img at bounding box center [177, 609] width 83 height 83
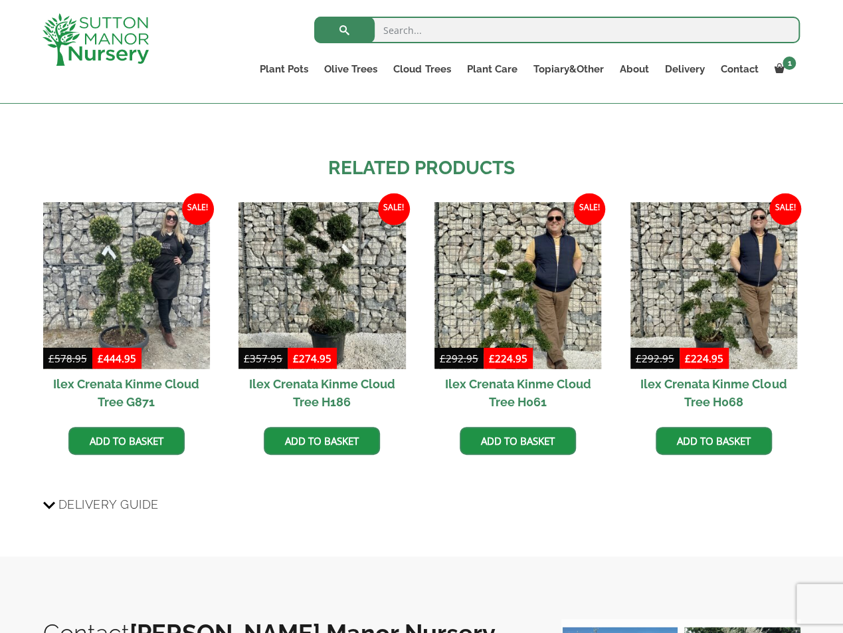
scroll to position [1196, 0]
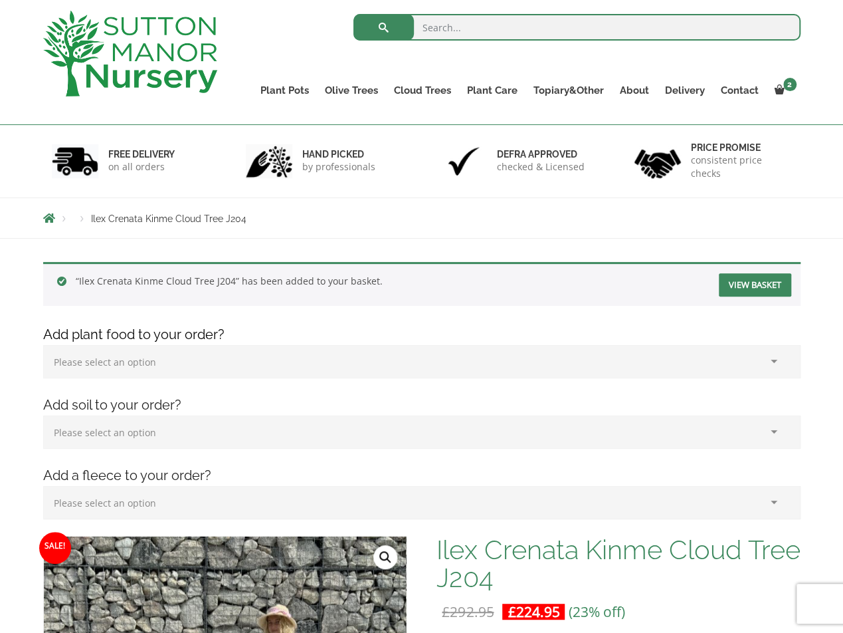
scroll to position [133, 0]
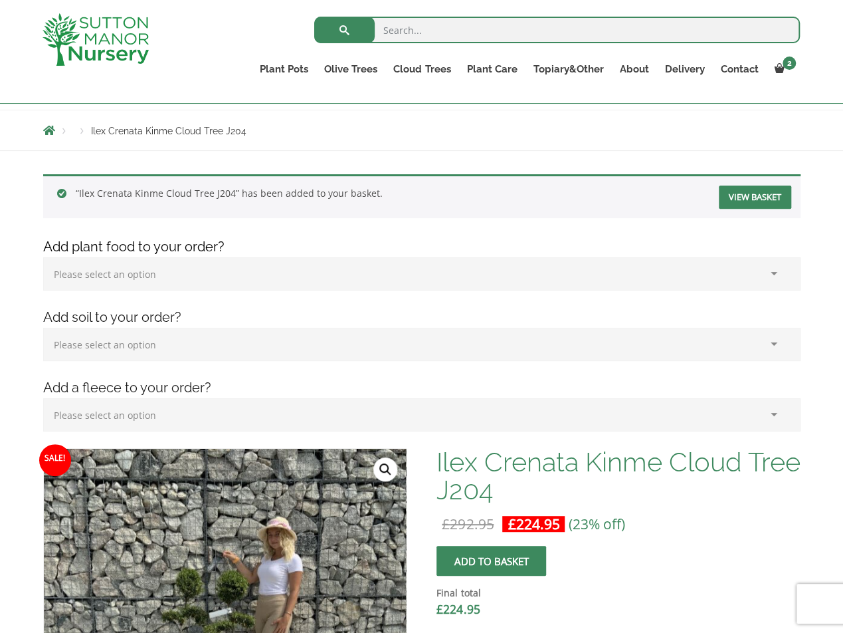
click at [155, 273] on select "Please select an option (x1) 1k Bag (£15.00) (x2) 1k Bag (£30.00) (x3) 1k Bag (…" at bounding box center [422, 273] width 758 height 33
click at [167, 354] on select "Please select an option (x1) 75L Bag (£34.99) (x2) 75L Bag (£69.98) (x3) 75L Ba…" at bounding box center [422, 344] width 758 height 33
click at [226, 300] on div "Add plant food to your order? Please select an option (x1) 1k Bag (£15.00) (x2)…" at bounding box center [421, 342] width 777 height 211
click at [168, 415] on select "Please select an option (x1) Horticultural Fleece (£24.95)" at bounding box center [422, 414] width 758 height 33
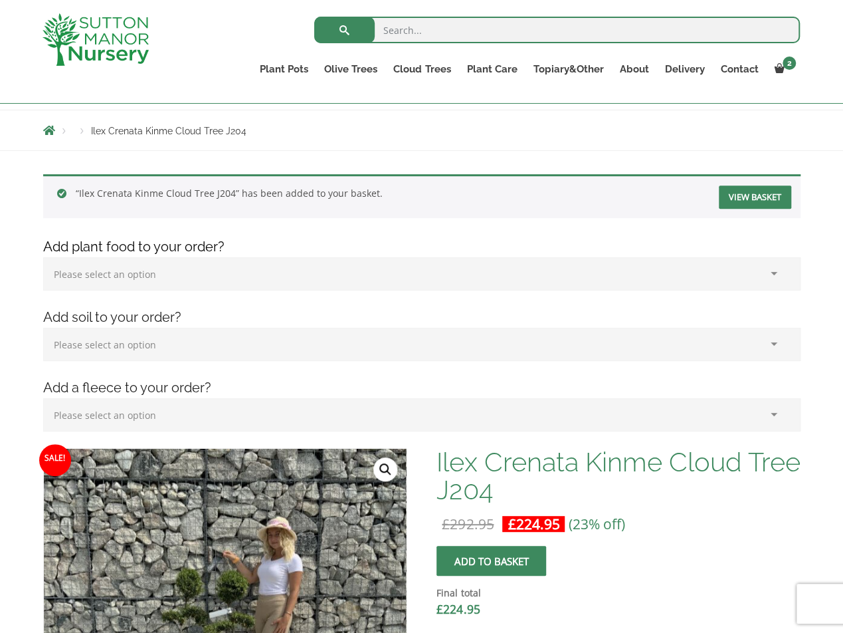
select select "(x1) Horticultural Fleece_0"
click at [43, 398] on select "Please select an option (x1) Horticultural Fleece (£24.95)" at bounding box center [422, 414] width 758 height 33
click at [203, 417] on select "Please select an option (x1) Horticultural Fleece (£24.95)" at bounding box center [395, 414] width 704 height 33
click at [43, 398] on select "Please select an option (x1) Horticultural Fleece (£24.95)" at bounding box center [395, 414] width 704 height 33
click at [242, 409] on select "Please select an option (x1) Horticultural Fleece (£24.95)" at bounding box center [422, 414] width 758 height 33
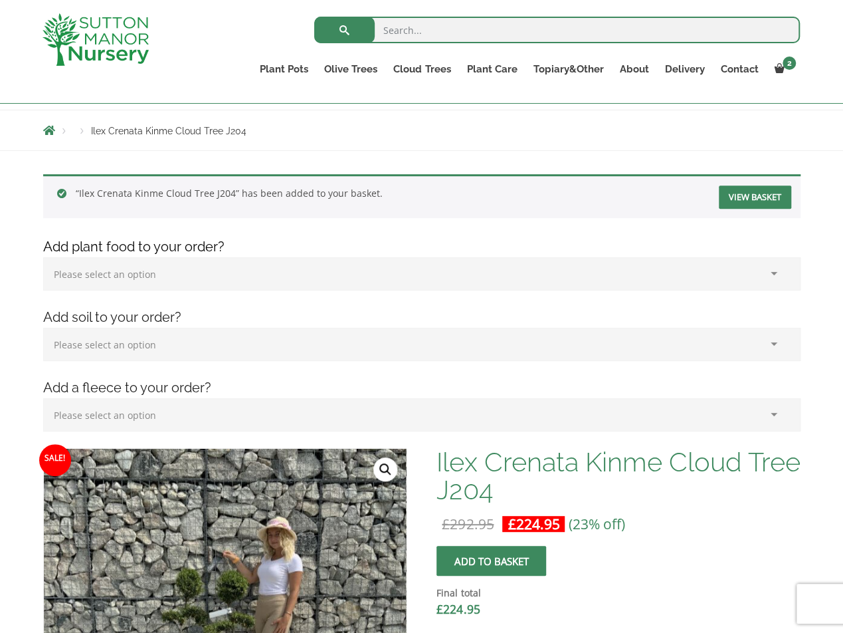
select select "(x1) Horticultural Fleece_0"
click at [43, 398] on select "Please select an option (x1) Horticultural Fleece (£24.95)" at bounding box center [422, 414] width 758 height 33
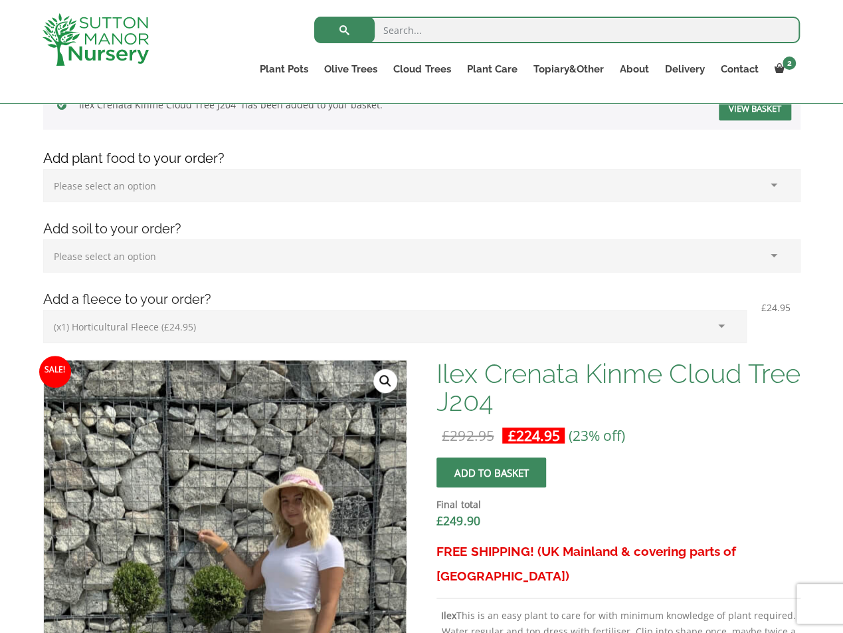
scroll to position [199, 0]
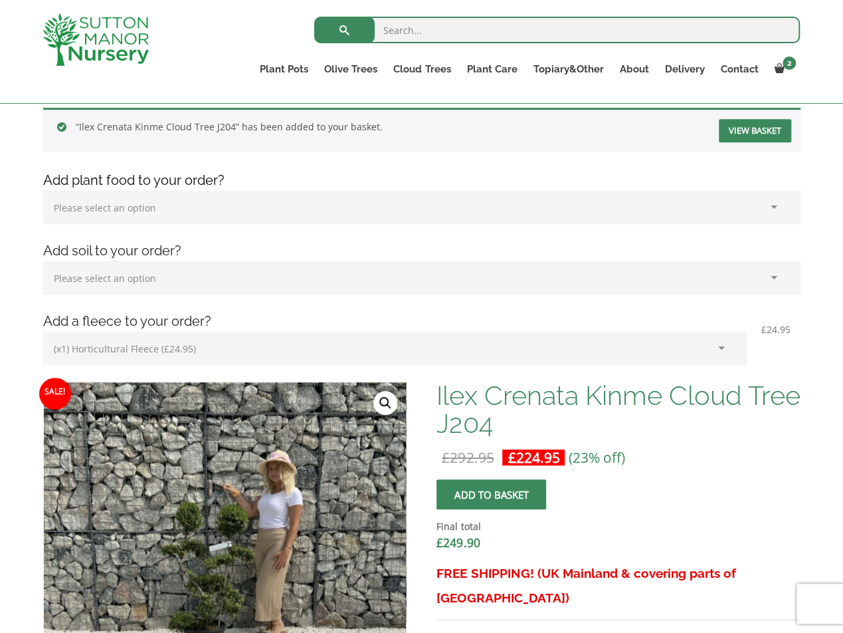
click at [113, 209] on select "Please select an option (x1) 1k Bag (£15.00) (x2) 1k Bag (£30.00) (x3) 1k Bag (…" at bounding box center [422, 207] width 758 height 33
select select "(x1) 1k Bag_0"
click at [43, 191] on select "Please select an option (x1) 1k Bag (£15.00) (x2) 1k Bag (£30.00) (x3) 1k Bag (…" at bounding box center [422, 207] width 758 height 33
click at [506, 493] on button "Add to basket" at bounding box center [492, 494] width 110 height 30
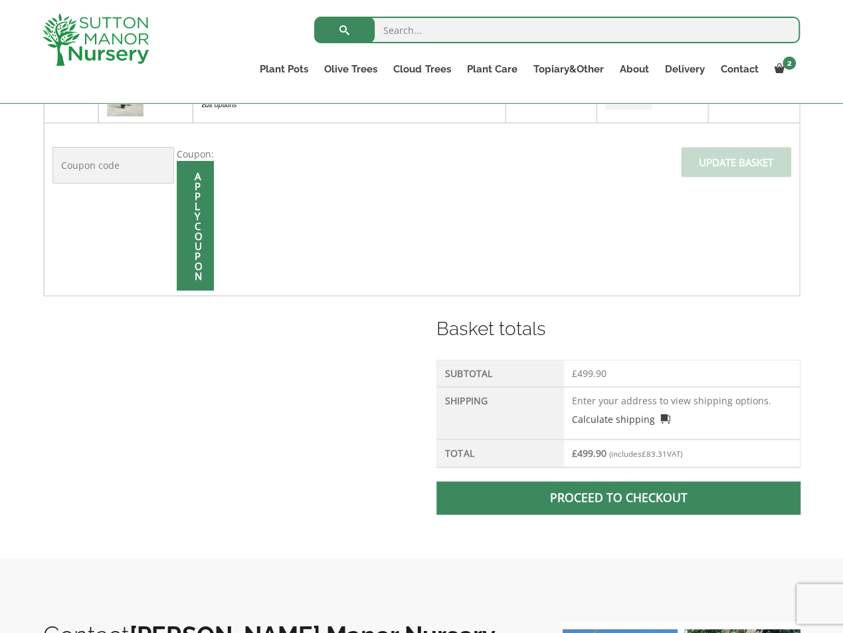
scroll to position [199, 0]
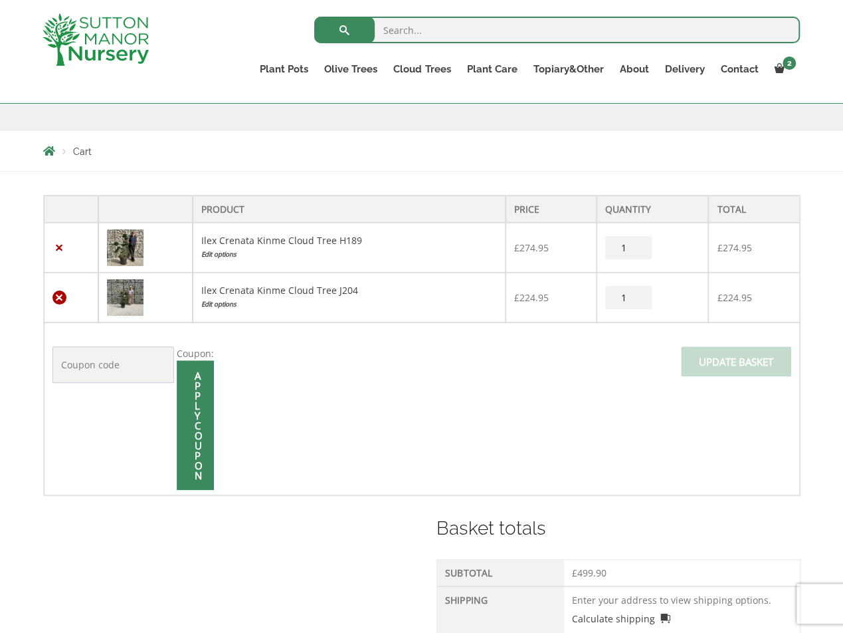
click at [60, 296] on link "×" at bounding box center [59, 297] width 14 height 14
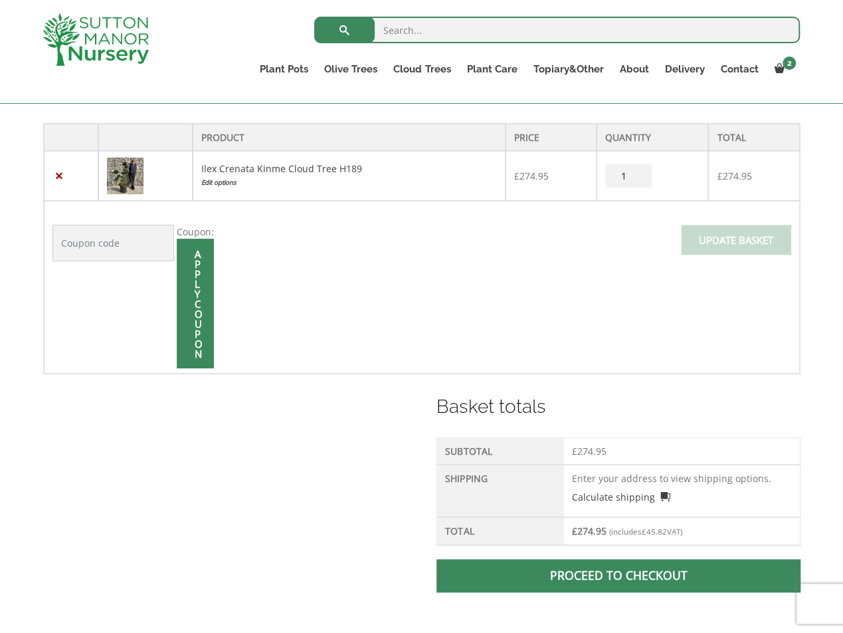
scroll to position [327, 0]
click at [116, 238] on input "Coupon:" at bounding box center [113, 242] width 122 height 37
paste input "welcome10"
type input "welcome10"
click at [195, 292] on div "Apply coupon" at bounding box center [195, 303] width 37 height 130
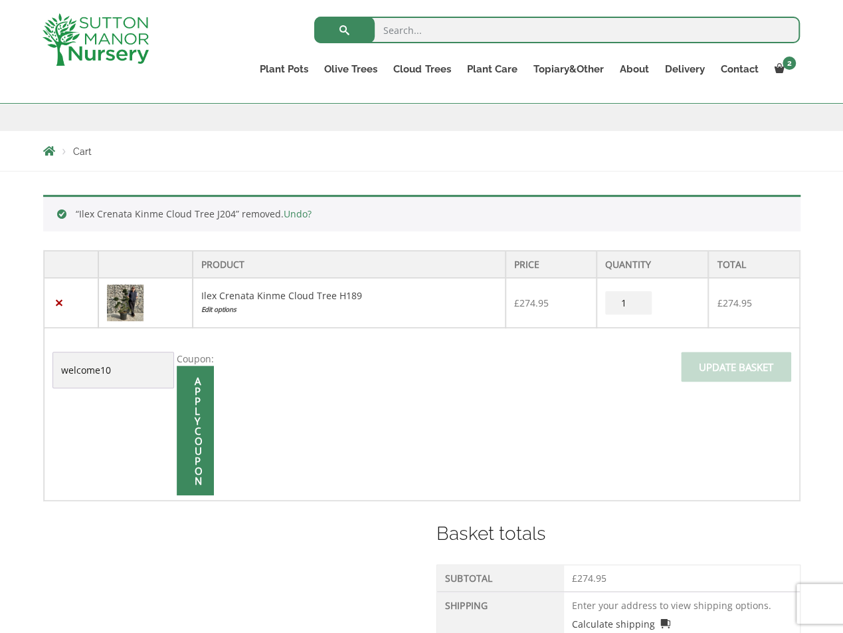
scroll to position [393, 0]
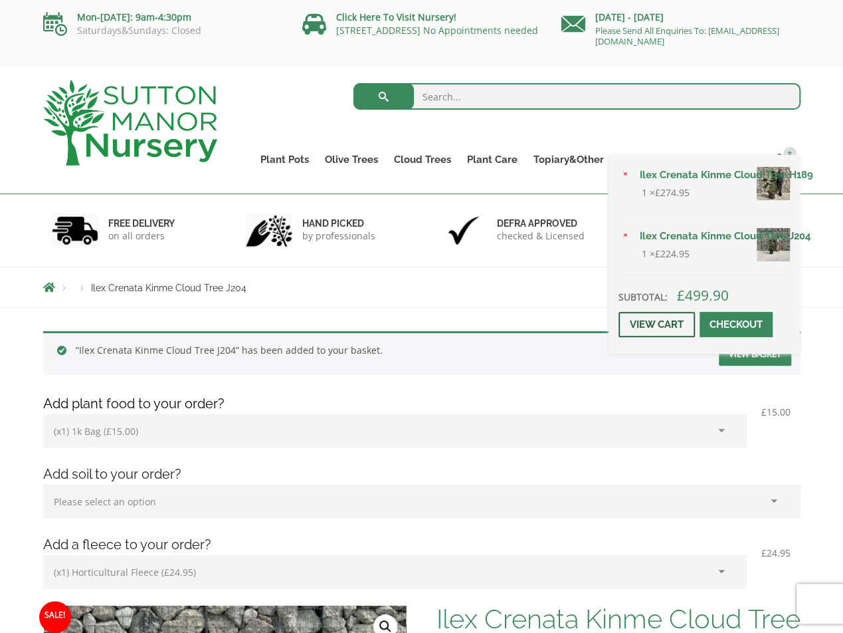
click at [648, 326] on link "View cart" at bounding box center [657, 324] width 76 height 25
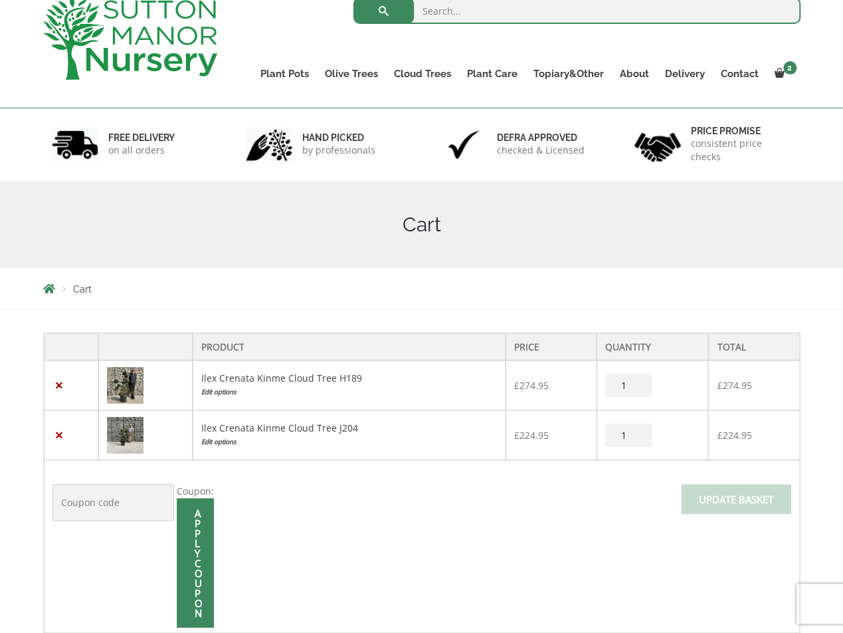
scroll to position [133, 0]
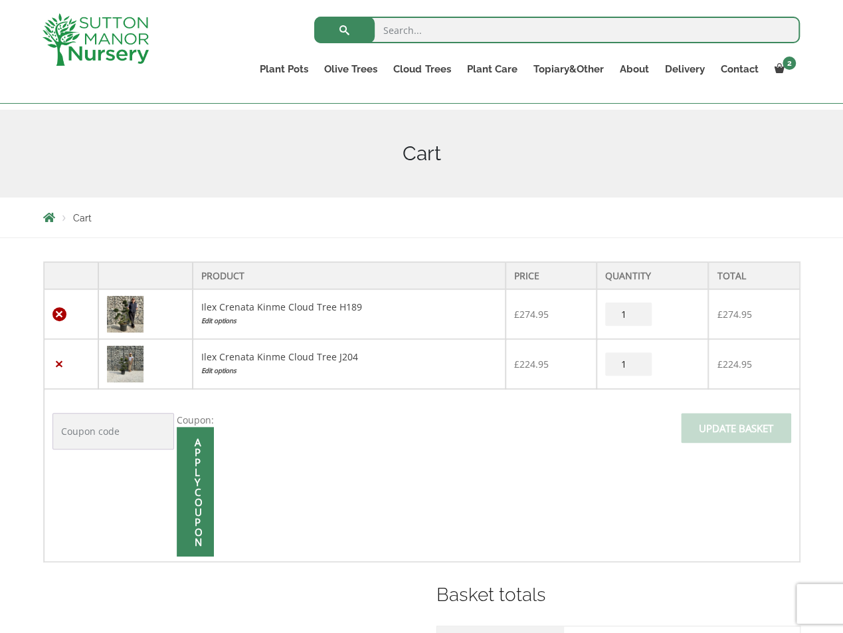
click at [57, 316] on link "×" at bounding box center [59, 314] width 14 height 14
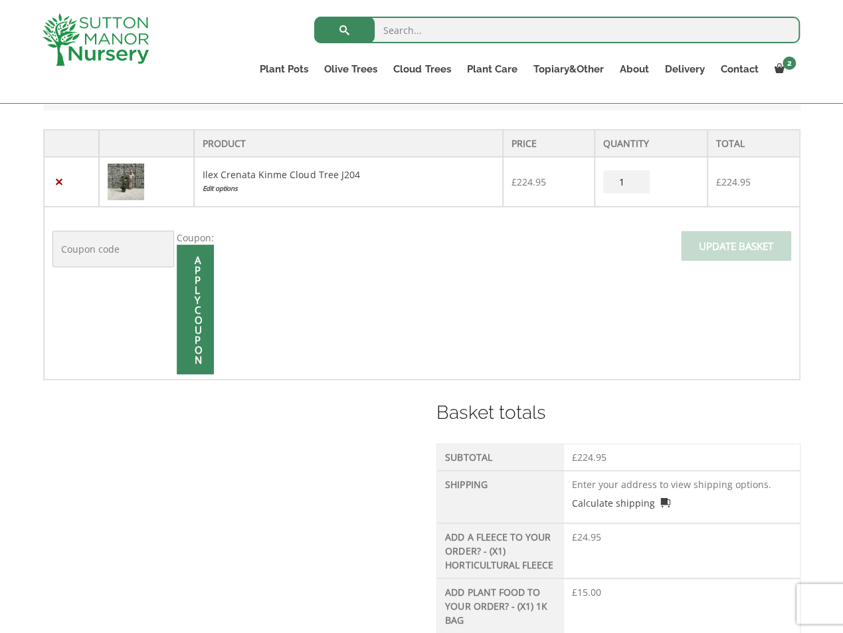
scroll to position [327, 0]
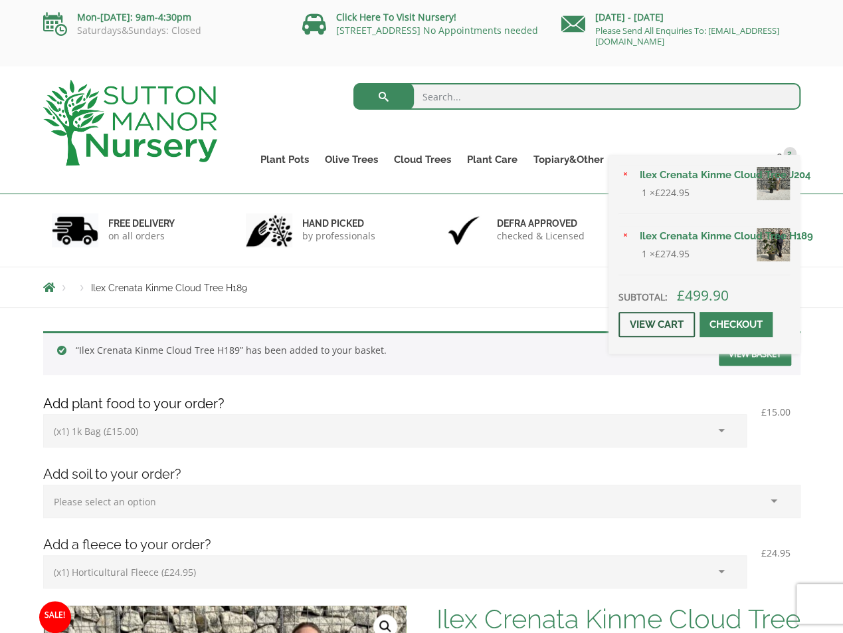
click at [660, 323] on link "View cart" at bounding box center [657, 324] width 76 height 25
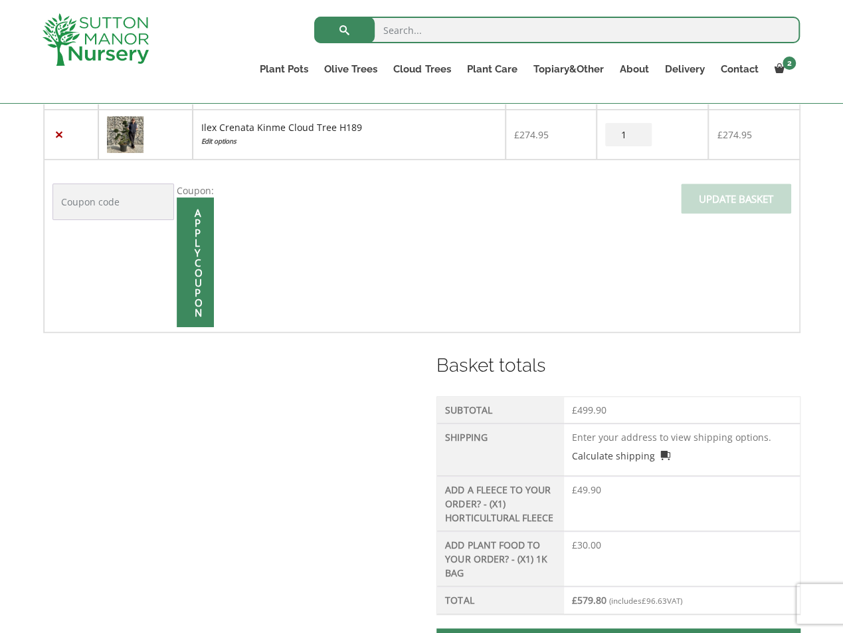
scroll to position [332, 0]
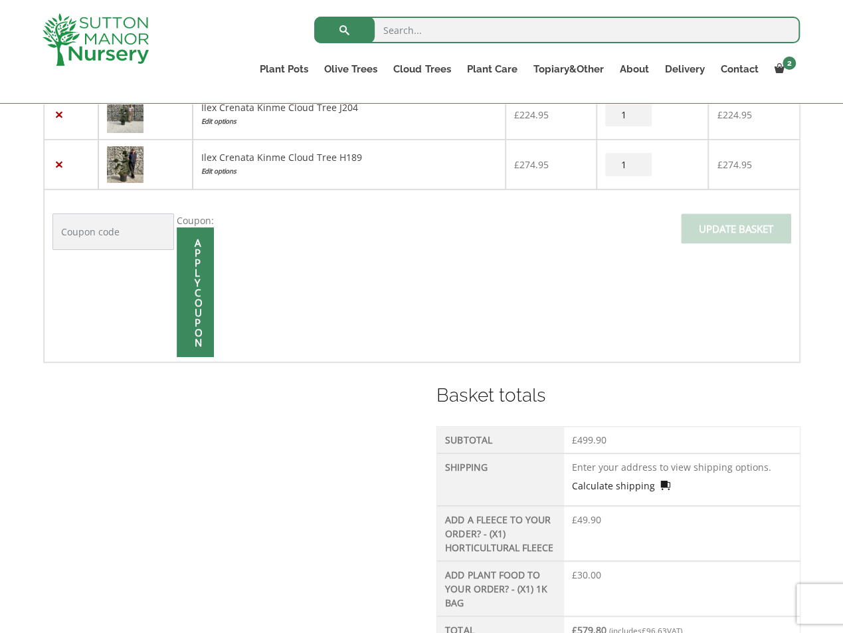
click at [605, 484] on link "Calculate shipping" at bounding box center [621, 485] width 98 height 14
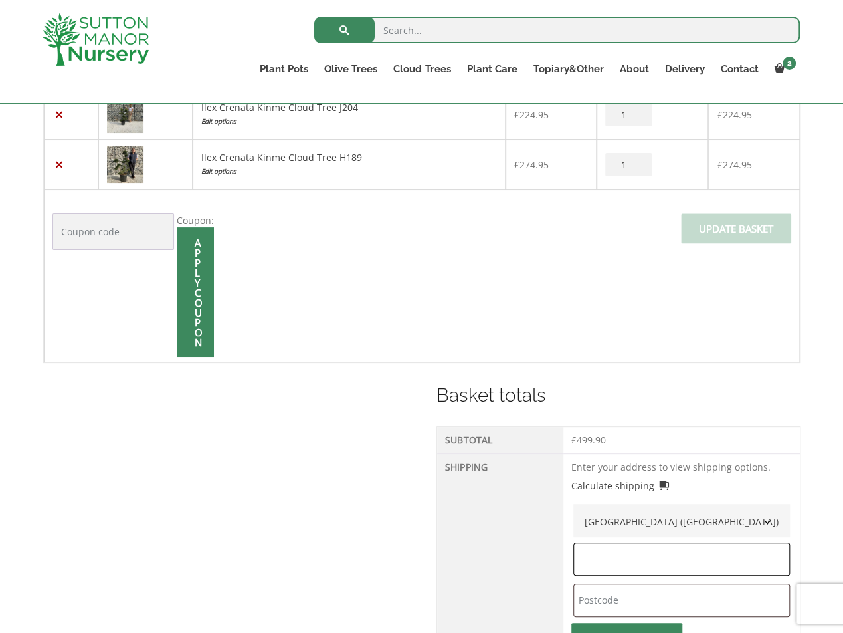
click at [603, 550] on input "text" at bounding box center [681, 558] width 217 height 33
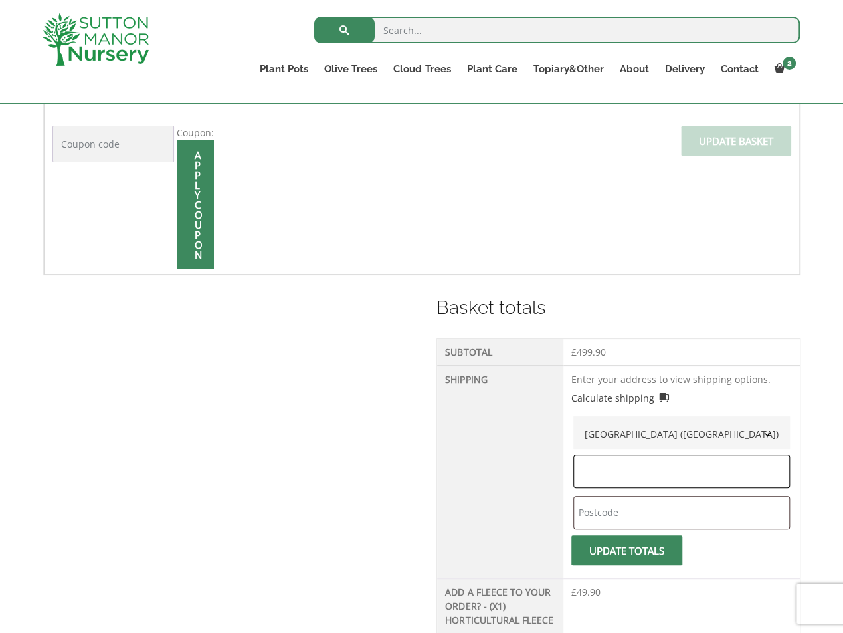
scroll to position [436, 0]
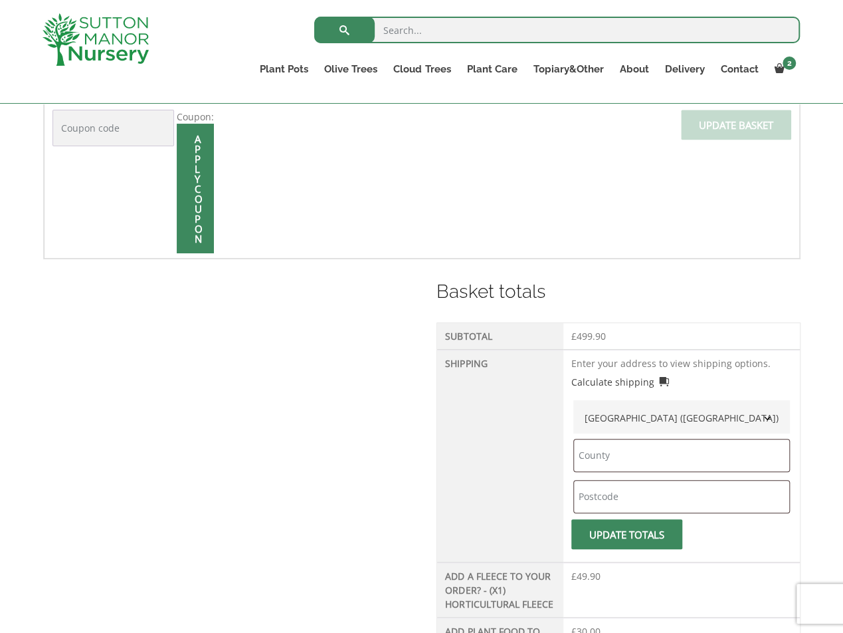
click at [520, 510] on th "Shipping" at bounding box center [500, 456] width 126 height 213
click at [631, 495] on input "text" at bounding box center [681, 496] width 217 height 33
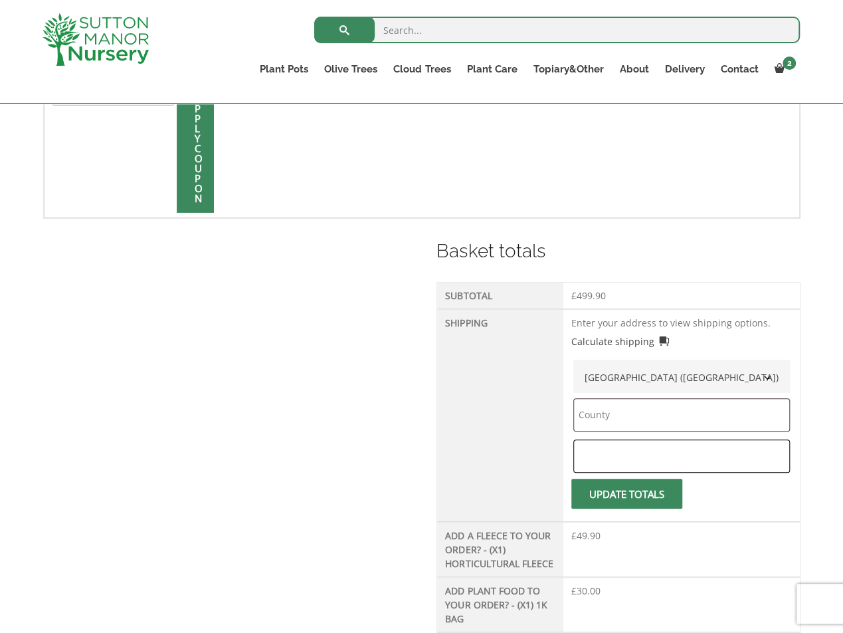
scroll to position [477, 0]
type input "WR11 1BU"
type input "Worcestershire"
click at [444, 477] on th "Shipping" at bounding box center [500, 414] width 126 height 213
click at [611, 493] on button "Update totals" at bounding box center [626, 493] width 111 height 30
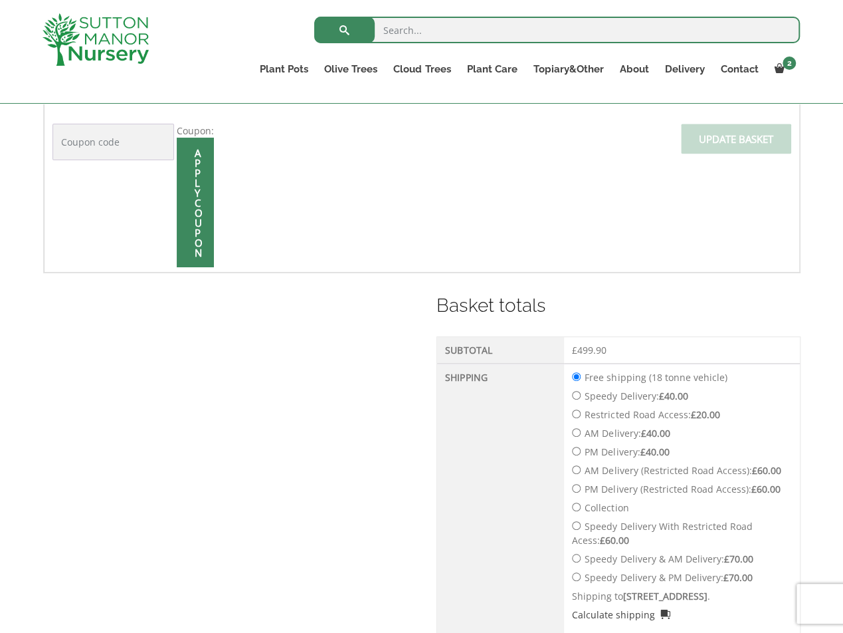
scroll to position [532, 0]
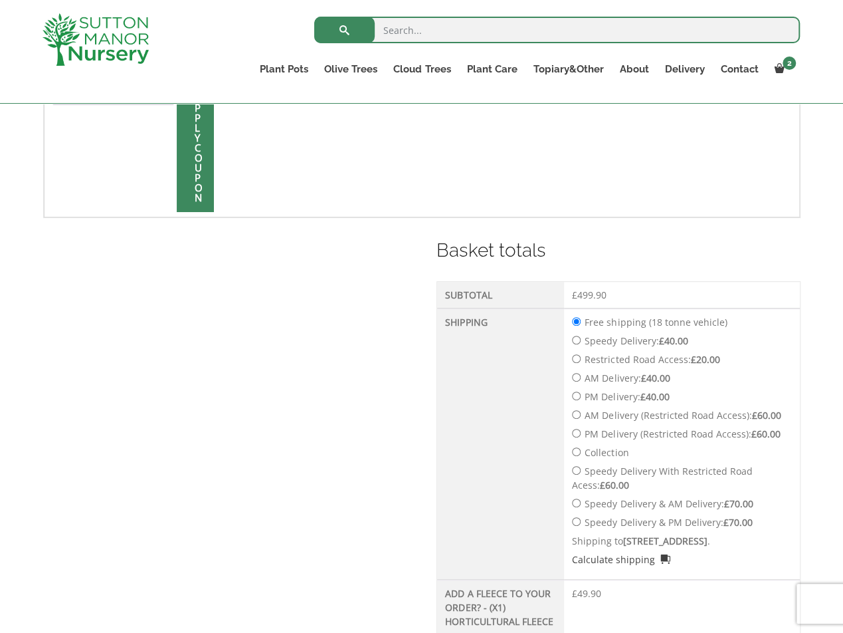
click at [383, 402] on div "Basket totals Subtotal £ 499.90 Shipping Free shipping (18 tonne vehicle) Speed…" at bounding box center [422, 512] width 758 height 550
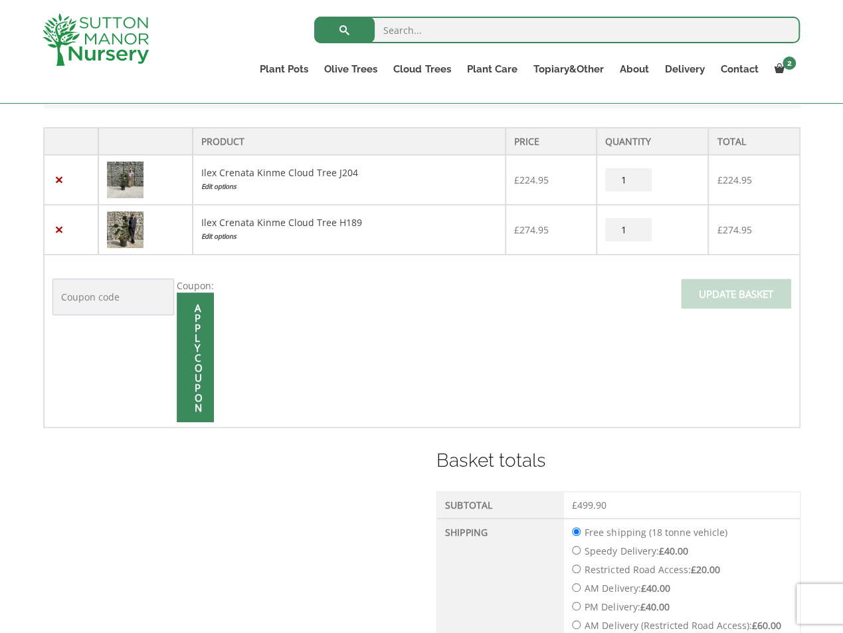
scroll to position [200, 0]
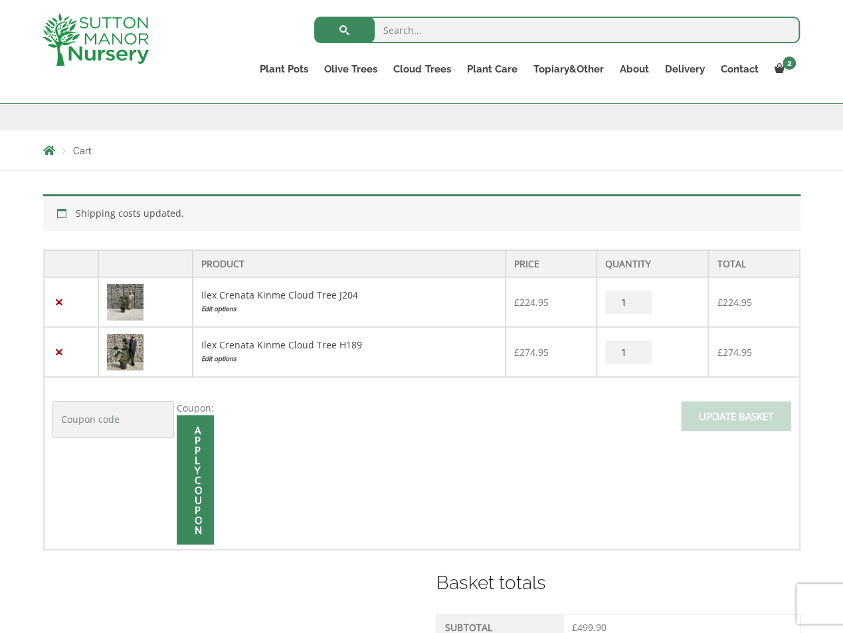
click at [93, 425] on input "Coupon:" at bounding box center [113, 419] width 122 height 37
paste input "welcome10"
type input "welcome10"
click at [196, 455] on input "Apply coupon" at bounding box center [195, 480] width 37 height 130
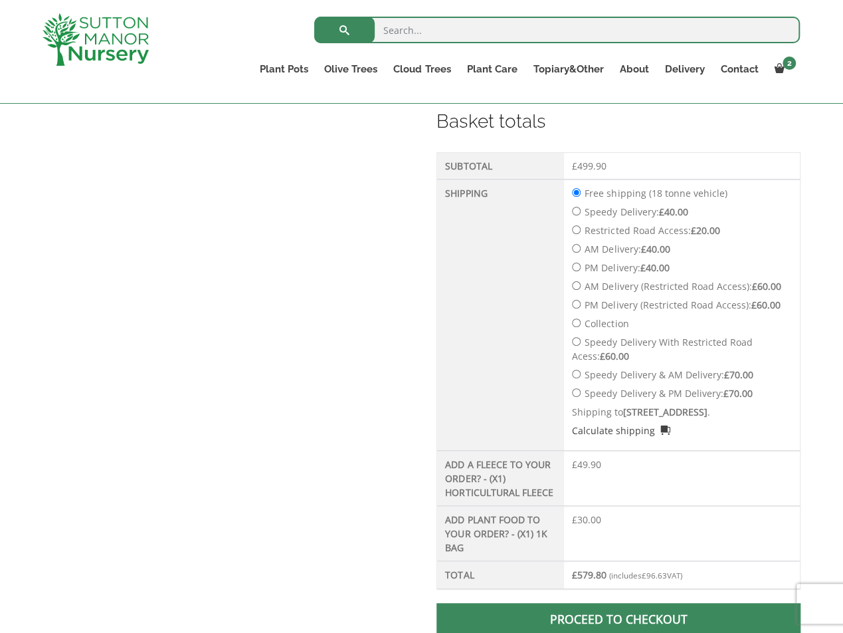
scroll to position [626, 0]
click at [324, 423] on div "Basket totals Subtotal £ 499.90 Shipping Free shipping (18 tonne vehicle) Speed…" at bounding box center [422, 382] width 758 height 550
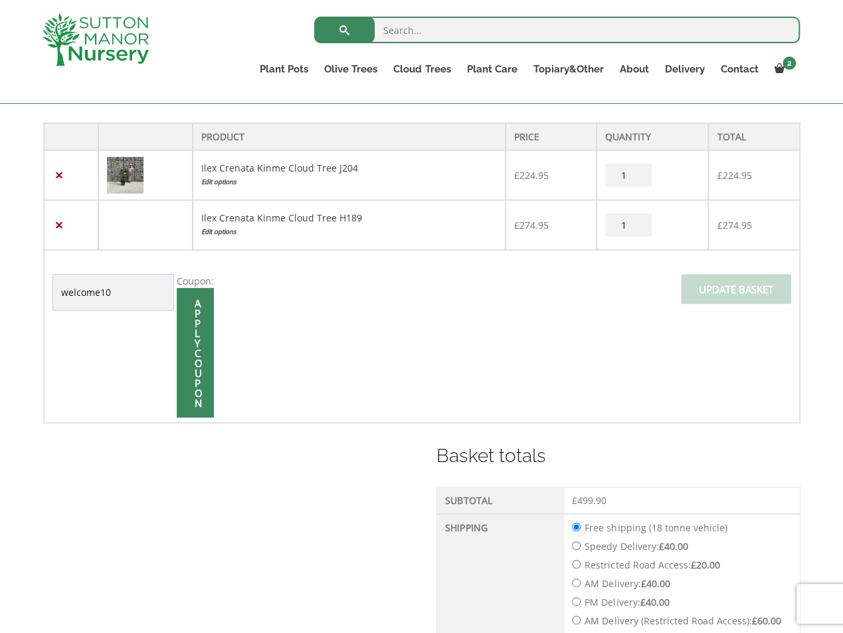
scroll to position [399, 0]
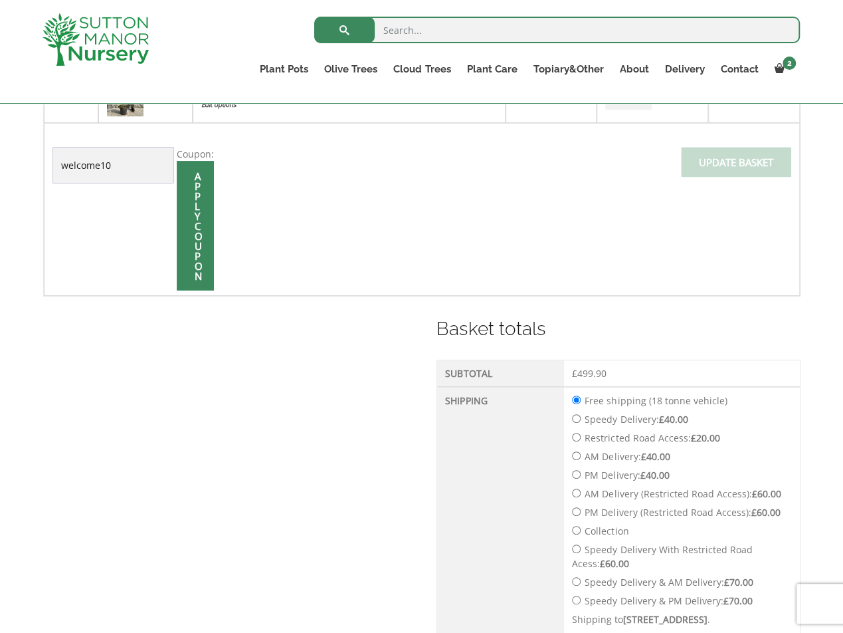
click at [400, 300] on div "Product Price Quantity Total × Ilex Crenata Kinme Cloud Tree J204 Edit options …" at bounding box center [422, 429] width 758 height 869
click at [388, 334] on div "Basket totals Subtotal £ 499.90 Shipping Free shipping (18 tonne vehicle) Speed…" at bounding box center [422, 590] width 758 height 550
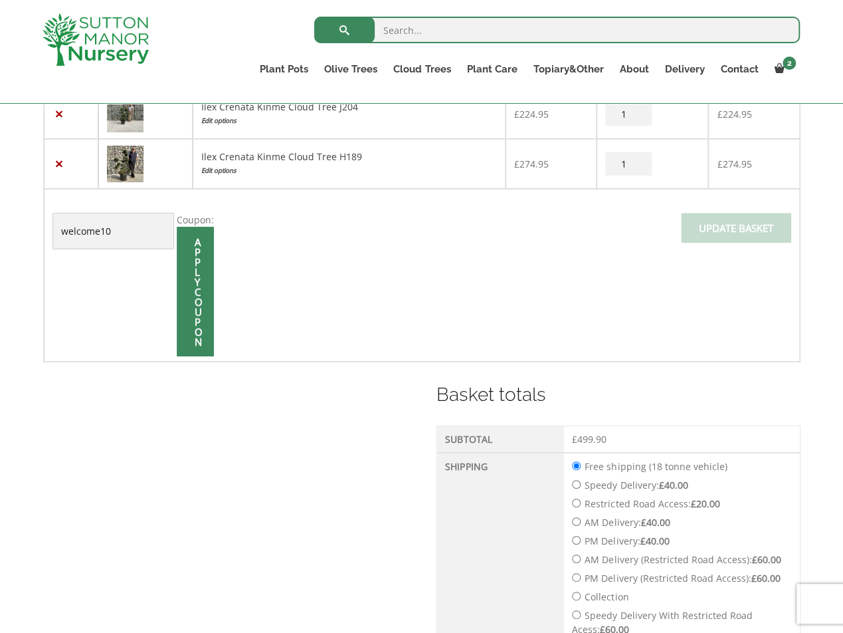
scroll to position [332, 0]
click at [206, 309] on input "Apply coupon" at bounding box center [195, 292] width 37 height 130
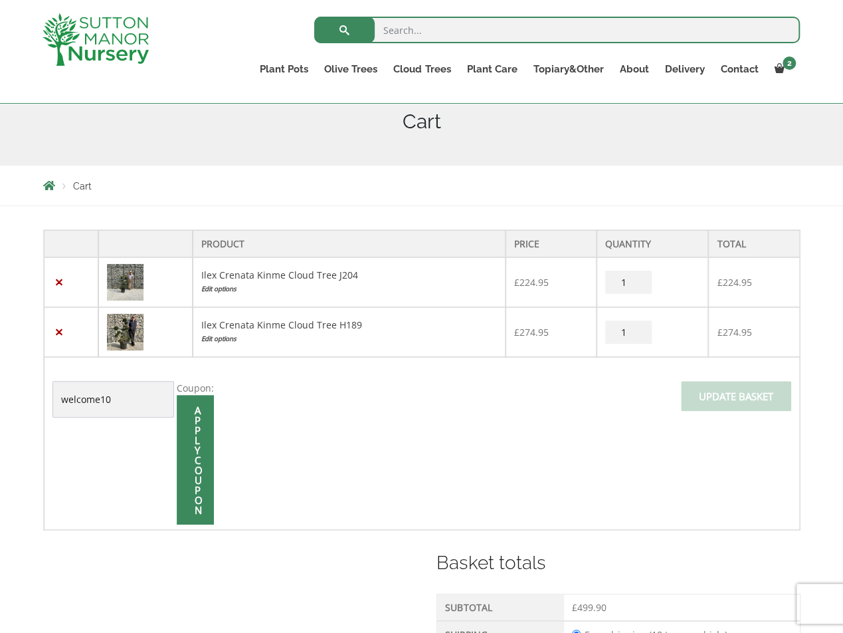
scroll to position [161, 0]
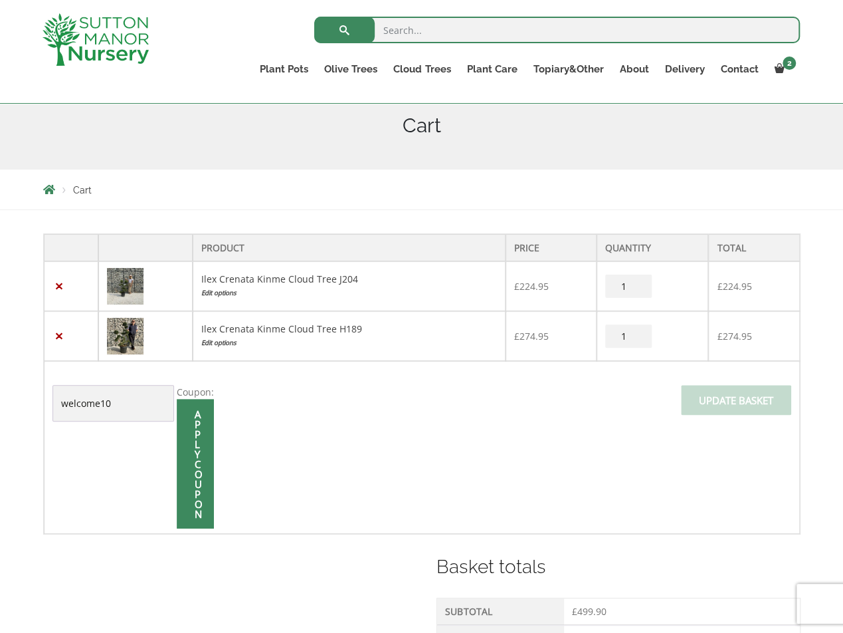
click at [473, 435] on td "Coupon: welcome10 Apply coupon Update basket" at bounding box center [422, 447] width 756 height 173
click at [572, 490] on td "Coupon: welcome10 Apply coupon Update basket" at bounding box center [422, 447] width 756 height 173
drag, startPoint x: 723, startPoint y: 335, endPoint x: 758, endPoint y: 338, distance: 34.7
click at [758, 338] on td "£ 274.95" at bounding box center [753, 336] width 91 height 50
copy bdi "274.95"
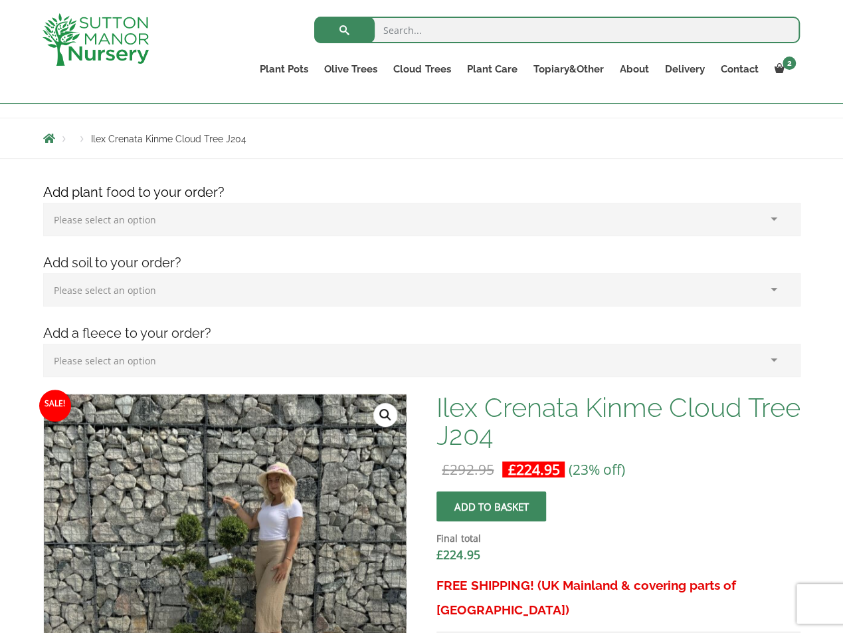
scroll to position [332, 0]
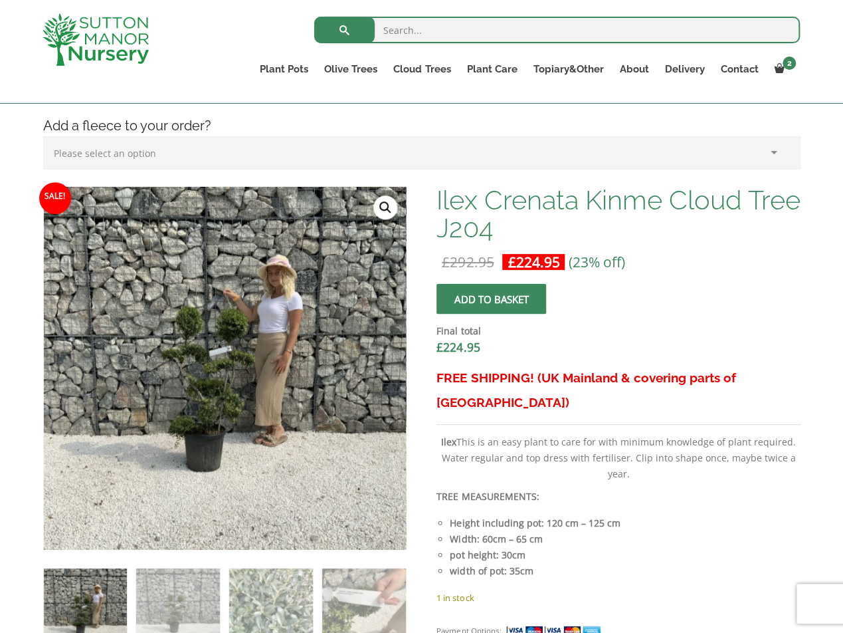
drag, startPoint x: 434, startPoint y: 198, endPoint x: 557, endPoint y: 227, distance: 126.9
click at [557, 226] on h1 "Ilex Crenata Kinme Cloud Tree J204" at bounding box center [618, 214] width 363 height 56
click at [513, 227] on h1 "Ilex Crenata Kinme Cloud Tree J204" at bounding box center [618, 214] width 363 height 56
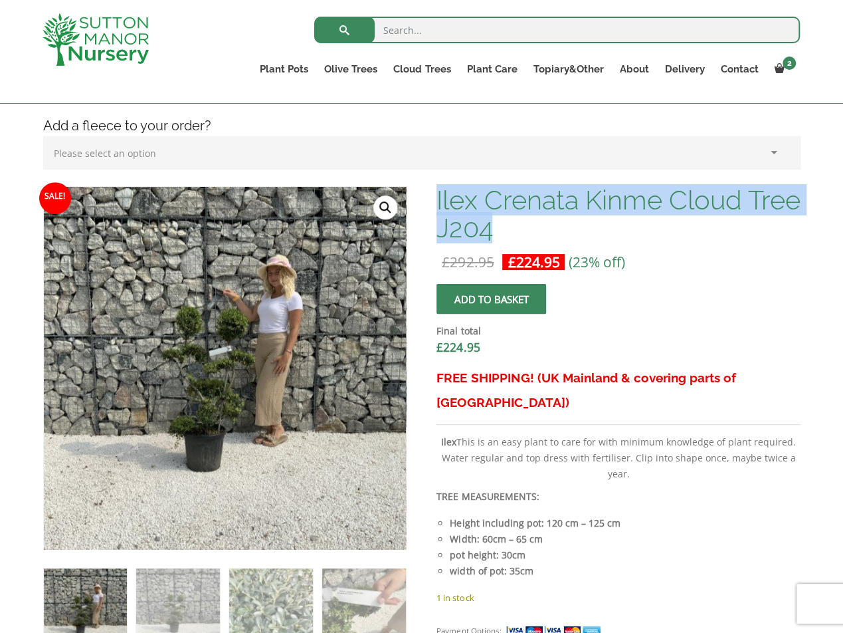
drag, startPoint x: 553, startPoint y: 229, endPoint x: 439, endPoint y: 198, distance: 118.5
click at [439, 198] on h1 "Ilex Crenata Kinme Cloud Tree J204" at bounding box center [618, 214] width 363 height 56
copy h1 "Ilex Crenata Kinme Cloud Tree J204"
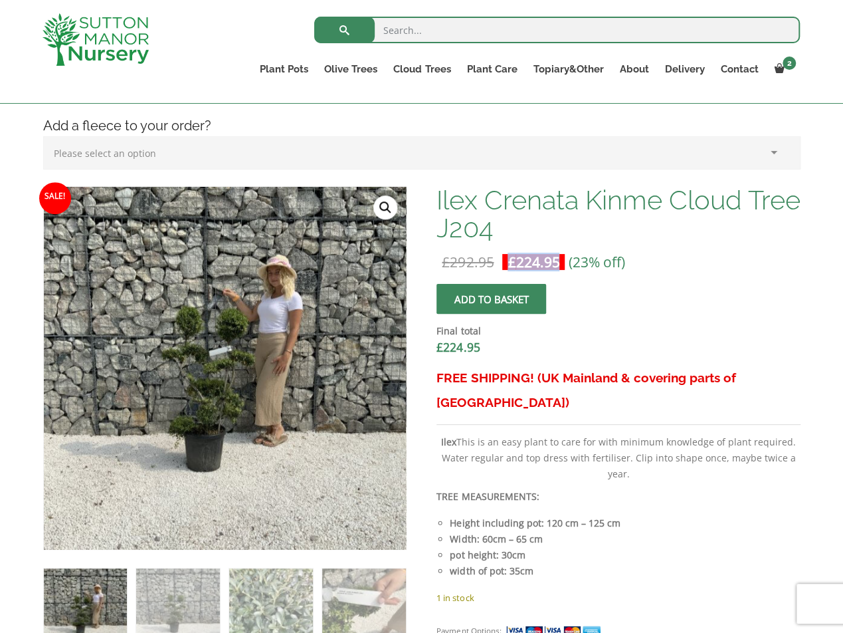
drag, startPoint x: 508, startPoint y: 260, endPoint x: 556, endPoint y: 270, distance: 48.7
click at [556, 270] on bdi "£ 224.95" at bounding box center [534, 262] width 52 height 19
copy bdi "£ 224.95"
click at [657, 319] on div "Final total £ 224.95" at bounding box center [618, 340] width 363 height 52
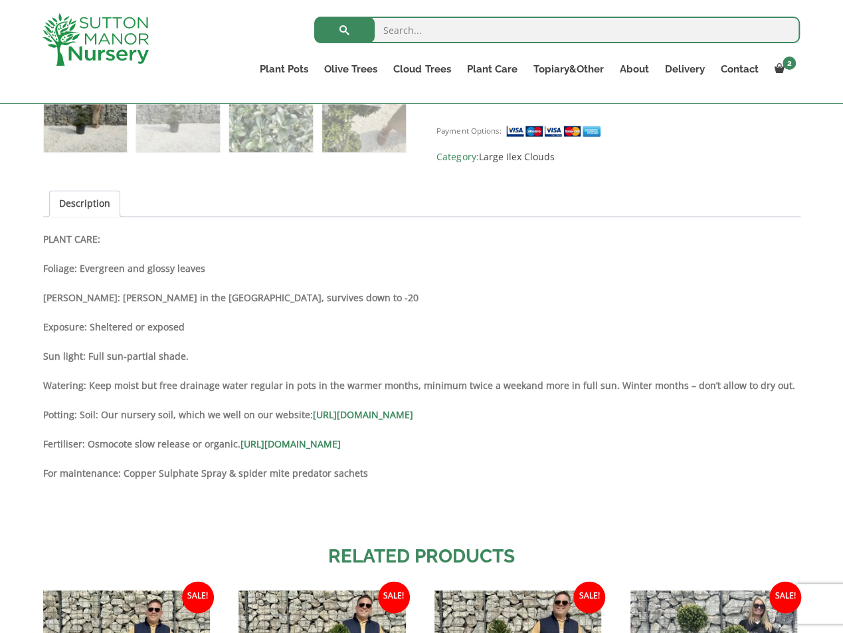
scroll to position [1130, 0]
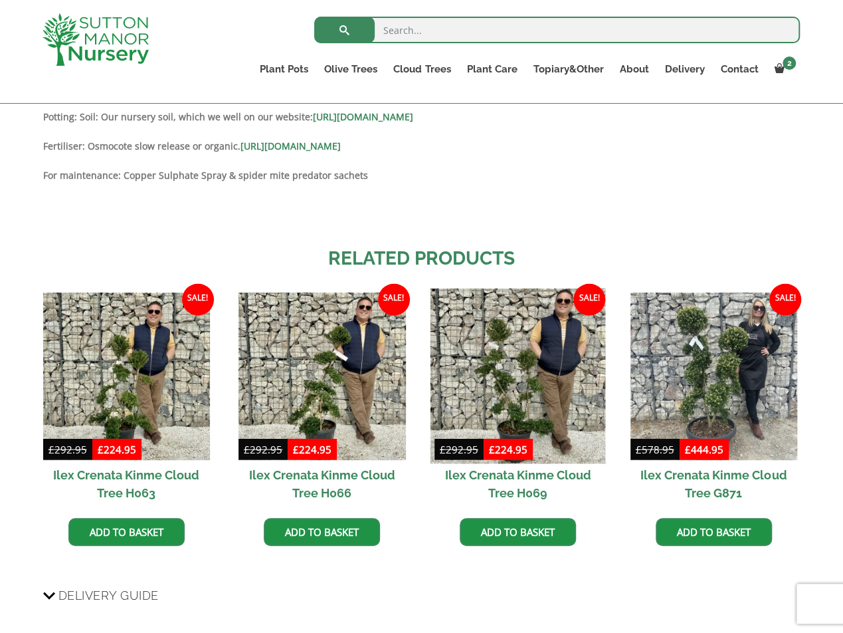
click at [518, 364] on img at bounding box center [518, 375] width 175 height 175
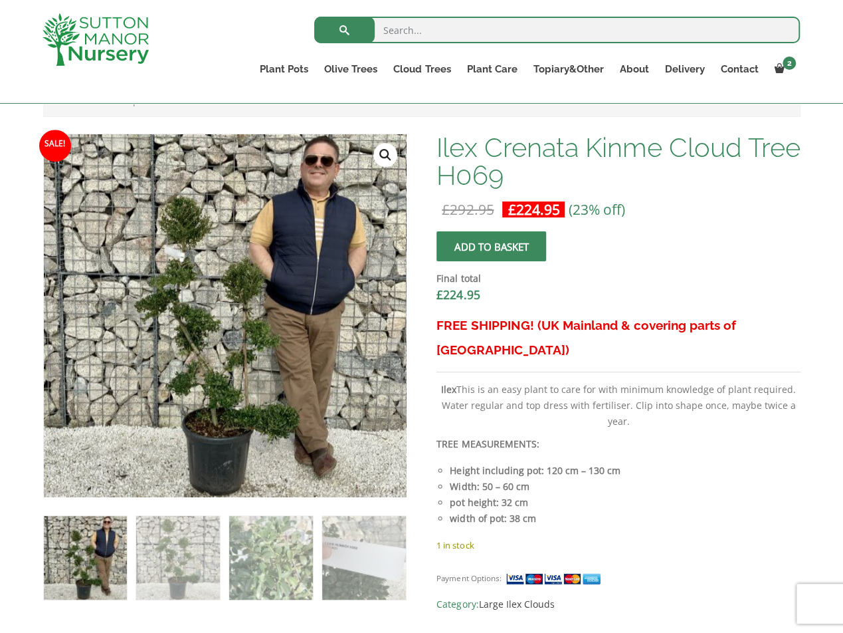
scroll to position [399, 0]
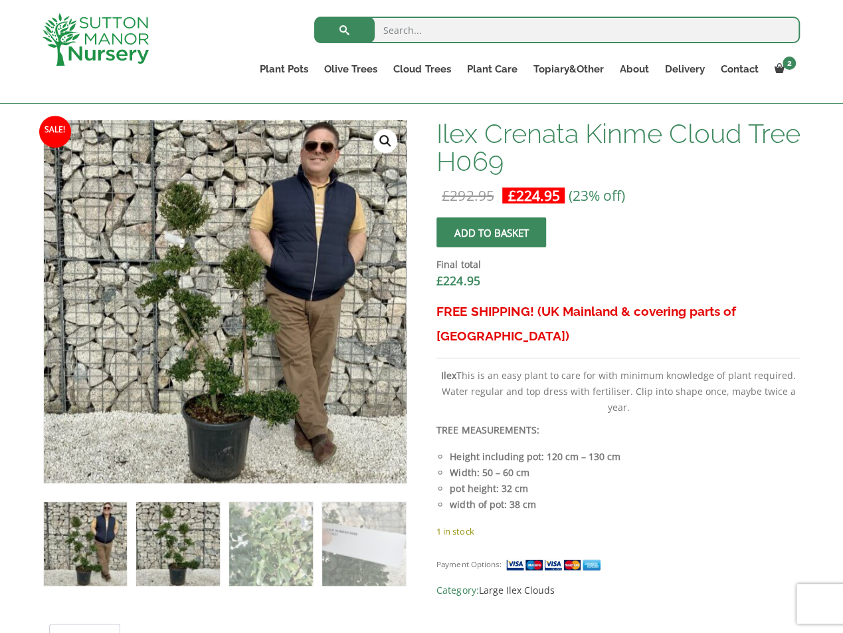
click at [173, 554] on img at bounding box center [177, 543] width 83 height 83
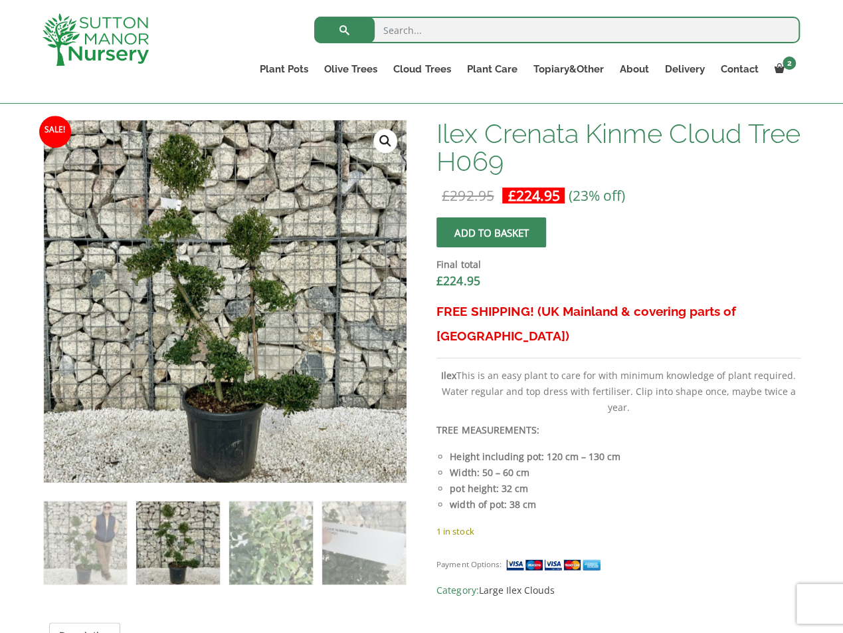
click at [233, 379] on div at bounding box center [225, 301] width 363 height 363
click at [386, 140] on link "🔍" at bounding box center [385, 141] width 24 height 24
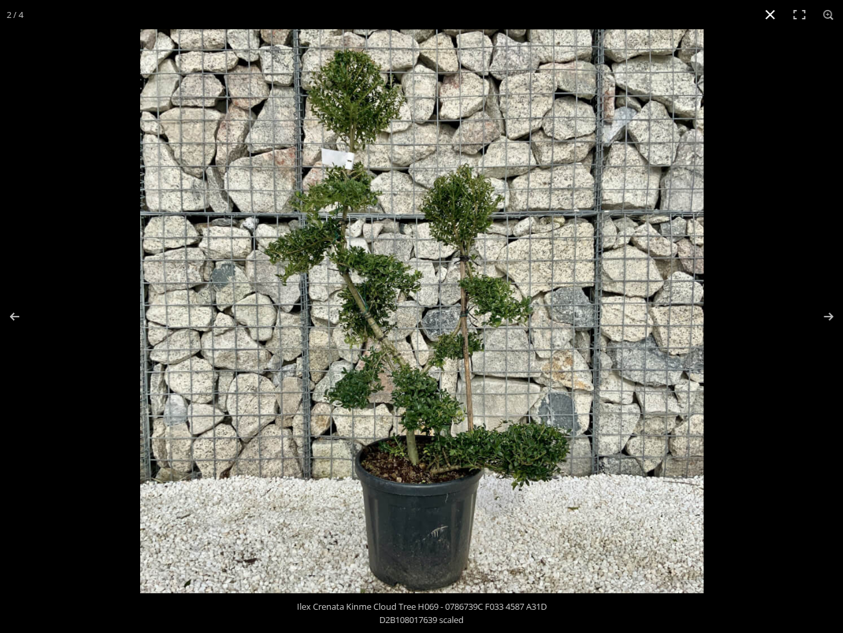
click at [765, 15] on button "Close (Esc)" at bounding box center [770, 14] width 29 height 29
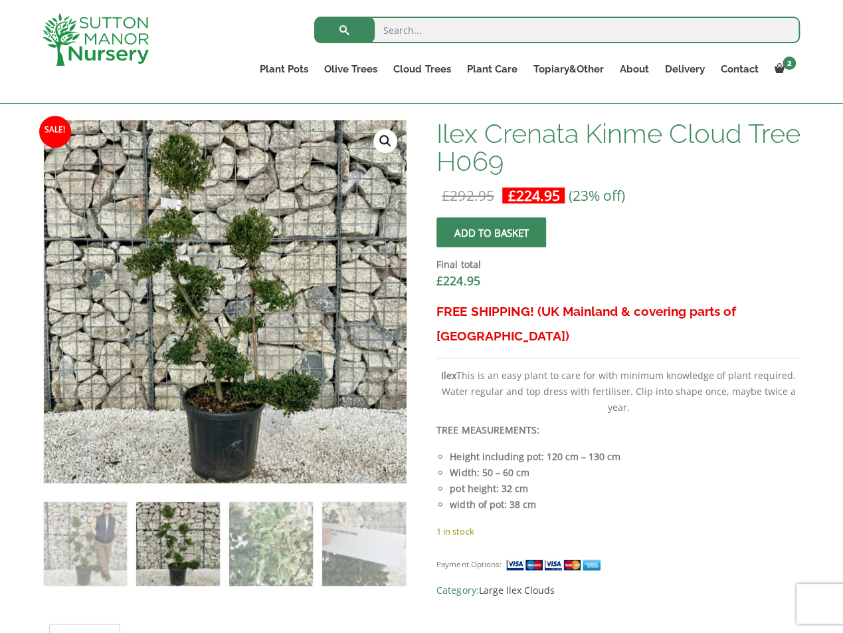
click at [685, 260] on dt "Final total" at bounding box center [618, 264] width 363 height 16
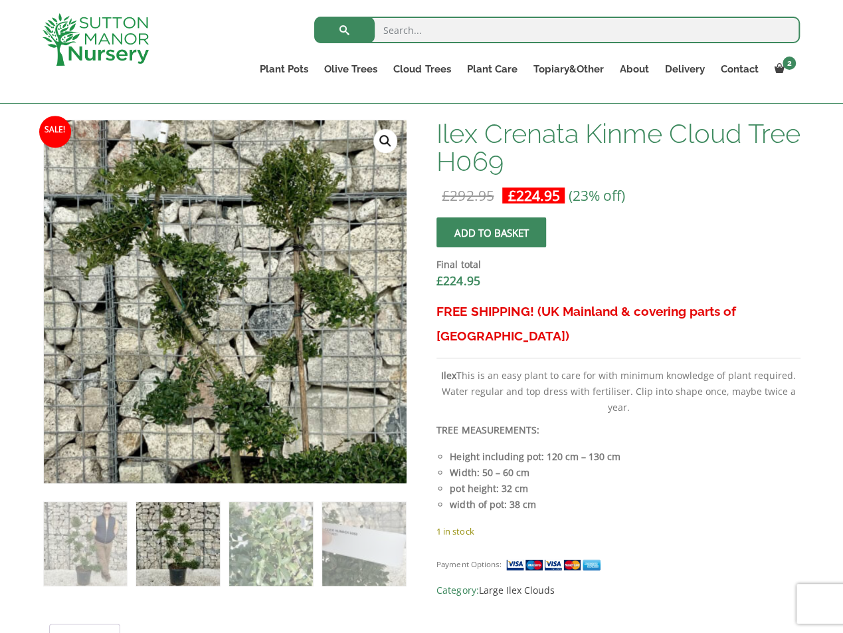
click at [197, 291] on img at bounding box center [248, 309] width 664 height 664
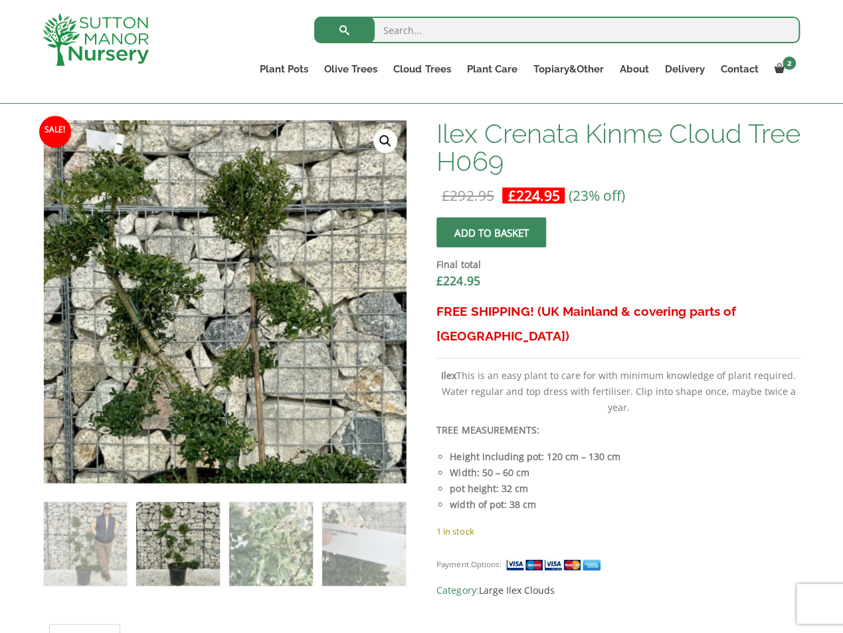
click at [245, 278] on img at bounding box center [204, 321] width 664 height 664
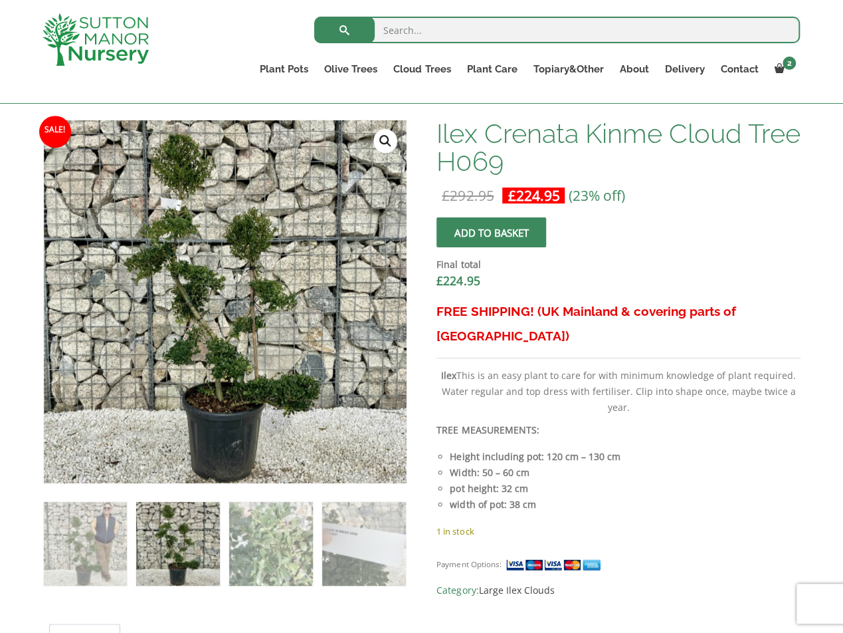
click at [744, 247] on div "Final total £ 224.95" at bounding box center [618, 273] width 363 height 52
click at [383, 136] on link "🔍" at bounding box center [385, 141] width 24 height 24
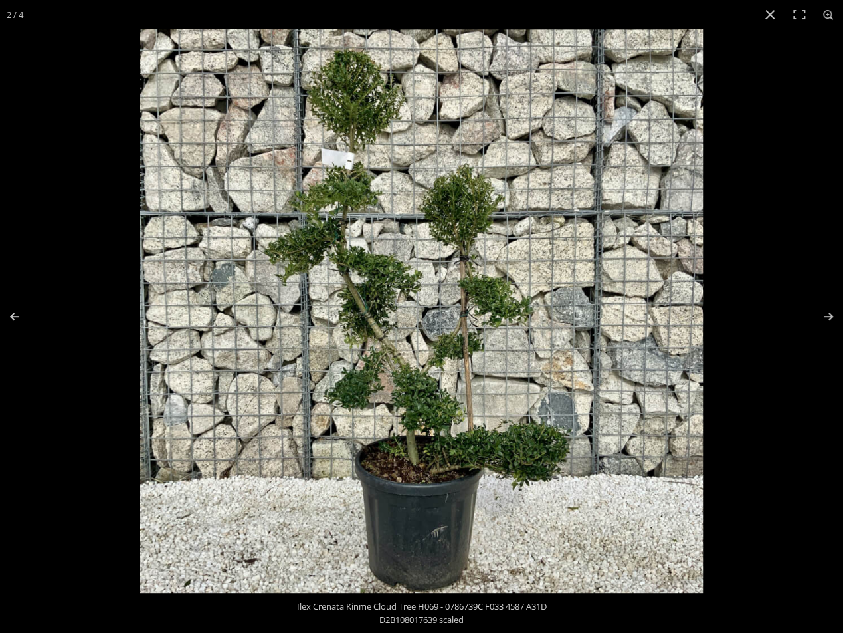
click at [537, 219] on img at bounding box center [421, 310] width 563 height 563
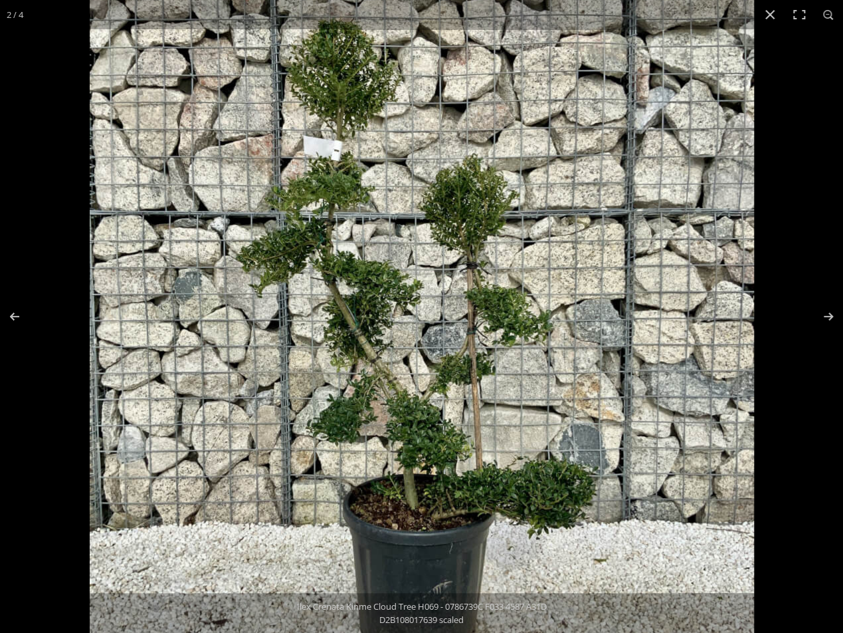
click at [537, 219] on img at bounding box center [422, 327] width 664 height 664
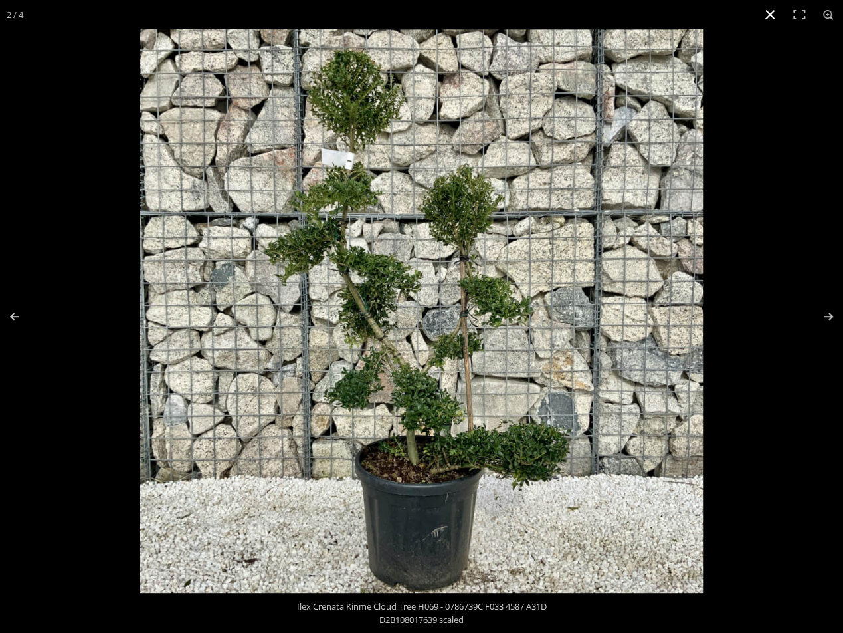
click at [771, 16] on button "Close (Esc)" at bounding box center [770, 14] width 29 height 29
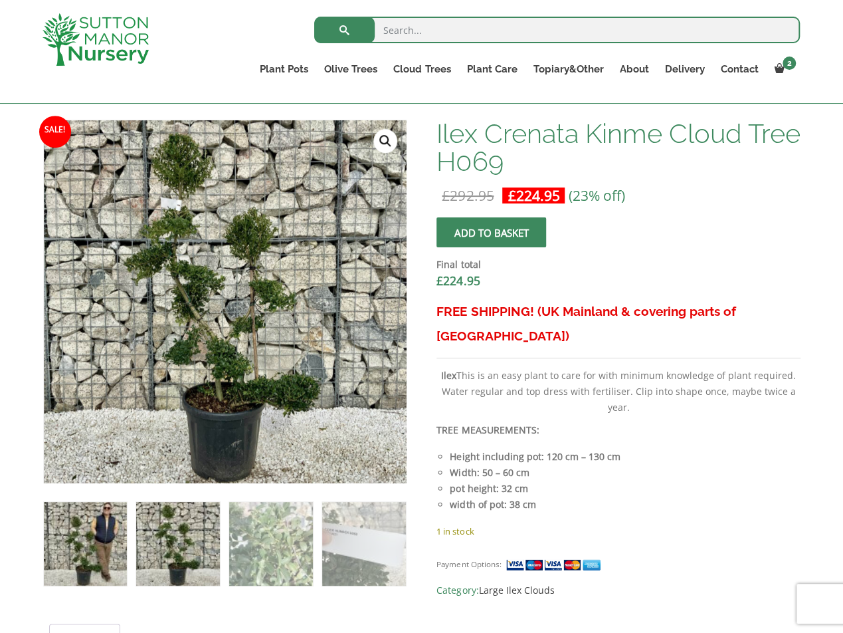
click at [106, 550] on img at bounding box center [85, 543] width 83 height 83
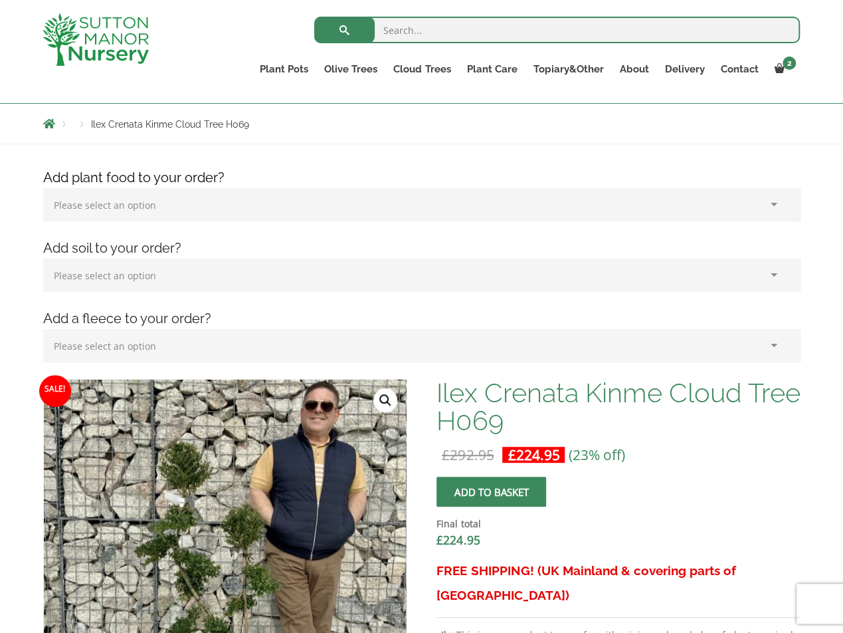
scroll to position [133, 0]
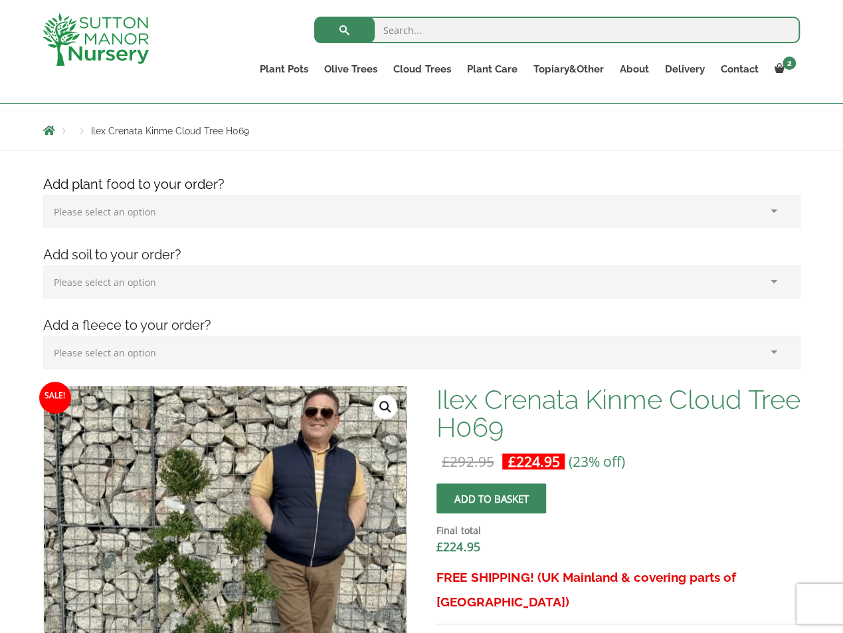
click at [160, 346] on select "Please select an option (x1) Horticultural Fleece (£24.95)" at bounding box center [422, 352] width 758 height 33
select select "(x1) Horticultural Fleece_0"
click at [43, 336] on select "Please select an option (x1) Horticultural Fleece (£24.95)" at bounding box center [422, 352] width 758 height 33
click at [150, 214] on select "Please select an option (x1) 1k Bag (£15.00) (x2) 1k Bag (£30.00) (x3) 1k Bag (…" at bounding box center [422, 211] width 758 height 33
select select "(x1) 1k Bag_0"
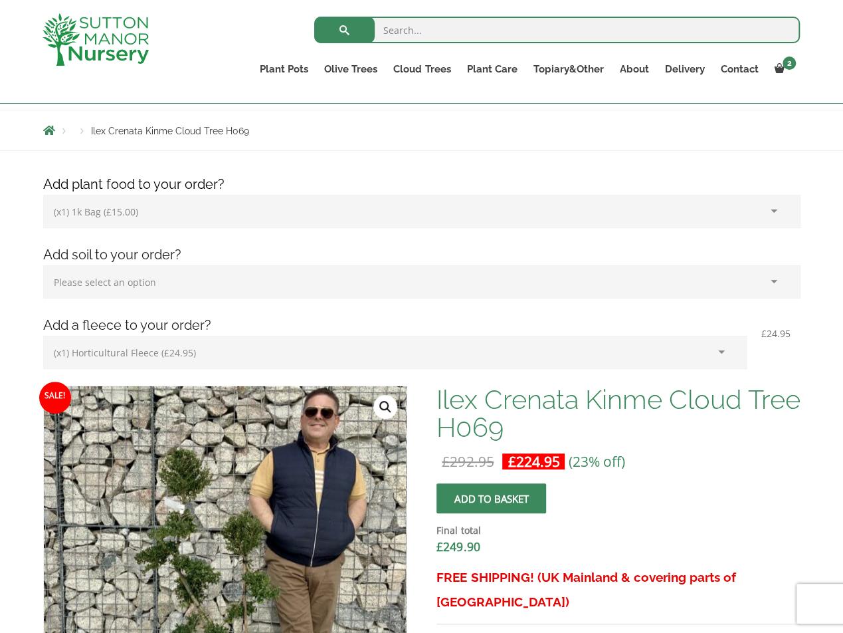
click at [43, 195] on select "Please select an option (x1) 1k Bag (£15.00) (x2) 1k Bag (£30.00) (x3) 1k Bag (…" at bounding box center [422, 211] width 758 height 33
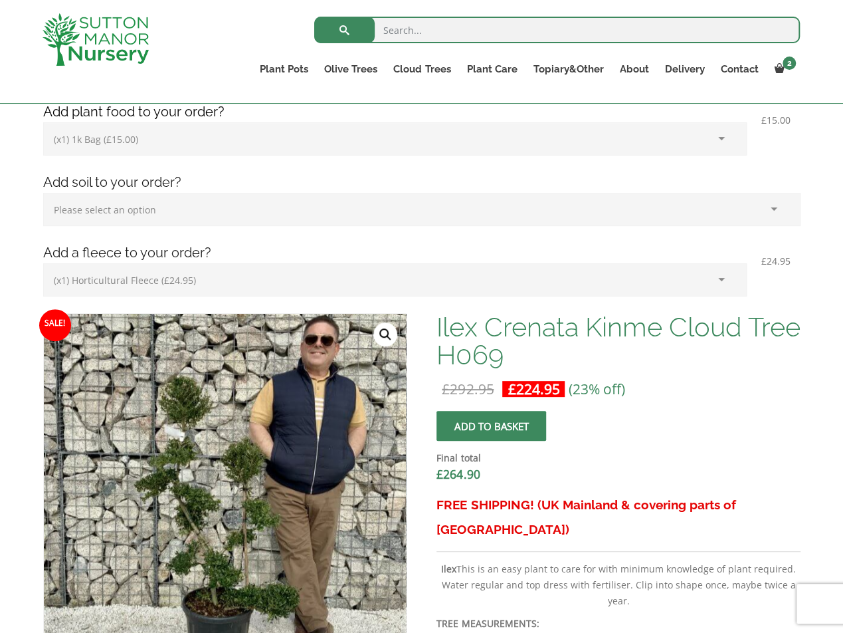
scroll to position [199, 0]
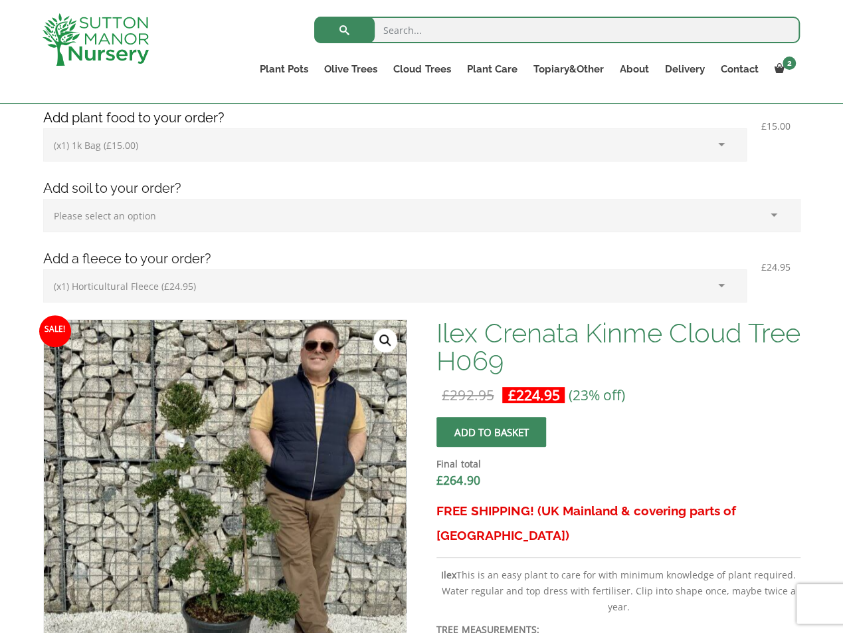
click at [173, 149] on select "Please select an option (x1) 1k Bag (£15.00) (x2) 1k Bag (£30.00) (x3) 1k Bag (…" at bounding box center [395, 144] width 704 height 33
click at [746, 447] on div "Final total £ 264.90" at bounding box center [618, 473] width 363 height 52
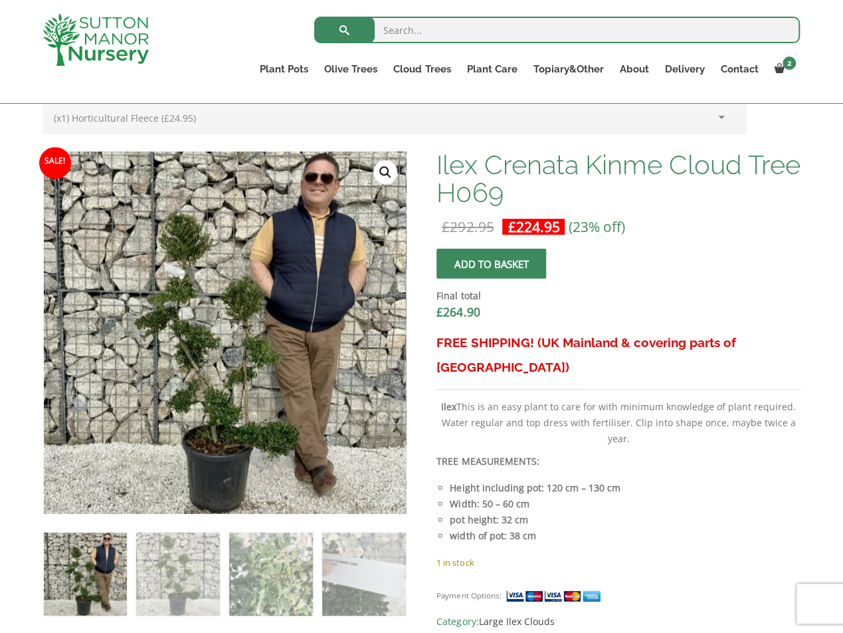
scroll to position [399, 0]
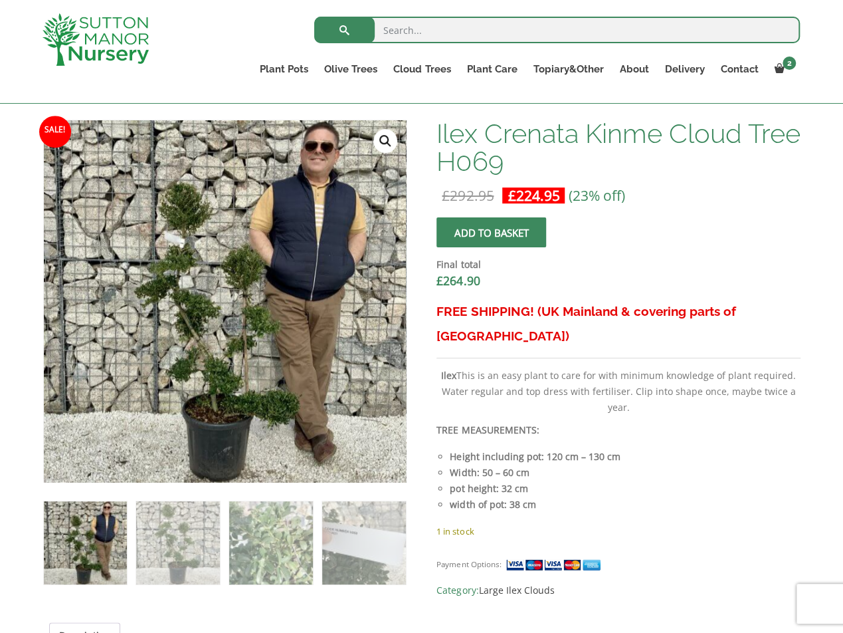
click at [106, 548] on img at bounding box center [85, 542] width 83 height 83
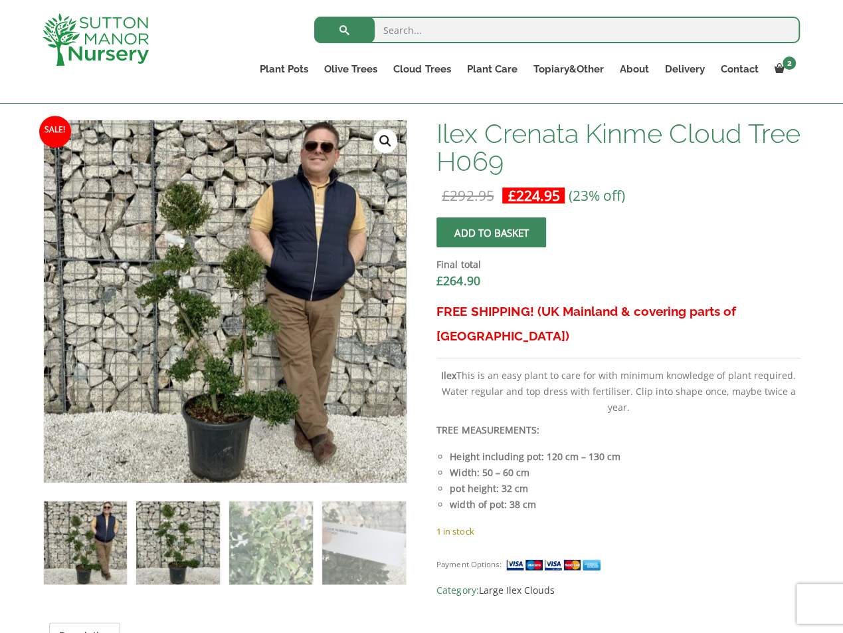
click at [175, 546] on img at bounding box center [177, 542] width 83 height 83
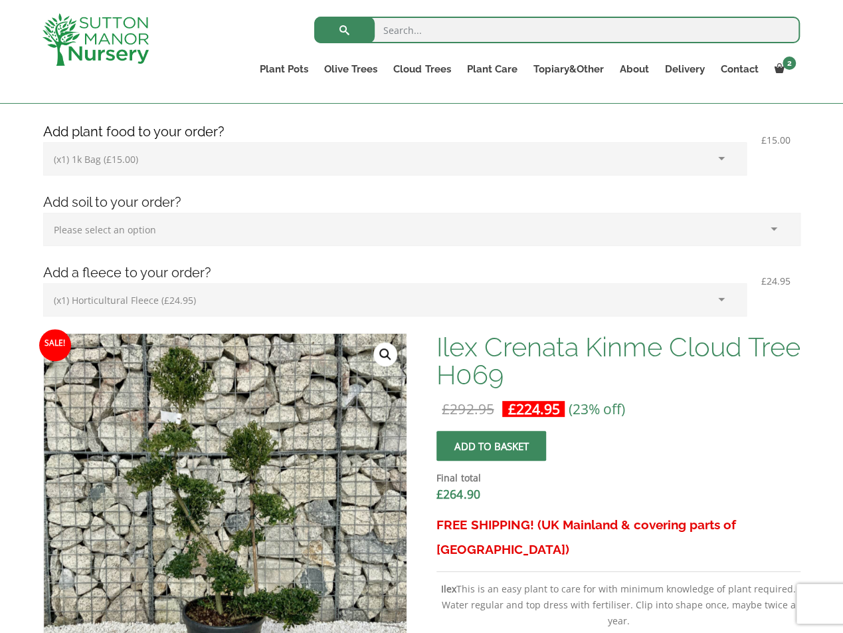
scroll to position [266, 0]
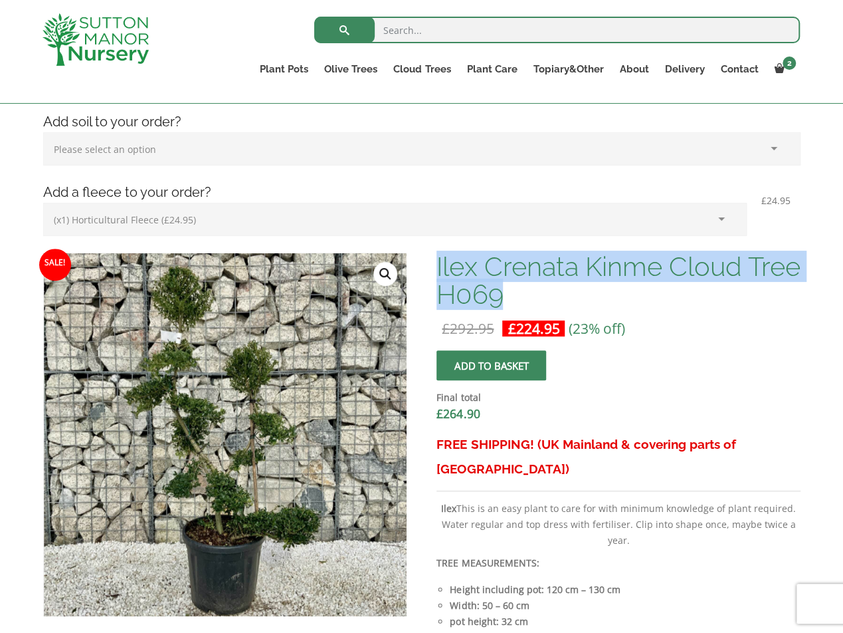
drag, startPoint x: 437, startPoint y: 262, endPoint x: 573, endPoint y: 301, distance: 142.4
click at [573, 301] on h1 "Ilex Crenata Kinme Cloud Tree H069" at bounding box center [618, 281] width 363 height 56
copy h1 "Ilex Crenata Kinme Cloud Tree H069"
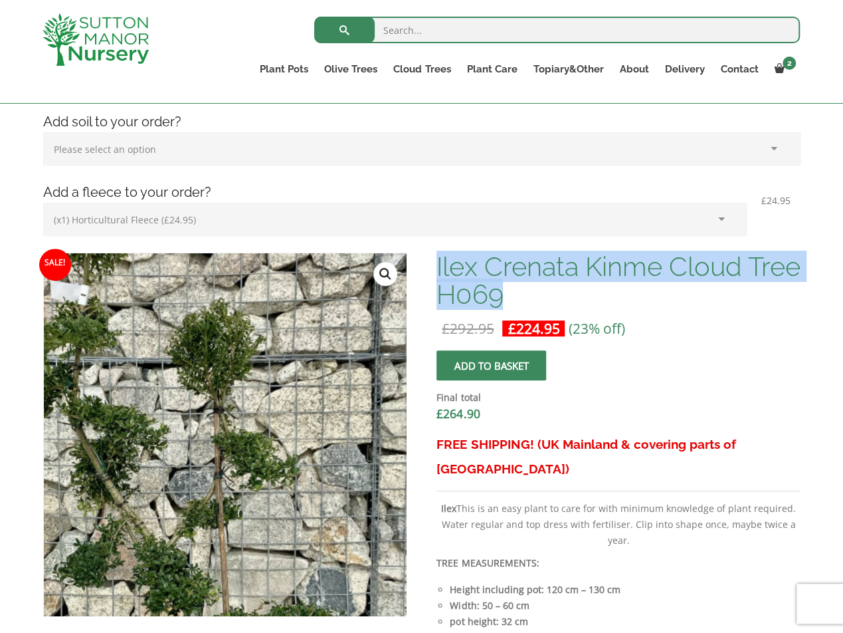
click at [286, 388] on img at bounding box center [169, 472] width 664 height 664
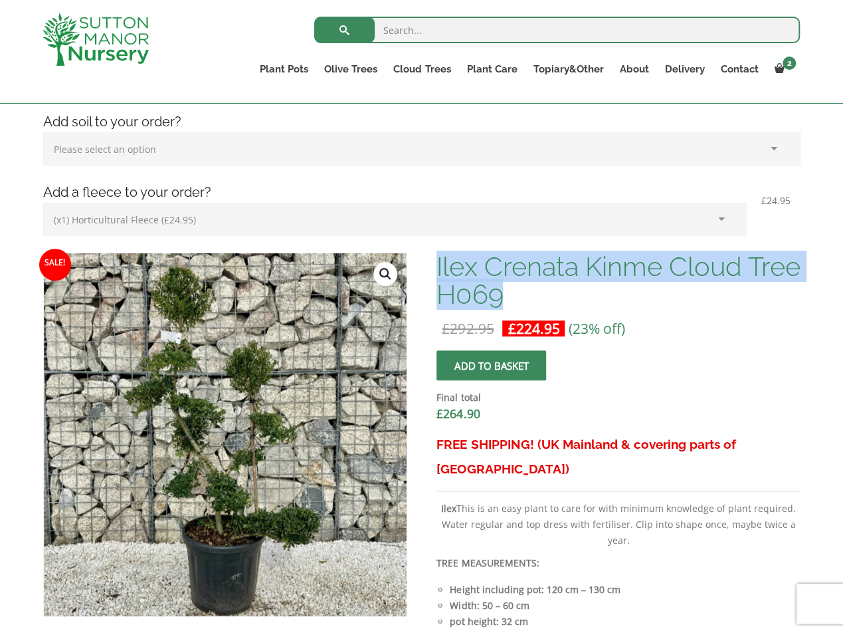
click at [393, 272] on link "🔍" at bounding box center [385, 274] width 24 height 24
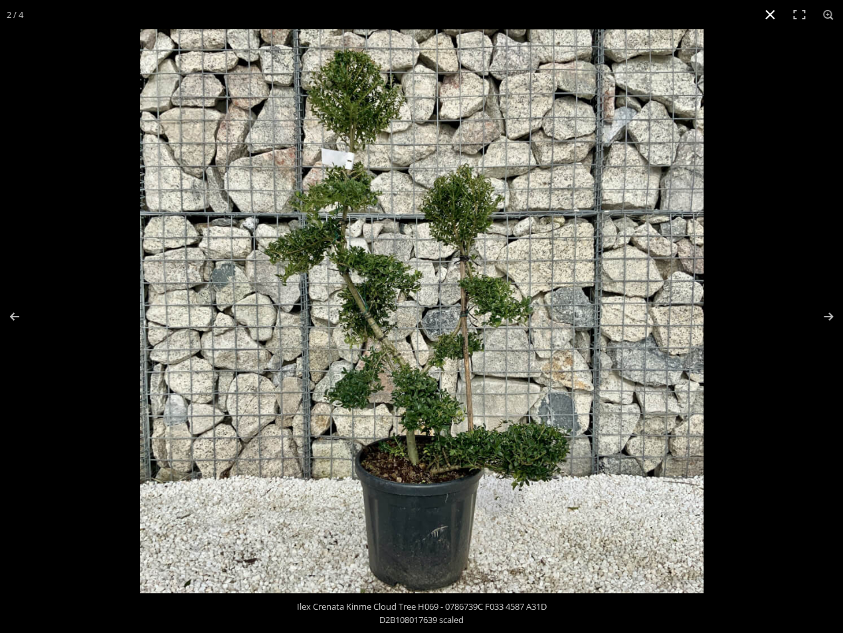
click at [756, 58] on div at bounding box center [561, 345] width 843 height 633
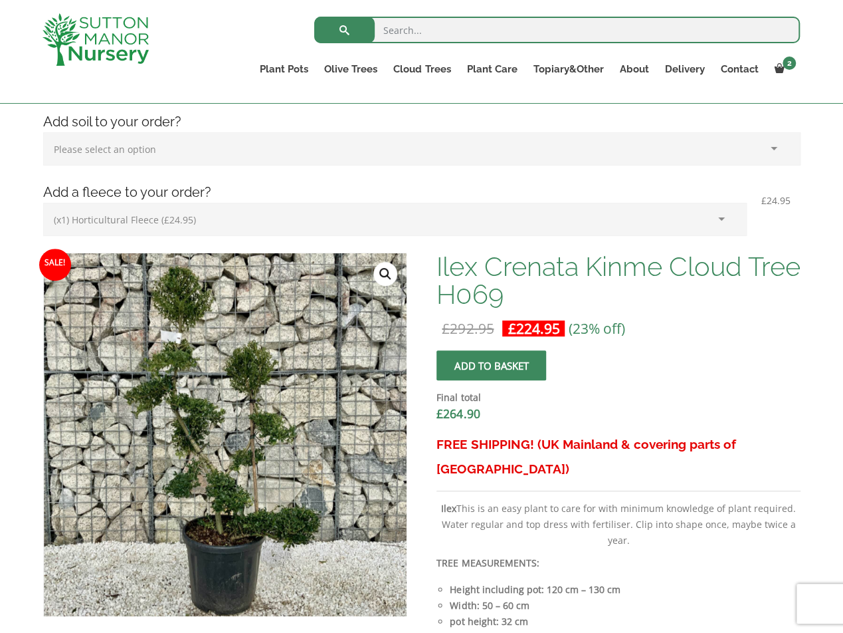
click at [745, 348] on div "Ilex Crenata Kinme Cloud Tree H069 £ 292.95 Original price was: £292.95. £ 224.…" at bounding box center [618, 492] width 363 height 478
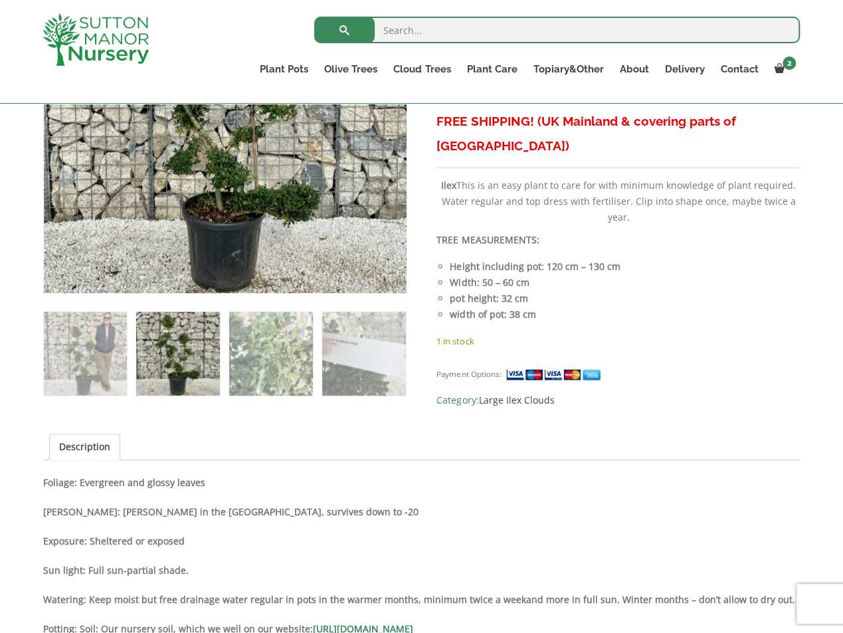
scroll to position [598, 0]
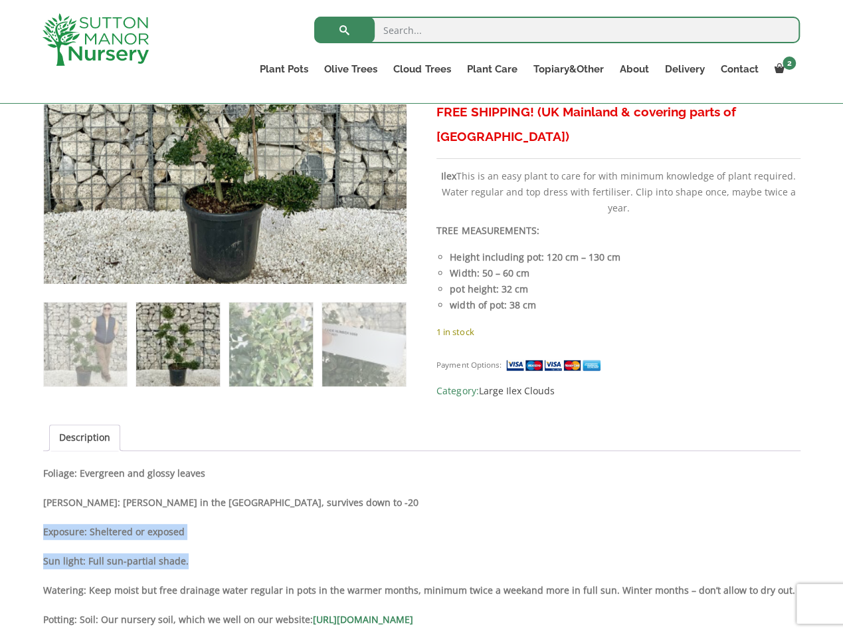
drag, startPoint x: 41, startPoint y: 530, endPoint x: 182, endPoint y: 552, distance: 143.2
click at [185, 552] on div "Add plant food to your order? Please select an option (x1) 1k Bag (£15.00) (x2)…" at bounding box center [421, 417] width 777 height 1437
copy div "Exposure: Sheltered or exposed Sun light: Full sun-partial shade."
click at [226, 504] on strong "Hardy: Hardy in the UK, survives down to -20" at bounding box center [230, 502] width 375 height 13
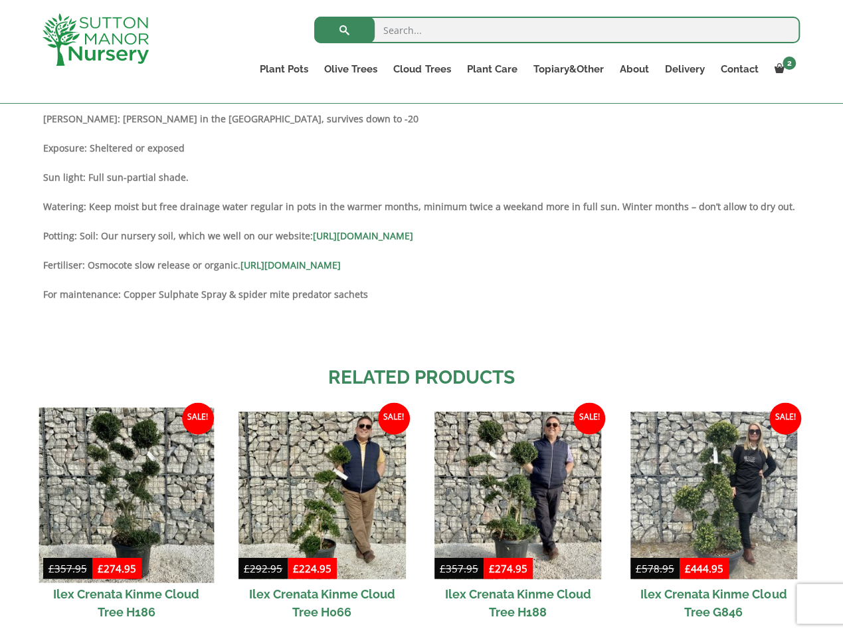
scroll to position [997, 0]
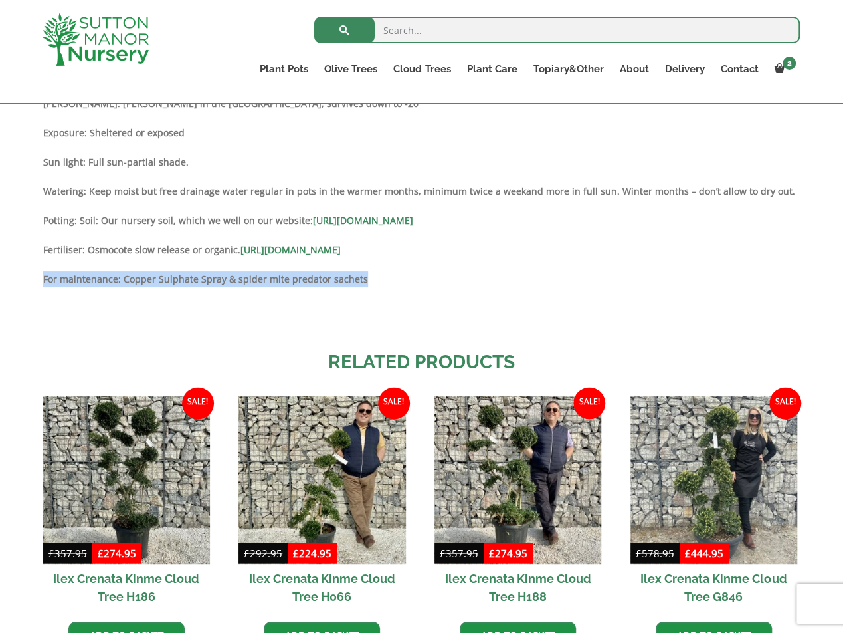
drag, startPoint x: 43, startPoint y: 280, endPoint x: 344, endPoint y: 278, distance: 301.7
click at [367, 278] on p "For maintenance: Copper Sulphate Spray & spider mite predator sachets" at bounding box center [422, 279] width 758 height 16
copy strong "For maintenance: Copper Sulphate Spray & spider mite predator sachets"
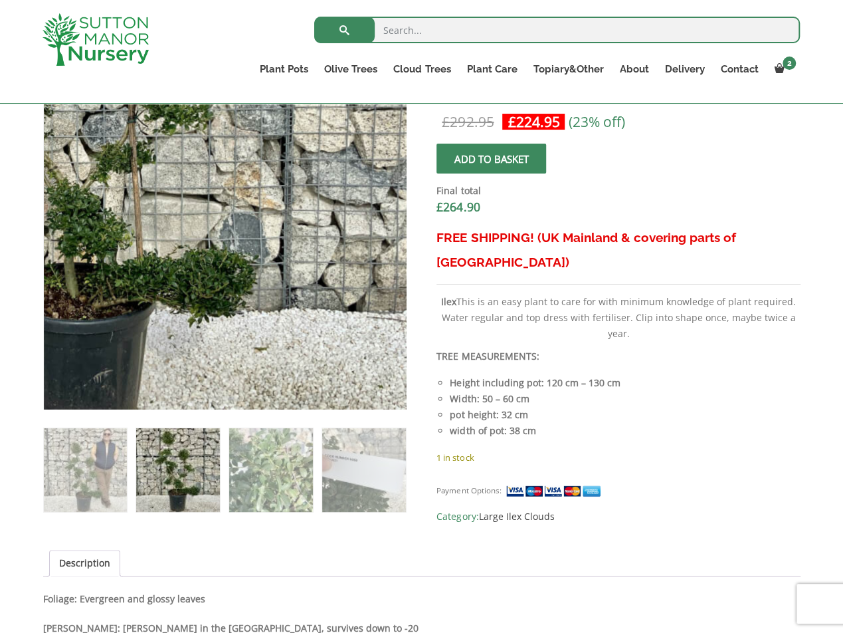
scroll to position [399, 0]
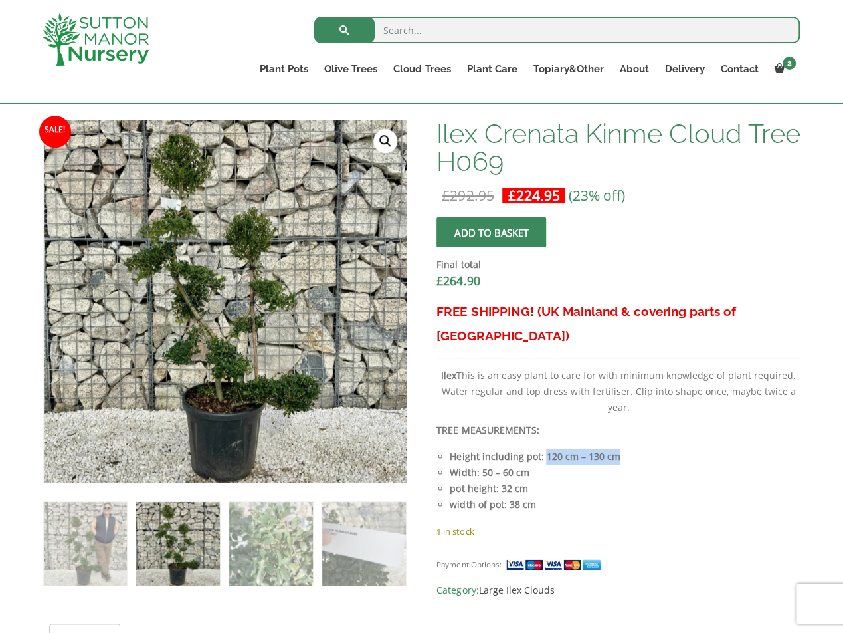
drag, startPoint x: 544, startPoint y: 433, endPoint x: 615, endPoint y: 436, distance: 71.8
click at [615, 449] on li "Height including pot: 120 cm – 130 cm" at bounding box center [625, 457] width 350 height 16
copy strong "120 cm – 130 cm"
drag, startPoint x: 449, startPoint y: 446, endPoint x: 524, endPoint y: 450, distance: 74.5
click at [524, 450] on ul "Height including pot: 120 cm – 130 cm Width: 50 – 60 cm pot height: 32 cm width…" at bounding box center [618, 481] width 363 height 64
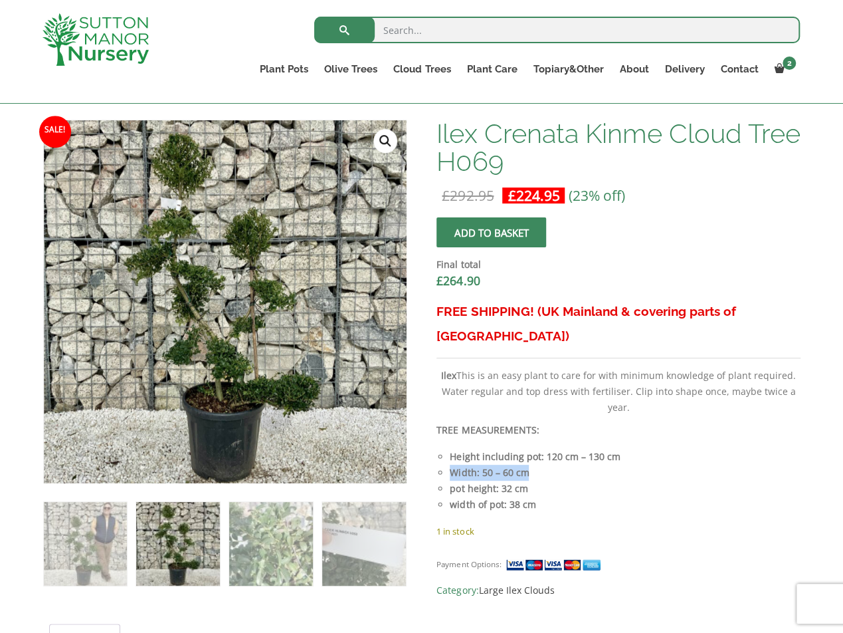
copy strong "Width: 50 – 60 cm"
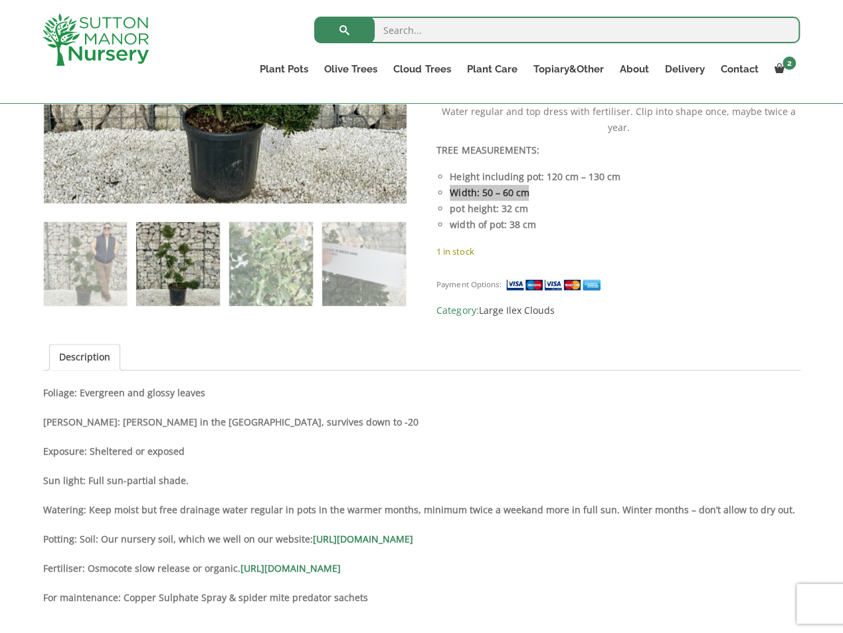
scroll to position [731, 0]
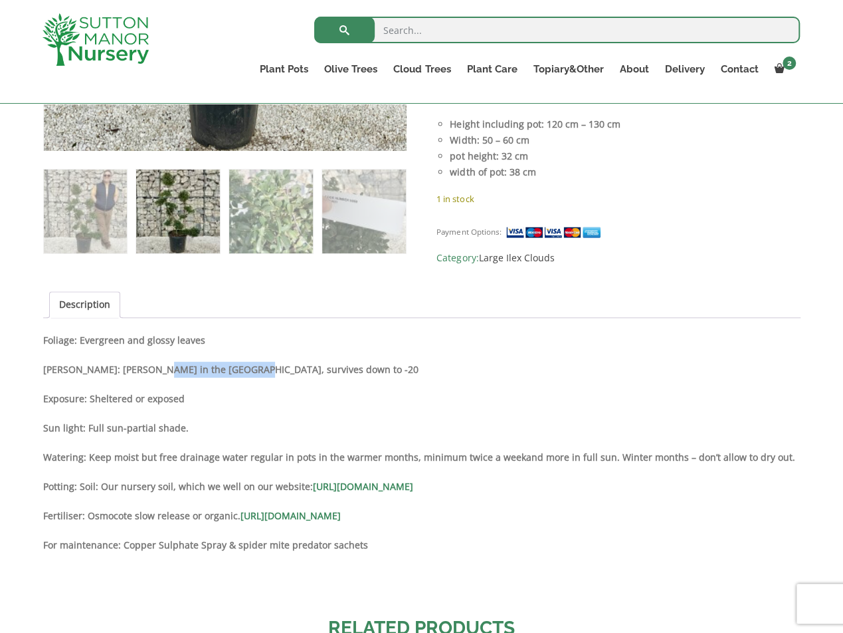
drag, startPoint x: 147, startPoint y: 370, endPoint x: 240, endPoint y: 374, distance: 93.1
click at [240, 374] on p "[PERSON_NAME]: [PERSON_NAME] in the [GEOGRAPHIC_DATA], survives down to -20" at bounding box center [422, 369] width 758 height 16
copy strong "survives down to -20"
click at [318, 382] on div "Description Foliage: Evergreen and glossy leaves Hardy: Hardy in the UK, surviv…" at bounding box center [422, 463] width 758 height 263
click at [332, 441] on div "Description Foliage: Evergreen and glossy leaves Hardy: Hardy in the UK, surviv…" at bounding box center [422, 463] width 758 height 263
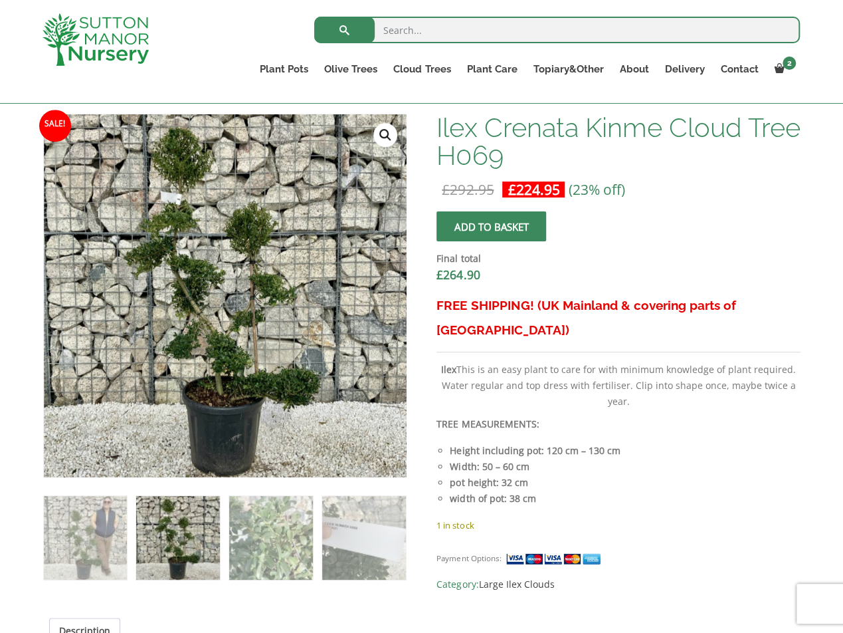
scroll to position [399, 0]
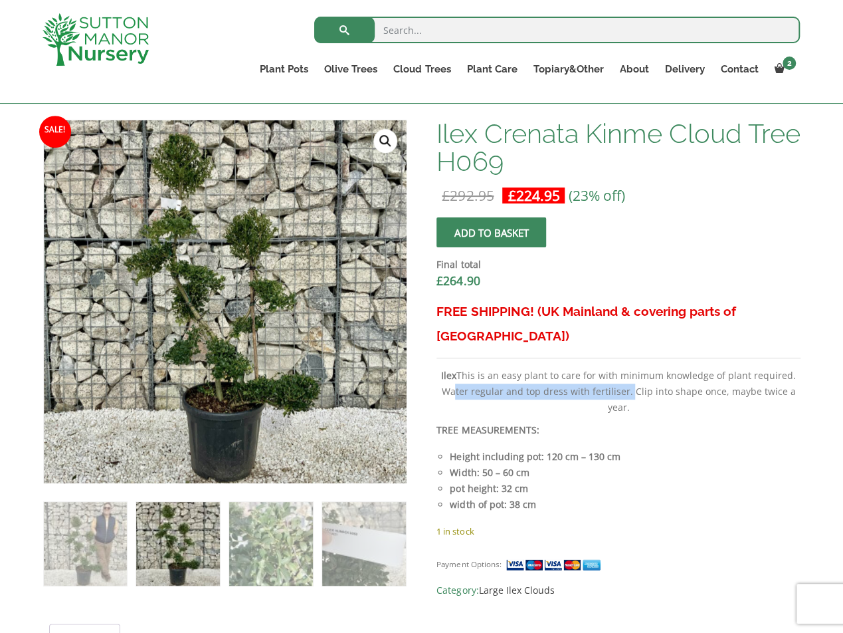
drag, startPoint x: 451, startPoint y: 366, endPoint x: 628, endPoint y: 368, distance: 177.4
click at [628, 368] on p "Ilex This is an easy plant to care for with minimum knowledge of plant required…" at bounding box center [618, 391] width 363 height 48
copy p "Water regular and top dress with fertiliser"
click at [641, 367] on p "Ilex This is an easy plant to care for with minimum knowledge of plant required…" at bounding box center [618, 391] width 363 height 48
drag, startPoint x: 449, startPoint y: 367, endPoint x: 649, endPoint y: 377, distance: 200.2
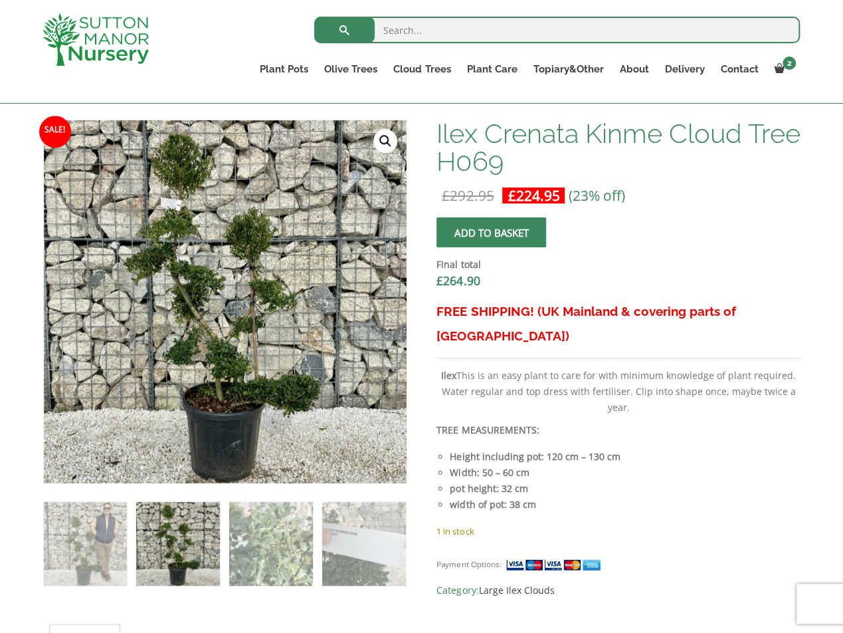
click at [649, 377] on p "Ilex This is an easy plant to care for with minimum knowledge of plant required…" at bounding box center [618, 391] width 363 height 48
copy p "Water regular and top dress with fertiliser. Clip into shape once, maybe twice …"
click at [711, 464] on li "Width: 50 – 60 cm" at bounding box center [625, 472] width 350 height 16
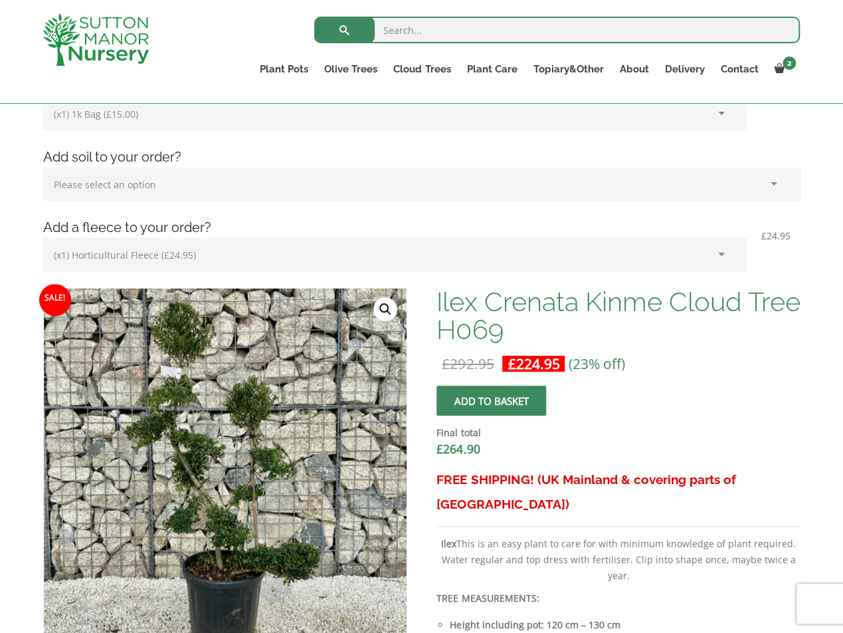
scroll to position [66, 0]
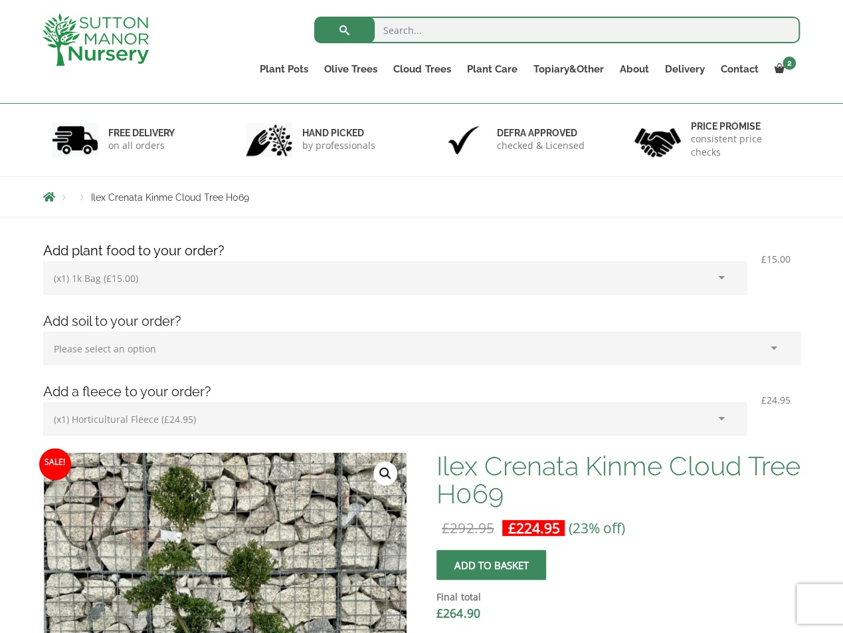
click at [492, 561] on button "Add to basket" at bounding box center [492, 565] width 110 height 30
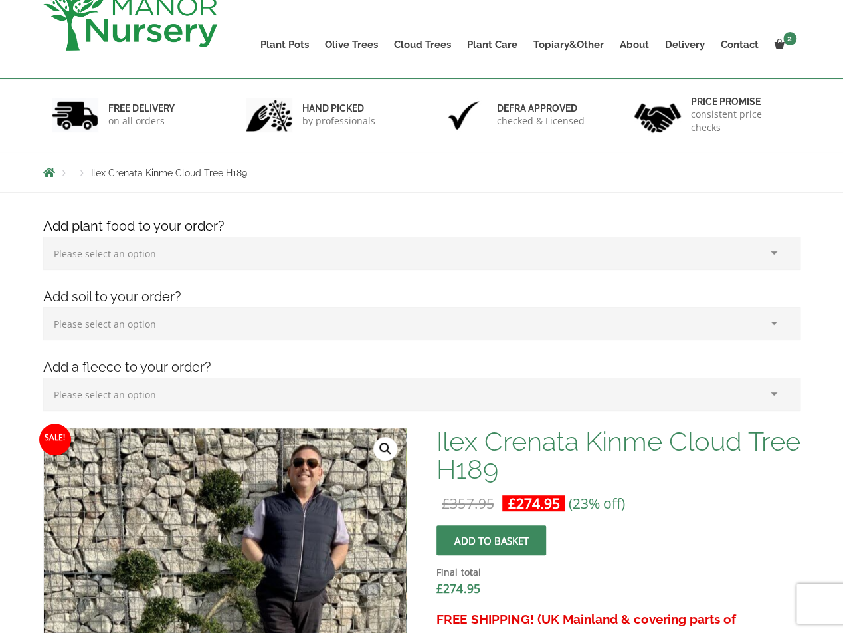
scroll to position [332, 0]
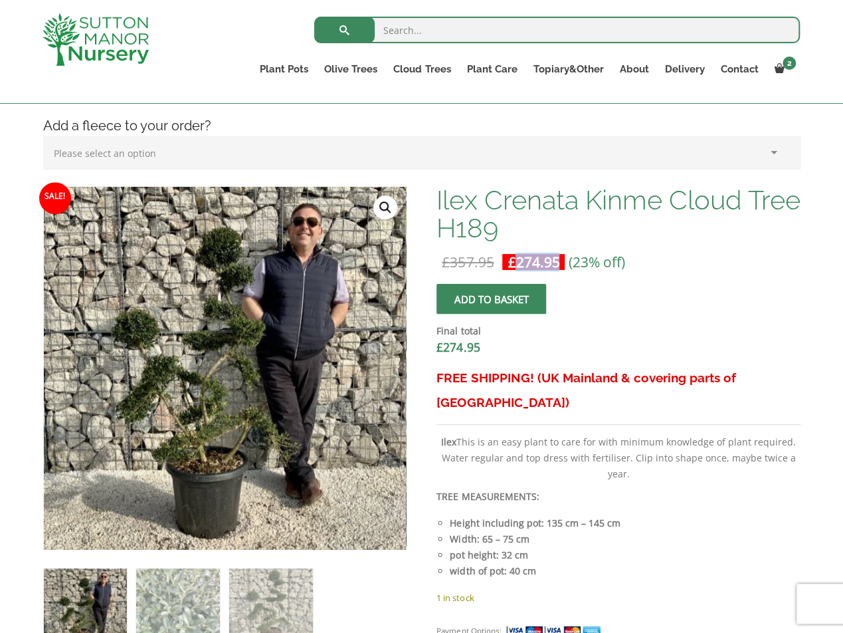
drag, startPoint x: 516, startPoint y: 263, endPoint x: 559, endPoint y: 274, distance: 44.5
click at [559, 274] on span "£ 274.95" at bounding box center [533, 262] width 62 height 27
copy bdi "274.95"
click at [253, 608] on img at bounding box center [270, 609] width 83 height 83
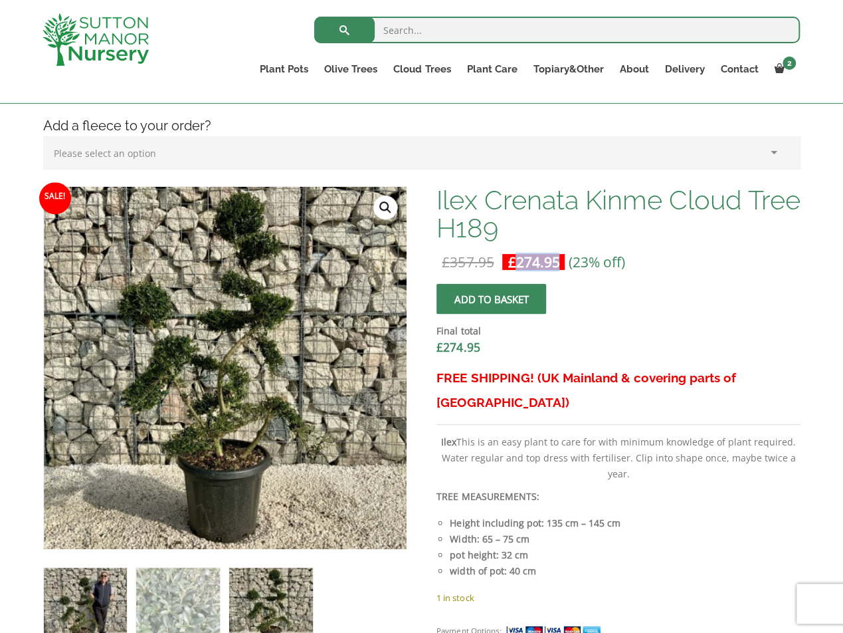
click at [92, 604] on img at bounding box center [85, 608] width 83 height 83
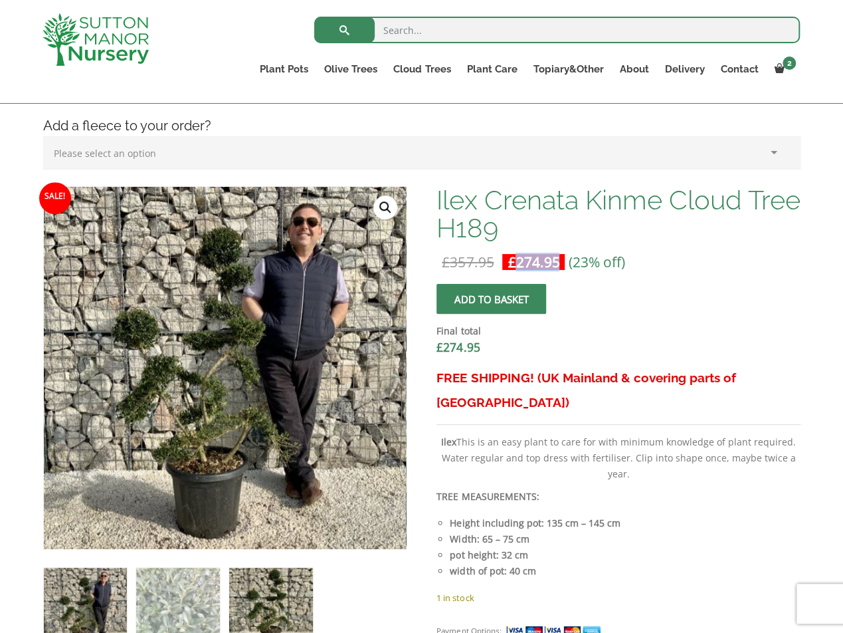
click at [270, 609] on img at bounding box center [270, 608] width 83 height 83
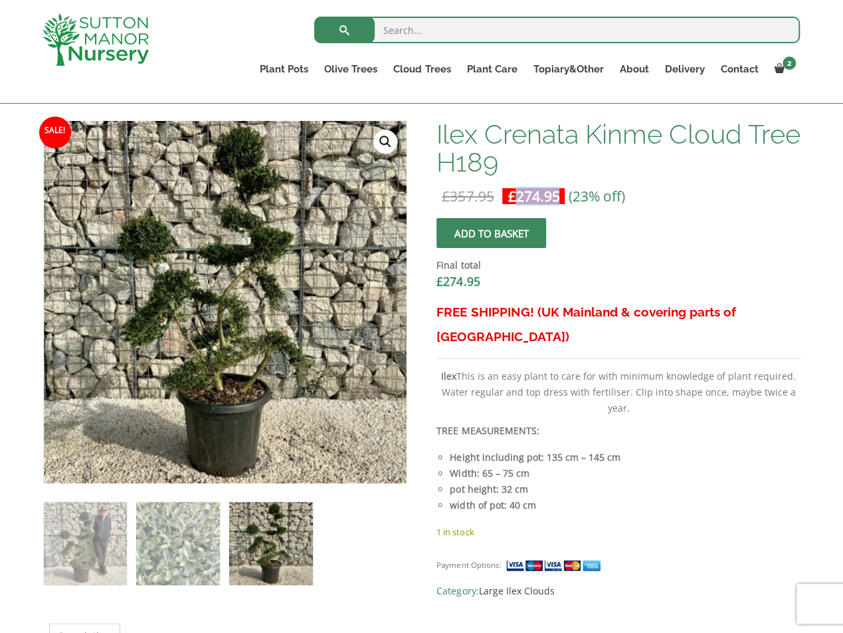
scroll to position [399, 0]
click at [379, 142] on link "🔍" at bounding box center [385, 141] width 24 height 24
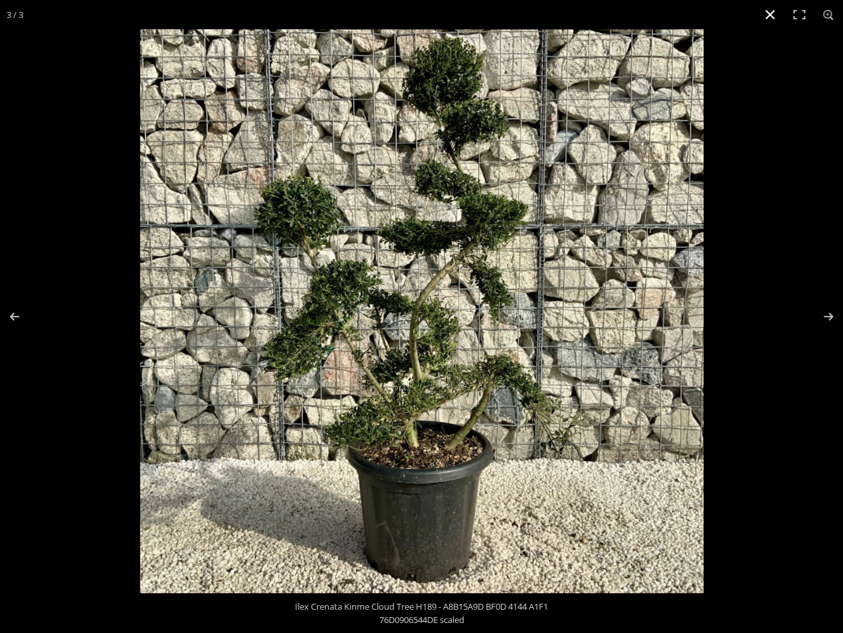
click at [72, 68] on div at bounding box center [421, 316] width 843 height 633
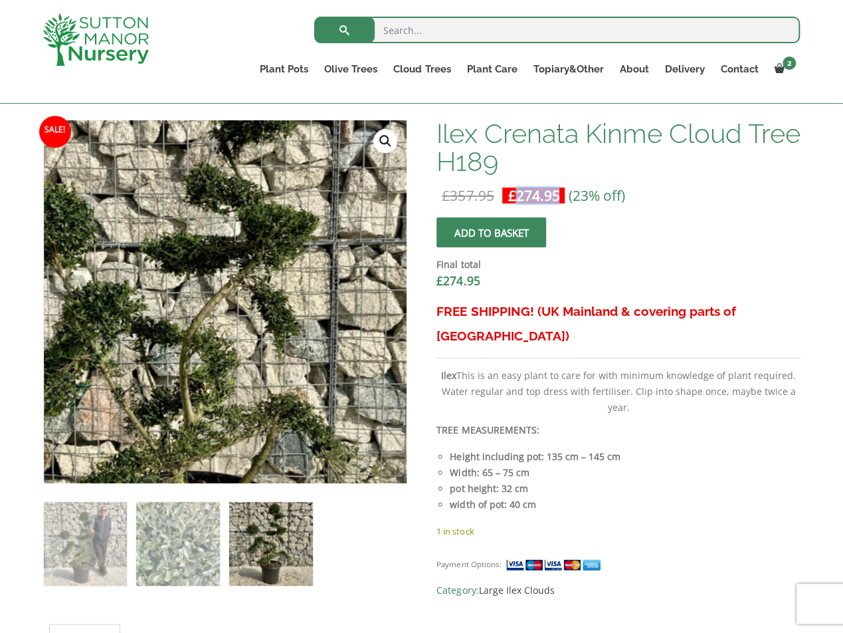
click at [262, 253] on img at bounding box center [194, 341] width 664 height 664
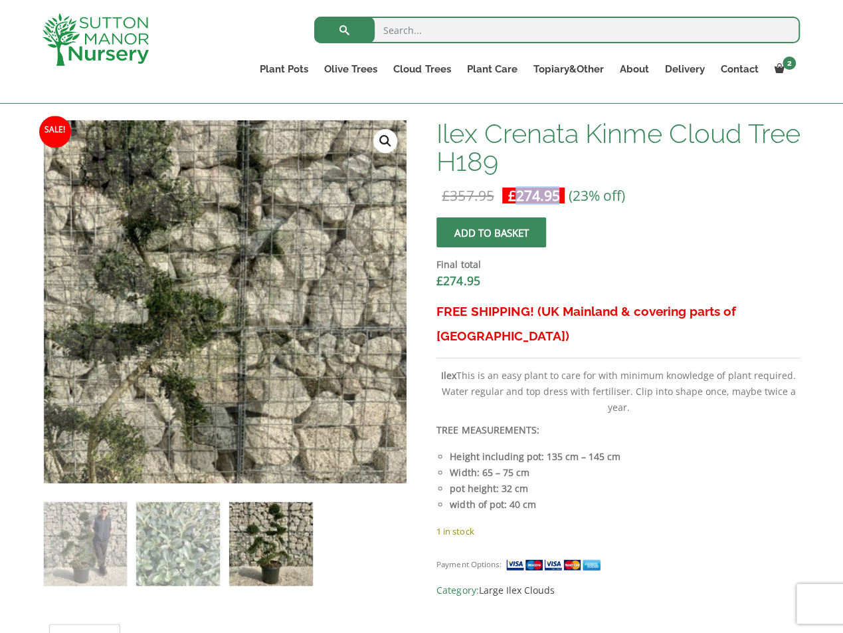
click at [383, 140] on link "🔍" at bounding box center [385, 141] width 24 height 24
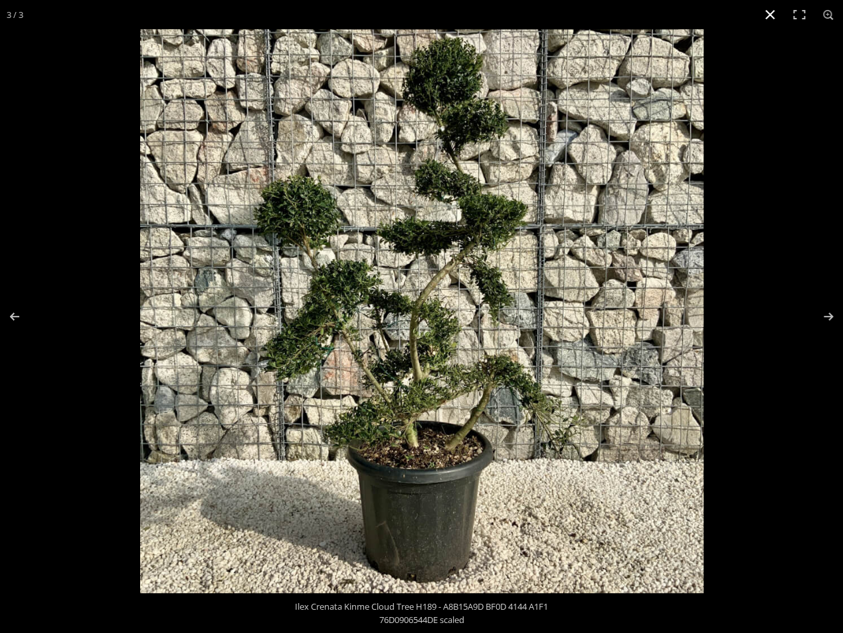
click at [771, 20] on button "Close (Esc)" at bounding box center [770, 14] width 29 height 29
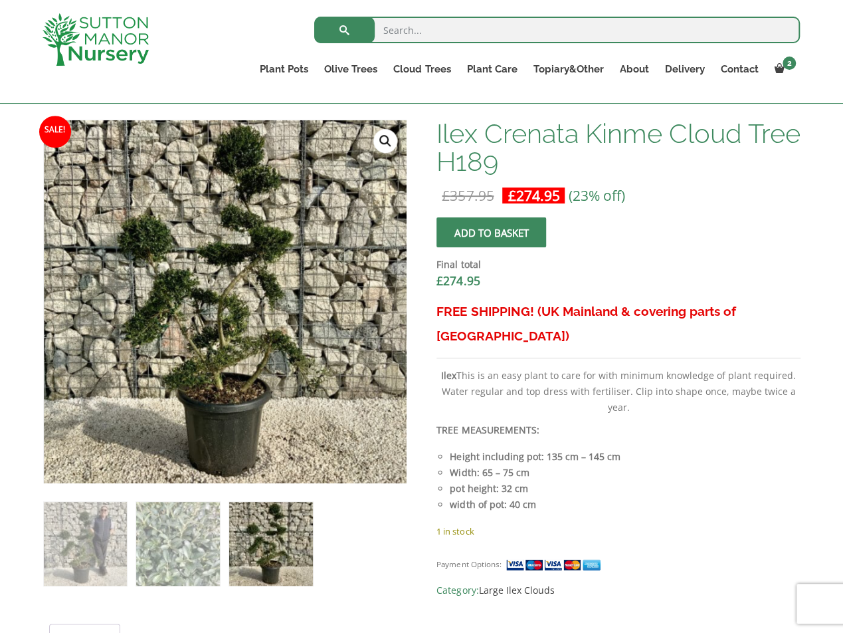
click at [662, 480] on li "pot height: 32 cm" at bounding box center [625, 488] width 350 height 16
drag, startPoint x: 543, startPoint y: 431, endPoint x: 625, endPoint y: 436, distance: 81.9
click at [625, 449] on li "Height including pot: 135 cm – 145 cm" at bounding box center [625, 457] width 350 height 16
copy strong "135 cm – 145 cm"
drag, startPoint x: 451, startPoint y: 448, endPoint x: 543, endPoint y: 448, distance: 92.4
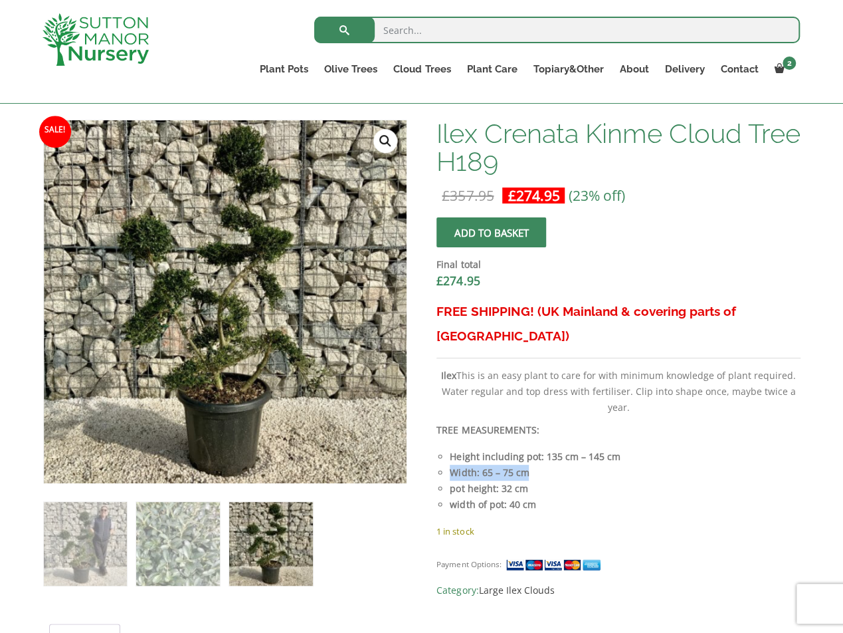
click at [543, 464] on li "Width: 65 – 75 cm" at bounding box center [625, 472] width 350 height 16
click at [546, 464] on li "Width: 65 – 75 cm" at bounding box center [625, 472] width 350 height 16
drag, startPoint x: 479, startPoint y: 446, endPoint x: 555, endPoint y: 451, distance: 75.9
click at [554, 464] on li "Width: 65 – 75 cm" at bounding box center [625, 472] width 350 height 16
copy strong "65 – 75 cm"
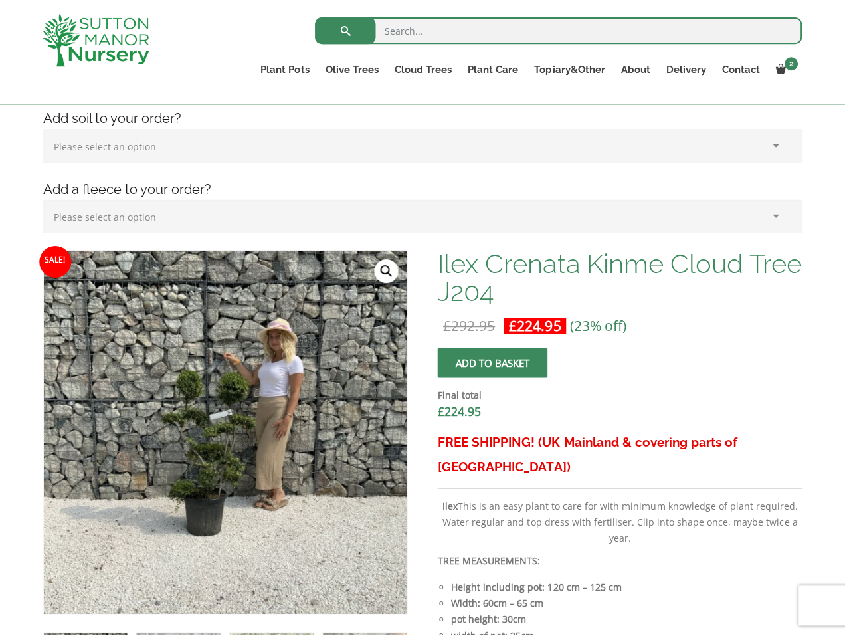
scroll to position [332, 0]
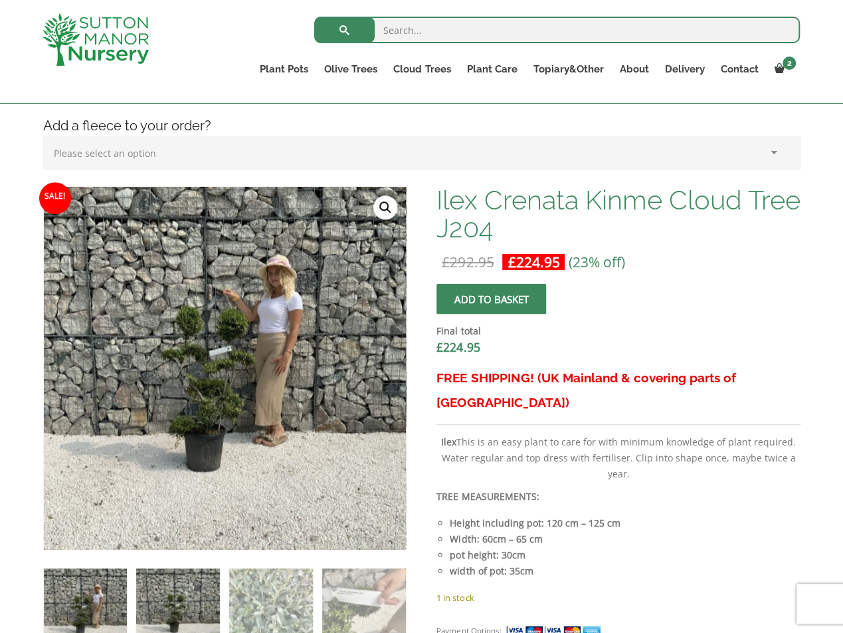
click at [179, 612] on img at bounding box center [177, 609] width 83 height 83
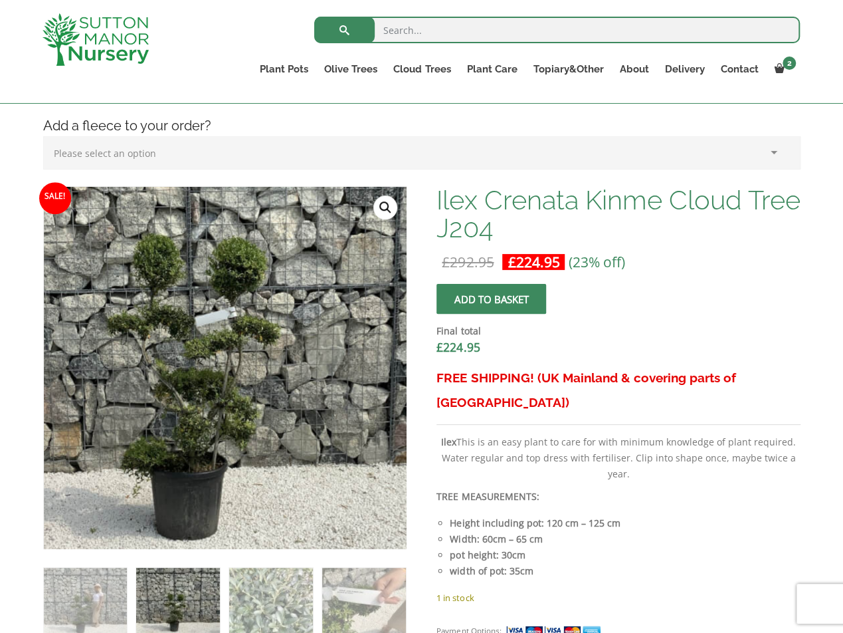
click at [235, 373] on img at bounding box center [217, 363] width 664 height 664
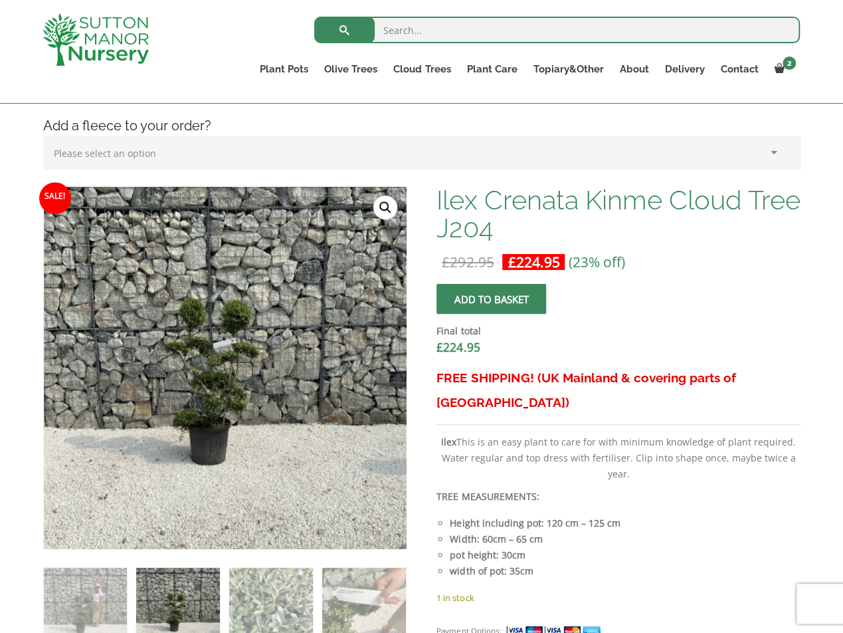
click at [385, 204] on link "🔍" at bounding box center [385, 207] width 24 height 24
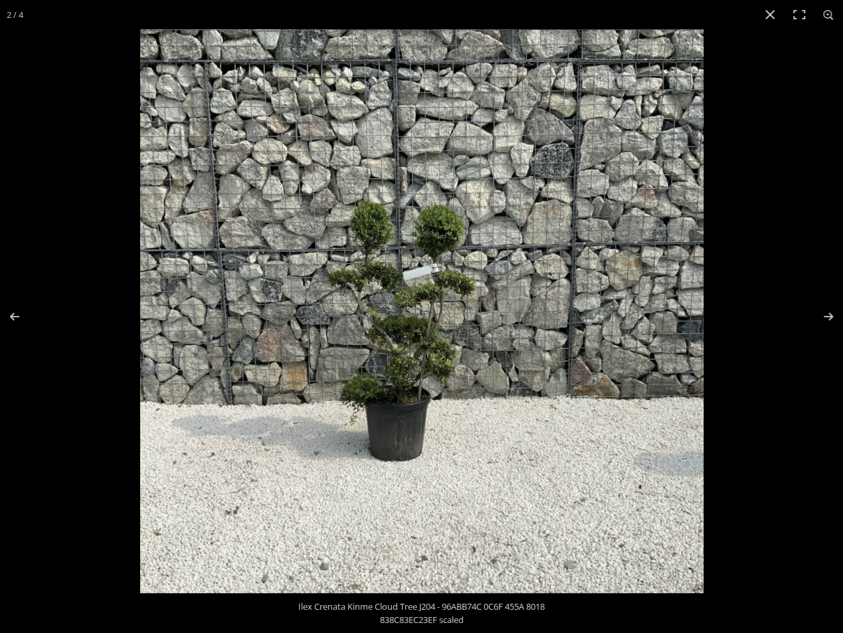
click at [423, 336] on img at bounding box center [421, 310] width 563 height 563
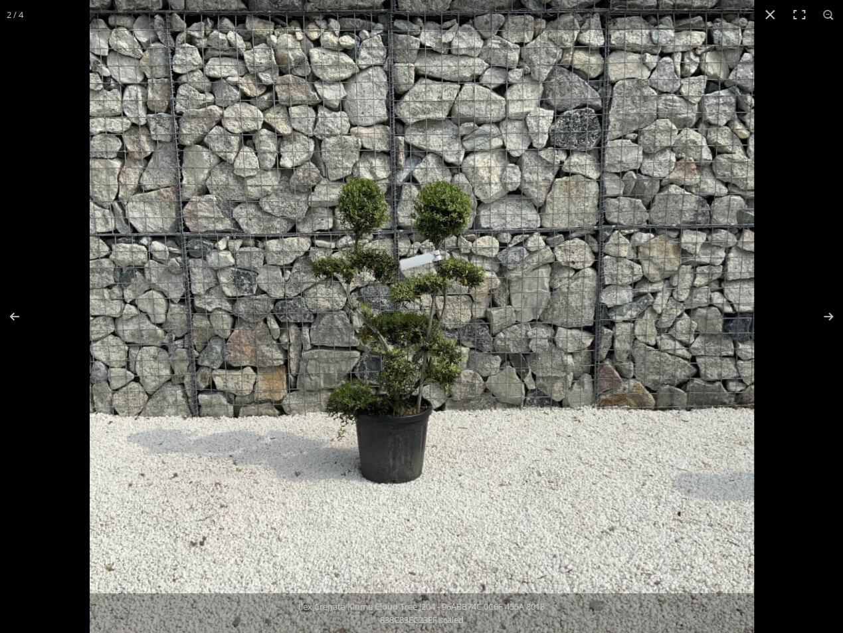
click at [447, 354] on img at bounding box center [422, 306] width 664 height 664
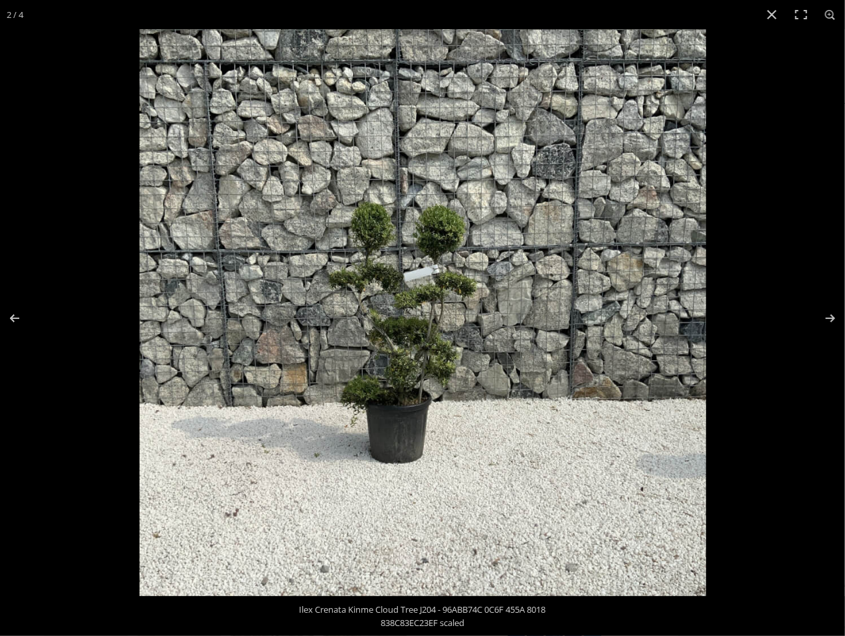
click at [516, 204] on img at bounding box center [423, 312] width 567 height 567
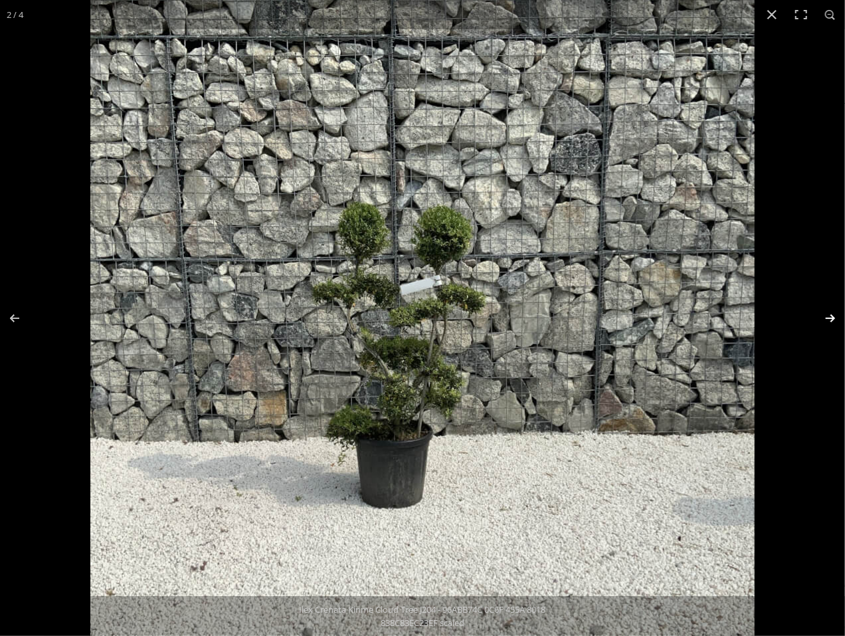
click at [825, 314] on button "Next (arrow right)" at bounding box center [822, 318] width 47 height 66
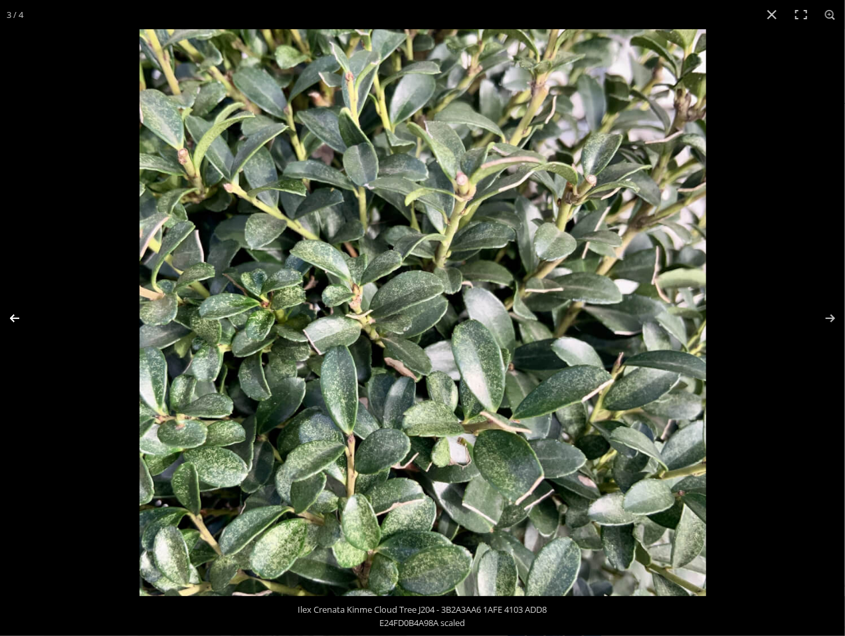
click at [29, 311] on button "Previous (arrow left)" at bounding box center [23, 318] width 47 height 66
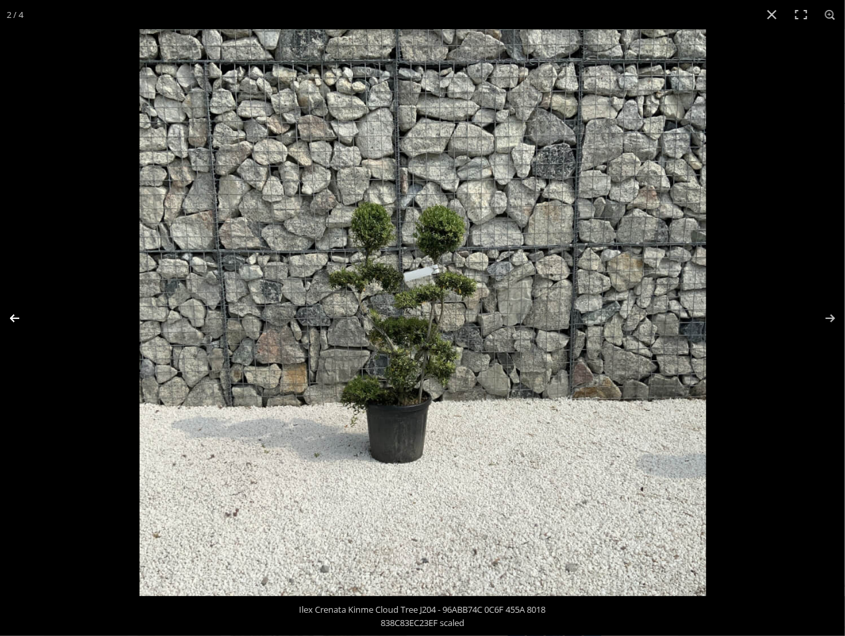
click at [27, 311] on button "Previous (arrow left)" at bounding box center [23, 318] width 47 height 66
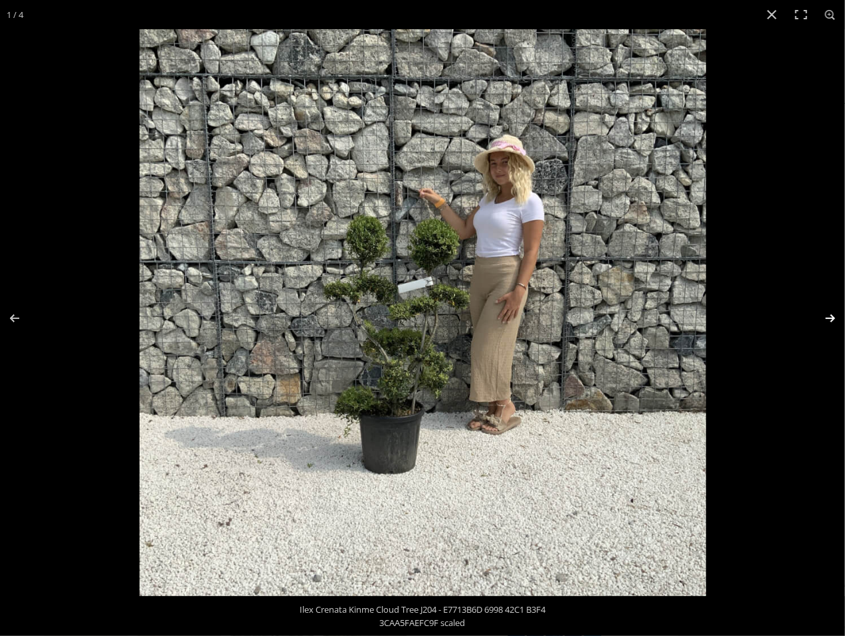
click at [825, 316] on button "Next (arrow right)" at bounding box center [822, 318] width 47 height 66
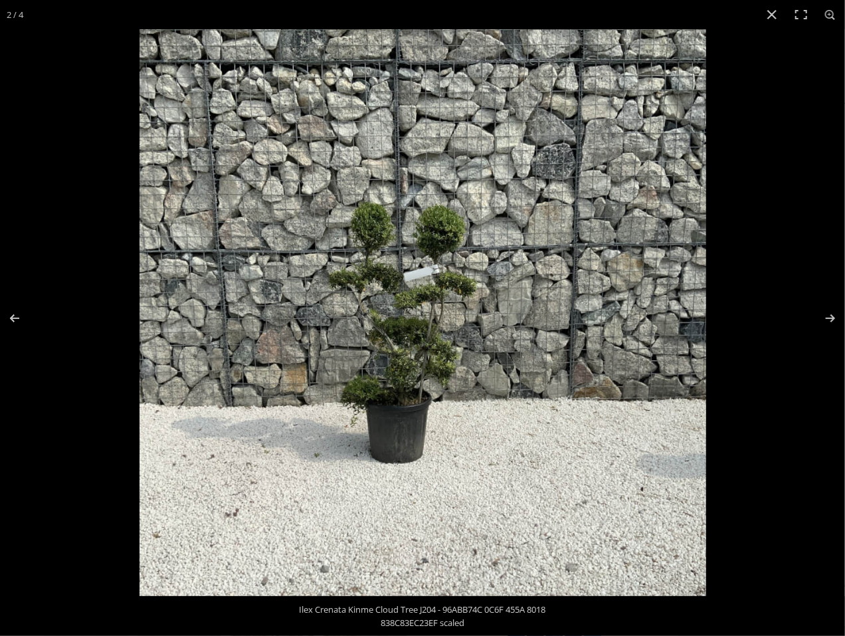
click at [504, 274] on img at bounding box center [423, 312] width 567 height 567
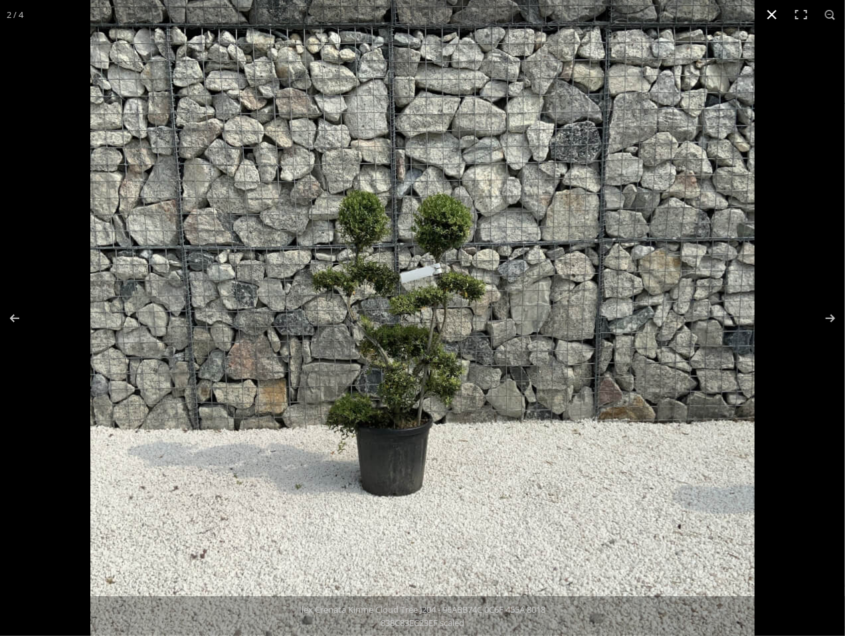
click at [769, 16] on button "Close (Esc)" at bounding box center [772, 14] width 29 height 29
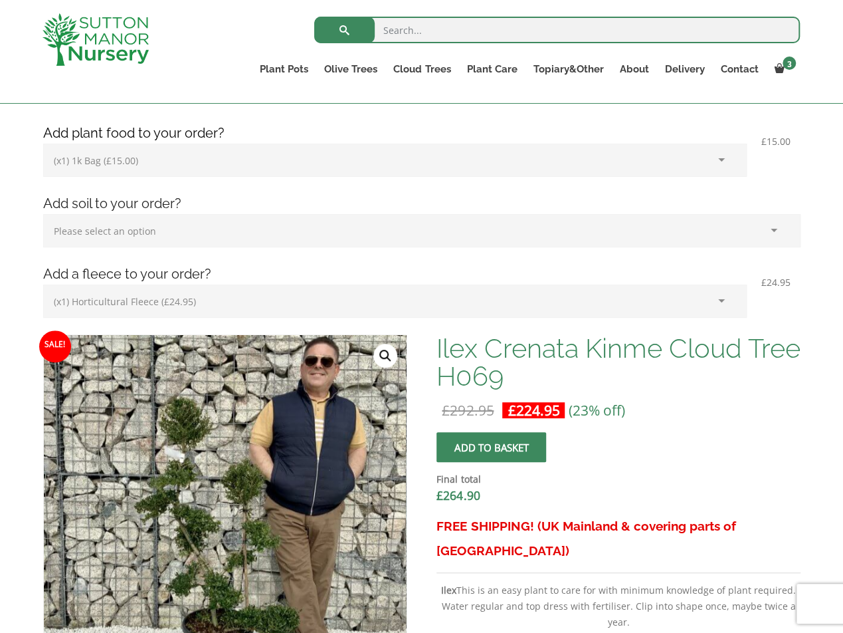
scroll to position [266, 0]
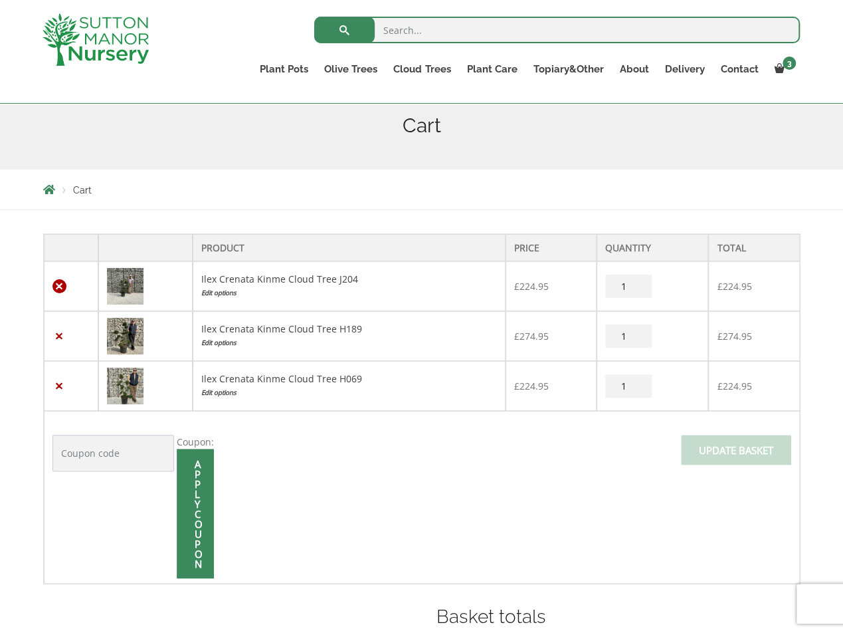
click at [56, 286] on link "×" at bounding box center [59, 286] width 14 height 14
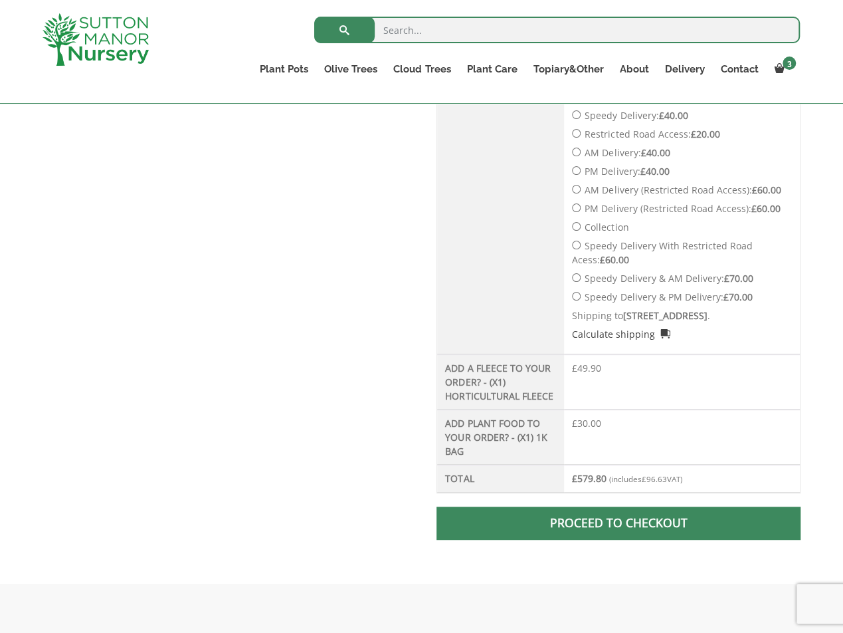
scroll to position [1045, 0]
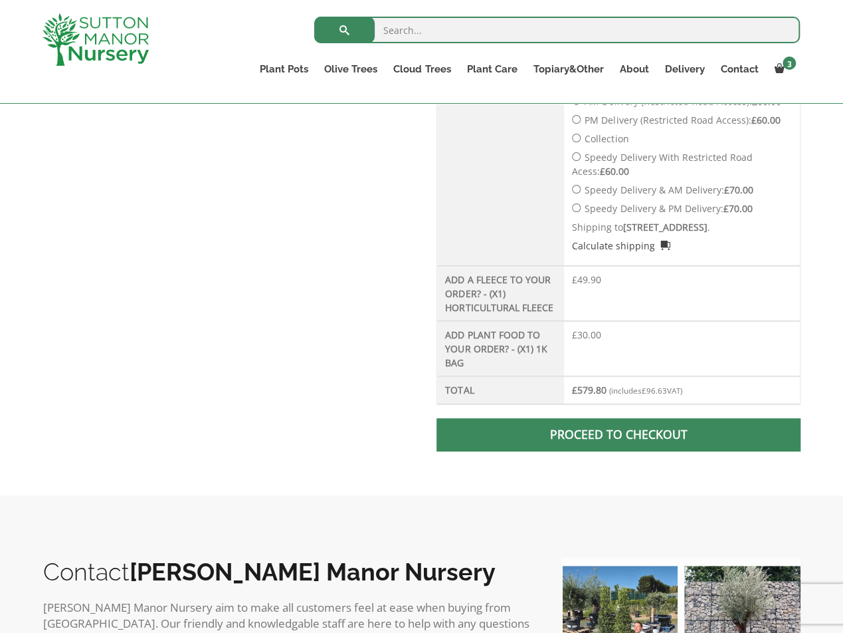
scroll to position [713, 0]
